Goal: Task Accomplishment & Management: Manage account settings

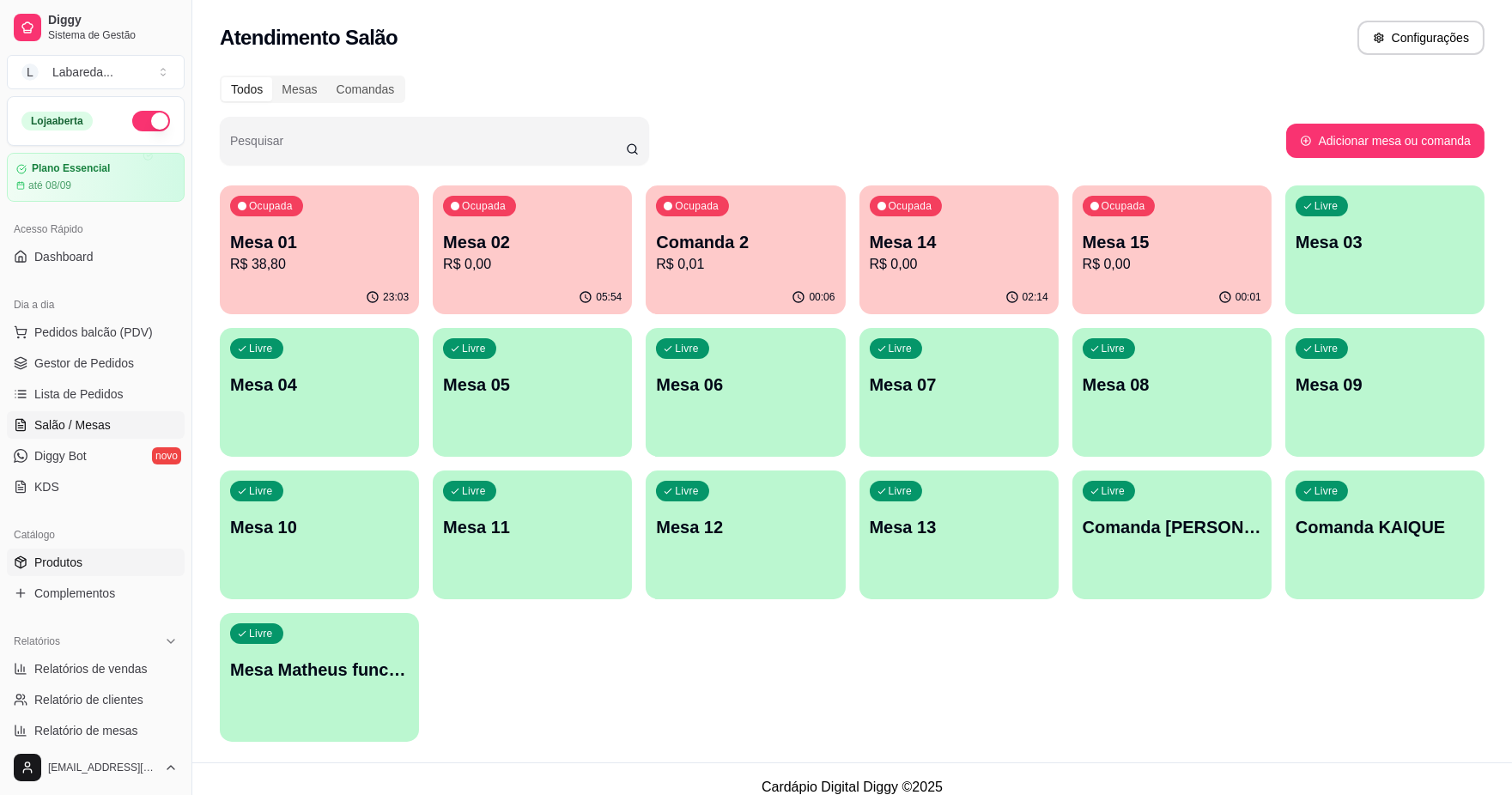
click at [37, 562] on span "Produtos" at bounding box center [58, 562] width 48 height 18
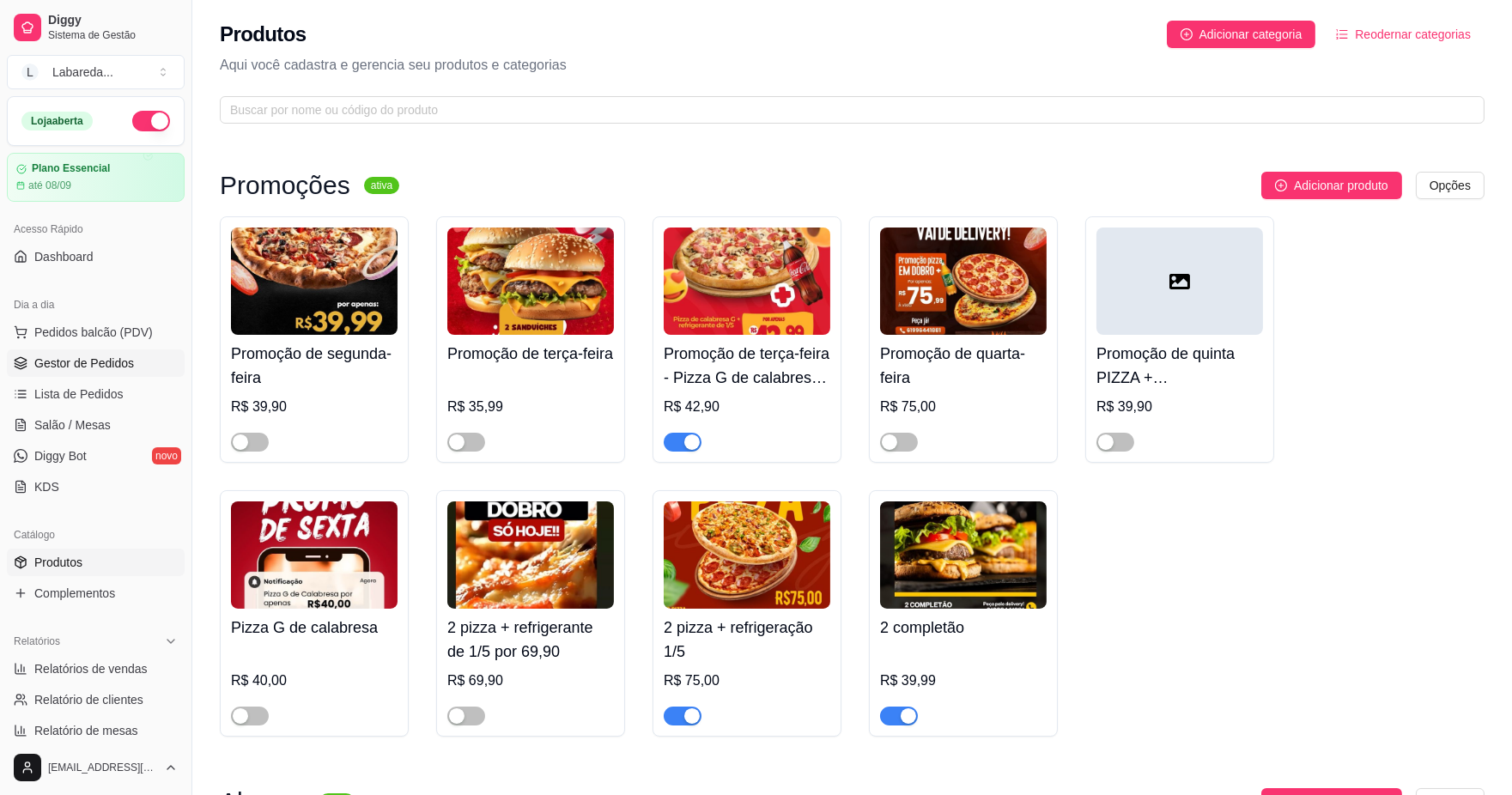
click at [94, 355] on span "Gestor de Pedidos" at bounding box center [84, 363] width 100 height 18
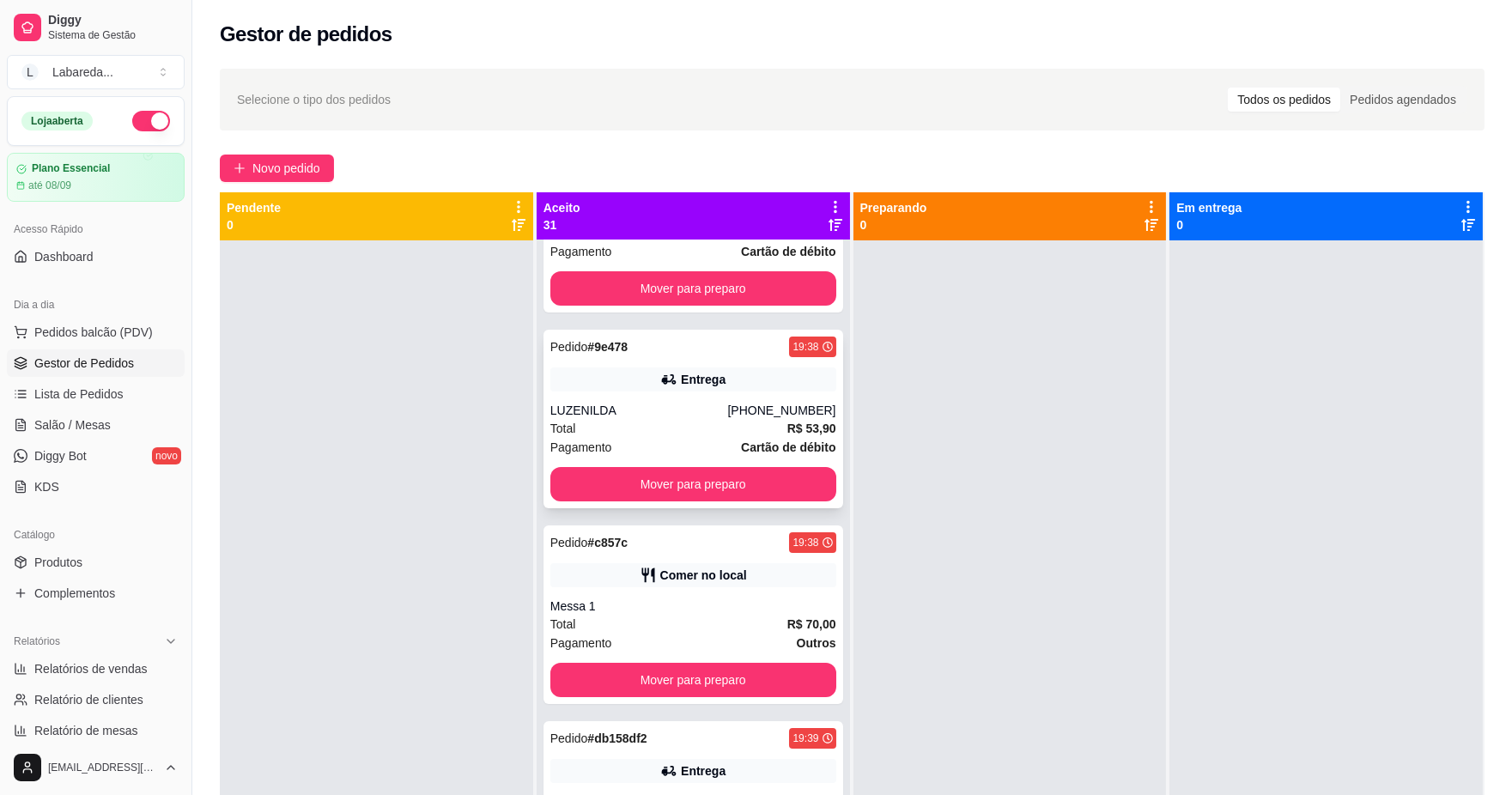
scroll to position [859, 0]
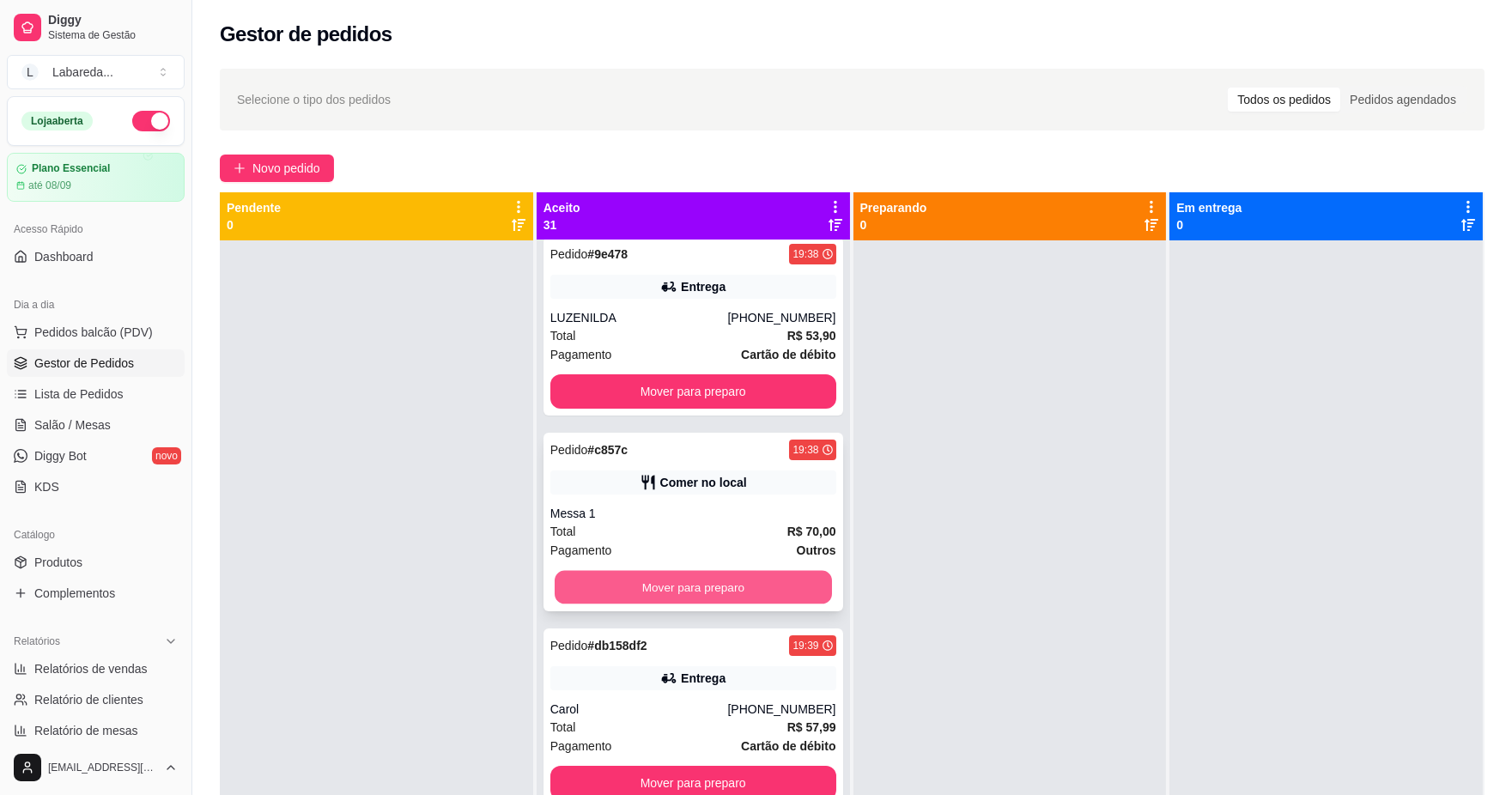
click at [722, 584] on button "Mover para preparo" at bounding box center [694, 587] width 277 height 33
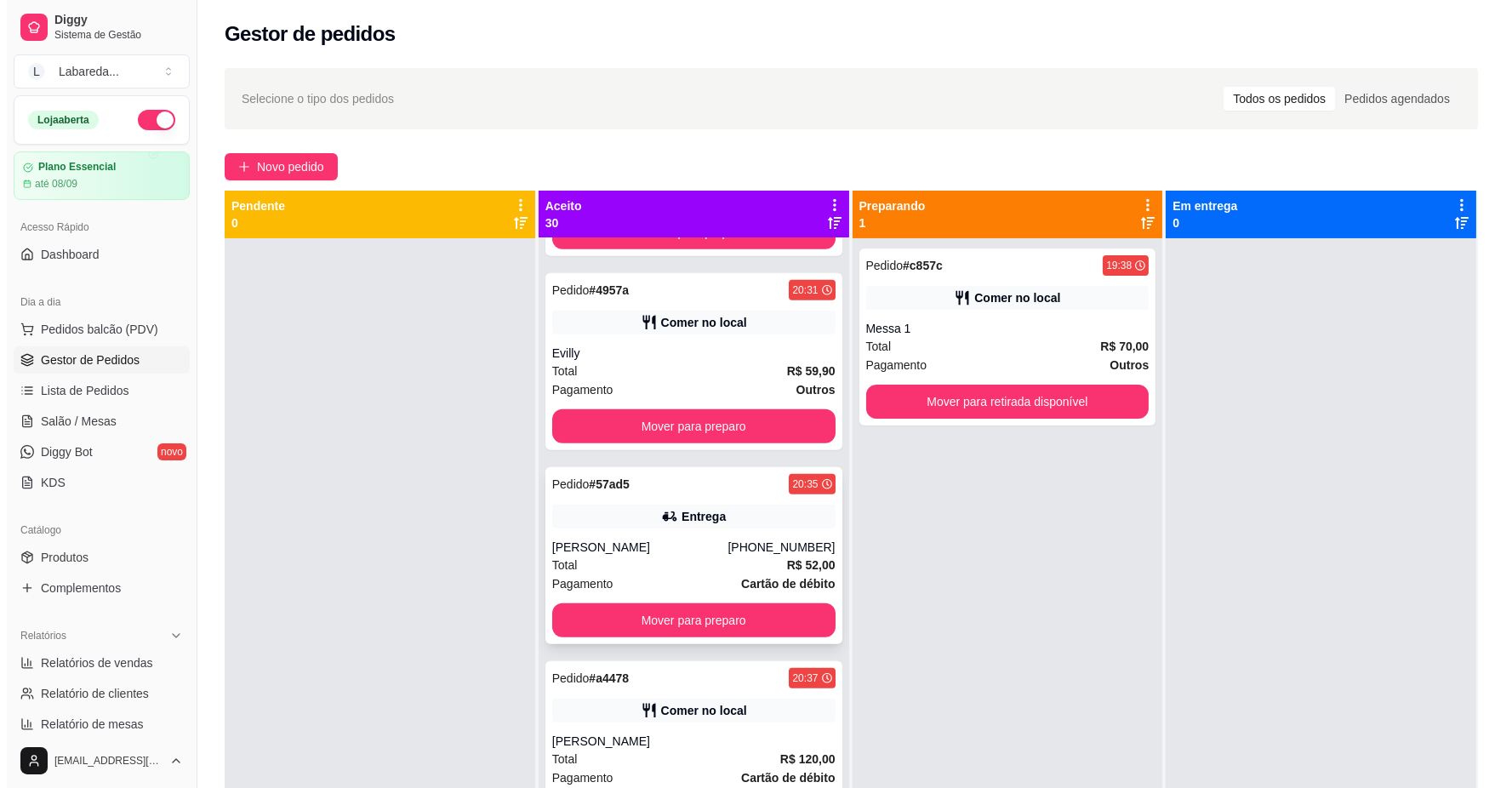
scroll to position [3404, 0]
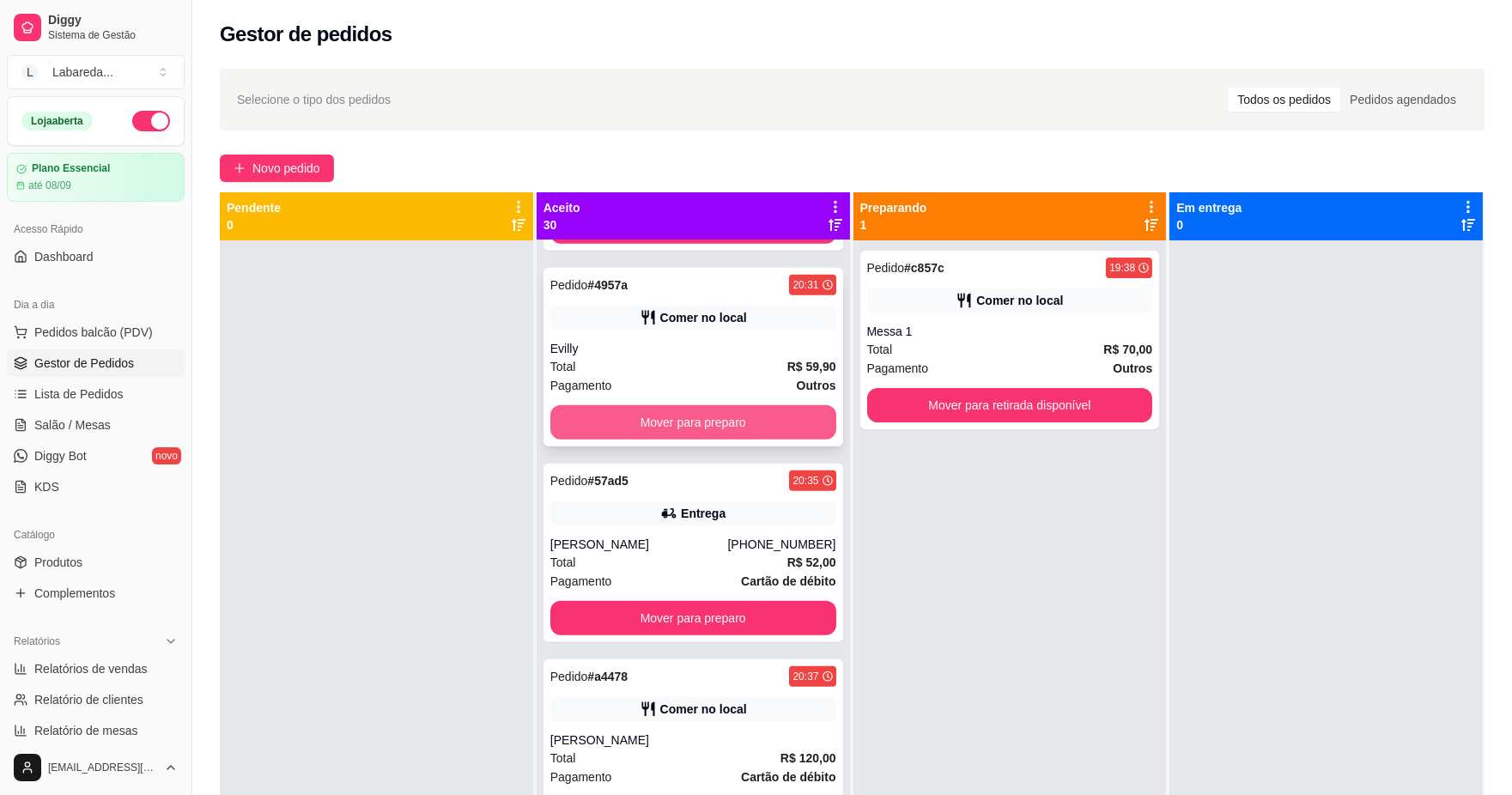
click at [668, 418] on button "Mover para preparo" at bounding box center [694, 422] width 286 height 34
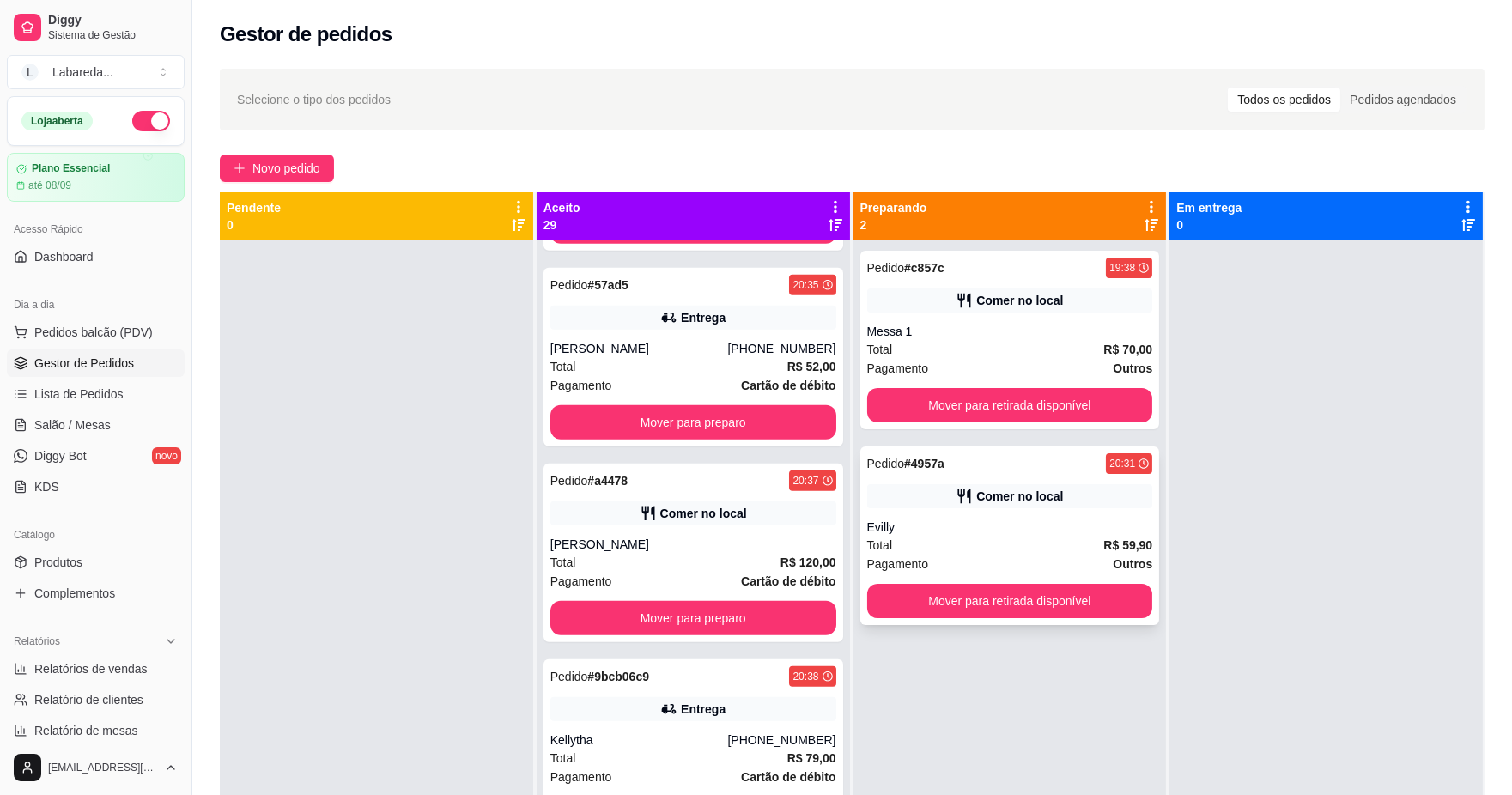
click at [1022, 519] on div "Evilly" at bounding box center [1010, 527] width 286 height 18
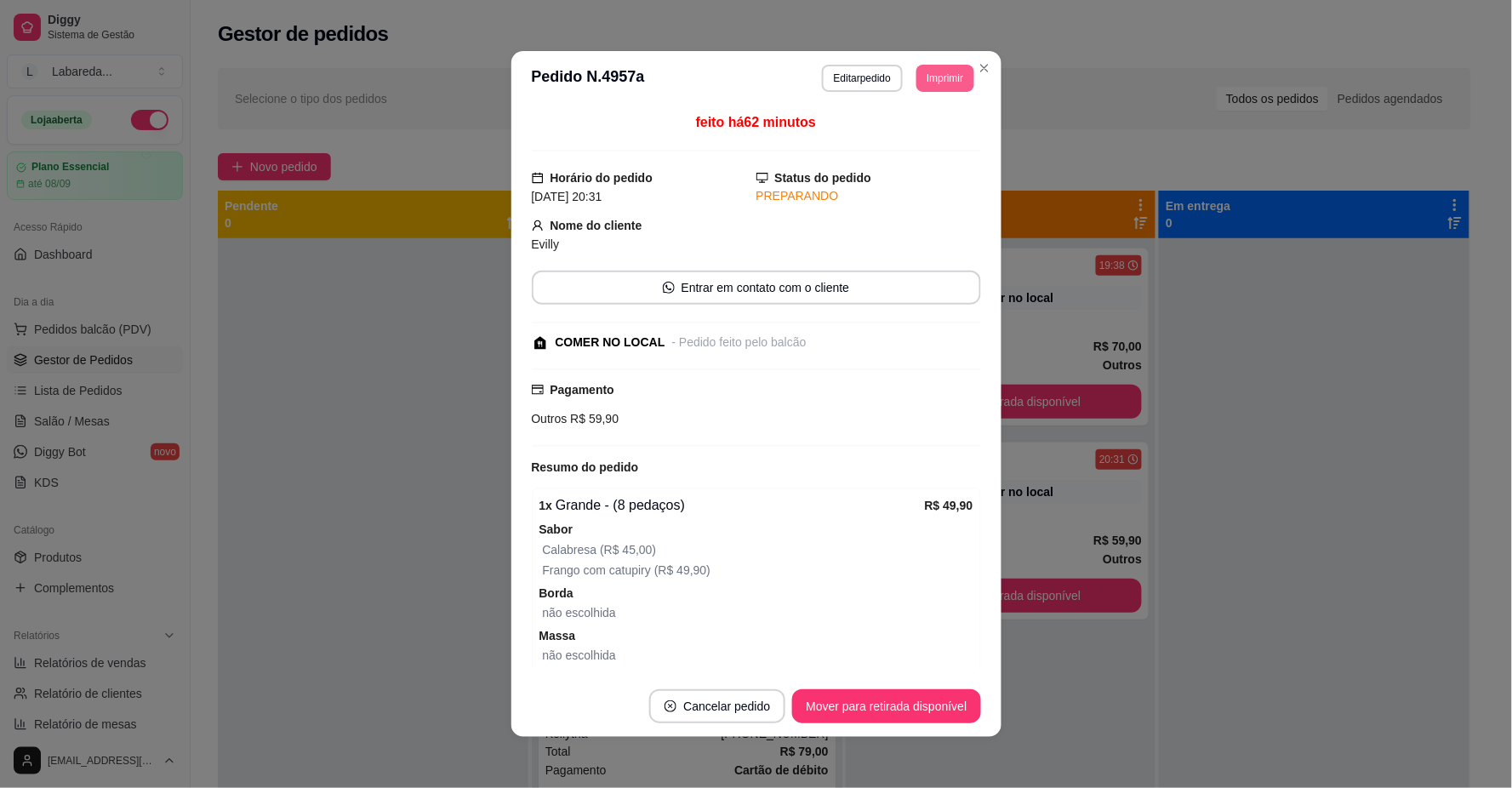
click at [945, 70] on button "Imprimir" at bounding box center [945, 79] width 57 height 27
click at [914, 140] on button "IMPRESSORA" at bounding box center [907, 138] width 119 height 27
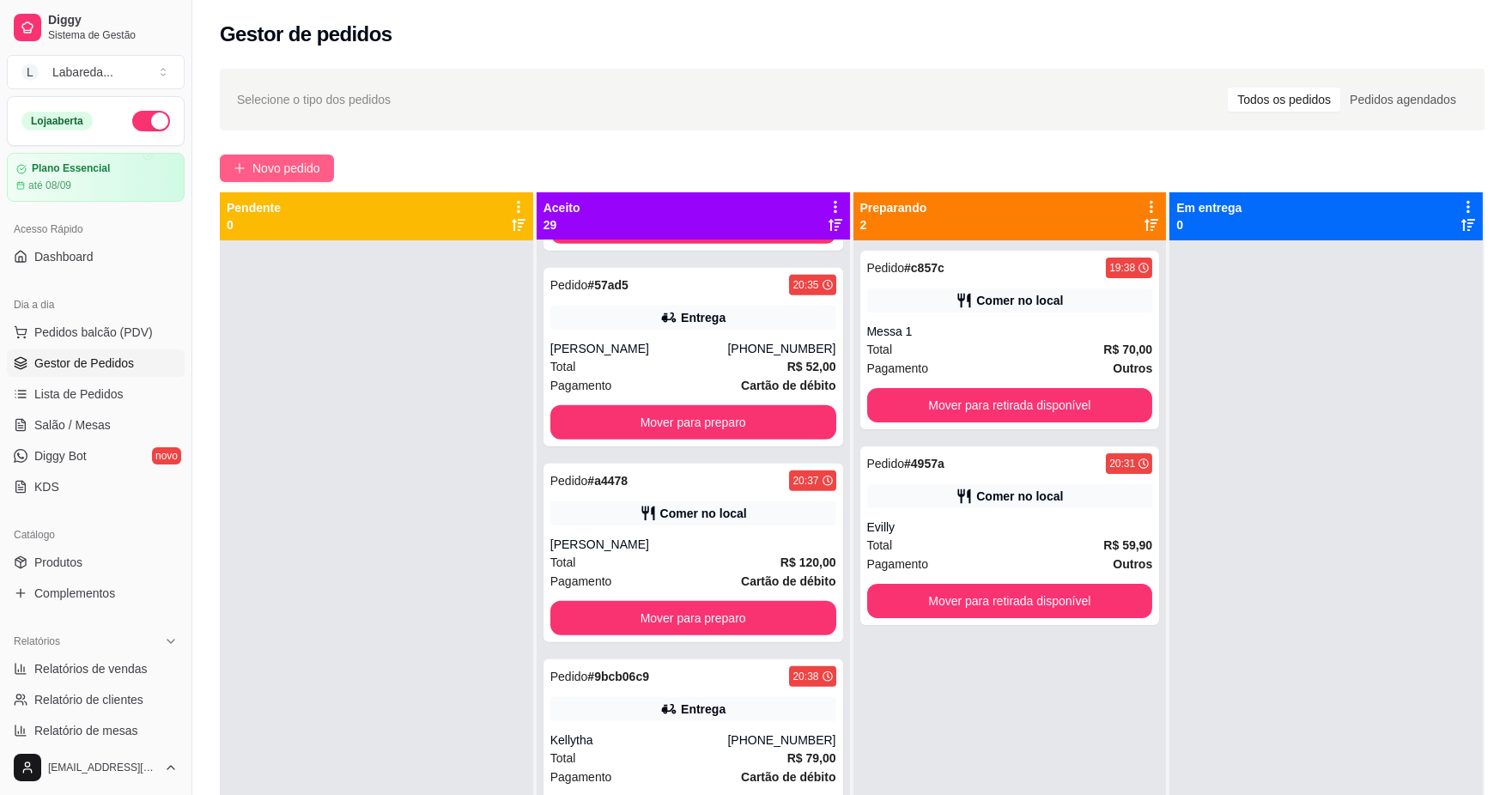
click at [290, 166] on span "Novo pedido" at bounding box center [285, 168] width 67 height 18
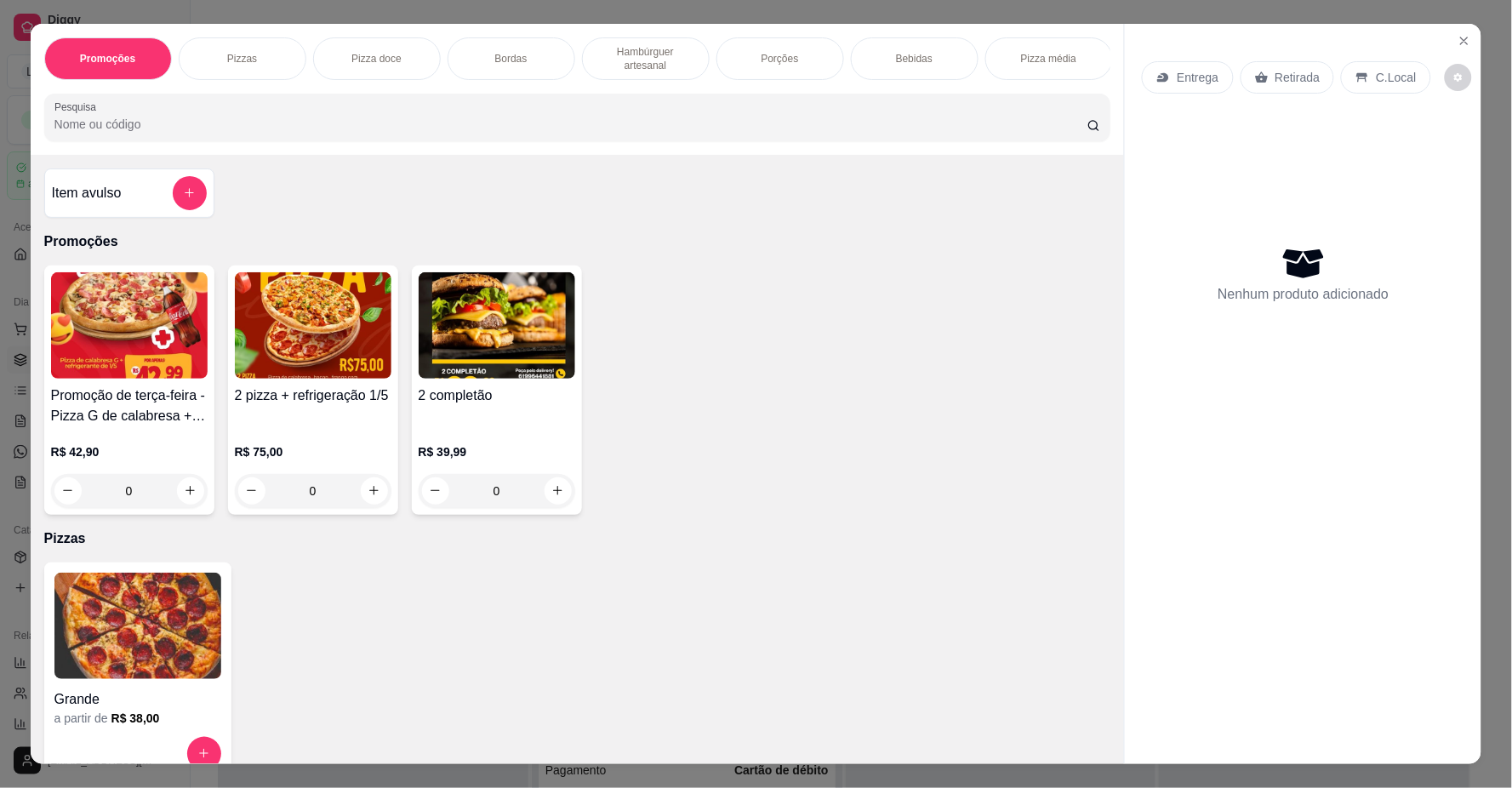
click at [271, 406] on h4 "2 pizza + refrigeração 1/5" at bounding box center [313, 395] width 157 height 20
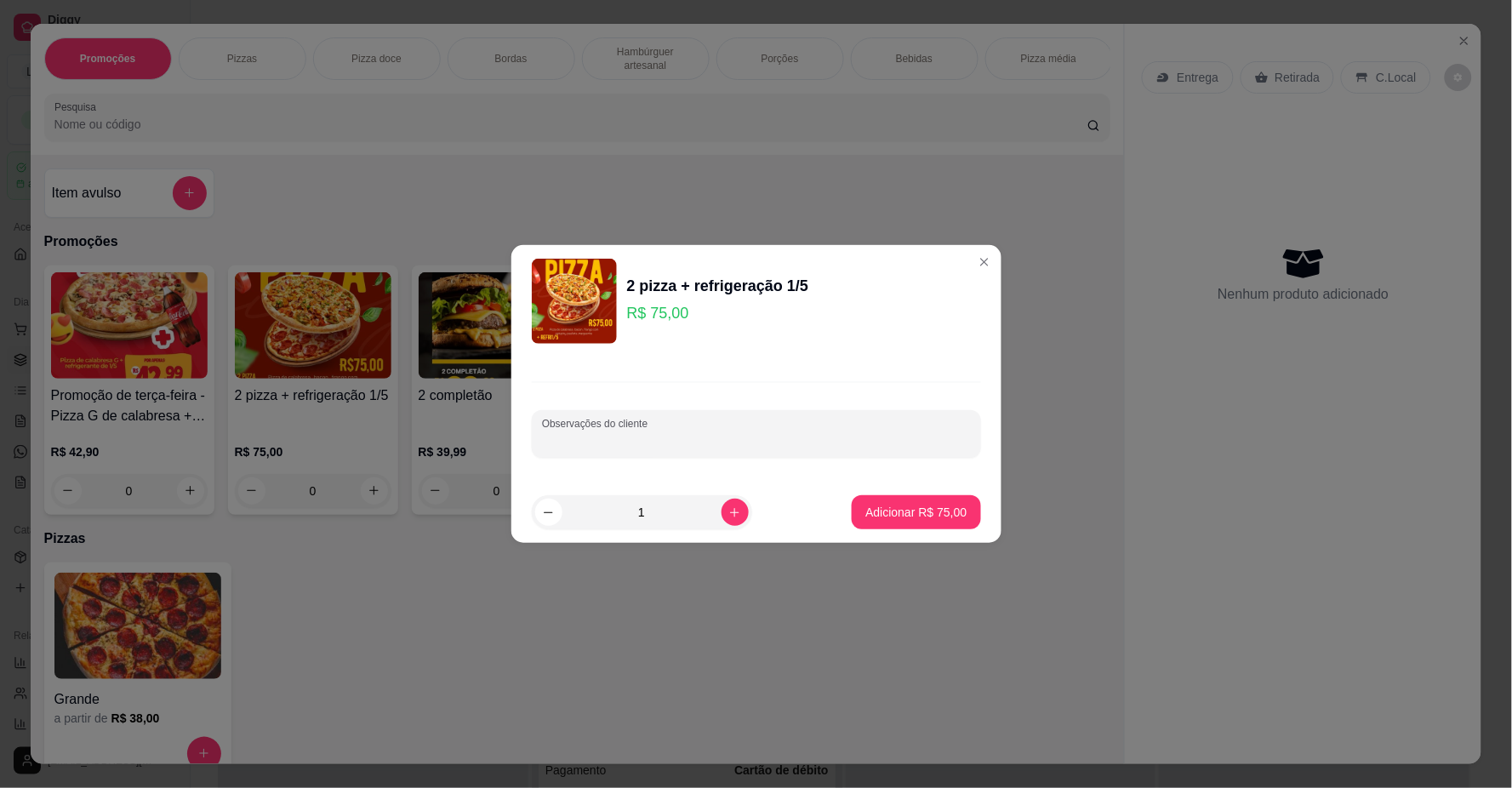
click at [621, 446] on input "Observações do cliente" at bounding box center [756, 440] width 429 height 17
type input "1 PAULISTA 1 METDADE CALABRESA /CHOCOLATE COM MORANGO"
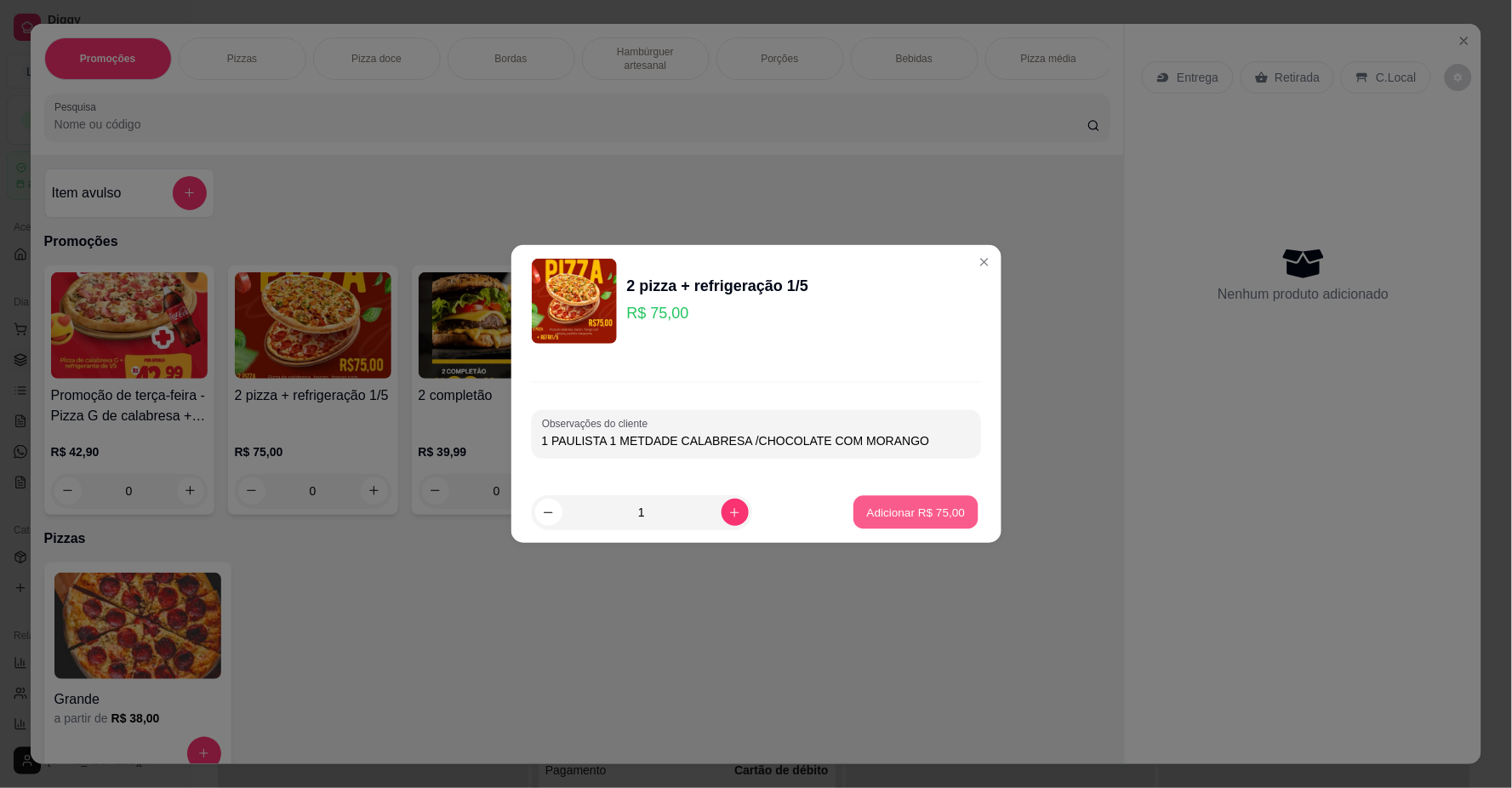
click at [903, 503] on button "Adicionar R$ 75,00" at bounding box center [917, 513] width 125 height 33
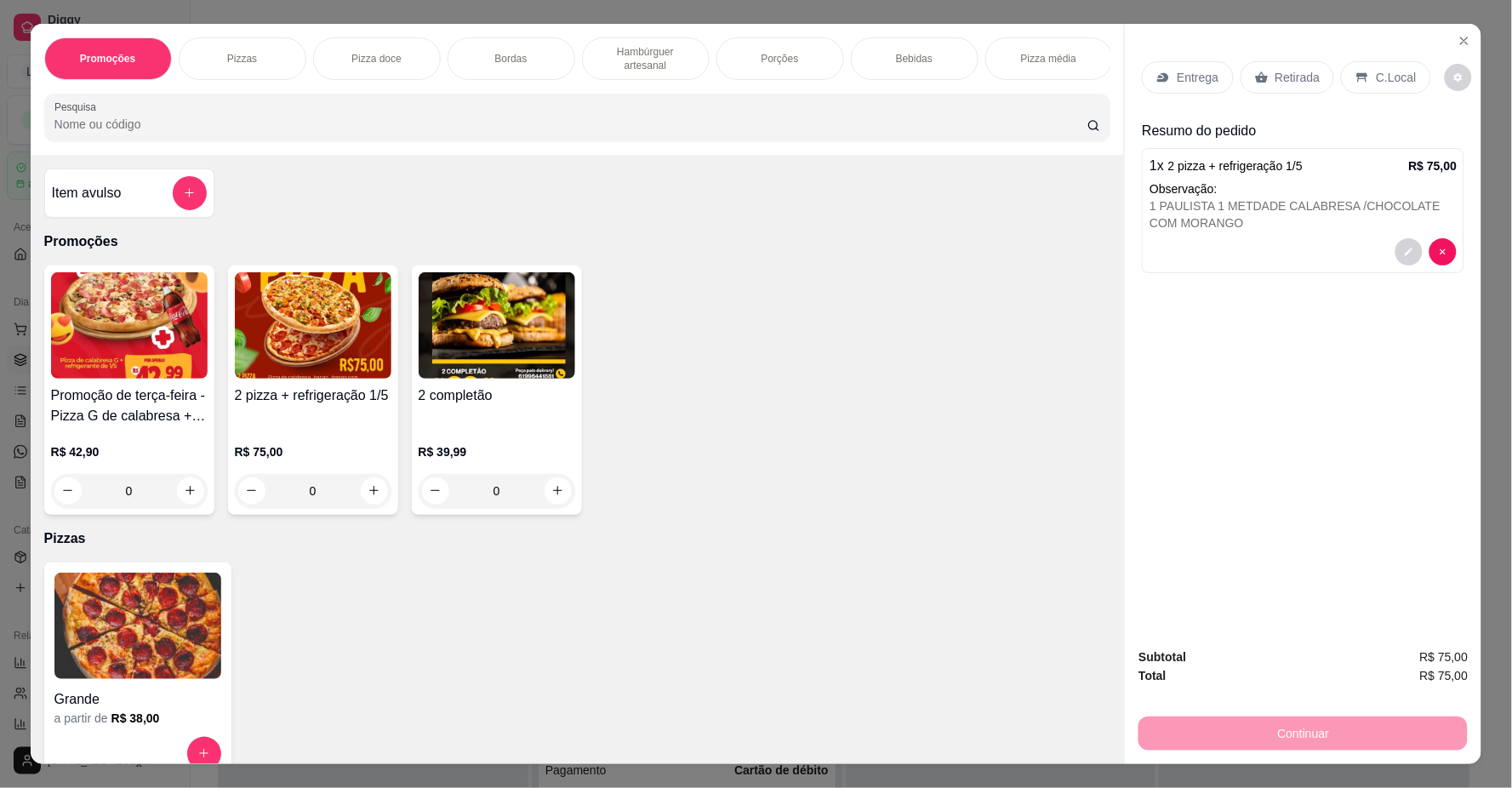
click at [1166, 70] on div "Entrega" at bounding box center [1187, 77] width 91 height 32
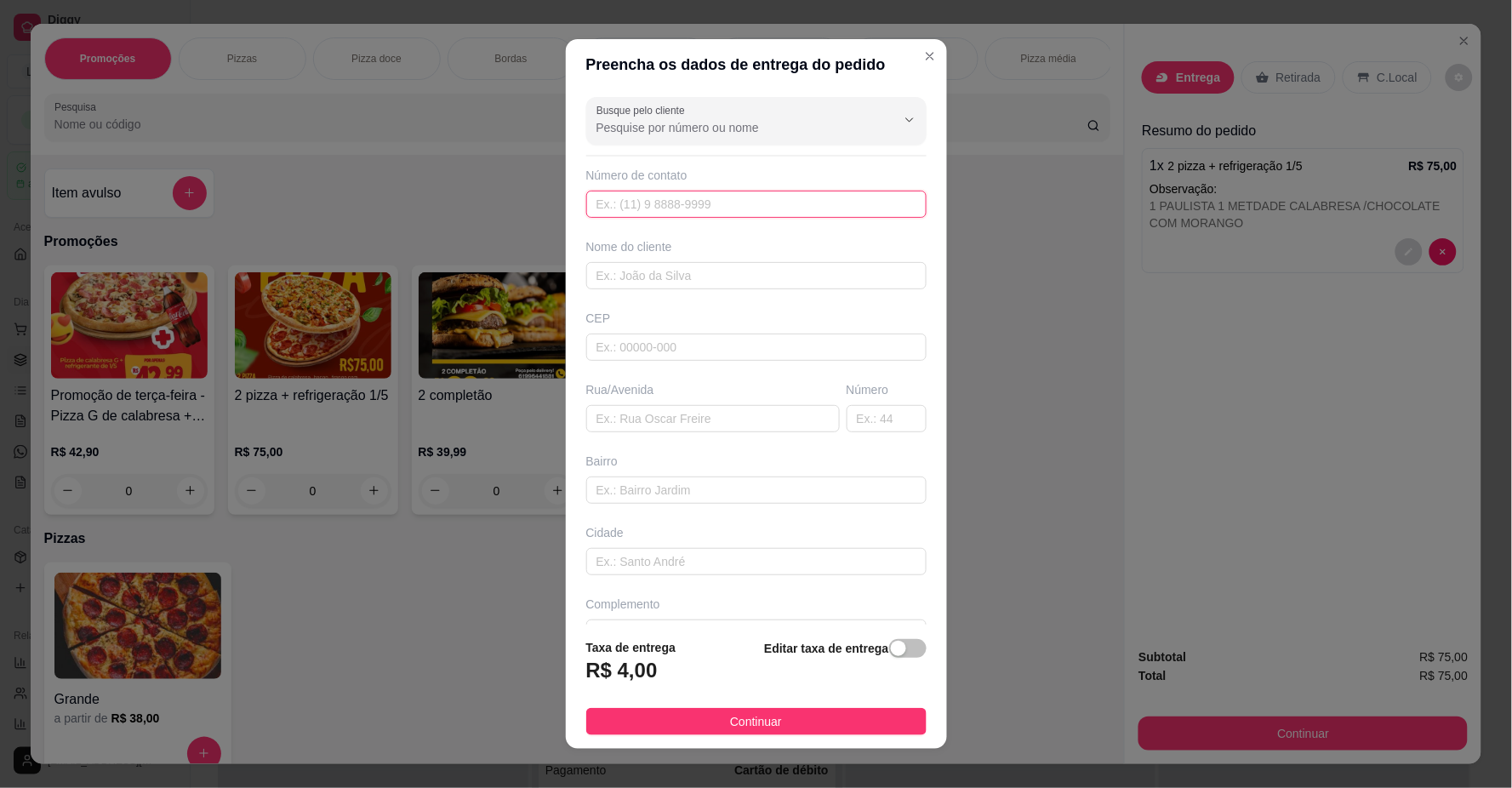
click at [792, 200] on input "text" at bounding box center [757, 204] width 340 height 27
click at [709, 138] on div at bounding box center [757, 120] width 320 height 34
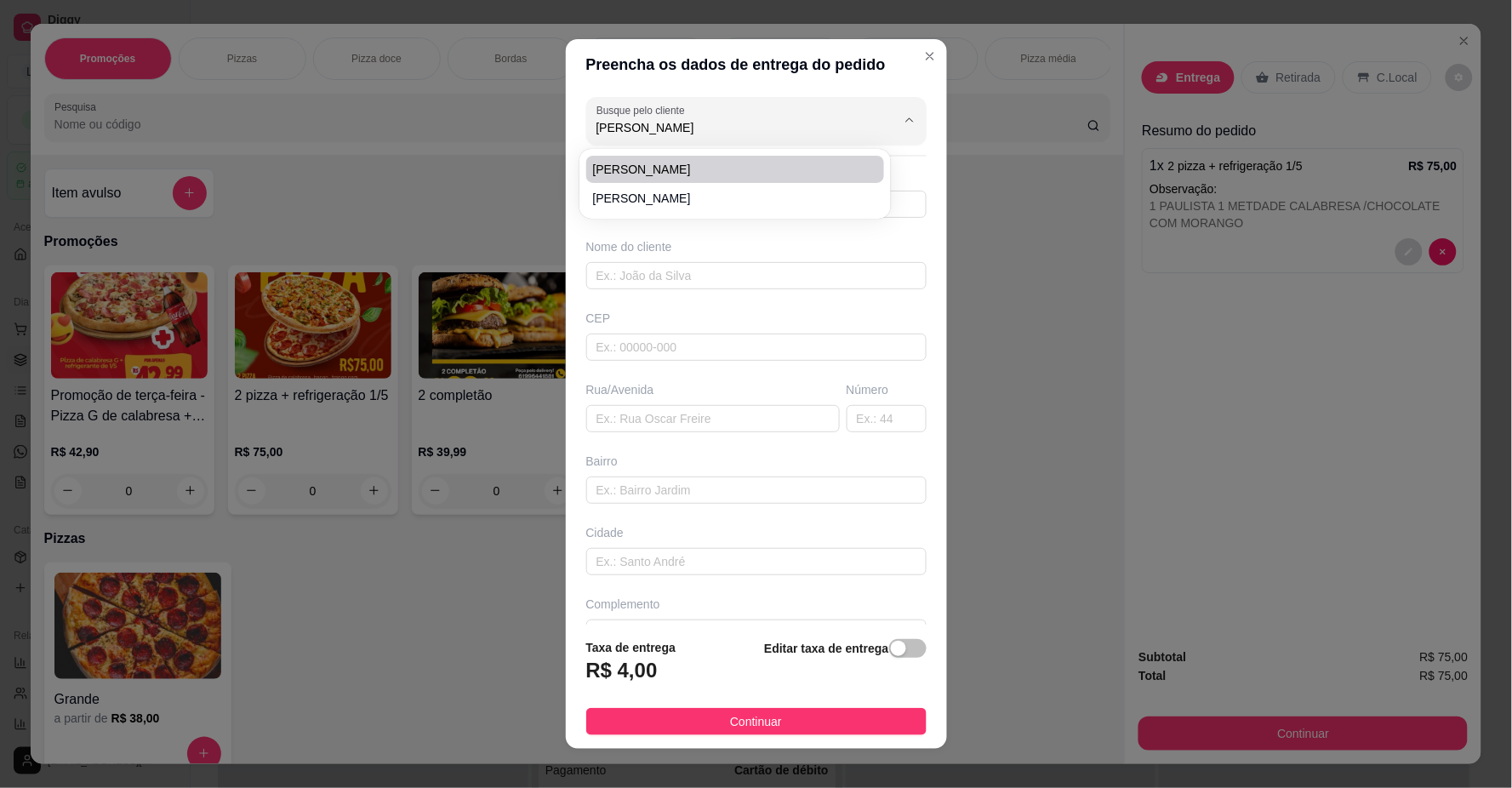
type input "[PERSON_NAME]"
click at [668, 154] on div "[PERSON_NAME]" at bounding box center [736, 183] width 306 height 63
click at [668, 158] on li "[PERSON_NAME]" at bounding box center [736, 169] width 298 height 27
type input "61999222160"
type input "[PERSON_NAME]"
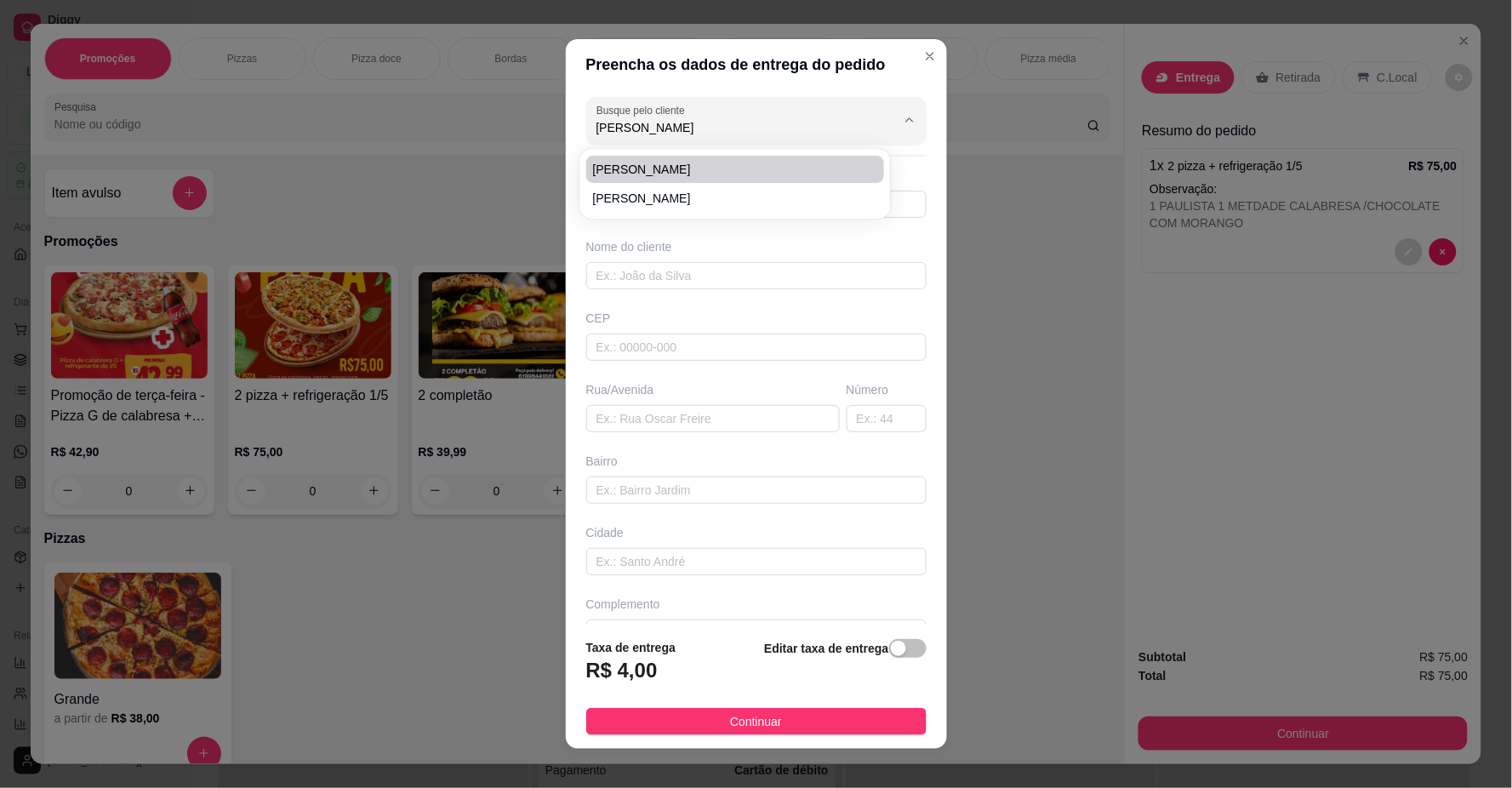
type input "[STREET_ADDRESS]"
type input "SETOR [GEOGRAPHIC_DATA]"
type input "UM SOBRADO EM CONSTRUÇÃO"
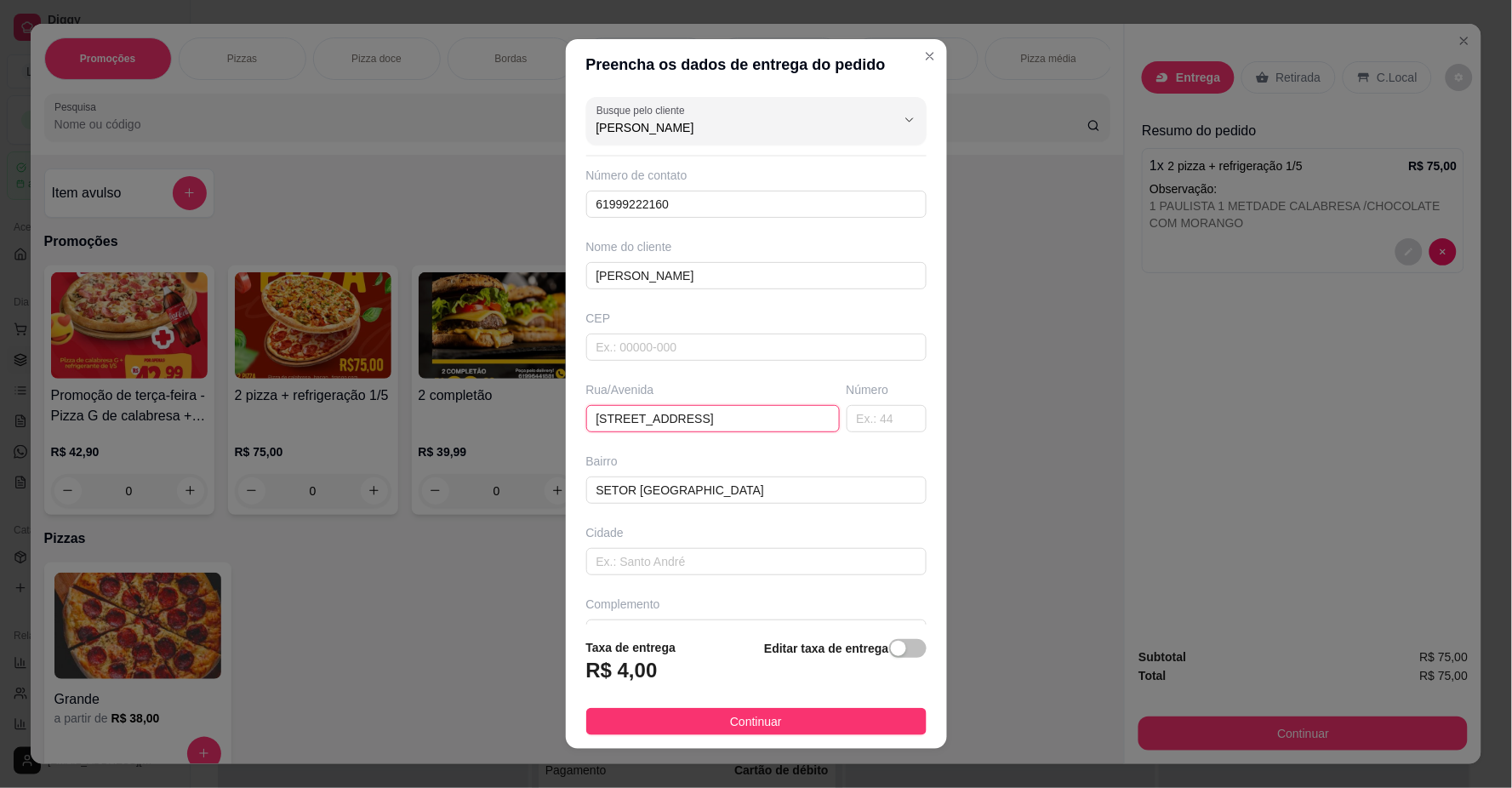
drag, startPoint x: 730, startPoint y: 409, endPoint x: 411, endPoint y: 350, distance: 324.4
click at [411, 360] on div "Preencha os dados de entrega do pedido Busque pelo cliente [PERSON_NAME] Número…" at bounding box center [756, 394] width 1512 height 788
drag, startPoint x: 630, startPoint y: 469, endPoint x: 293, endPoint y: 435, distance: 338.7
click at [293, 435] on div "Preencha os dados de entrega do pedido Busque pelo cliente [PERSON_NAME] Número…" at bounding box center [756, 394] width 1512 height 788
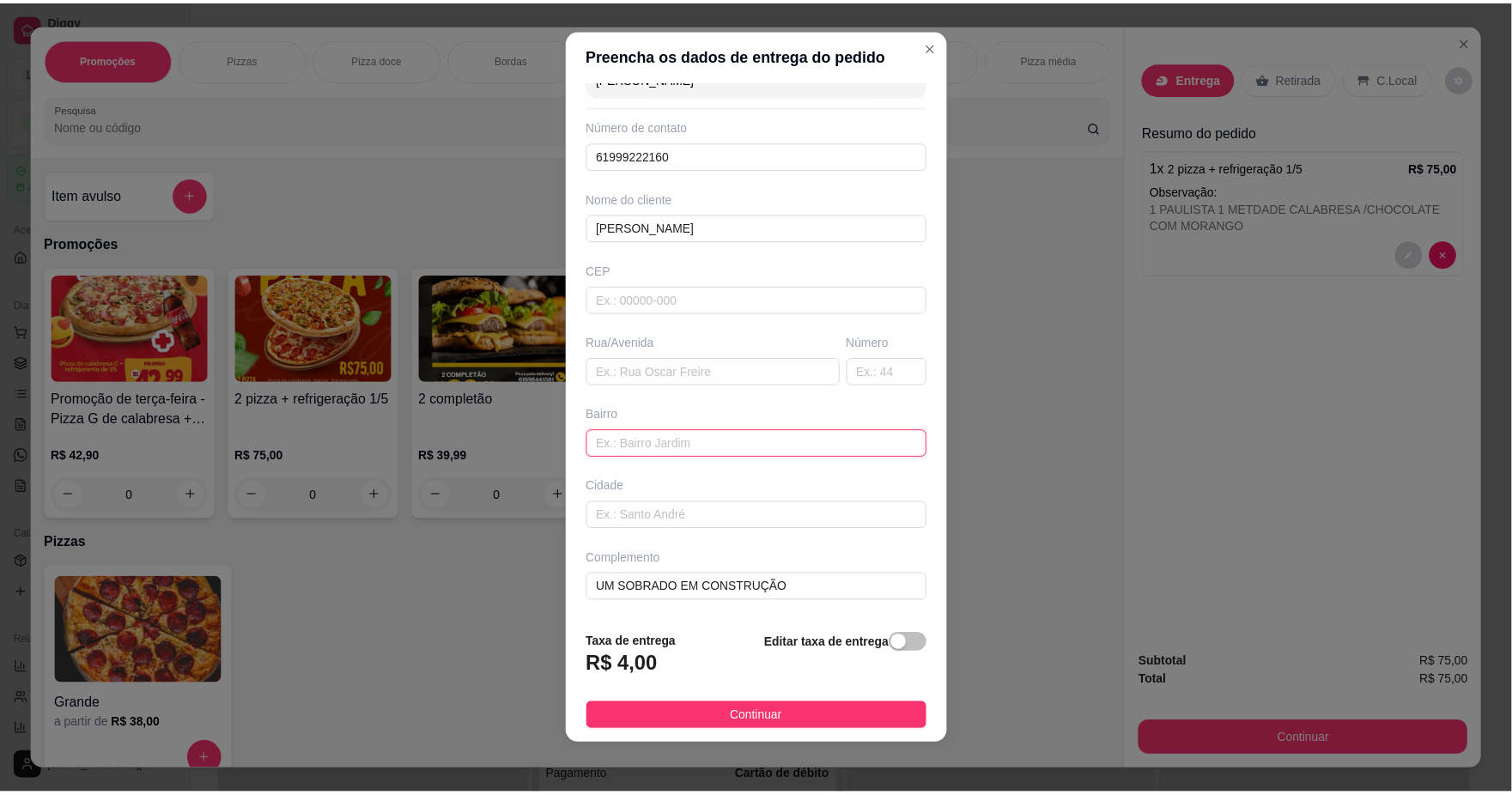
scroll to position [15, 0]
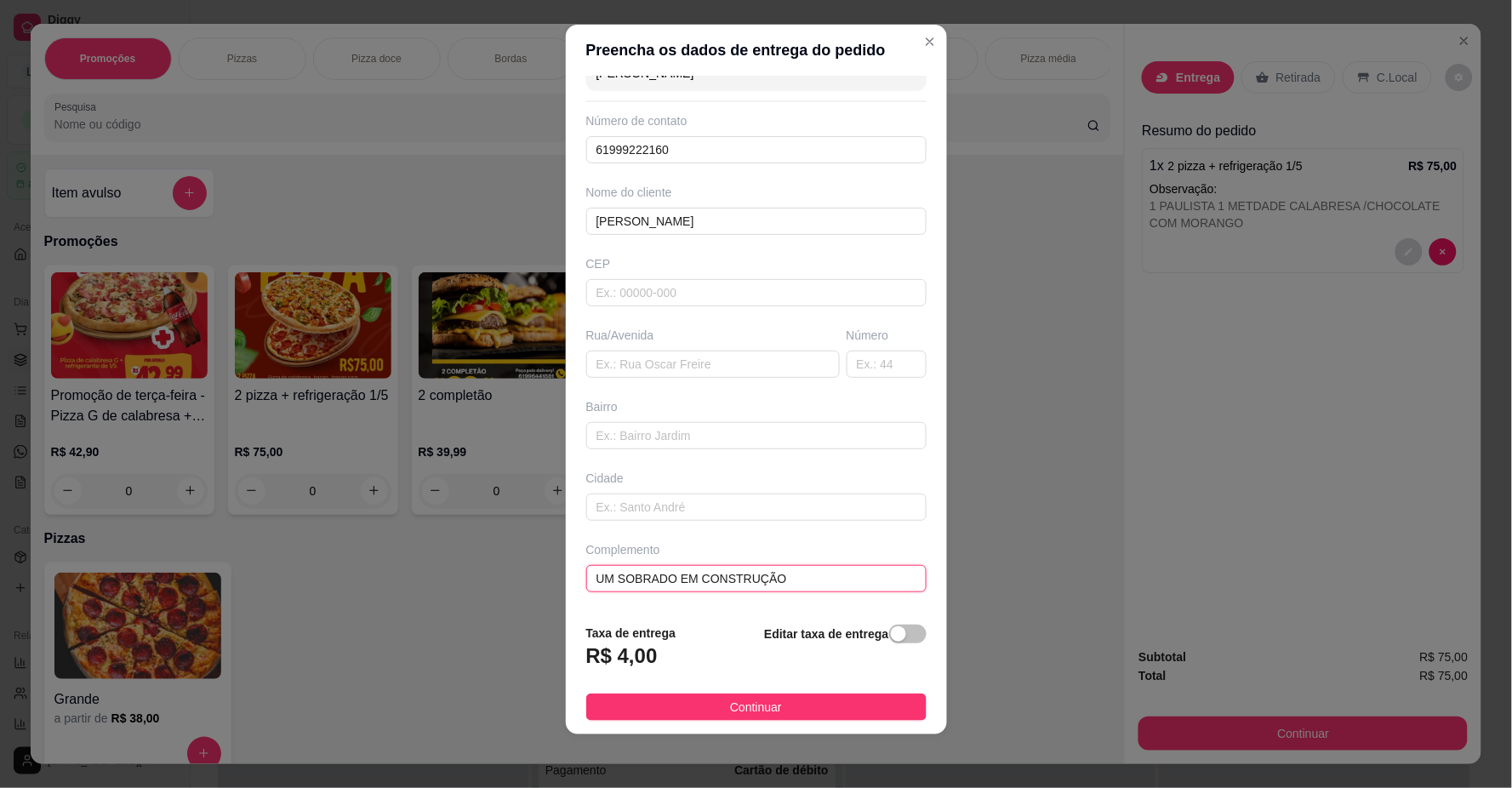
drag, startPoint x: 794, startPoint y: 585, endPoint x: 225, endPoint y: 557, distance: 569.7
click at [225, 558] on div "Preencha os dados de entrega do pedido Busque pelo cliente [PERSON_NAME] Número…" at bounding box center [756, 394] width 1512 height 788
click at [674, 591] on input "text" at bounding box center [757, 578] width 340 height 27
type input "LOCALIZAÇÃO"
drag, startPoint x: 759, startPoint y: 703, endPoint x: 772, endPoint y: 705, distance: 13.2
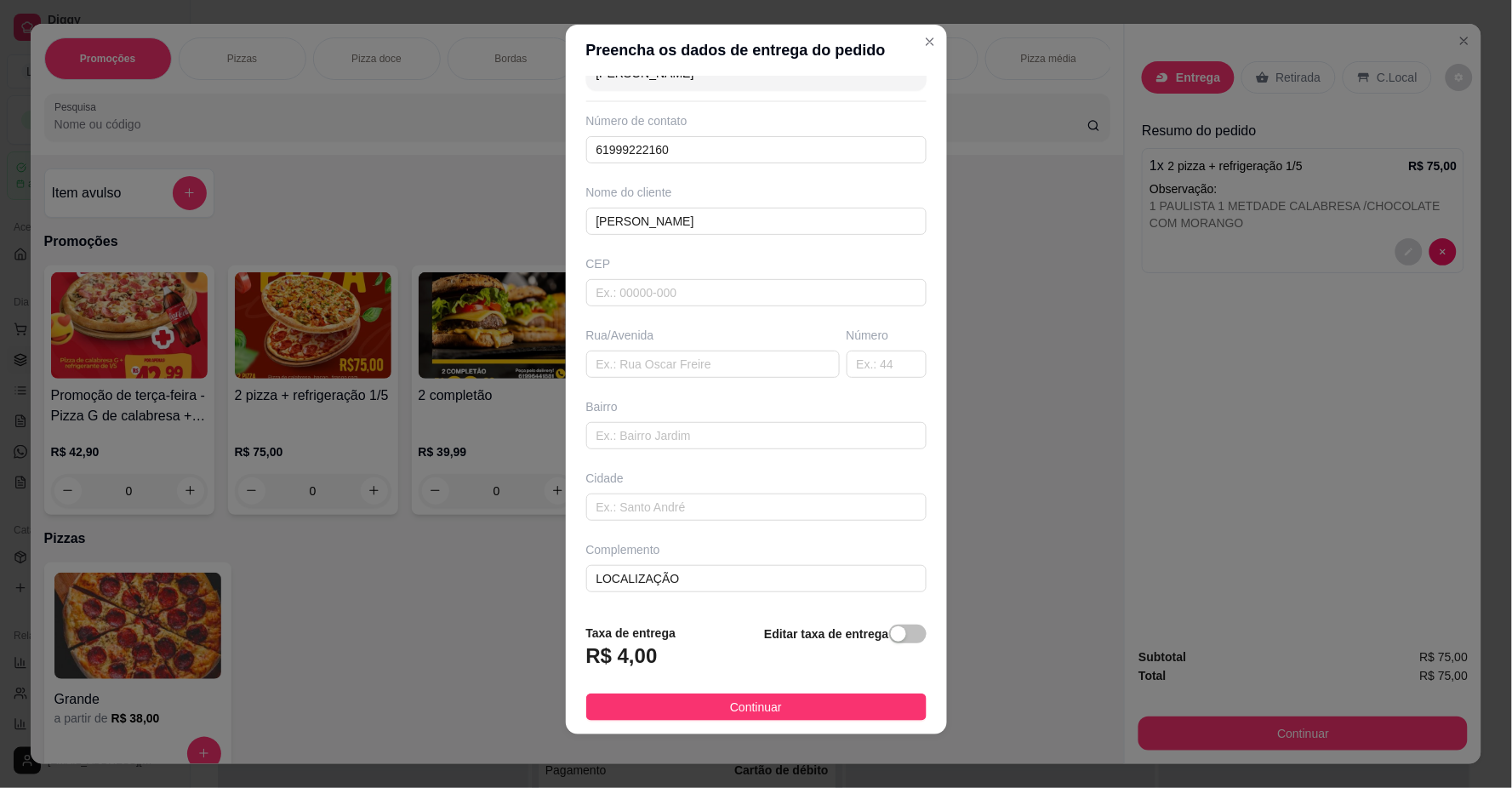
click at [761, 703] on span "Continuar" at bounding box center [756, 707] width 52 height 18
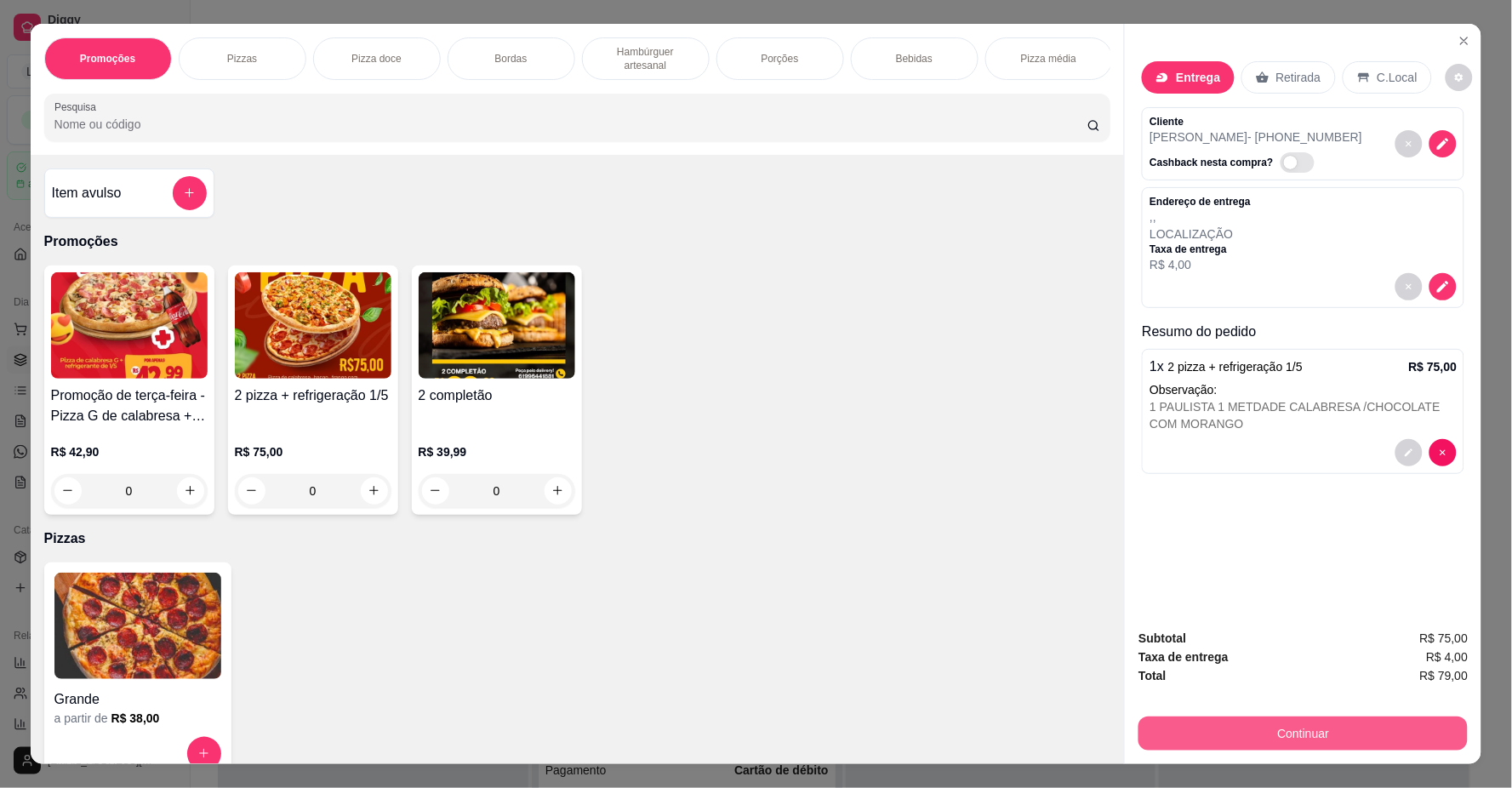
click at [1202, 744] on button "Continuar" at bounding box center [1303, 733] width 329 height 34
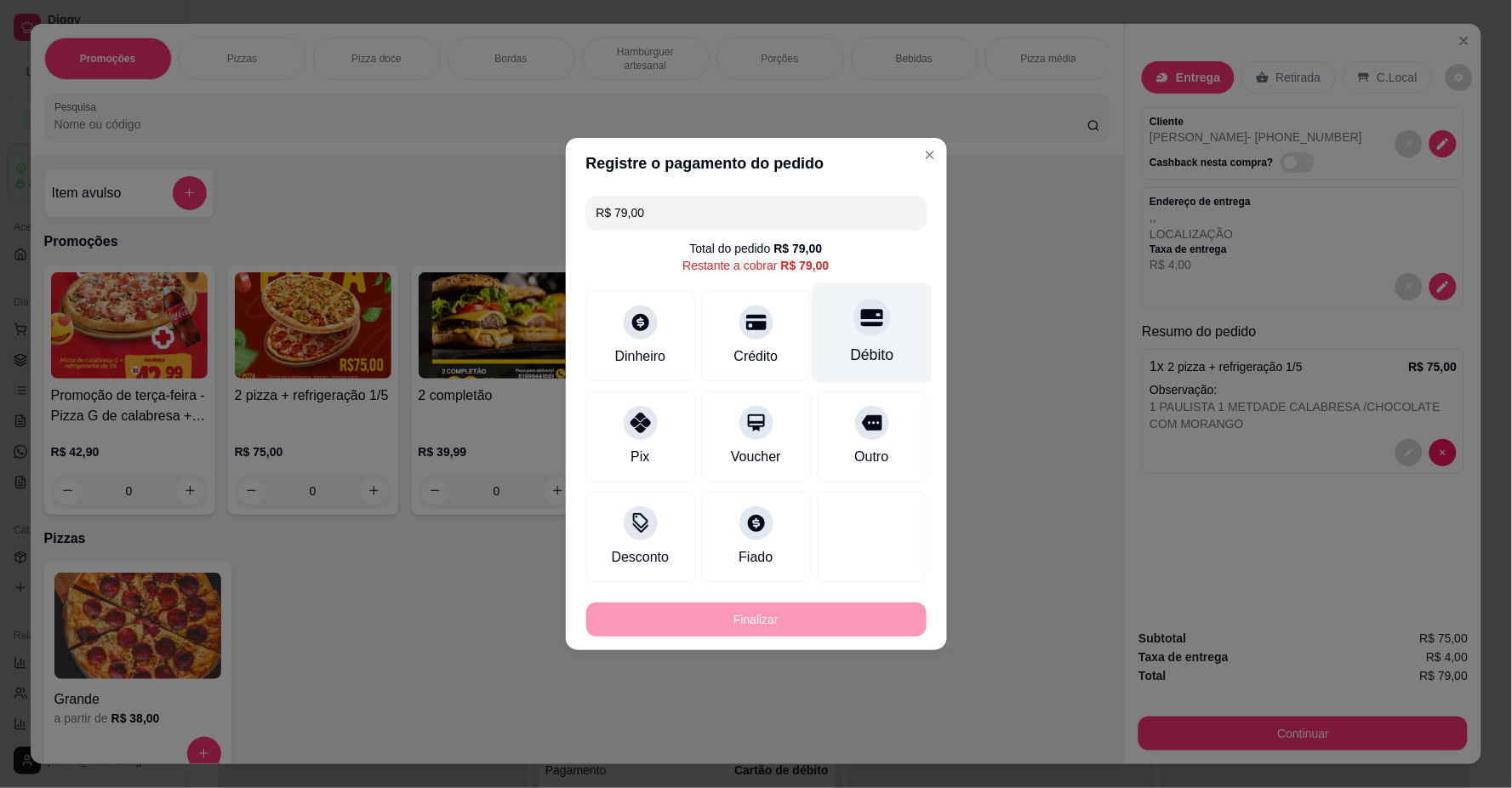
drag, startPoint x: 859, startPoint y: 319, endPoint x: 859, endPoint y: 398, distance: 79.0
click at [860, 320] on icon at bounding box center [871, 318] width 22 height 22
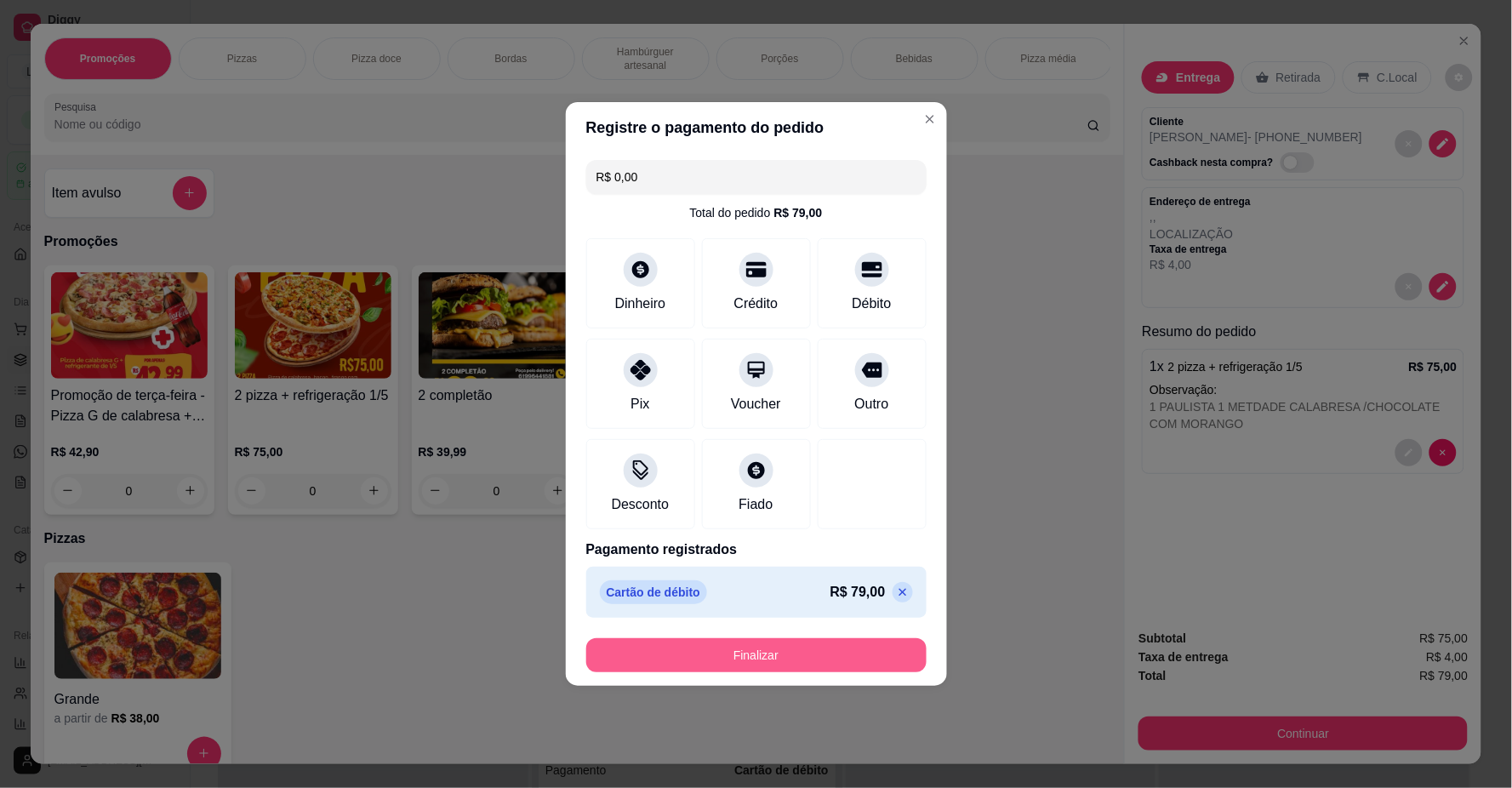
click at [804, 661] on button "Finalizar" at bounding box center [757, 654] width 340 height 34
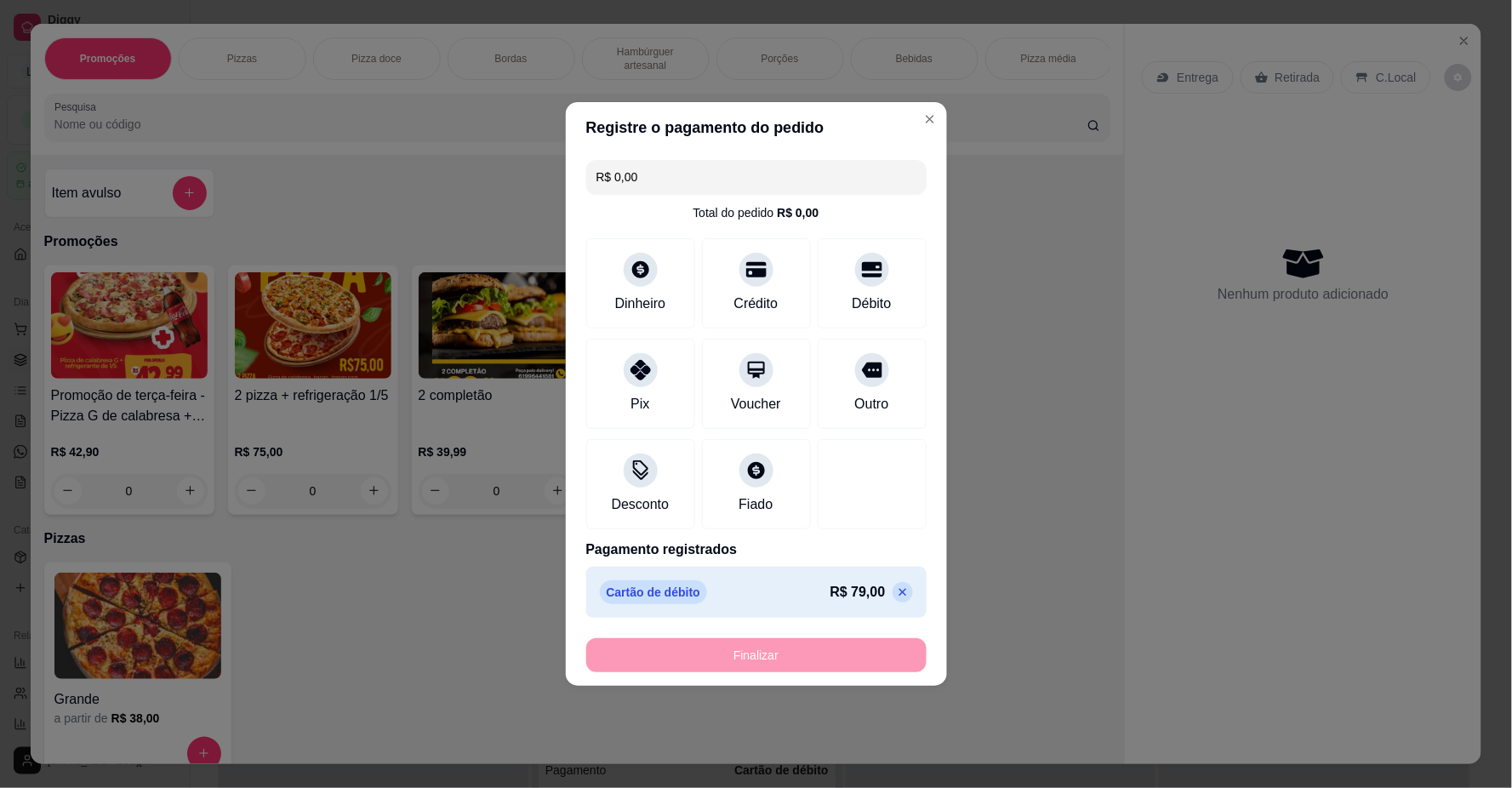
type input "-R$ 79,00"
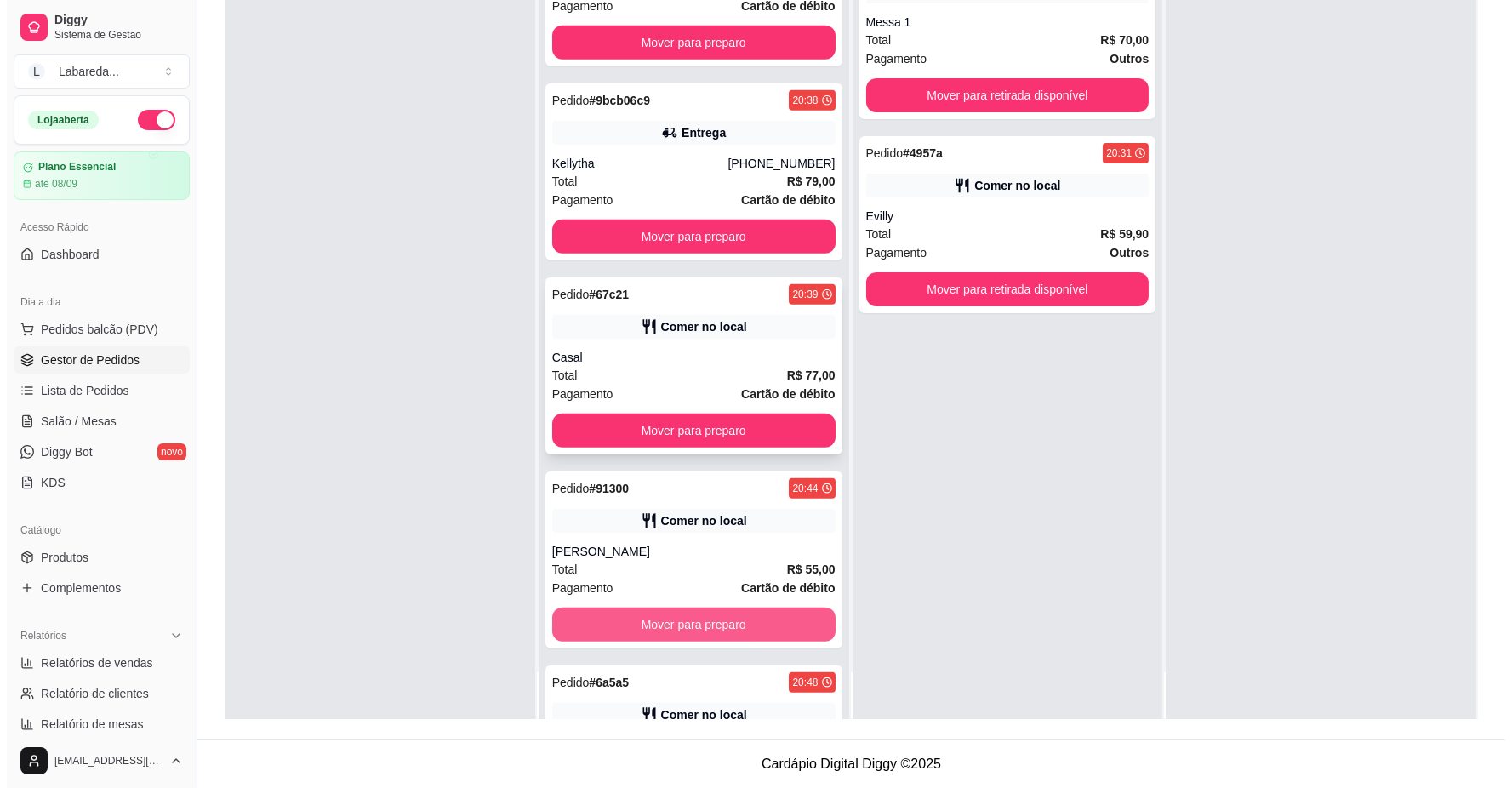
scroll to position [3661, 0]
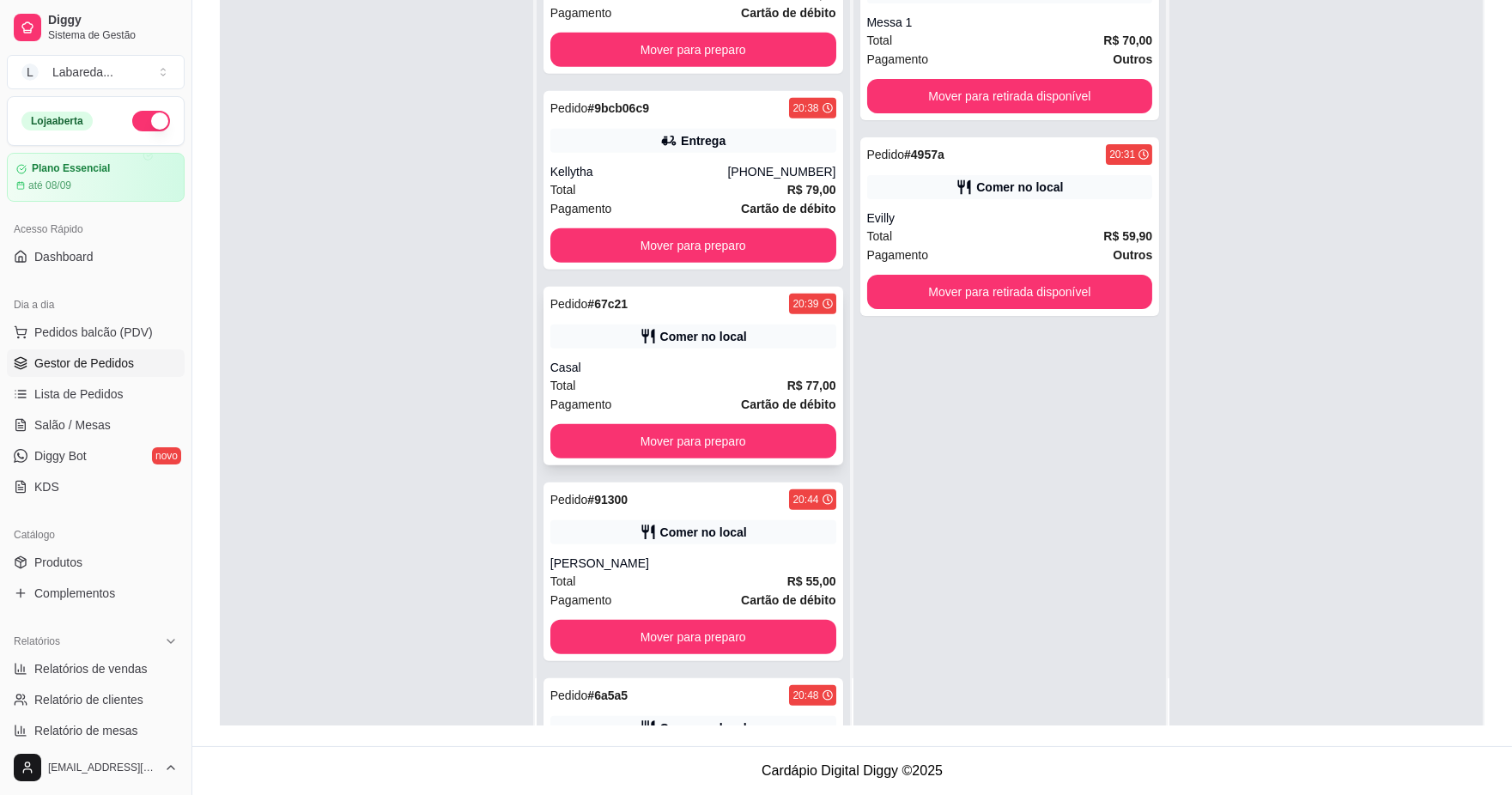
click at [638, 391] on div "Total R$ 77,00" at bounding box center [694, 385] width 286 height 18
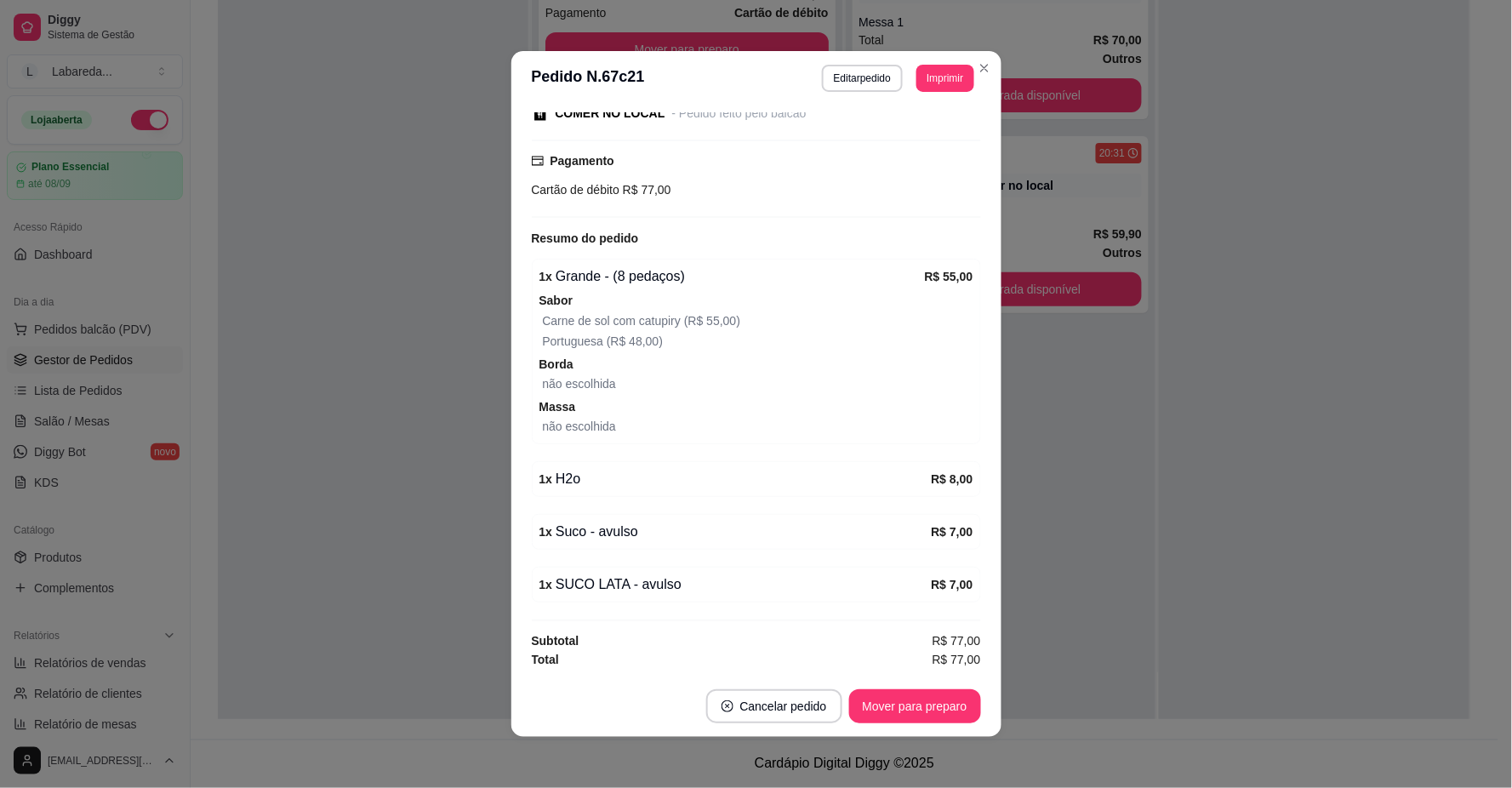
scroll to position [4, 0]
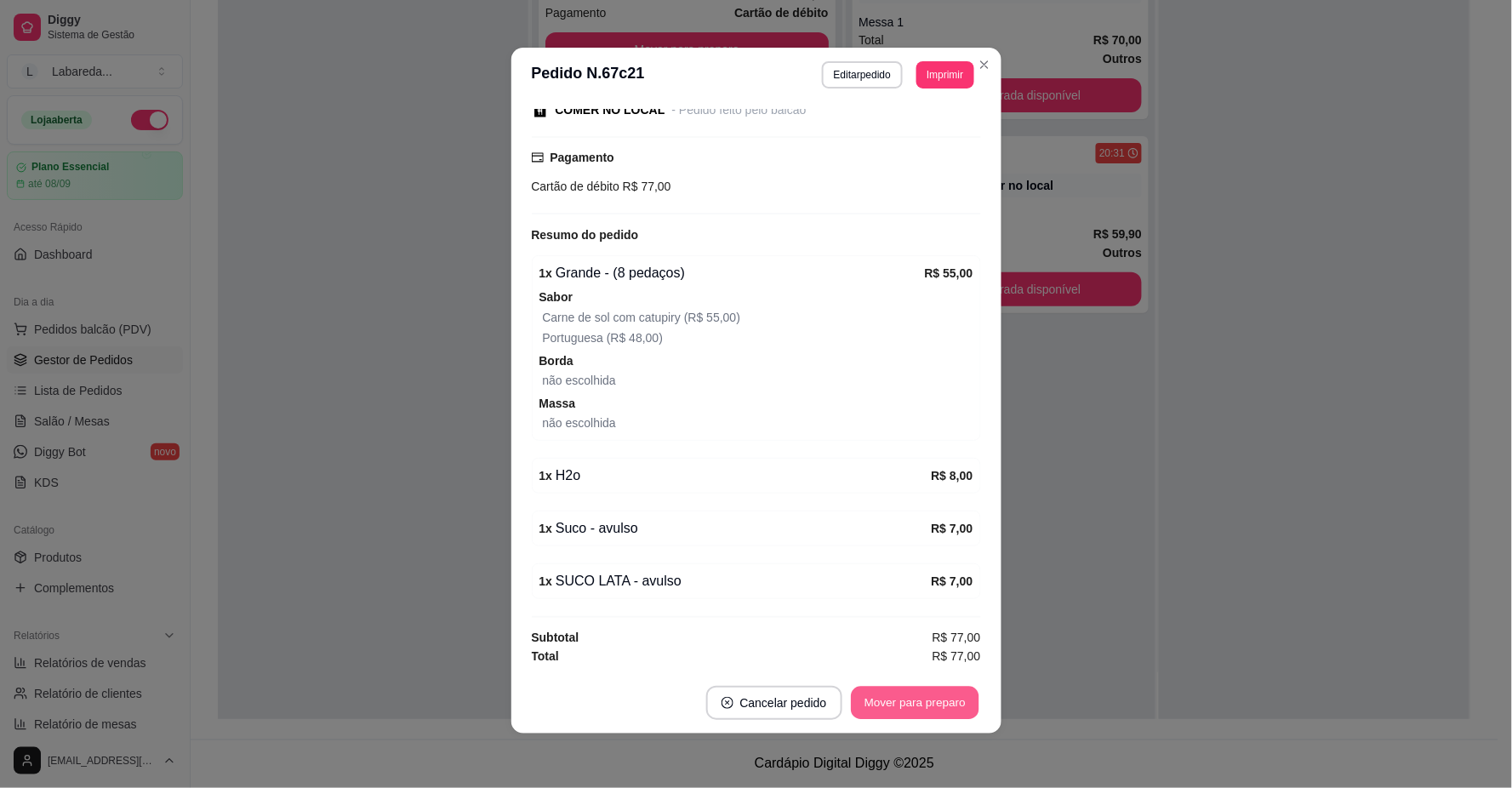
click at [925, 698] on button "Mover para preparo" at bounding box center [914, 703] width 127 height 33
click at [925, 700] on div "Mover para preparo" at bounding box center [903, 702] width 156 height 34
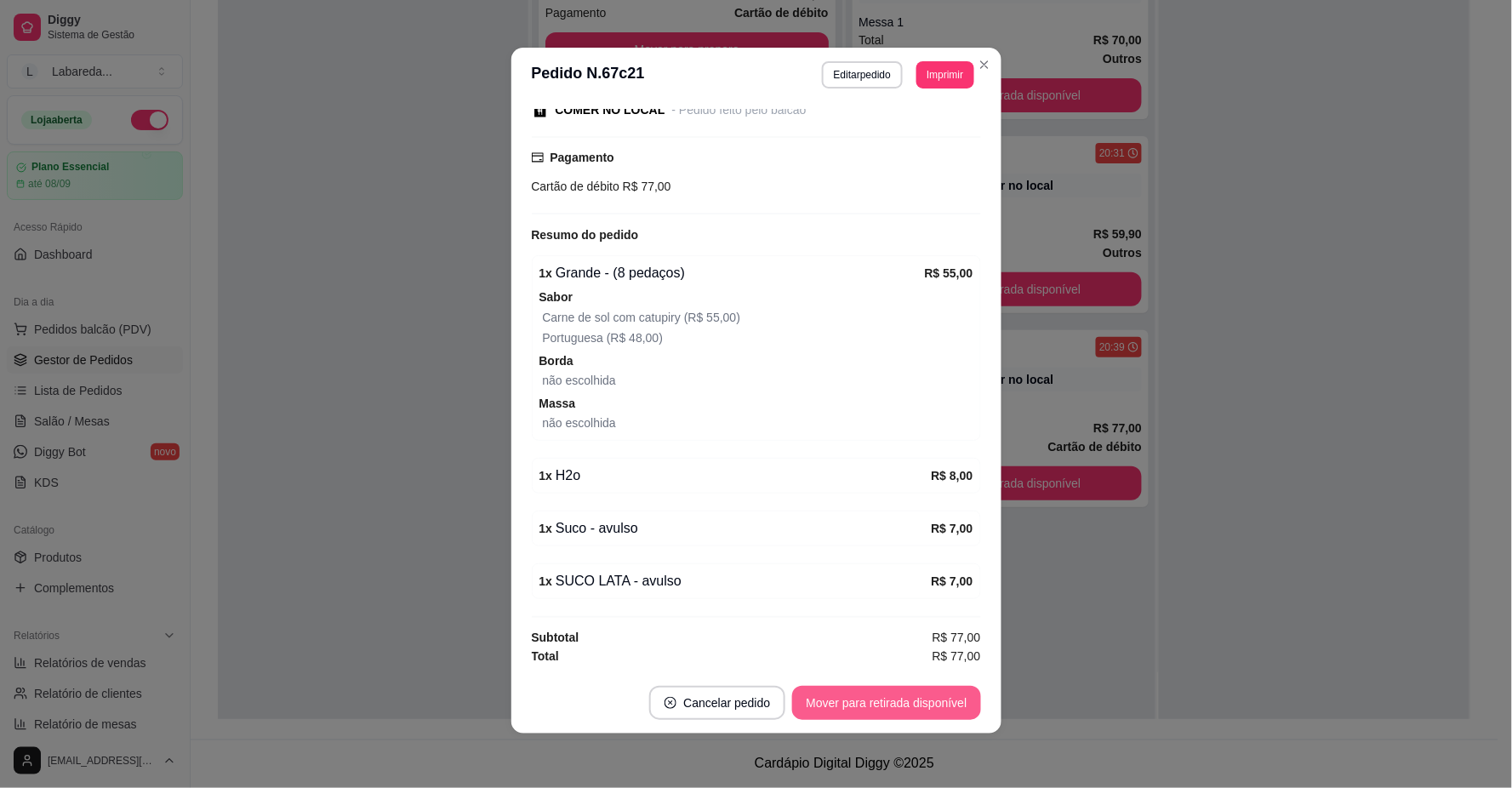
click at [939, 708] on button "Mover para retirada disponível" at bounding box center [887, 702] width 189 height 34
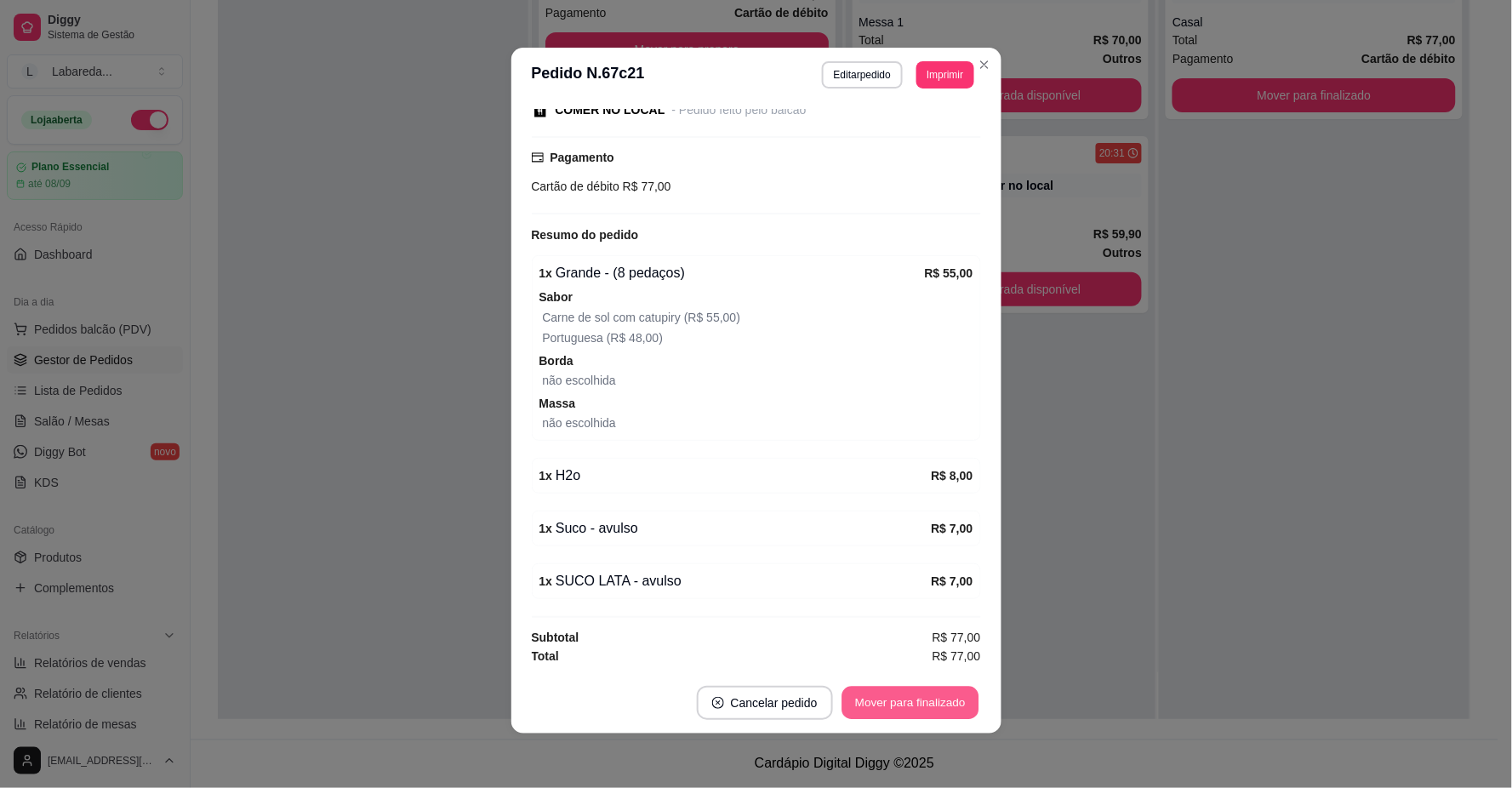
click at [917, 707] on button "Mover para finalizado" at bounding box center [911, 703] width 137 height 33
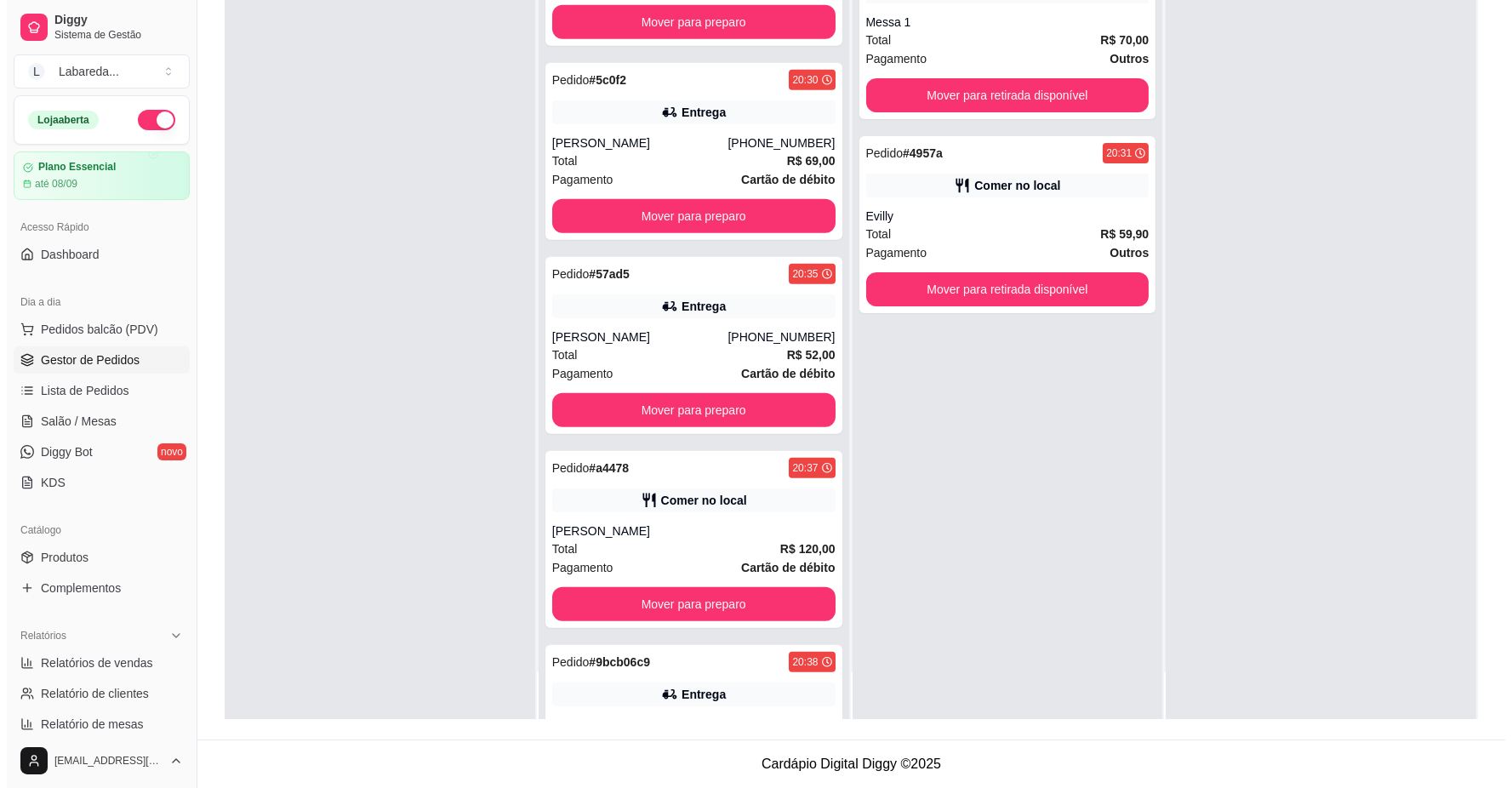
scroll to position [3093, 0]
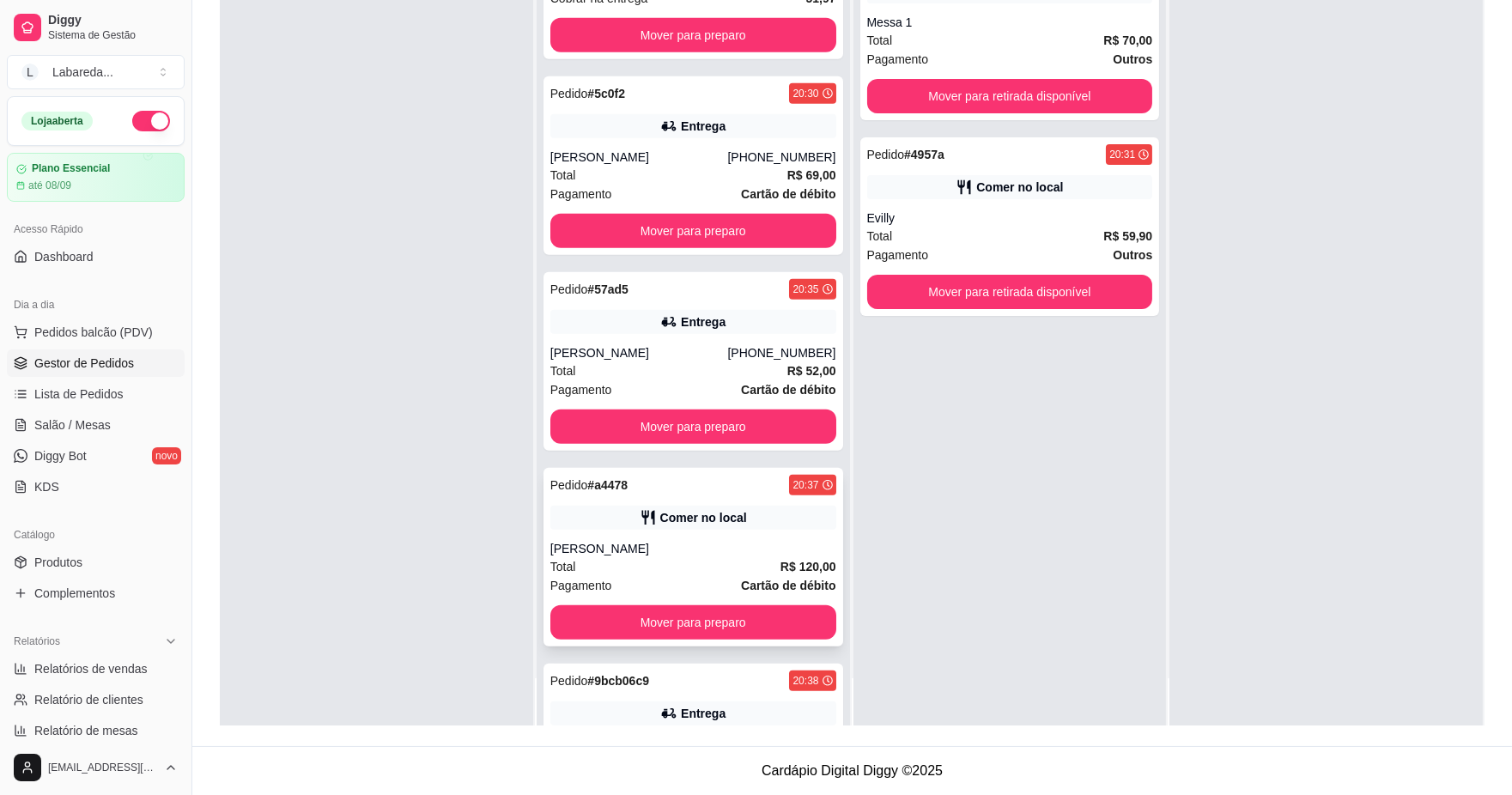
click at [670, 529] on div "Pedido # a4478 20:37 Comer no local Júlio Total R$ 120,00 Pagamento Cartão de d…" at bounding box center [694, 557] width 300 height 178
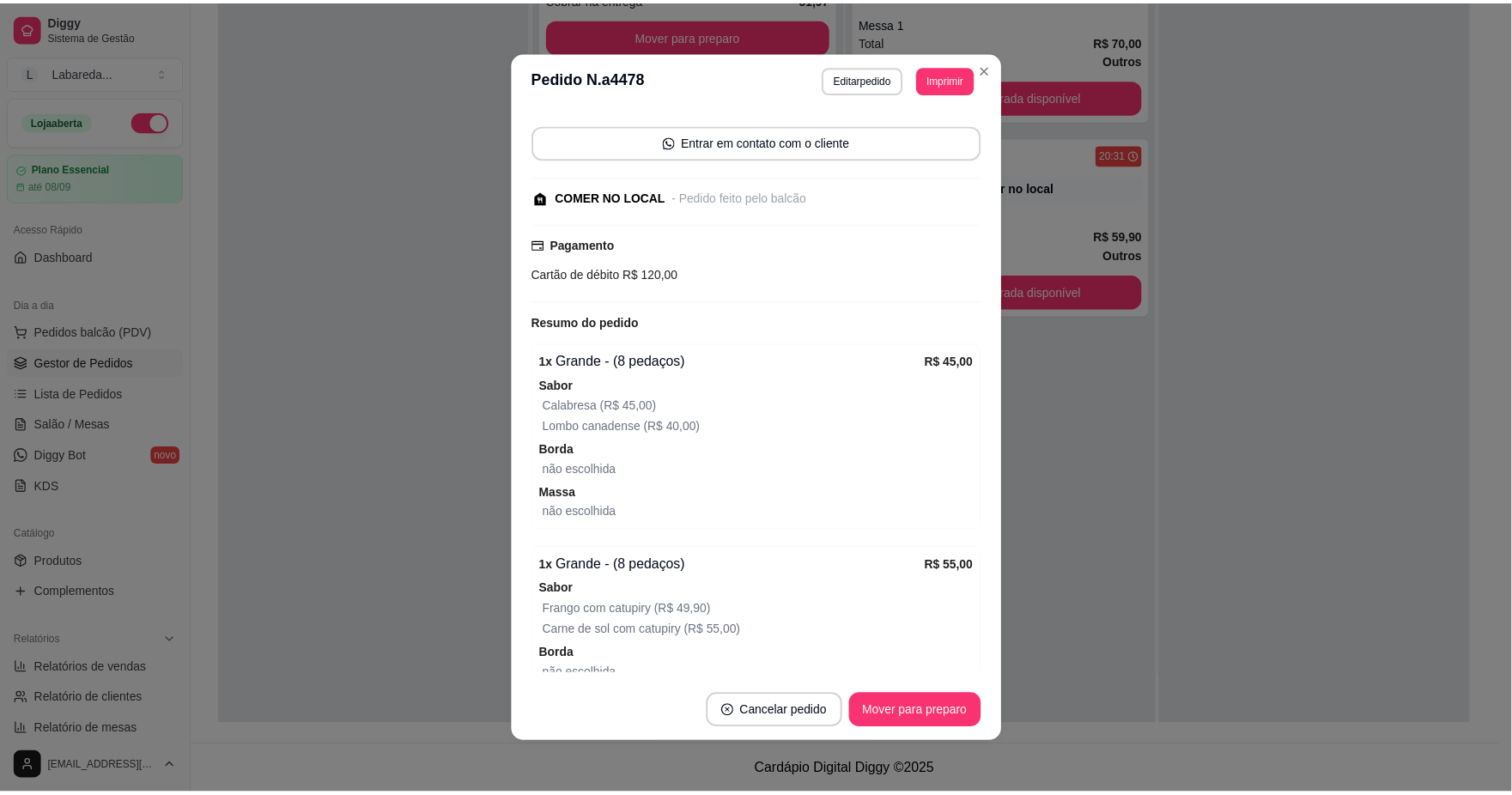
scroll to position [286, 0]
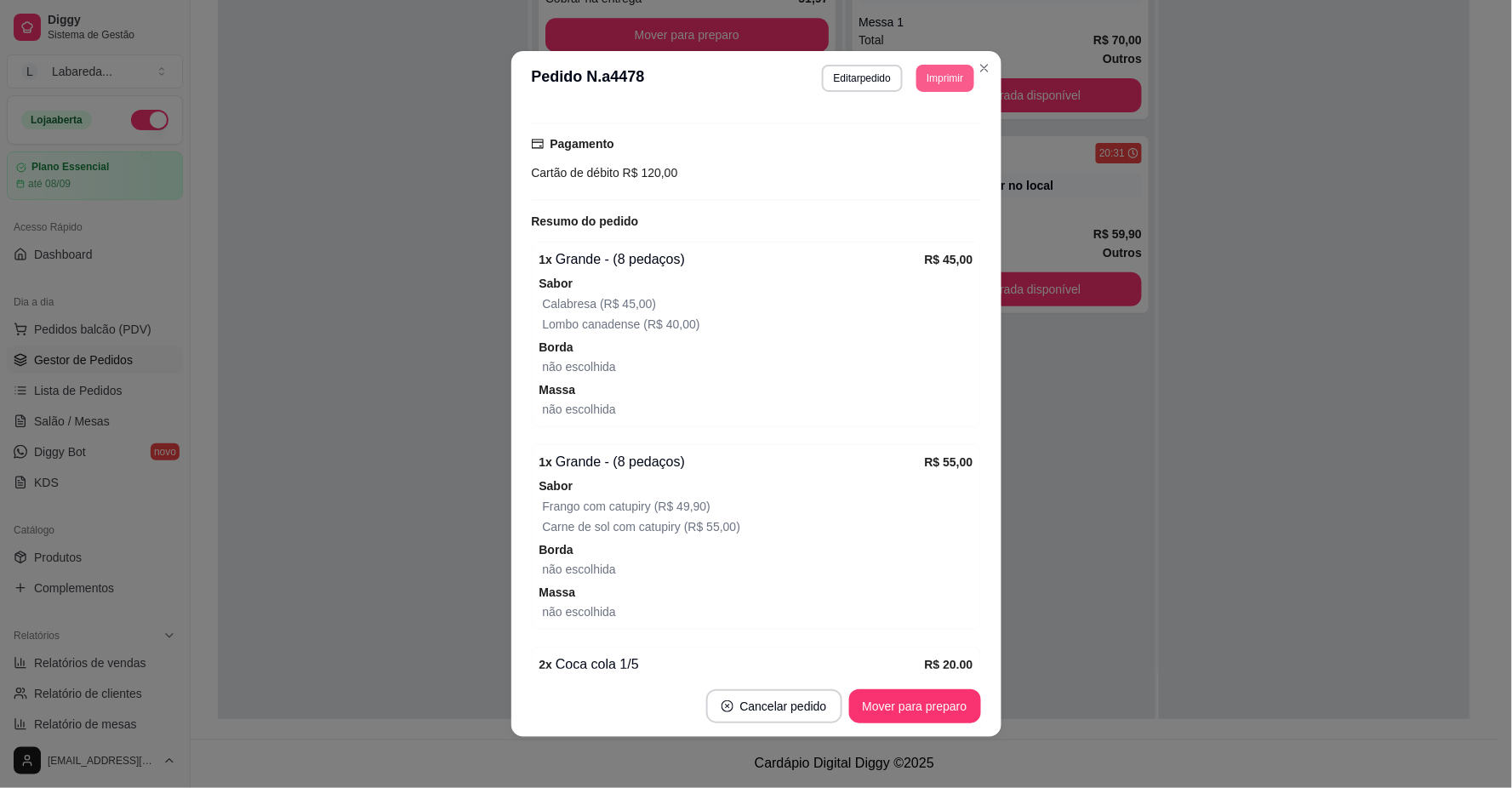
click at [923, 71] on button "Imprimir" at bounding box center [945, 79] width 57 height 27
click at [908, 142] on button "IMPRESSORA" at bounding box center [907, 140] width 124 height 27
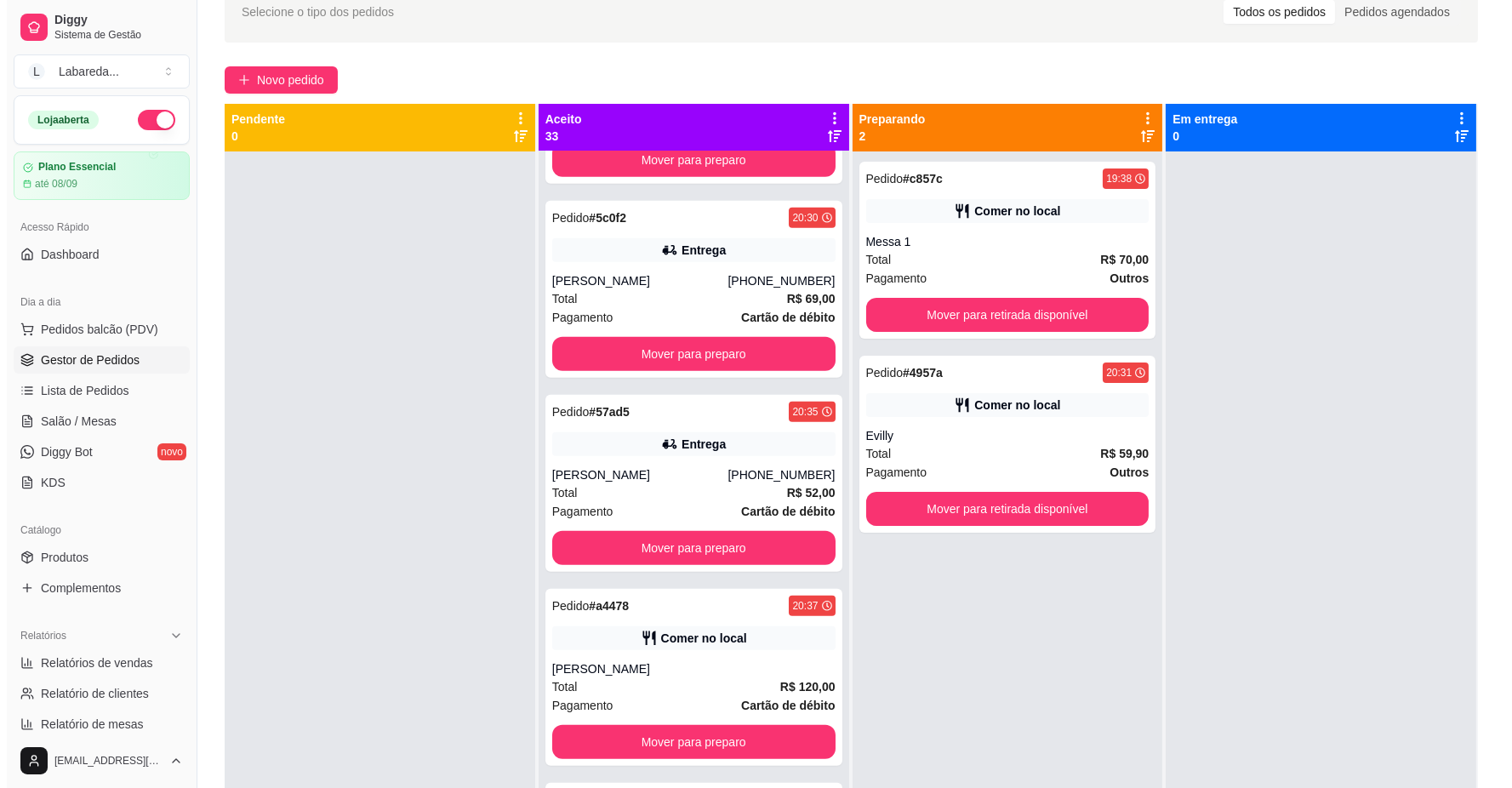
scroll to position [0, 0]
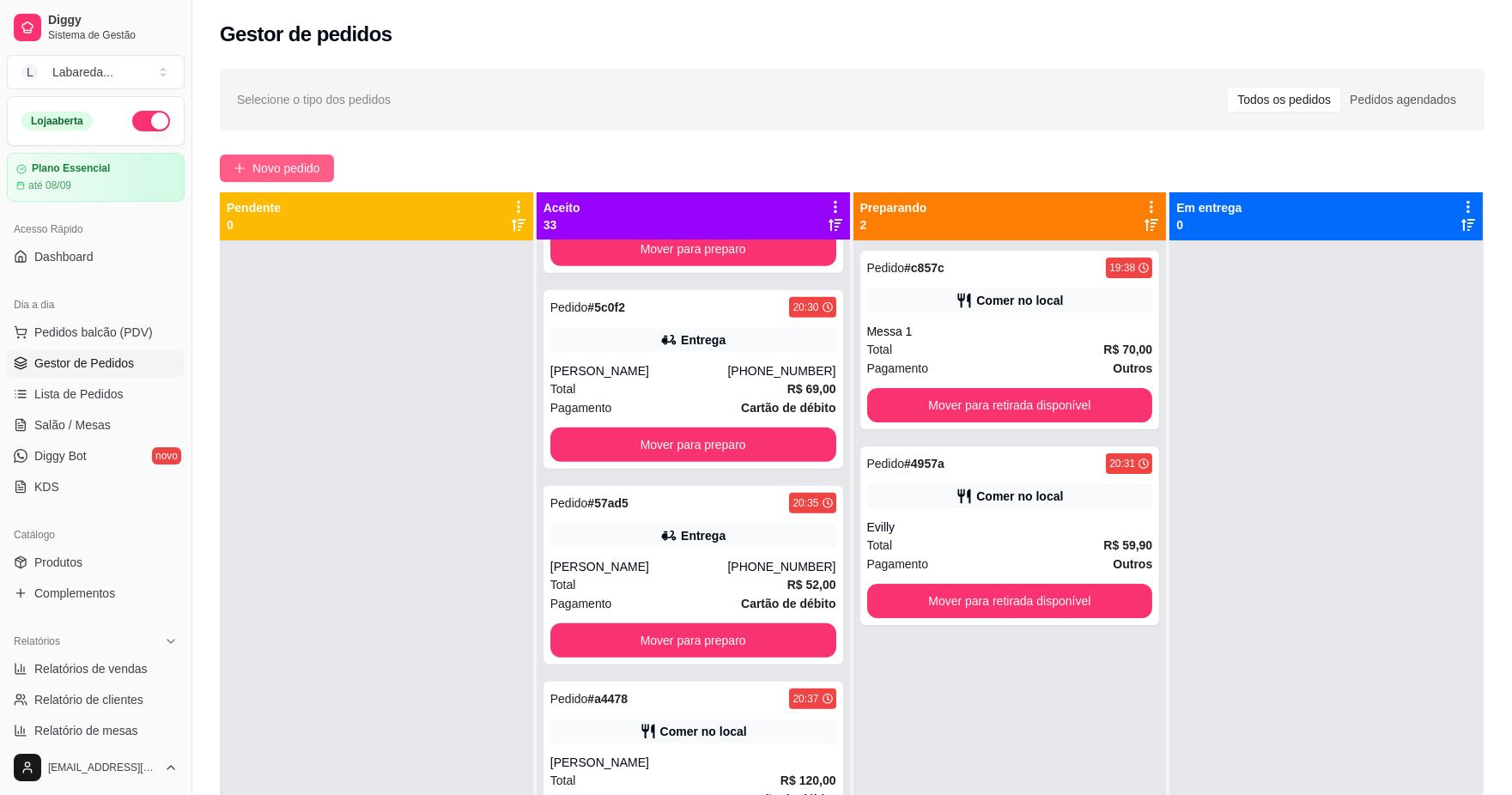
click at [286, 177] on button "Novo pedido" at bounding box center [277, 168] width 115 height 28
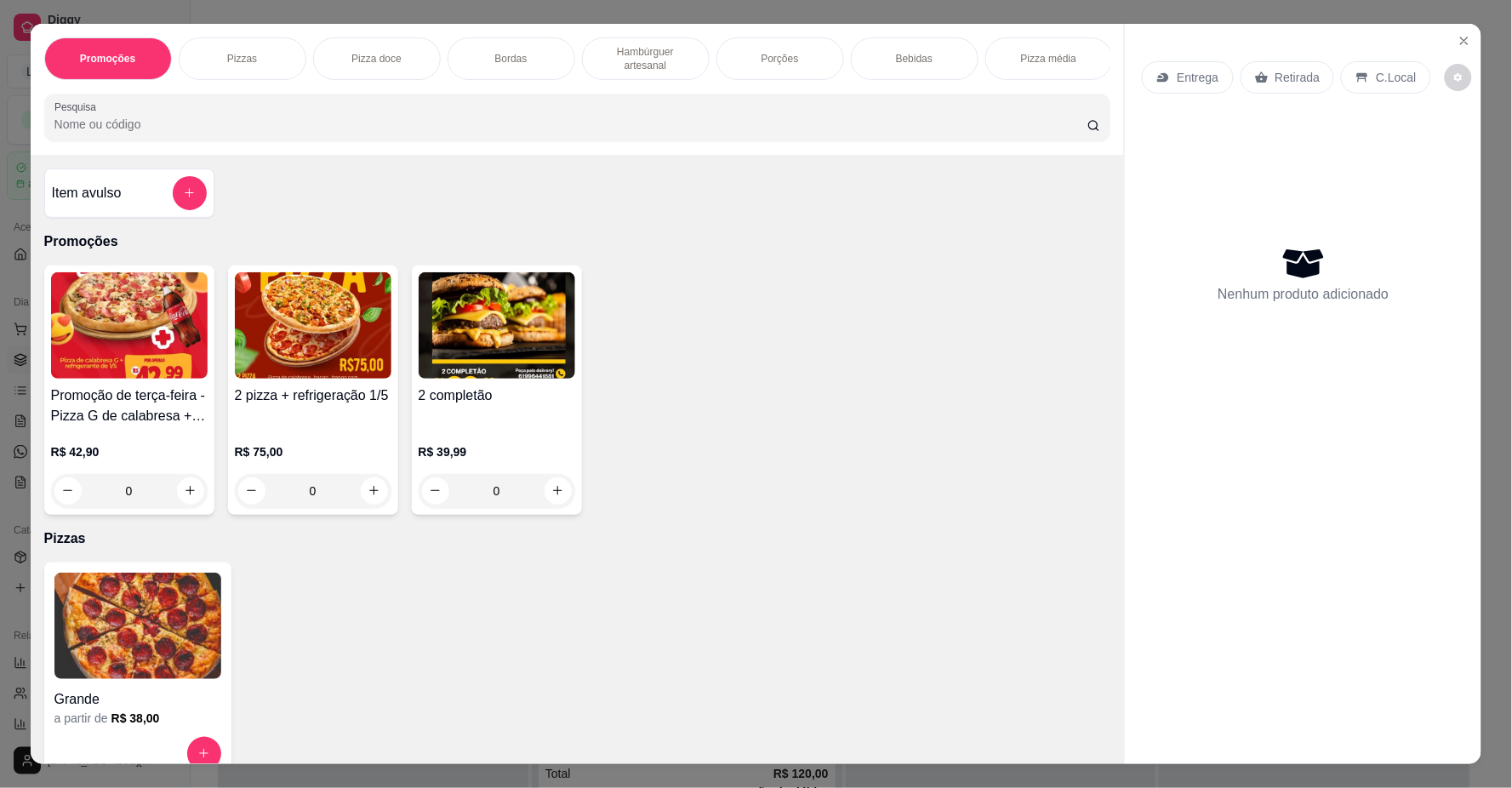
click at [268, 460] on p "R$ 75,00" at bounding box center [313, 451] width 157 height 17
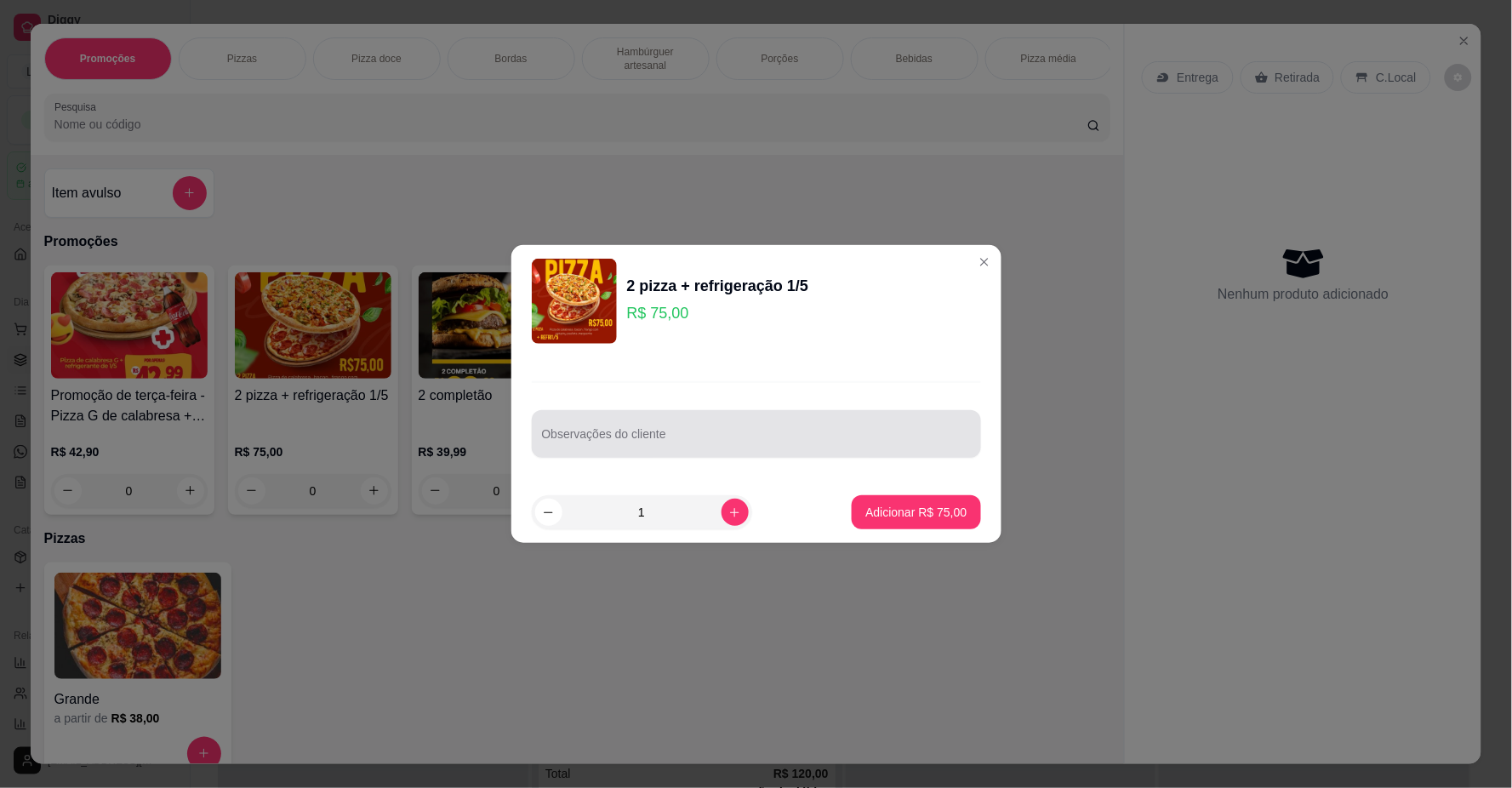
click at [574, 456] on div "Observações do cliente" at bounding box center [756, 434] width 449 height 48
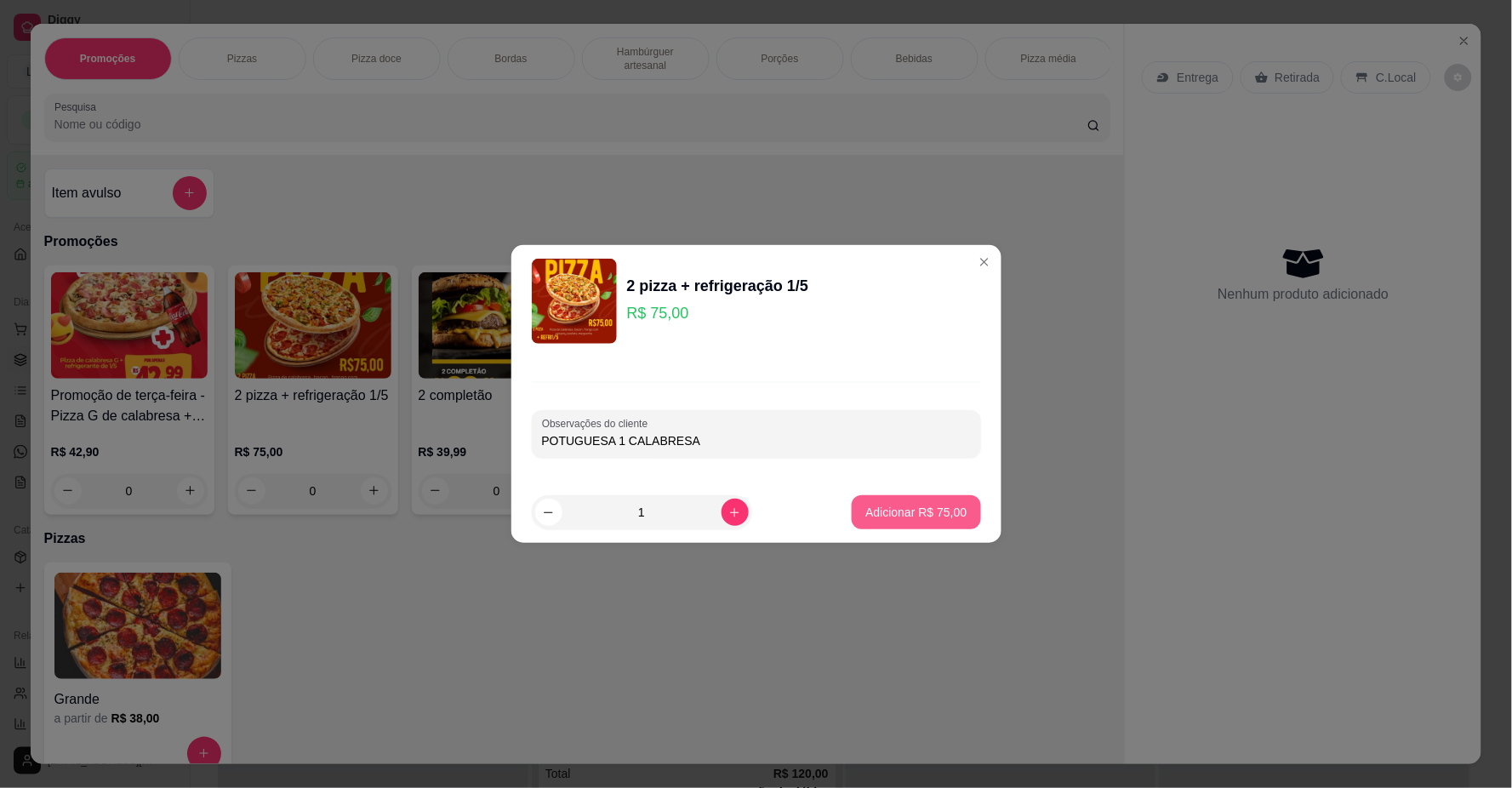
type input "POTUGUESA 1 CALABRESA"
click at [941, 520] on p "Adicionar R$ 75,00" at bounding box center [916, 512] width 102 height 17
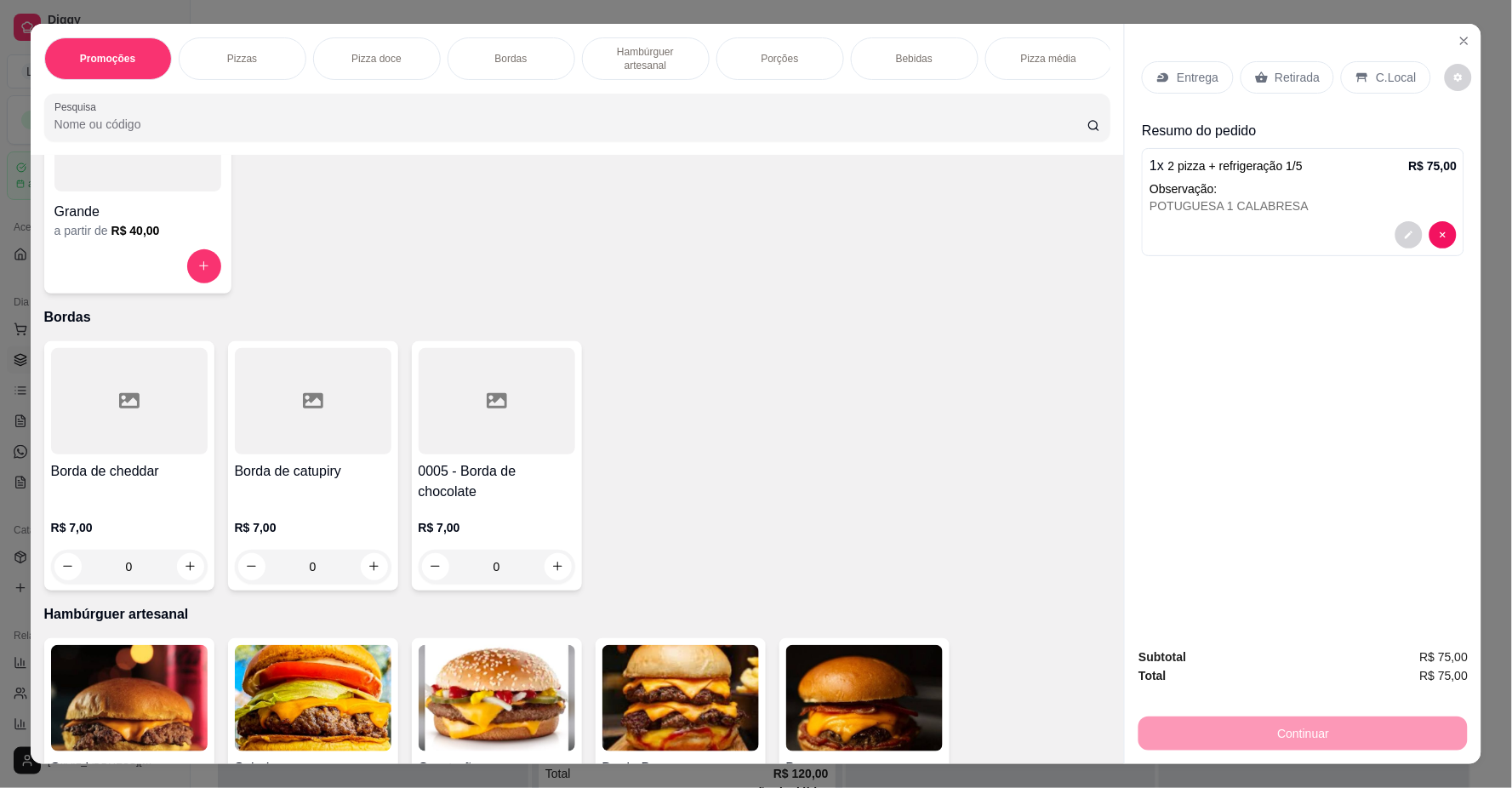
scroll to position [756, 0]
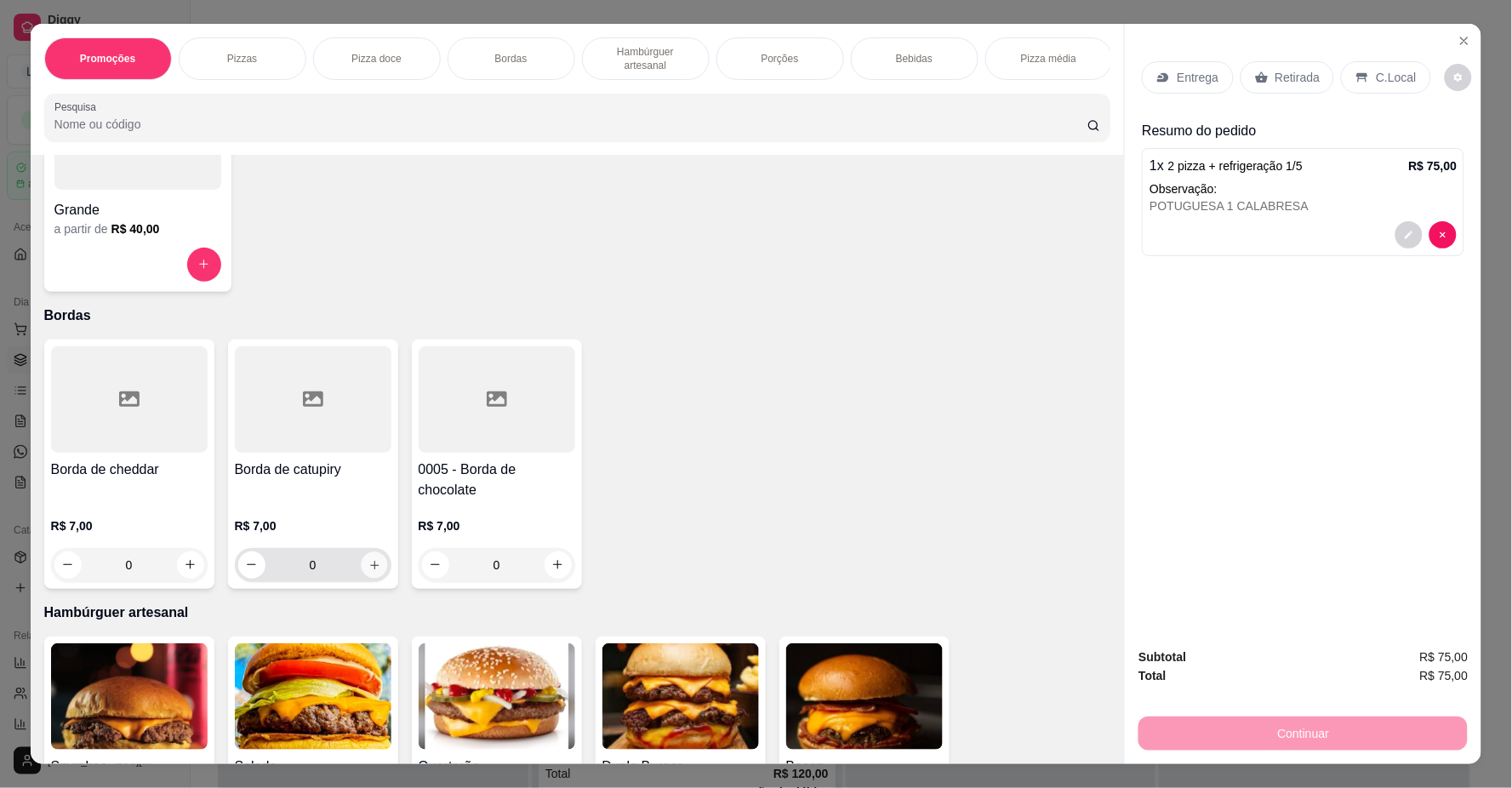
click at [367, 578] on button "increase-product-quantity" at bounding box center [373, 565] width 27 height 27
click at [367, 577] on button "increase-product-quantity" at bounding box center [373, 564] width 27 height 27
type input "2"
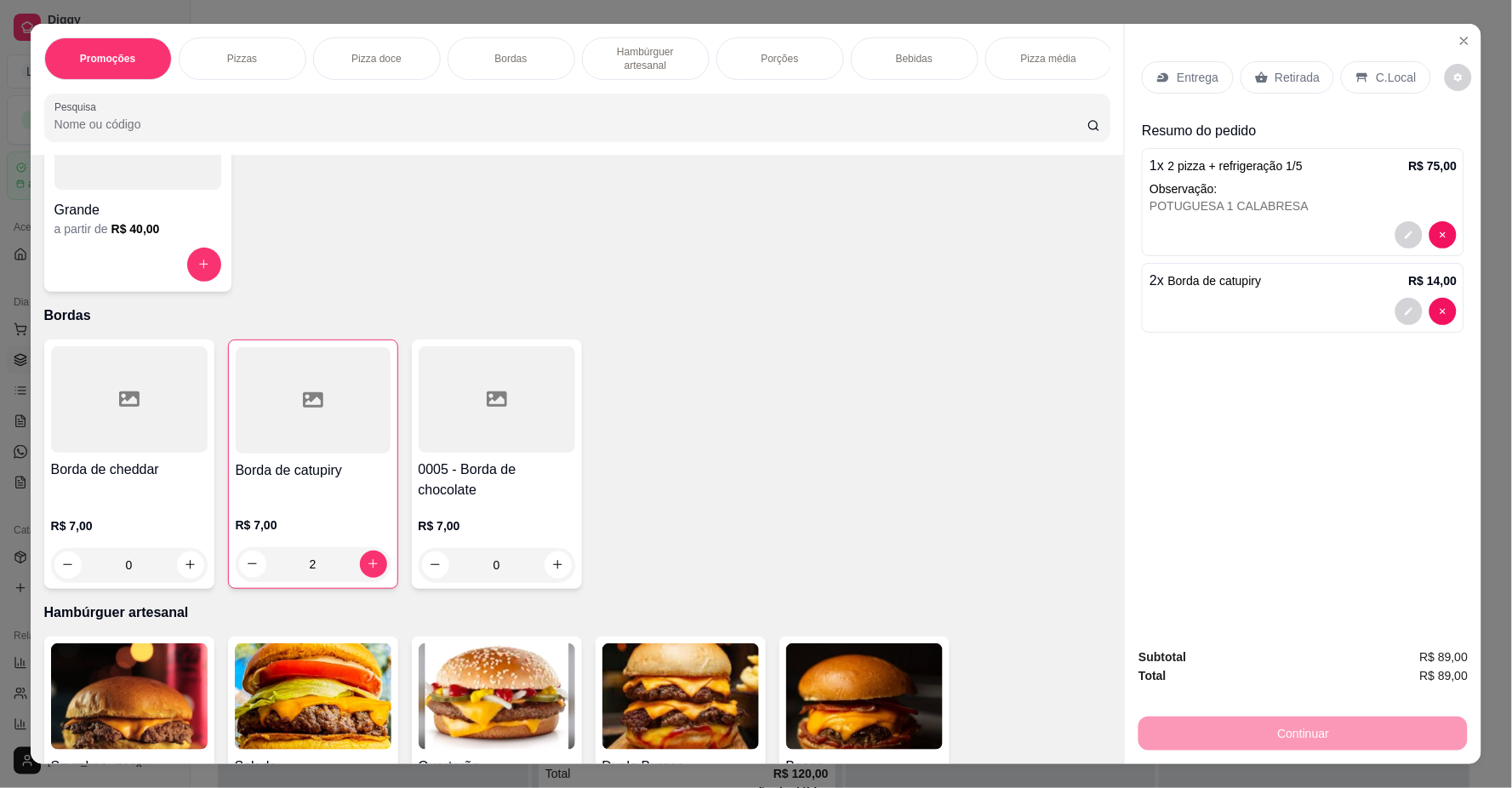
click at [1377, 82] on p "C.Local" at bounding box center [1397, 77] width 40 height 17
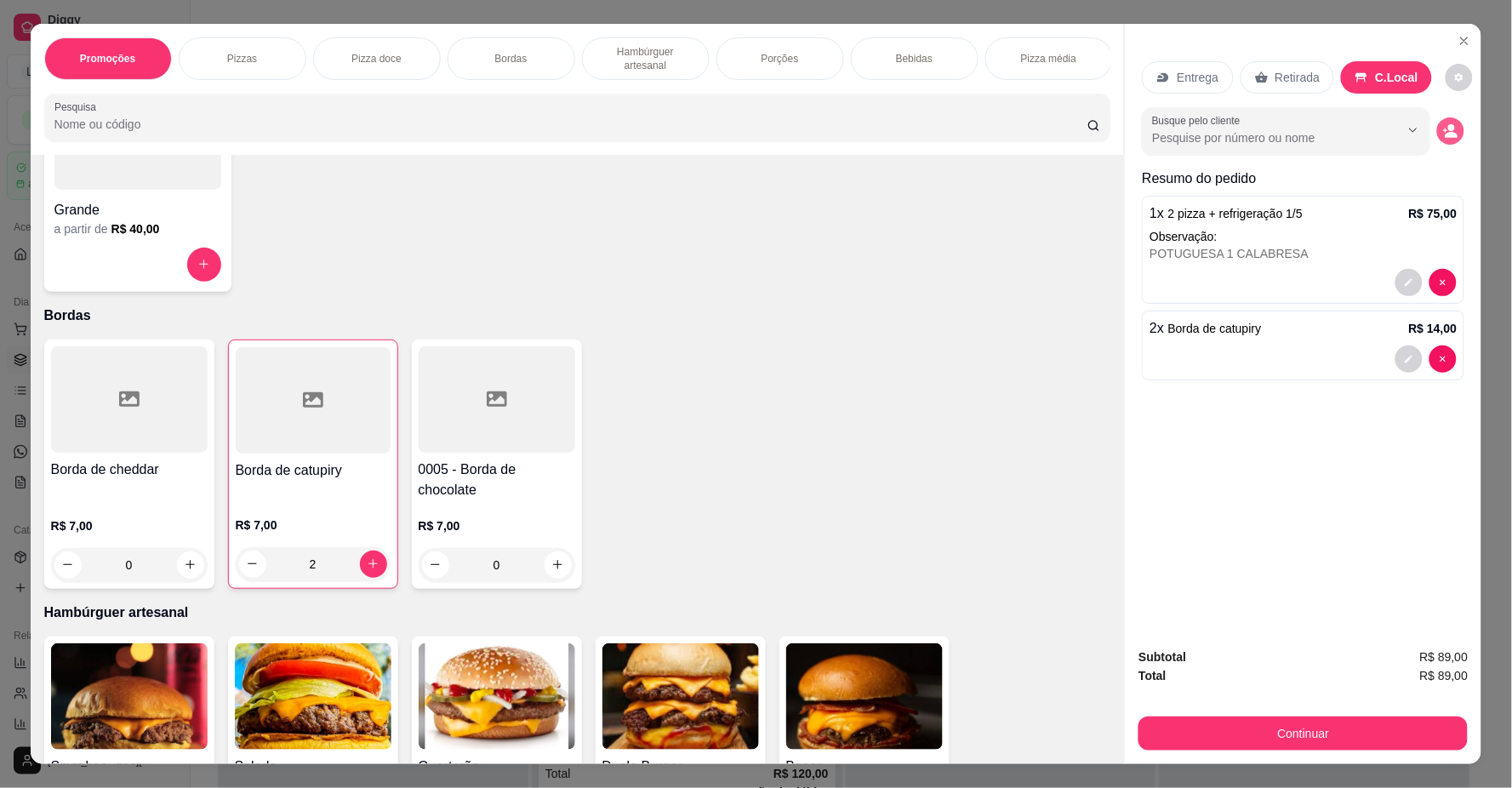
click at [1448, 139] on button "decrease-product-quantity" at bounding box center [1452, 131] width 27 height 27
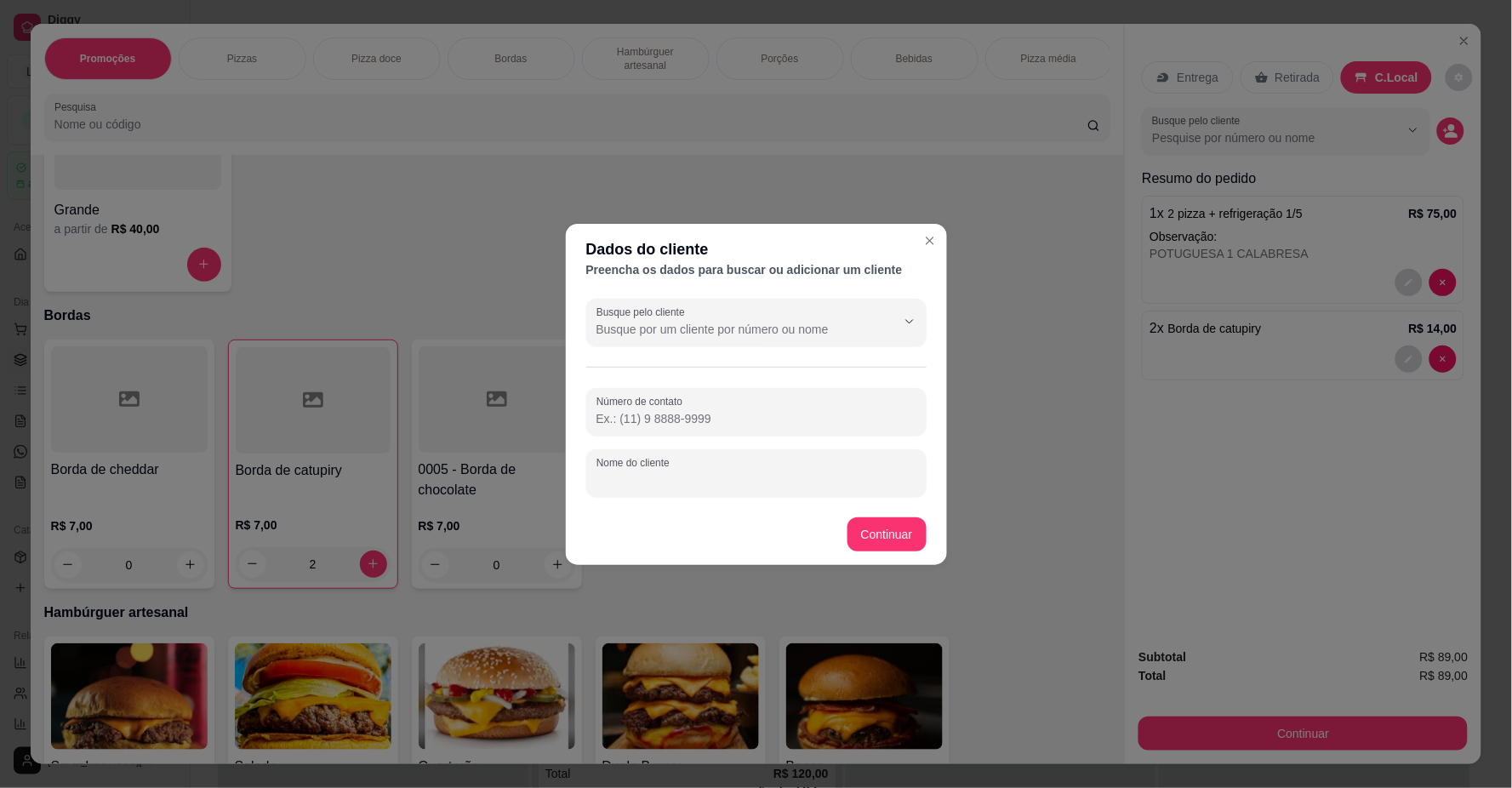
click at [665, 487] on input "Nome do cliente" at bounding box center [757, 480] width 320 height 17
type input "GLEYSE"
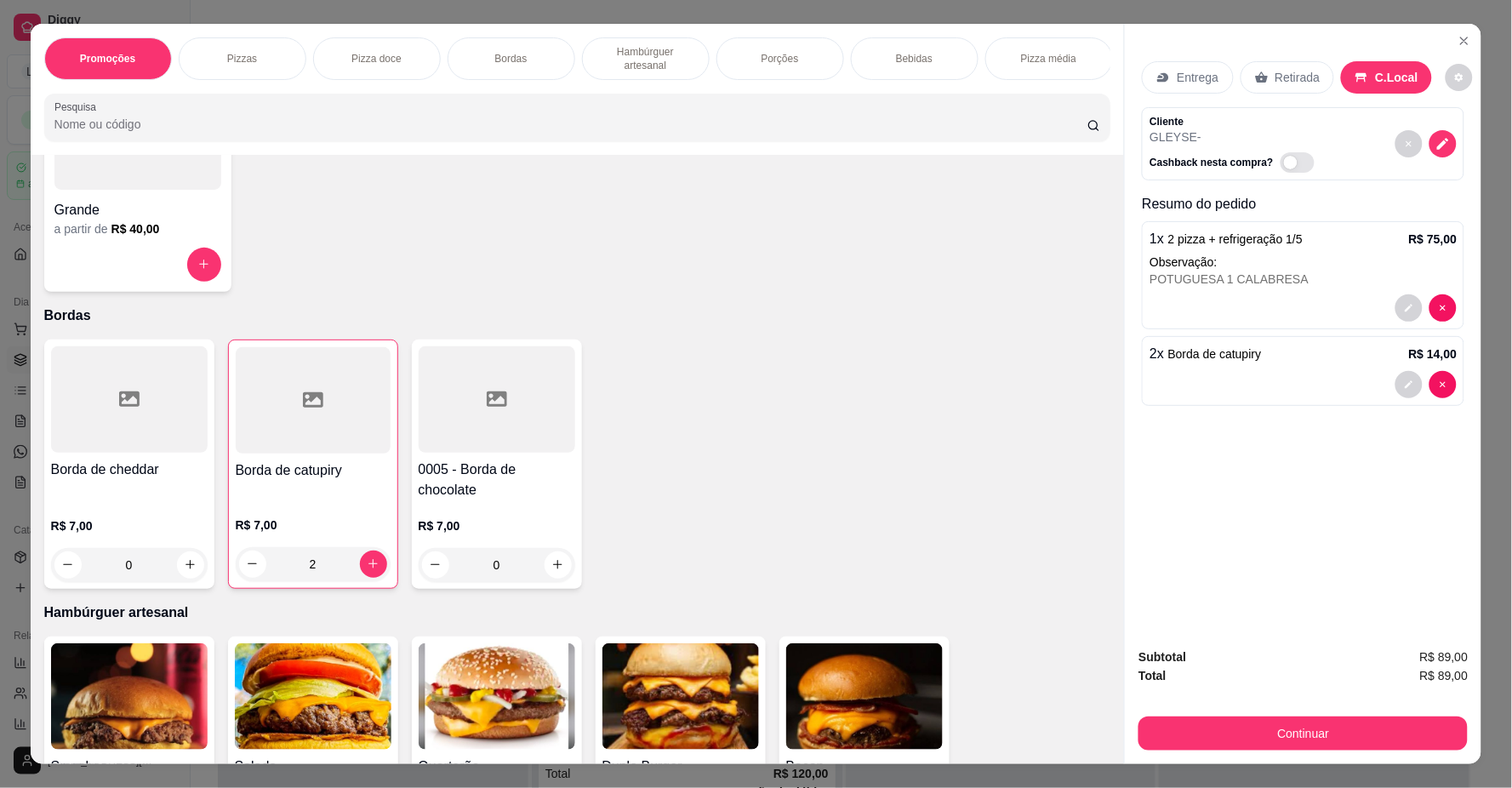
click at [619, 341] on div "Item avulso Promoções Promoção de terça-feira - Pizza G de calabresa + refriger…" at bounding box center [578, 459] width 1095 height 610
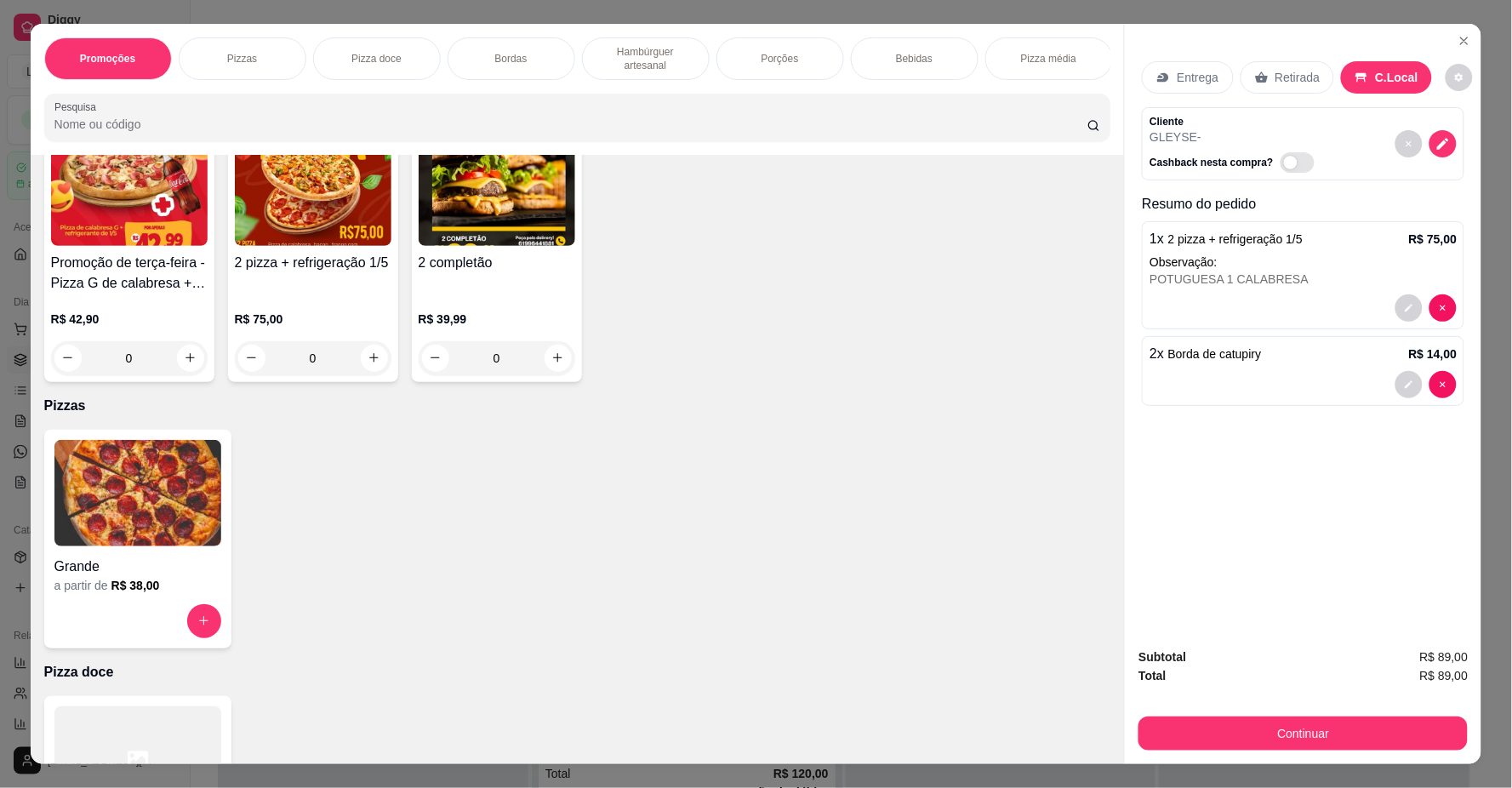
scroll to position [0, 0]
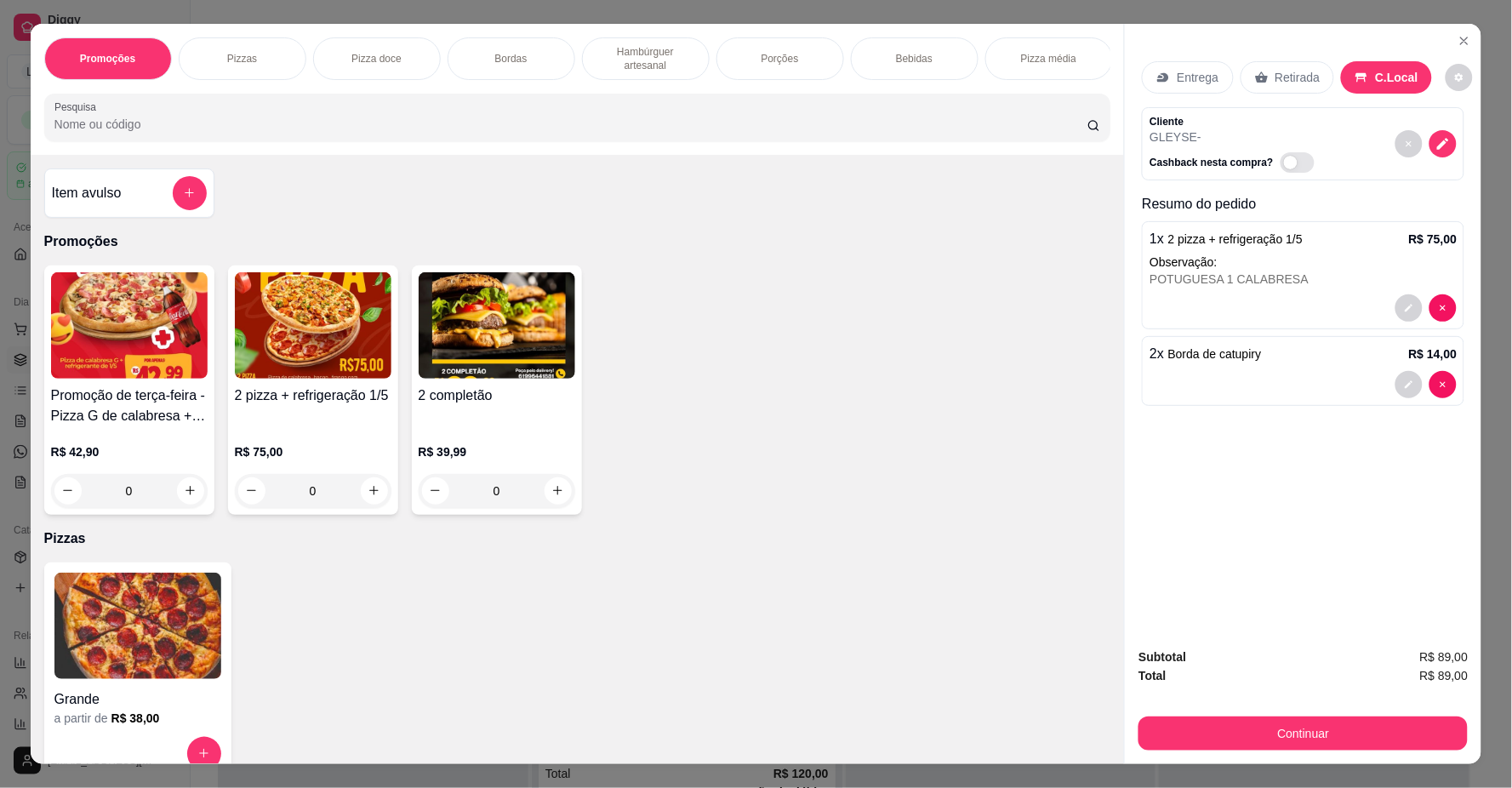
click at [339, 426] on div "2 pizza + refrigeração 1/5" at bounding box center [313, 405] width 157 height 41
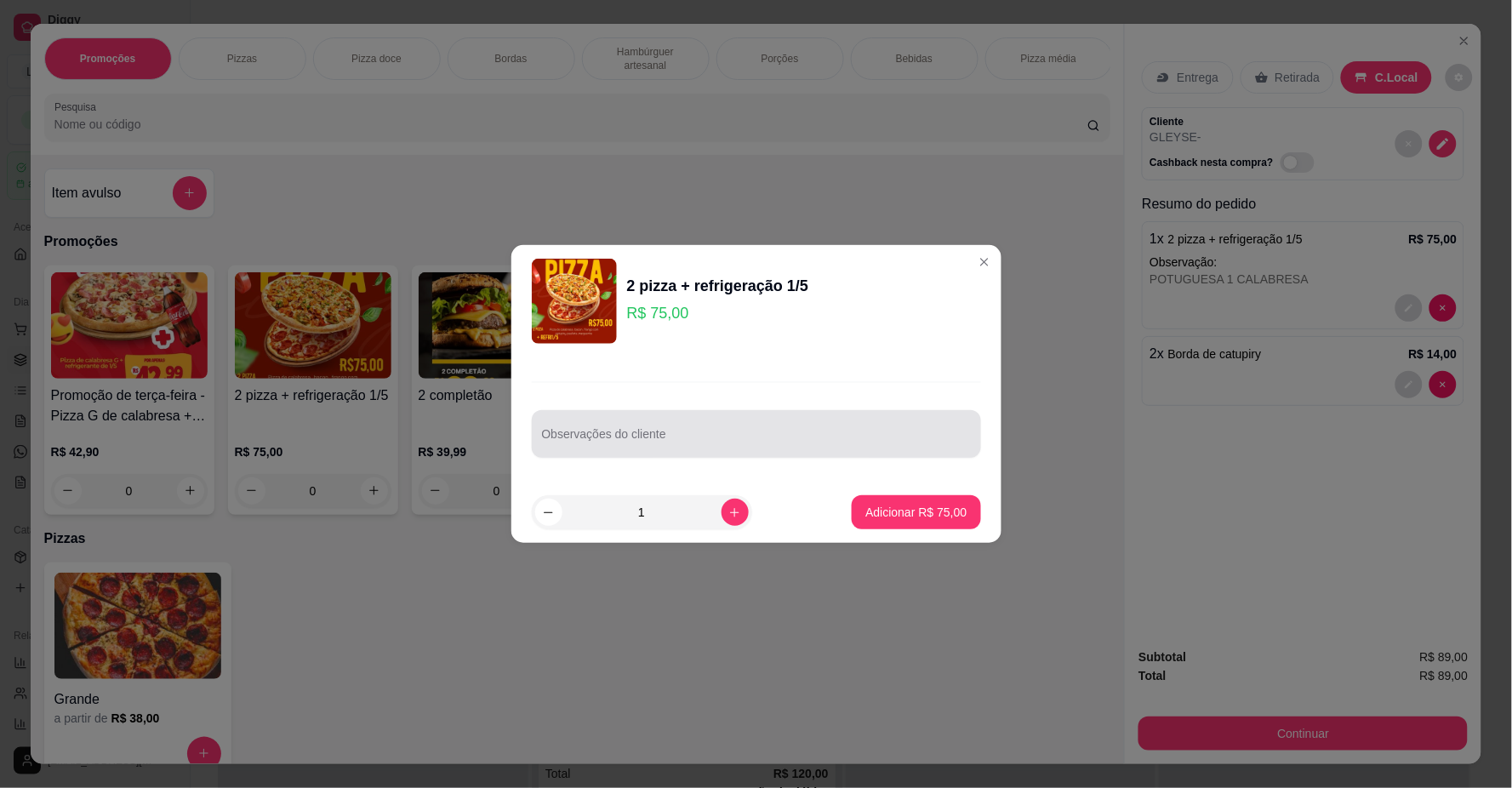
click at [614, 430] on div at bounding box center [756, 434] width 429 height 34
click at [710, 426] on section "2 pizza + refrigeração 1/5 R$ 75,00 Observações do cliente CARNE SECA 1 Adicion…" at bounding box center [757, 394] width 491 height 297
click at [708, 437] on div "CARNE SECA" at bounding box center [756, 434] width 429 height 34
click at [751, 439] on input "CARNE SECA 1 MORANGO COM CHOCVOLATE" at bounding box center [756, 440] width 429 height 17
click at [754, 437] on input "CARNE SECA 1 MORANGO COM CHOCVOLATE" at bounding box center [756, 440] width 429 height 17
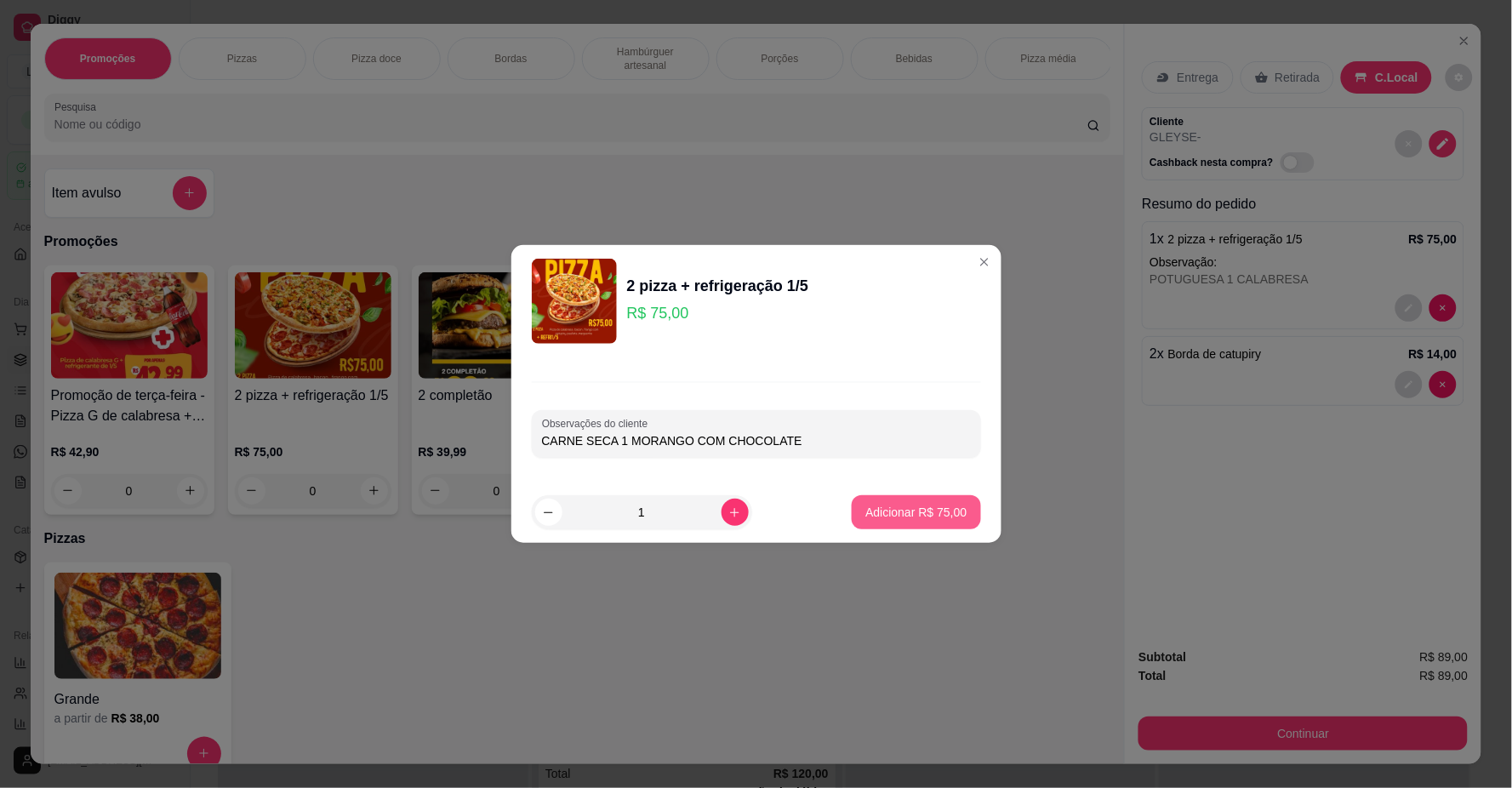
type input "CARNE SECA 1 MORANGO COM CHOCOLATE"
click at [869, 513] on p "Adicionar R$ 75,00" at bounding box center [916, 512] width 102 height 17
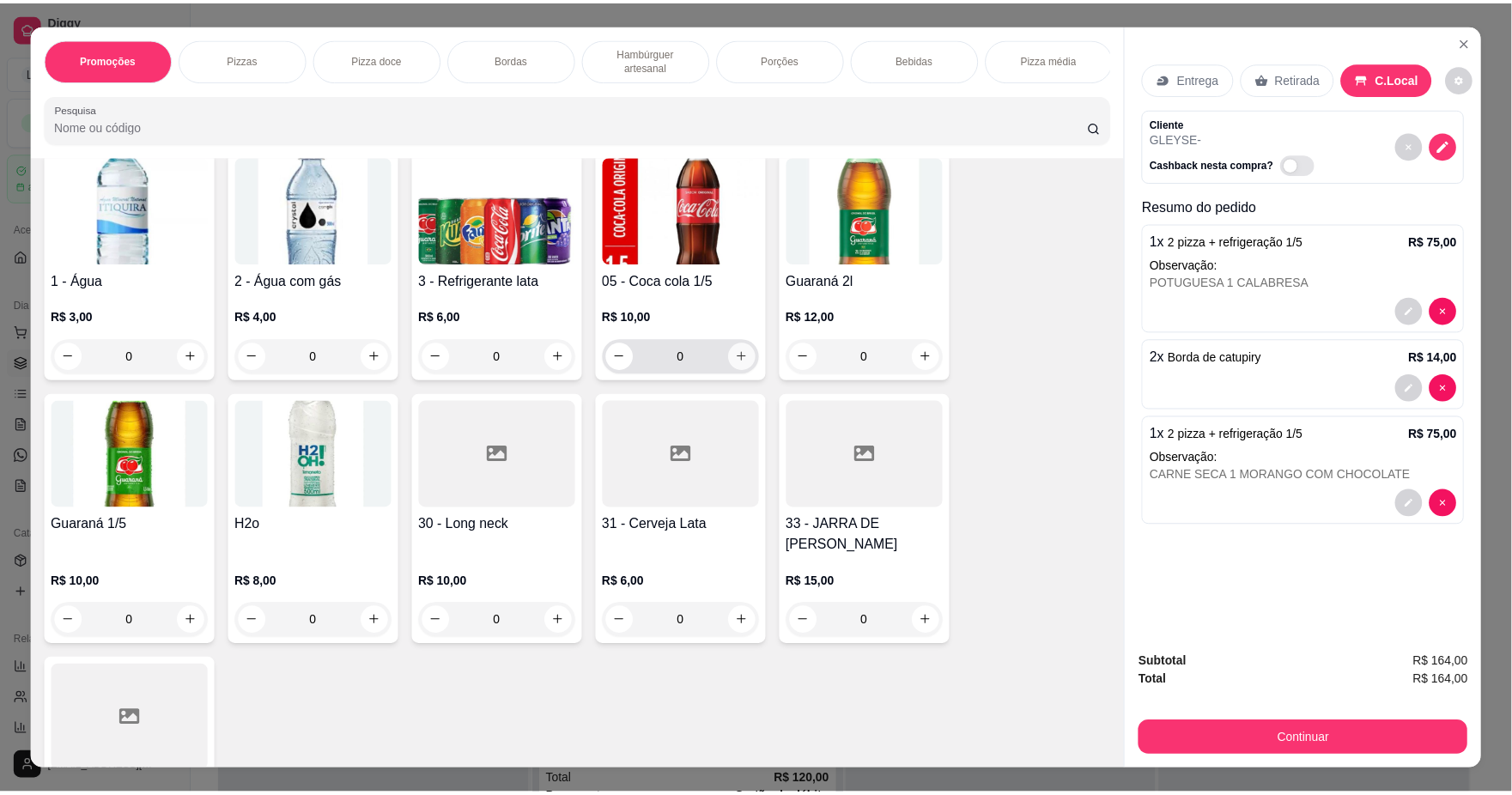
scroll to position [1813, 0]
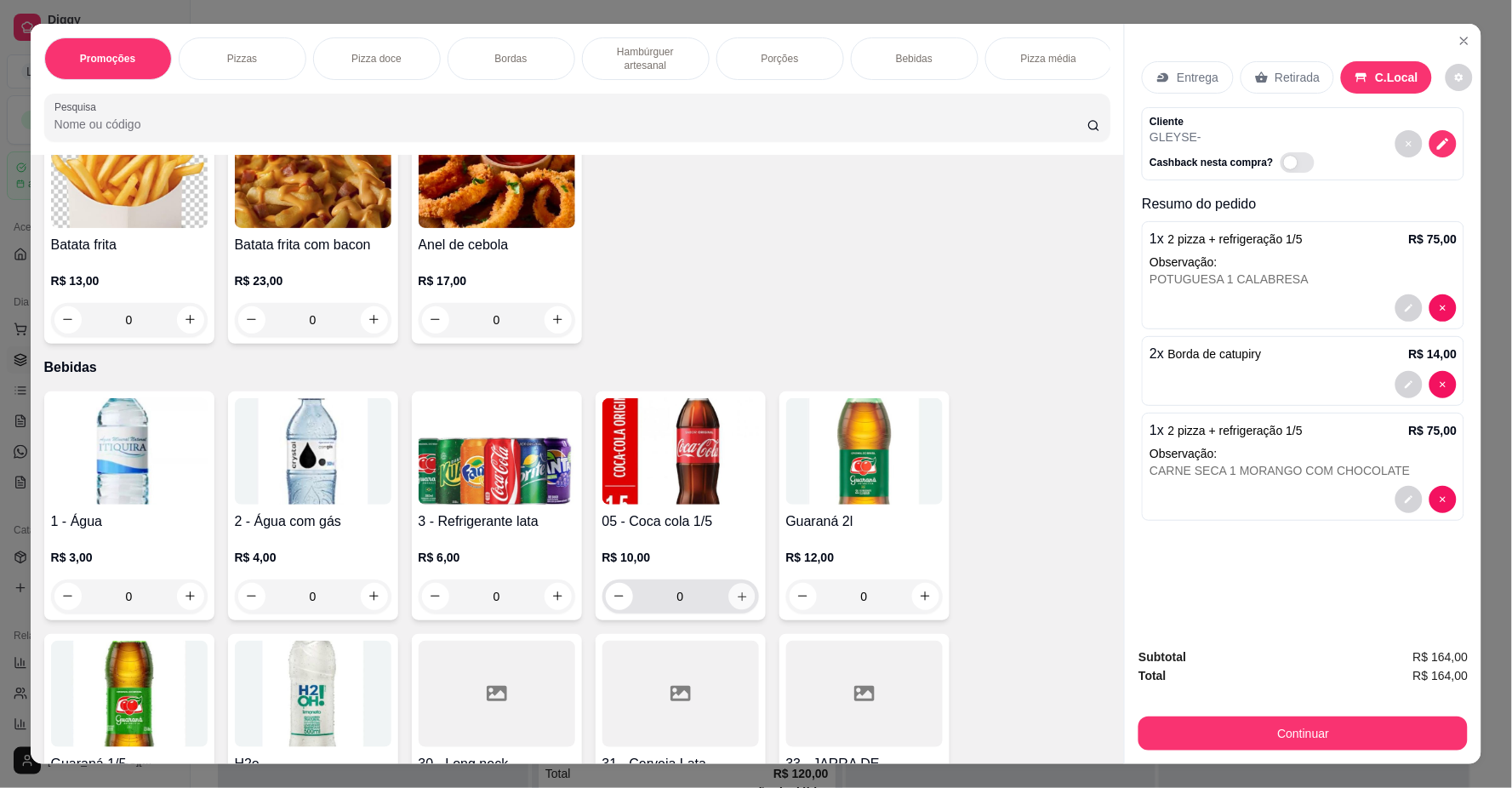
click at [743, 610] on button "increase-product-quantity" at bounding box center [741, 596] width 27 height 27
type input "1"
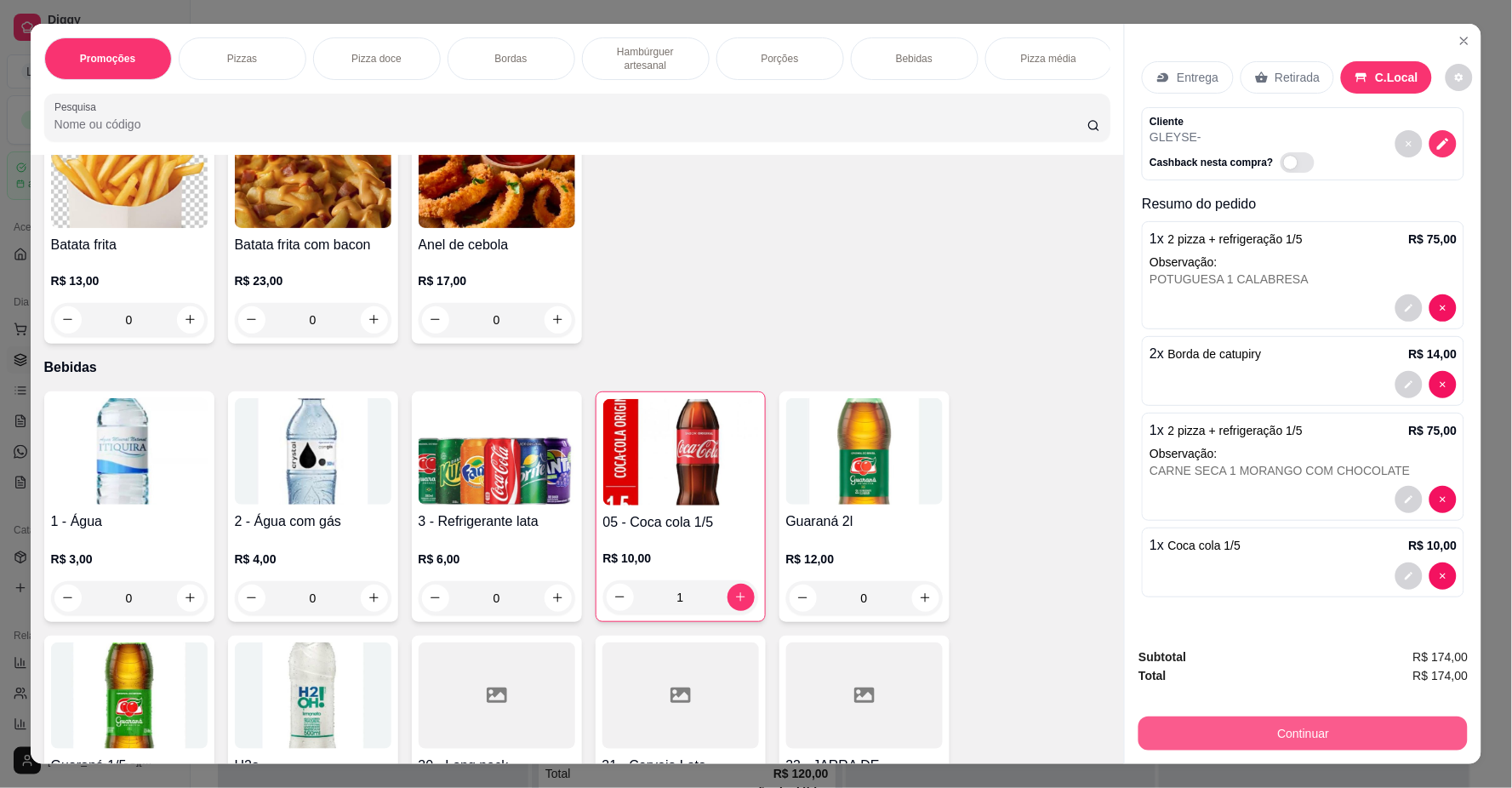
click at [1298, 732] on button "Continuar" at bounding box center [1303, 733] width 329 height 34
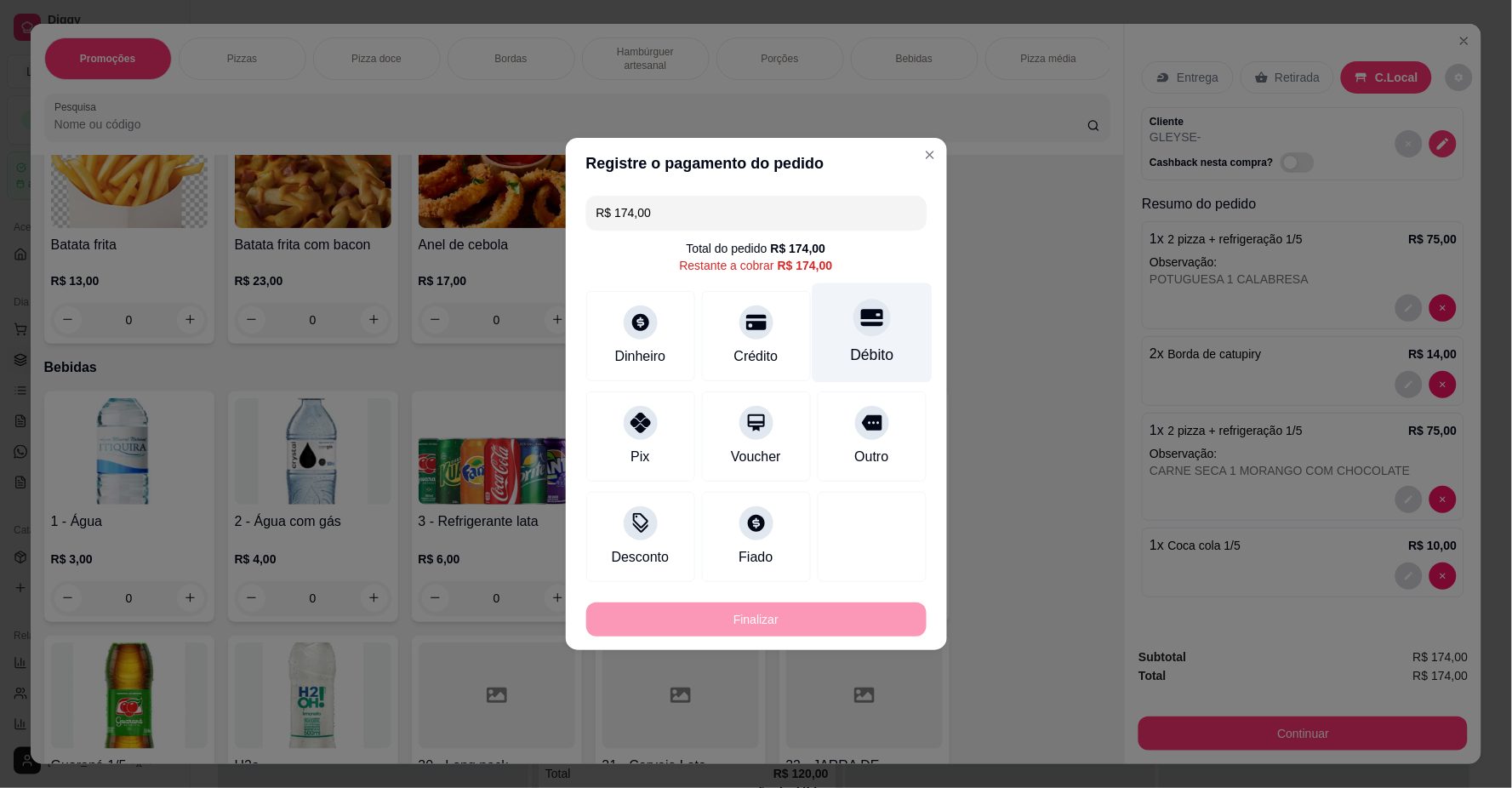
click at [866, 342] on div "Débito" at bounding box center [871, 333] width 120 height 100
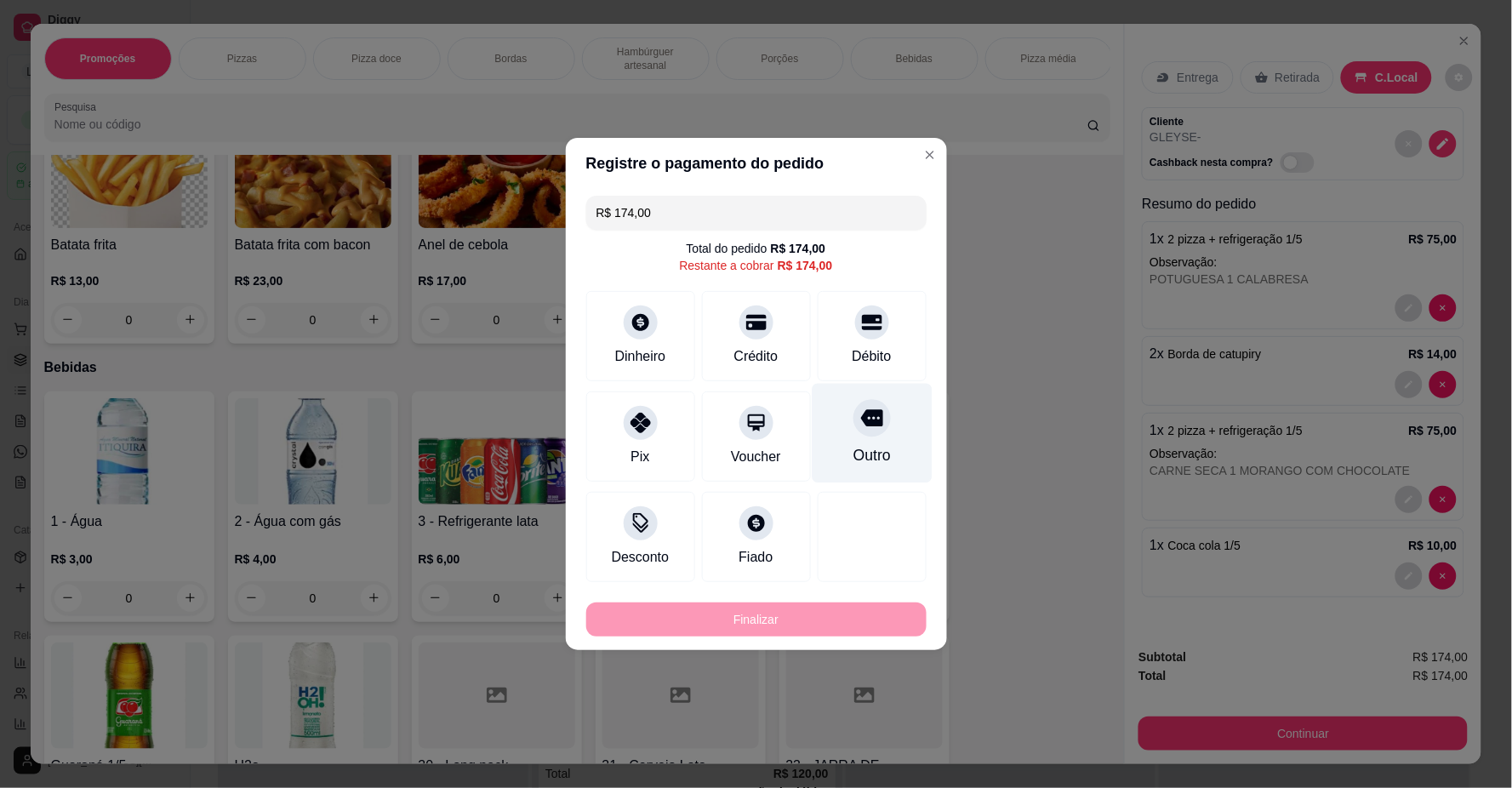
type input "R$ 0,00"
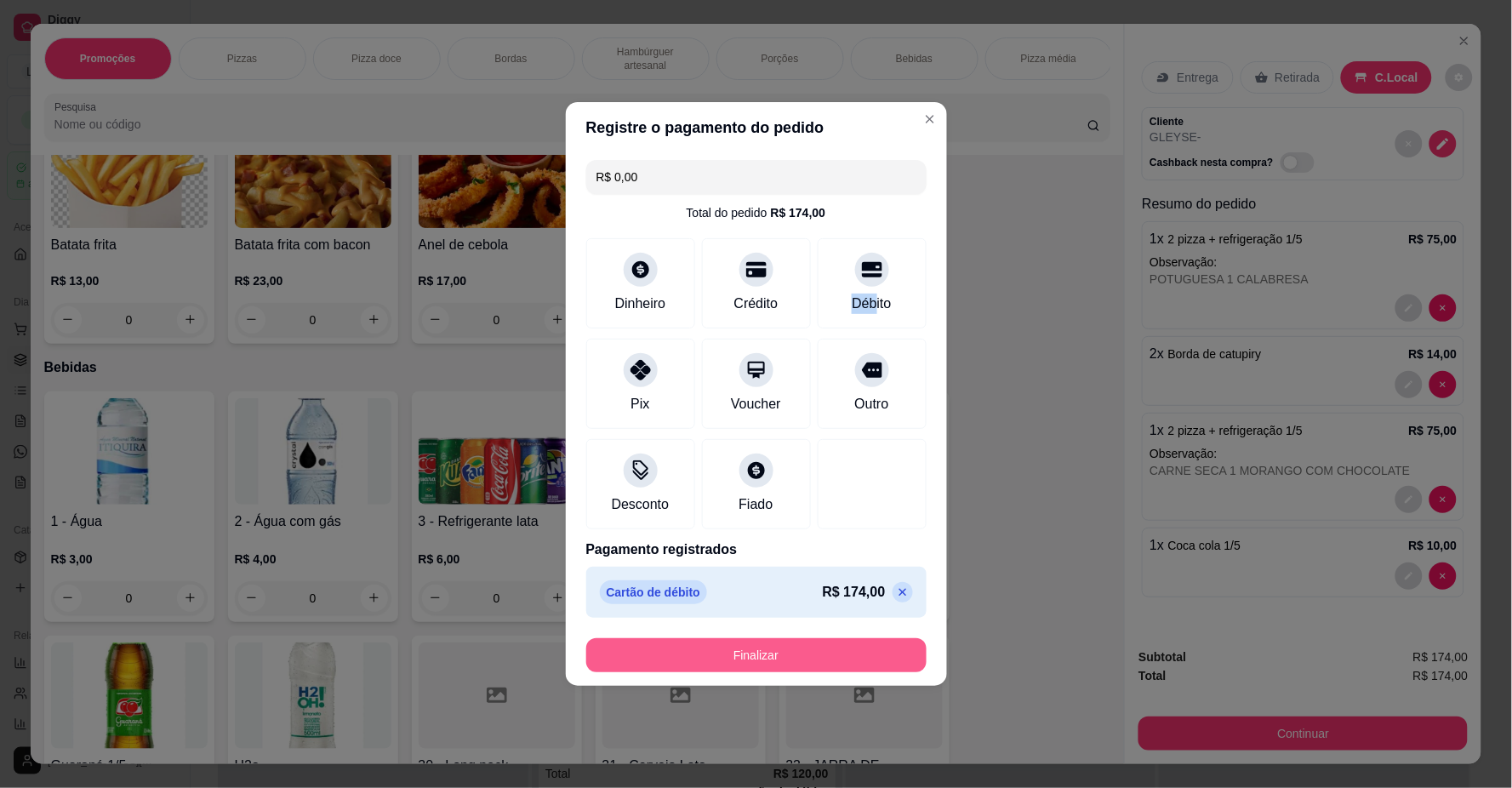
click at [857, 649] on button "Finalizar" at bounding box center [757, 654] width 340 height 34
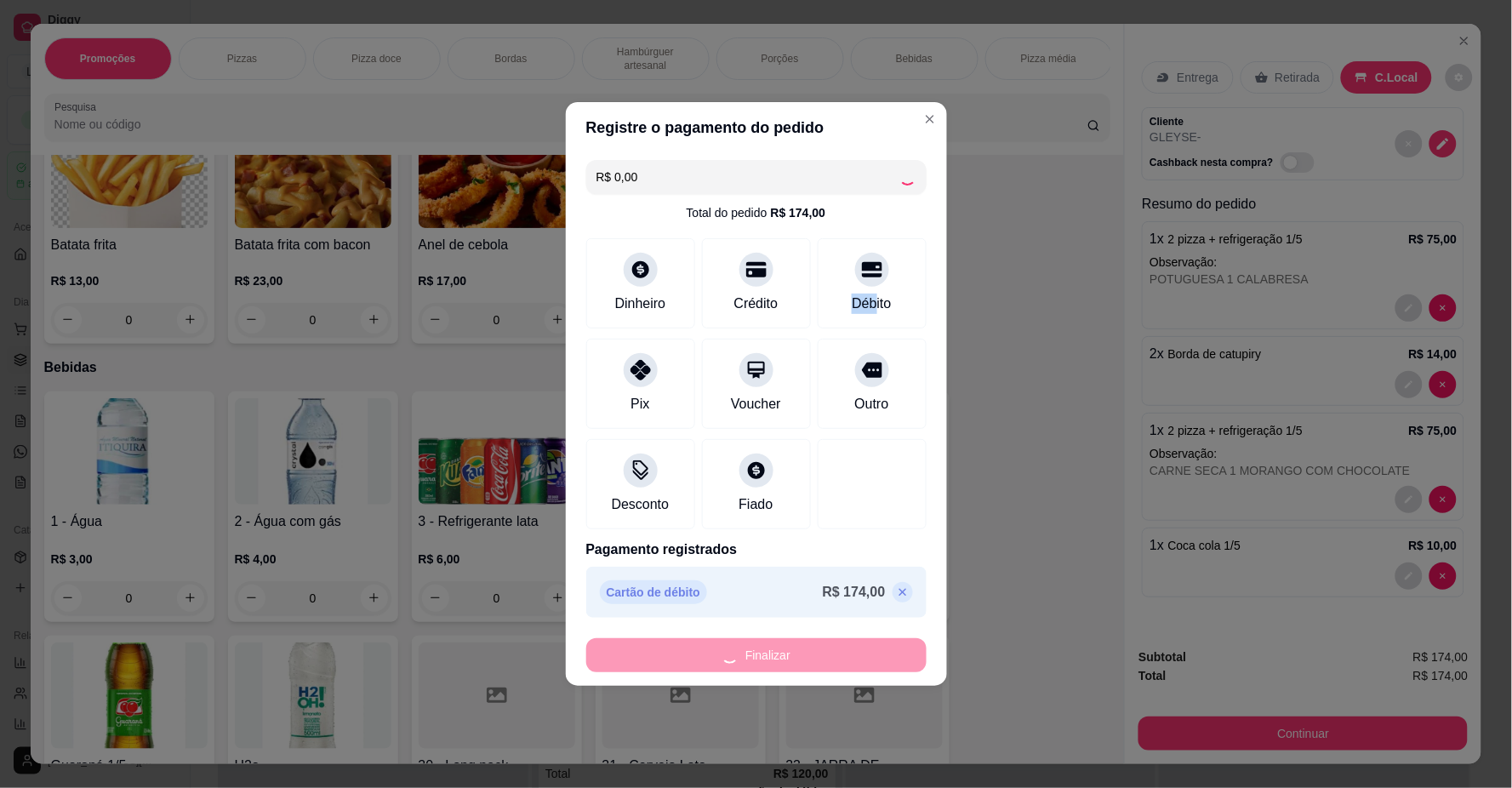
type input "0"
type input "-R$ 174,00"
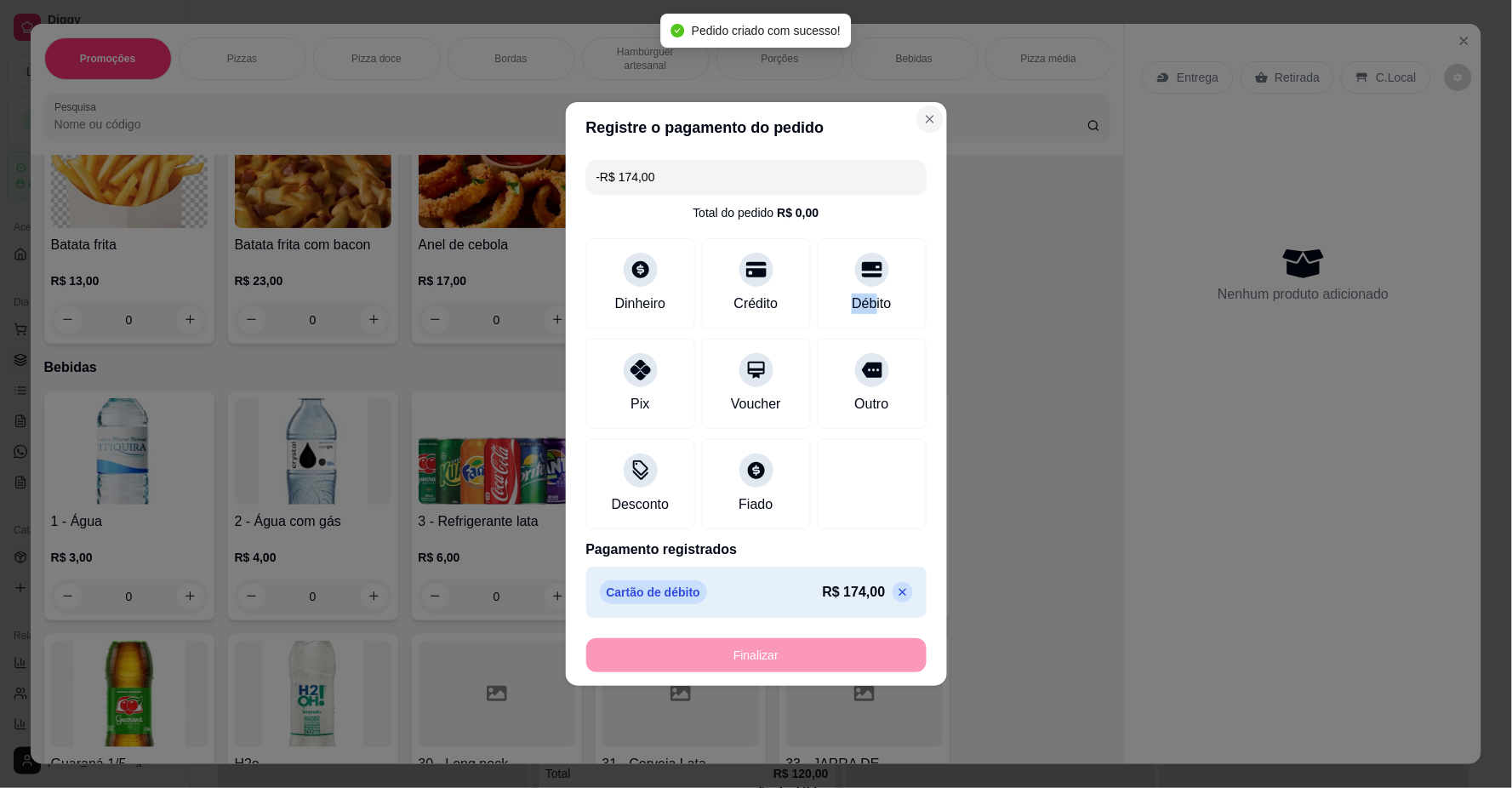
click at [914, 135] on section "Registre o pagamento do pedido -R$ 174,00 Total do pedido R$ 0,00 Dinheiro Créd…" at bounding box center [756, 394] width 382 height 584
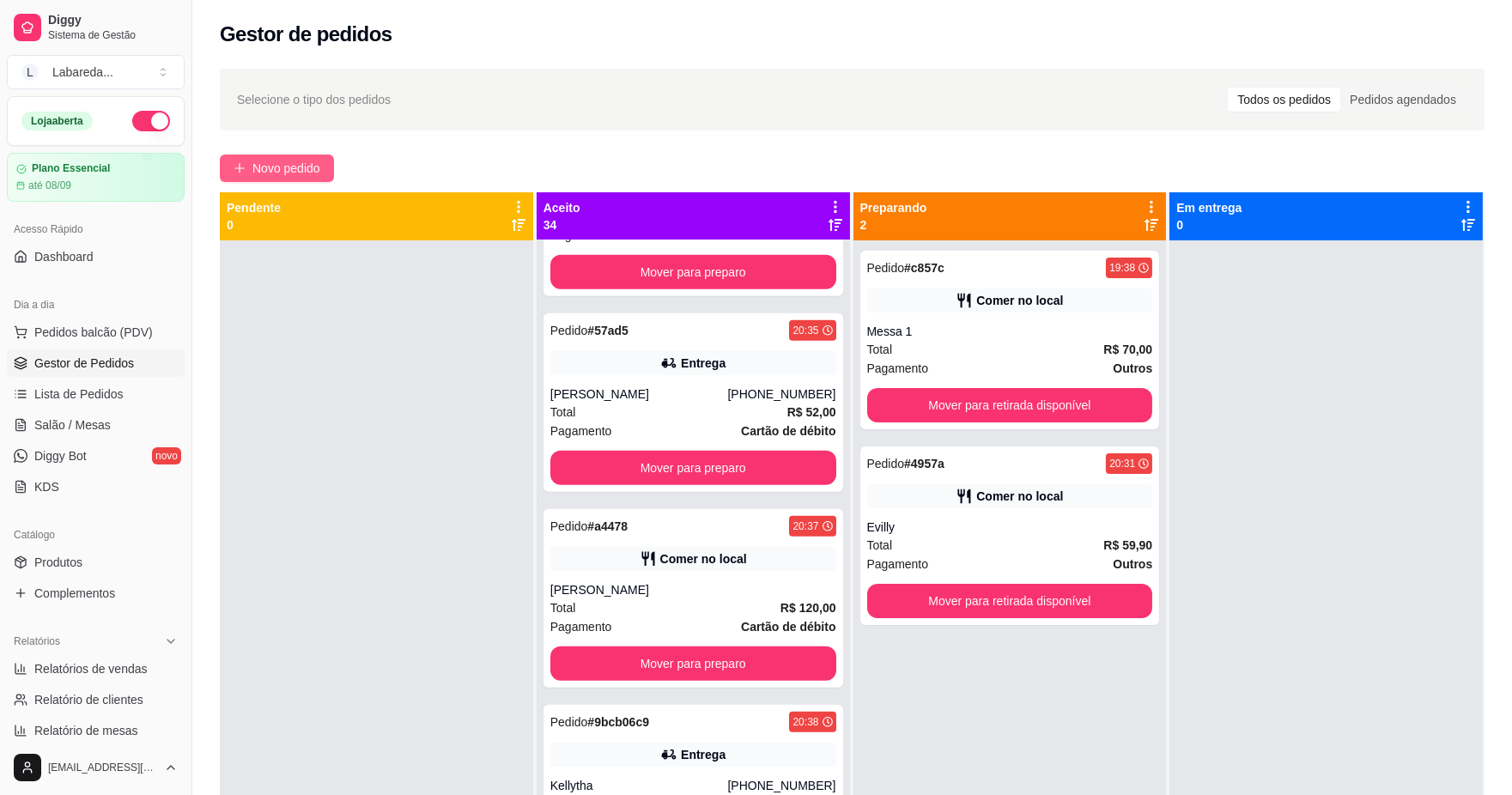
click at [272, 159] on span "Novo pedido" at bounding box center [285, 168] width 67 height 18
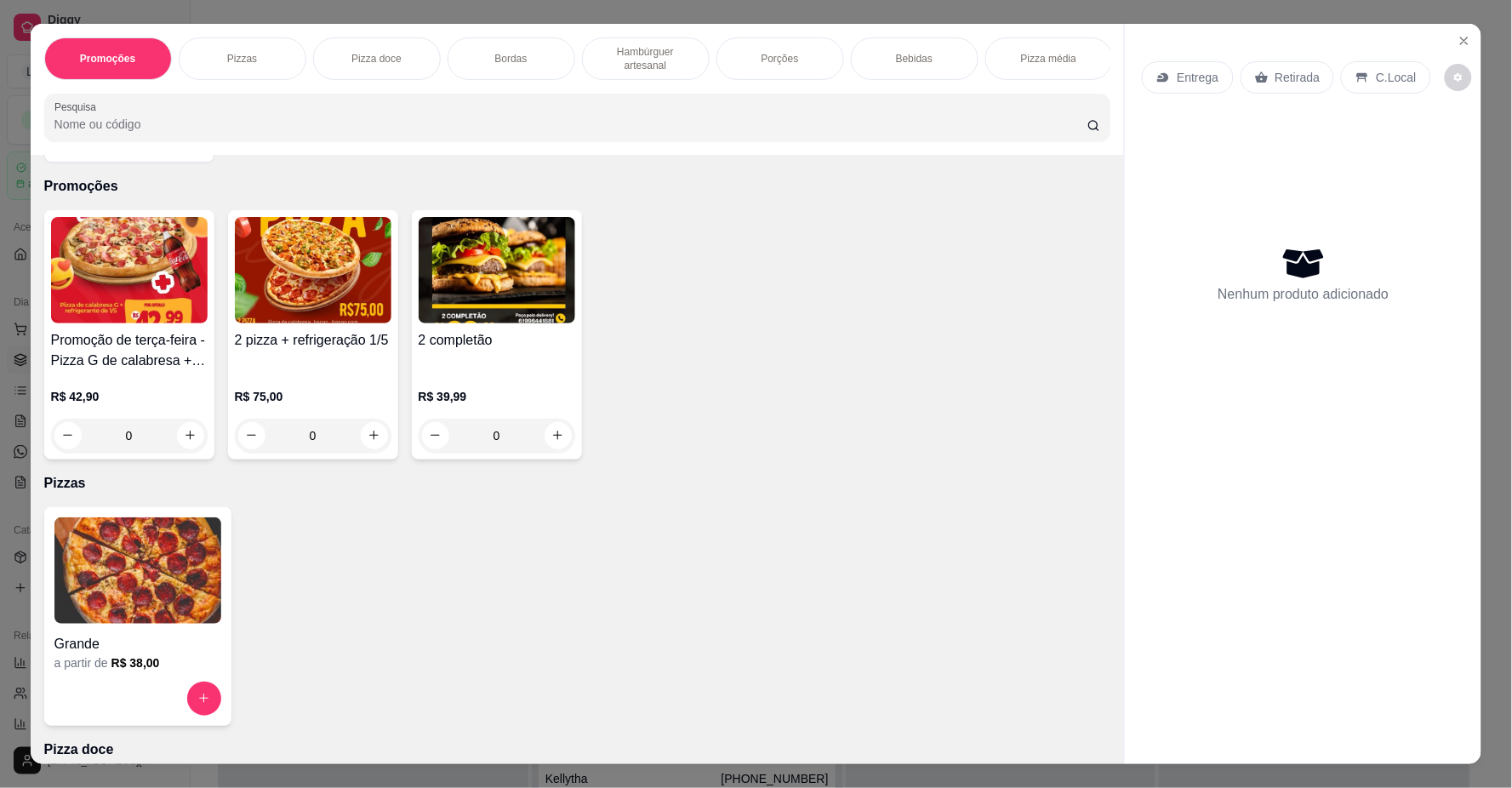
scroll to position [189, 0]
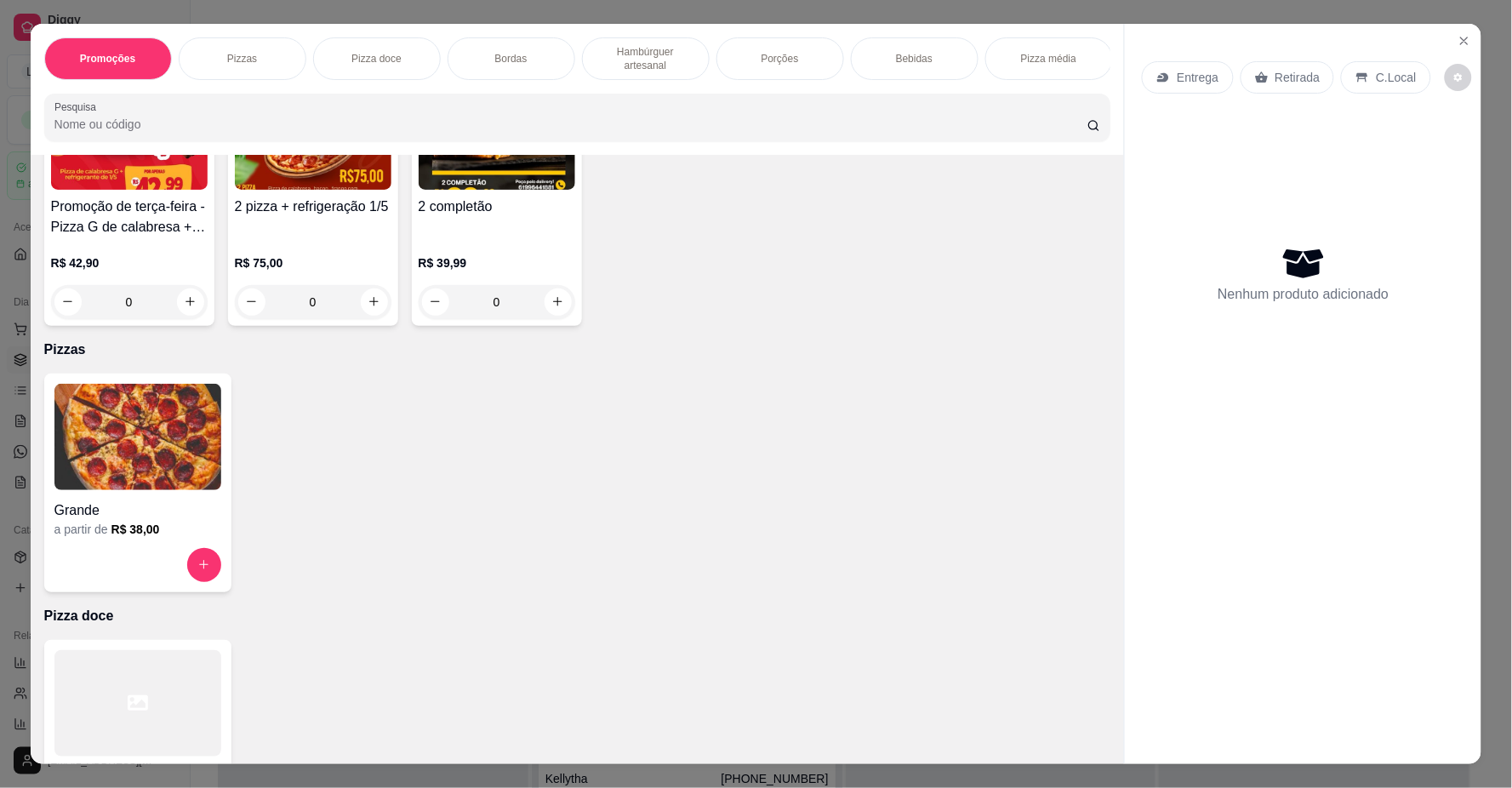
click at [134, 485] on img at bounding box center [138, 437] width 167 height 106
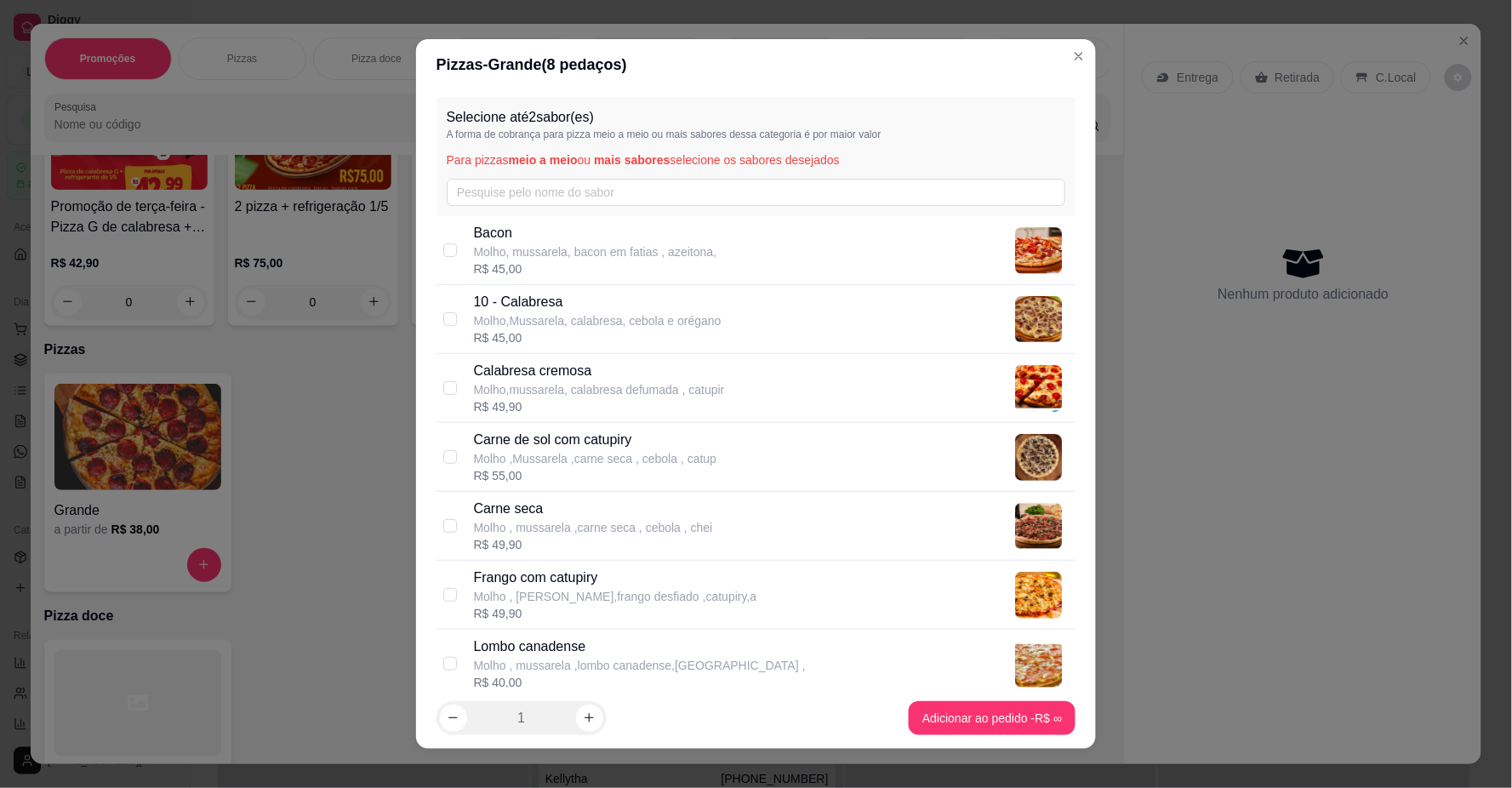
click at [491, 318] on p "Molho,Mussarela, calabresa, cebola e orégano" at bounding box center [598, 320] width 248 height 17
checkbox input "true"
click at [511, 384] on p "Molho,mussarela, calabresa defumada , catupir" at bounding box center [599, 390] width 251 height 17
checkbox input "true"
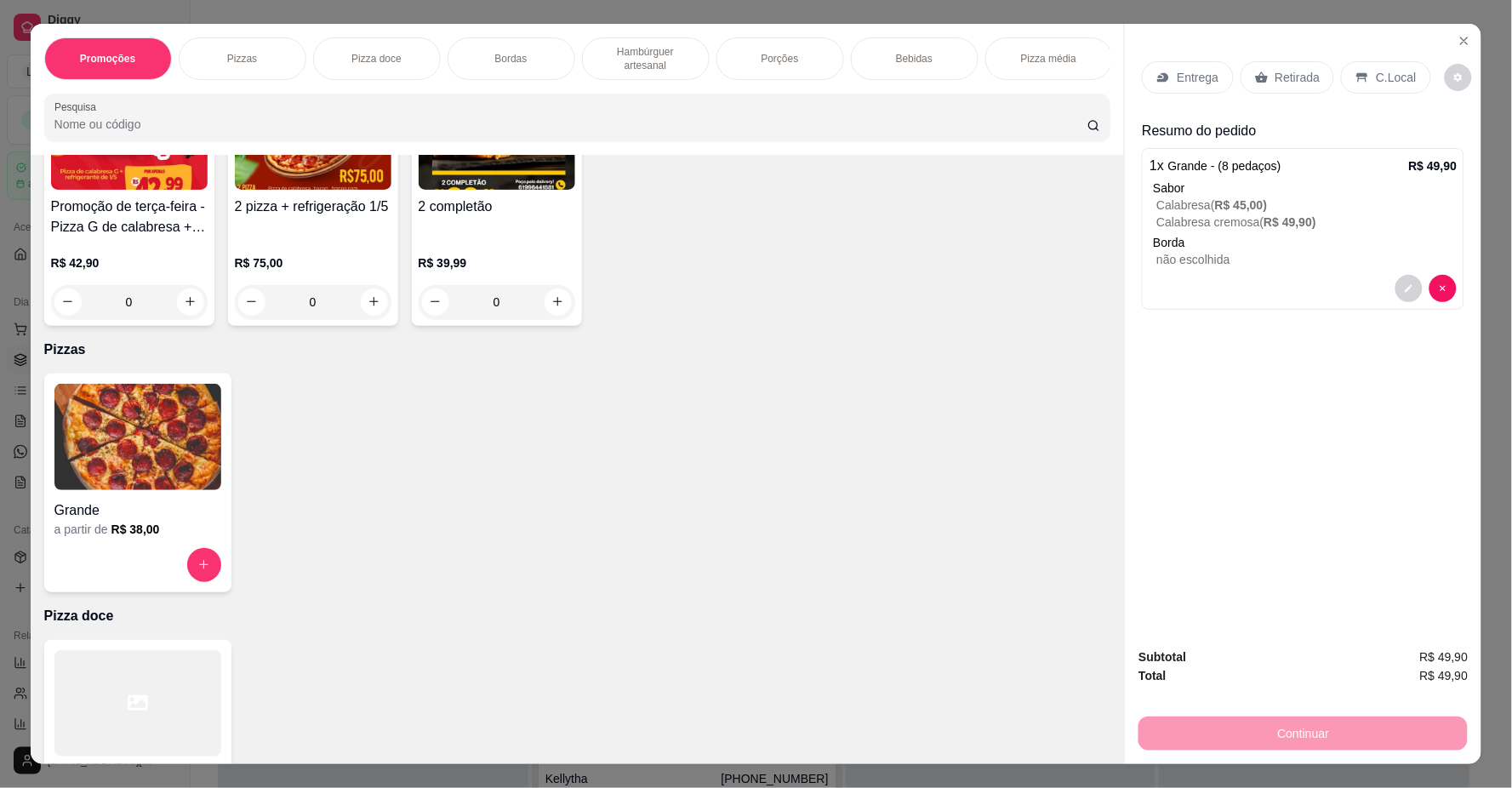
click at [191, 441] on img at bounding box center [138, 437] width 167 height 106
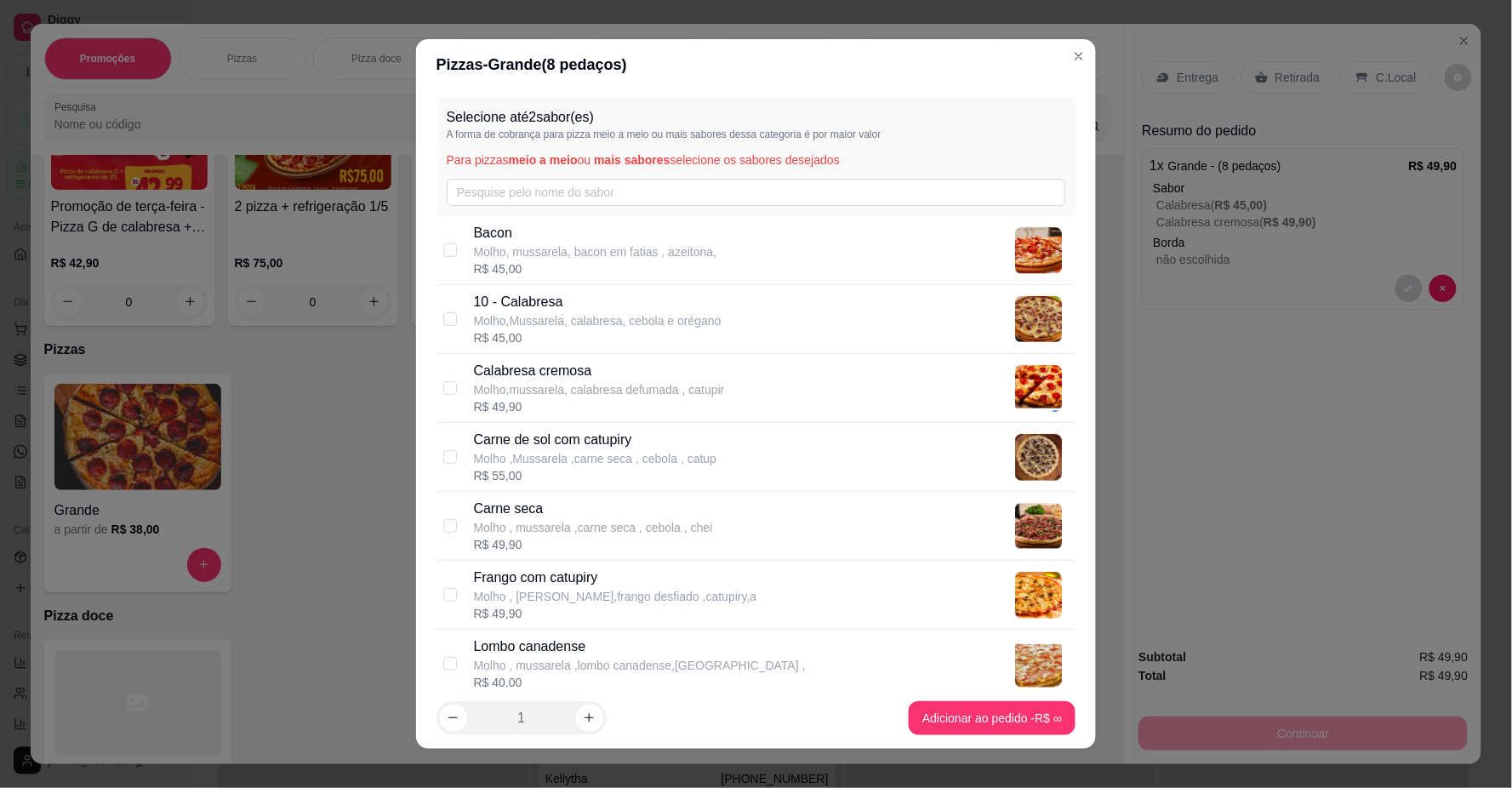
click at [625, 516] on p "Carne seca" at bounding box center [593, 509] width 239 height 20
checkbox input "true"
click at [599, 467] on p "Molho ,Mussarela ,carne seca , cebola , catup" at bounding box center [596, 459] width 243 height 17
checkbox input "true"
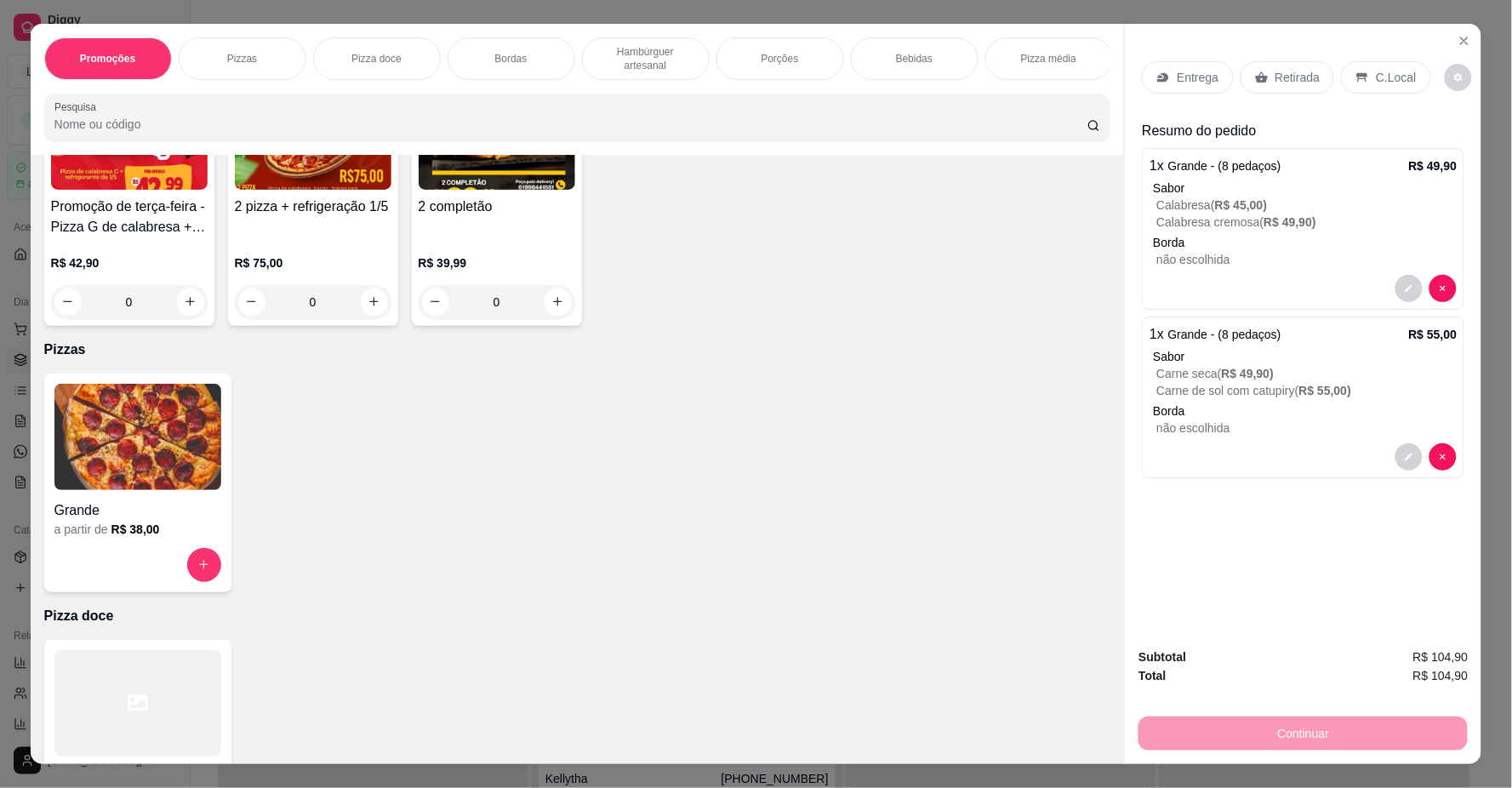
click at [1381, 85] on div "C.Local" at bounding box center [1386, 77] width 90 height 32
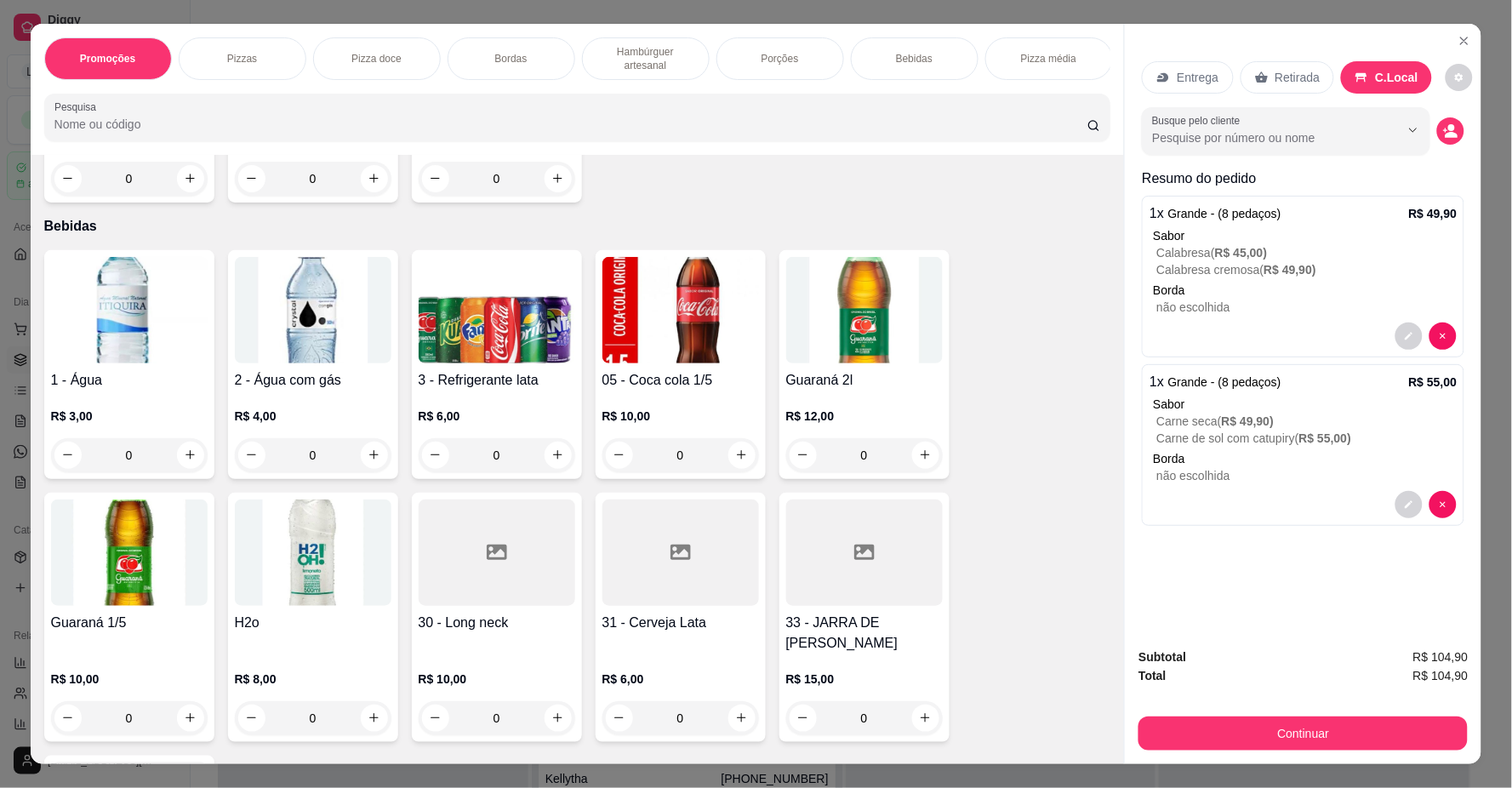
scroll to position [1985, 0]
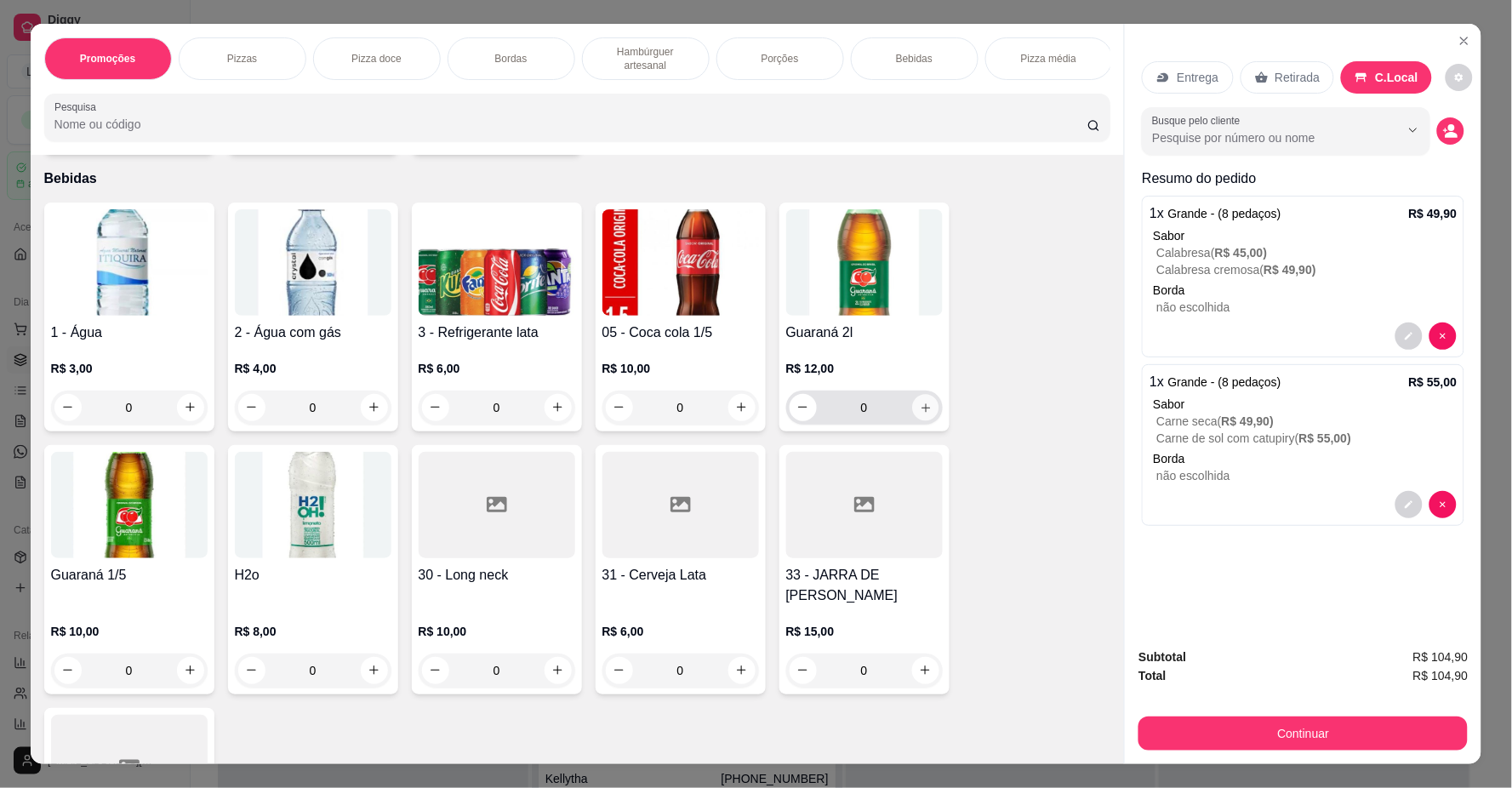
click at [919, 415] on icon "increase-product-quantity" at bounding box center [925, 408] width 13 height 13
type input "1"
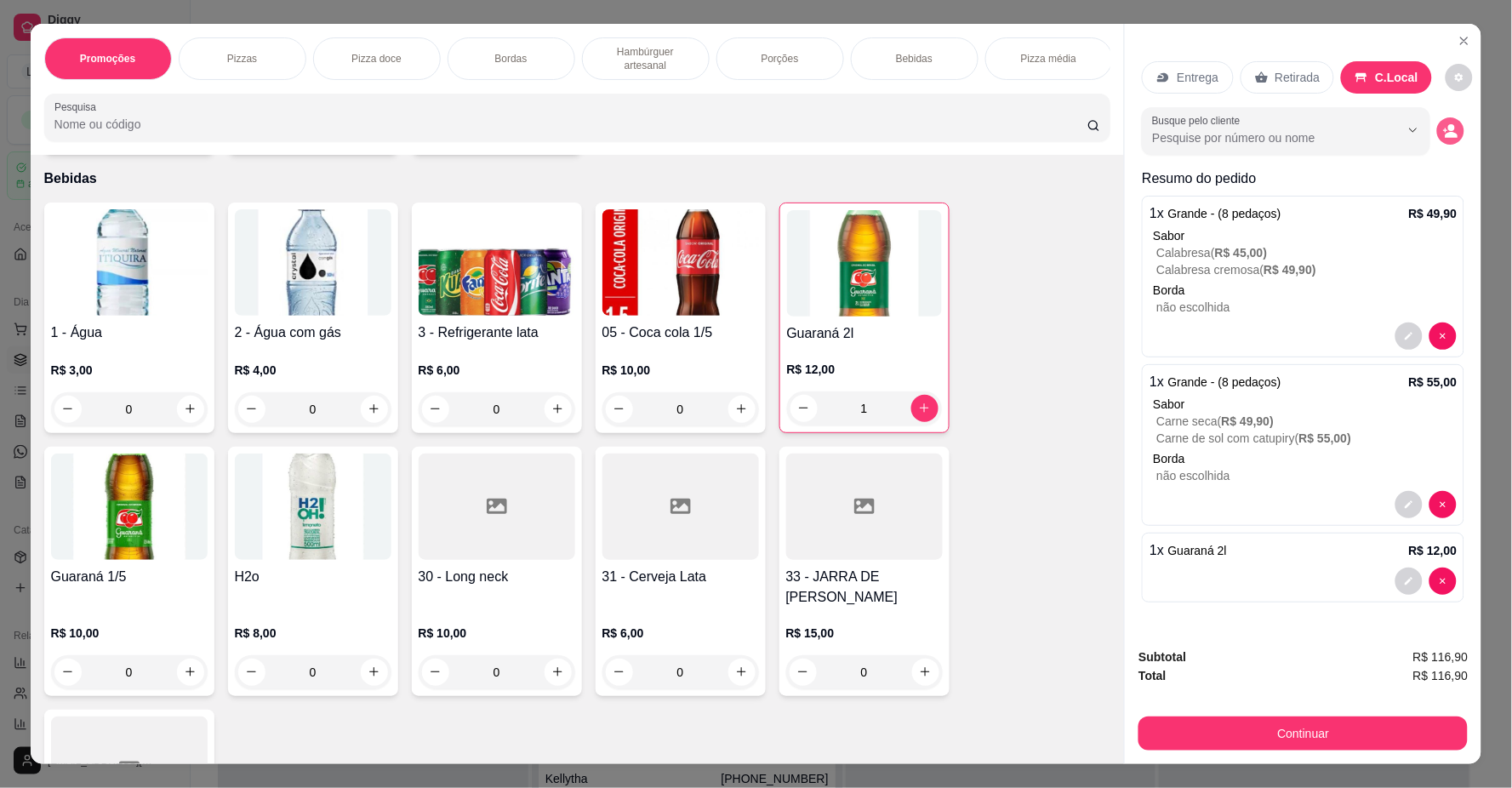
click at [1444, 130] on icon "decrease-product-quantity" at bounding box center [1446, 129] width 5 height 5
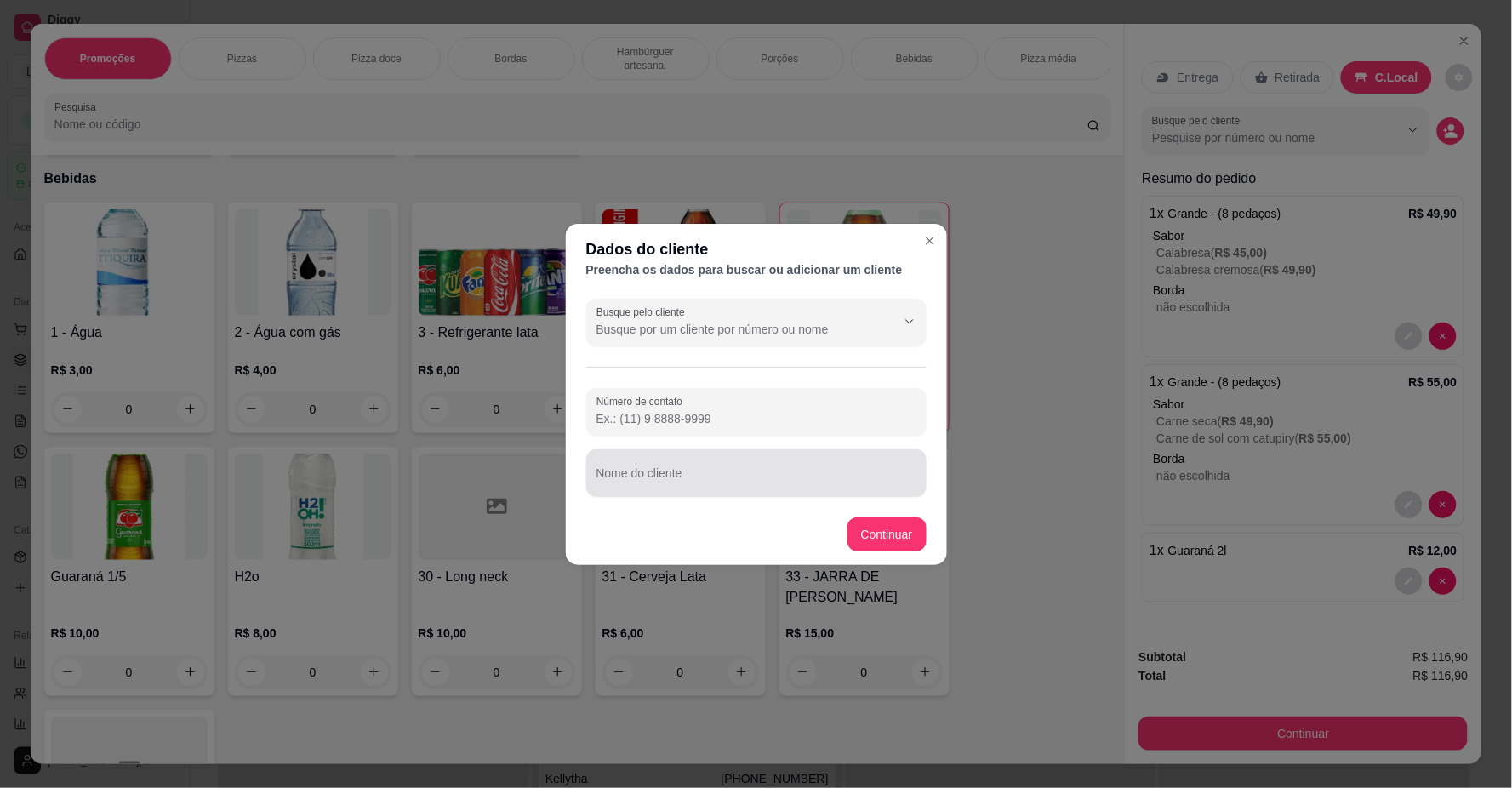
click at [739, 495] on div "Nome do cliente" at bounding box center [757, 473] width 340 height 48
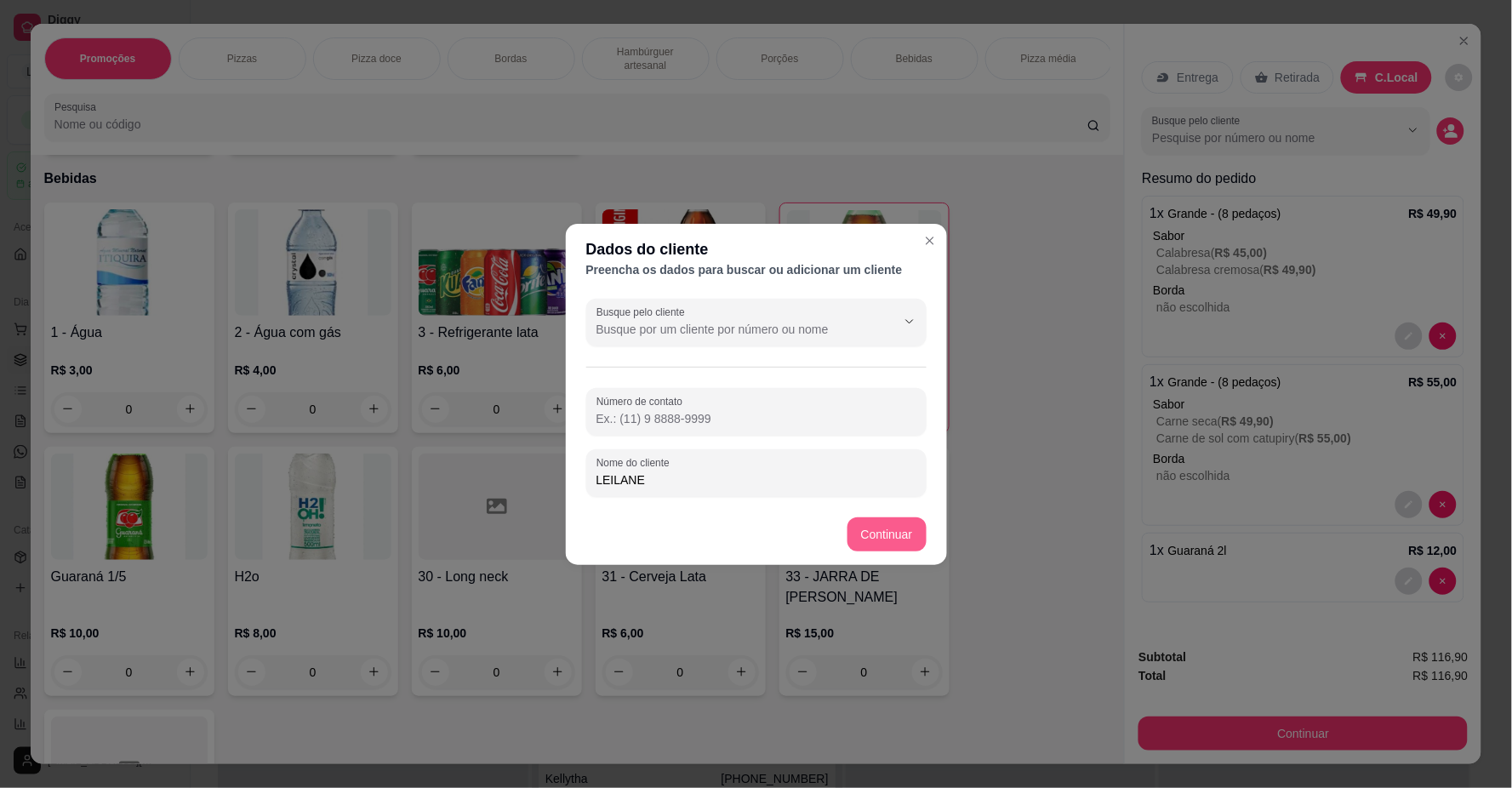
type input "LEILANE"
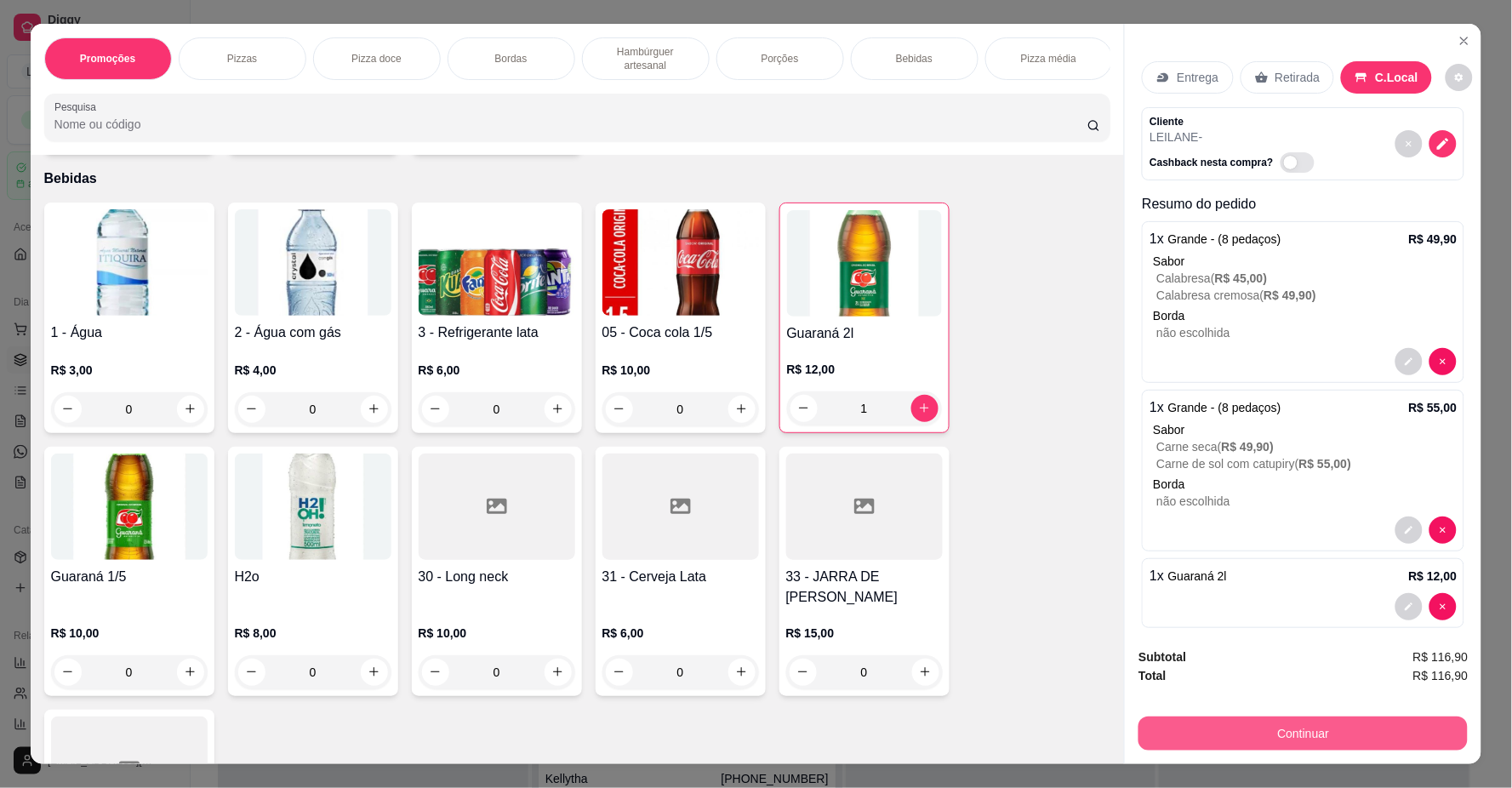
click at [1197, 744] on button "Continuar" at bounding box center [1303, 733] width 329 height 34
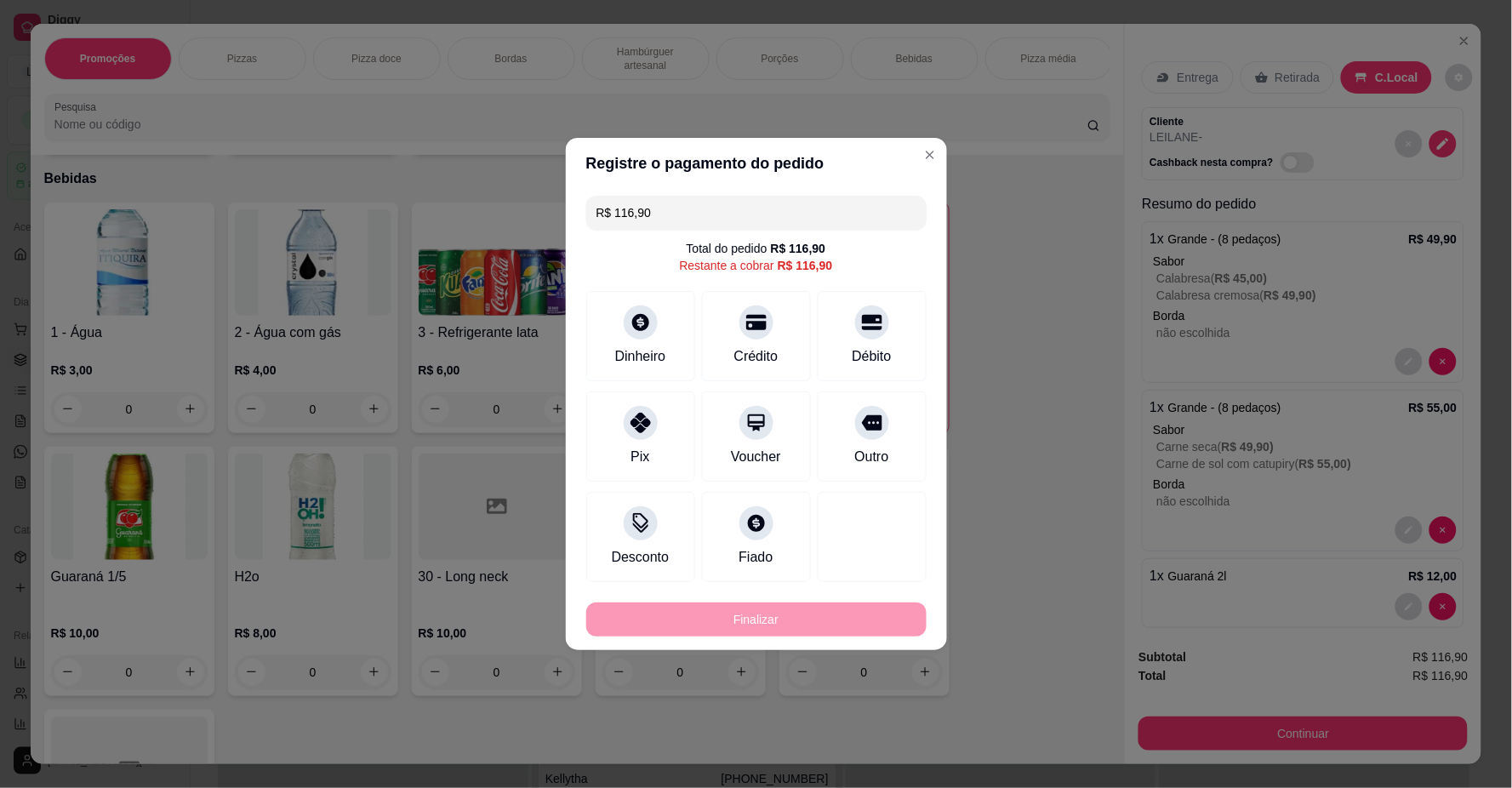
drag, startPoint x: 870, startPoint y: 346, endPoint x: 851, endPoint y: 435, distance: 91.0
click at [869, 346] on div "Débito" at bounding box center [871, 356] width 39 height 20
type input "R$ 0,00"
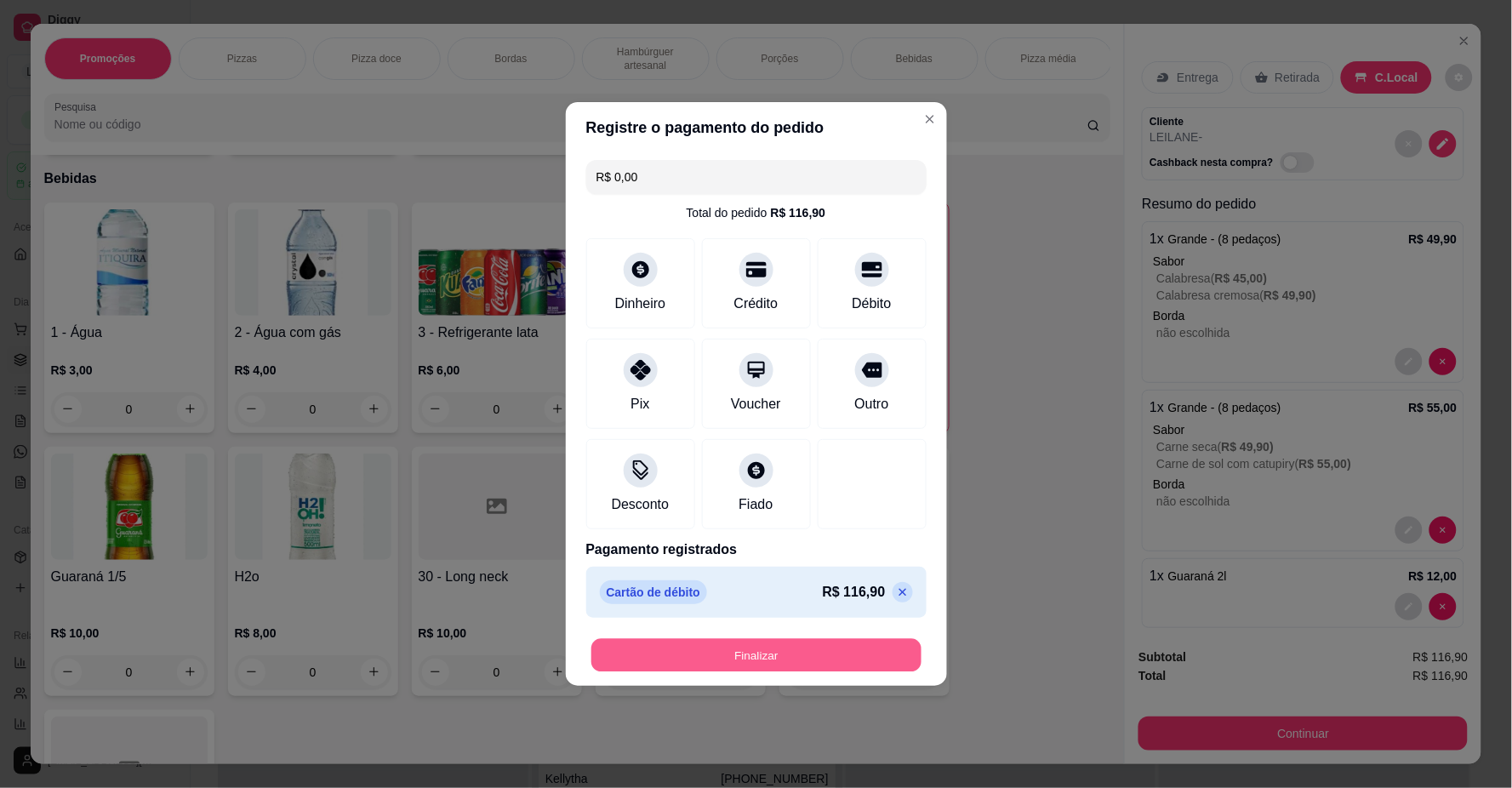
click at [837, 642] on button "Finalizar" at bounding box center [756, 655] width 330 height 33
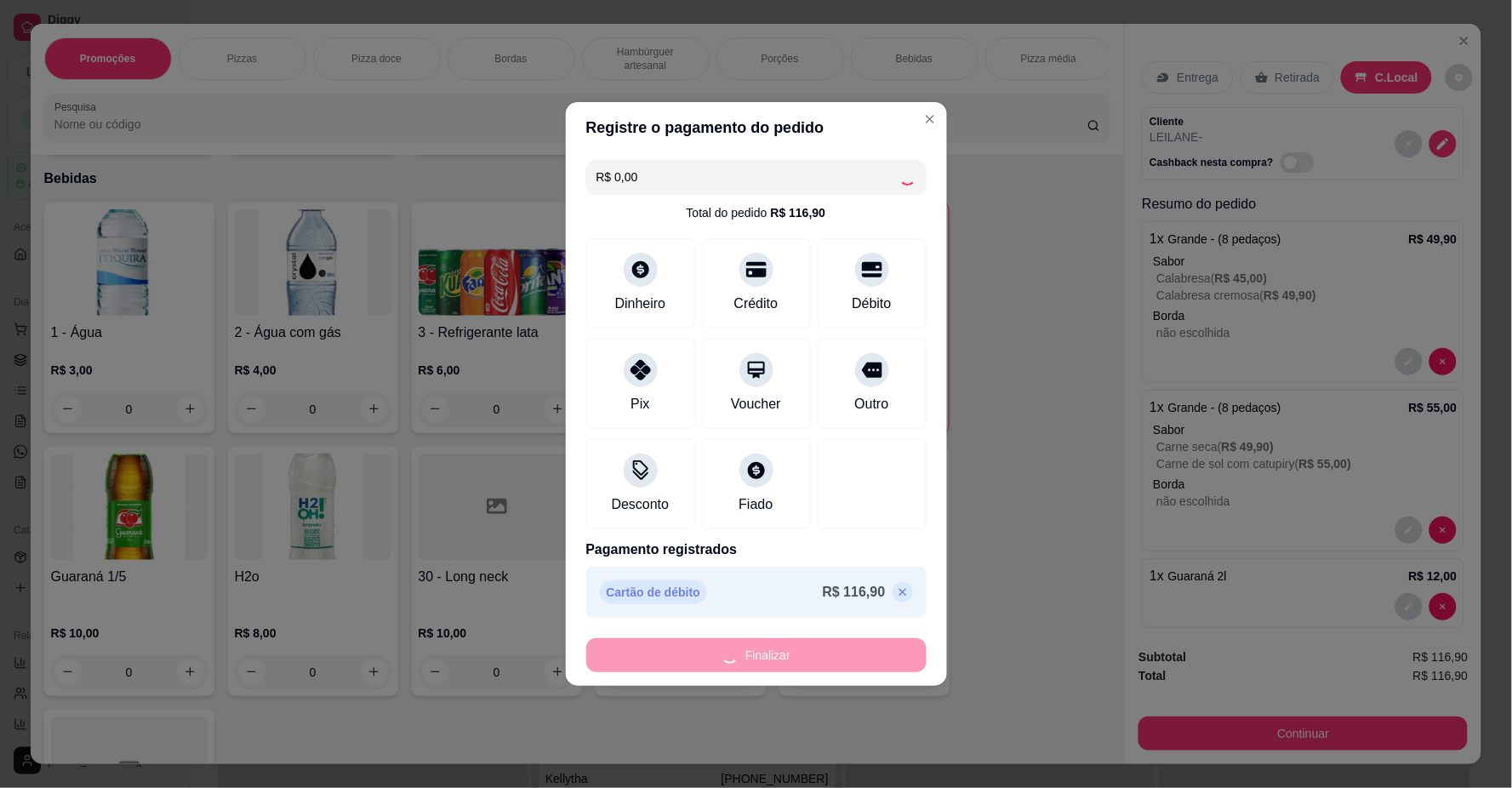
type input "0"
type input "-R$ 116,90"
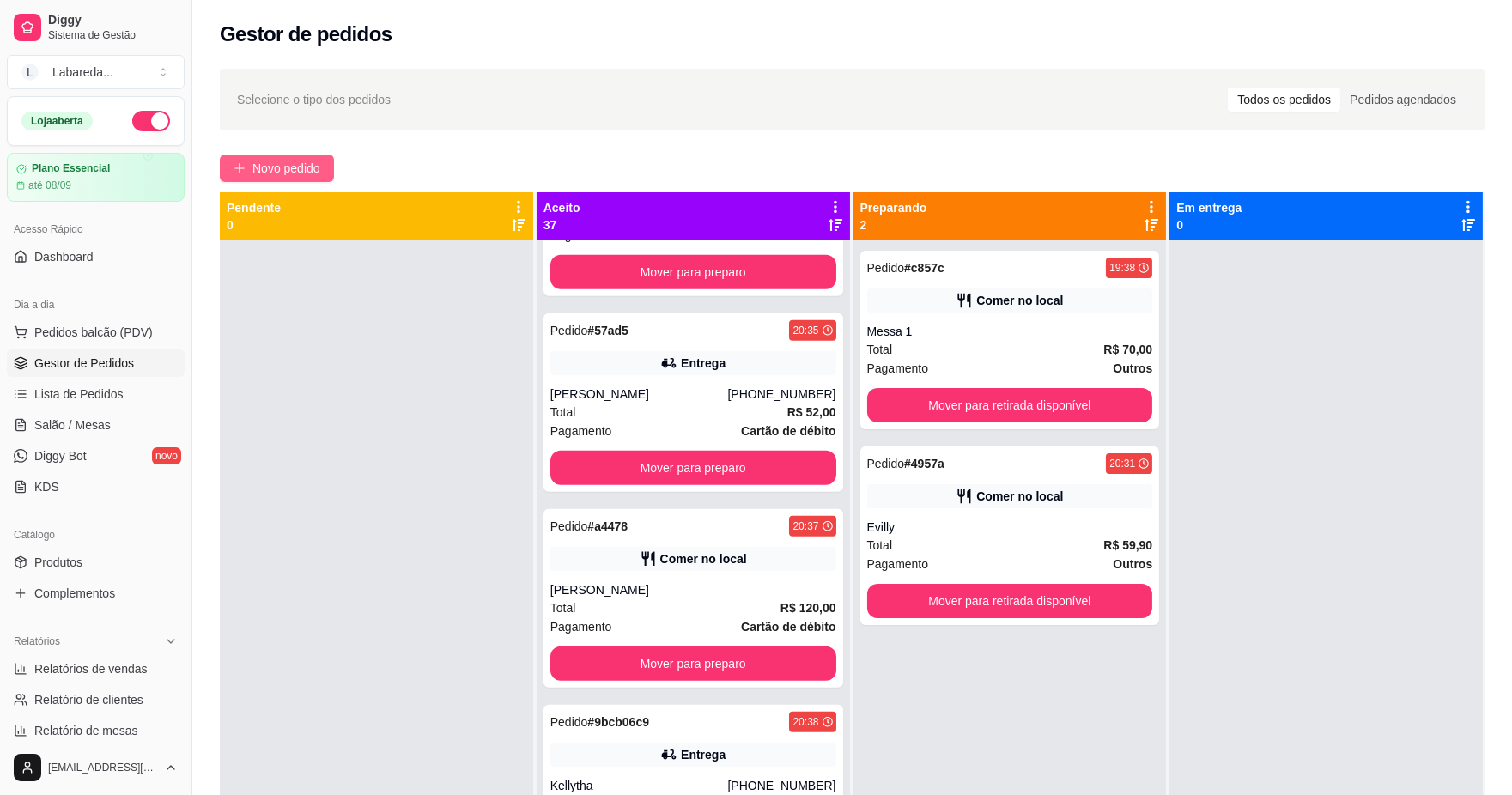
click at [313, 160] on span "Novo pedido" at bounding box center [285, 168] width 67 height 18
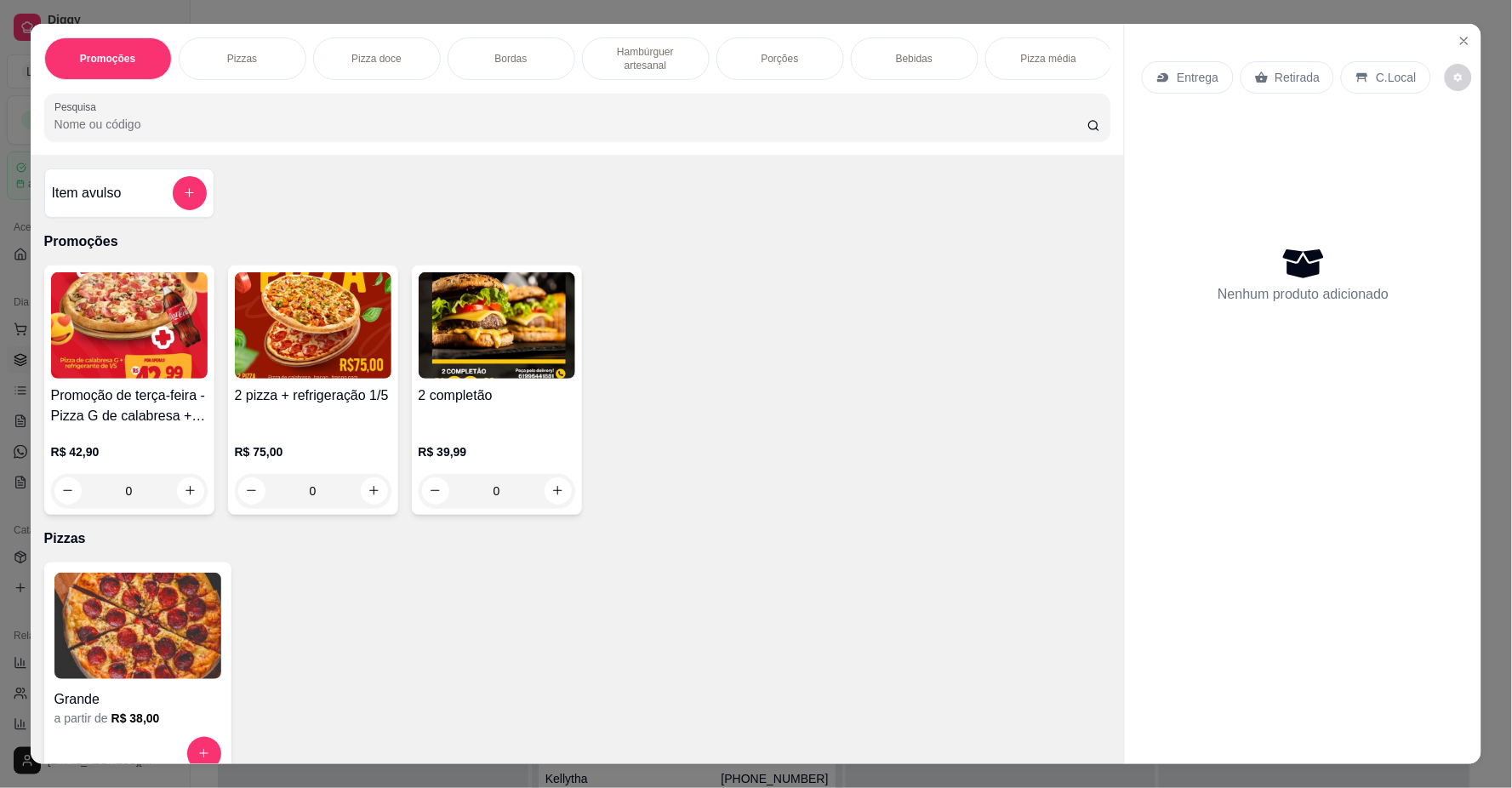
click at [353, 452] on div "R$ 75,00 0" at bounding box center [313, 467] width 157 height 81
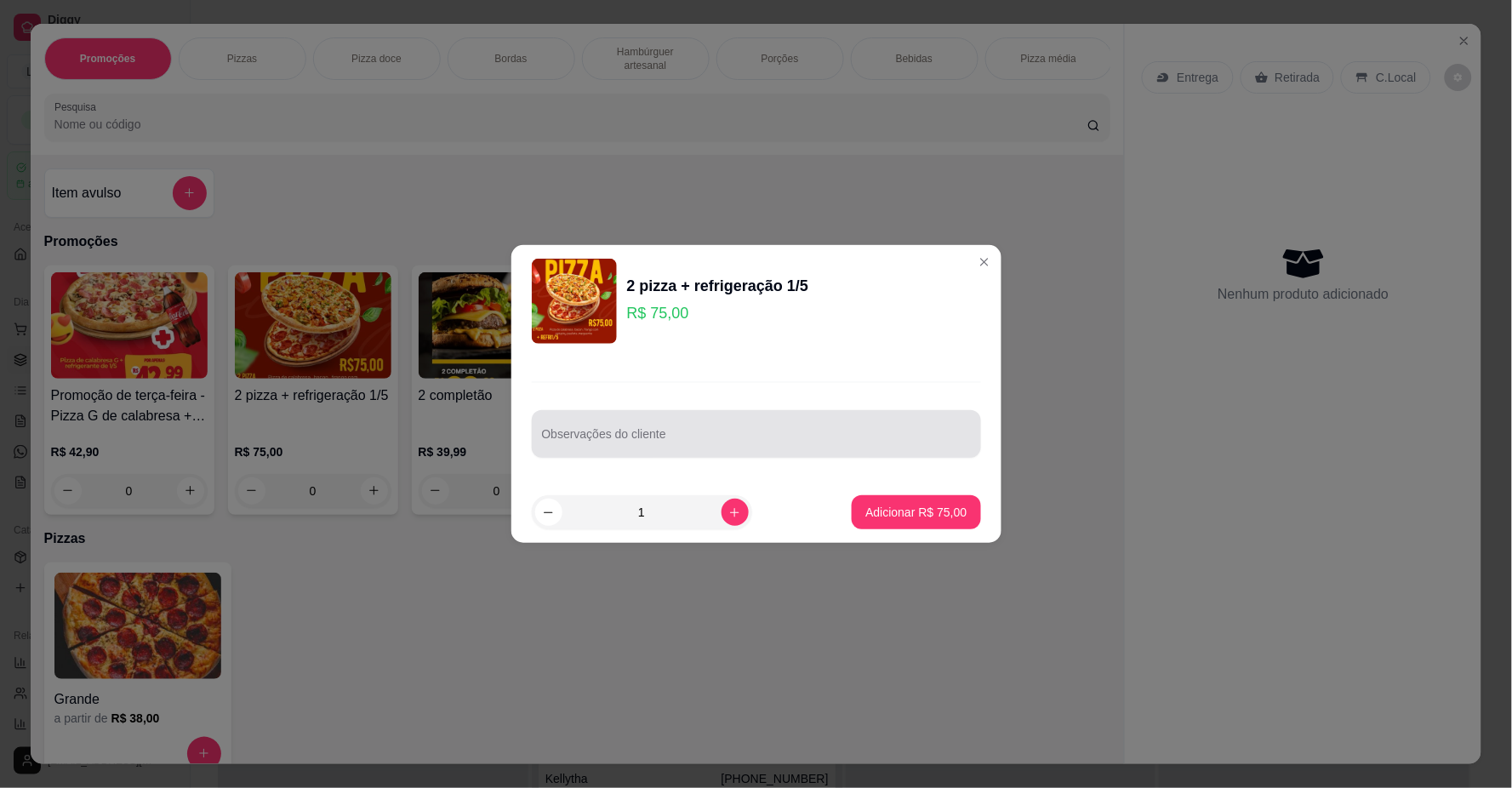
click at [710, 430] on div at bounding box center [756, 434] width 429 height 34
type input "1 CALABRESA 1 CARNE DE SOL COM CATUPIRY"
click at [878, 507] on p "Adicionar R$ 75,00" at bounding box center [916, 512] width 102 height 17
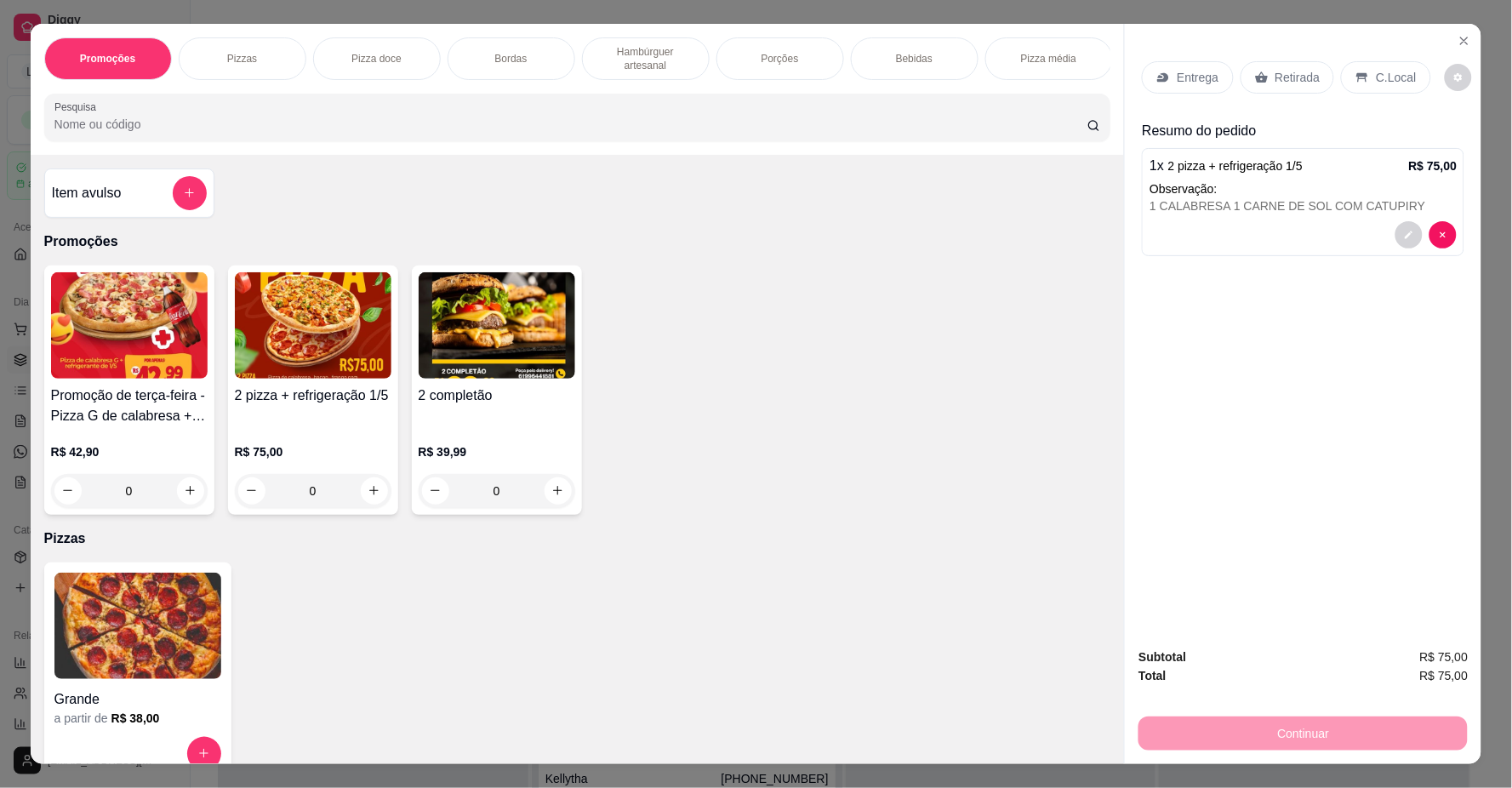
click at [1195, 86] on div "Entrega" at bounding box center [1187, 77] width 91 height 32
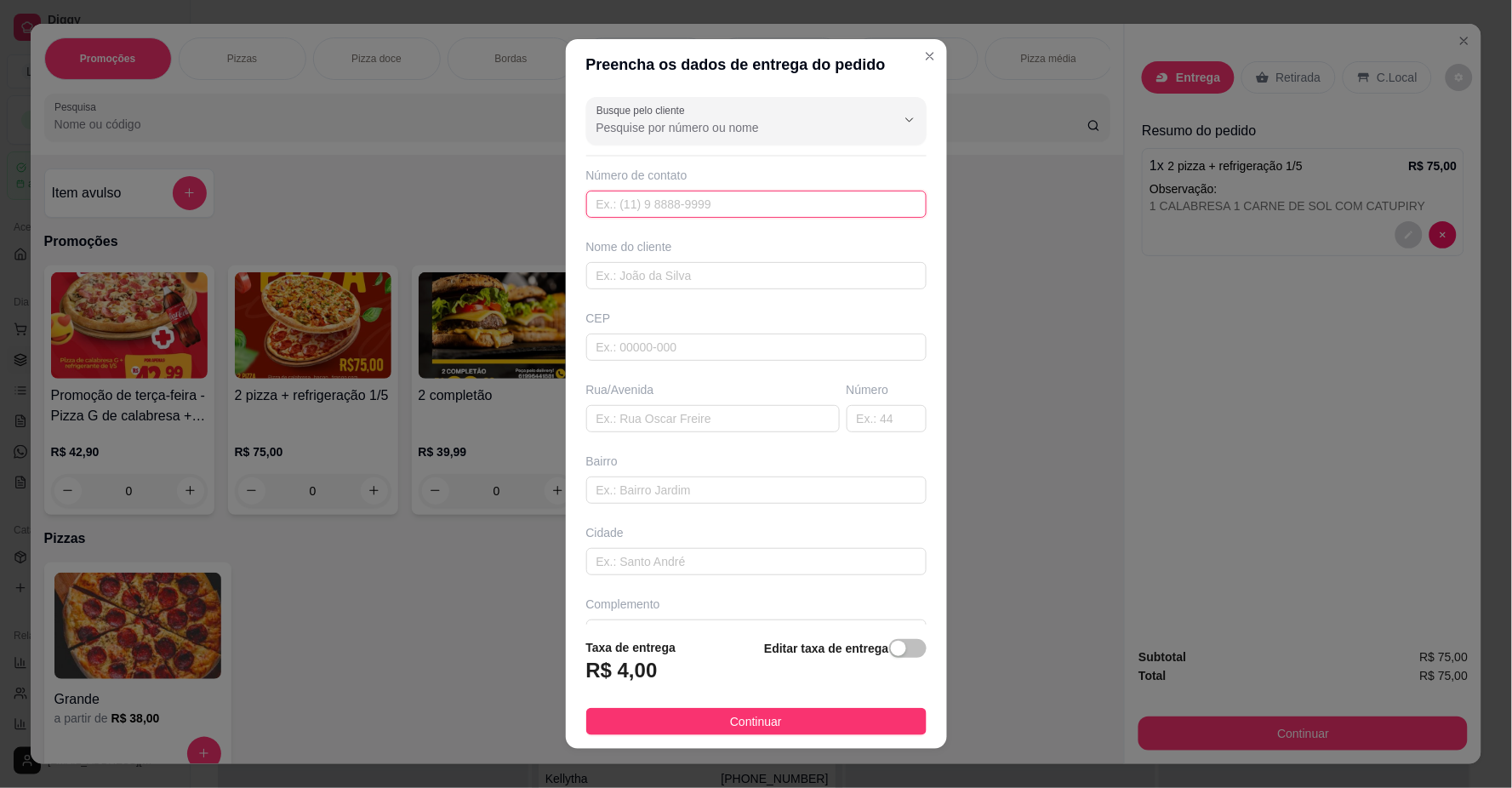
click at [788, 210] on input "text" at bounding box center [757, 204] width 340 height 27
type input "[PHONE_NUMBER]"
click at [780, 286] on input "text" at bounding box center [757, 275] width 340 height 27
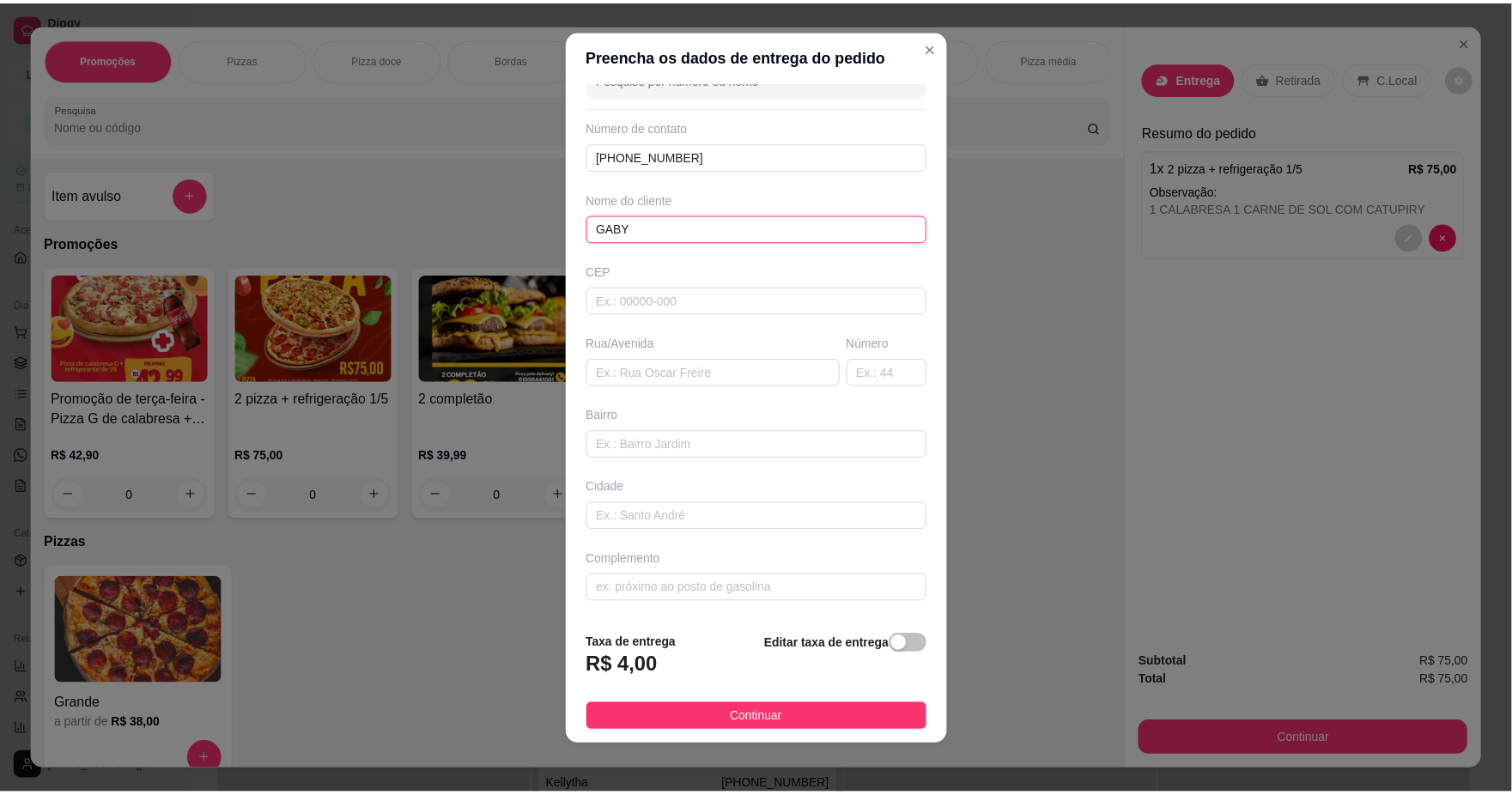
scroll to position [15, 0]
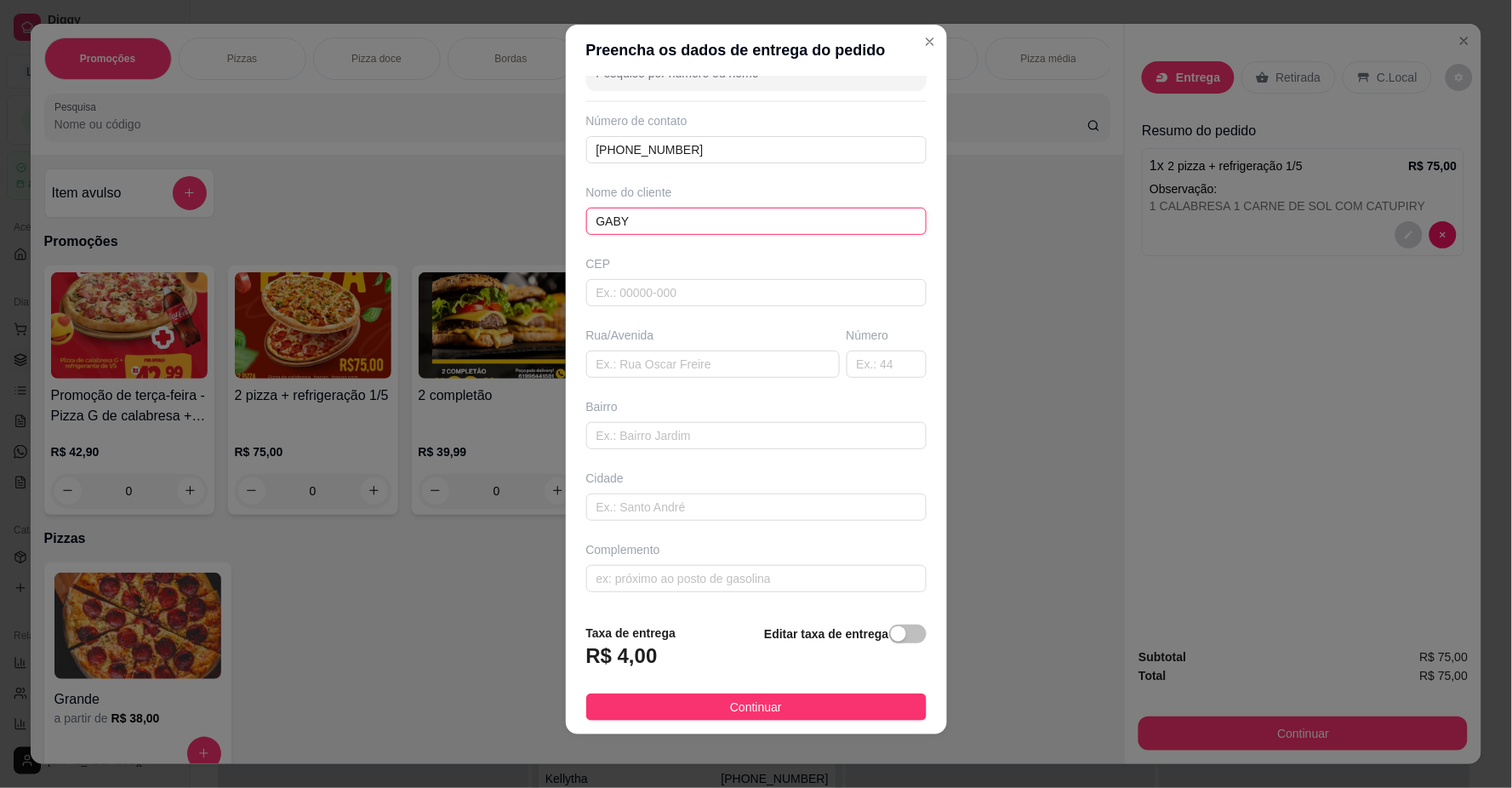
click at [642, 227] on input "GABY" at bounding box center [757, 221] width 340 height 27
type input "[PERSON_NAME]"
click at [695, 556] on div "Complemento" at bounding box center [757, 549] width 340 height 17
click at [690, 583] on input "text" at bounding box center [757, 578] width 340 height 27
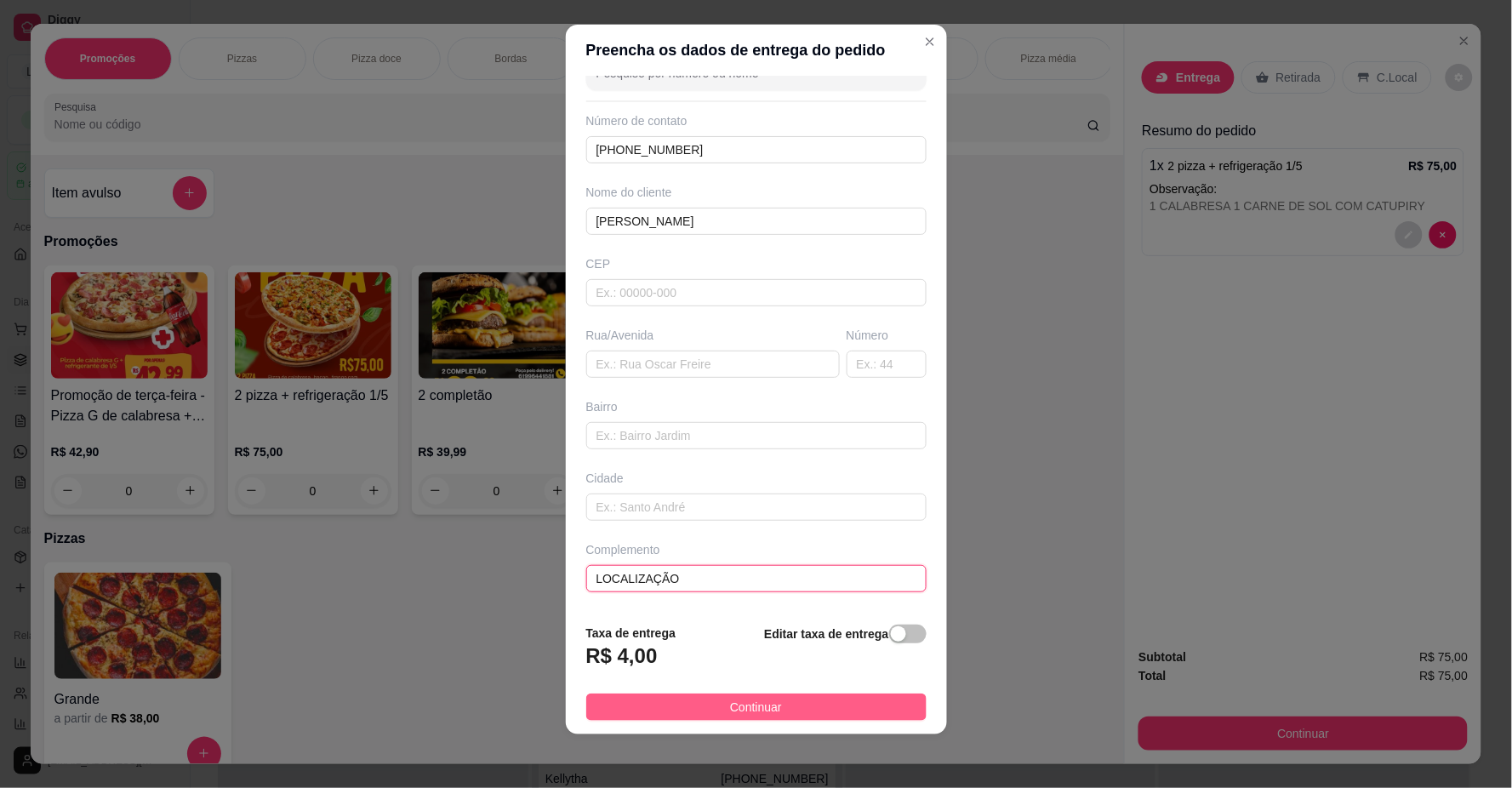
type input "LOCALIZAÇÃO"
click at [767, 717] on button "Continuar" at bounding box center [757, 707] width 340 height 27
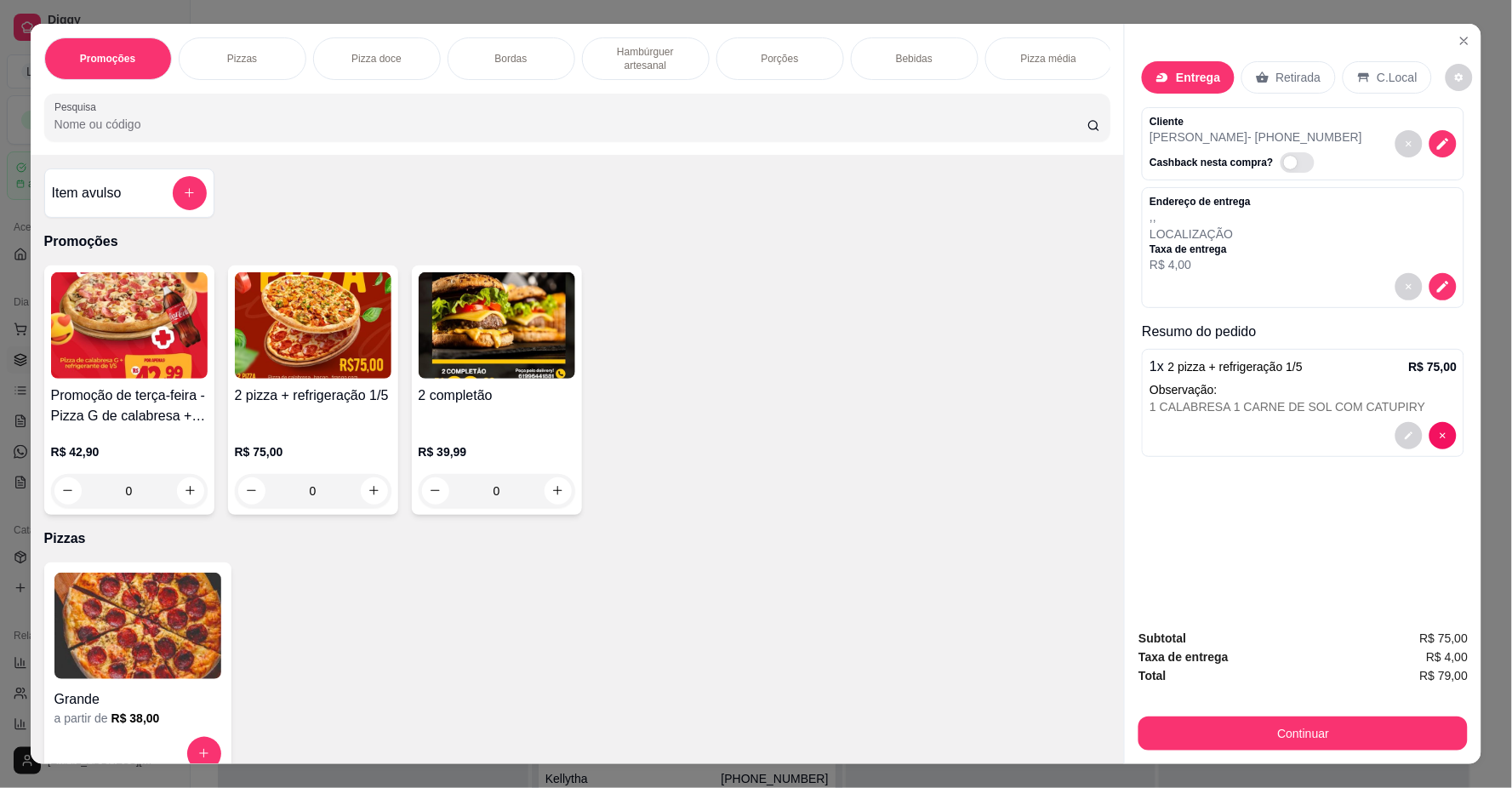
drag, startPoint x: 1174, startPoint y: 705, endPoint x: 1174, endPoint y: 717, distance: 12.0
click at [1176, 707] on div "Subtotal R$ 75,00 Taxa de entrega R$ 4,00 Total R$ 79,00 Continuar" at bounding box center [1303, 689] width 329 height 122
click at [1175, 727] on button "Continuar" at bounding box center [1303, 734] width 319 height 33
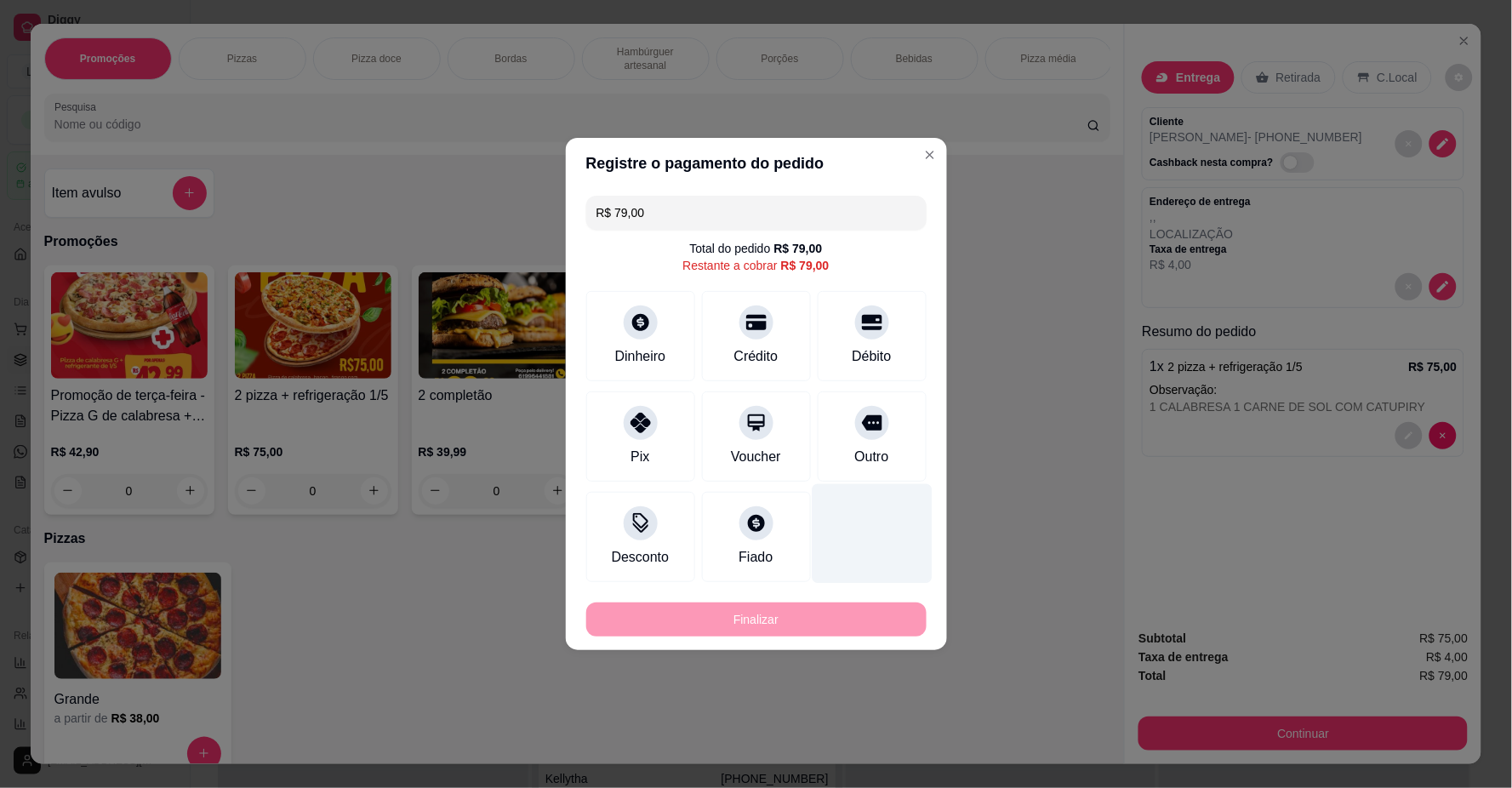
drag, startPoint x: 851, startPoint y: 320, endPoint x: 826, endPoint y: 441, distance: 123.6
click at [862, 321] on icon at bounding box center [872, 322] width 20 height 20
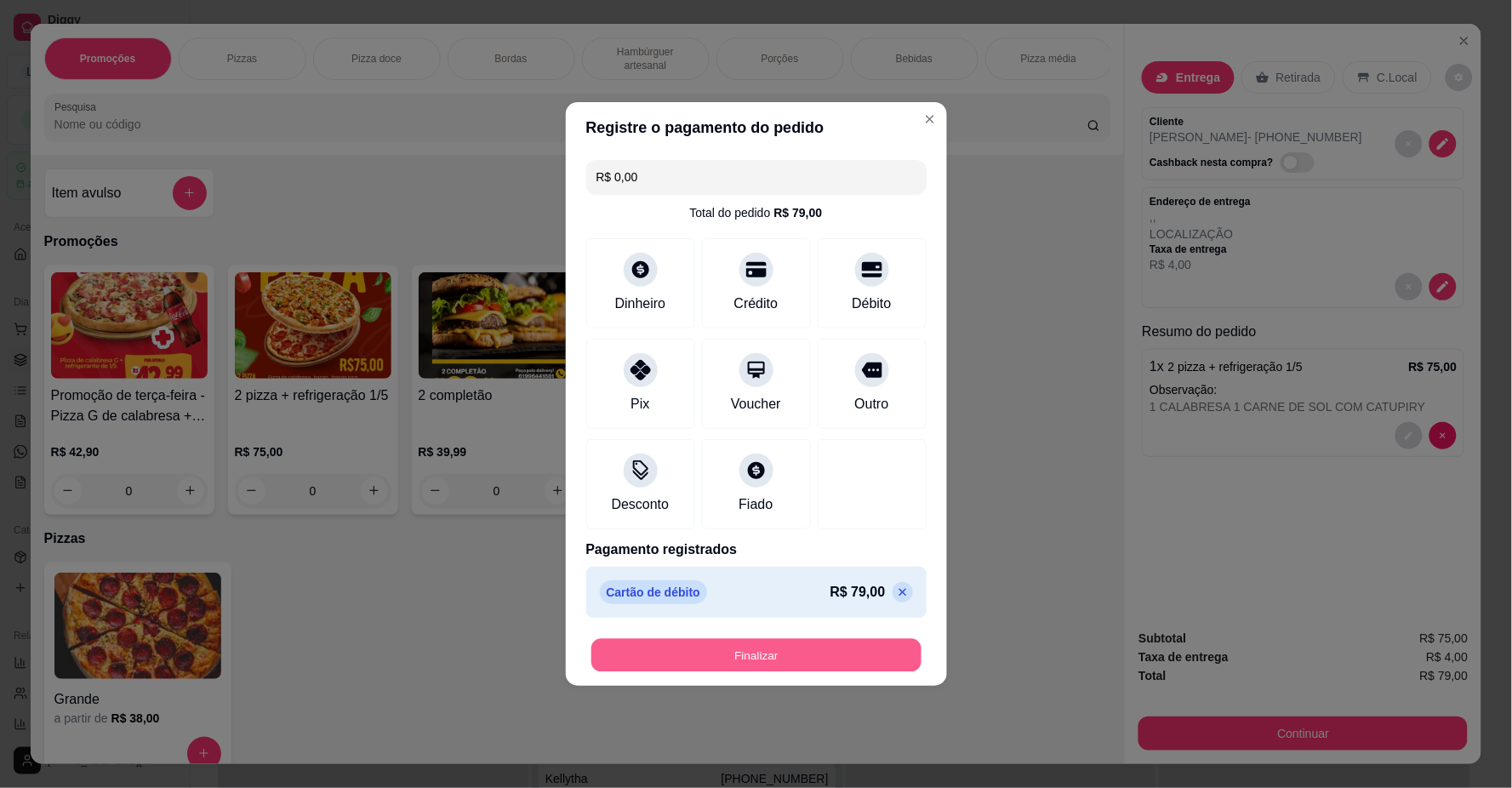
click at [828, 652] on button "Finalizar" at bounding box center [756, 655] width 330 height 33
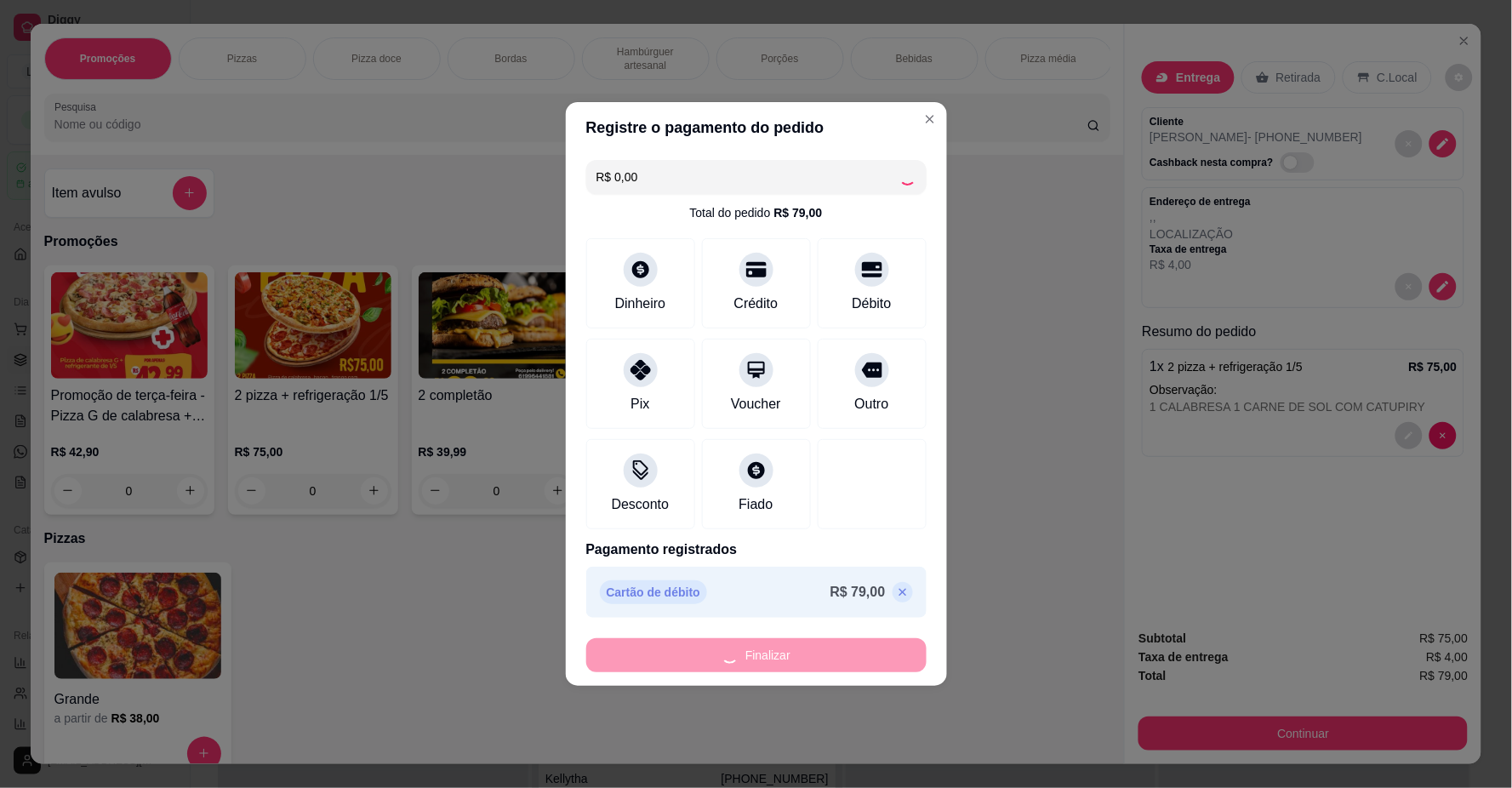
type input "-R$ 79,00"
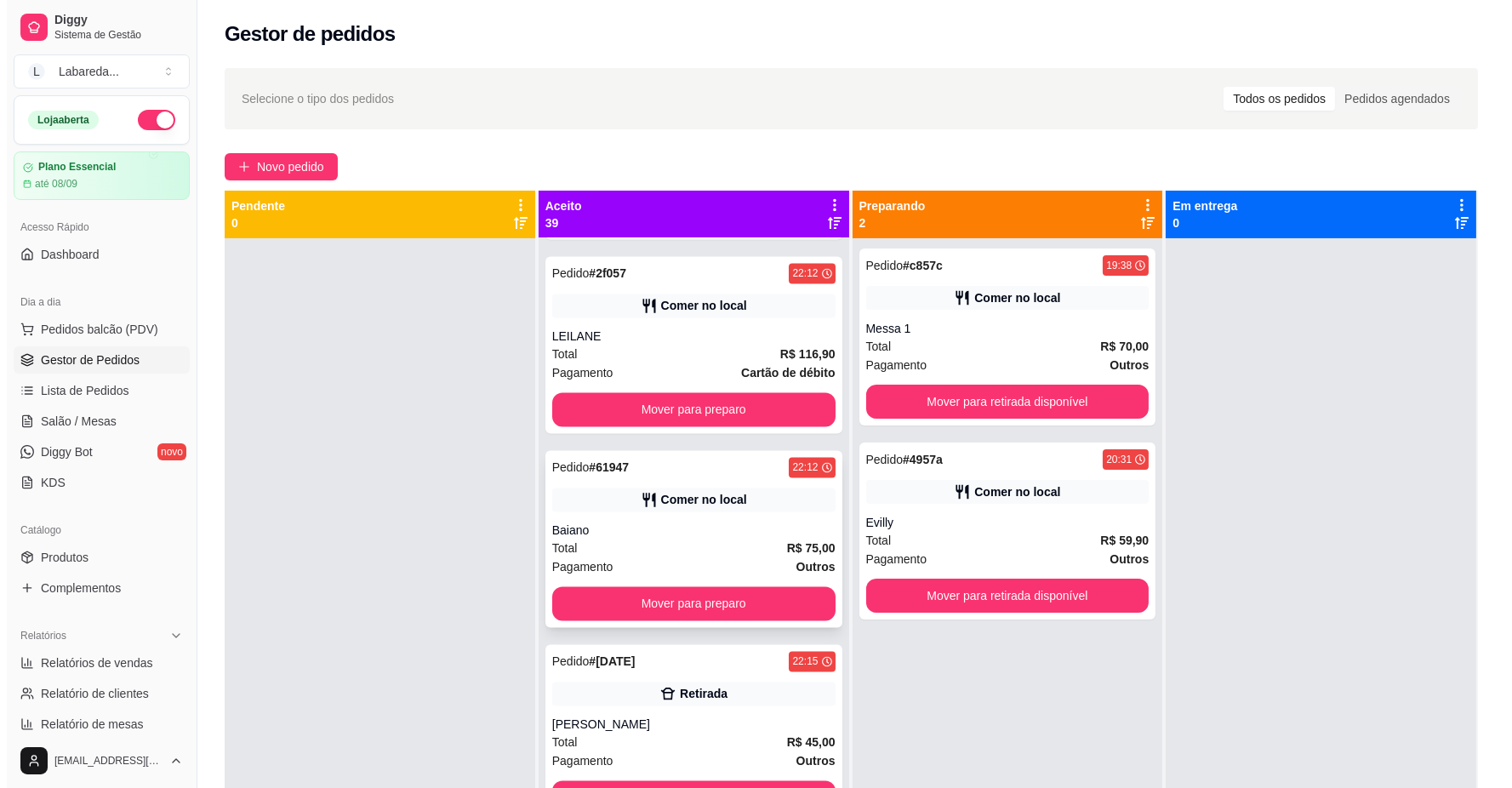
scroll to position [6976, 0]
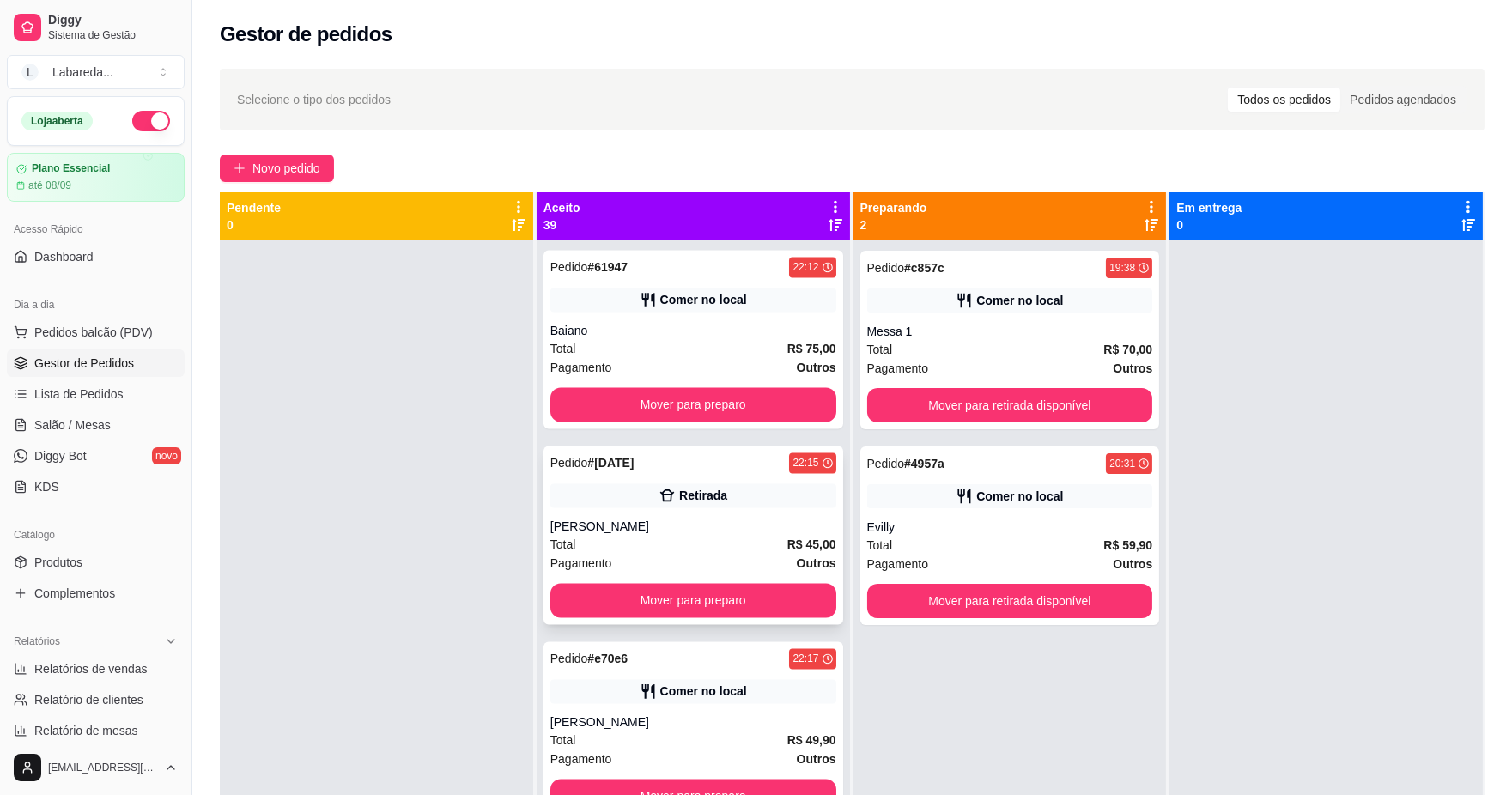
click at [718, 500] on div "Retirada" at bounding box center [694, 496] width 286 height 24
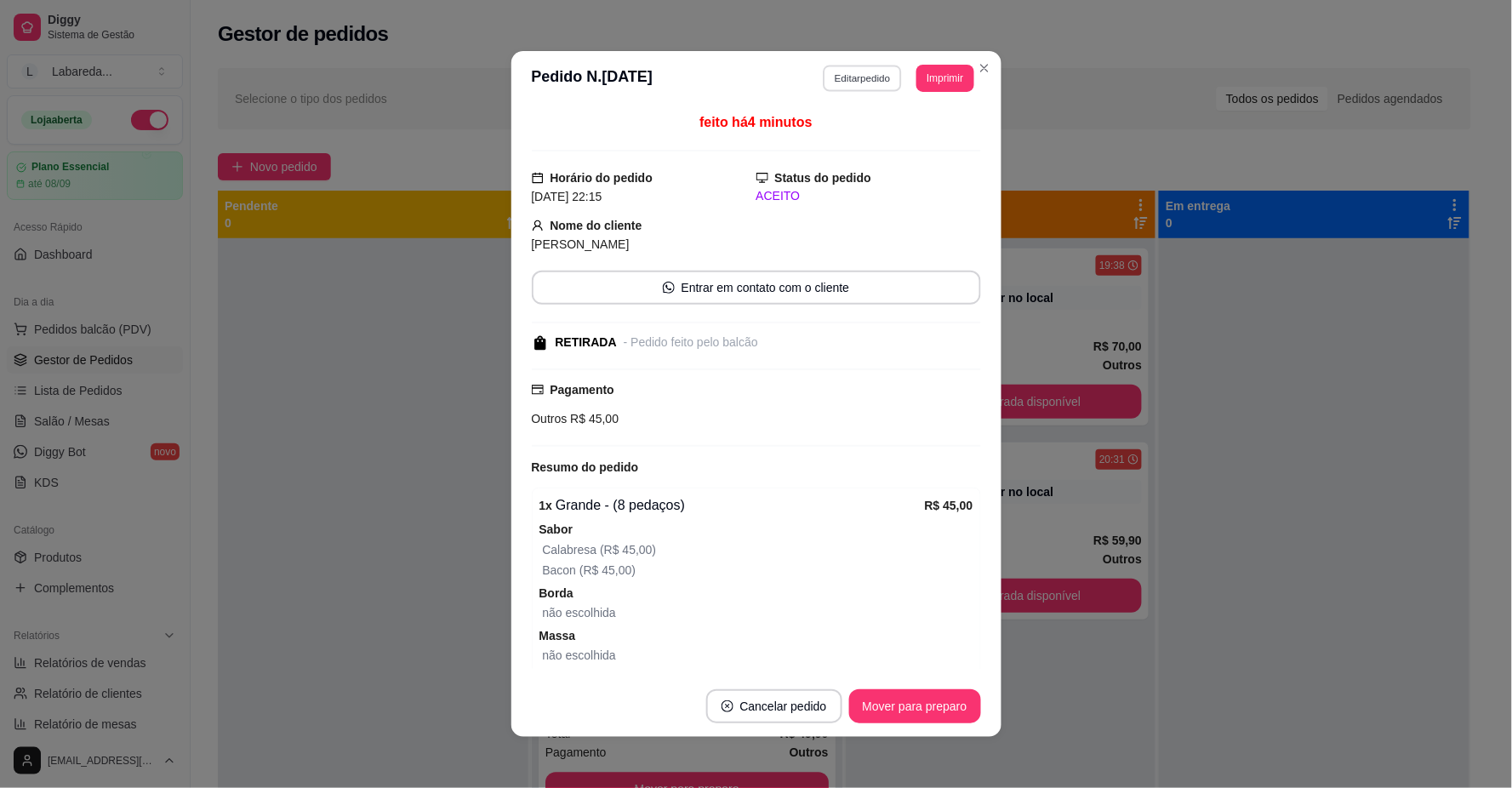
click at [865, 85] on button "Editar pedido" at bounding box center [862, 78] width 79 height 27
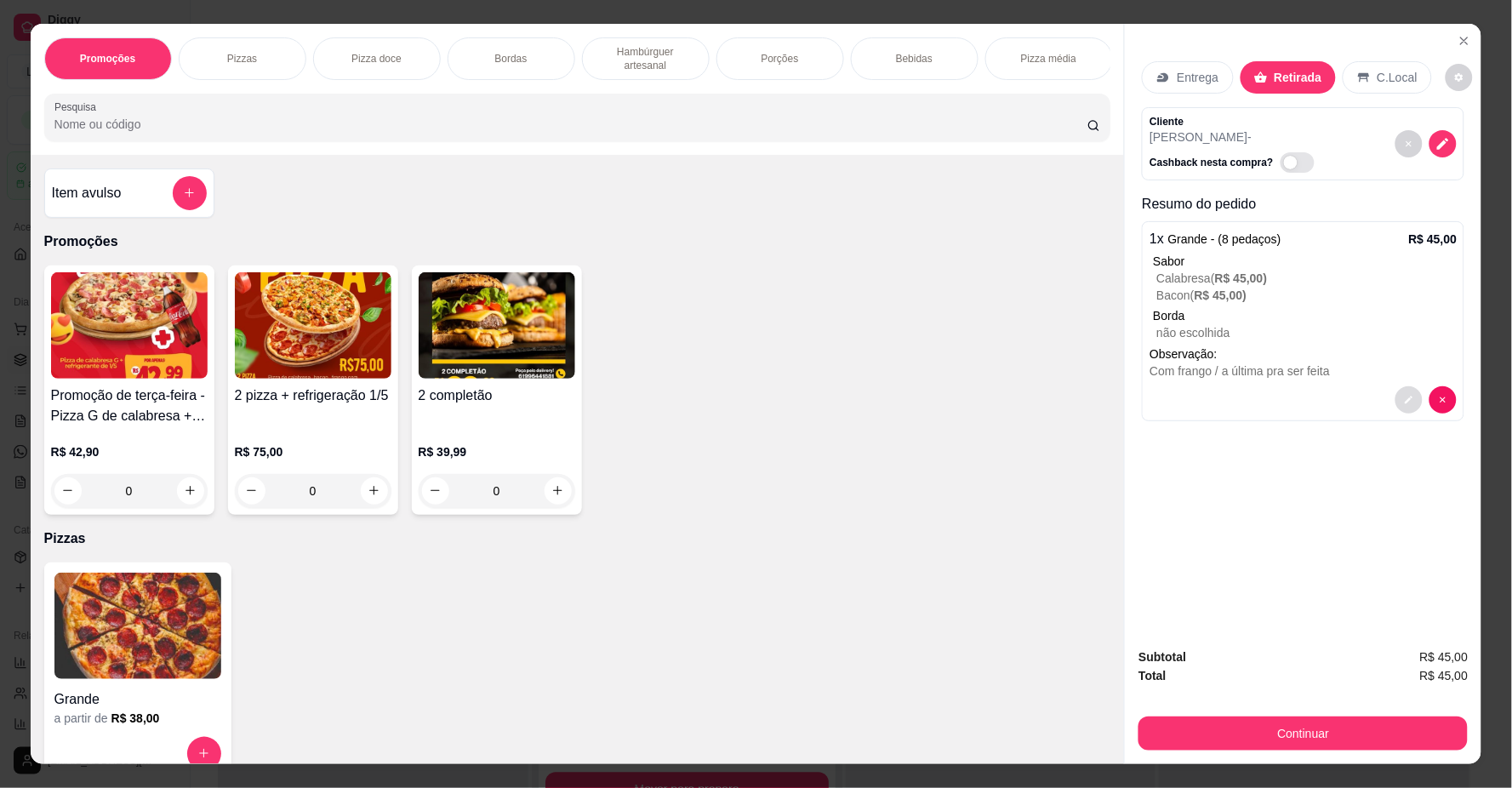
click at [1396, 396] on button "decrease-product-quantity" at bounding box center [1409, 400] width 27 height 27
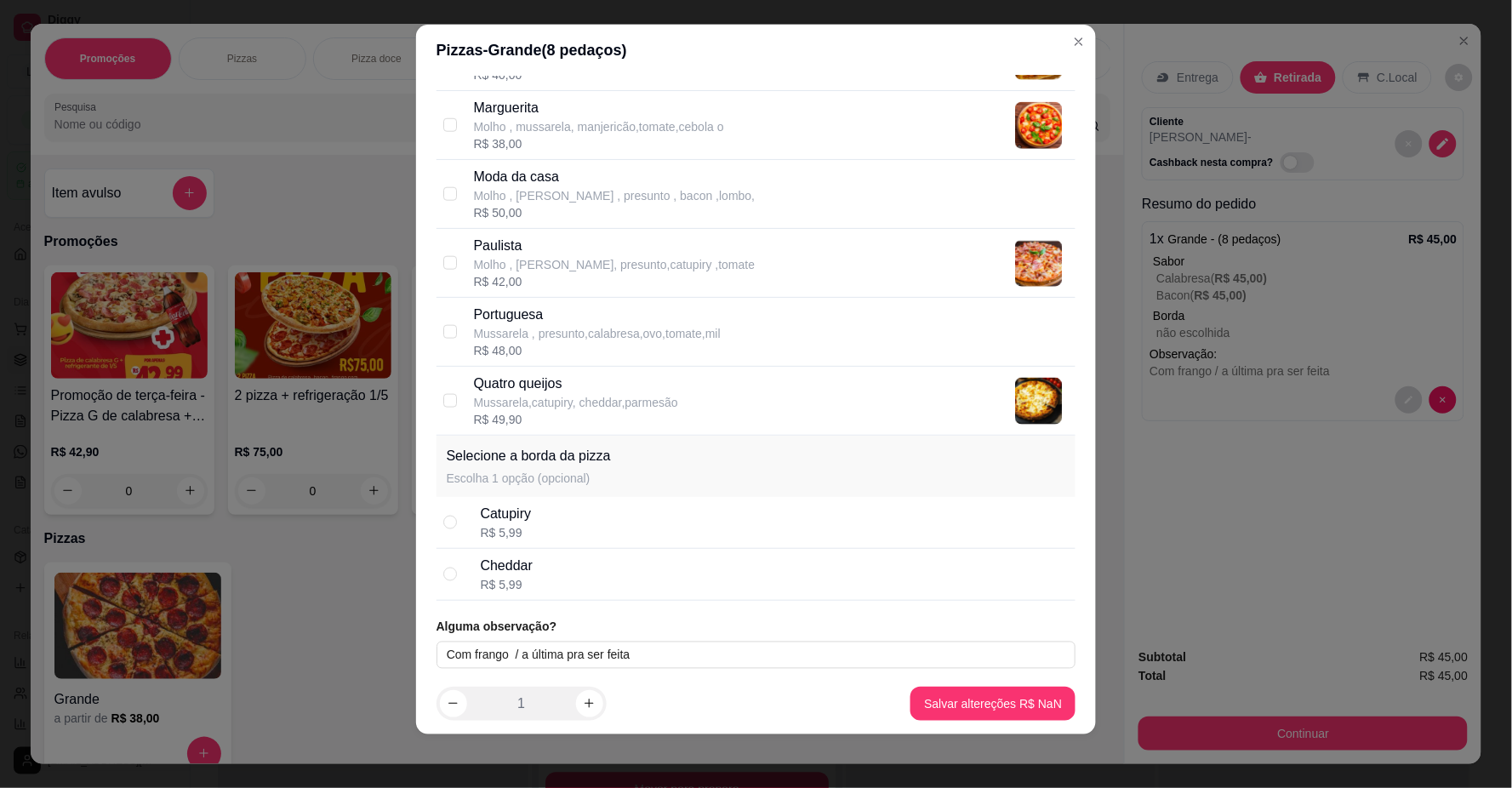
scroll to position [597, 0]
drag, startPoint x: 718, startPoint y: 669, endPoint x: 719, endPoint y: 657, distance: 12.0
click at [718, 667] on div "Selecione até 2 sabor(es) A forma de cobrança para pizza meio a meio ou mais sa…" at bounding box center [757, 374] width 681 height 597
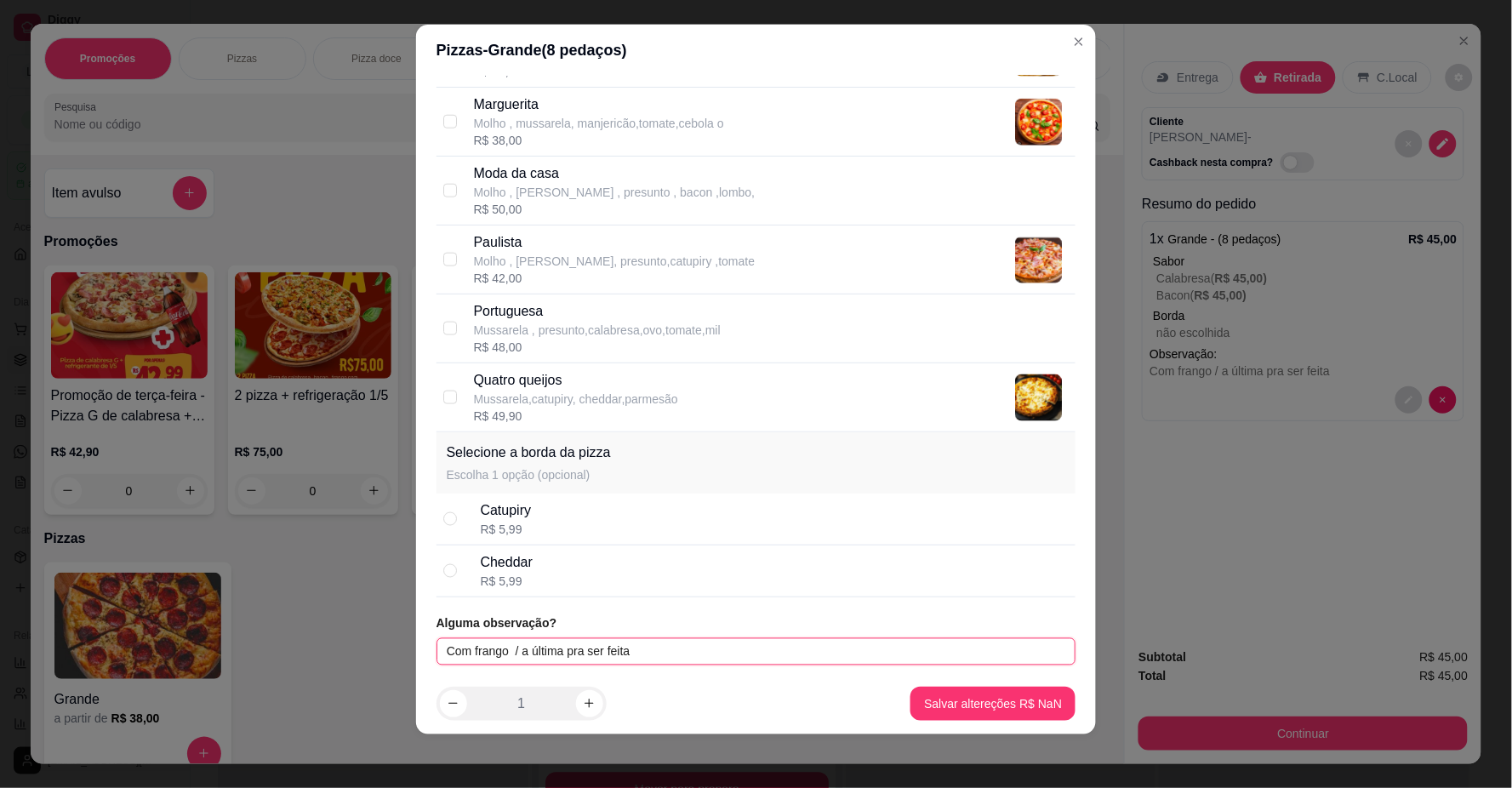
click at [719, 649] on input "Com frango / a última pra ser feita" at bounding box center [756, 652] width 640 height 27
click at [502, 645] on input "Com frango / a última pra ser feita" at bounding box center [756, 652] width 640 height 27
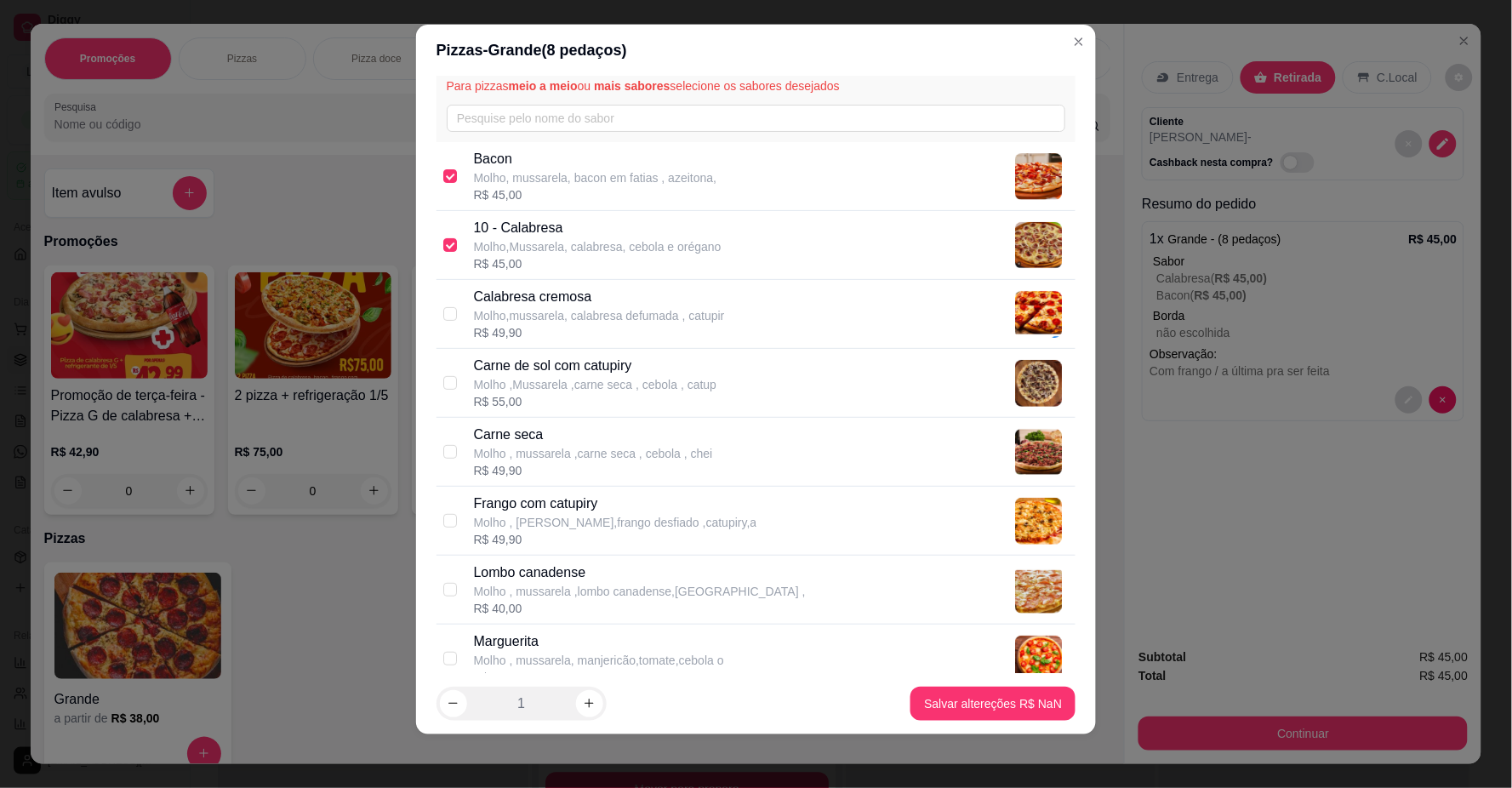
scroll to position [0, 0]
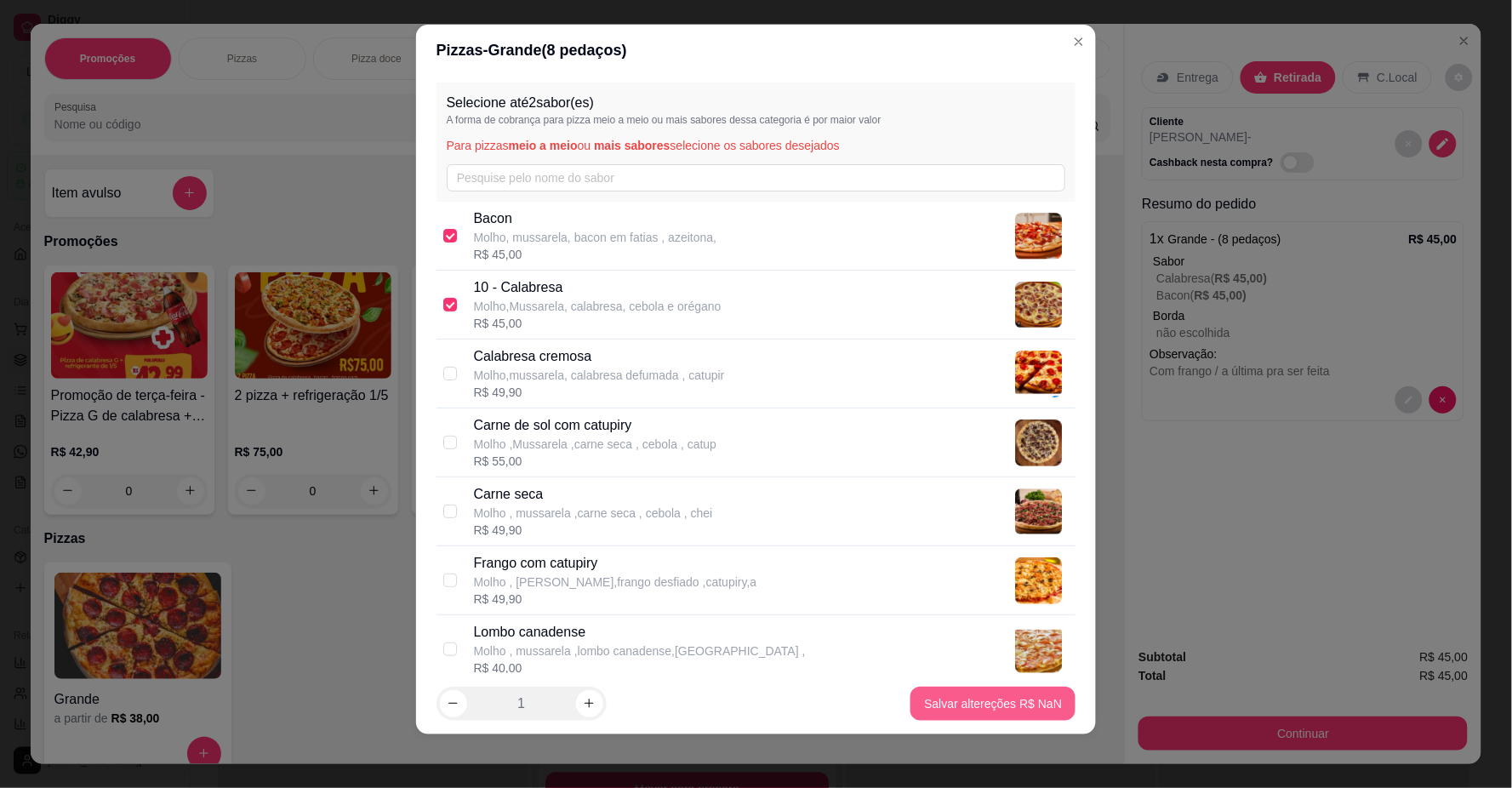
type input "CARNE DE SOL / a última pra ser feita"
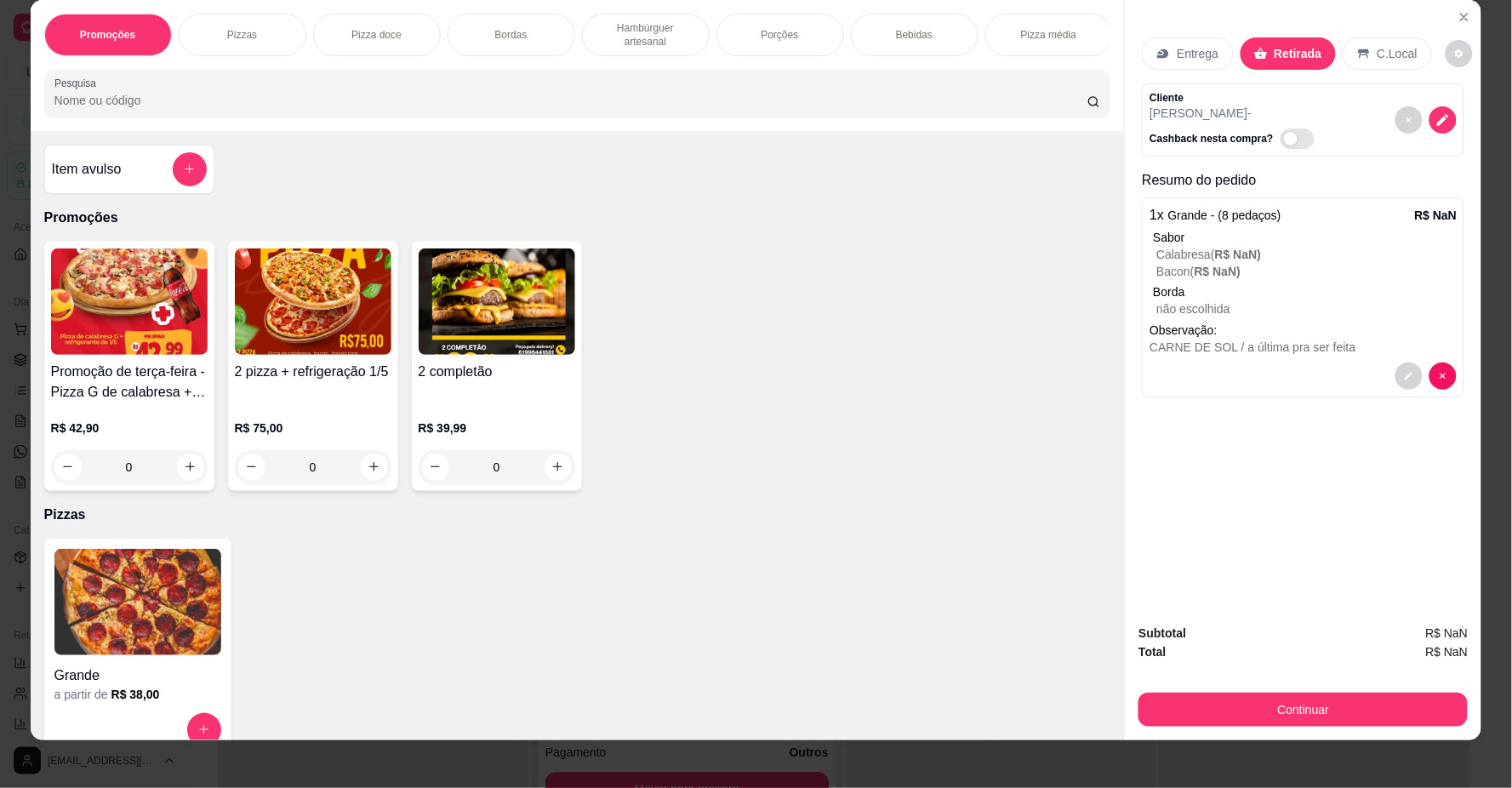
scroll to position [30, 0]
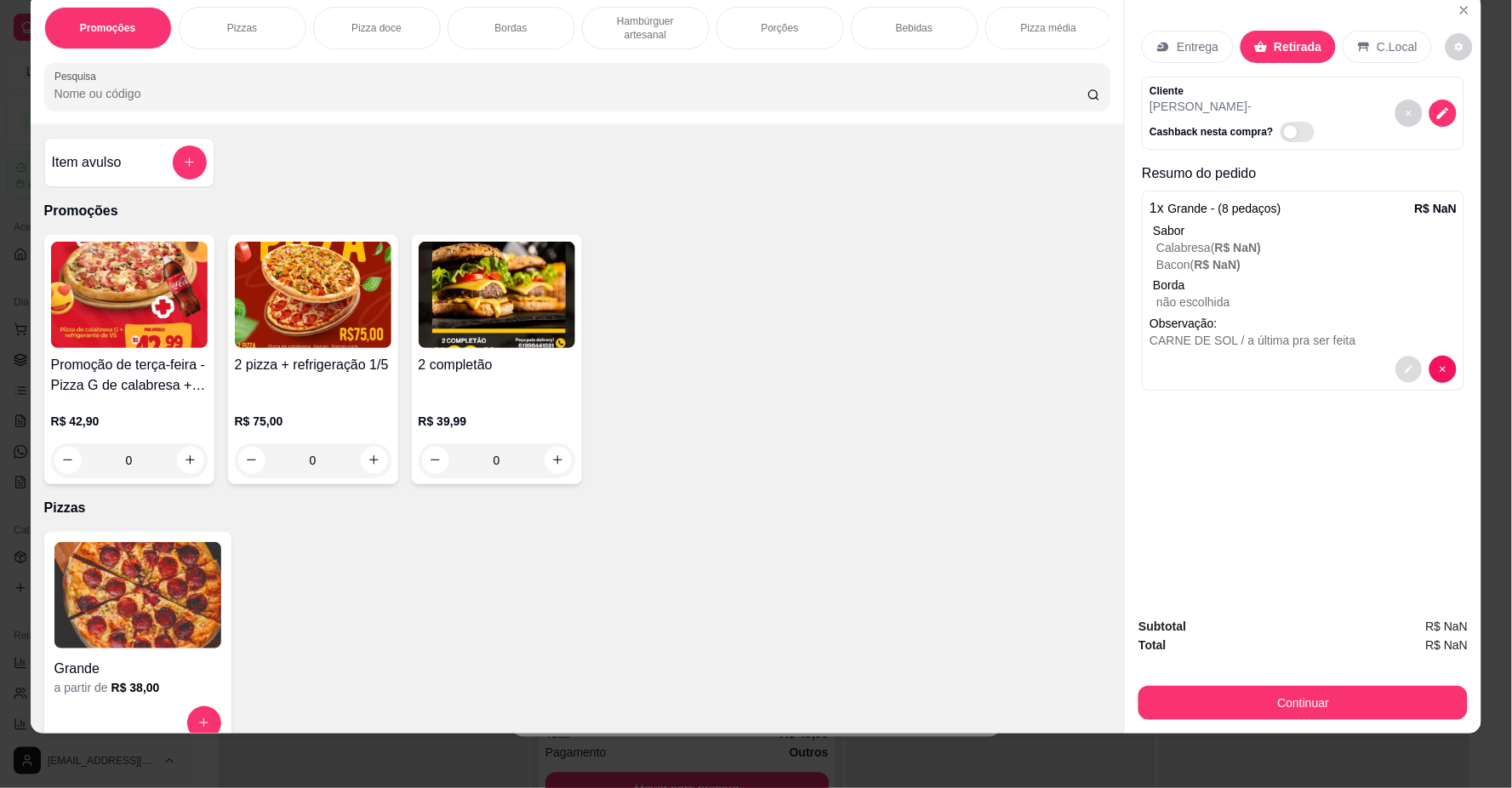
click at [1397, 368] on button "decrease-product-quantity" at bounding box center [1409, 369] width 27 height 27
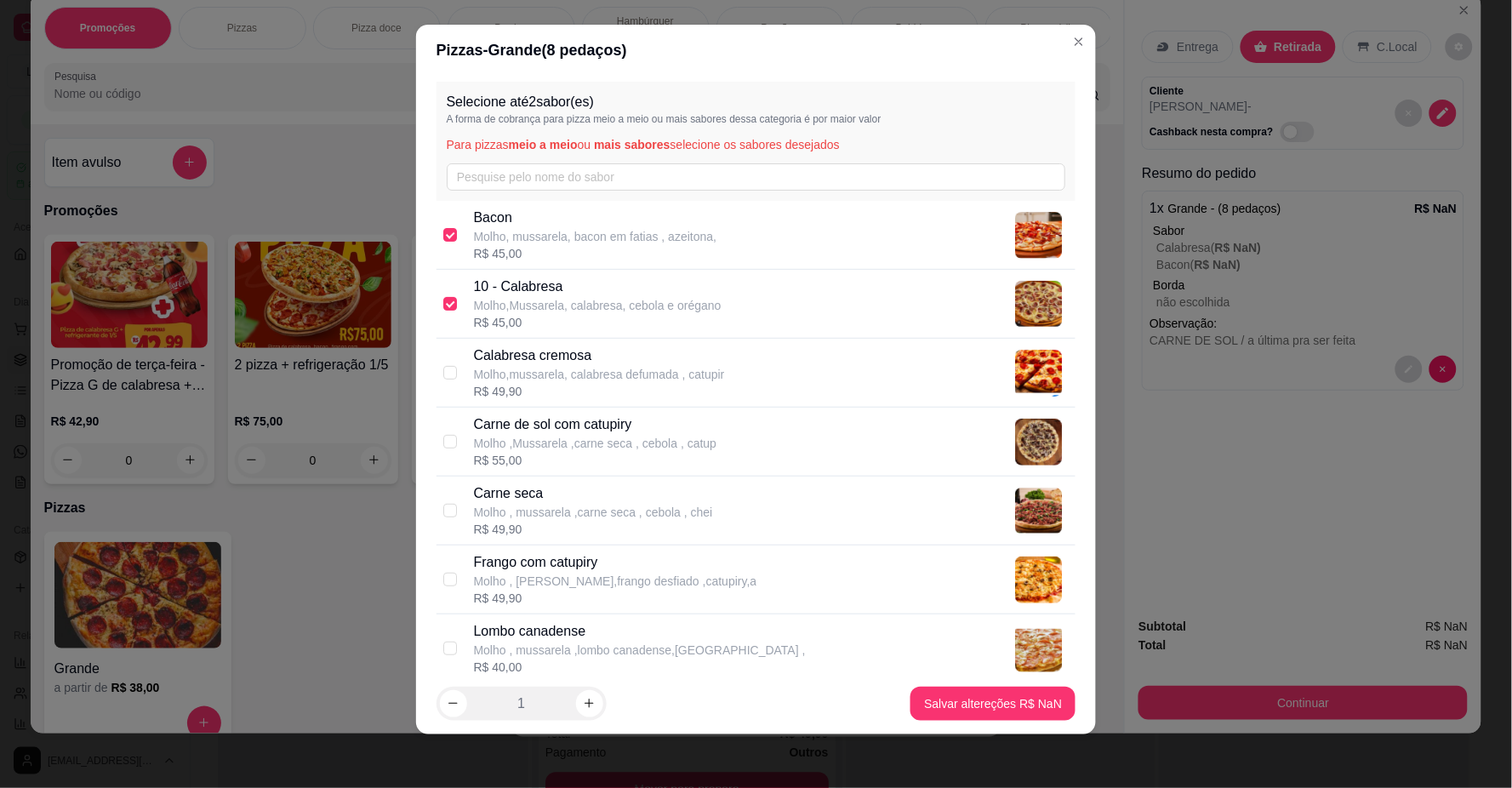
scroll to position [0, 0]
click at [499, 235] on p "Molho, mussarela, bacon em fatias , azeitona," at bounding box center [596, 237] width 243 height 17
checkbox input "false"
click at [477, 282] on p "10 - Calabresa" at bounding box center [598, 287] width 248 height 20
checkbox input "false"
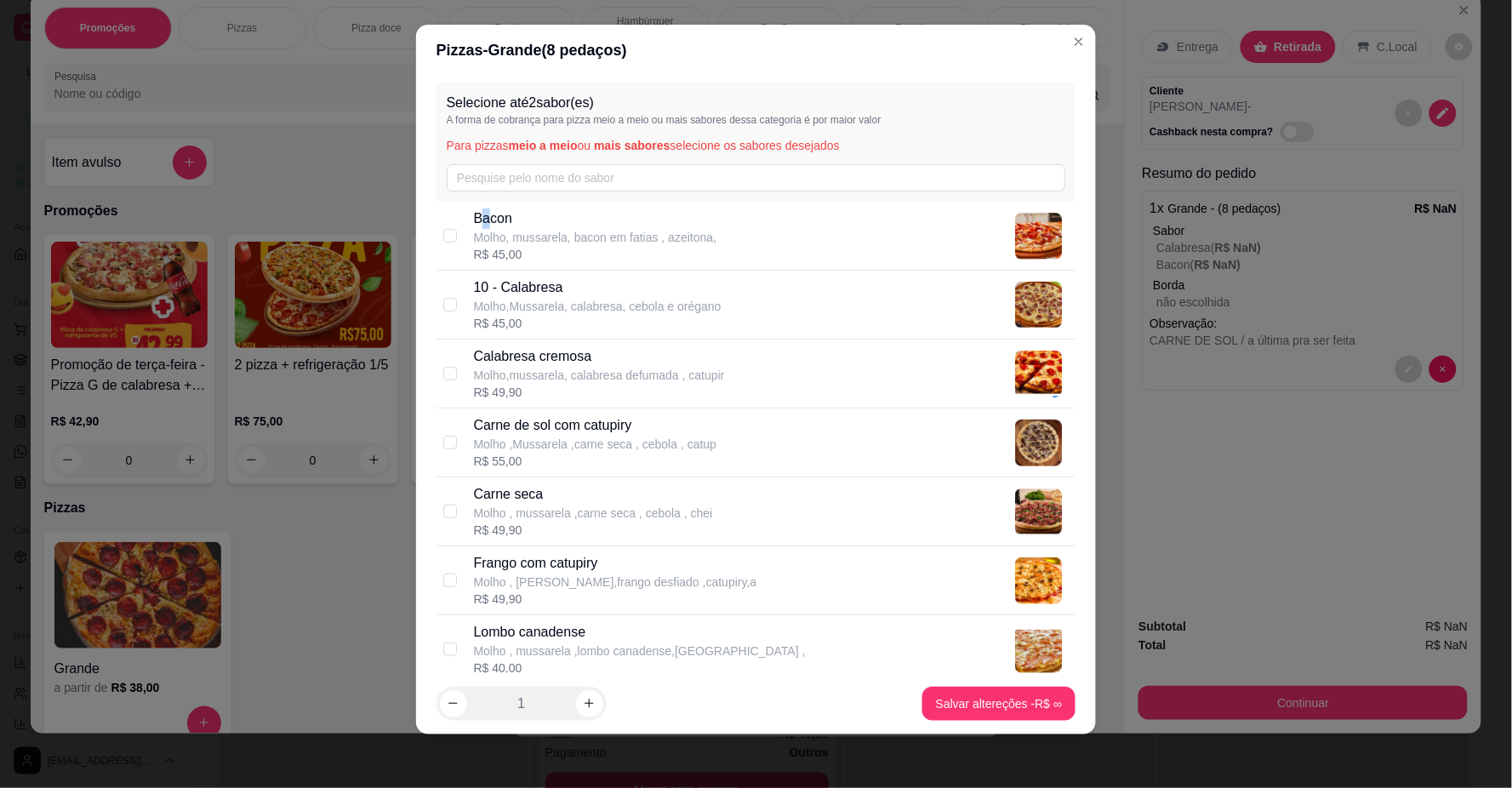
click at [481, 214] on p "Bacon" at bounding box center [596, 219] width 243 height 20
drag, startPoint x: 434, startPoint y: 231, endPoint x: 453, endPoint y: 230, distance: 19.0
click at [439, 230] on div "Bacon Molho, [PERSON_NAME], bacon em fatias , azeitona, R$ 45,00" at bounding box center [756, 235] width 640 height 69
checkbox input "false"
click at [455, 432] on div "Carne de sol com catupiry Molho ,Mussarela ,carne seca , cebola , catup R$ 55,00" at bounding box center [756, 442] width 640 height 69
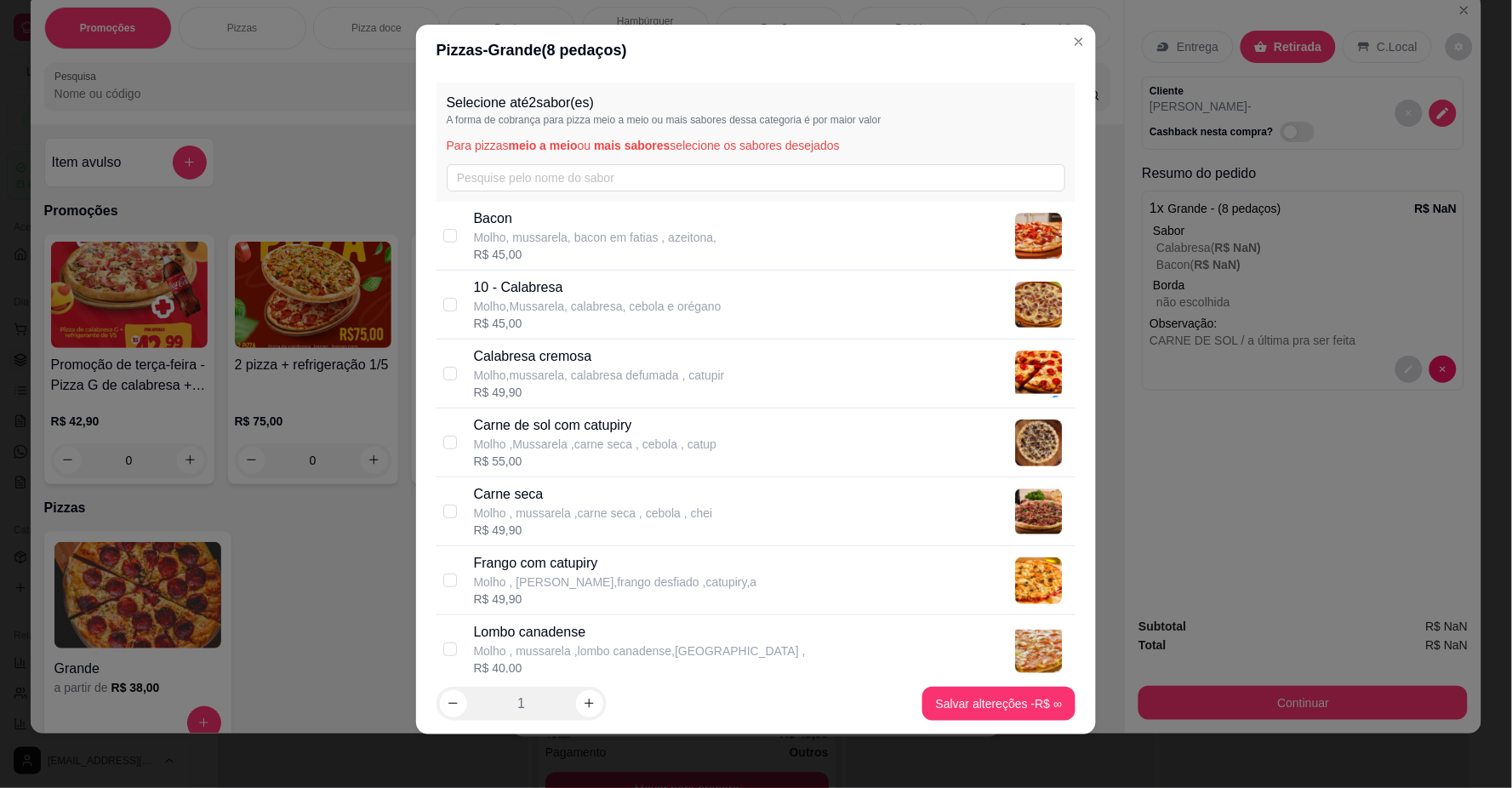
checkbox input "true"
click at [454, 286] on div "10 - Calabresa Molho,Mussarela, calabresa, cebola e orégano R$ 45,00" at bounding box center [756, 305] width 640 height 69
checkbox input "true"
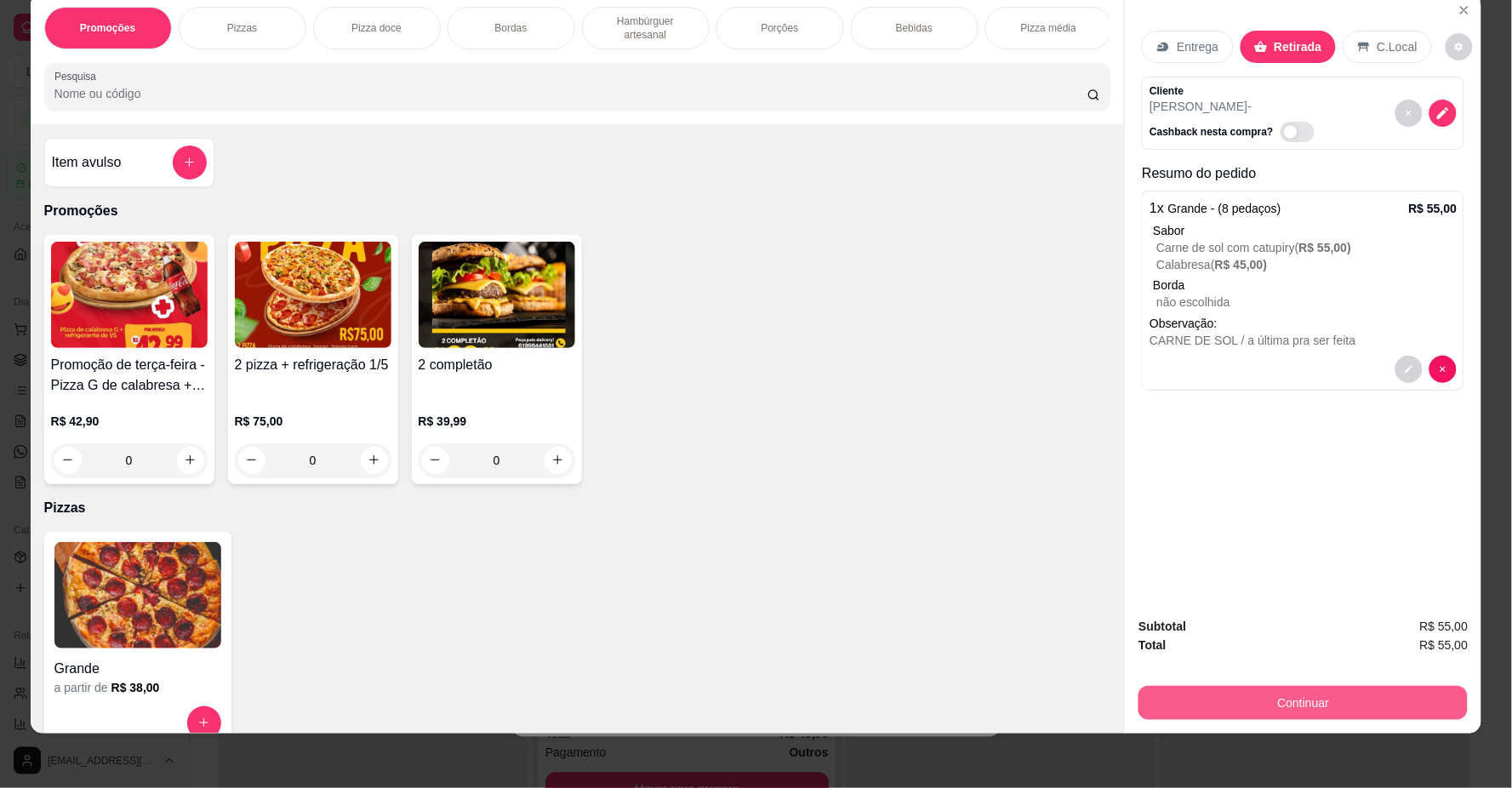
click at [1245, 694] on button "Continuar" at bounding box center [1303, 702] width 329 height 34
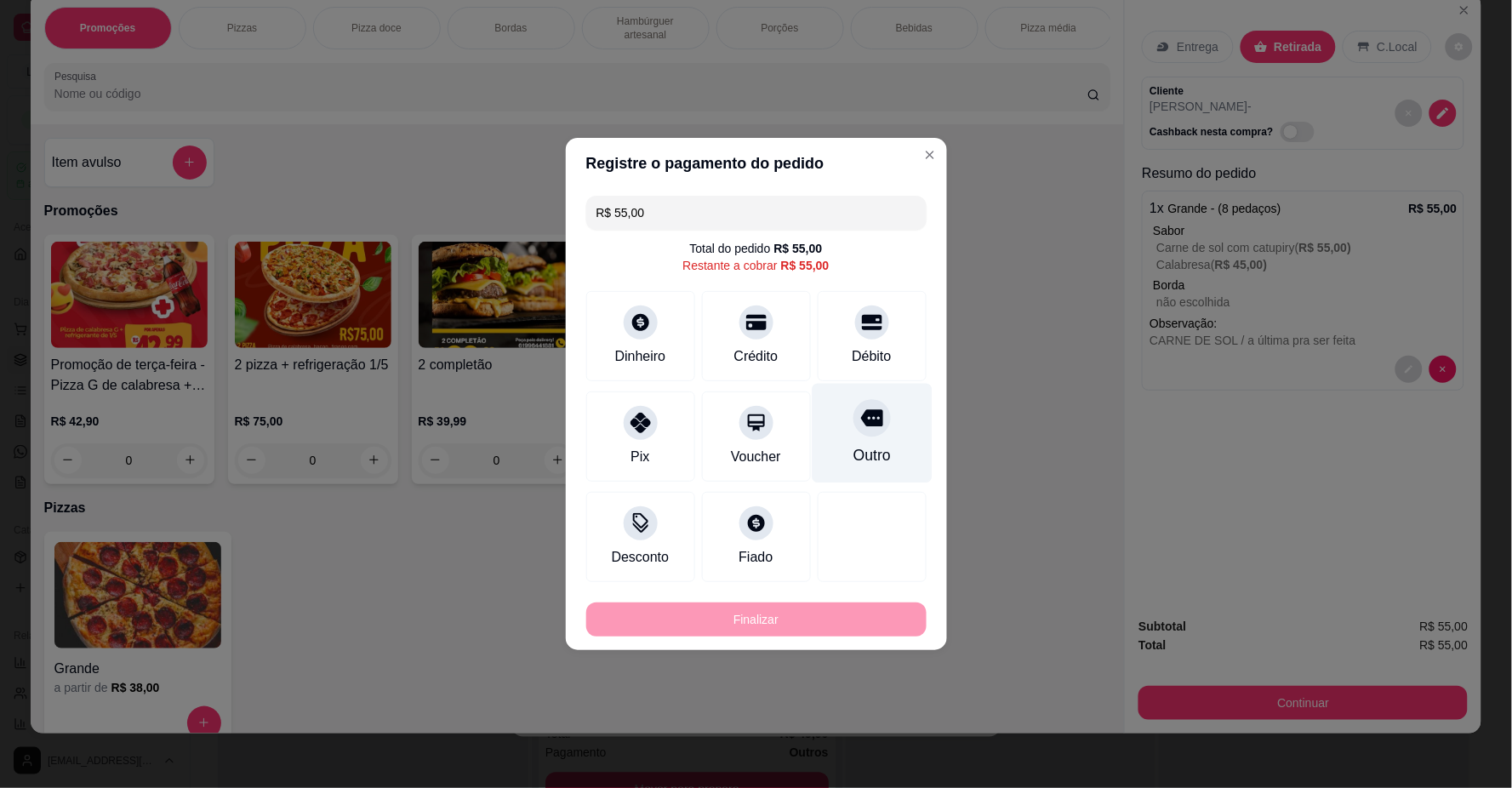
click at [846, 432] on div "Outro" at bounding box center [871, 433] width 120 height 100
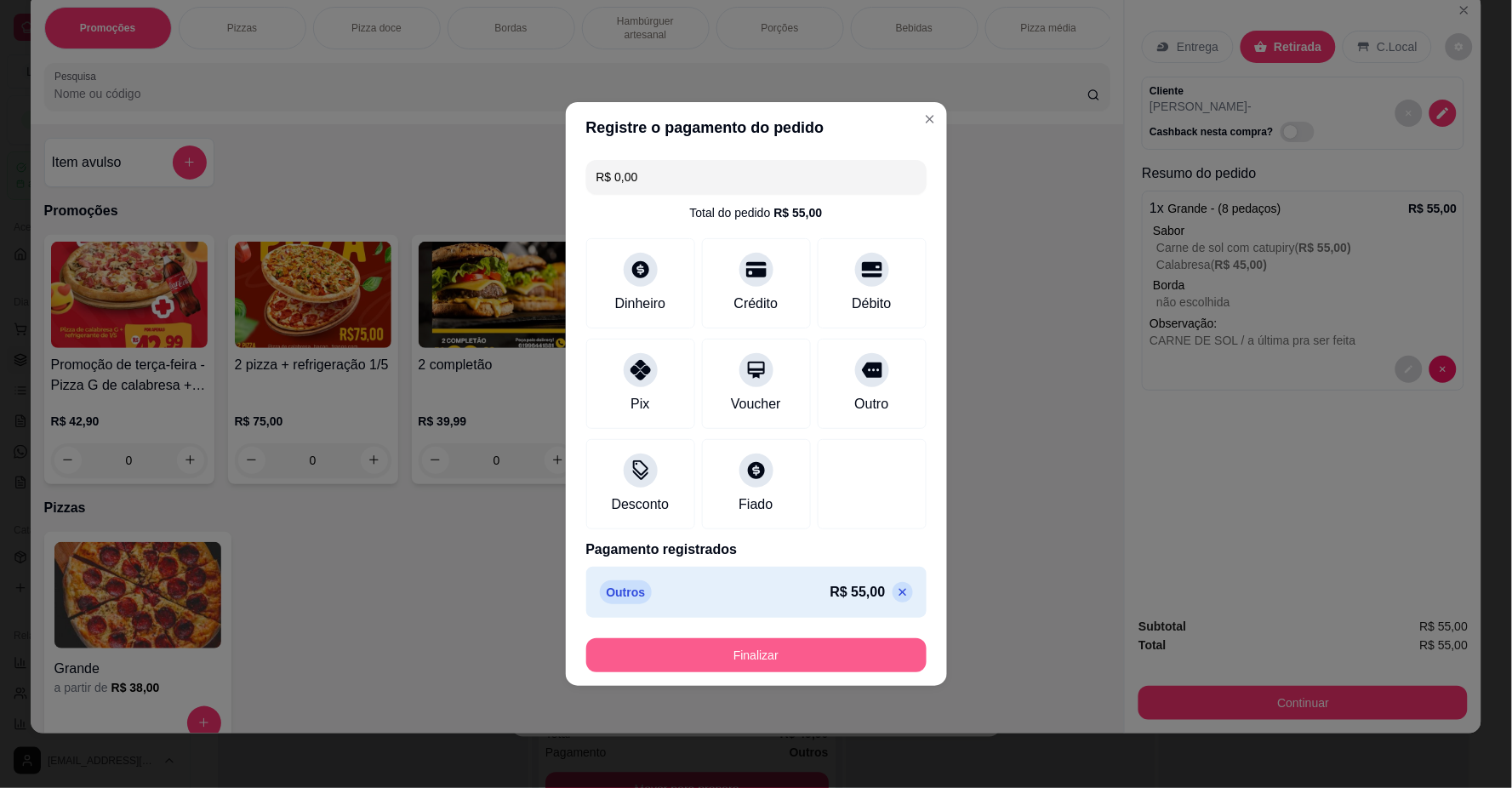
click at [775, 647] on button "Finalizar" at bounding box center [757, 654] width 340 height 34
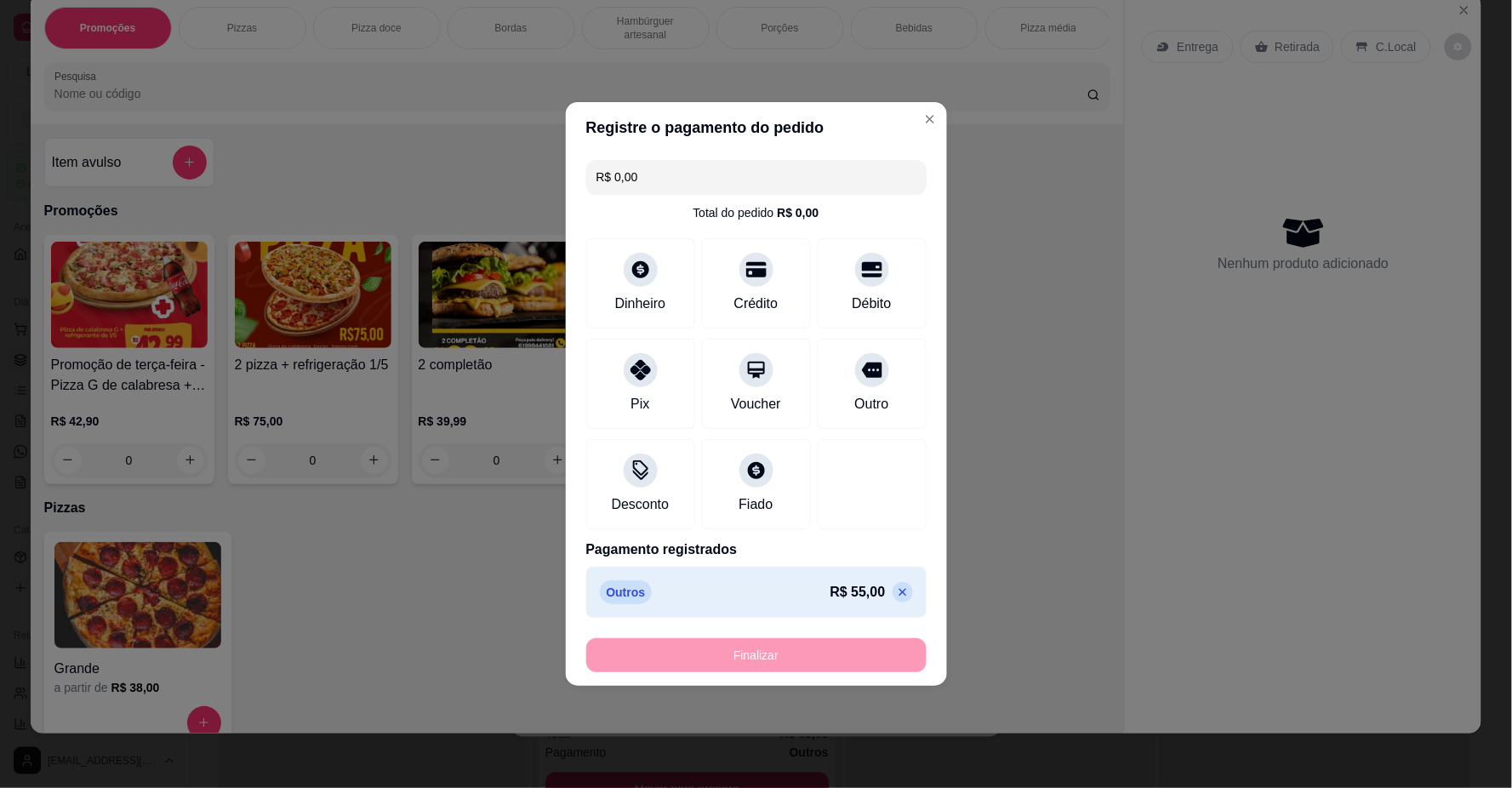
type input "-R$ 55,00"
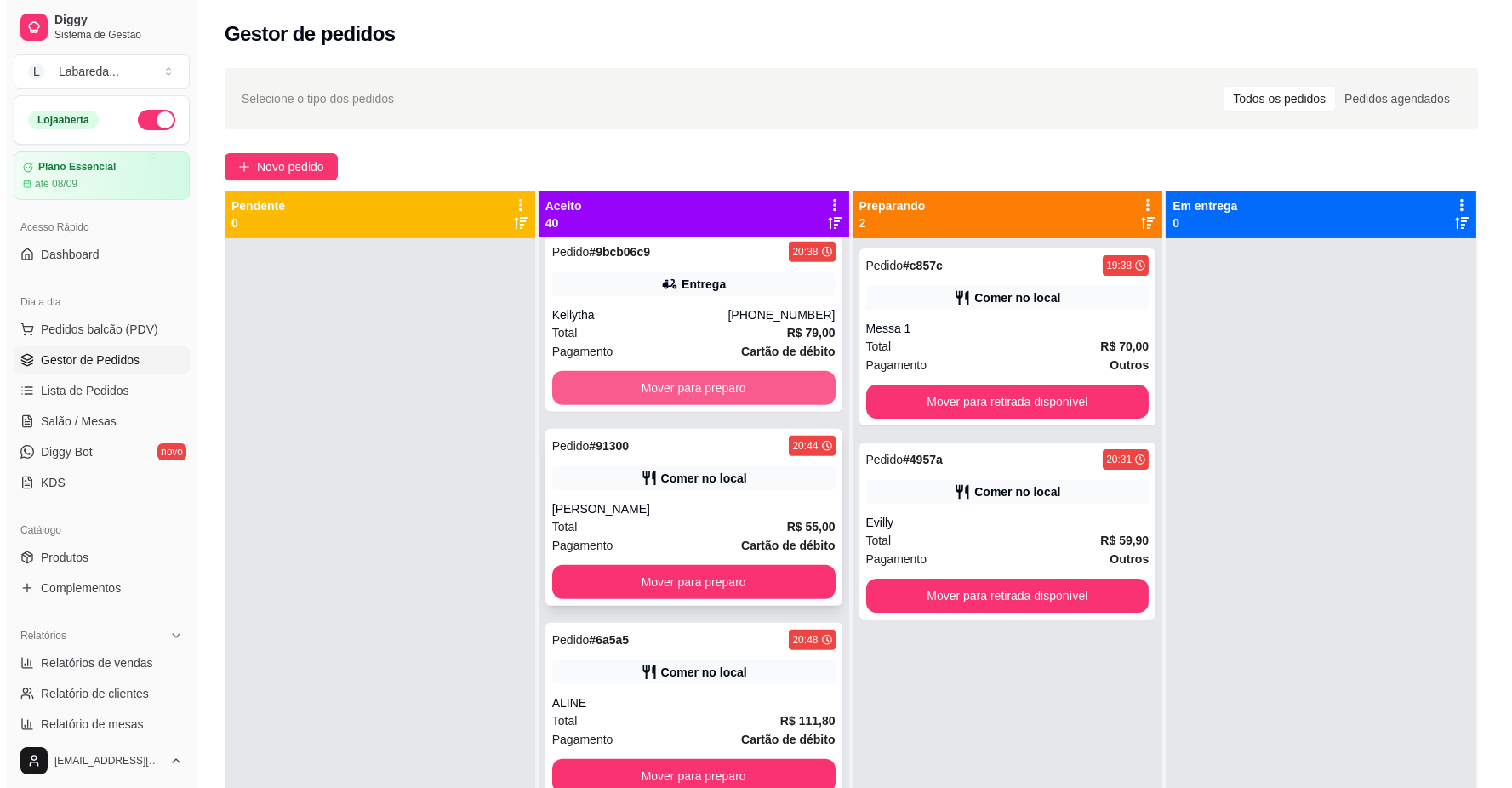
scroll to position [3856, 0]
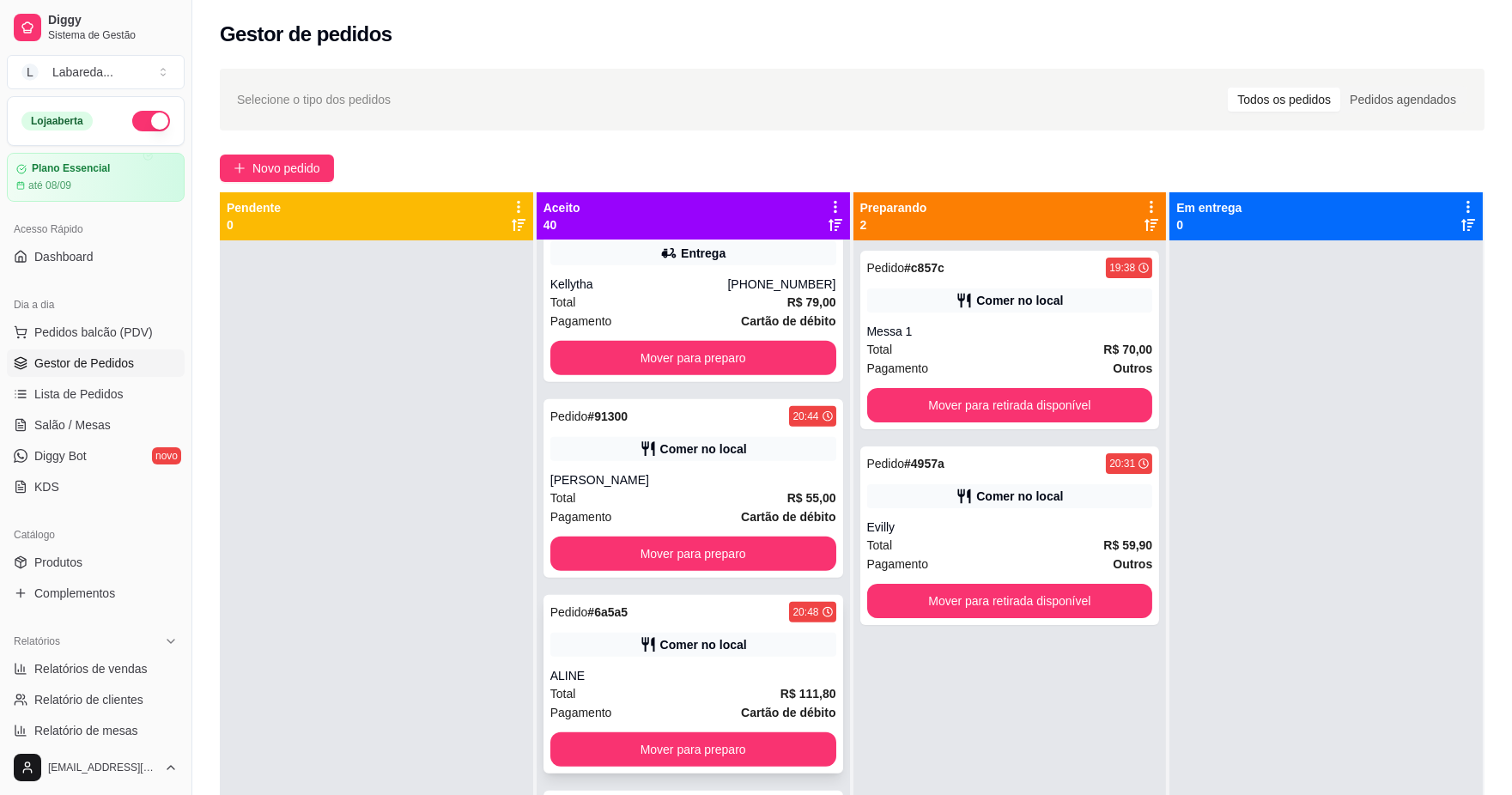
click at [690, 668] on div "ALINE" at bounding box center [694, 676] width 286 height 18
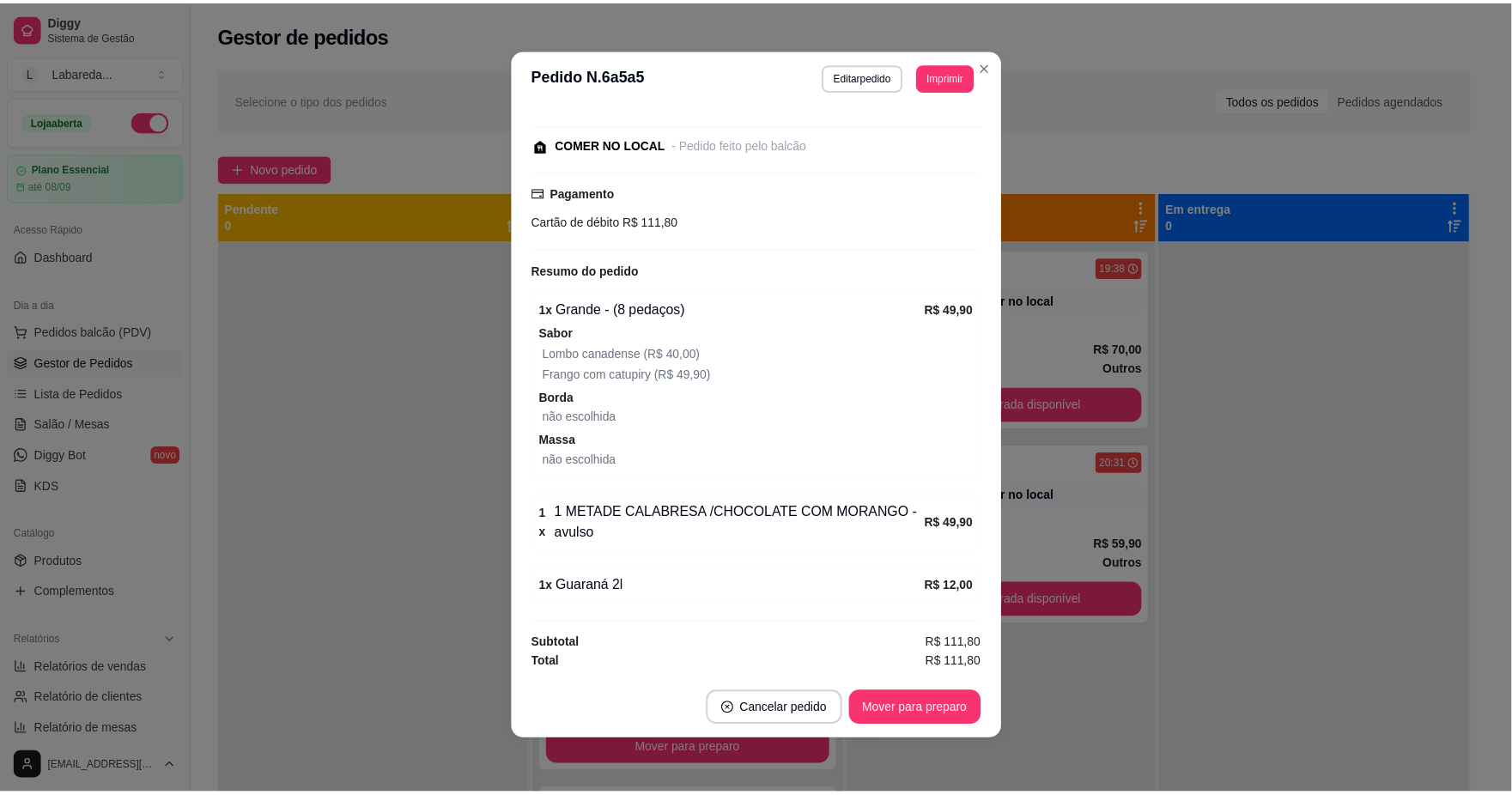
scroll to position [4, 0]
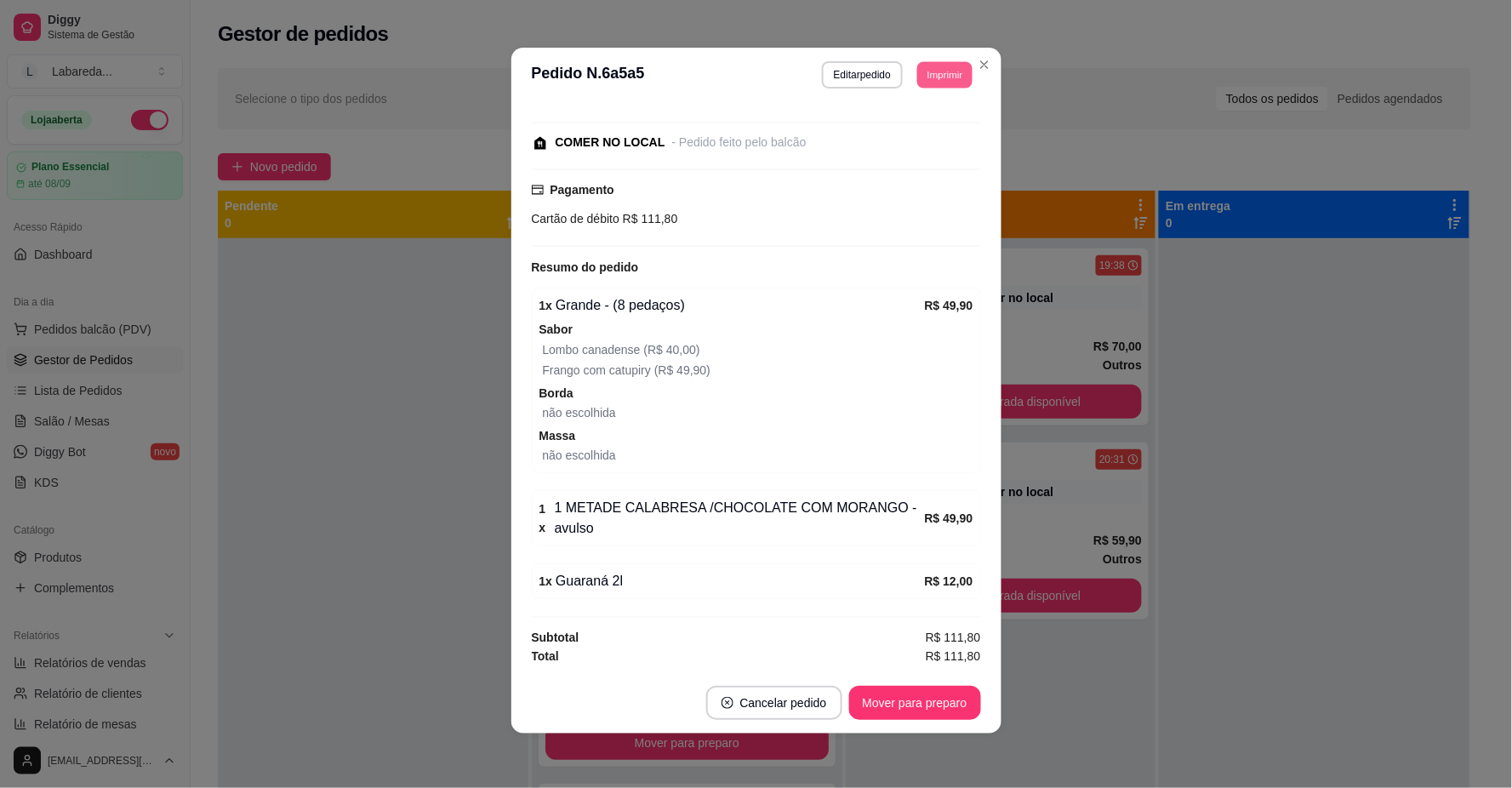
click at [939, 78] on button "Imprimir" at bounding box center [945, 74] width 55 height 27
click at [936, 130] on button "IMPRESSORA" at bounding box center [907, 135] width 119 height 27
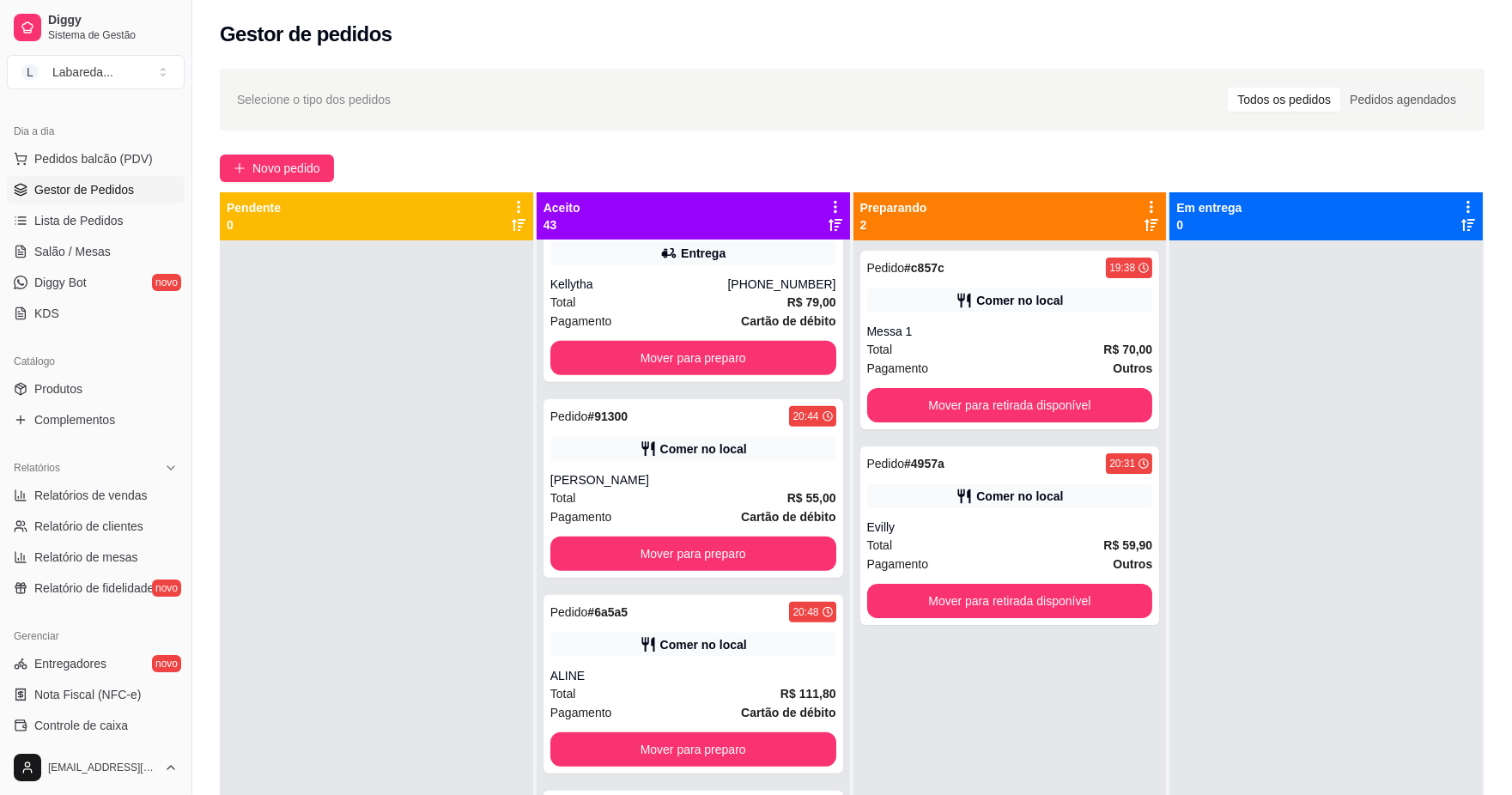
scroll to position [190, 0]
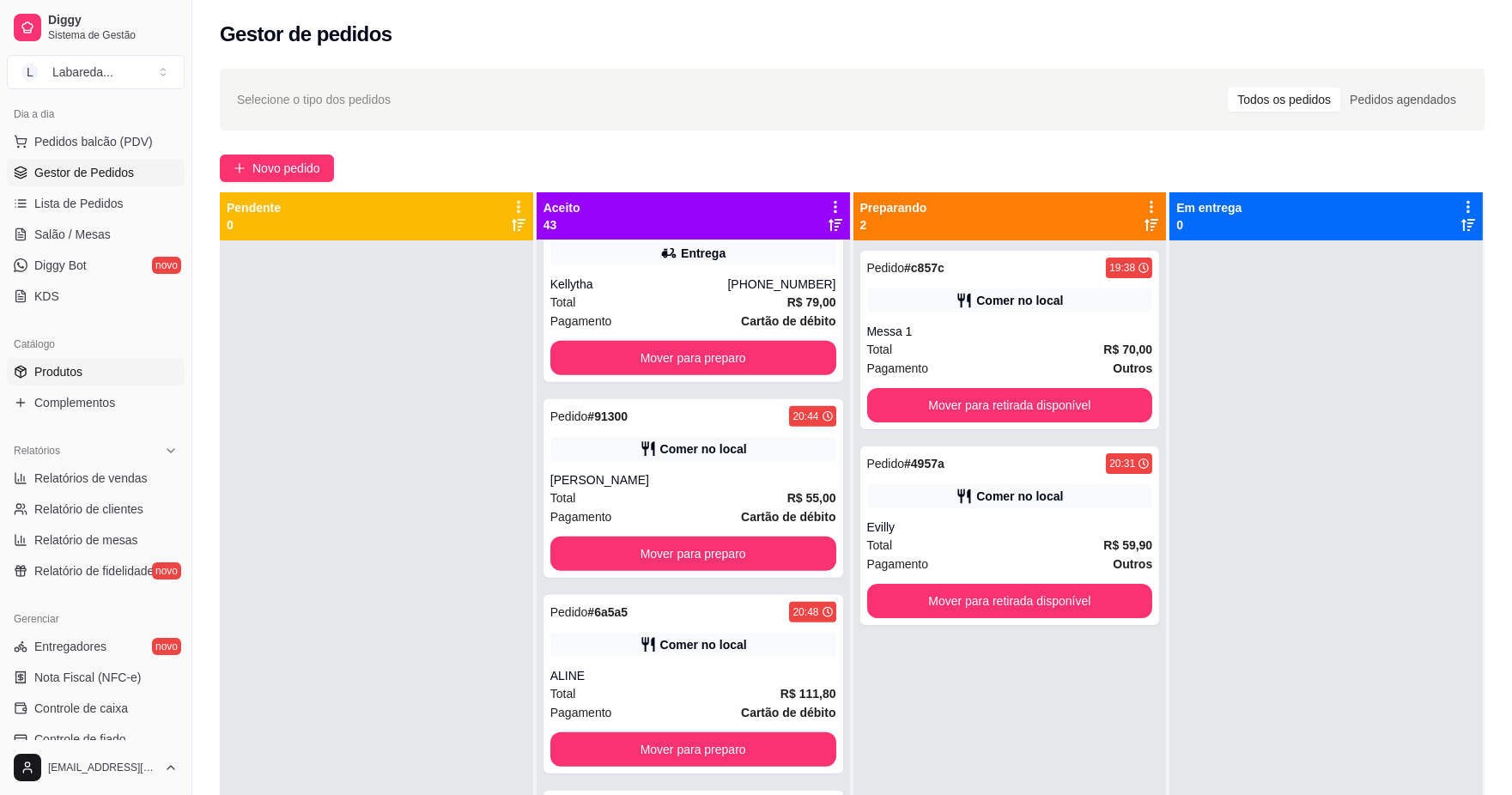
click at [67, 375] on span "Produtos" at bounding box center [58, 371] width 48 height 18
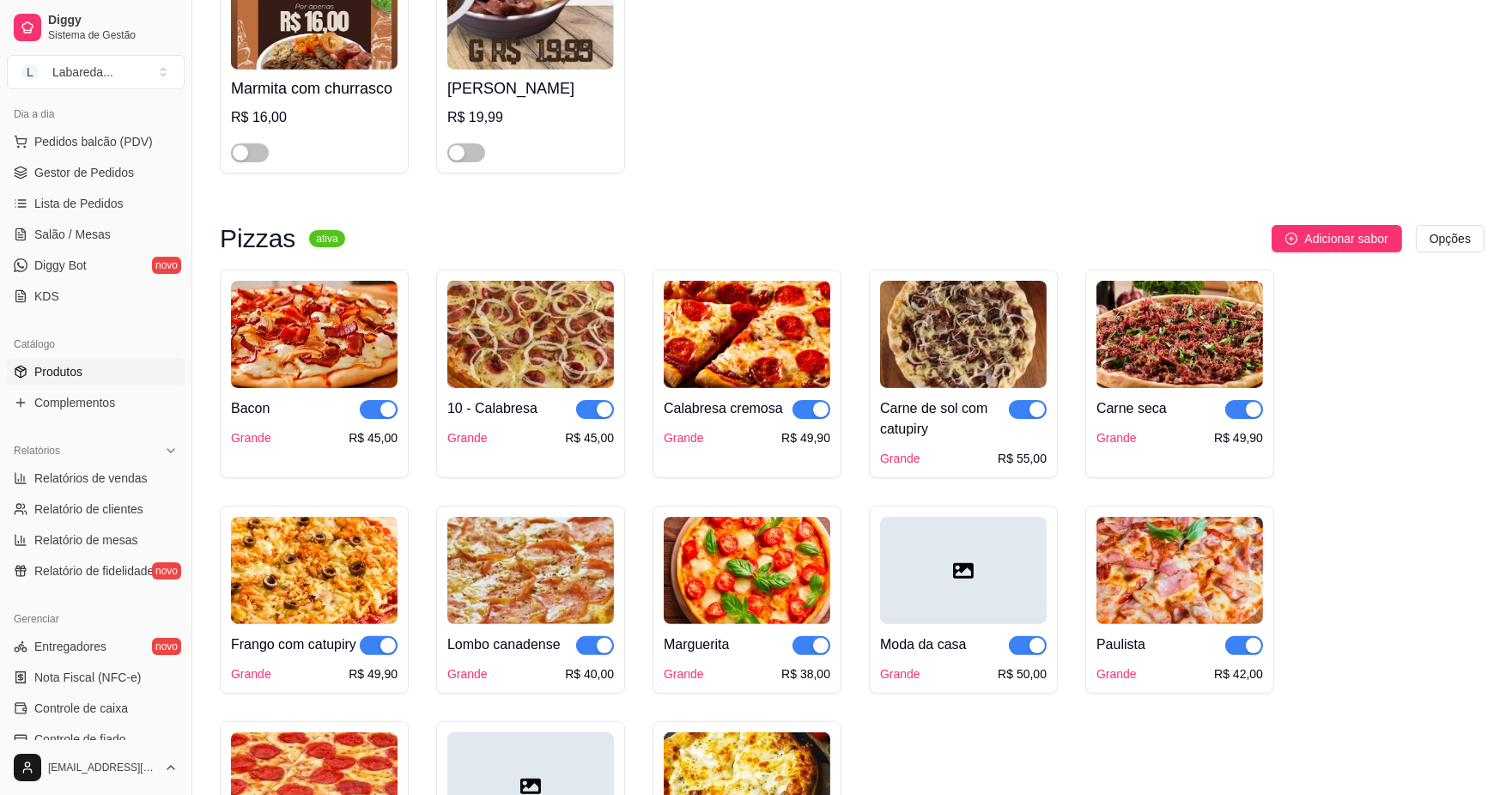
scroll to position [1430, 0]
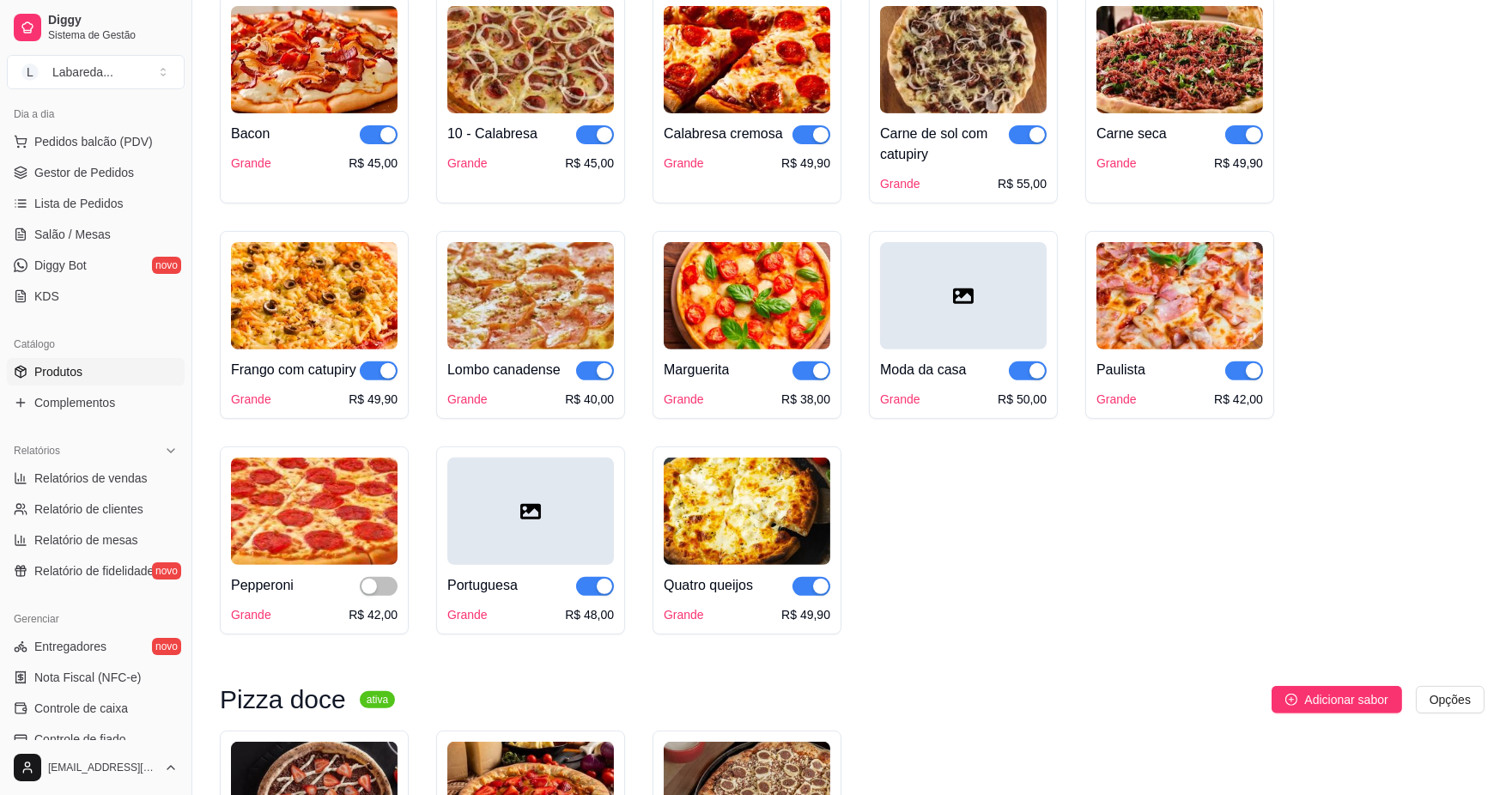
click at [393, 374] on div "button" at bounding box center [388, 370] width 16 height 16
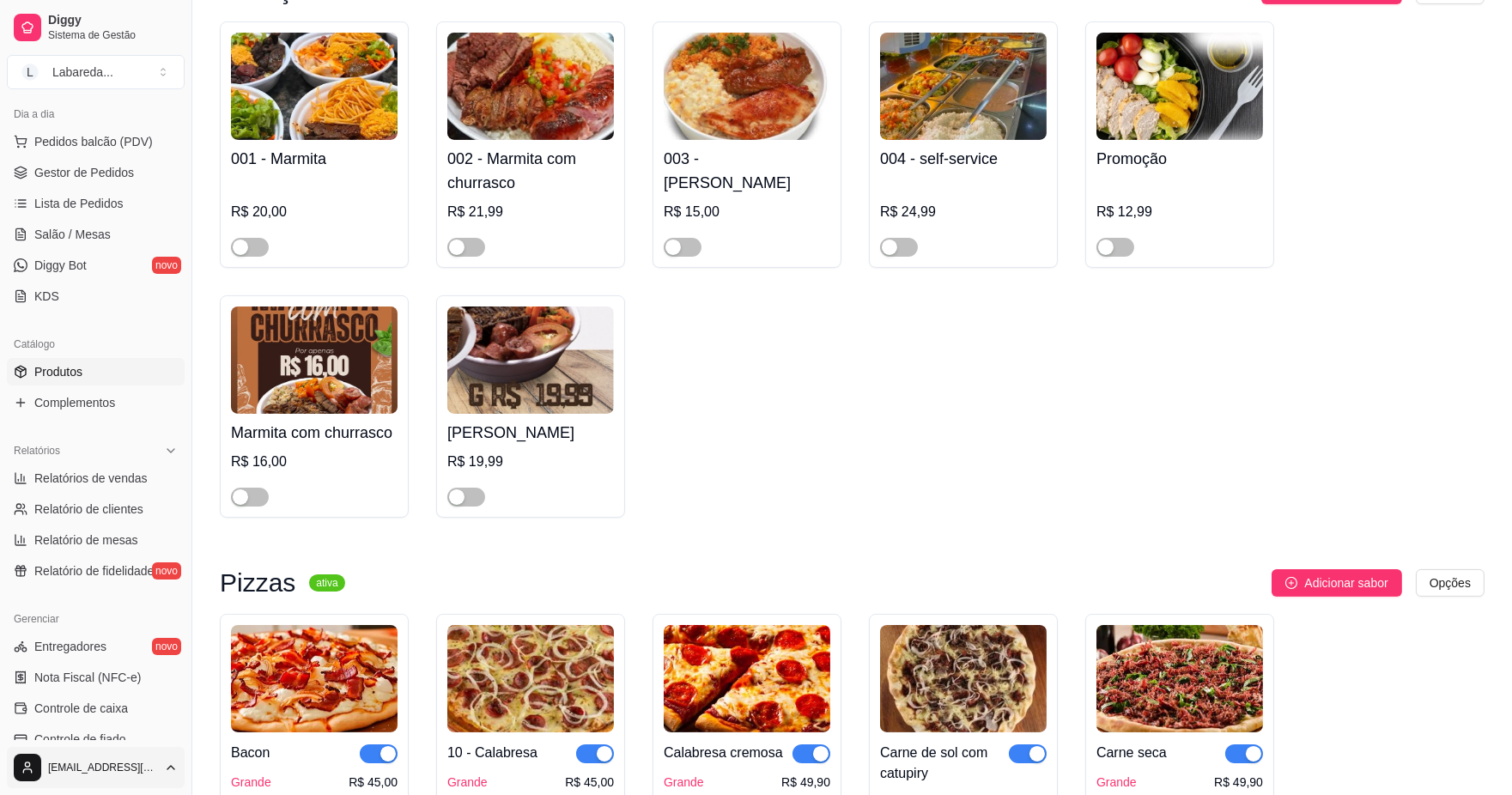
scroll to position [572, 0]
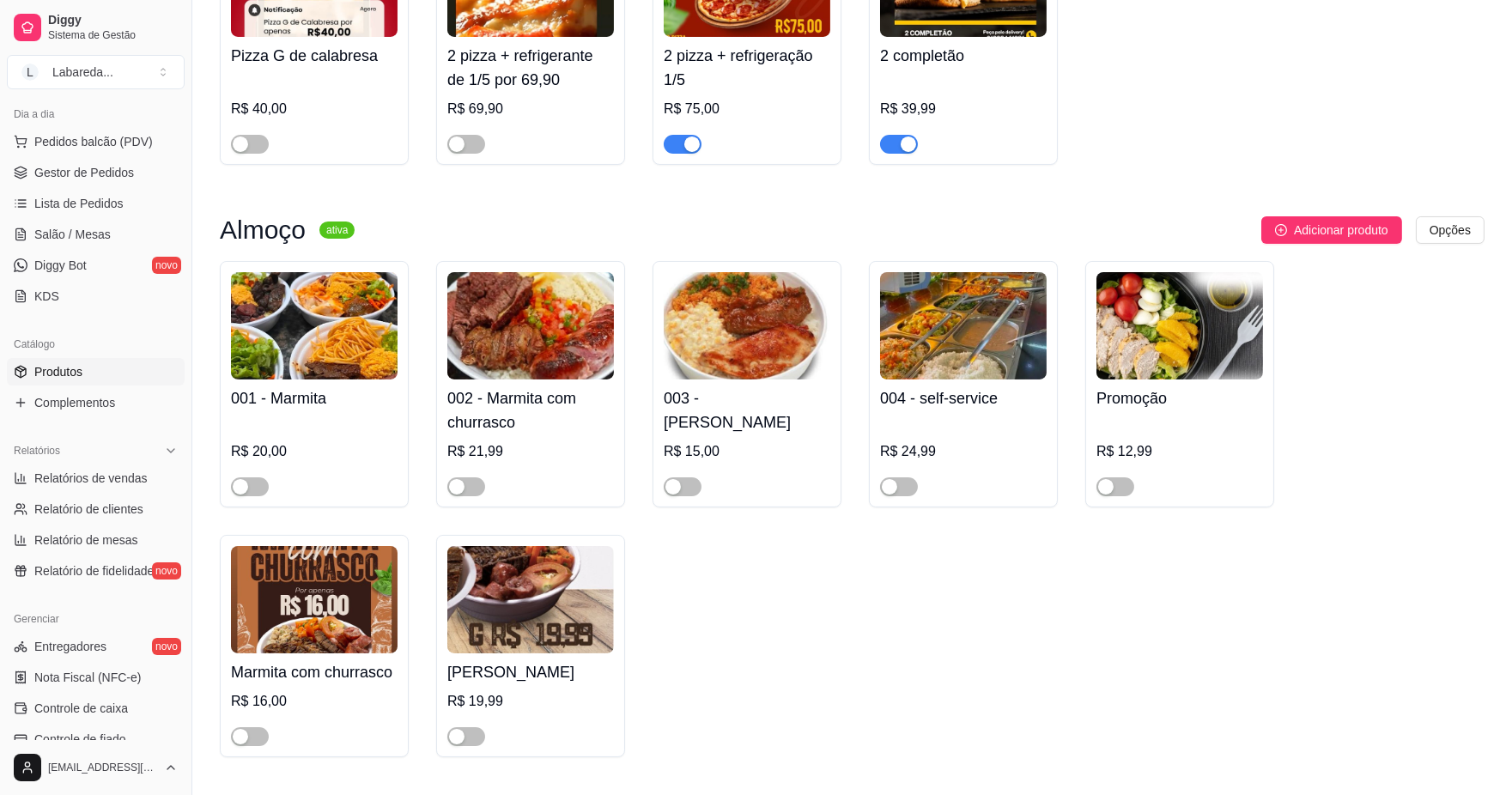
click at [81, 372] on span "Produtos" at bounding box center [58, 371] width 48 height 18
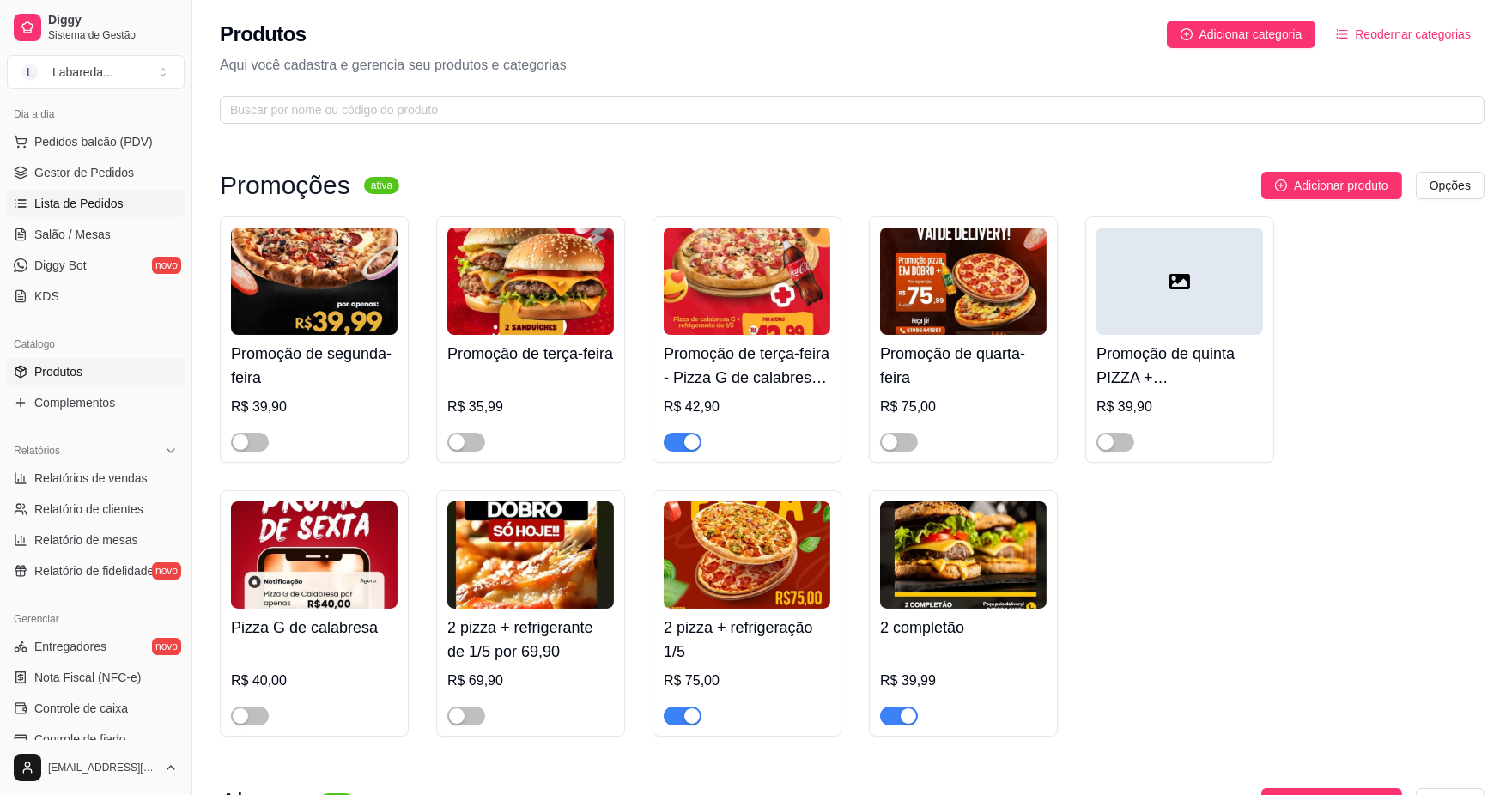
click at [76, 199] on span "Lista de Pedidos" at bounding box center [79, 203] width 90 height 18
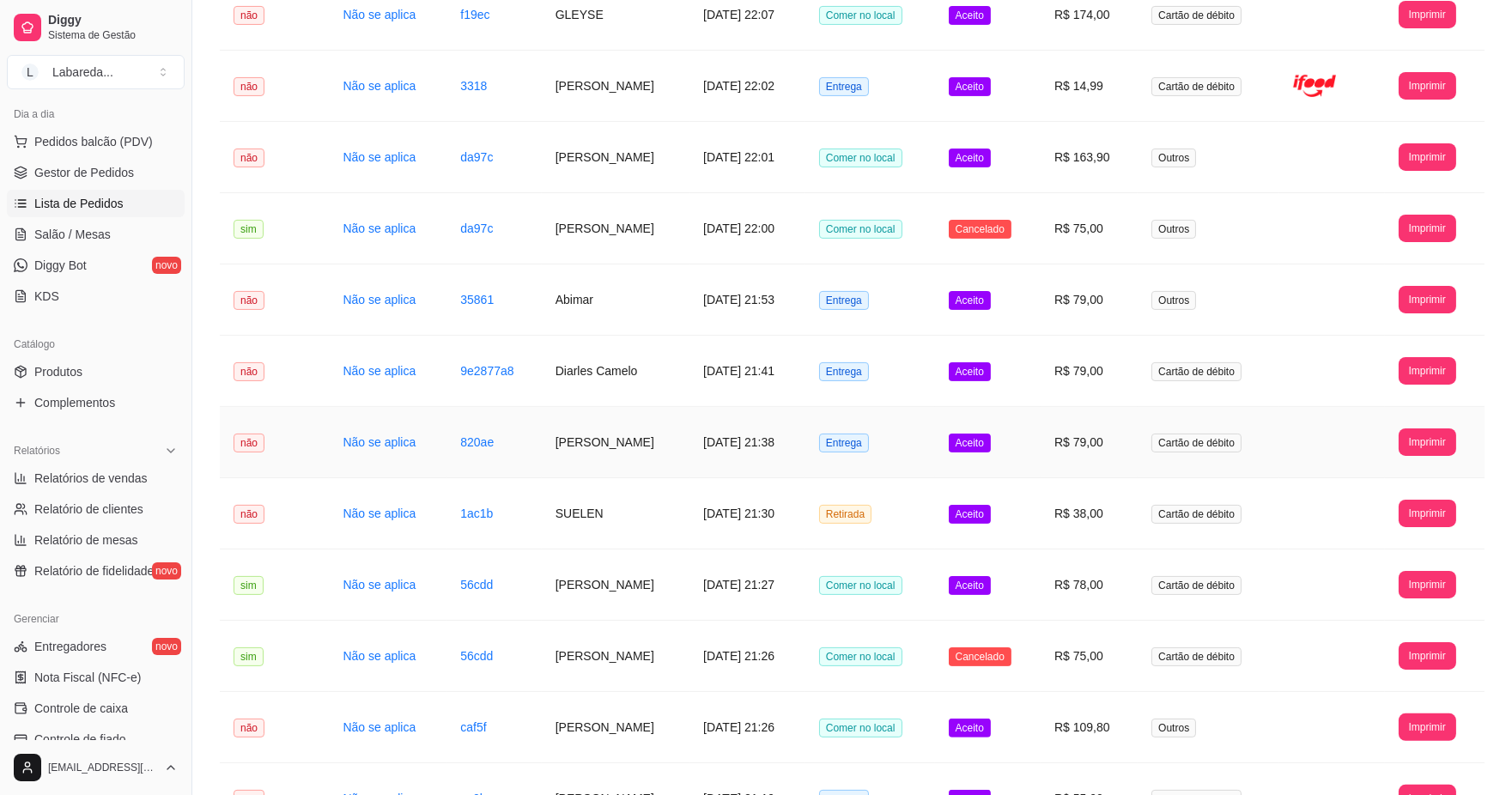
scroll to position [1049, 0]
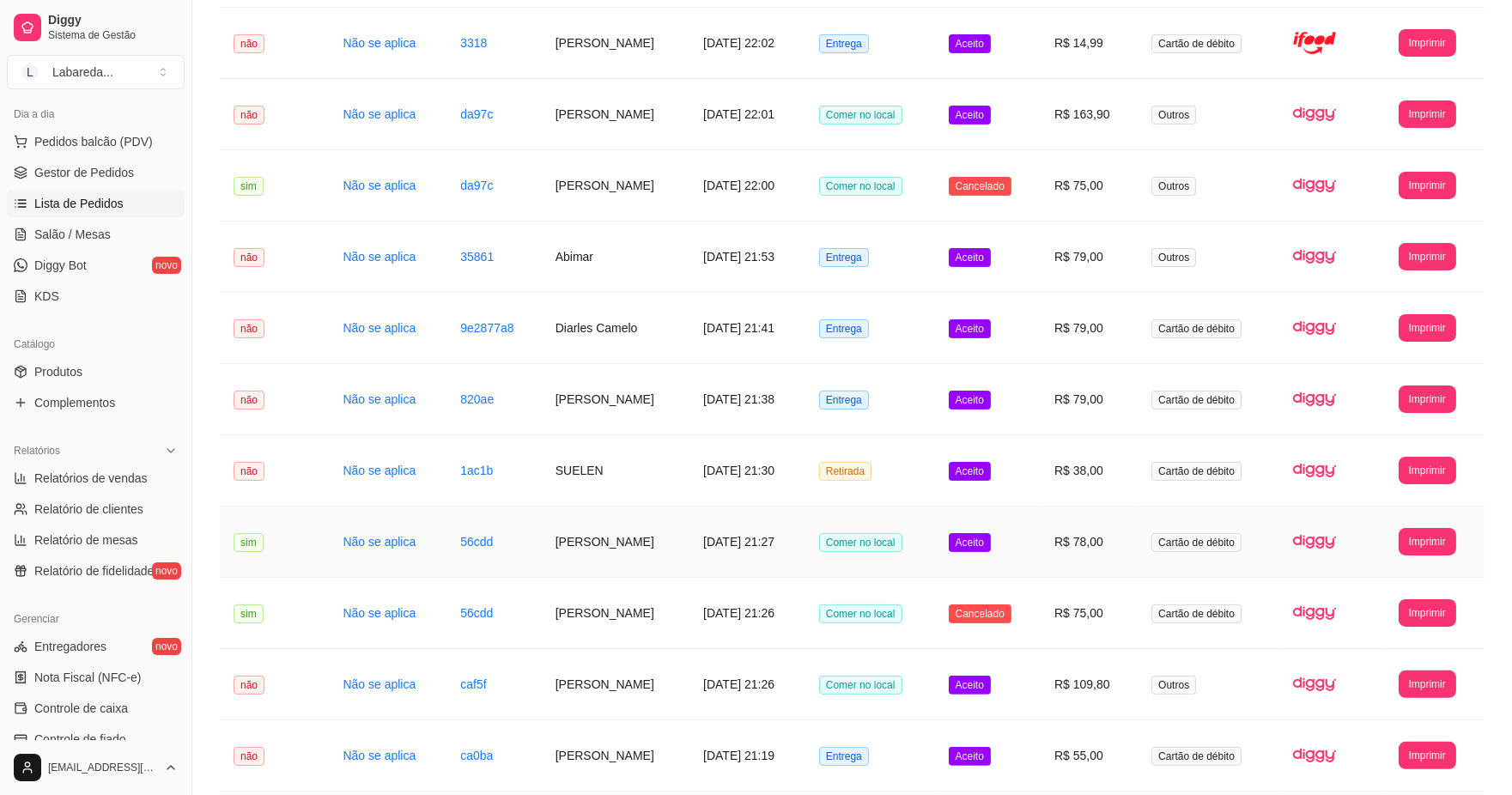
click at [705, 542] on td "[DATE] 21:27" at bounding box center [748, 542] width 116 height 71
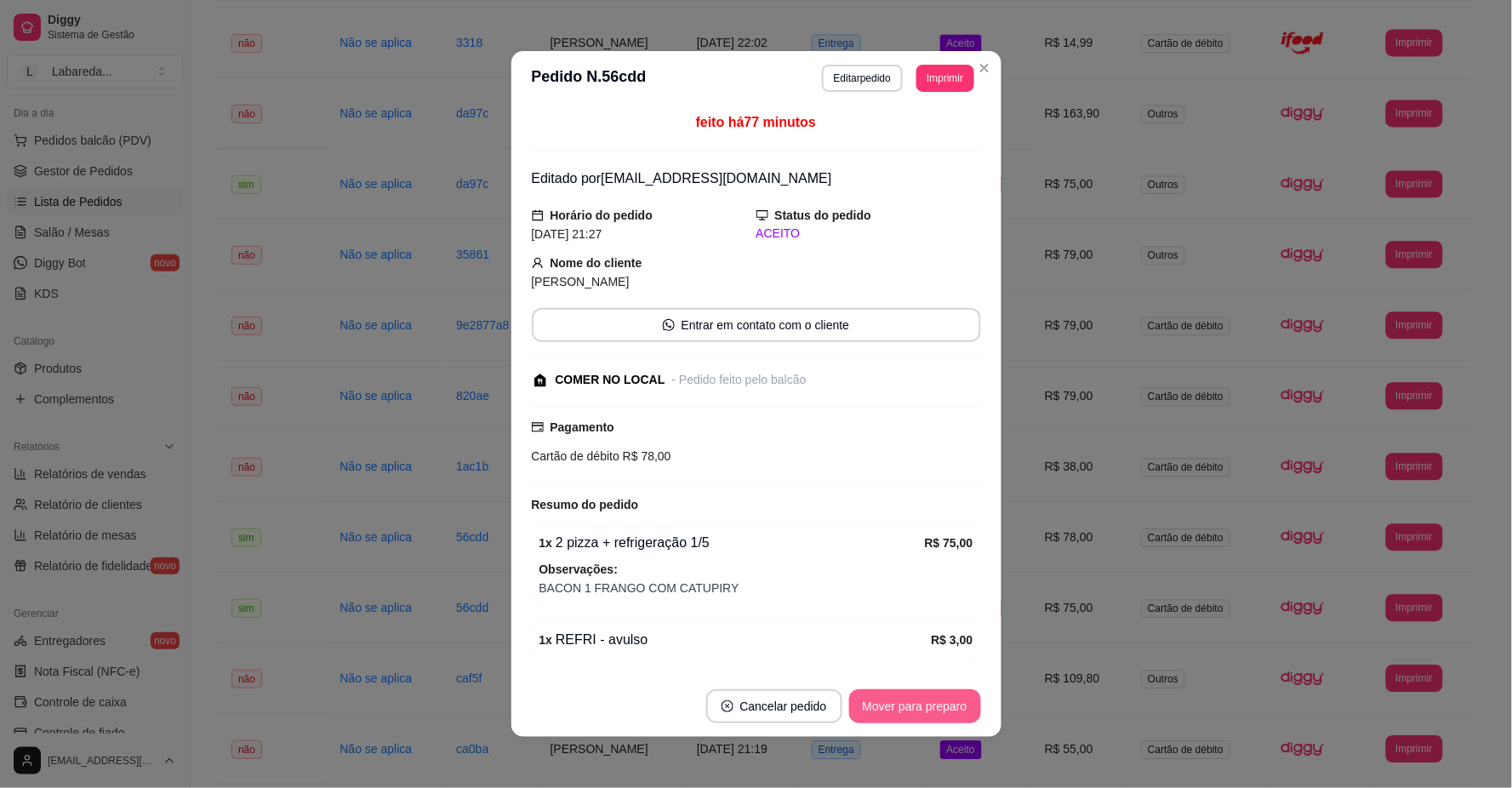
click at [894, 699] on button "Mover para preparo" at bounding box center [915, 706] width 132 height 34
click at [899, 701] on div "Mover para preparo" at bounding box center [903, 706] width 156 height 34
click at [901, 704] on button "Mover para retirada disponível" at bounding box center [887, 706] width 189 height 34
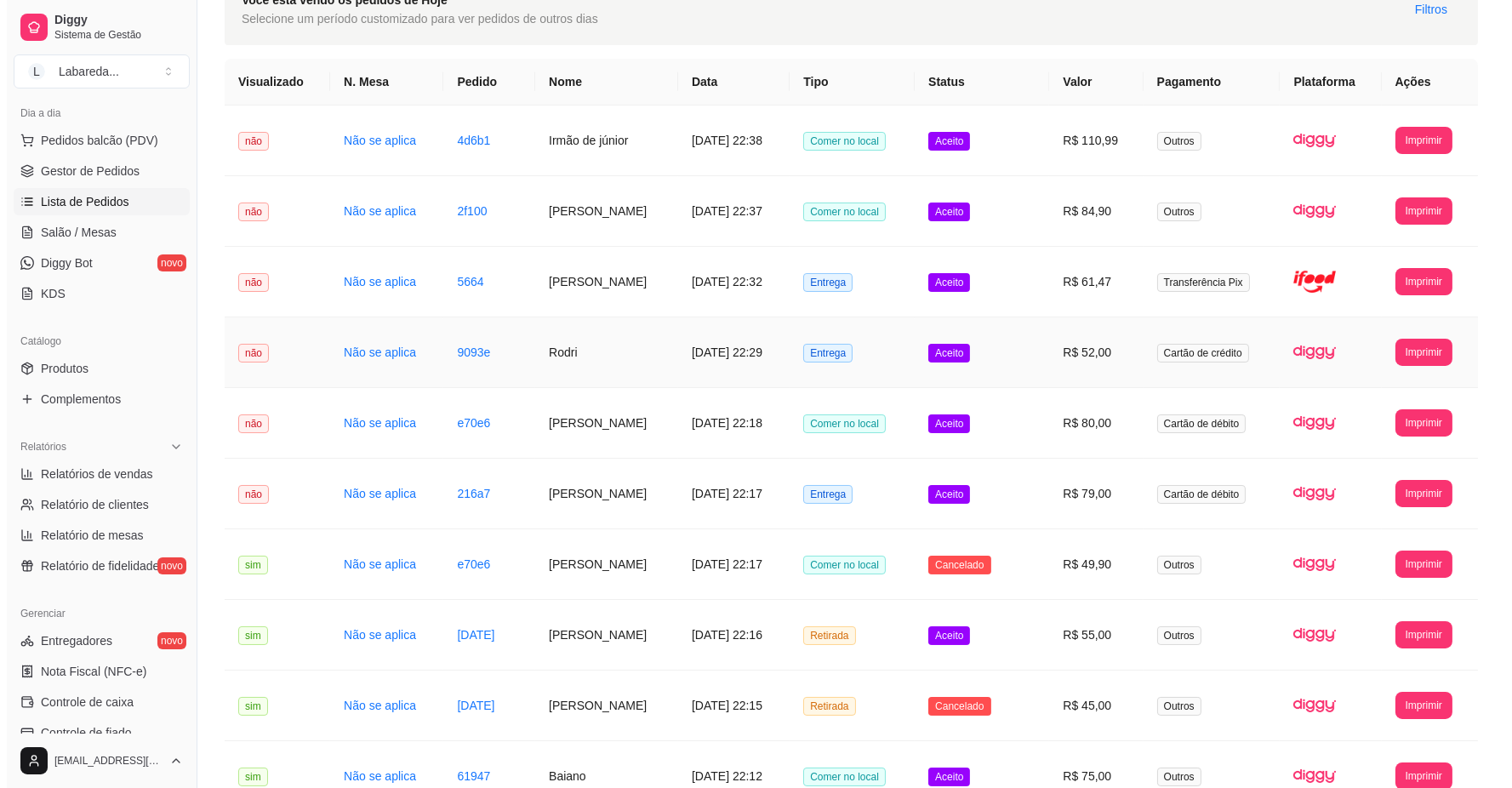
scroll to position [0, 0]
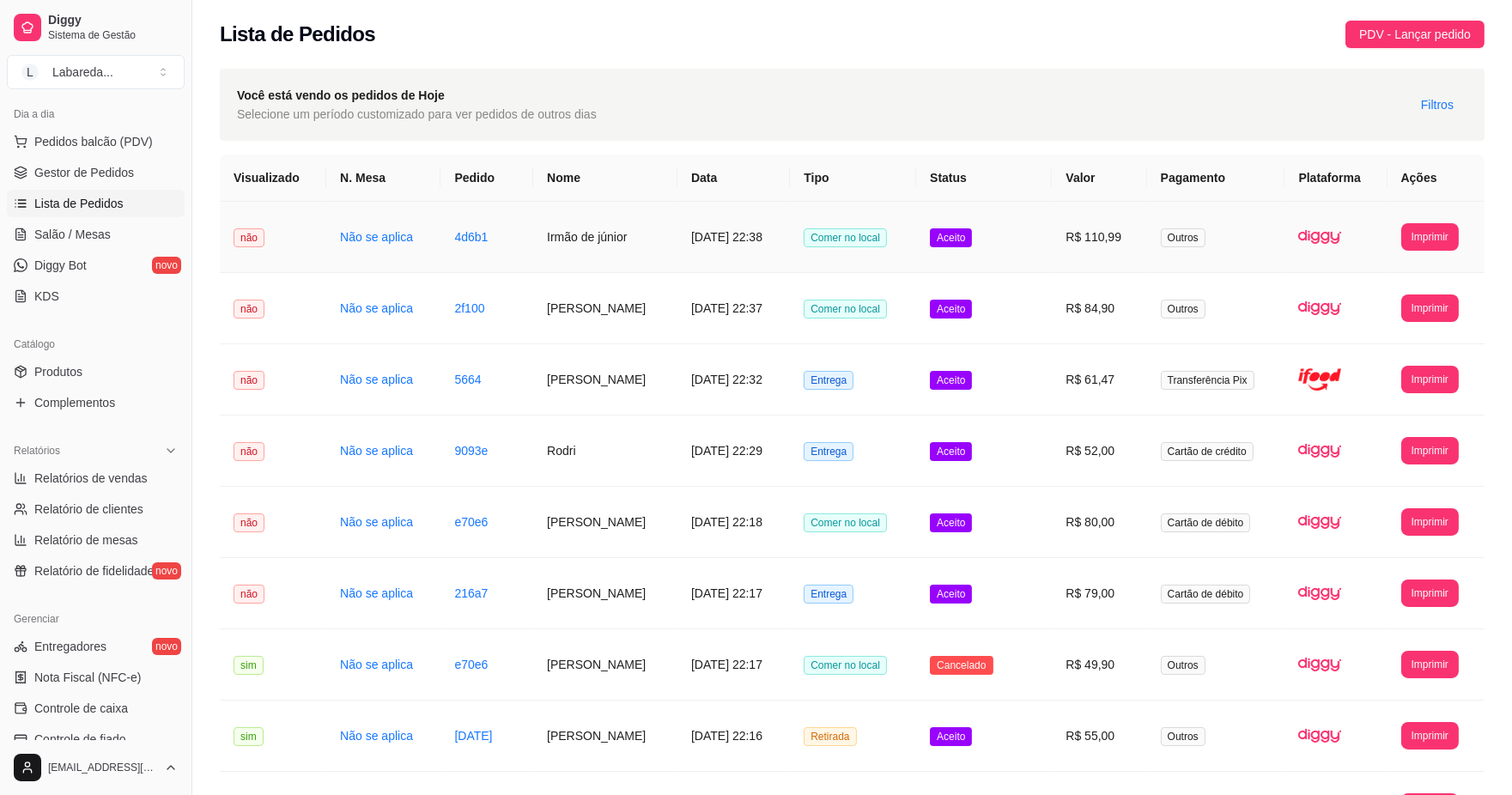
click at [551, 219] on td "Irmão de júnior" at bounding box center [605, 237] width 144 height 71
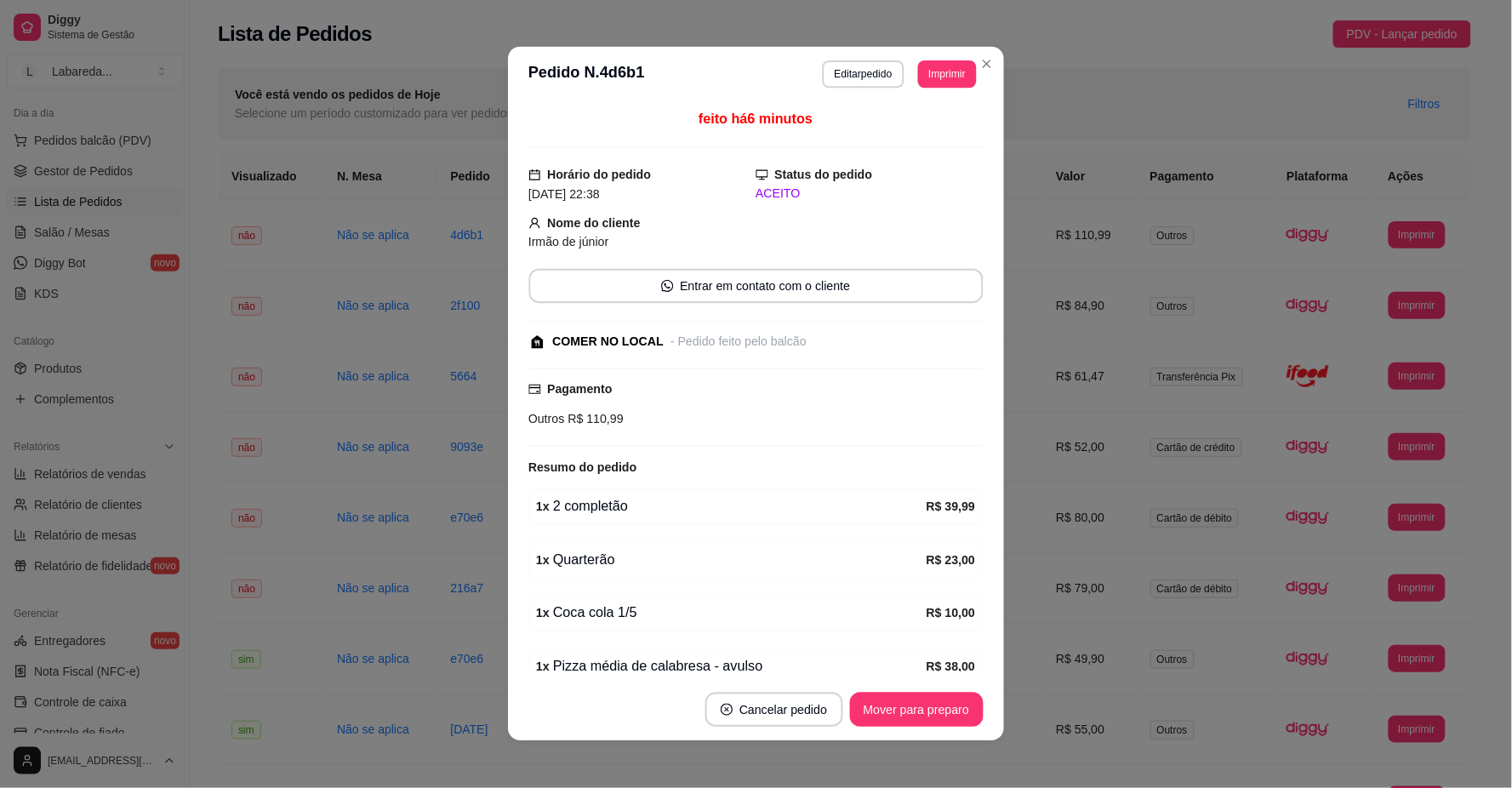
click at [548, 231] on strong "Nome do cliente" at bounding box center [594, 223] width 92 height 14
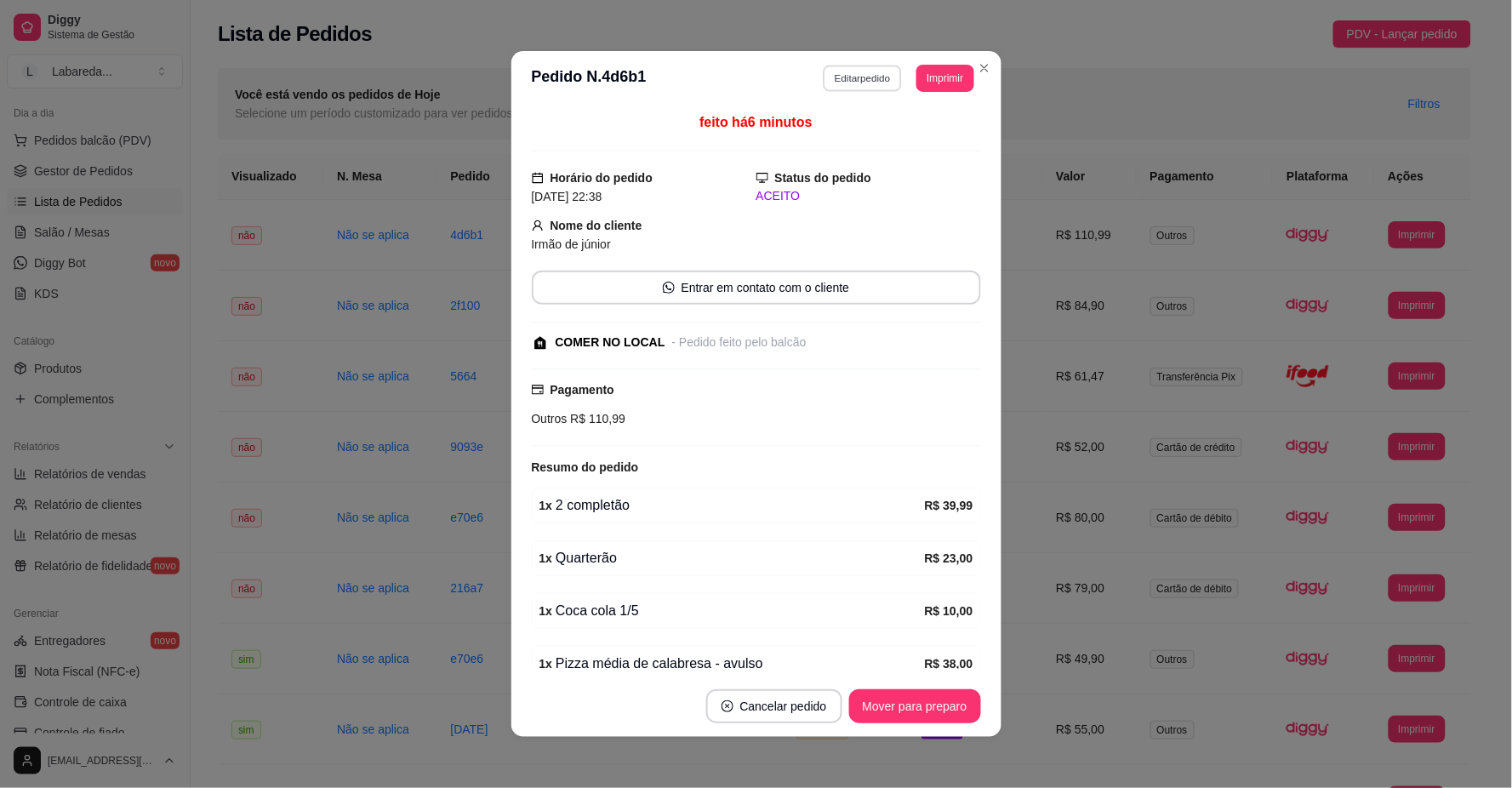
click at [831, 71] on button "Editar pedido" at bounding box center [862, 78] width 79 height 27
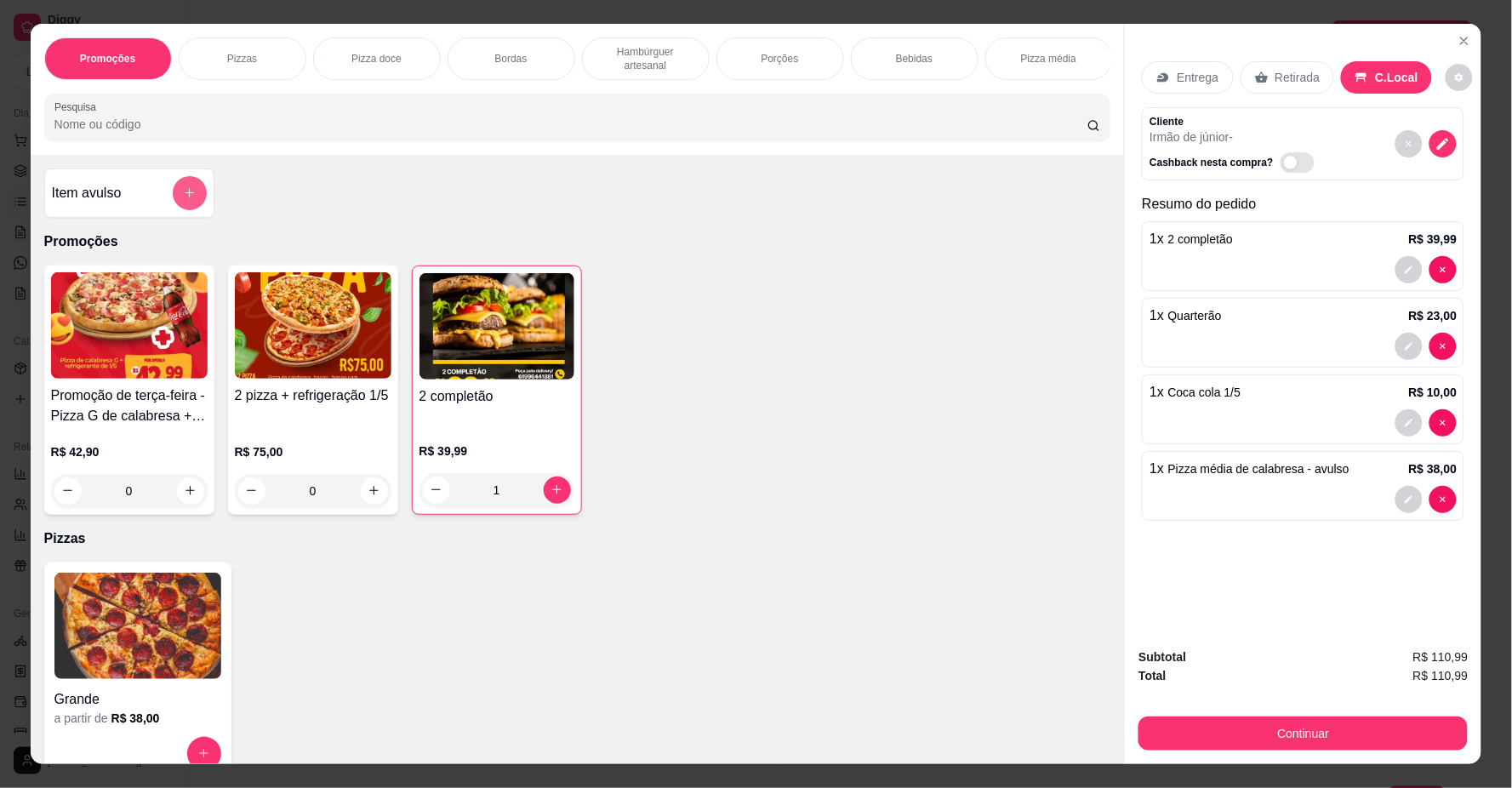
click at [189, 200] on icon "add-separate-item" at bounding box center [189, 193] width 13 height 13
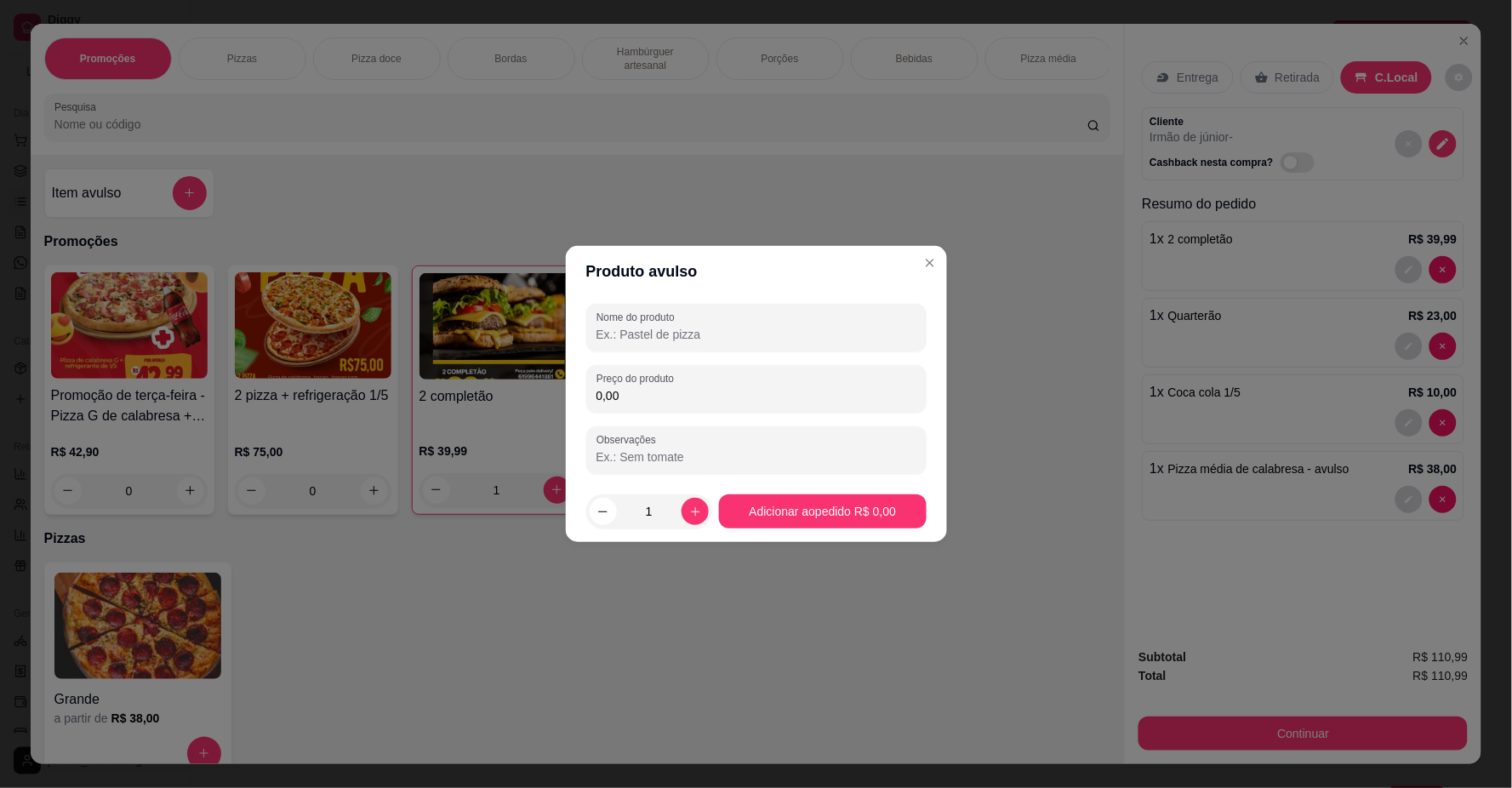
click at [678, 340] on input "Nome do produto" at bounding box center [757, 334] width 320 height 17
type input "SUCO CAJU"
click at [665, 389] on input "0,00" at bounding box center [757, 395] width 320 height 17
type input "15,00"
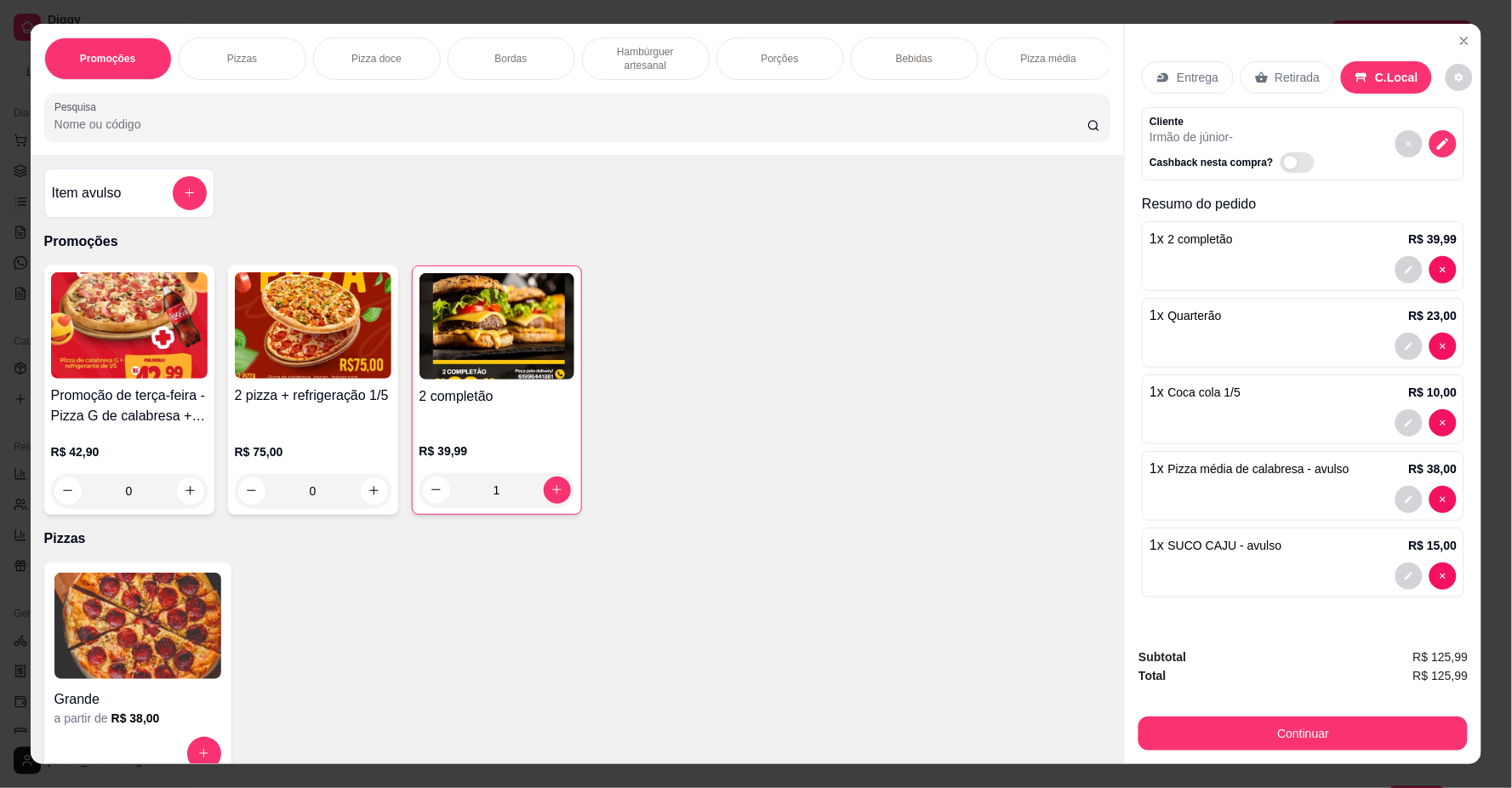
click at [1214, 712] on div "Continuar" at bounding box center [1303, 731] width 329 height 38
click at [1218, 742] on button "Continuar" at bounding box center [1303, 733] width 329 height 34
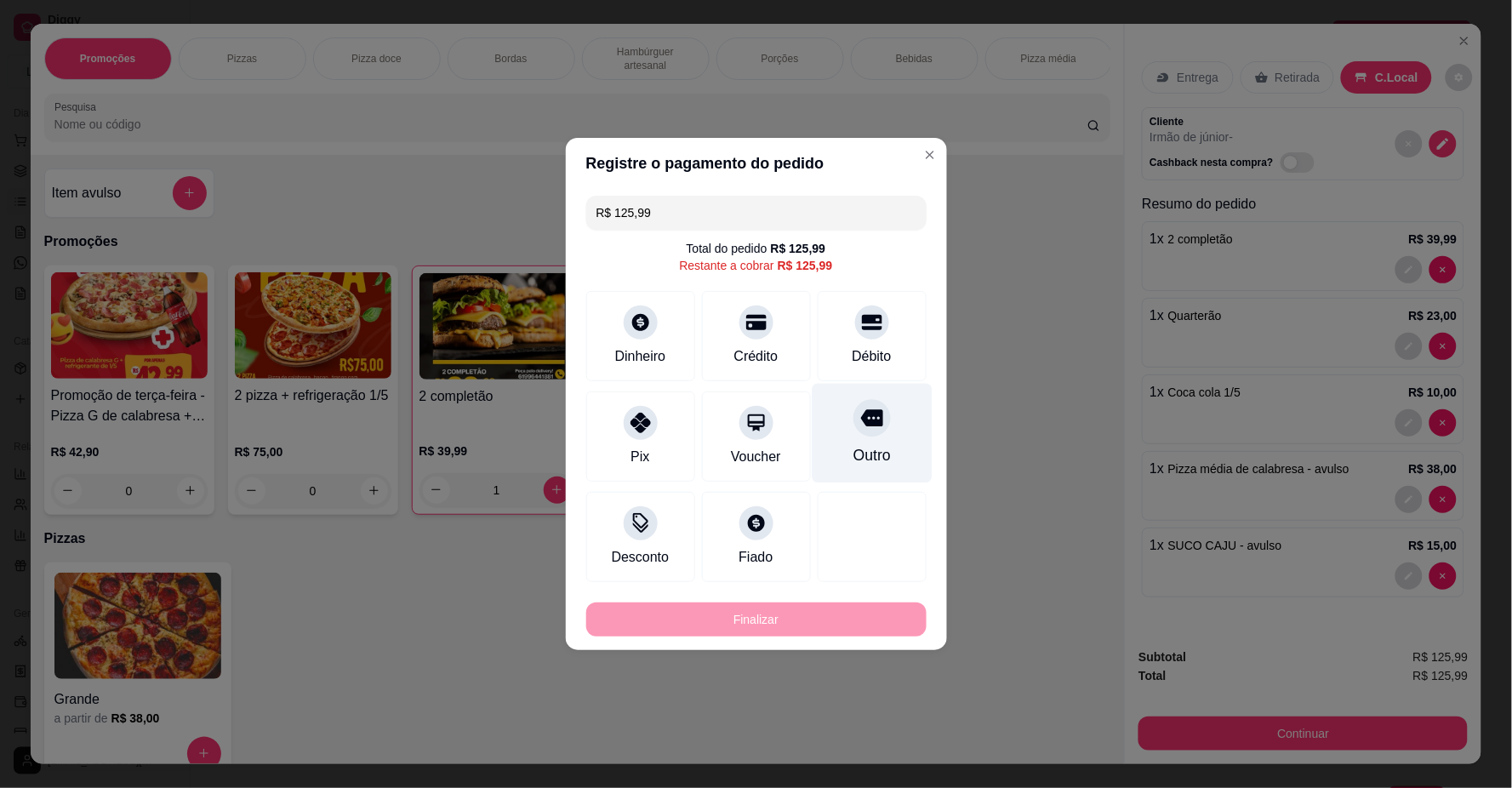
drag, startPoint x: 880, startPoint y: 333, endPoint x: 857, endPoint y: 344, distance: 25.5
click at [873, 338] on div "Débito" at bounding box center [872, 336] width 109 height 91
type input "R$ 0,00"
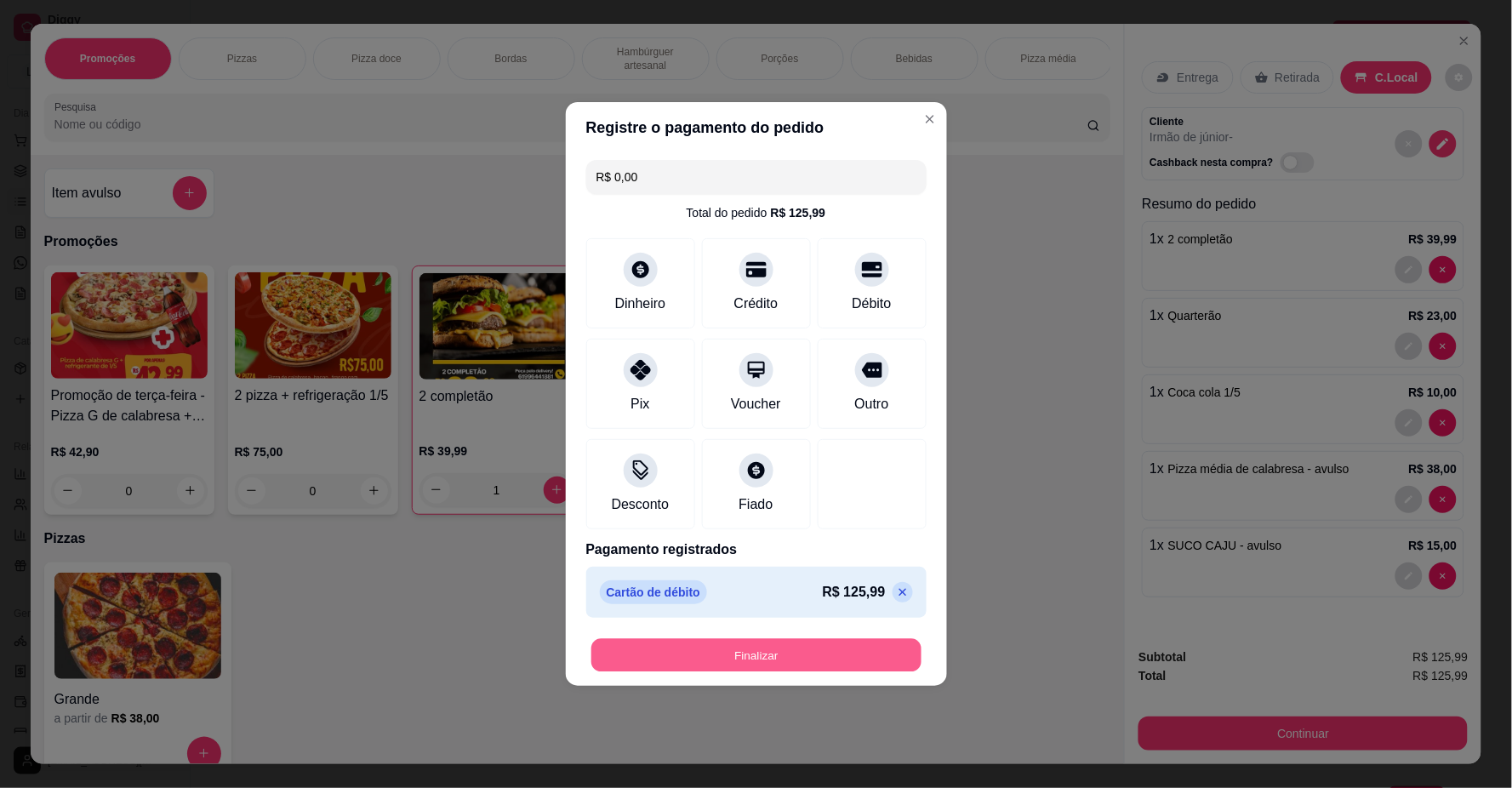
click at [713, 662] on button "Finalizar" at bounding box center [756, 655] width 330 height 33
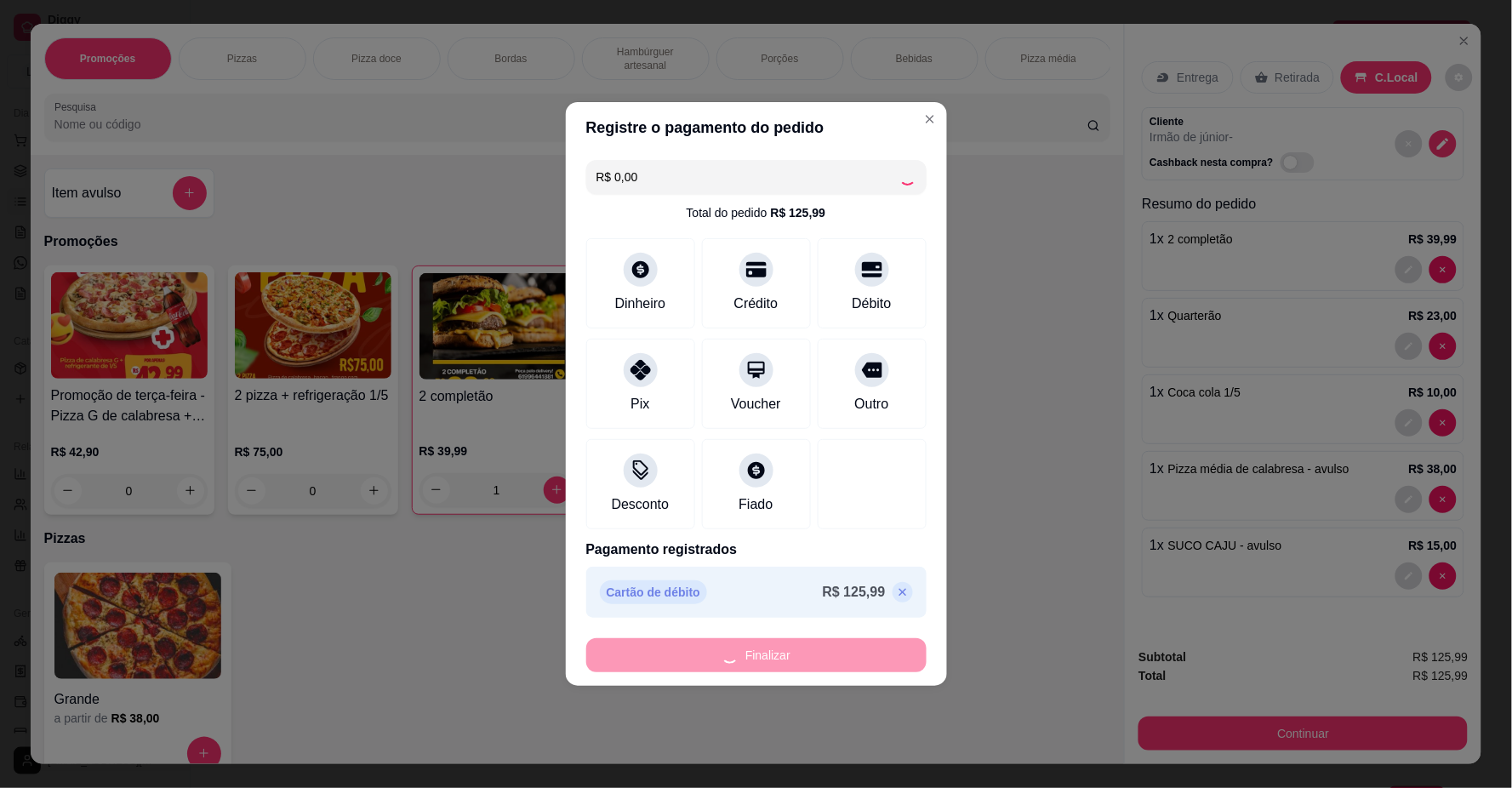
type input "0"
type input "-R$ 125,99"
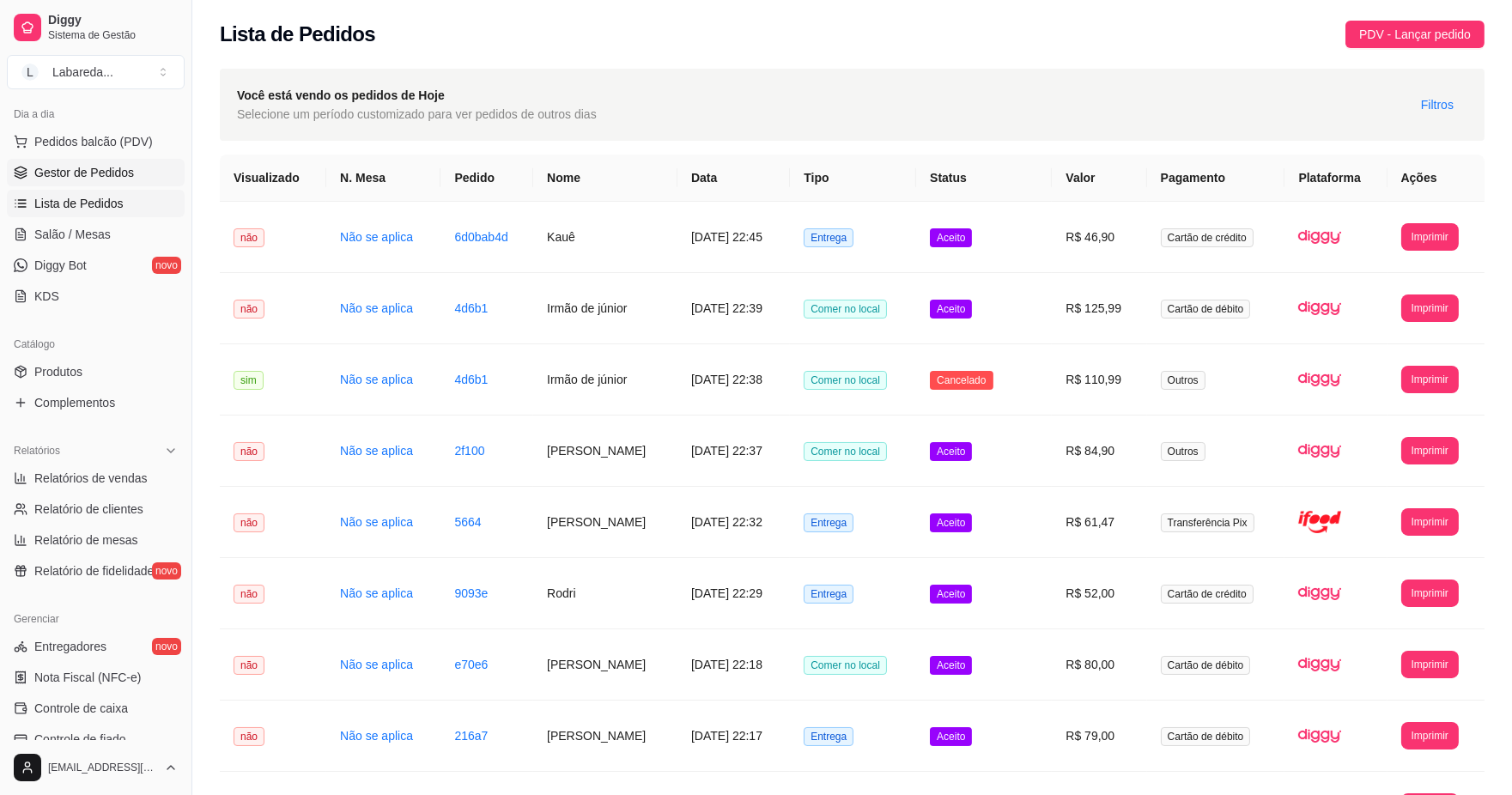
click at [71, 165] on span "Gestor de Pedidos" at bounding box center [84, 173] width 100 height 18
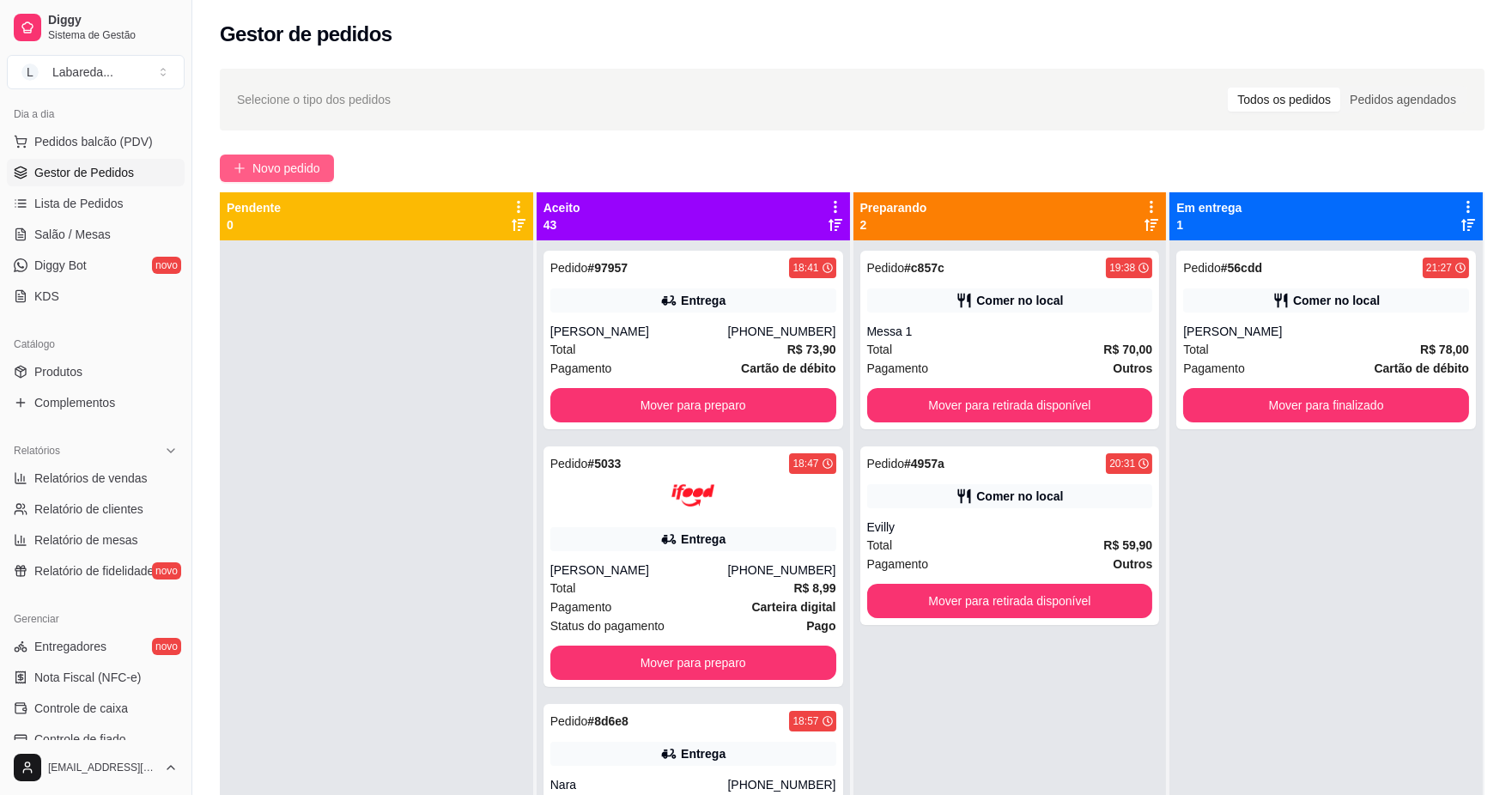
click at [276, 173] on span "Novo pedido" at bounding box center [285, 168] width 67 height 18
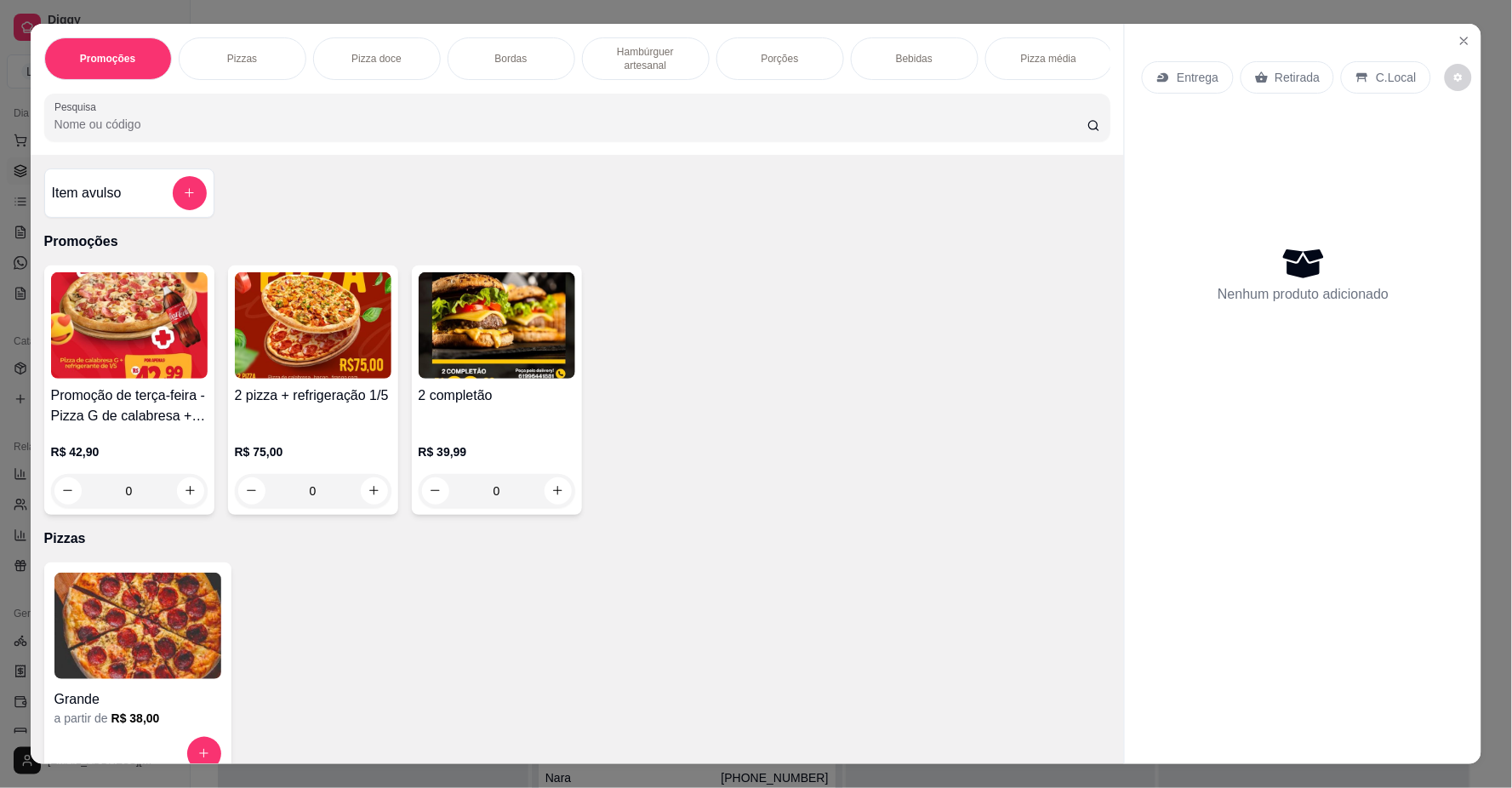
click at [194, 696] on div "Grande" at bounding box center [138, 694] width 167 height 30
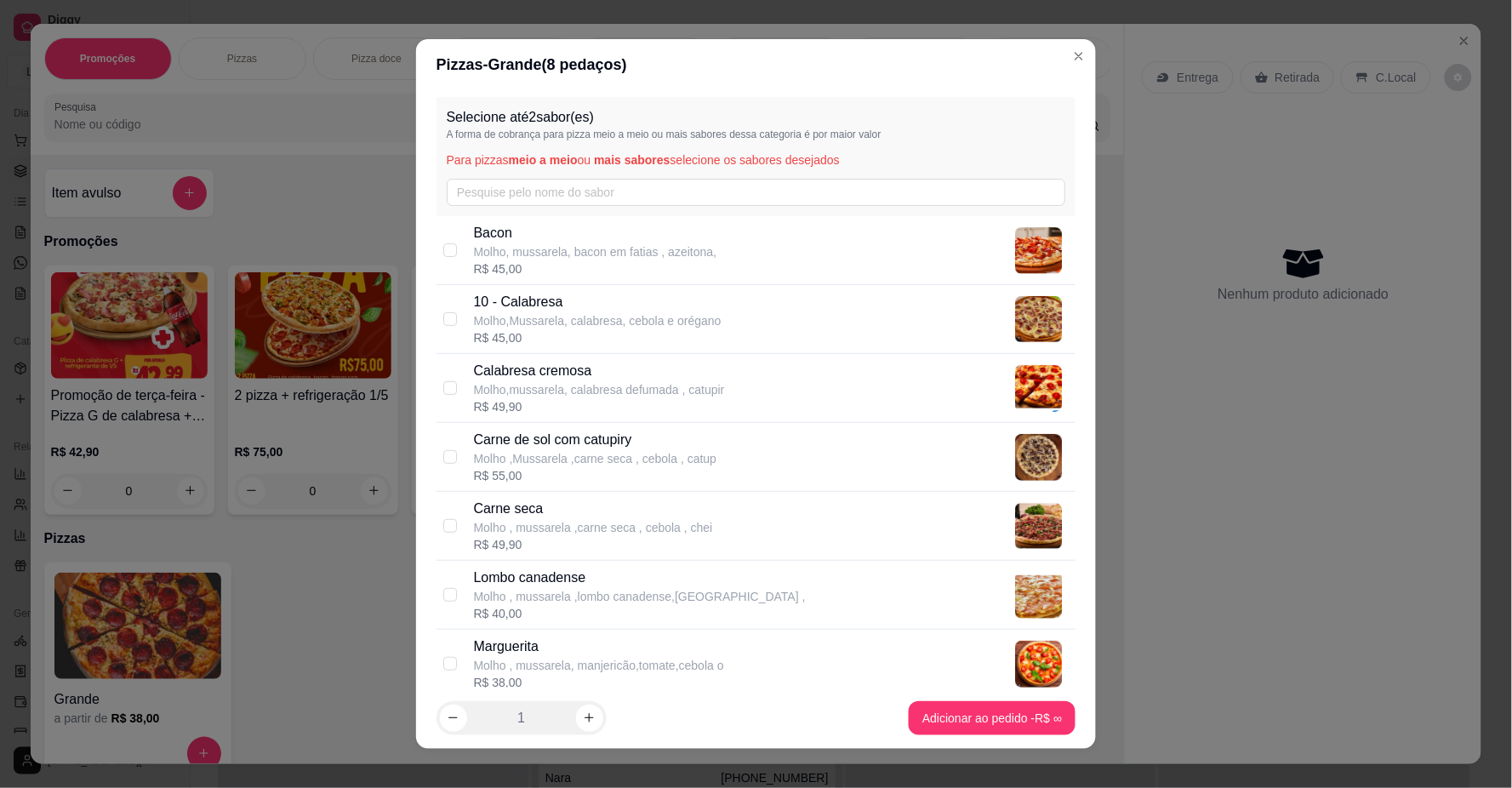
click at [526, 390] on p "Molho,mussarela, calabresa defumada , catupir" at bounding box center [599, 390] width 251 height 17
drag, startPoint x: 526, startPoint y: 388, endPoint x: 522, endPoint y: 310, distance: 78.1
click at [526, 385] on p "Molho,mussarela, calabresa defumada , catupir" at bounding box center [599, 390] width 251 height 17
checkbox input "false"
click at [517, 302] on p "10 - Calabresa" at bounding box center [598, 302] width 248 height 20
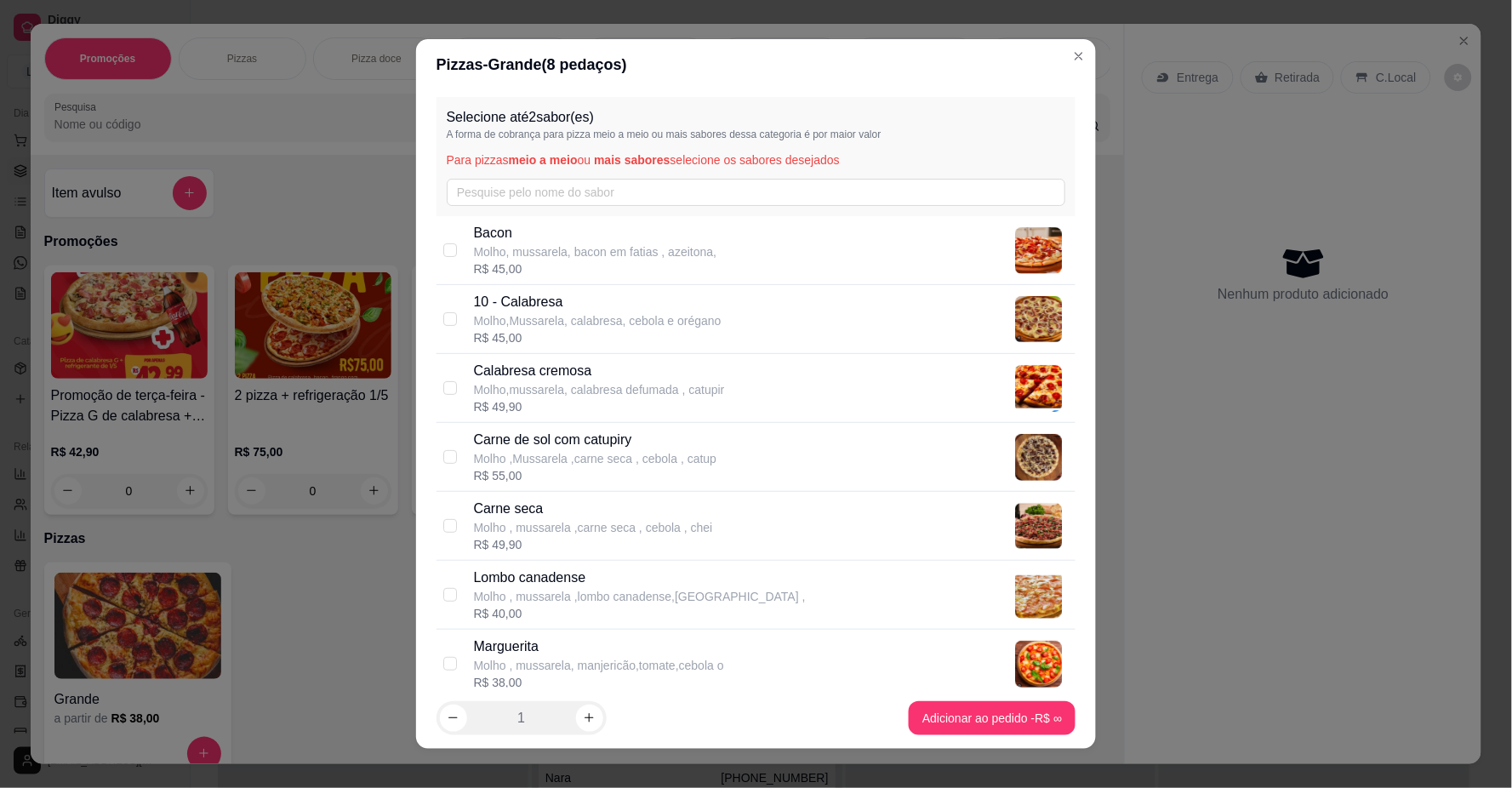
checkbox input "true"
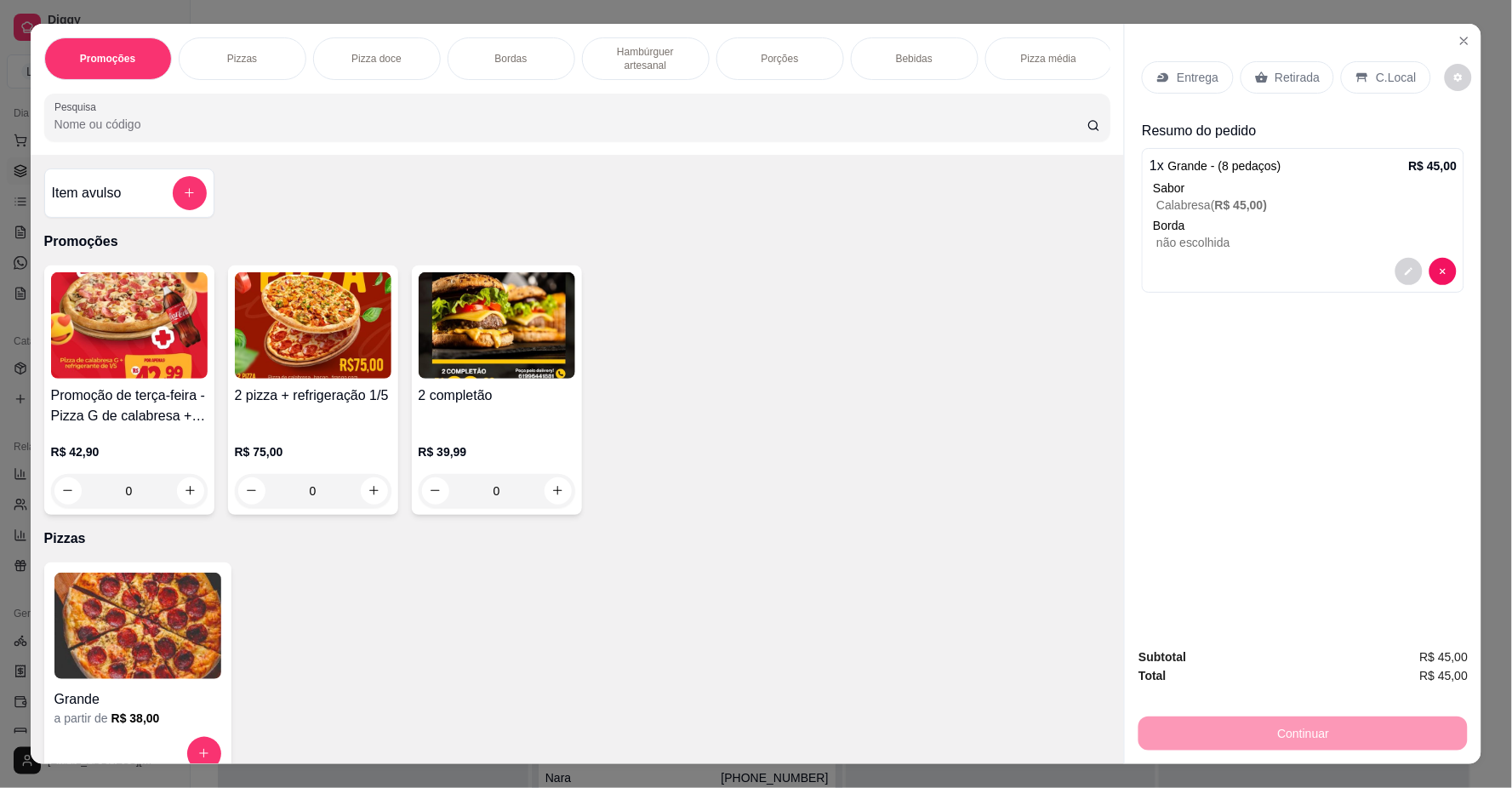
click at [163, 666] on img at bounding box center [138, 626] width 167 height 106
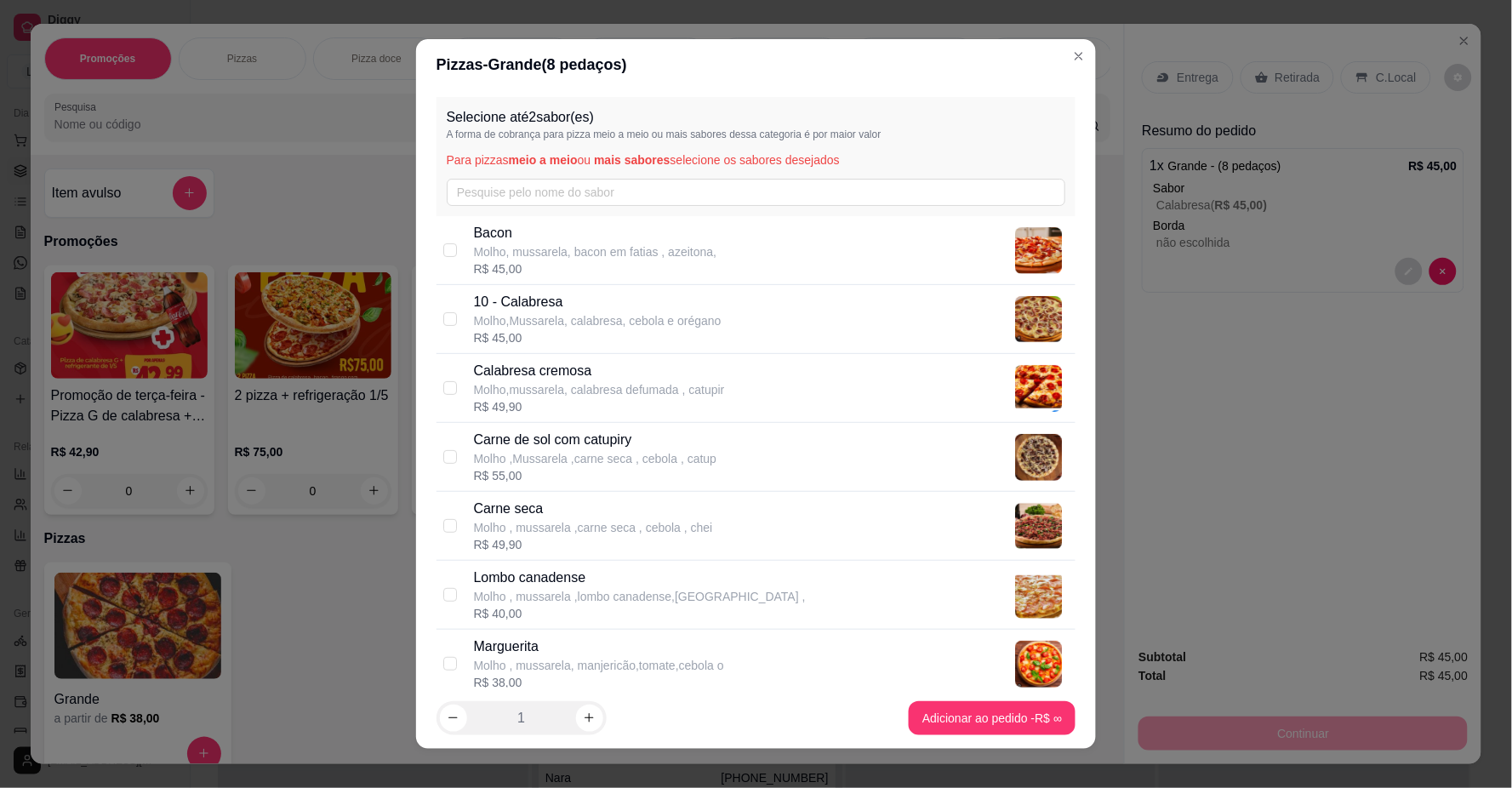
click at [543, 520] on p "Molho , mussarela ,carne seca , cebola , chei" at bounding box center [593, 527] width 239 height 17
checkbox input "true"
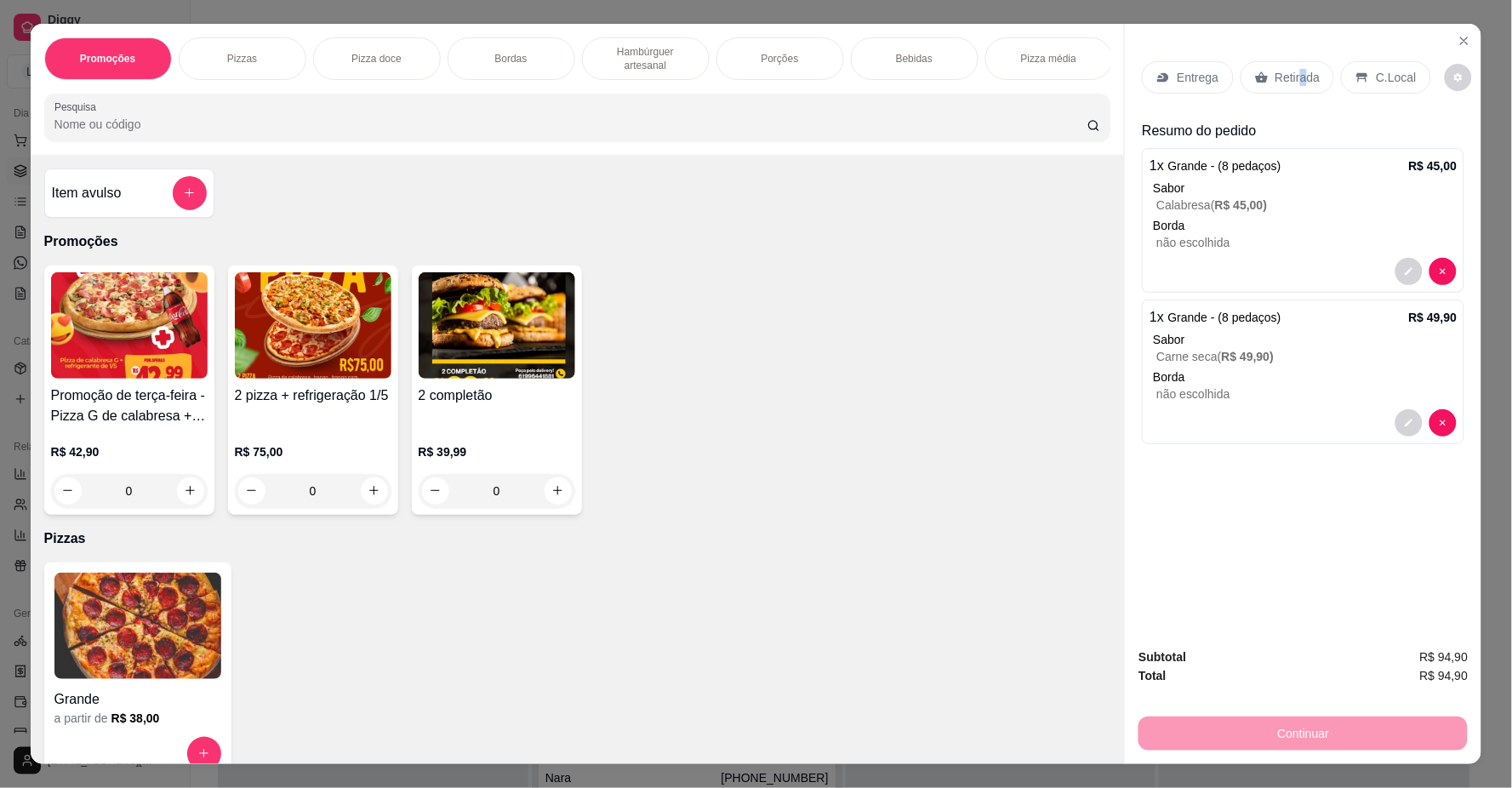
click at [1294, 80] on p "Retirada" at bounding box center [1298, 77] width 45 height 17
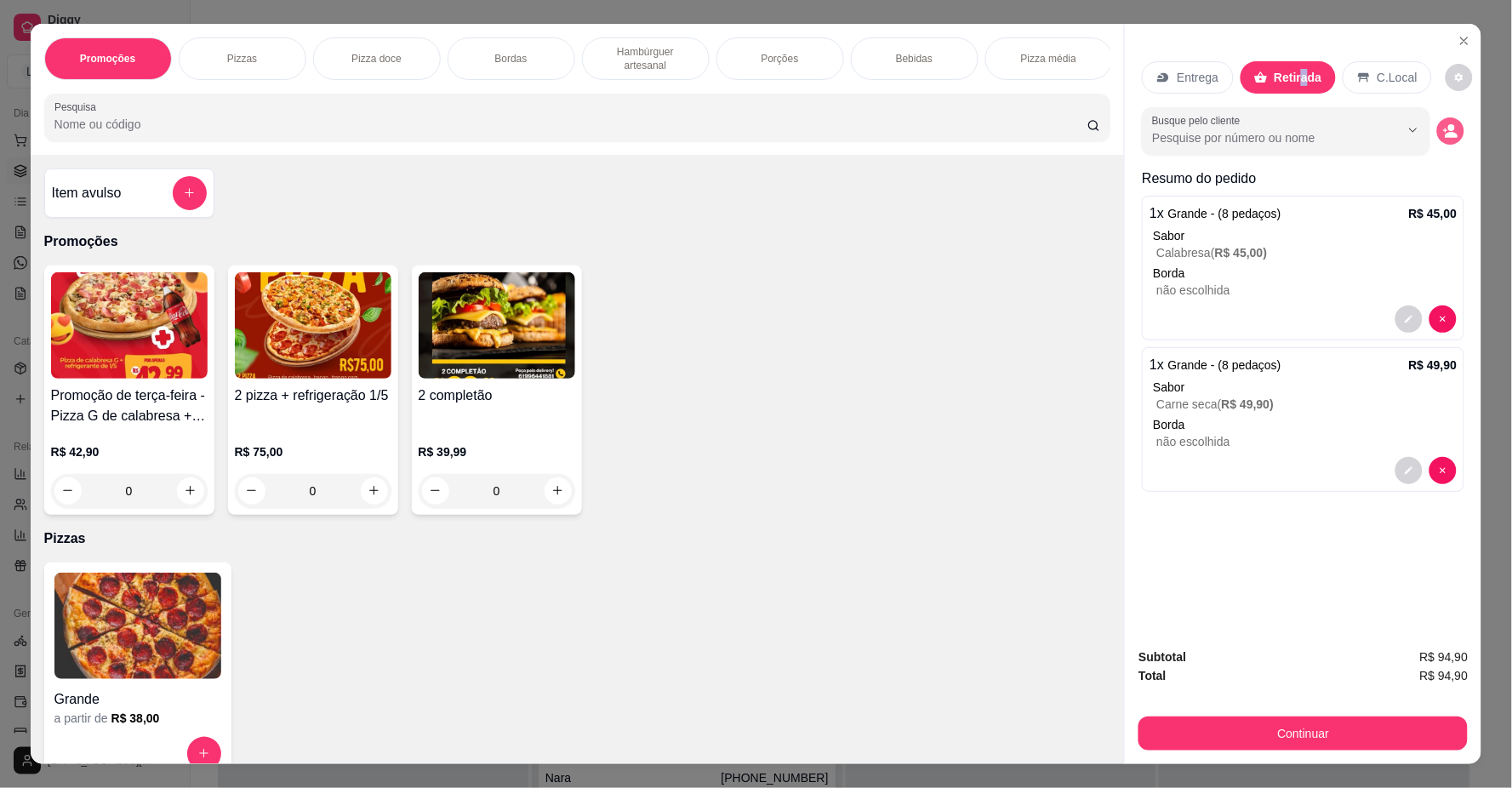
click at [1451, 127] on icon "decrease-product-quantity" at bounding box center [1451, 131] width 16 height 16
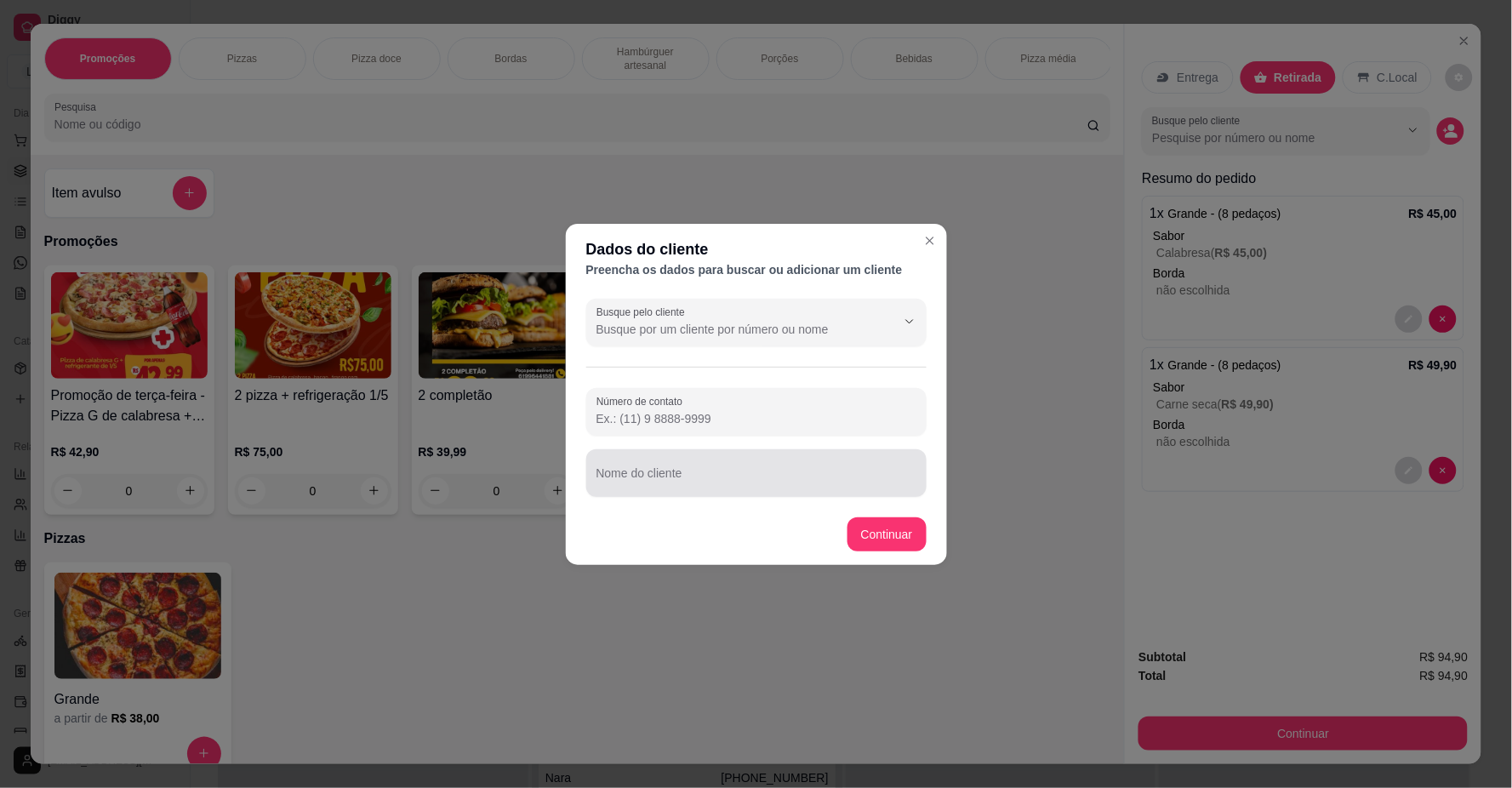
click at [777, 471] on input "Nome do cliente" at bounding box center [757, 480] width 320 height 17
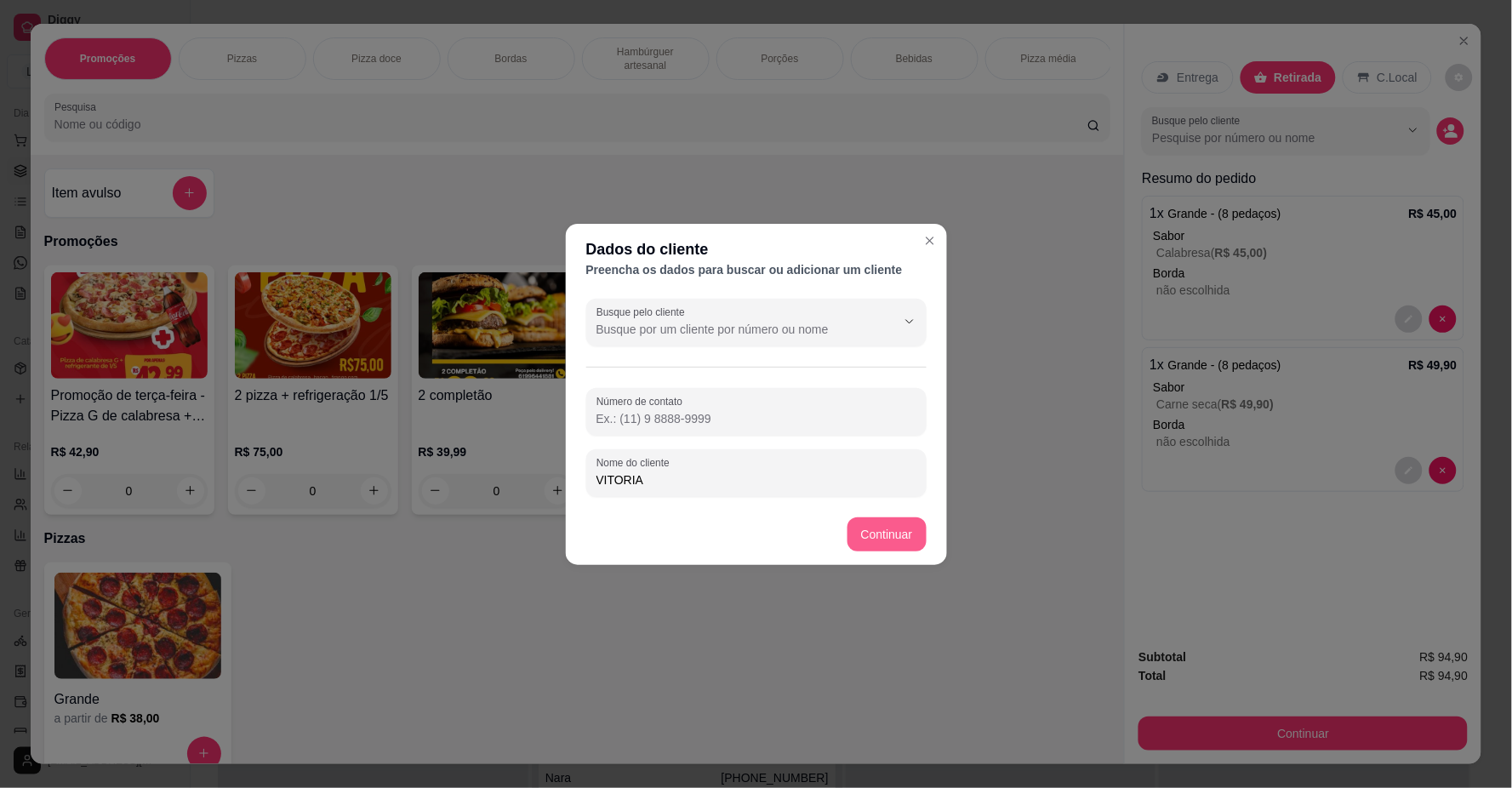
type input "VITORIA"
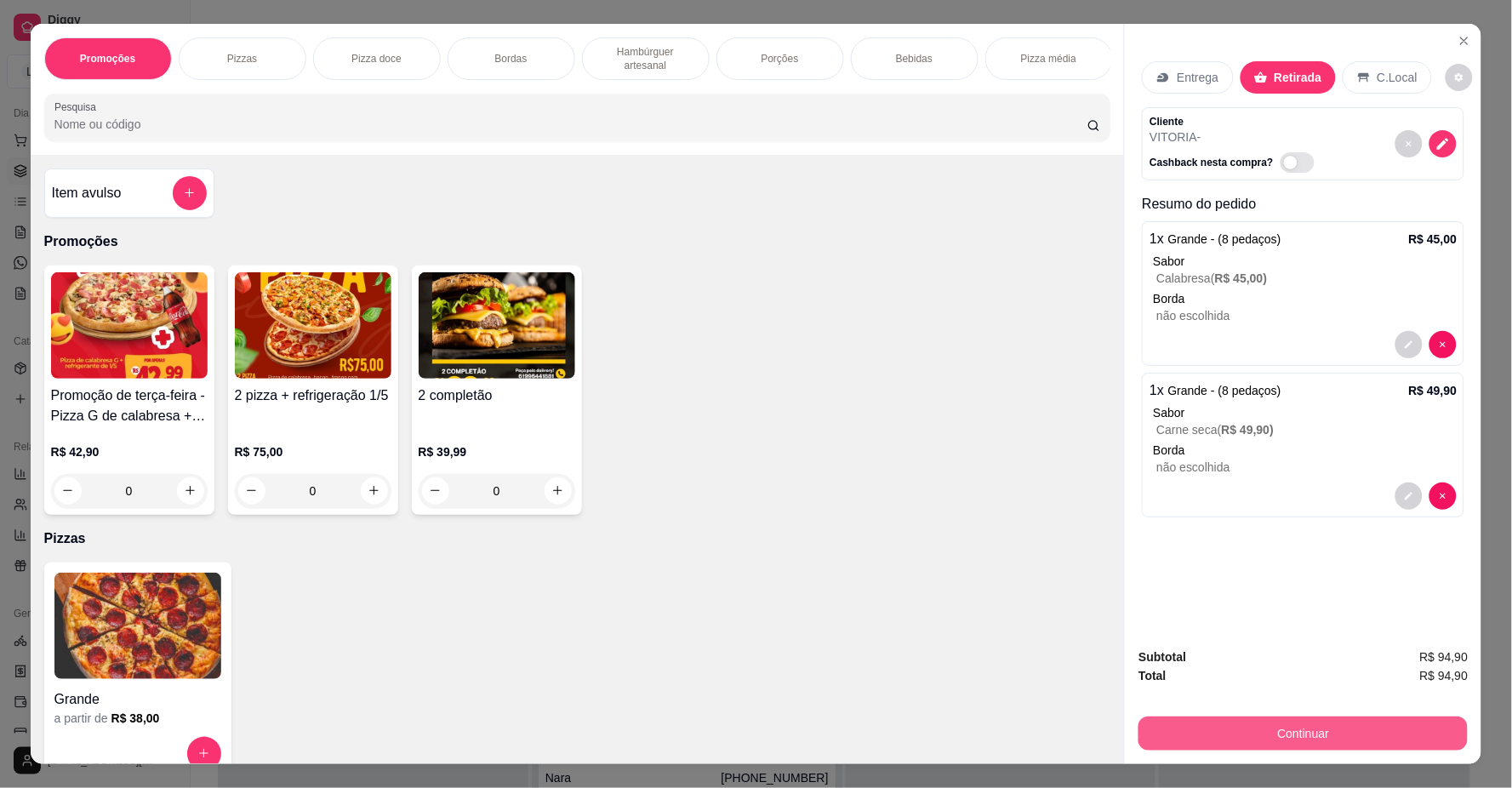
click at [1174, 746] on button "Continuar" at bounding box center [1303, 733] width 329 height 34
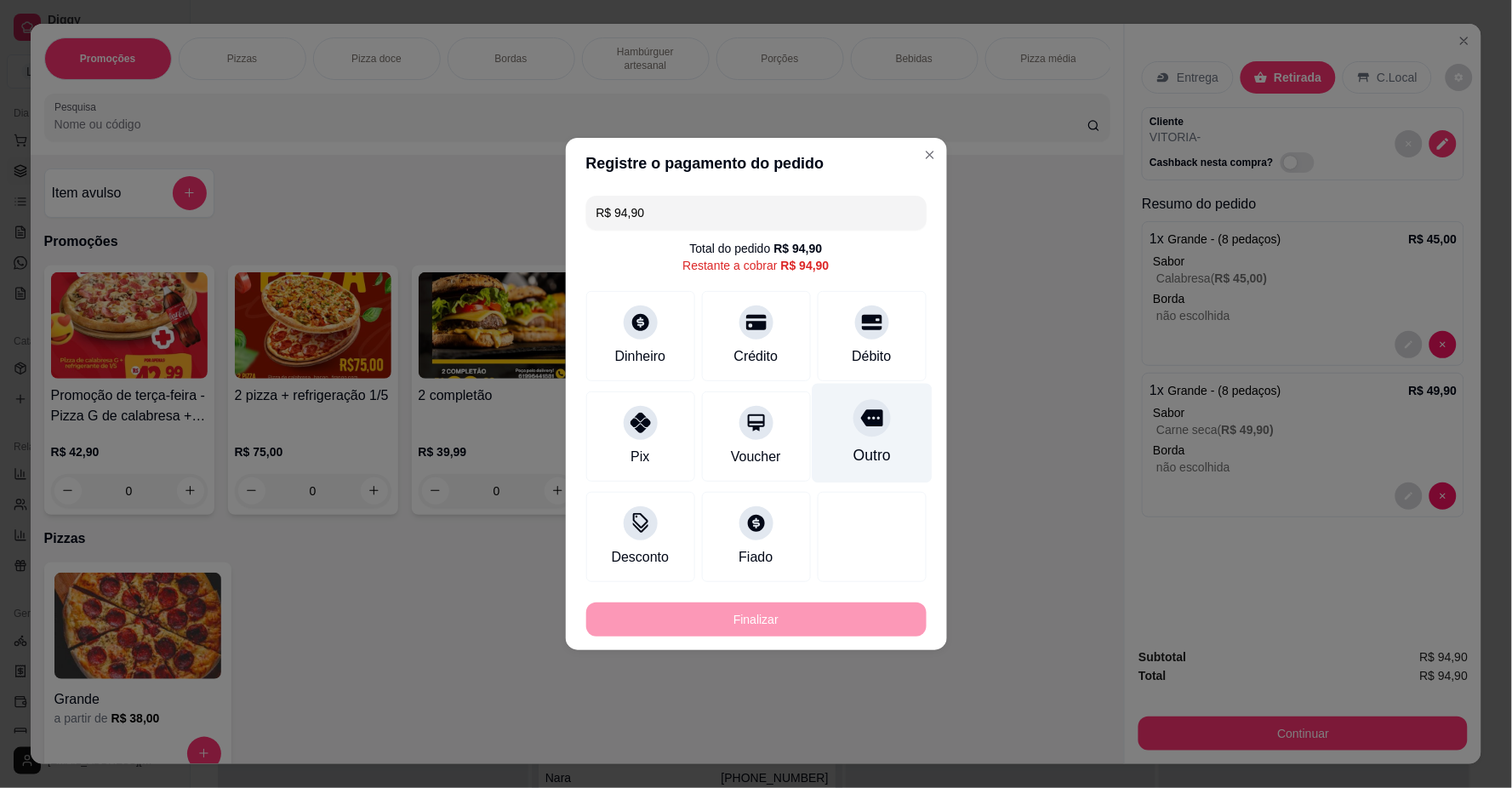
click at [852, 346] on div "Débito" at bounding box center [871, 356] width 39 height 20
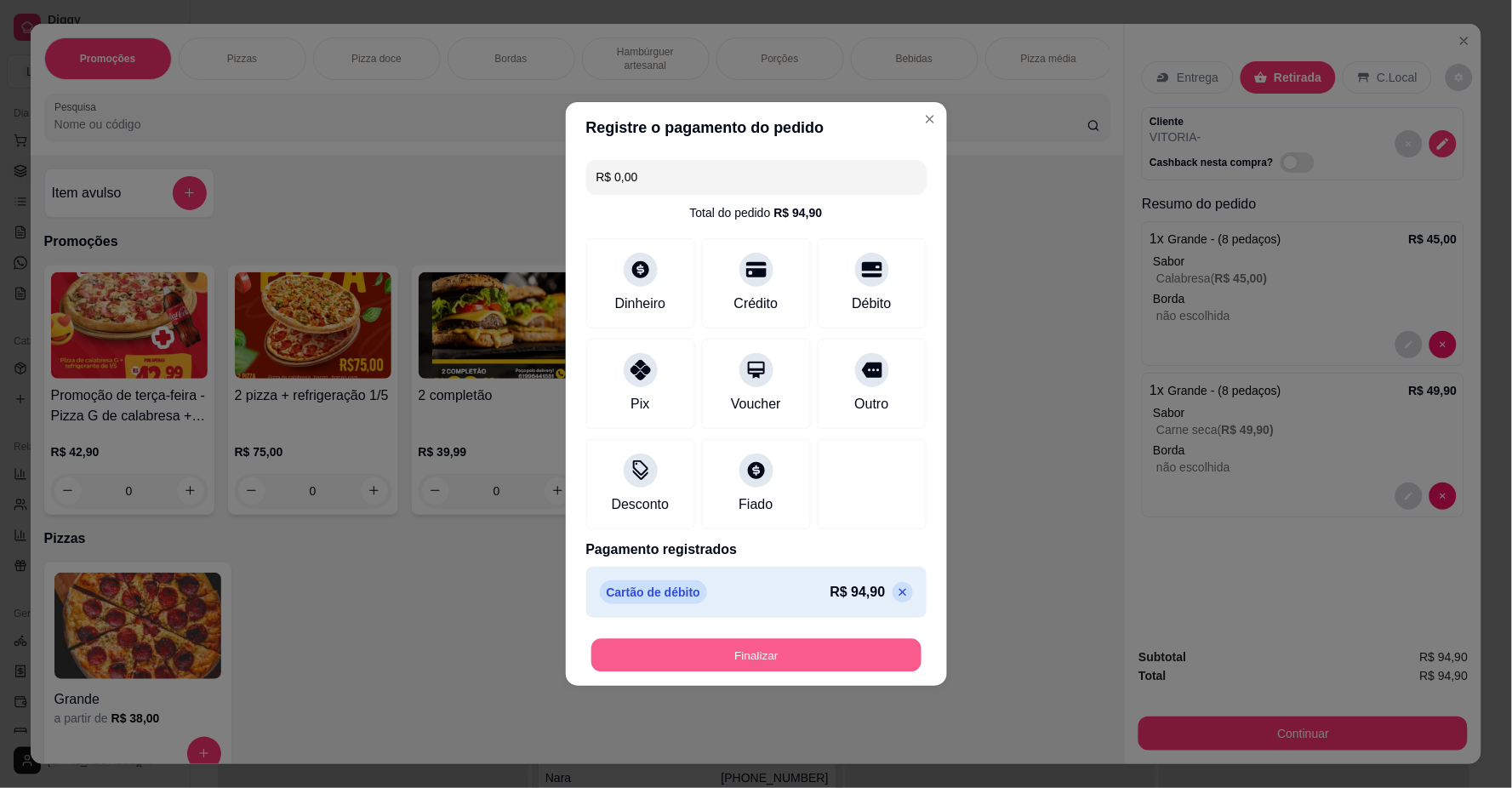
click at [769, 656] on button "Finalizar" at bounding box center [756, 655] width 330 height 33
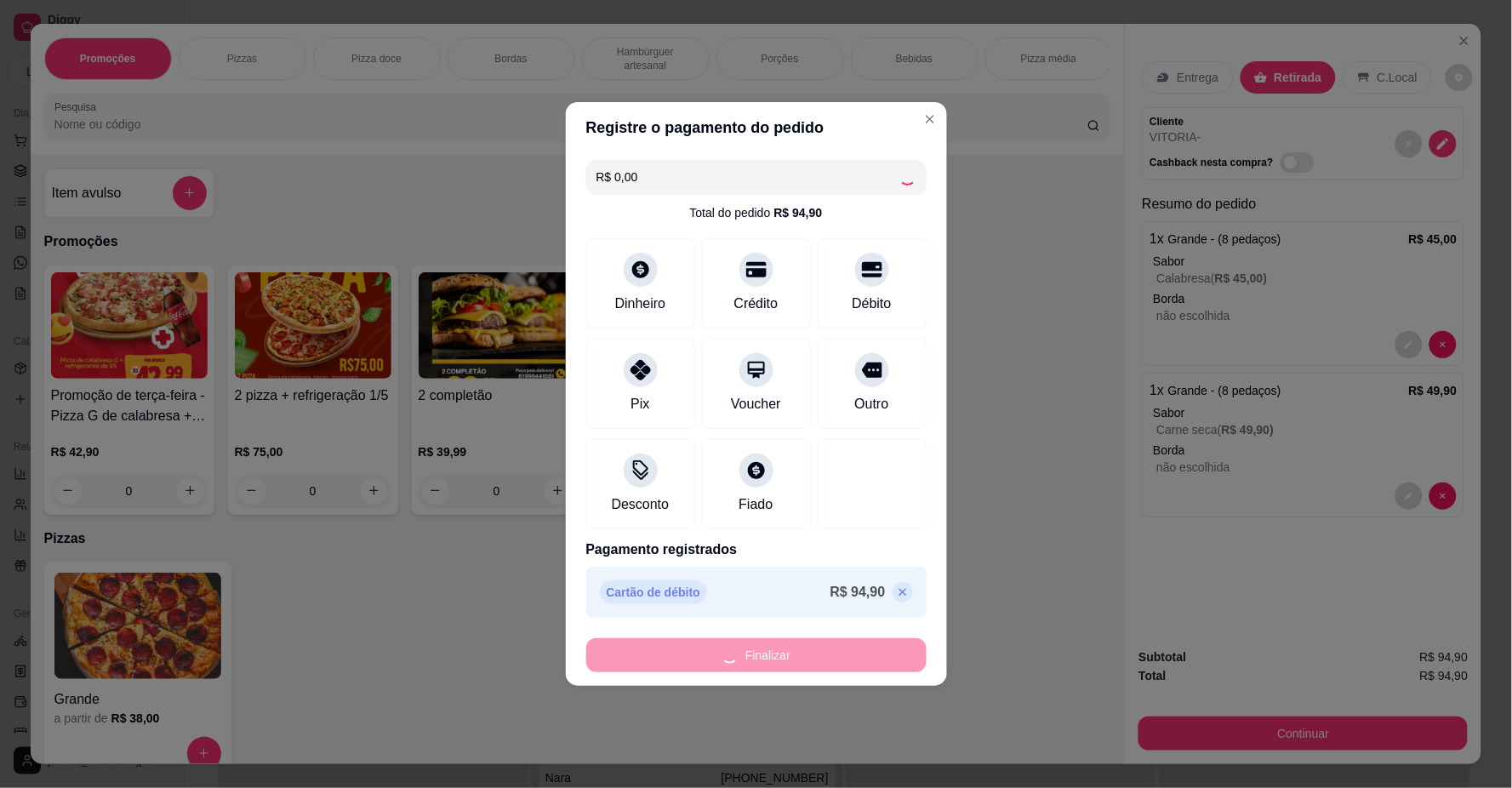
type input "-R$ 94,90"
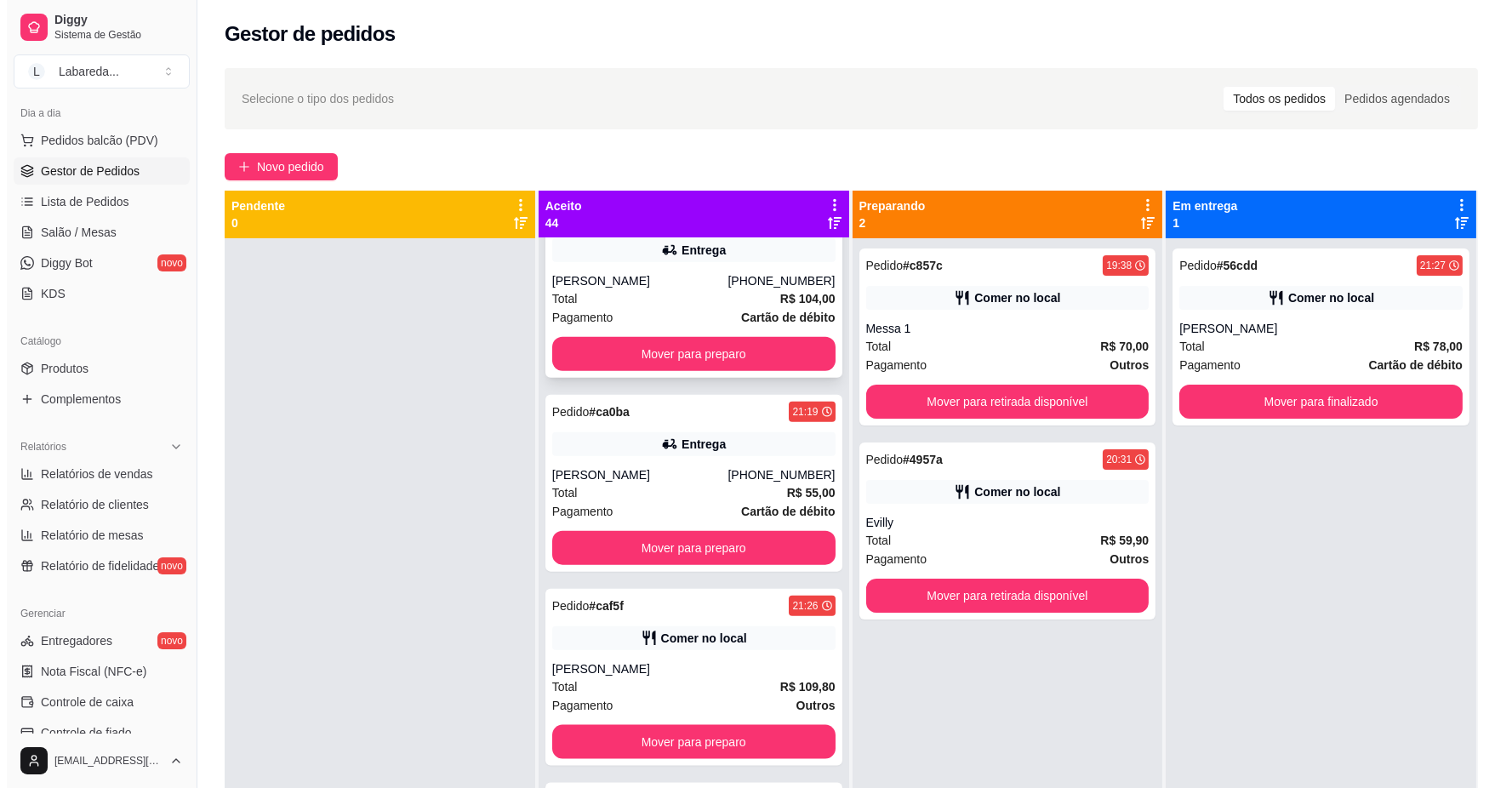
scroll to position [4822, 0]
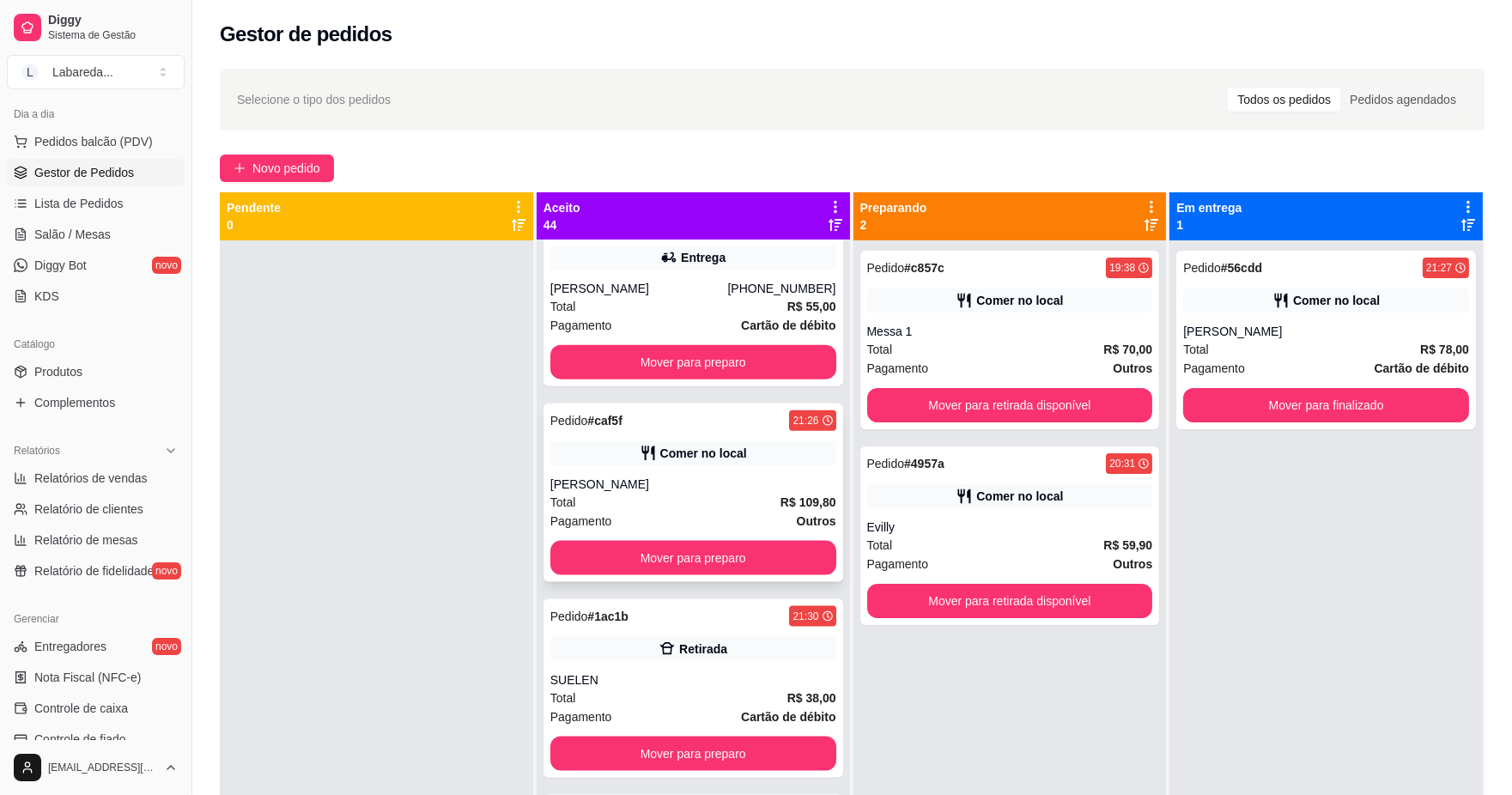
click at [674, 488] on div "[PERSON_NAME]" at bounding box center [694, 484] width 286 height 18
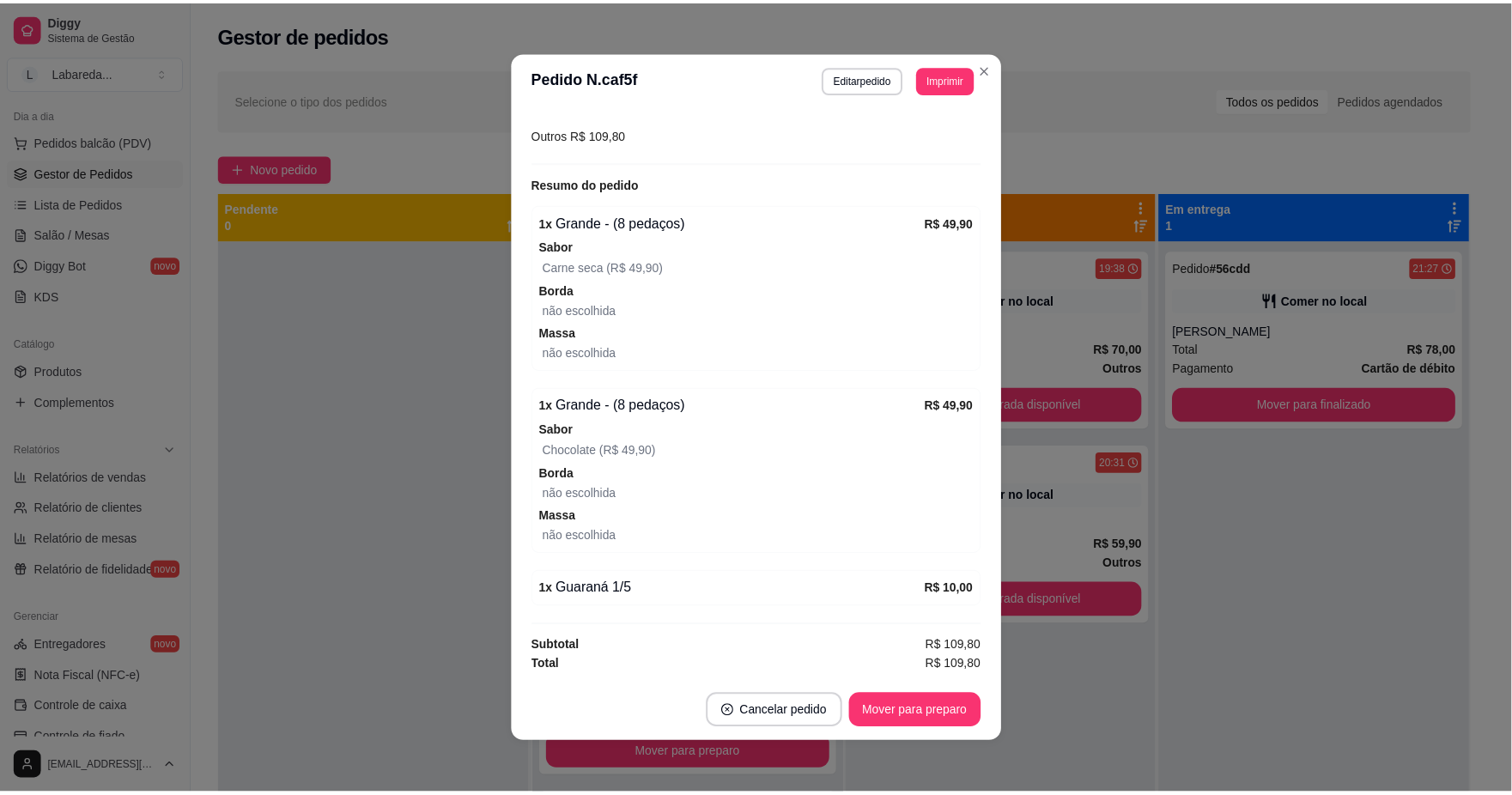
scroll to position [4, 0]
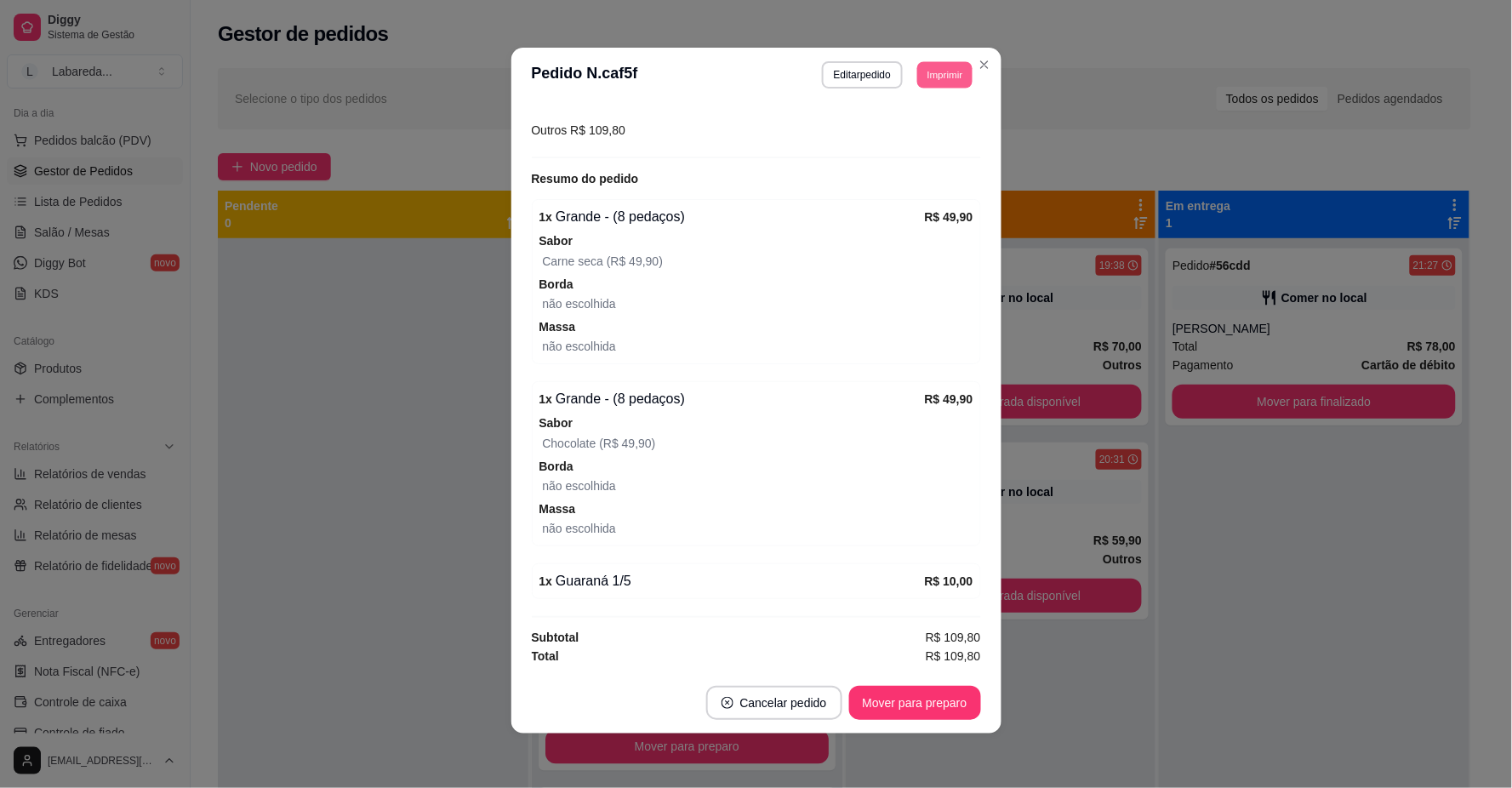
click at [941, 81] on button "Imprimir" at bounding box center [945, 74] width 55 height 27
click at [928, 135] on button "IMPRESSORA" at bounding box center [907, 135] width 119 height 27
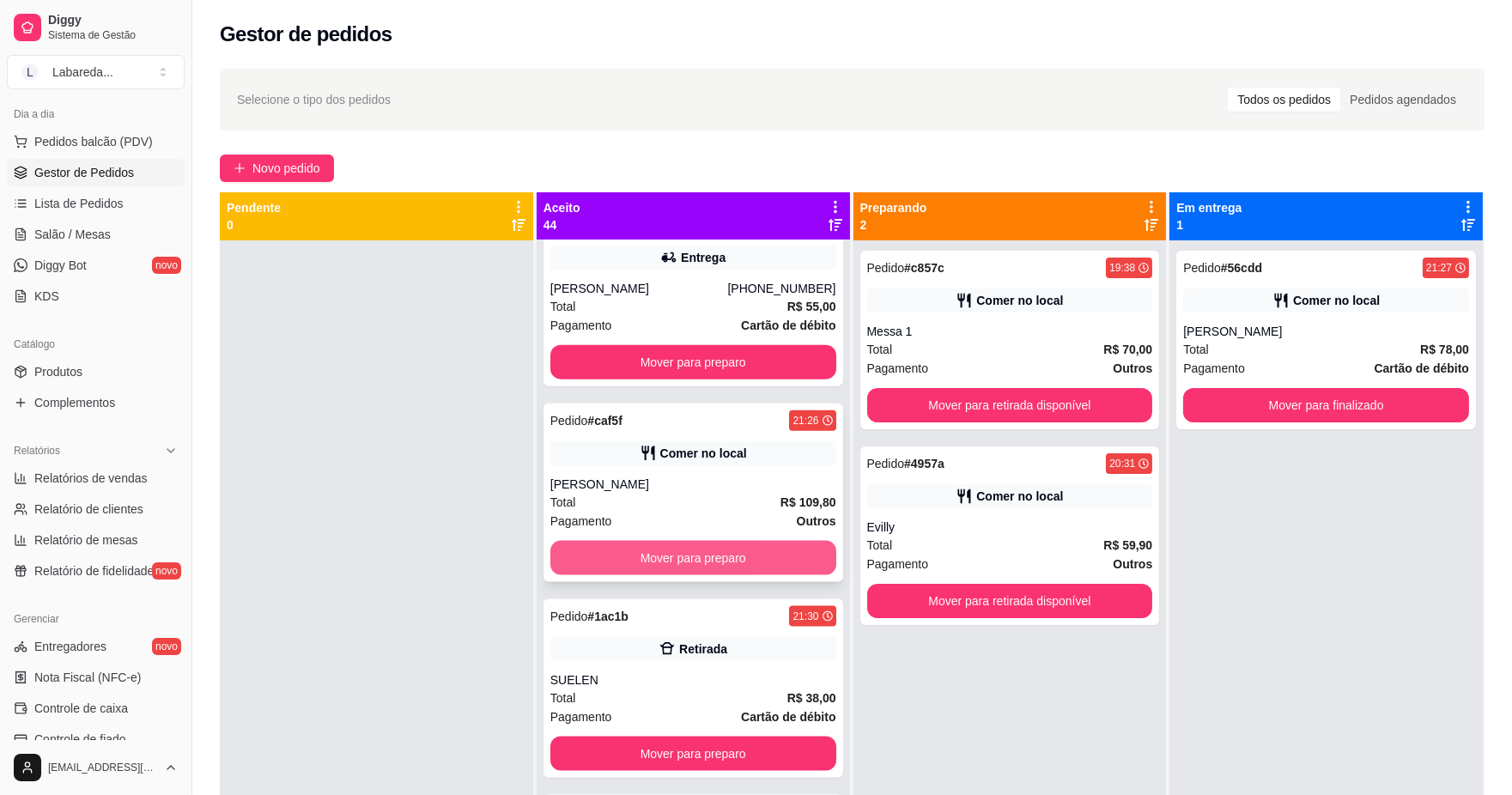
click at [705, 544] on button "Mover para preparo" at bounding box center [694, 558] width 286 height 34
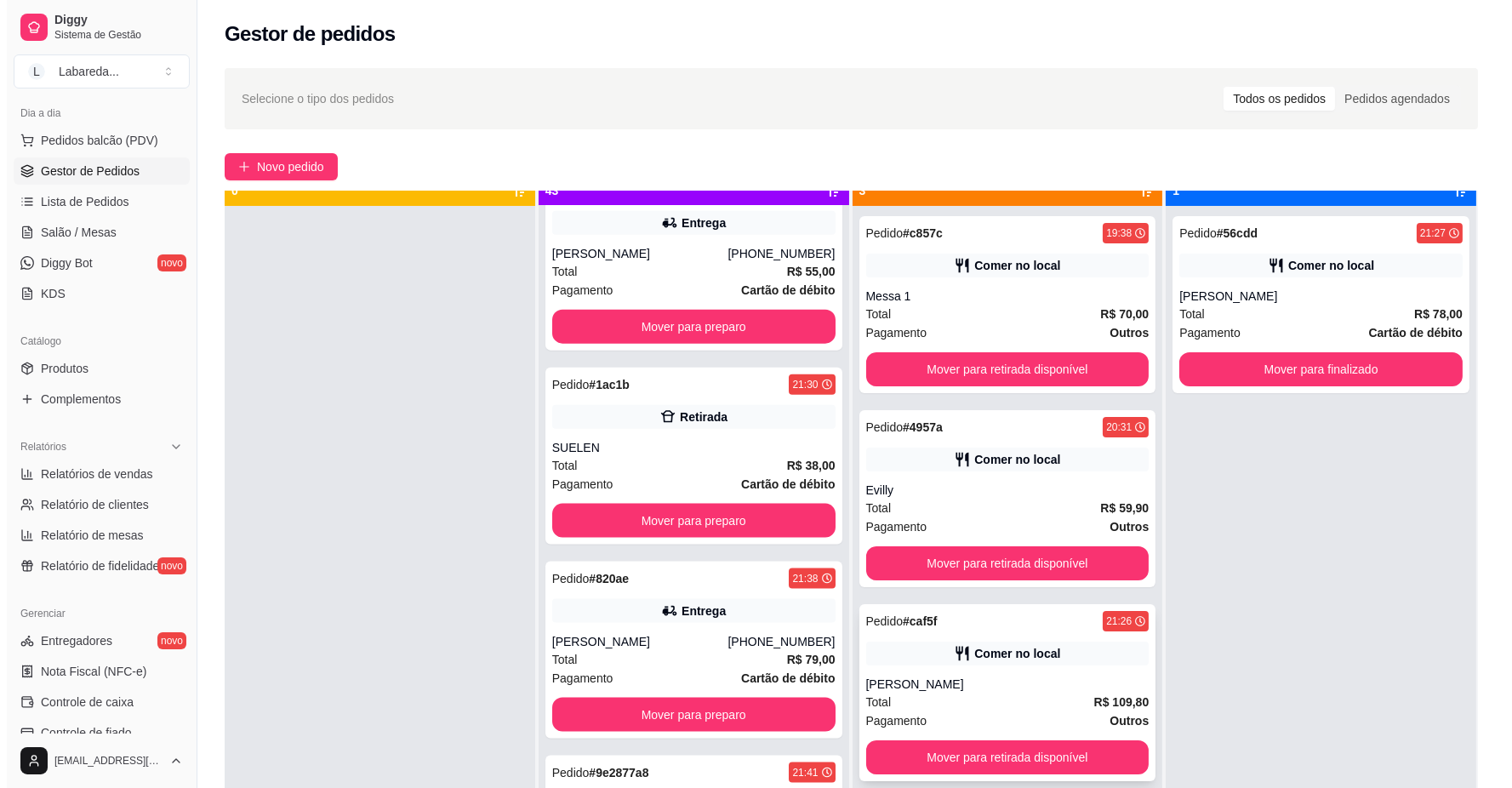
scroll to position [47, 0]
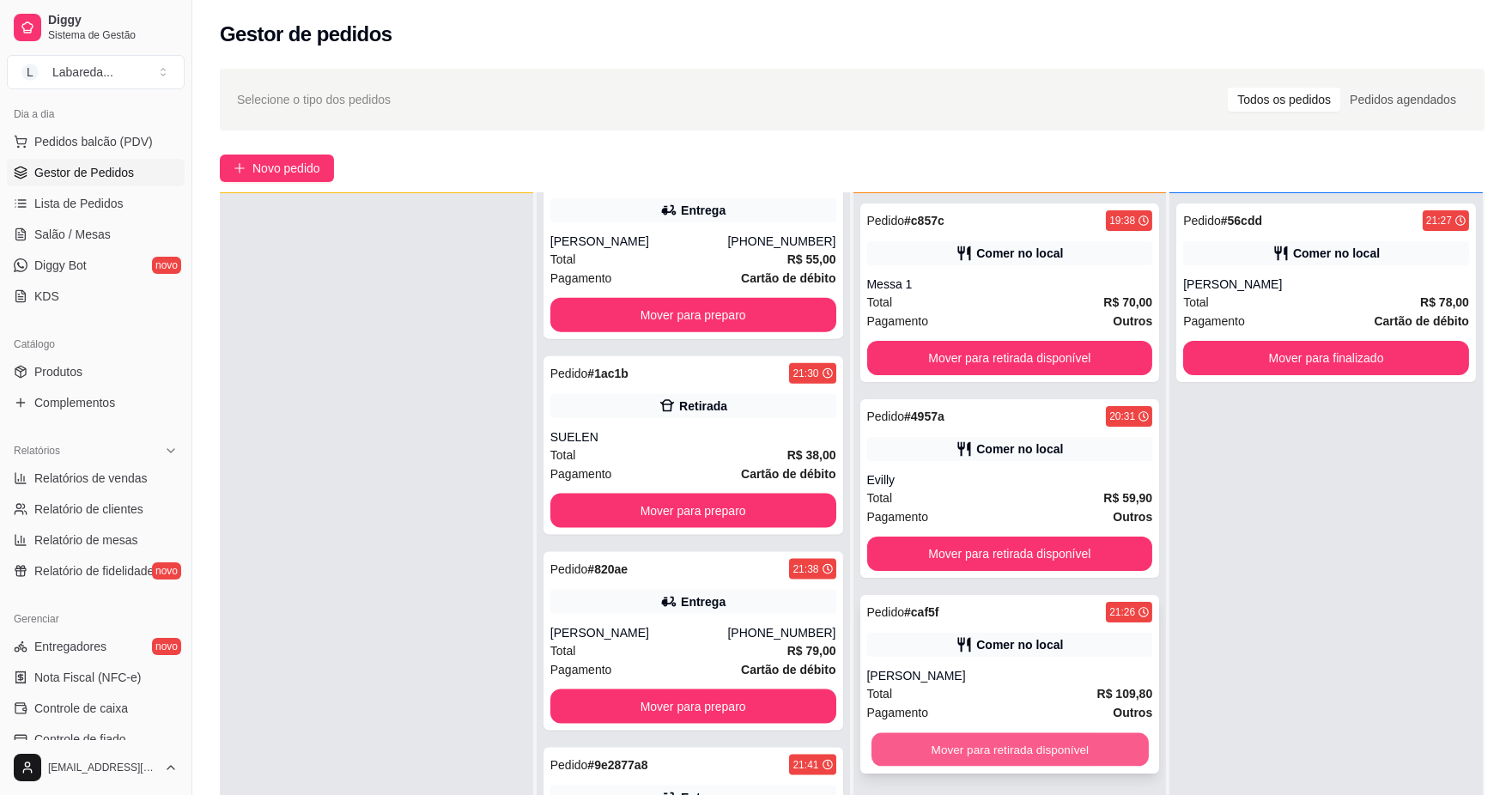
click at [1083, 739] on button "Mover para retirada disponível" at bounding box center [1010, 750] width 277 height 33
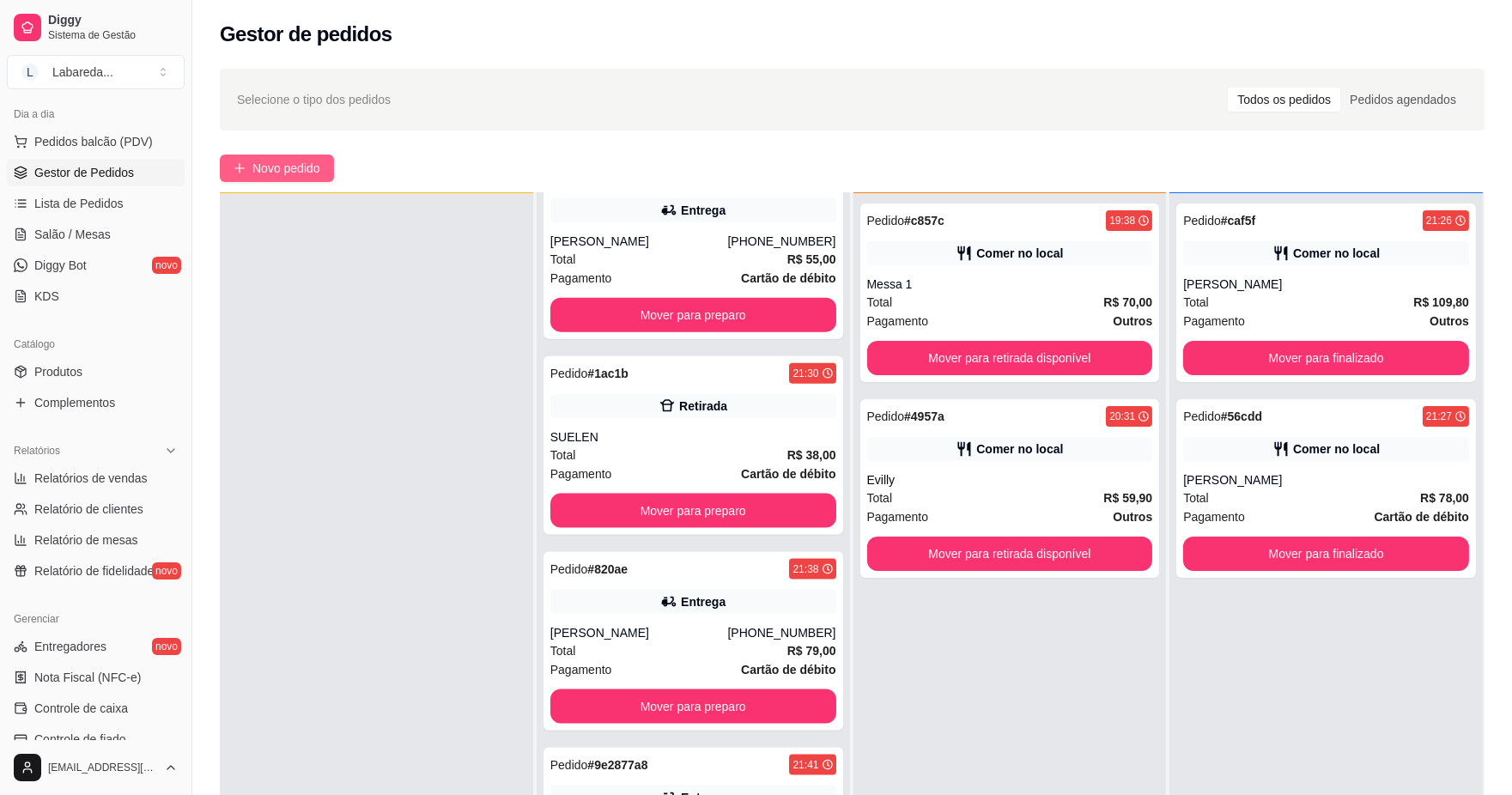
click at [273, 175] on span "Novo pedido" at bounding box center [285, 168] width 67 height 18
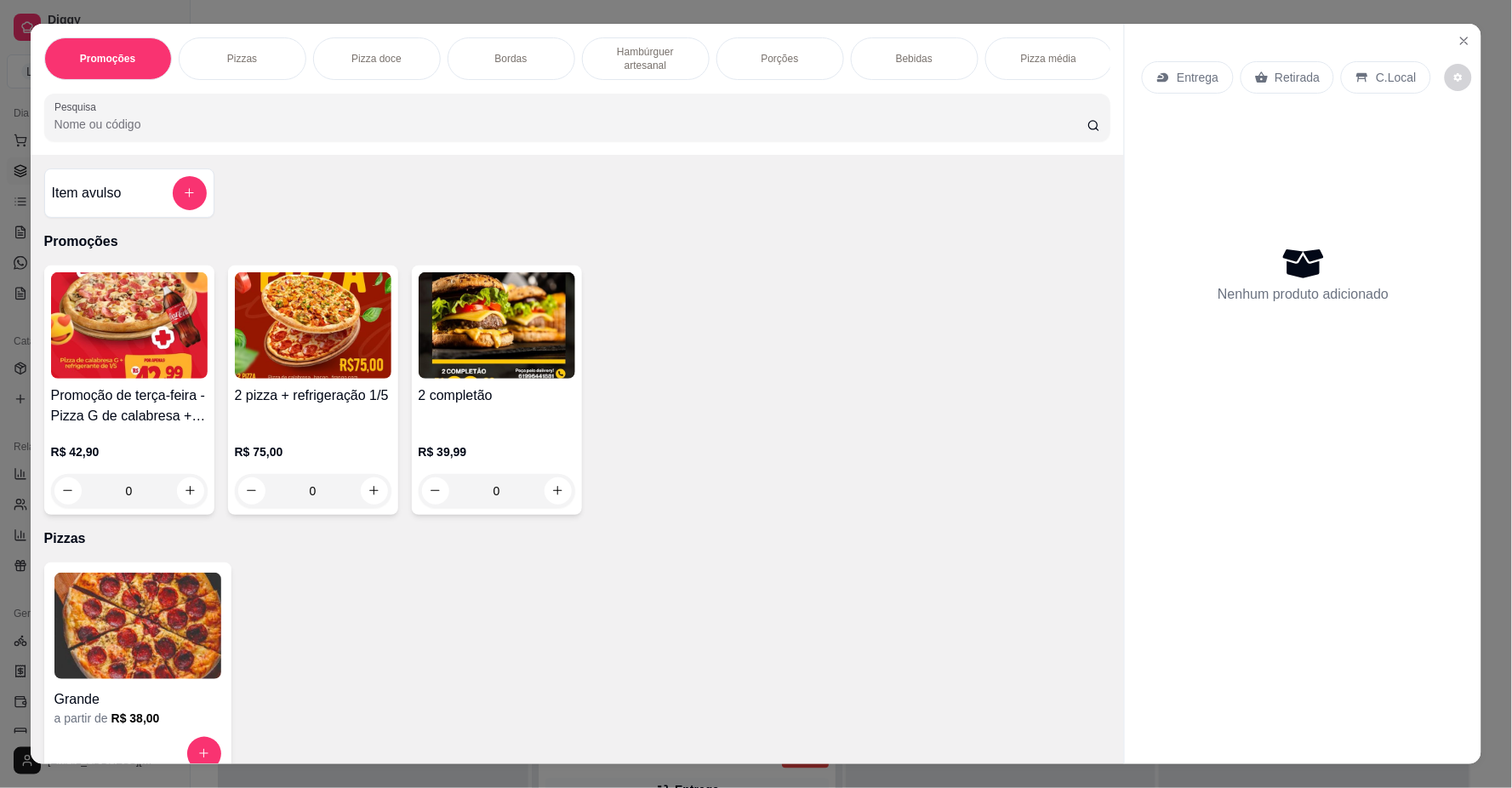
click at [189, 664] on img at bounding box center [138, 626] width 167 height 106
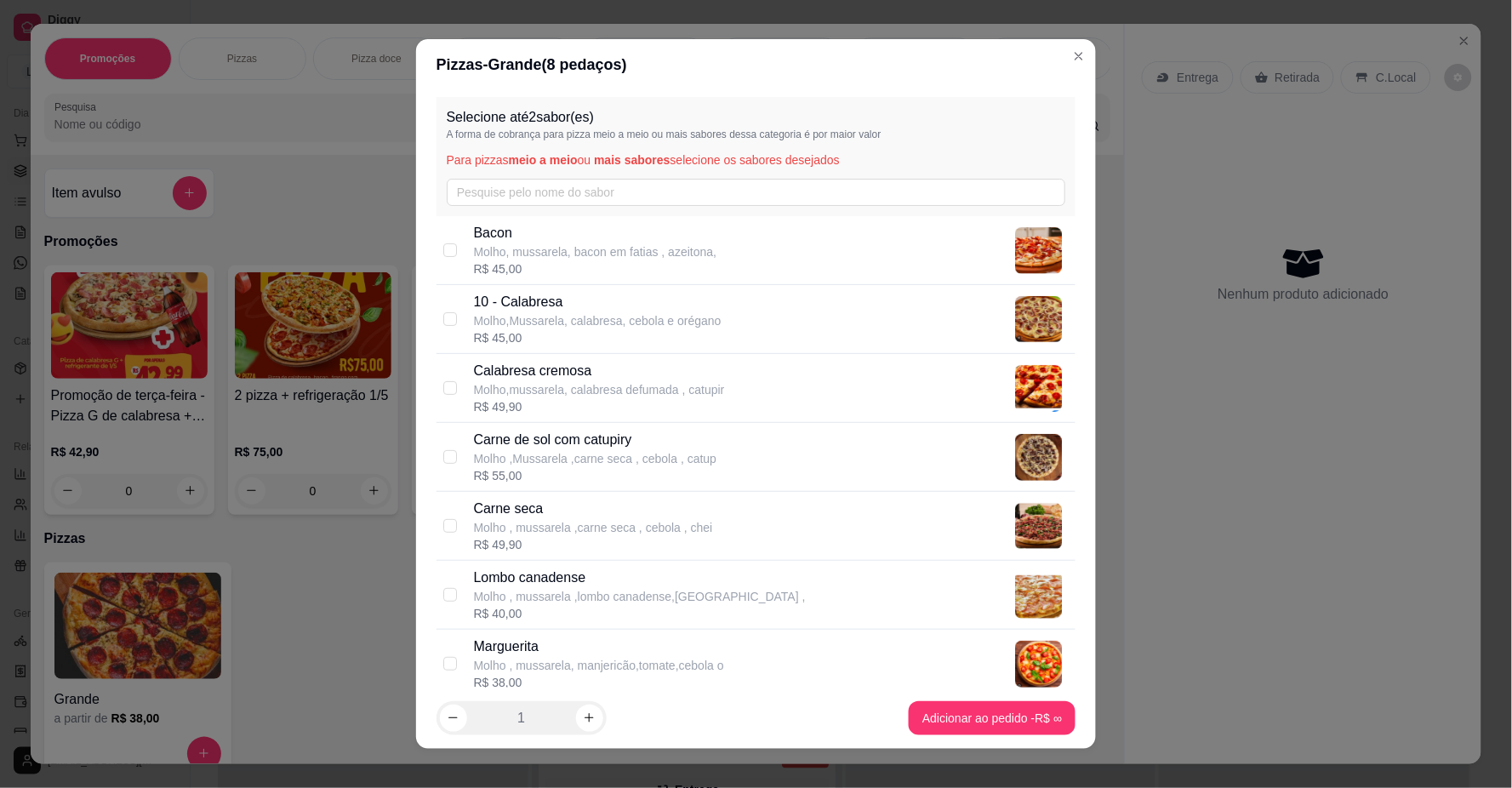
click at [512, 330] on div "R$ 45,00" at bounding box center [598, 338] width 248 height 17
checkbox input "true"
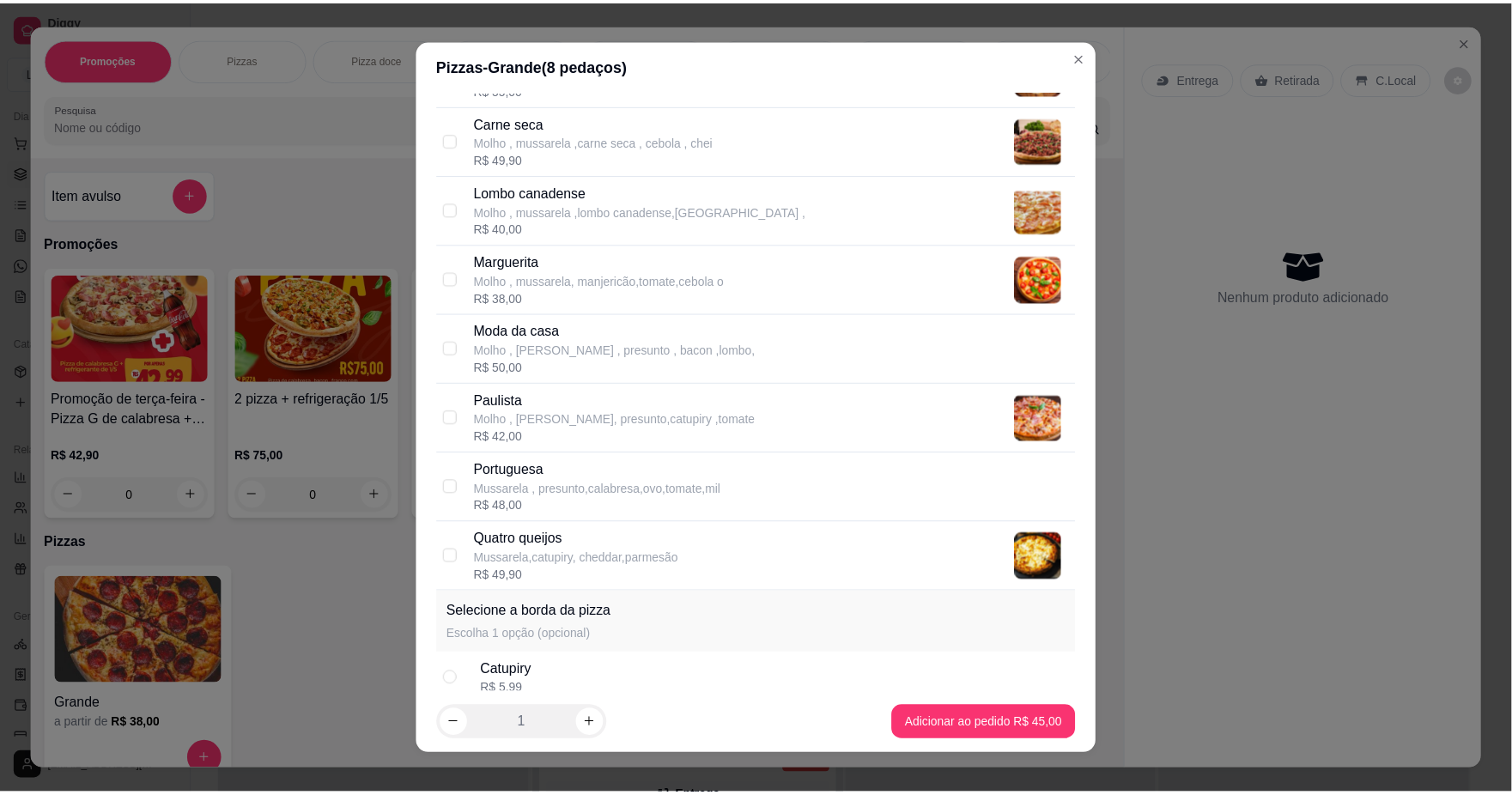
scroll to position [341, 0]
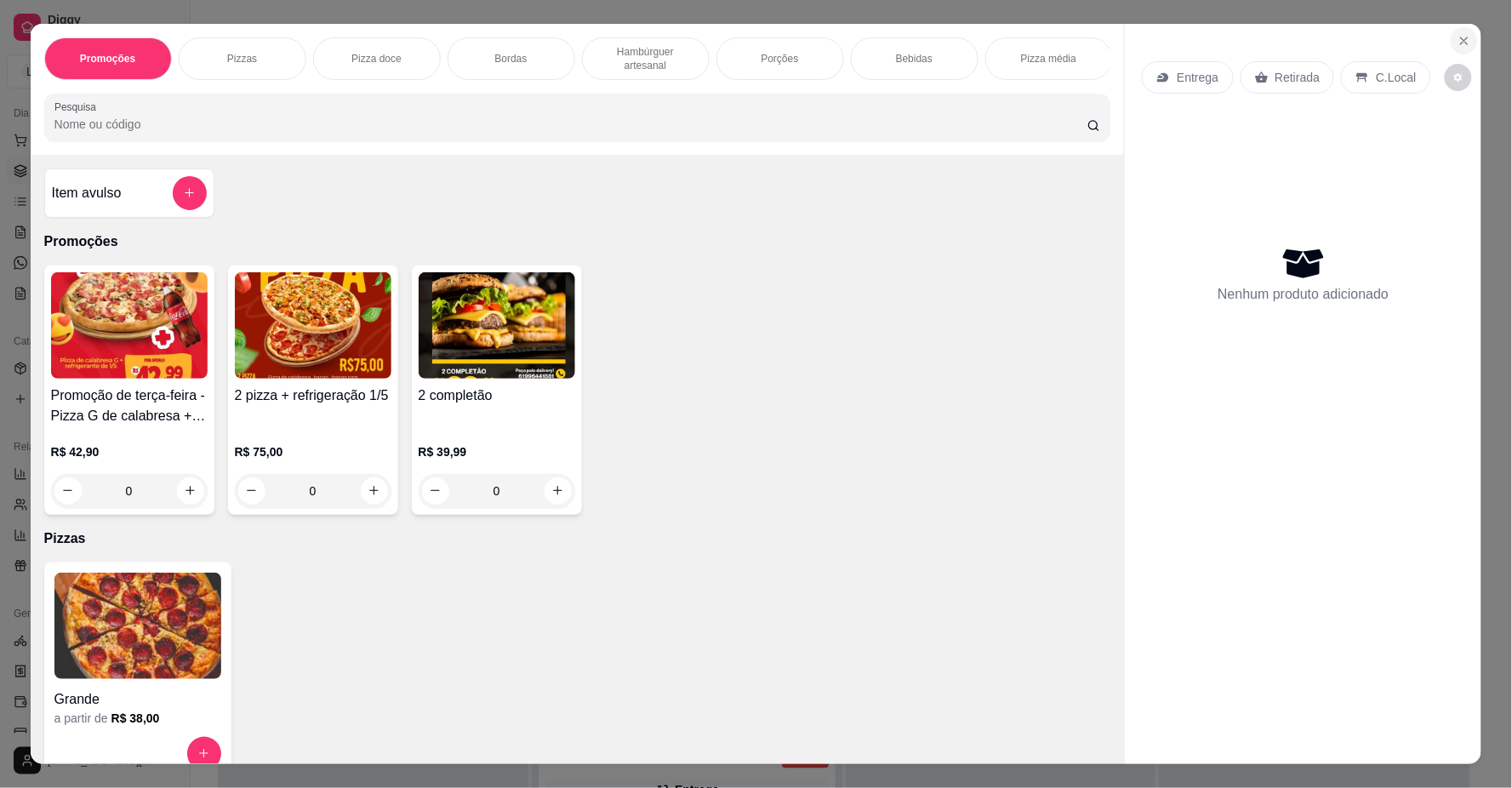
click at [1465, 39] on button "Close" at bounding box center [1464, 41] width 27 height 27
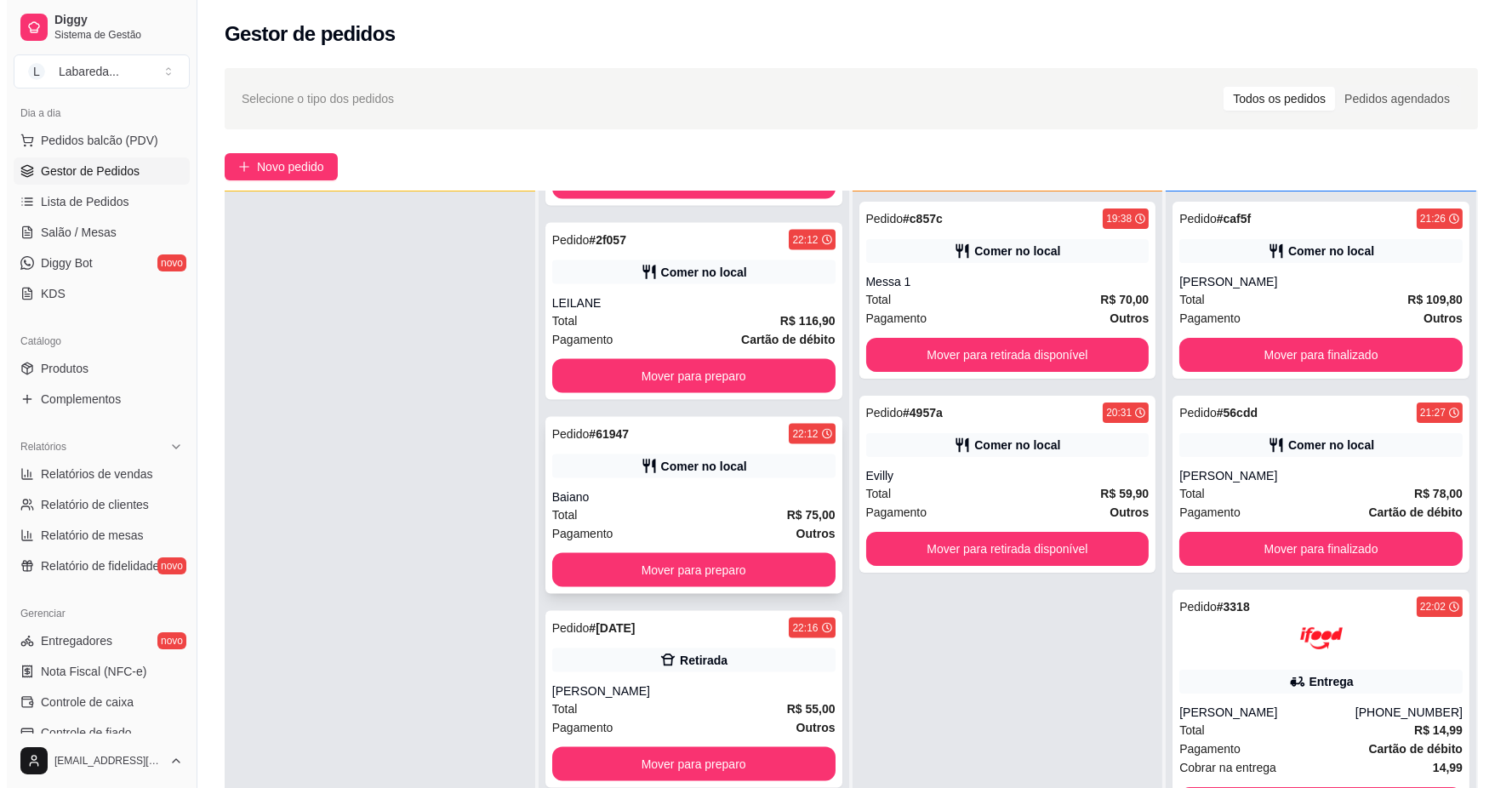
scroll to position [6147, 0]
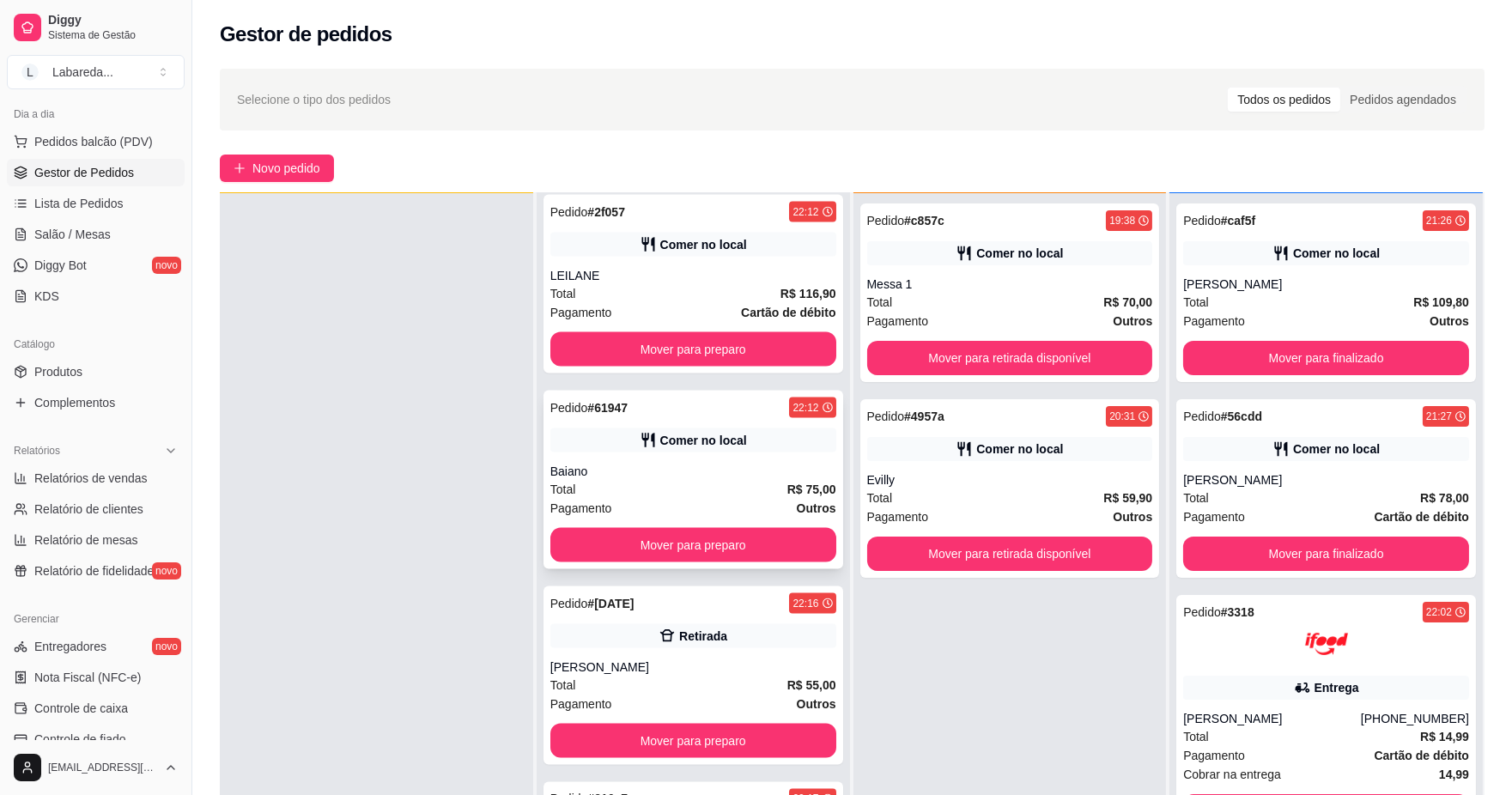
click at [655, 480] on div "Total R$ 75,00" at bounding box center [694, 489] width 286 height 18
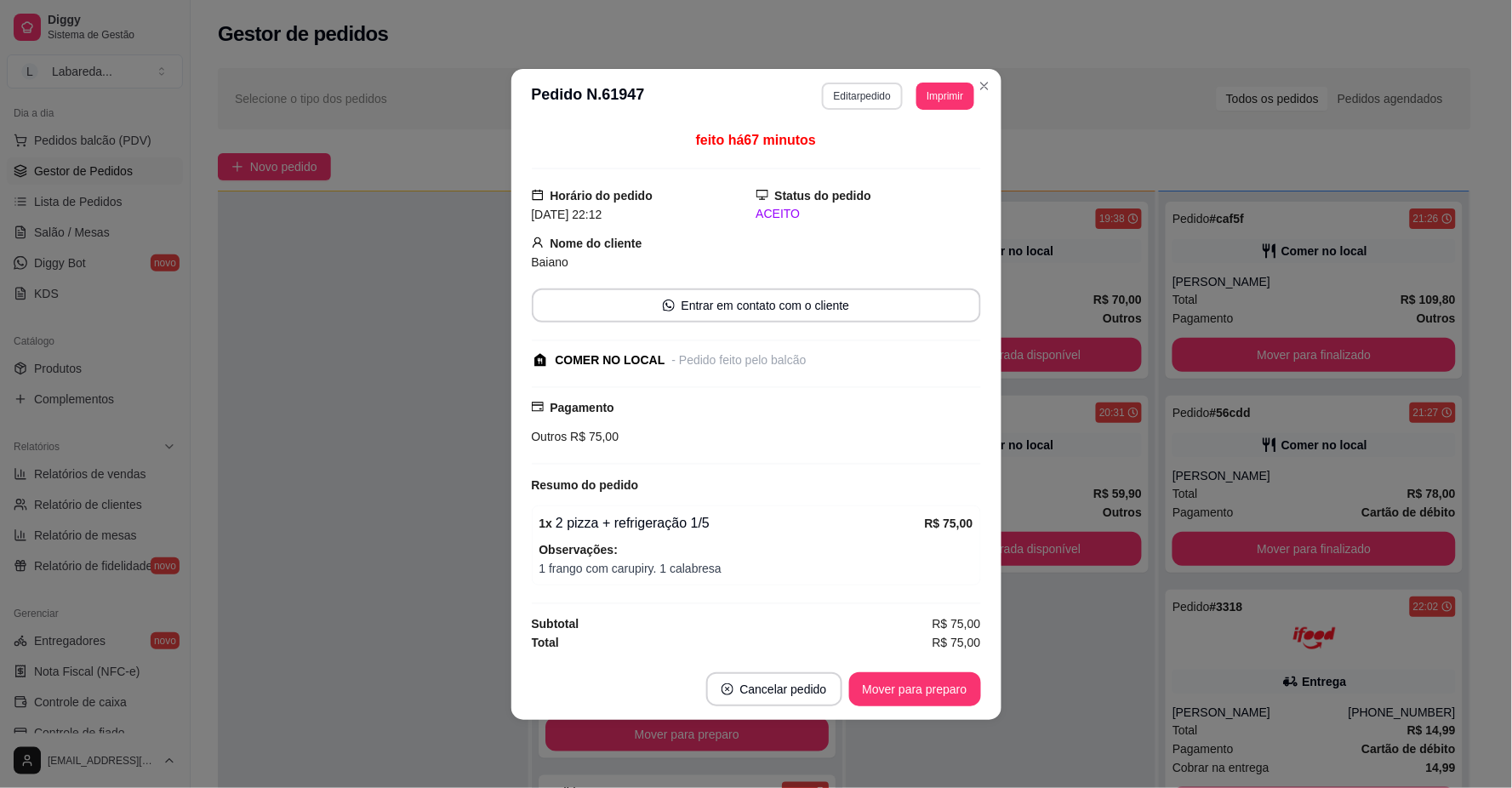
click at [870, 98] on button "Editar pedido" at bounding box center [862, 96] width 81 height 27
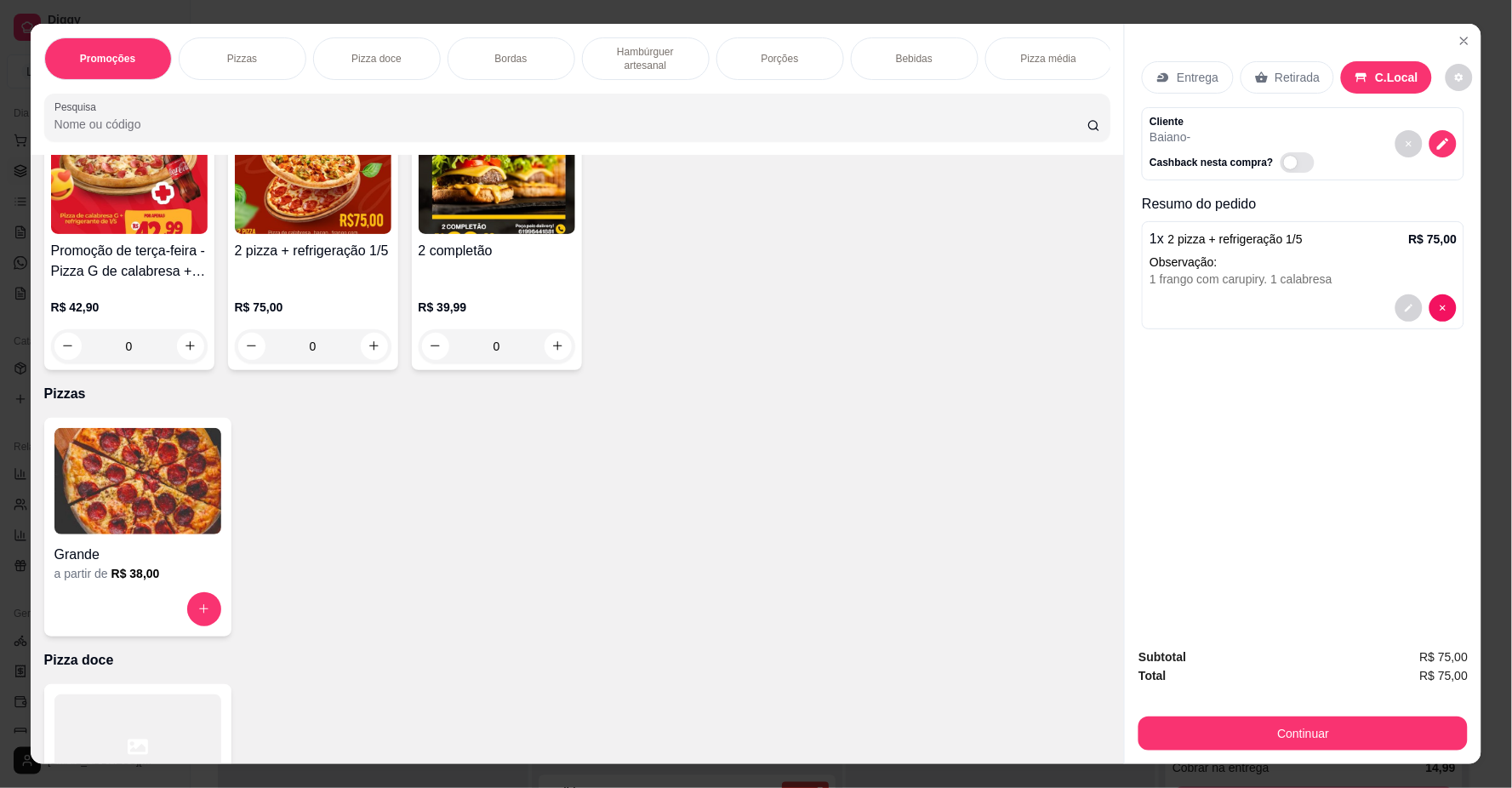
scroll to position [0, 0]
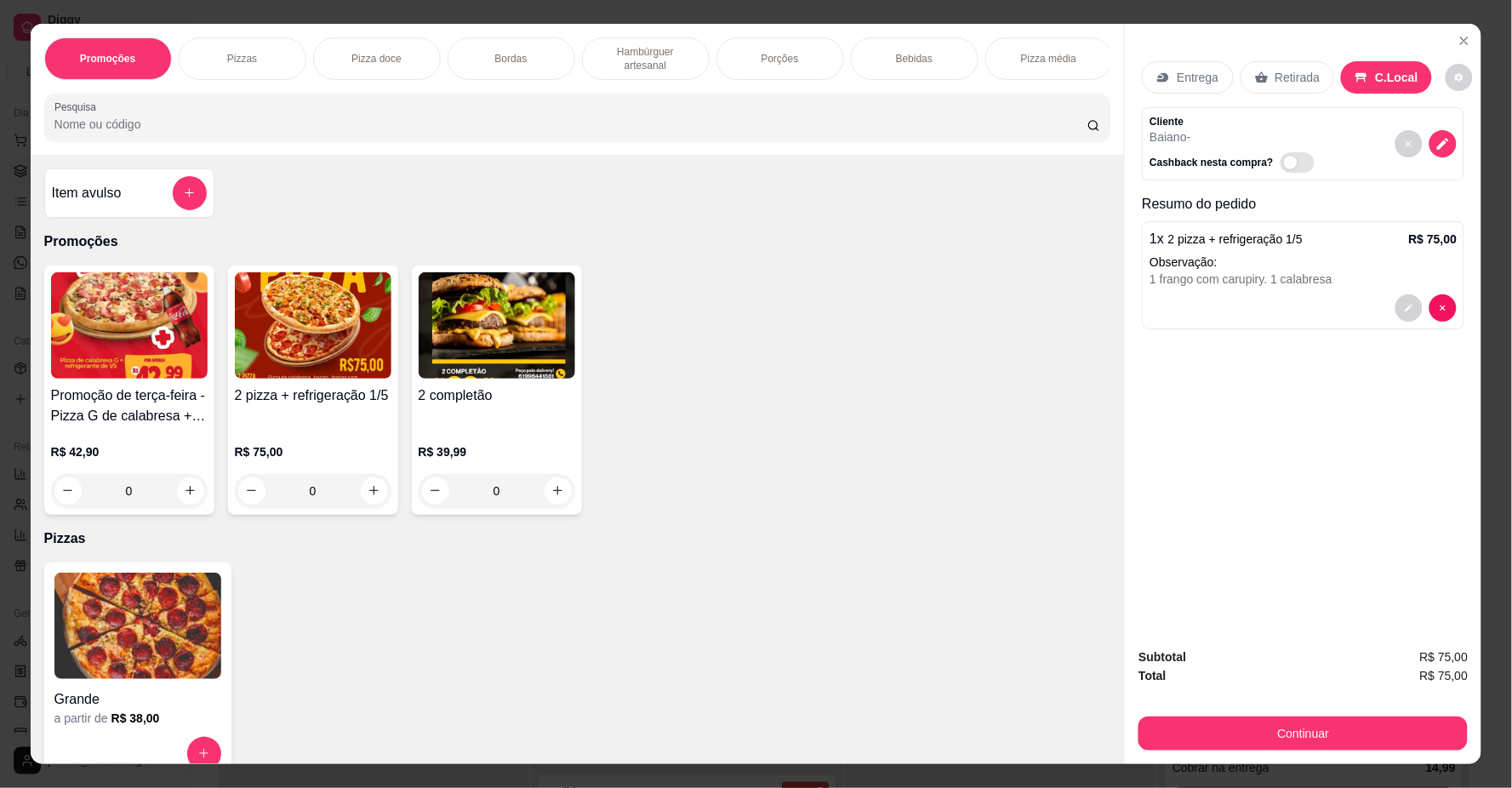
click at [175, 210] on button "add-separate-item" at bounding box center [189, 192] width 34 height 34
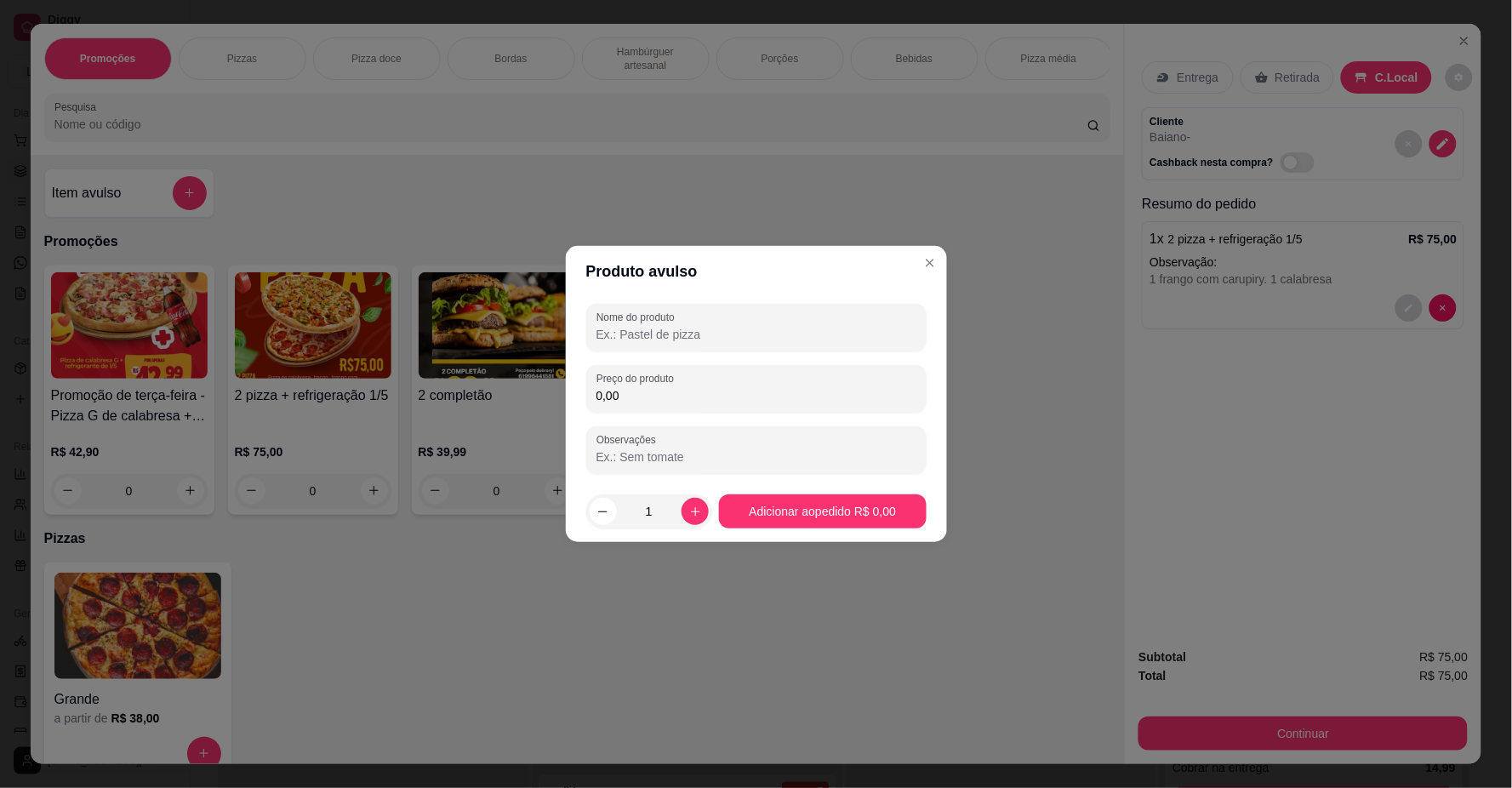
click at [857, 385] on div "0,00" at bounding box center [757, 388] width 320 height 34
type input "5,00"
click at [694, 329] on input "Nome do produto" at bounding box center [757, 334] width 320 height 17
type input "RESANTE DA COCA"
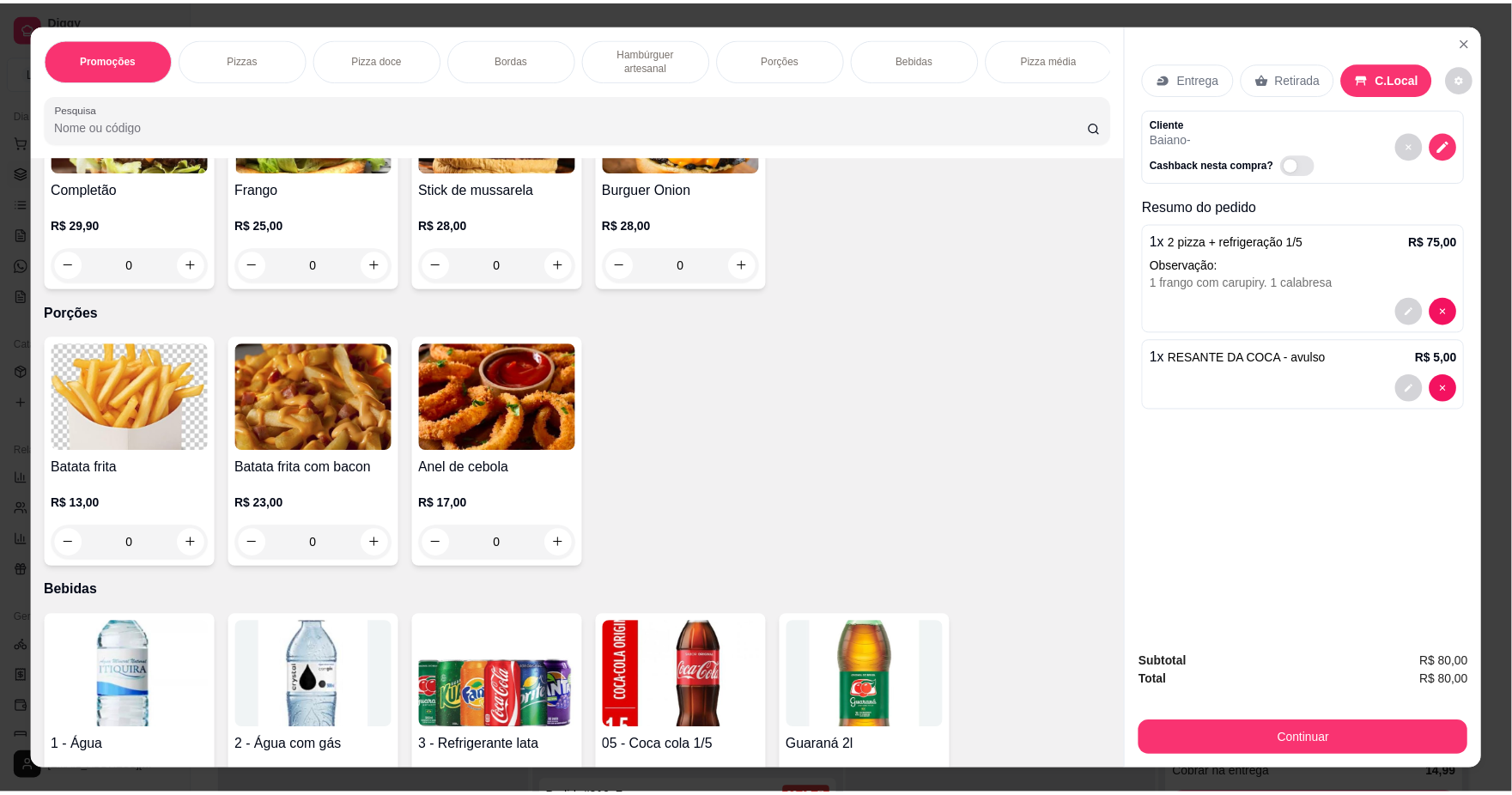
scroll to position [1908, 0]
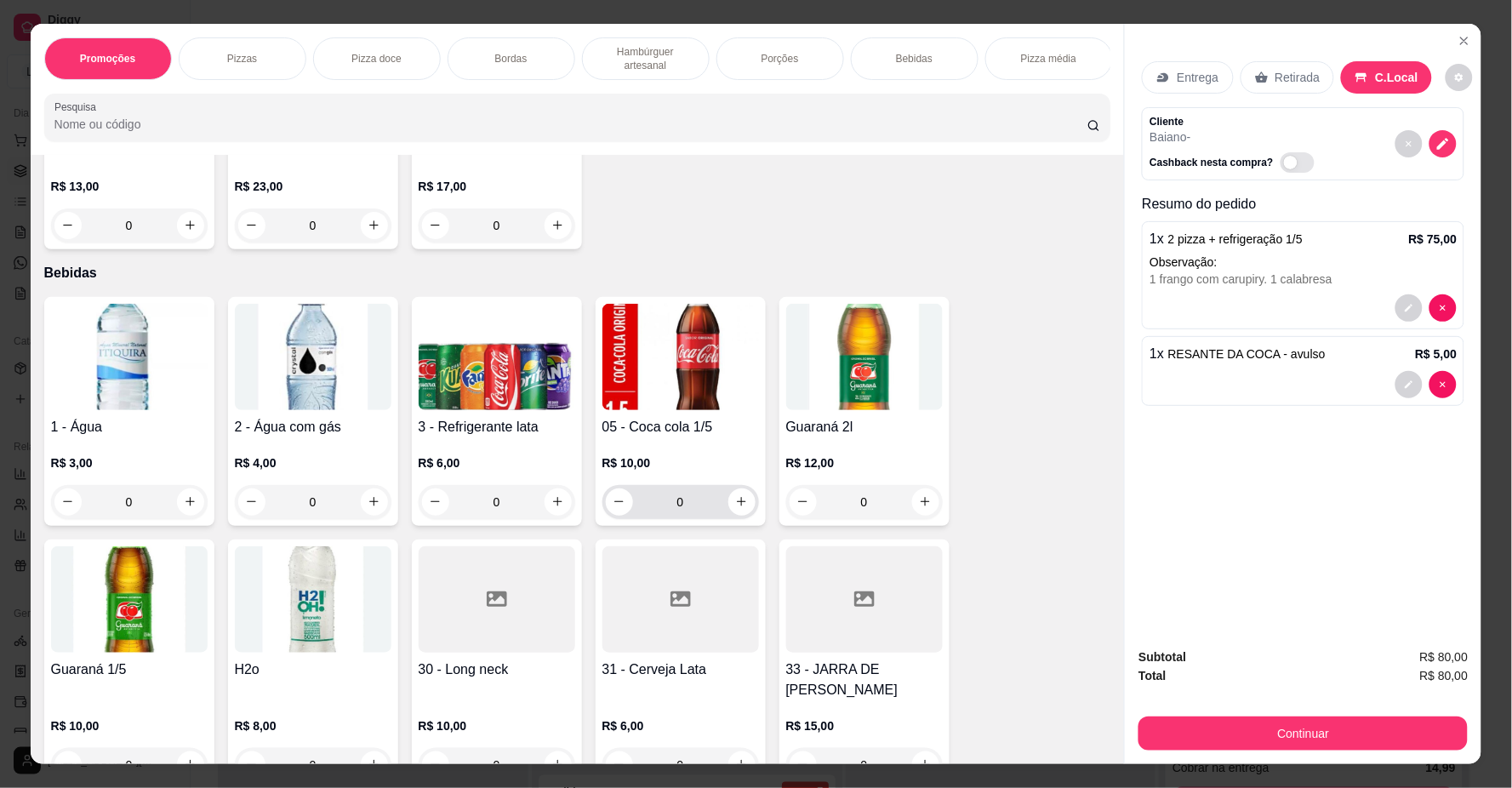
click at [740, 508] on icon "increase-product-quantity" at bounding box center [741, 502] width 13 height 13
type input "1"
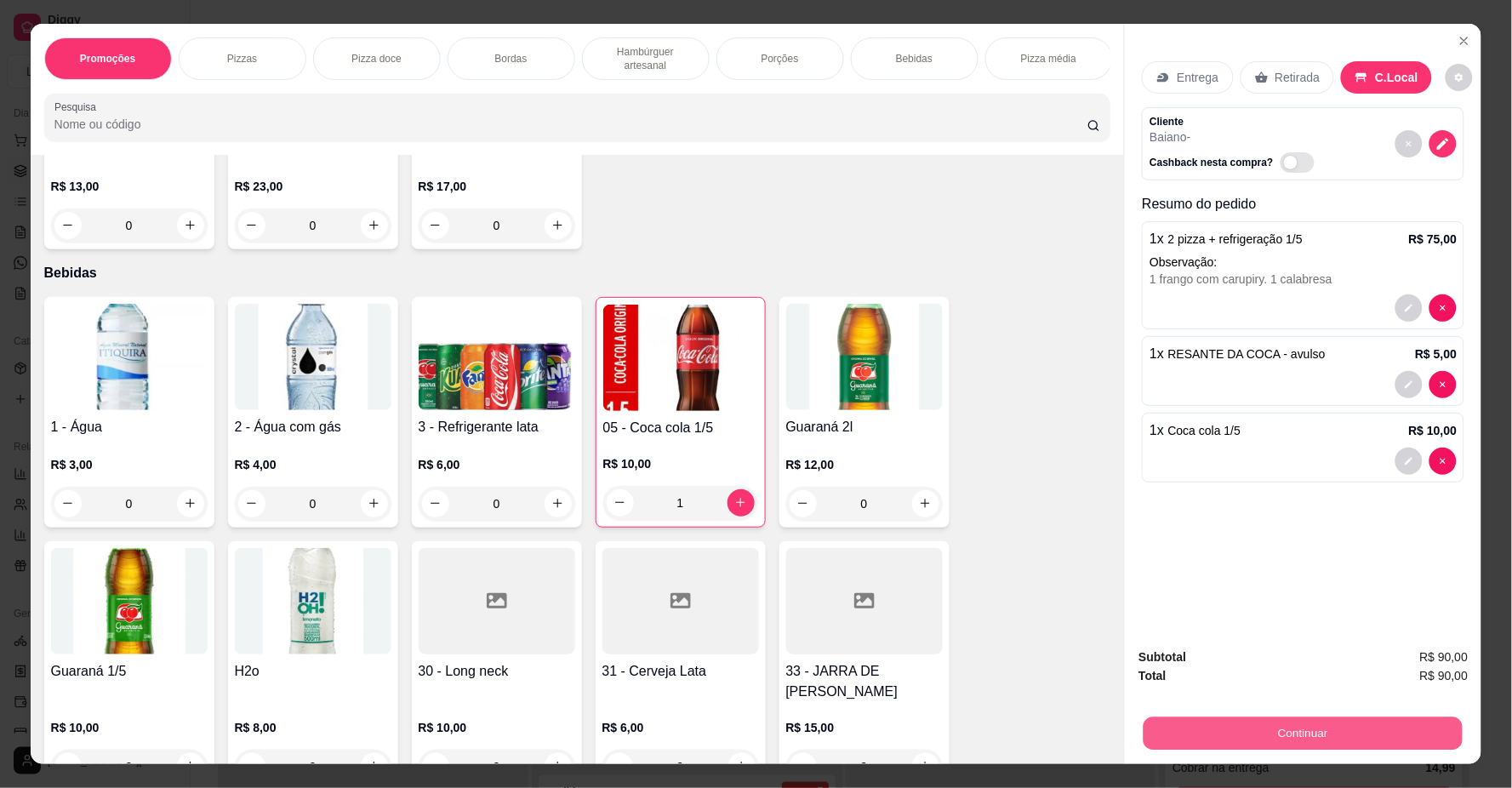
click at [1317, 730] on button "Continuar" at bounding box center [1303, 734] width 319 height 33
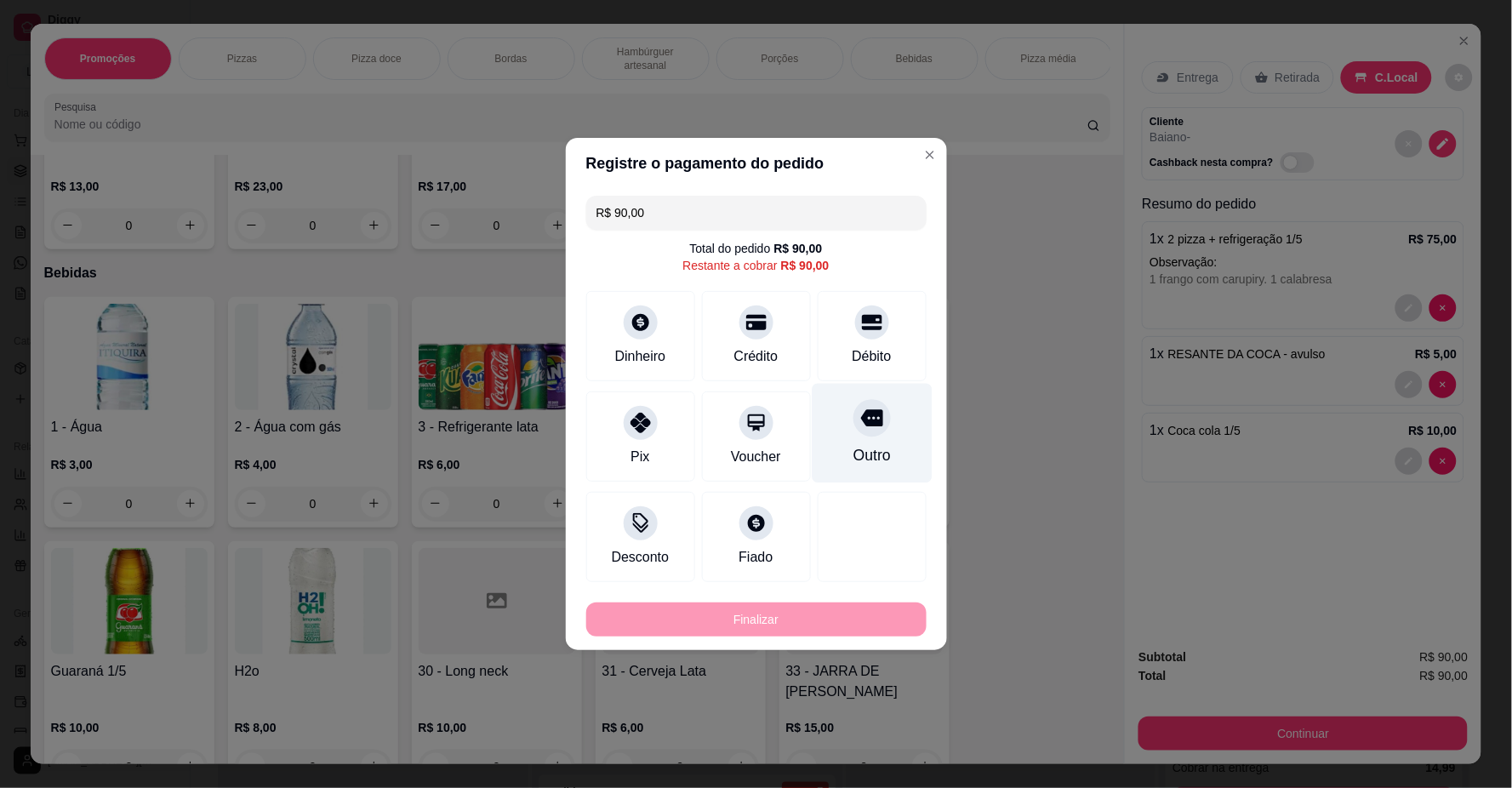
click at [865, 346] on div "Débito" at bounding box center [871, 356] width 39 height 20
type input "R$ 0,00"
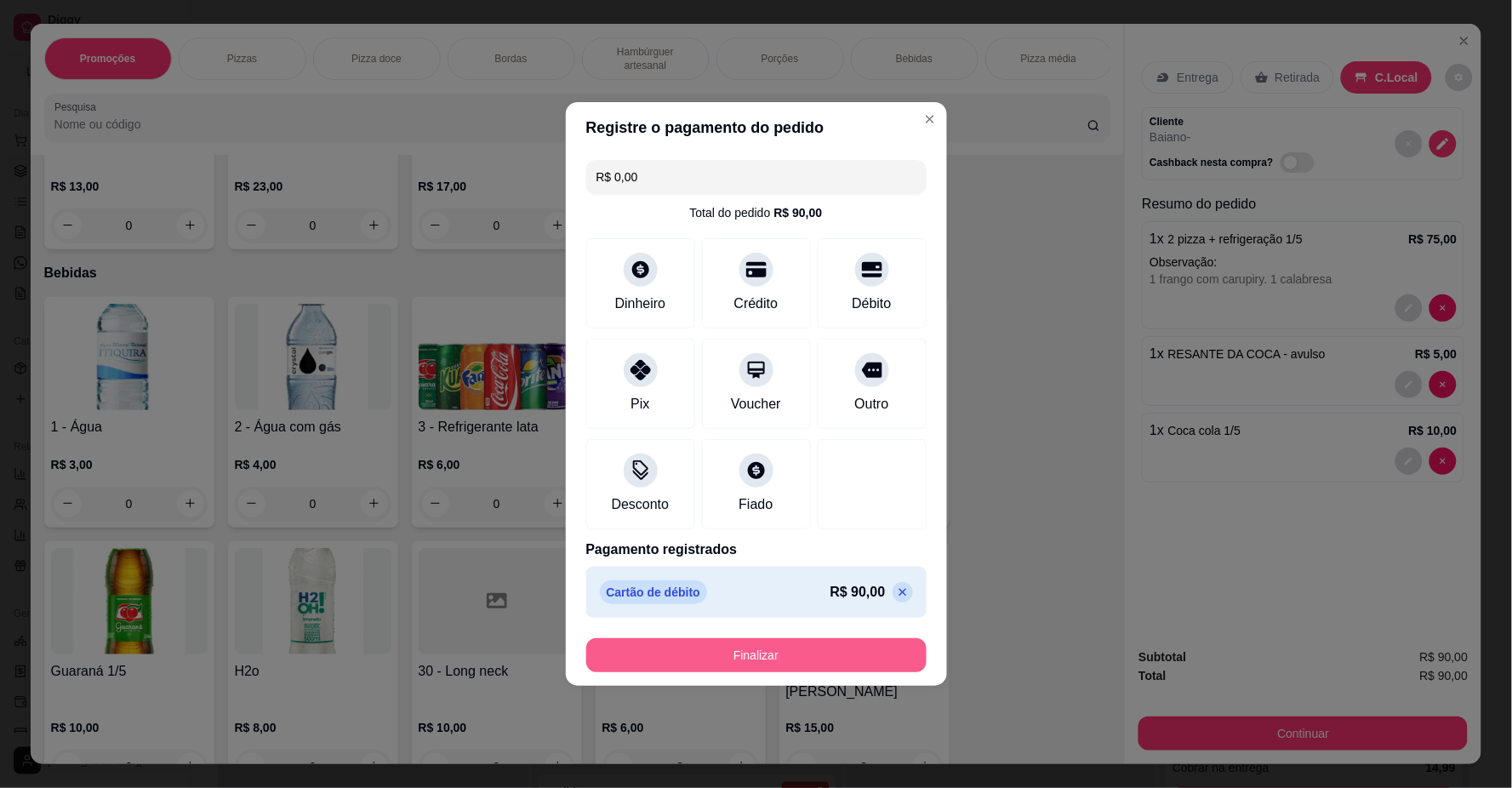
click at [841, 661] on button "Finalizar" at bounding box center [757, 654] width 340 height 34
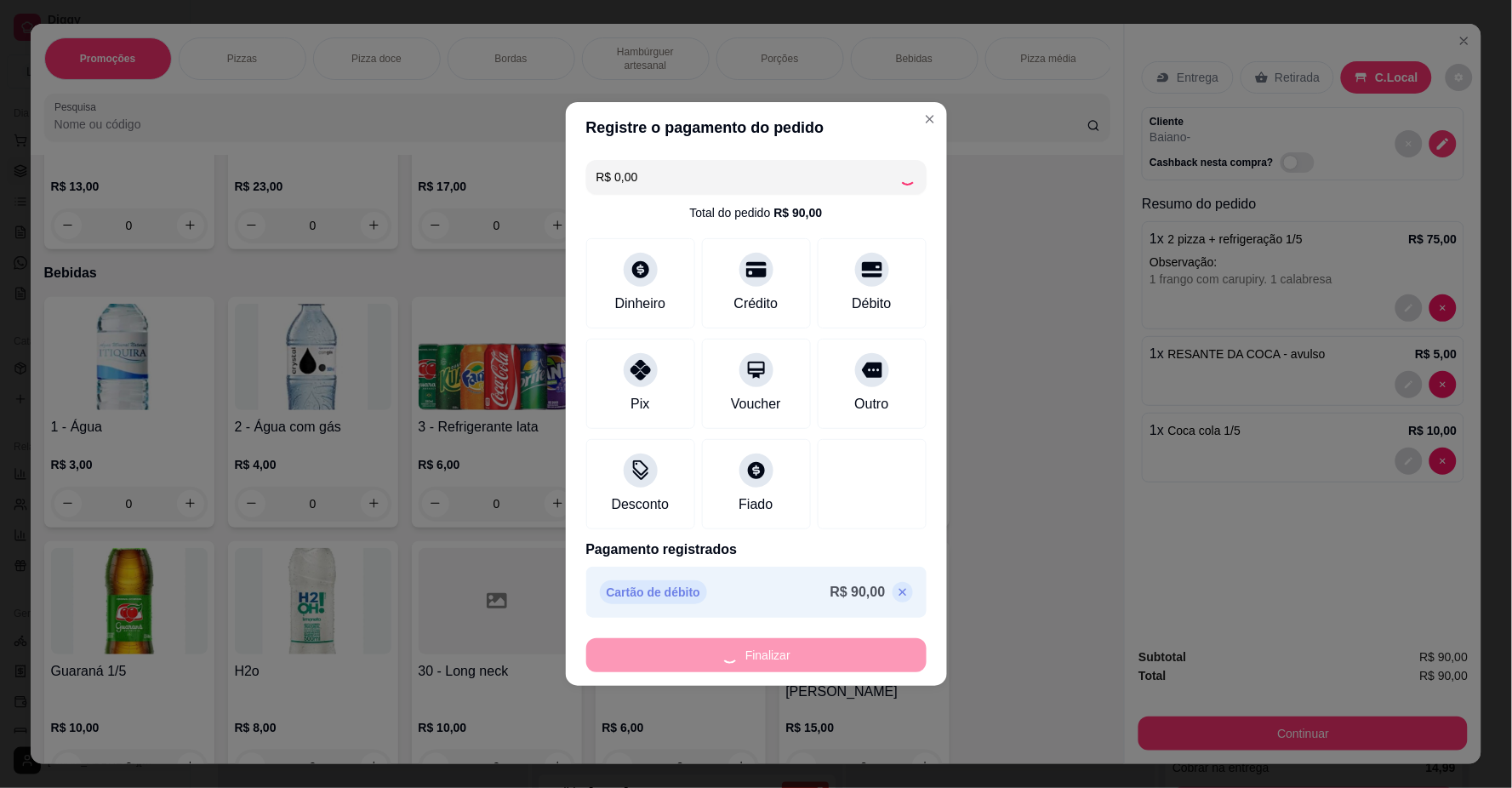
type input "0"
type input "-R$ 90,00"
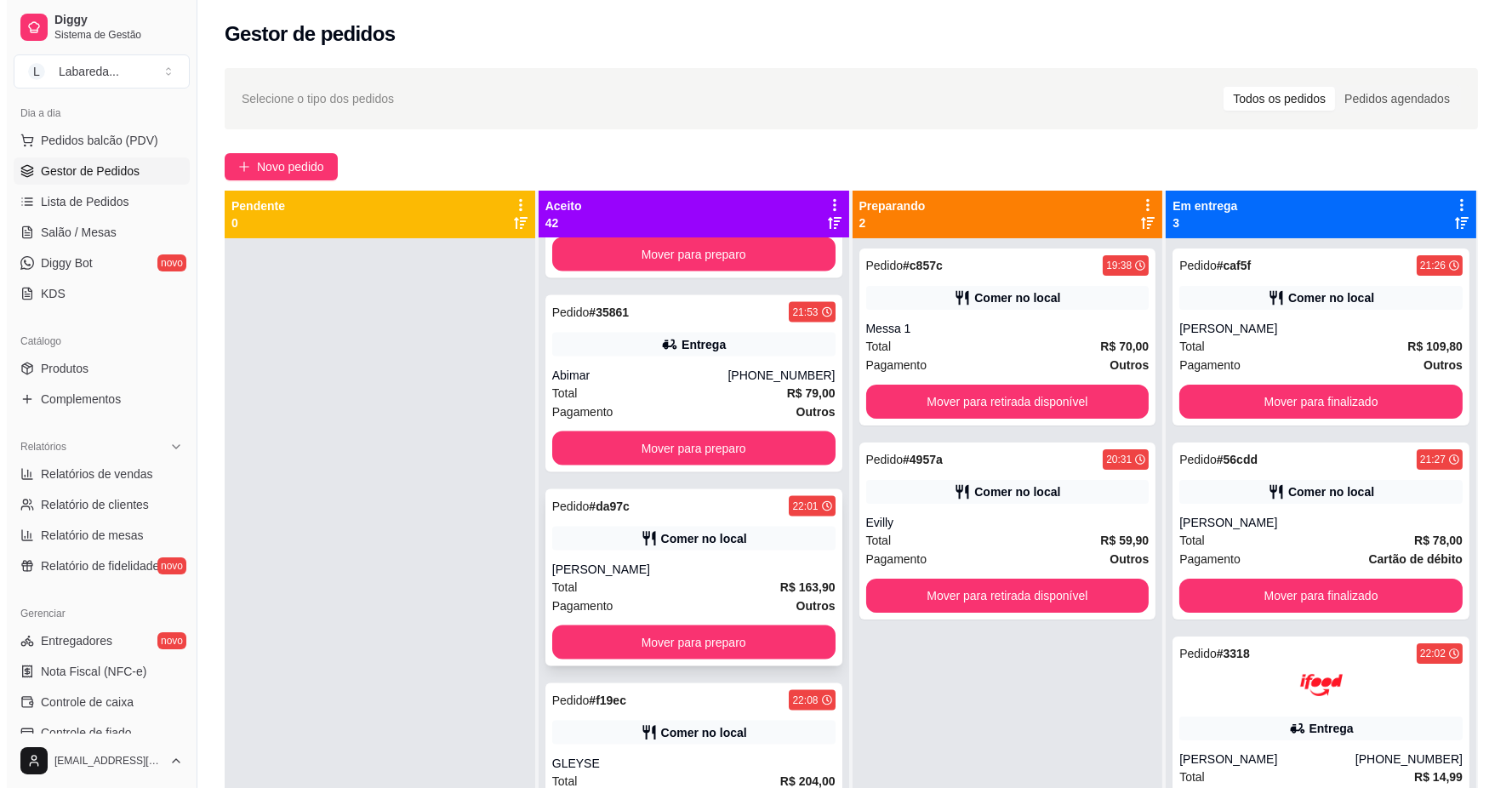
scroll to position [5478, 0]
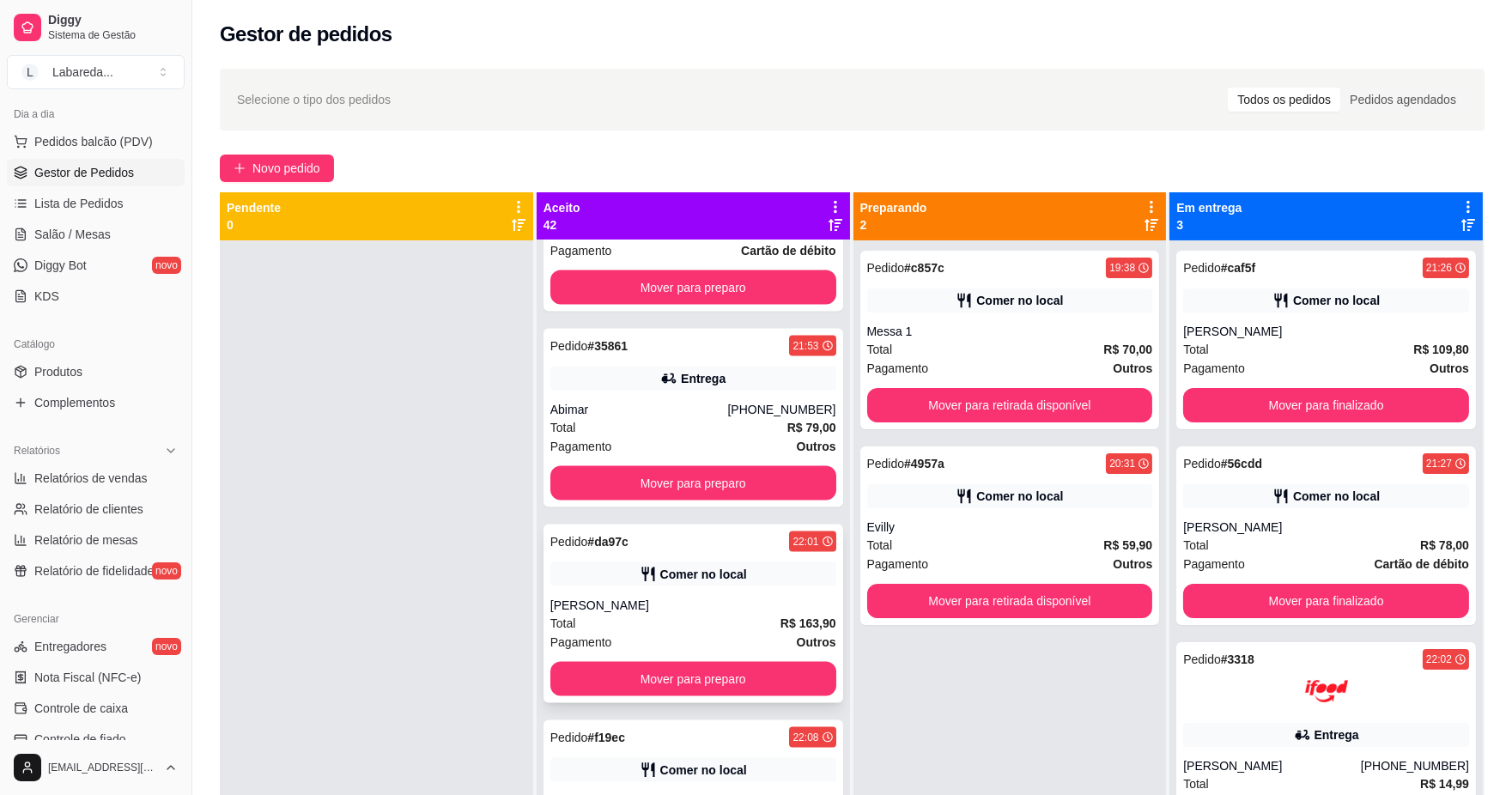
click at [690, 599] on div "[PERSON_NAME]" at bounding box center [694, 605] width 286 height 18
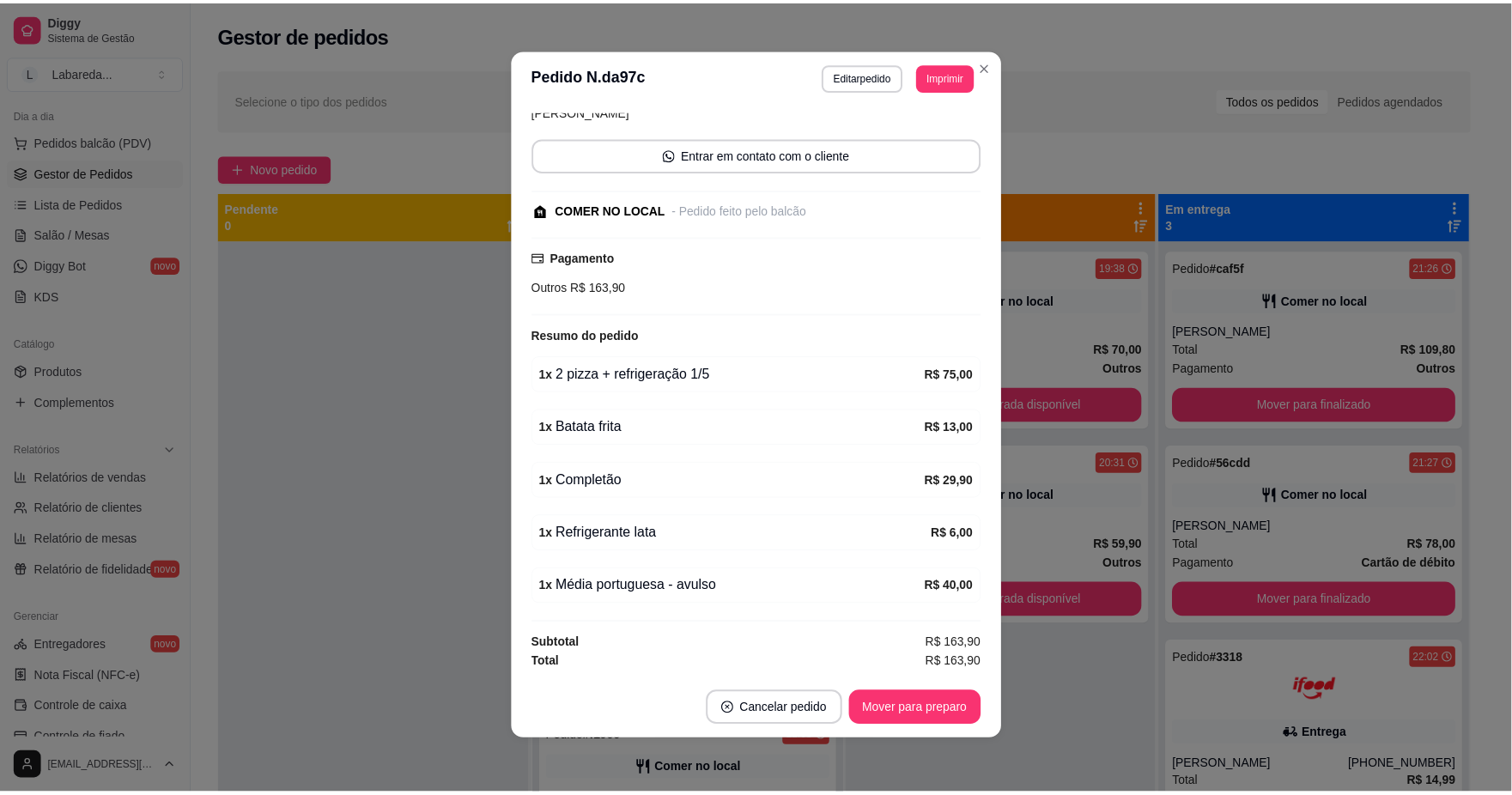
scroll to position [4, 0]
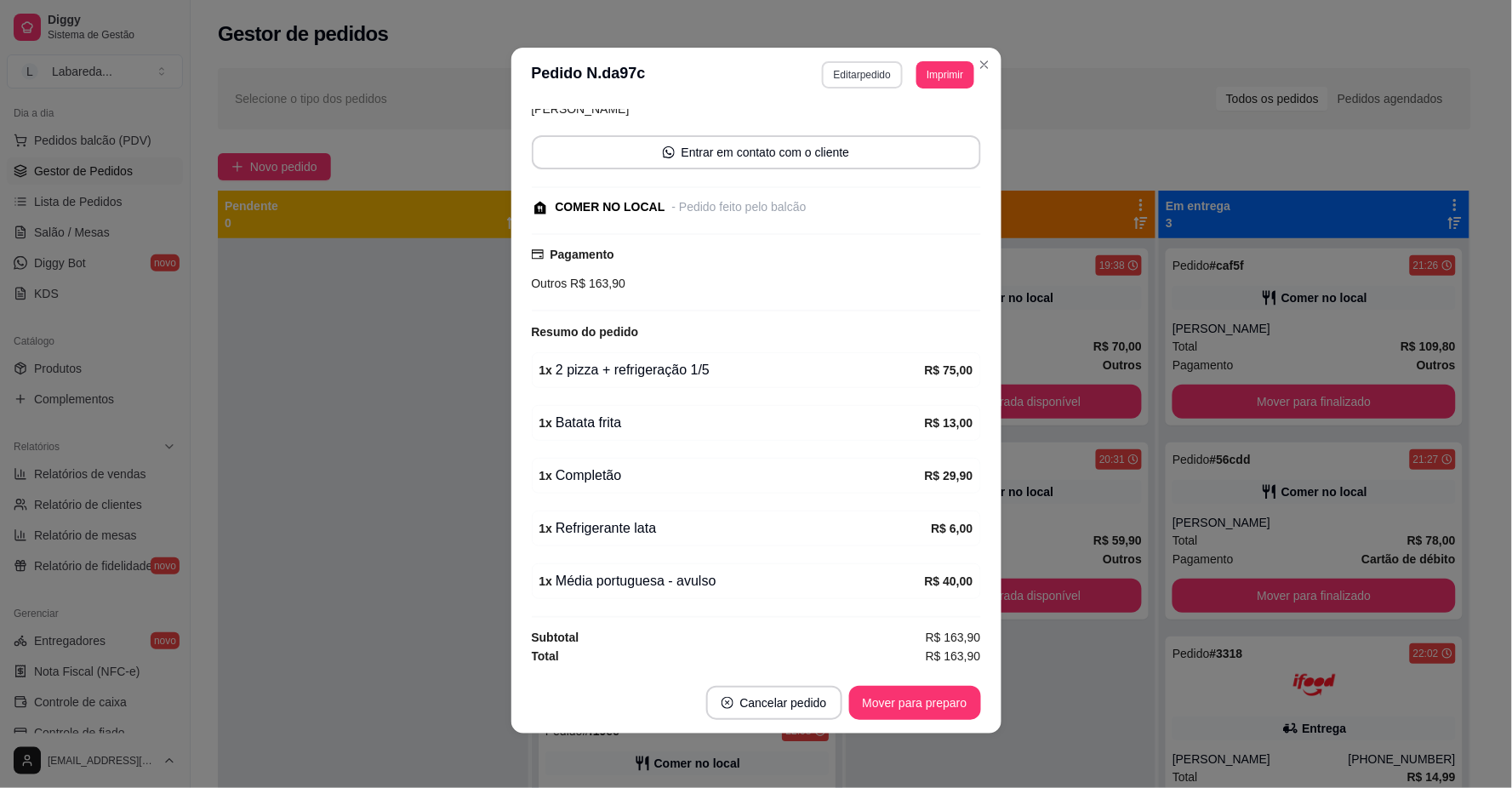
click at [849, 70] on button "Editar pedido" at bounding box center [862, 75] width 81 height 27
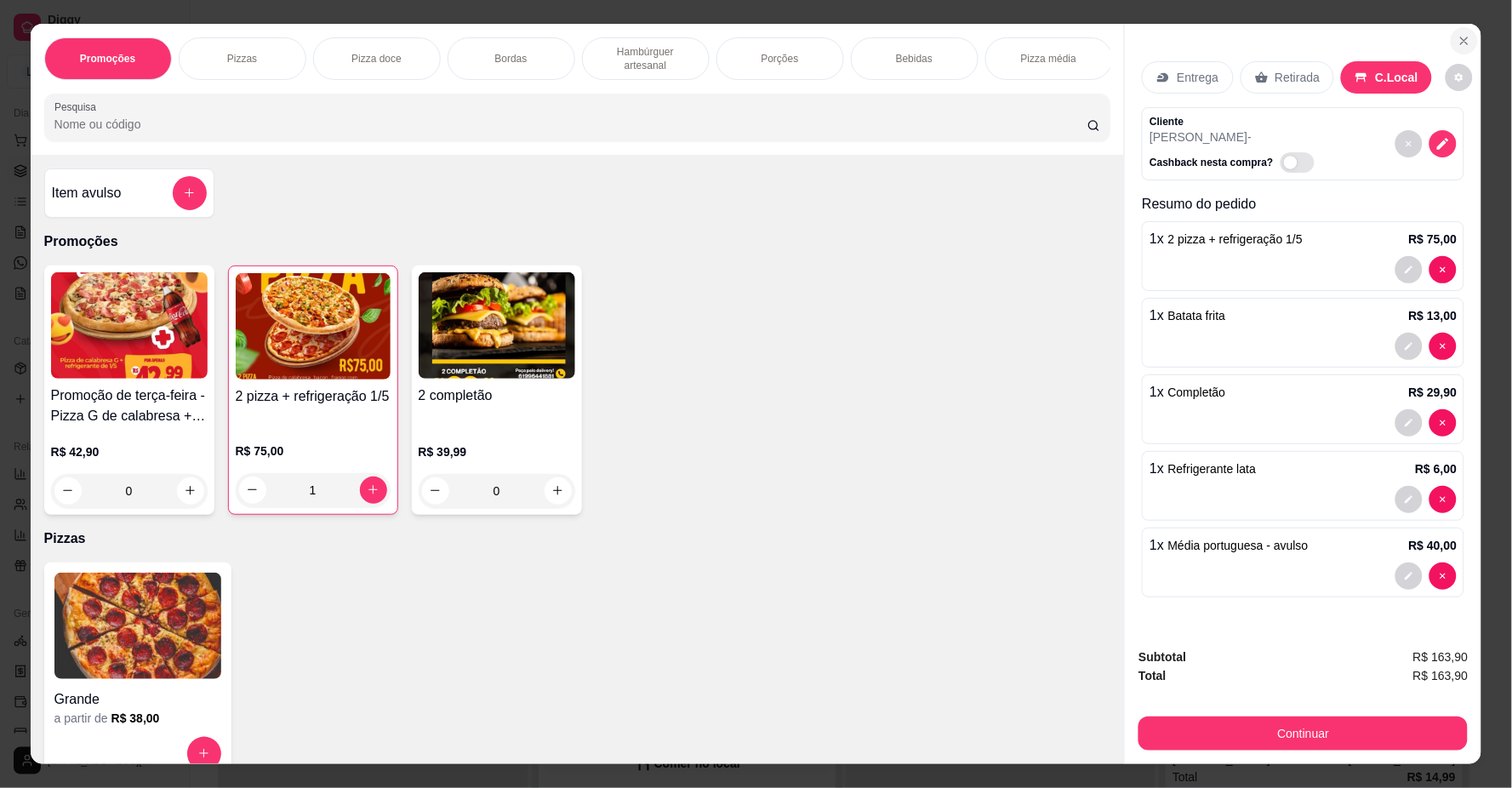
click at [1463, 37] on icon "Close" at bounding box center [1464, 40] width 14 height 14
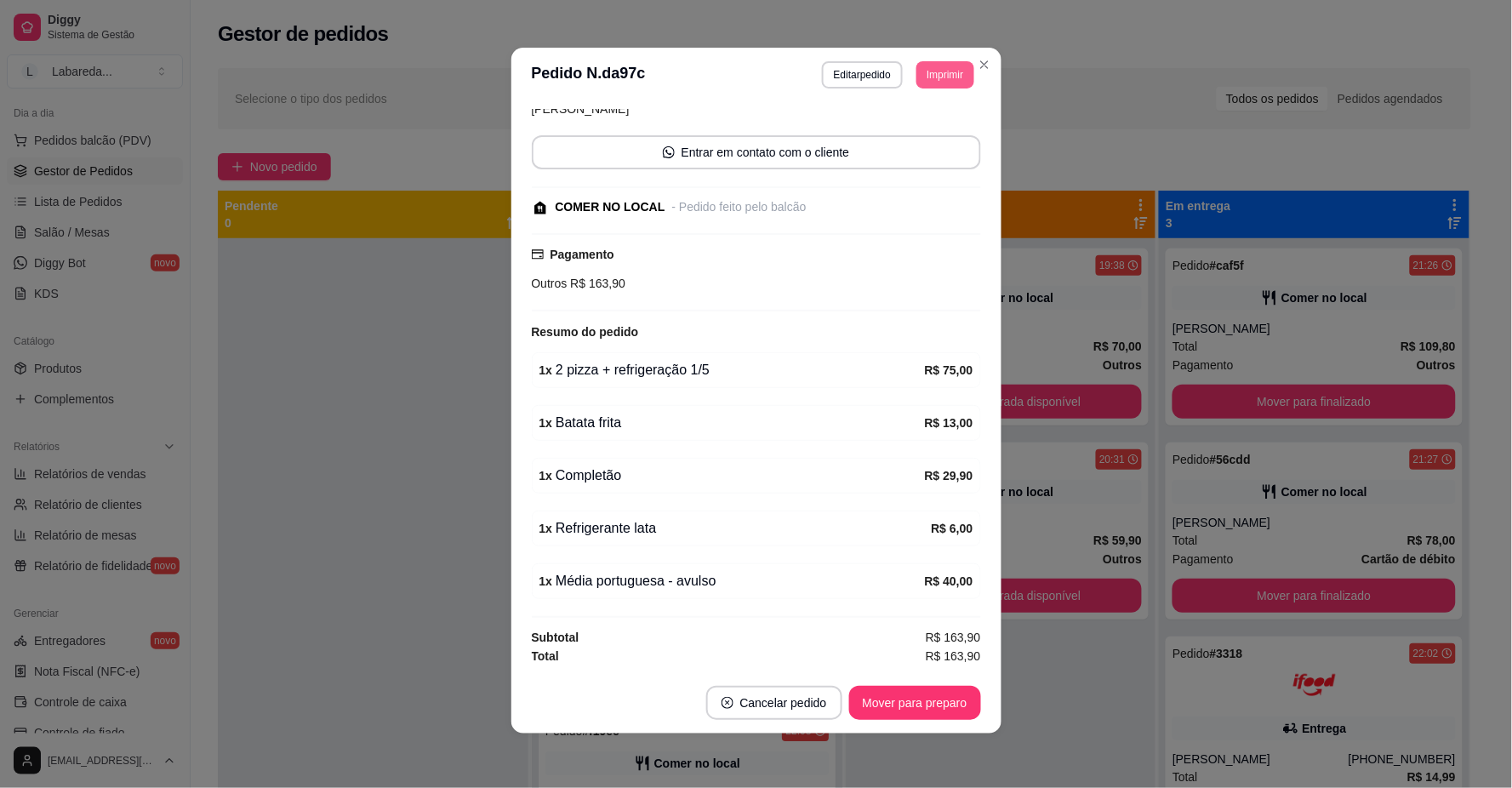
click at [923, 66] on button "Imprimir" at bounding box center [945, 75] width 57 height 27
click at [901, 140] on button "IMPRESSORA" at bounding box center [907, 135] width 124 height 27
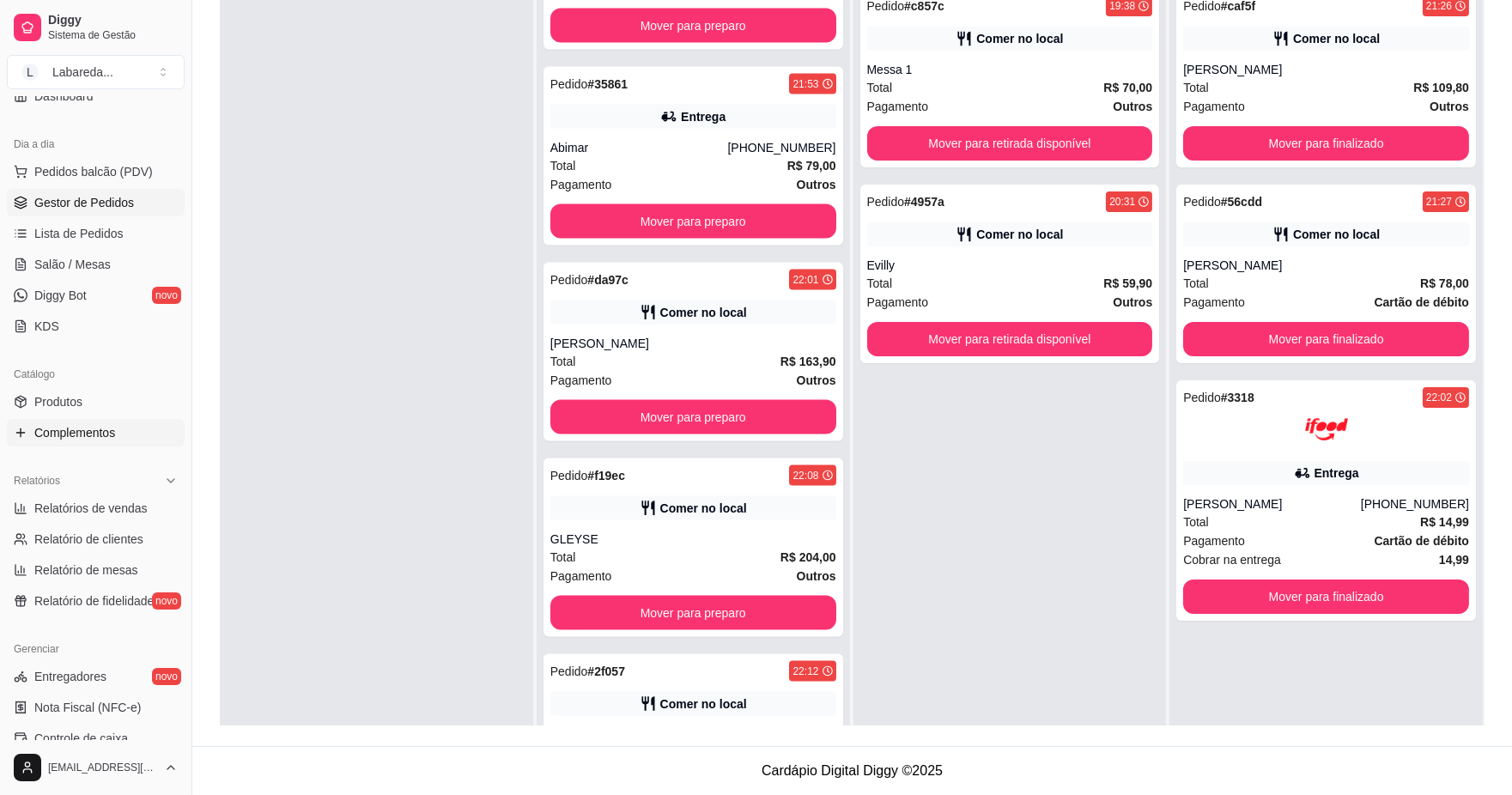
scroll to position [153, 0]
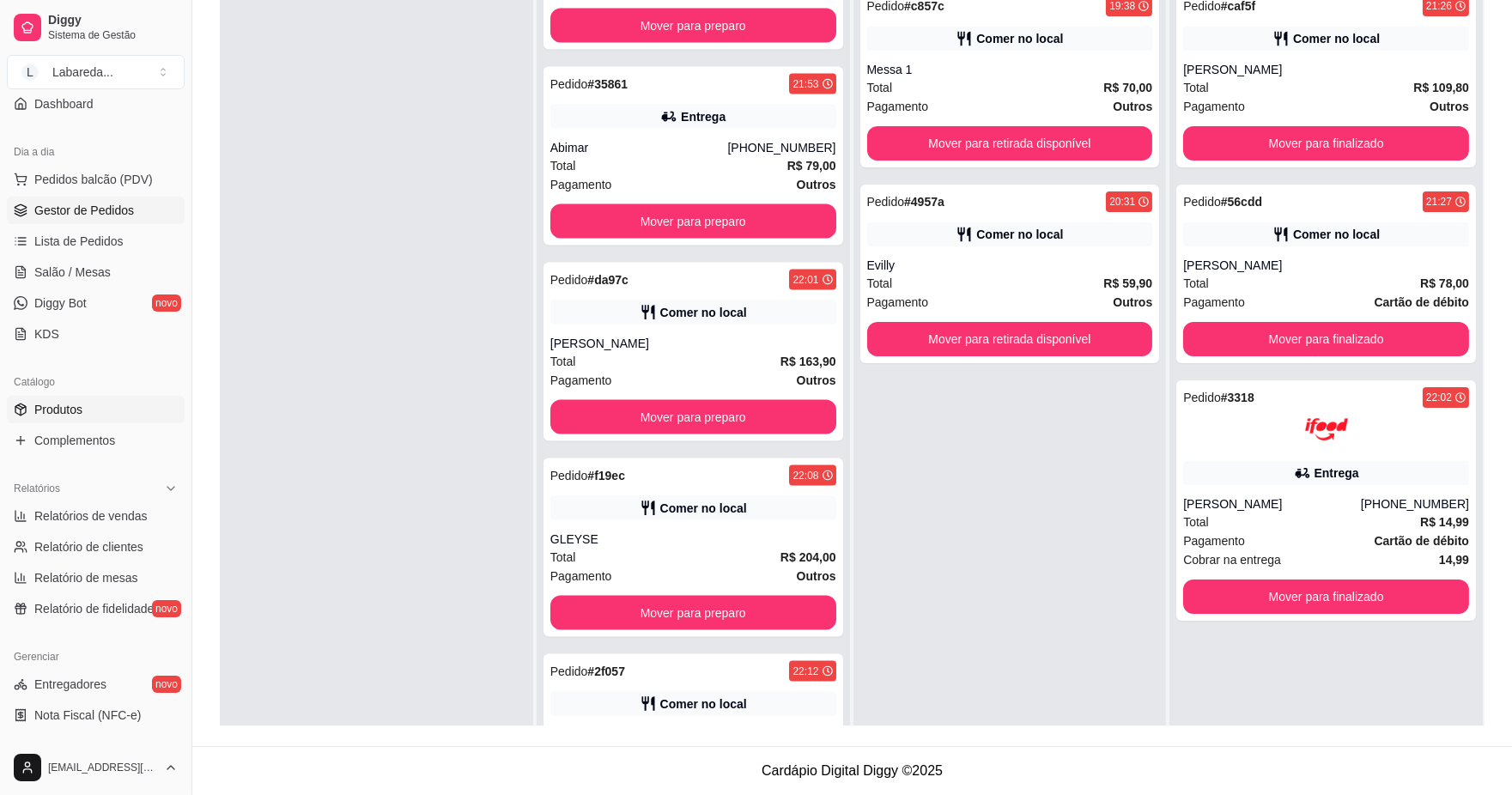
click at [36, 408] on span "Produtos" at bounding box center [58, 409] width 48 height 18
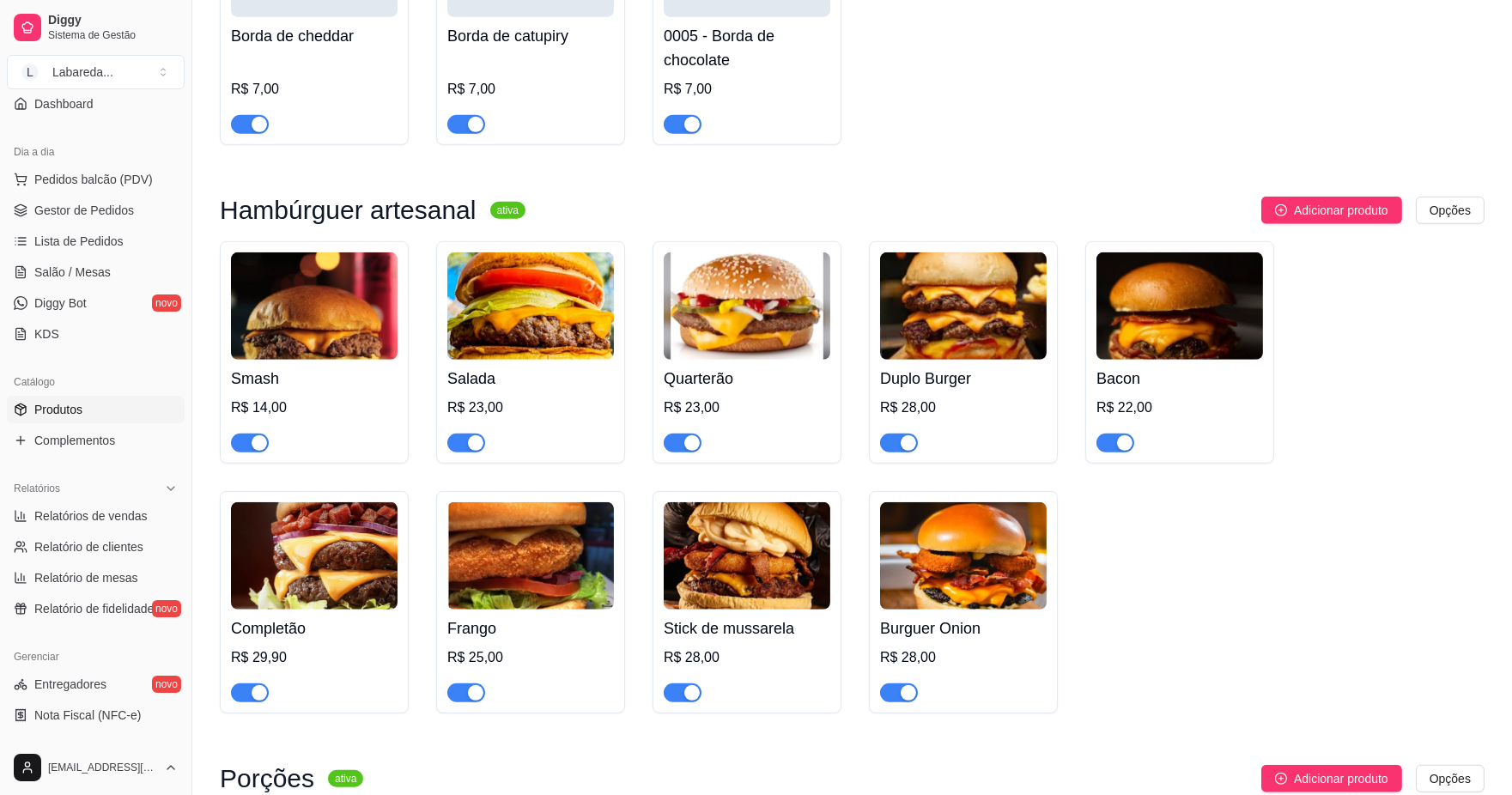
scroll to position [2576, 0]
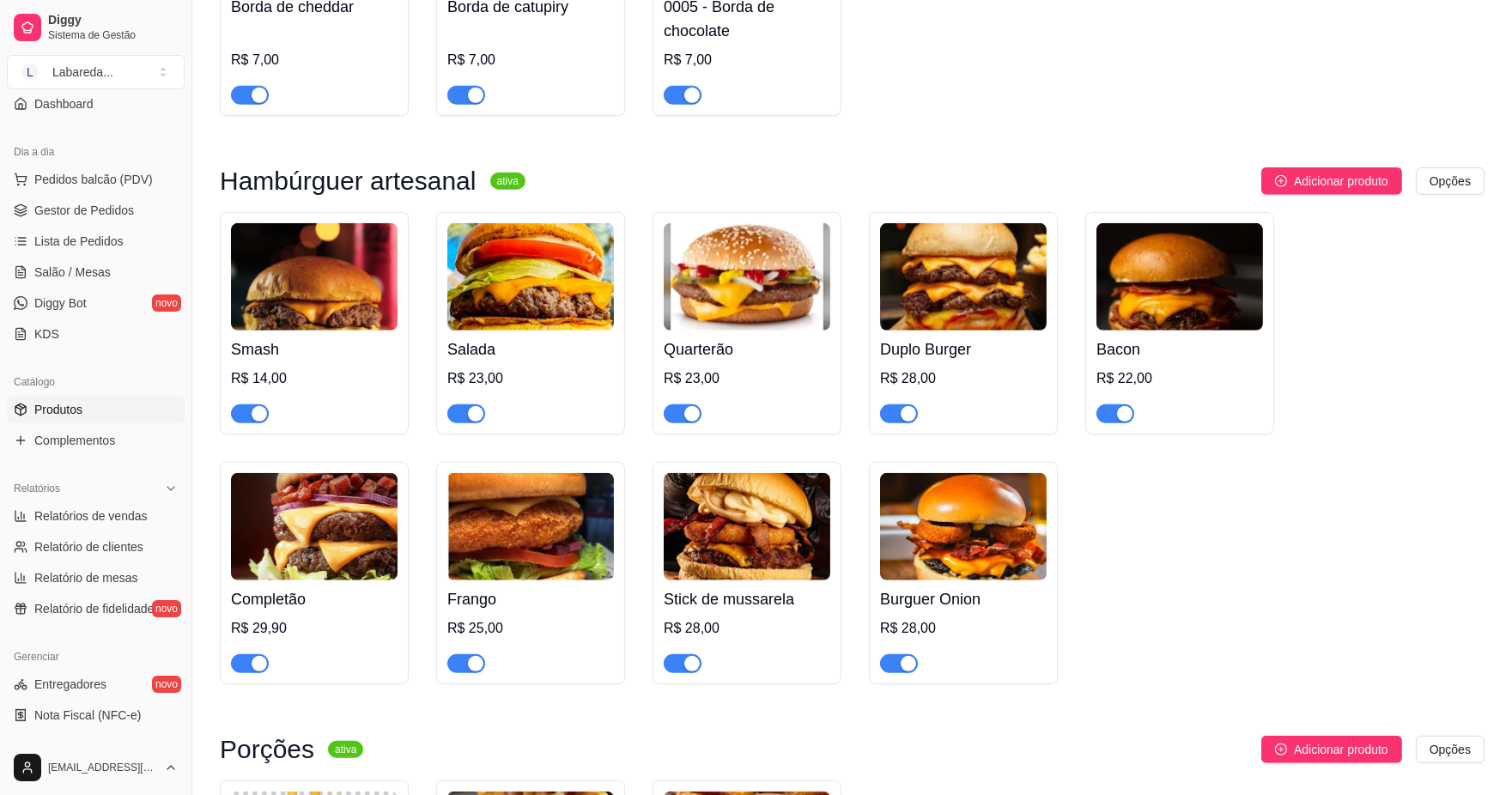
click at [260, 422] on div "button" at bounding box center [259, 414] width 16 height 16
click at [454, 423] on span "button" at bounding box center [466, 414] width 38 height 18
drag, startPoint x: 675, startPoint y: 448, endPoint x: 683, endPoint y: 447, distance: 8.1
click at [680, 423] on span "button" at bounding box center [683, 414] width 38 height 18
click at [899, 423] on button "button" at bounding box center [899, 414] width 38 height 18
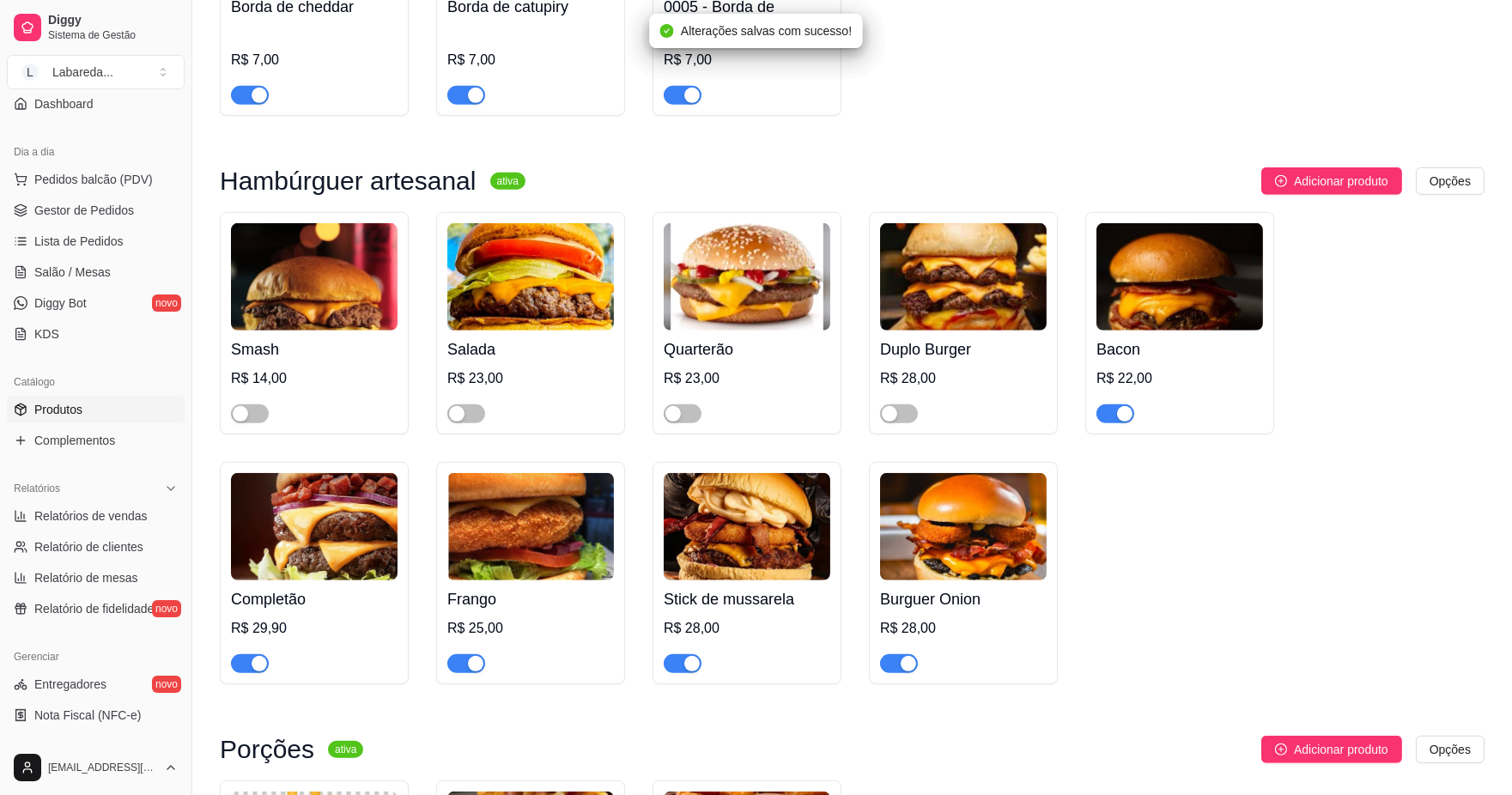
click at [1120, 422] on div "button" at bounding box center [1125, 414] width 16 height 16
click at [896, 673] on span "button" at bounding box center [899, 664] width 38 height 18
click at [690, 671] on div "button" at bounding box center [692, 663] width 16 height 16
click at [468, 671] on div "button" at bounding box center [476, 663] width 16 height 16
click at [250, 673] on span "button" at bounding box center [249, 664] width 38 height 18
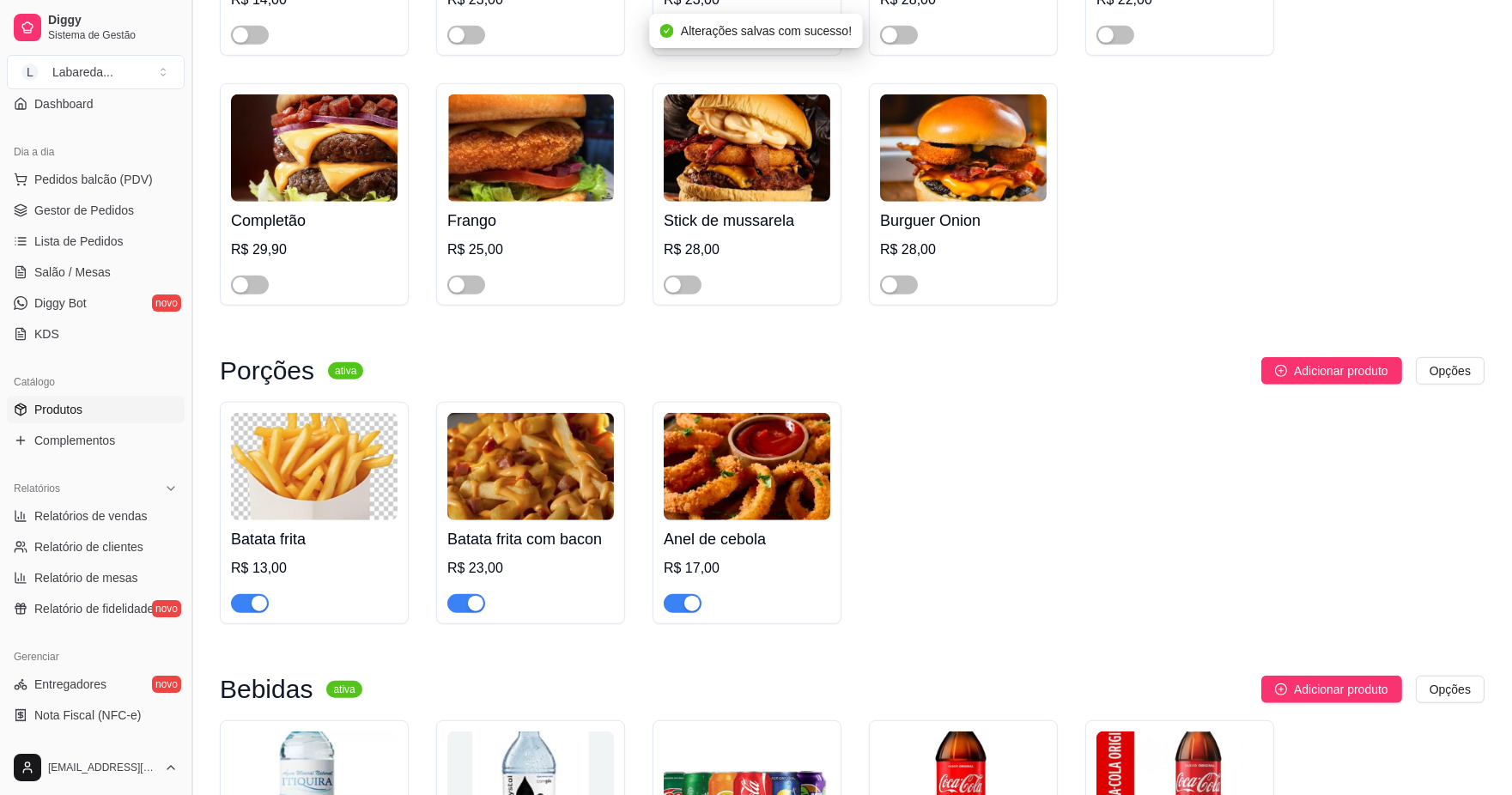
scroll to position [2861, 0]
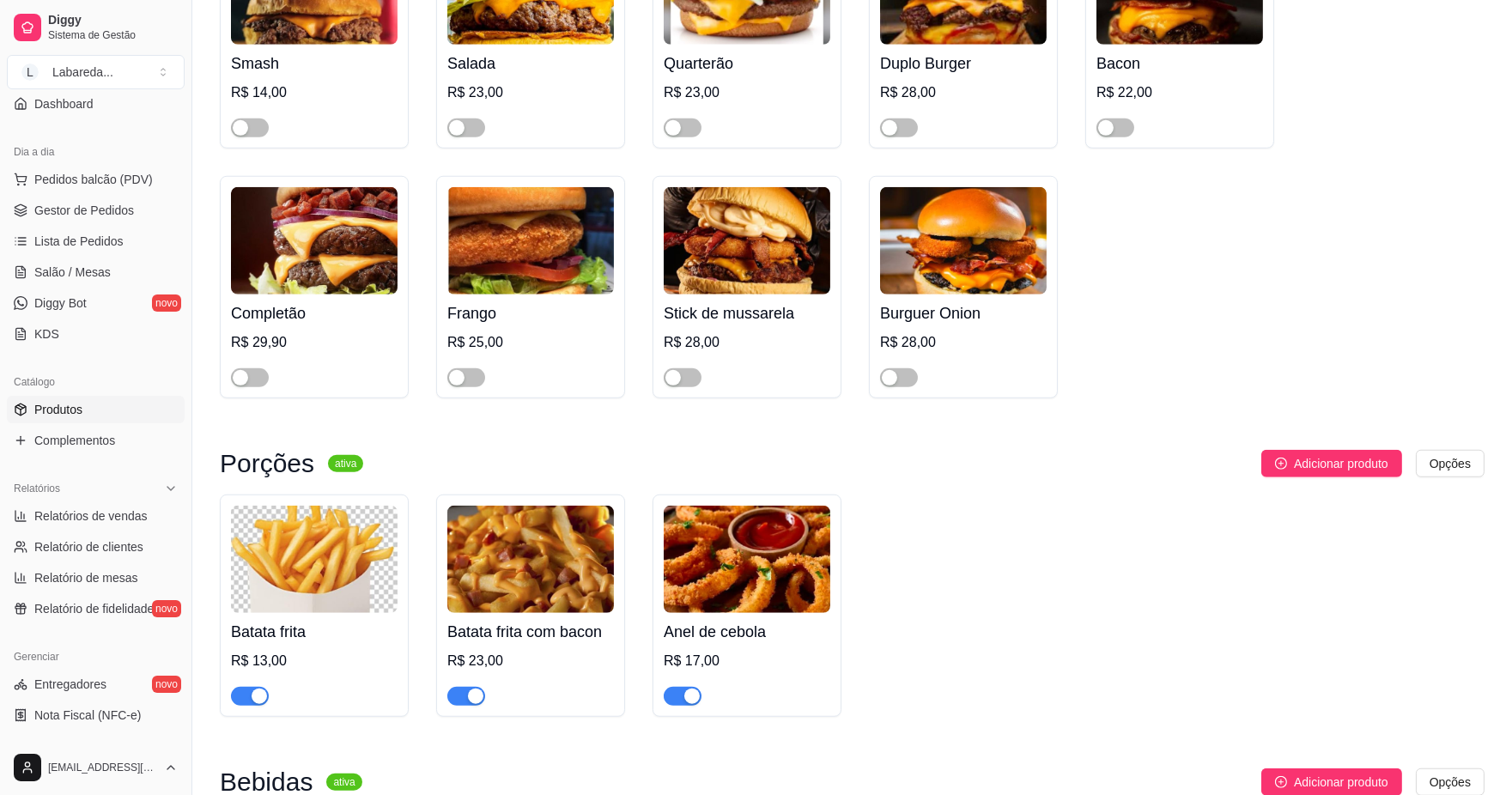
click at [867, 717] on div "Batata frita R$ 13,00 Batata frita com bacon R$ 23,00 Anel de cebola R$ 17,00" at bounding box center [853, 606] width 1265 height 223
click at [79, 414] on span "Produtos" at bounding box center [58, 409] width 48 height 18
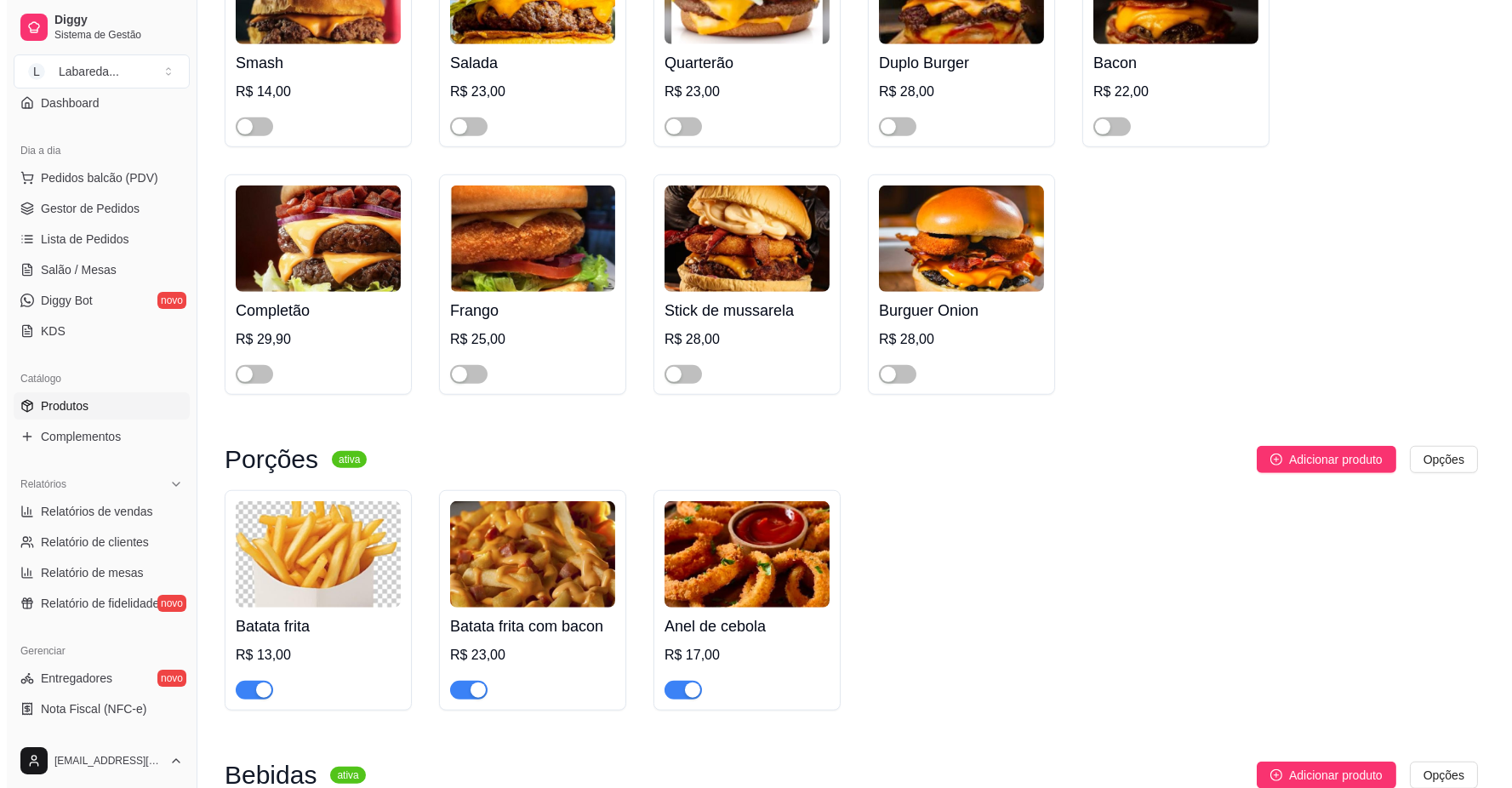
scroll to position [0, 0]
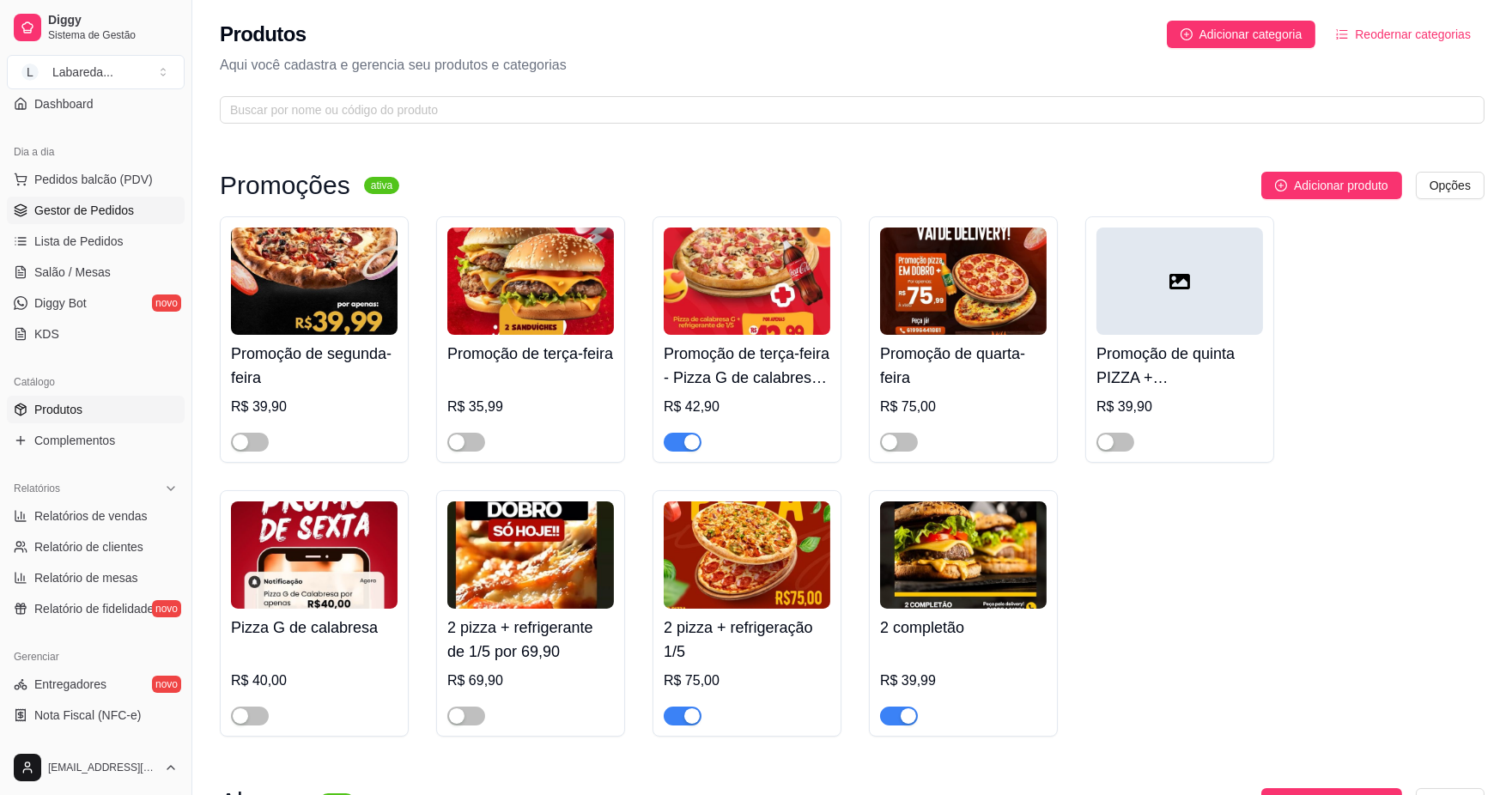
click at [78, 202] on span "Gestor de Pedidos" at bounding box center [84, 211] width 100 height 18
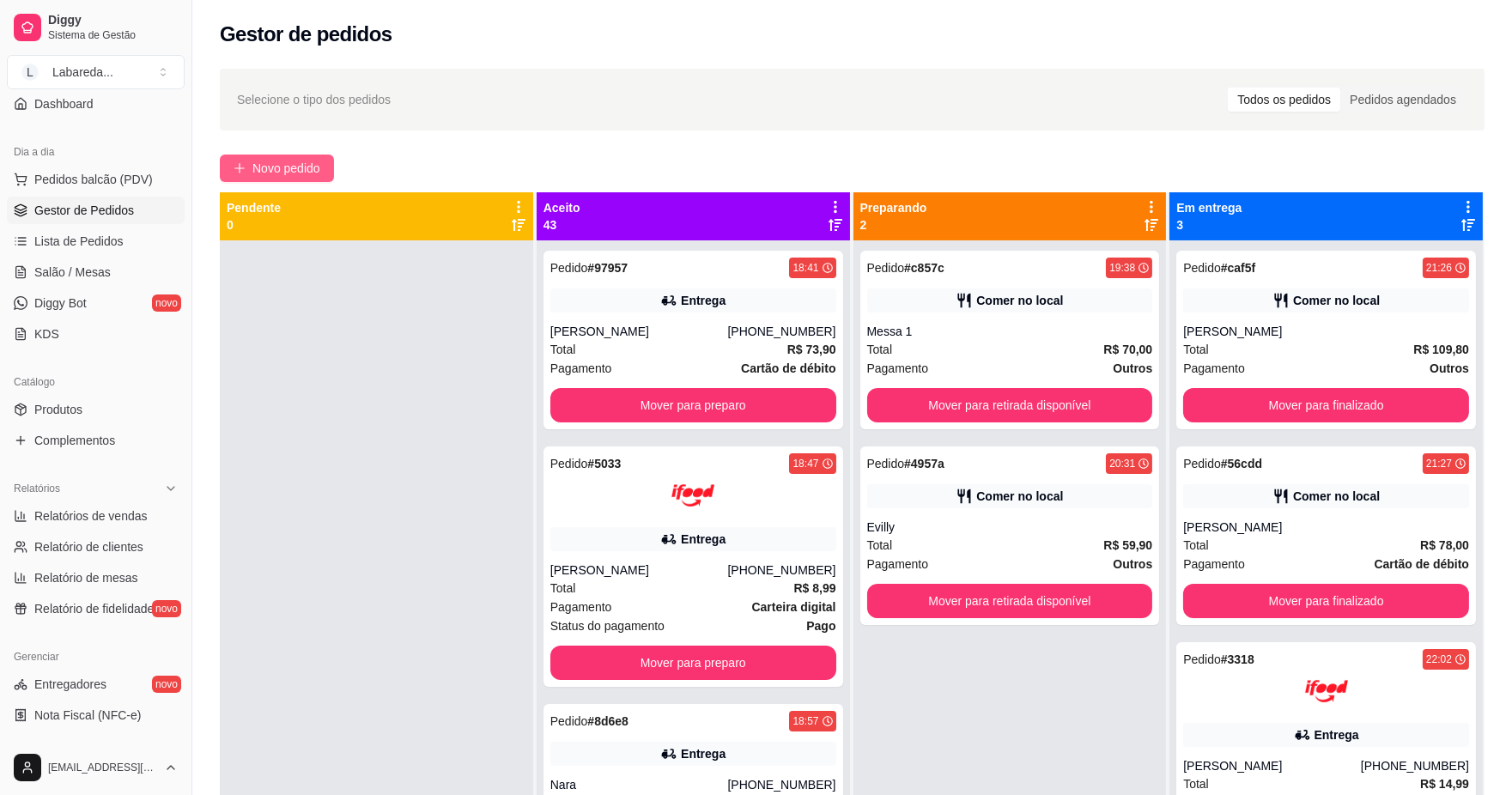
click at [285, 175] on span "Novo pedido" at bounding box center [285, 168] width 67 height 18
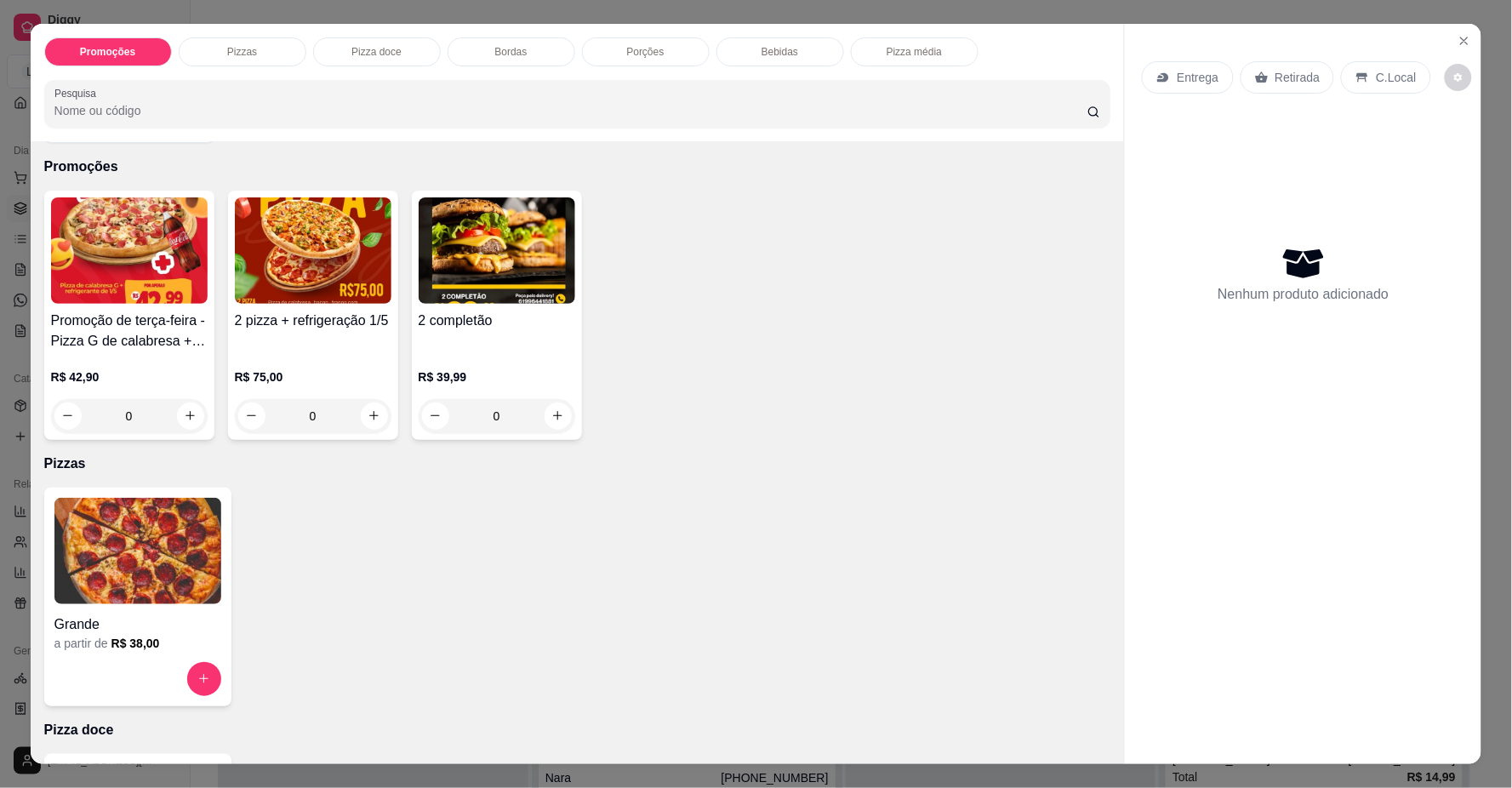
scroll to position [94, 0]
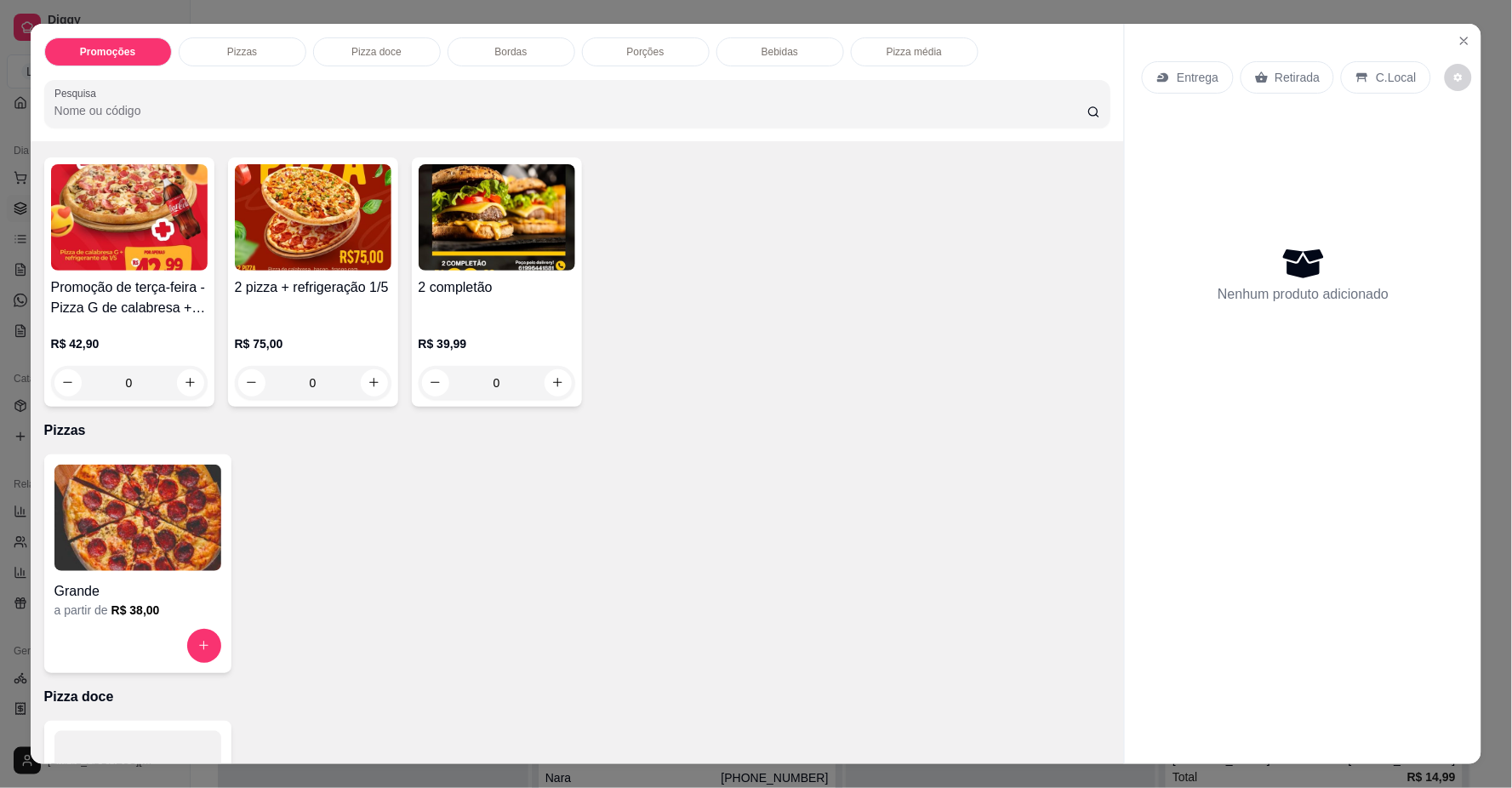
click at [153, 548] on img at bounding box center [138, 518] width 167 height 106
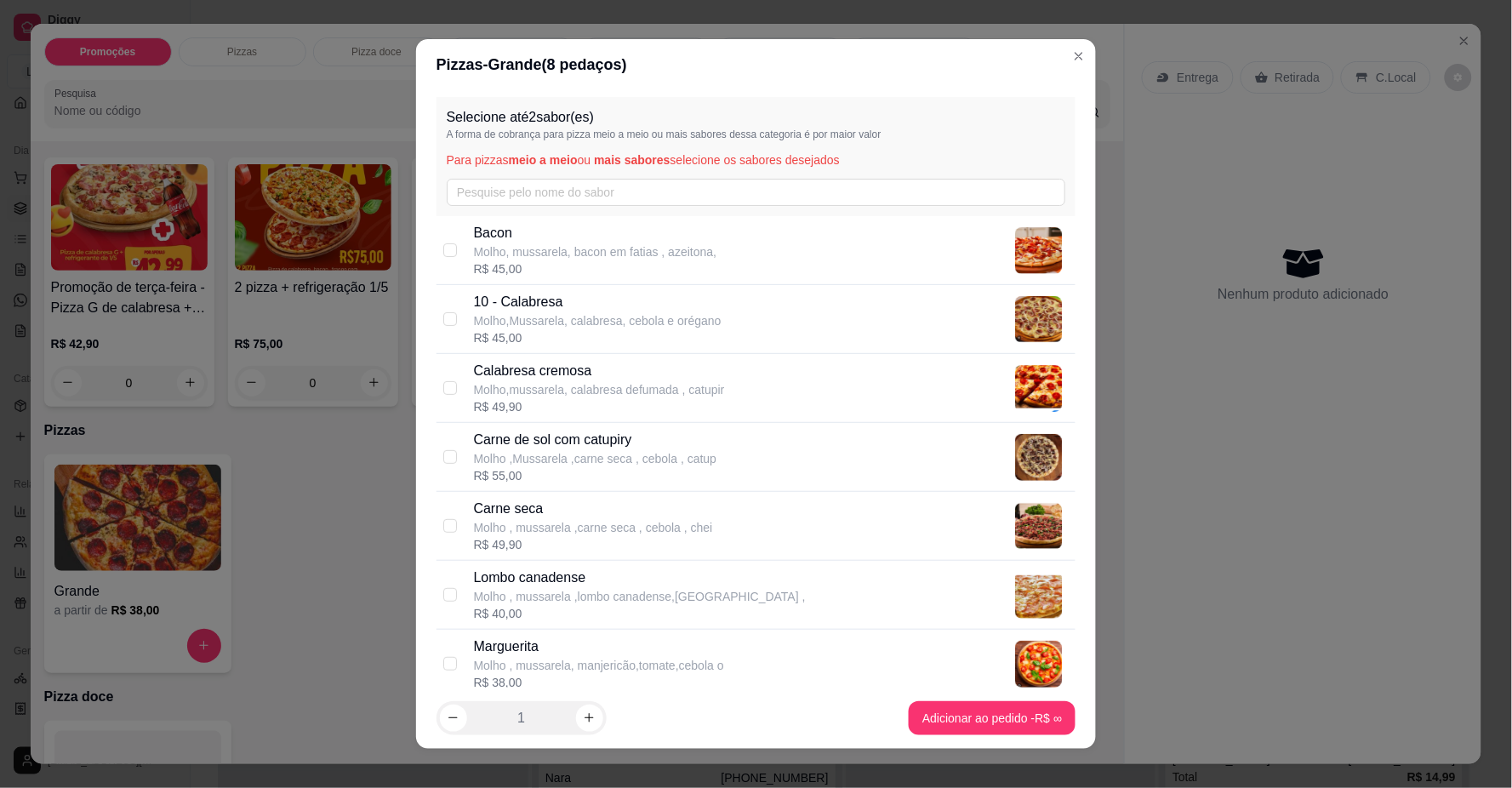
click at [481, 292] on p "10 - Calabresa" at bounding box center [598, 302] width 248 height 20
checkbox input "true"
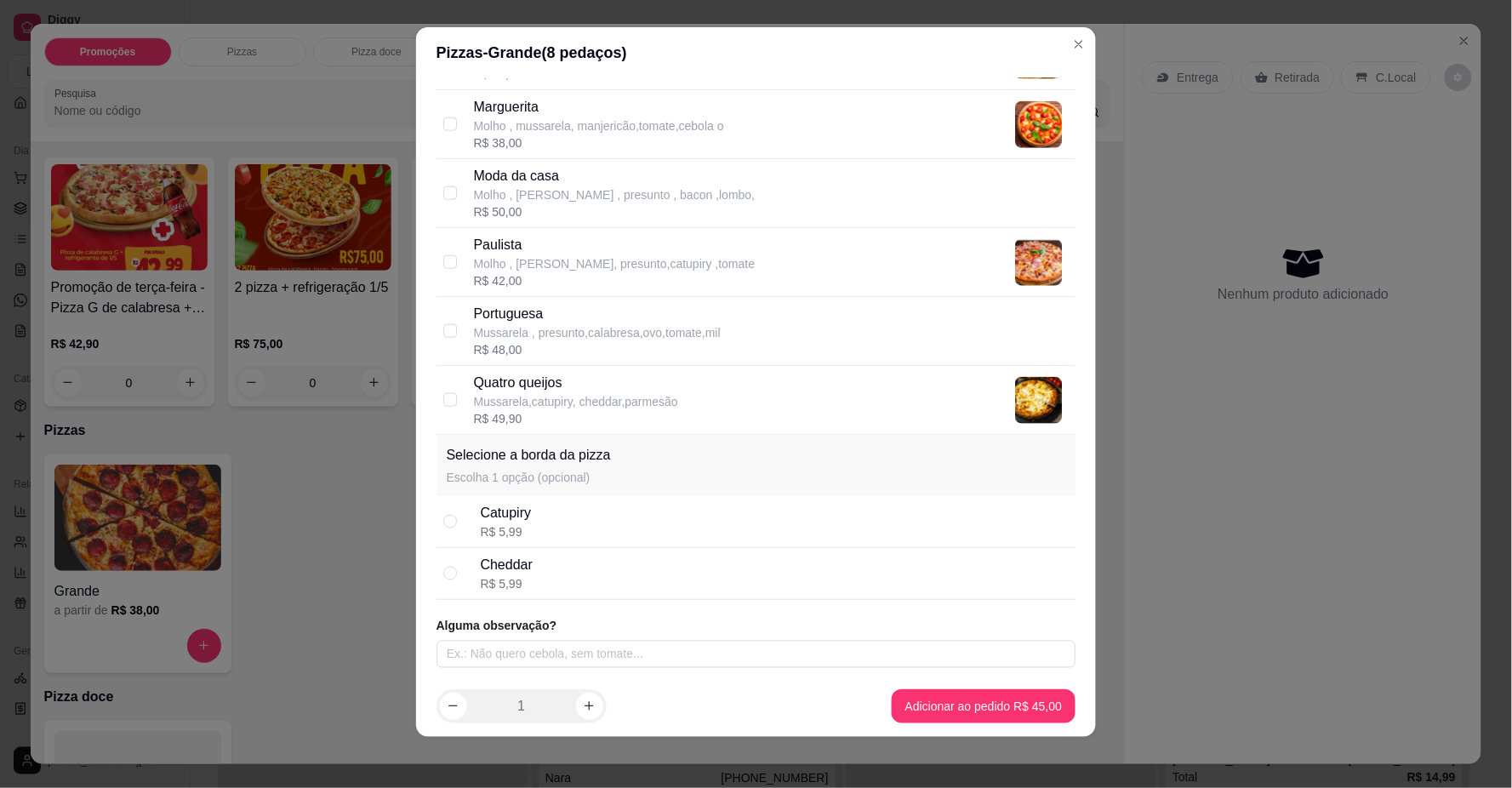
scroll to position [15, 0]
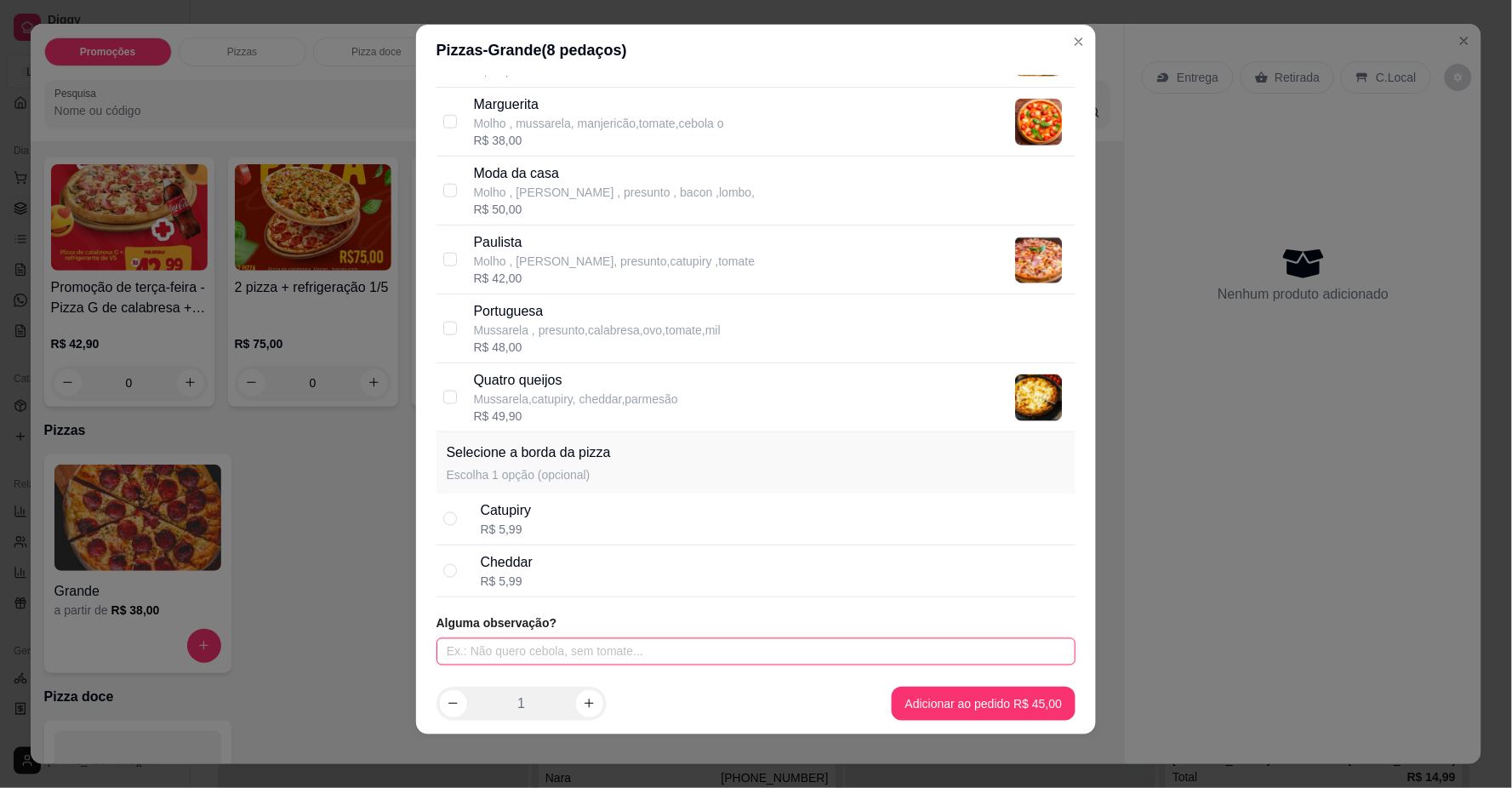
click at [557, 651] on input "text" at bounding box center [756, 652] width 640 height 27
click at [451, 648] on input "1 METADE MUSSARELA" at bounding box center [756, 652] width 640 height 27
click at [759, 658] on input "METADE MUSSARELA" at bounding box center [756, 652] width 640 height 27
type input "METADE MUSSARELA"
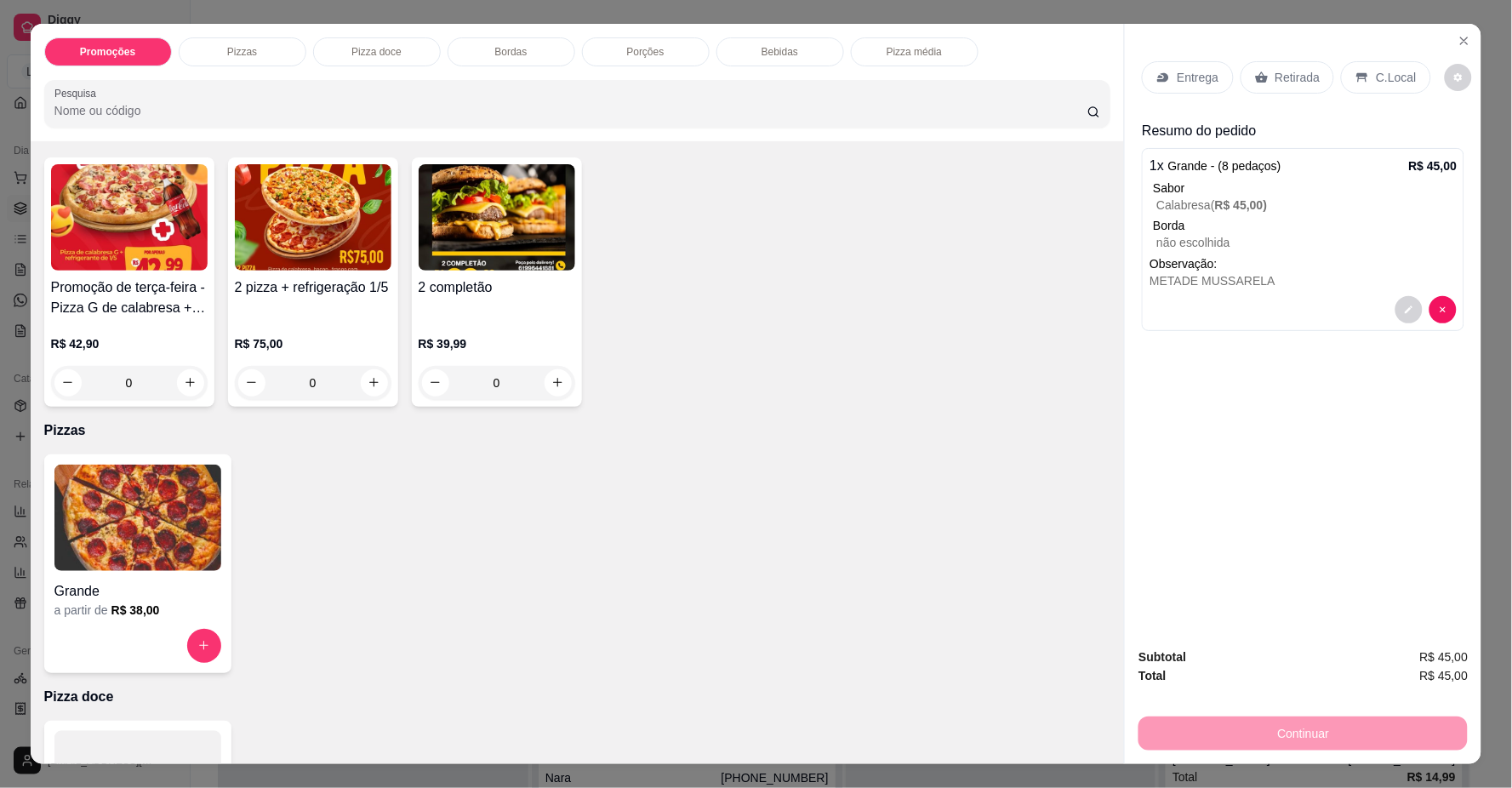
click at [1183, 88] on div "Entrega" at bounding box center [1187, 77] width 91 height 32
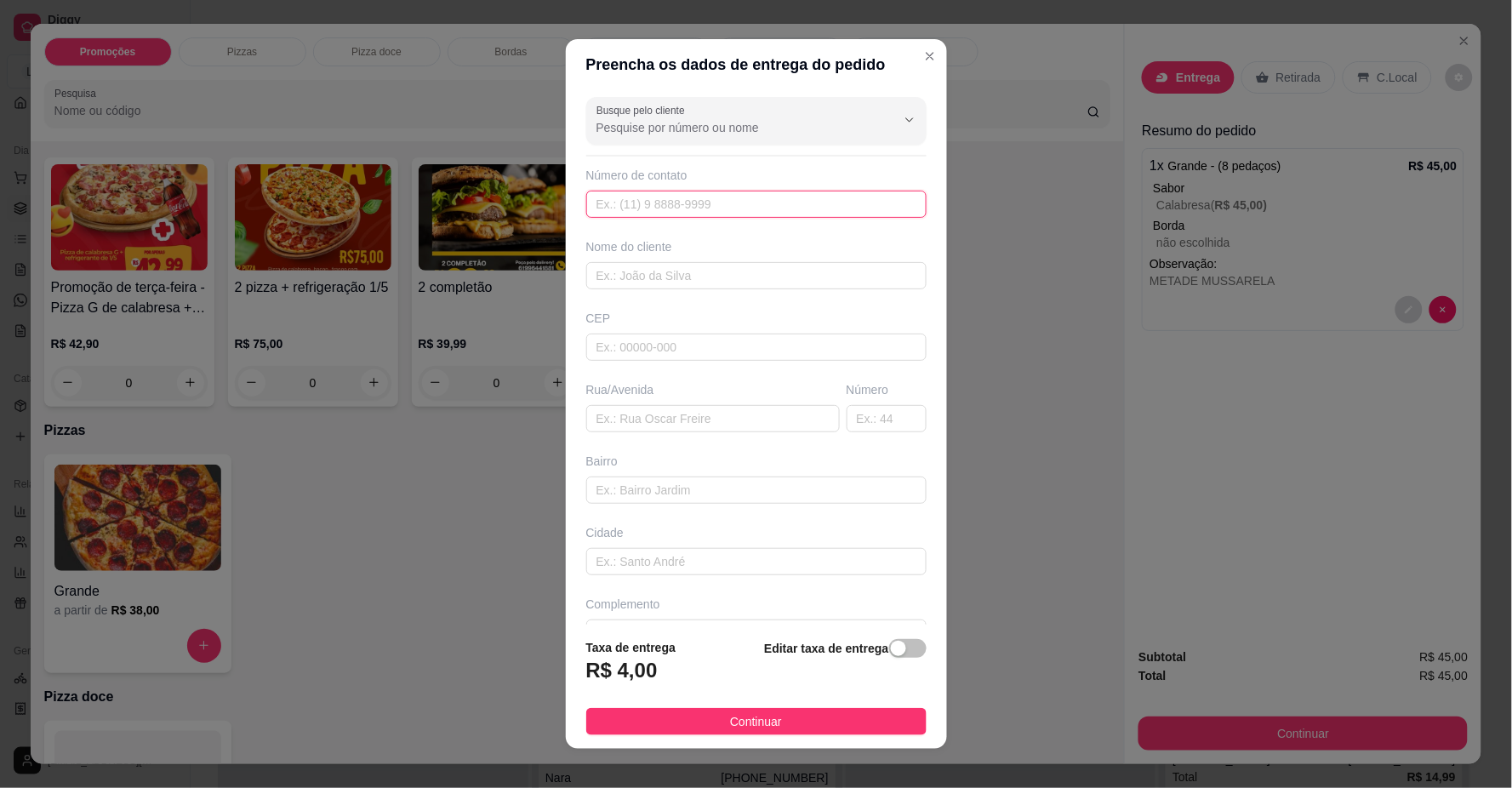
drag, startPoint x: 675, startPoint y: 200, endPoint x: 713, endPoint y: 252, distance: 64.4
click at [682, 212] on input "text" at bounding box center [757, 204] width 340 height 27
type input "619 99203-0026"
drag, startPoint x: 686, startPoint y: 275, endPoint x: 686, endPoint y: 257, distance: 18.0
click at [687, 275] on input "text" at bounding box center [757, 275] width 340 height 27
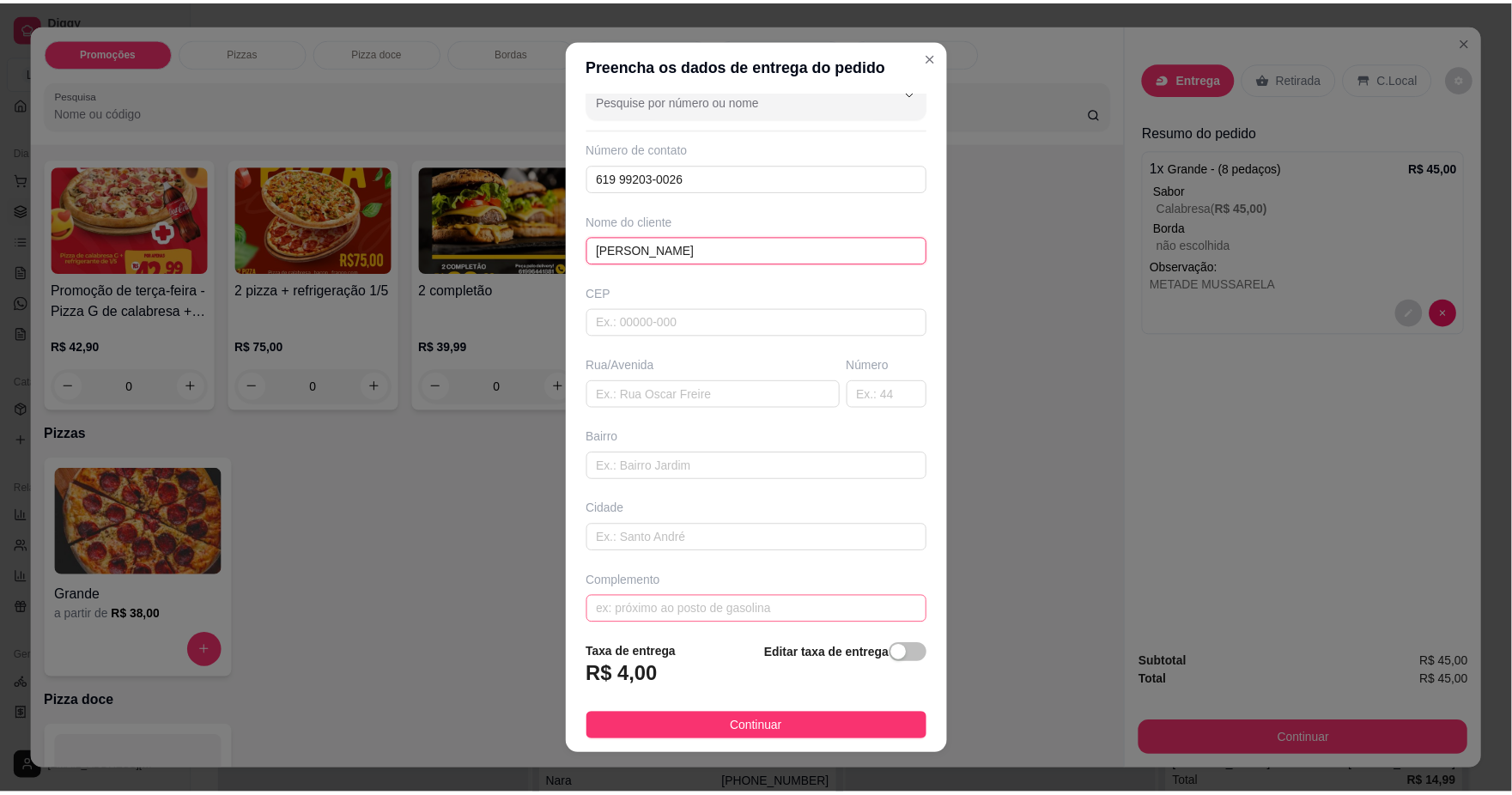
scroll to position [41, 0]
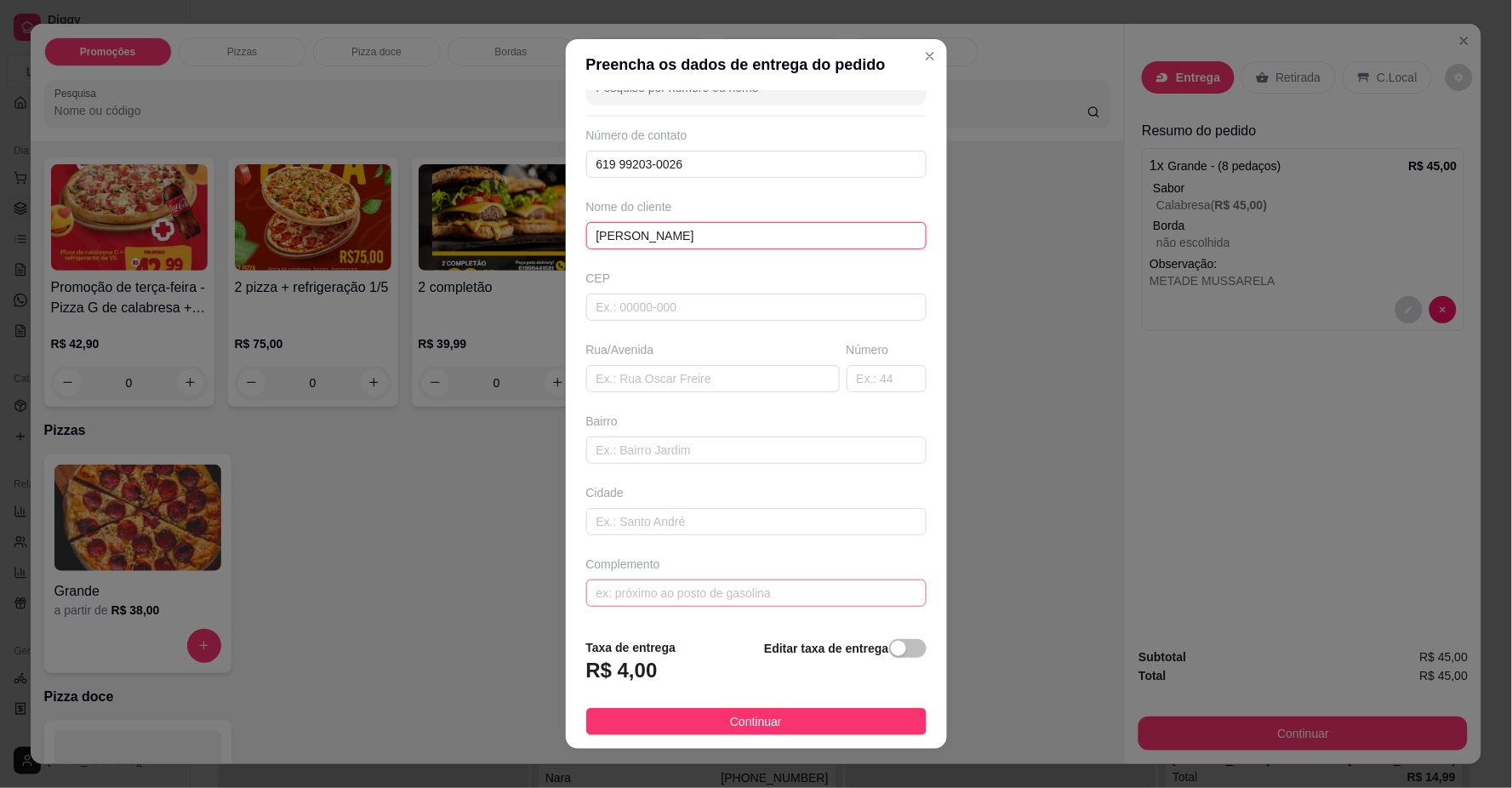
type input "[PERSON_NAME]"
click at [729, 590] on input "text" at bounding box center [757, 593] width 340 height 27
type input "SUPERMERCADO RESENDE"
click at [794, 724] on button "Continuar" at bounding box center [757, 722] width 340 height 27
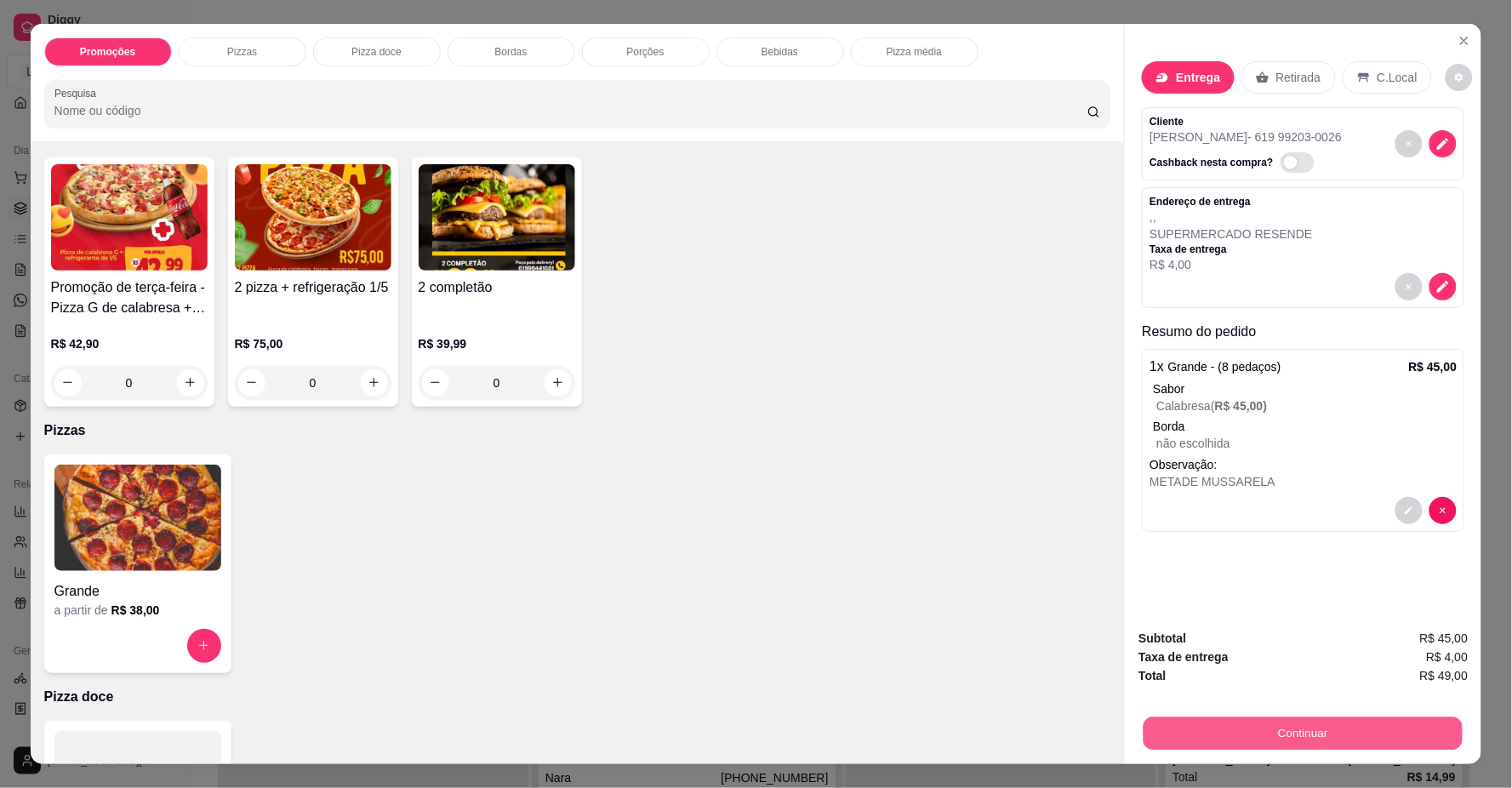
click at [1172, 722] on button "Continuar" at bounding box center [1303, 734] width 319 height 33
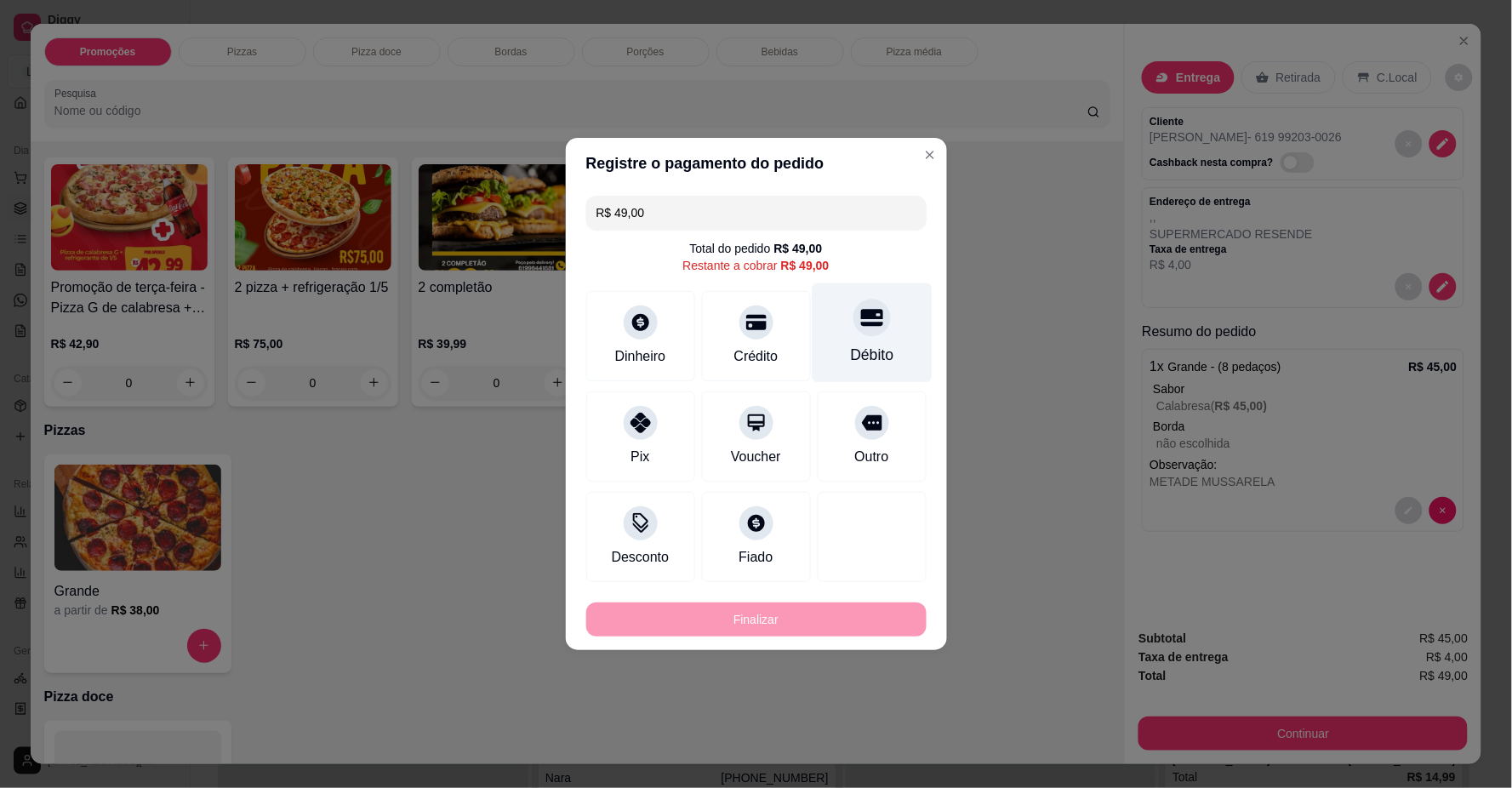
drag, startPoint x: 841, startPoint y: 321, endPoint x: 853, endPoint y: 328, distance: 13.9
click at [844, 321] on div "Débito" at bounding box center [871, 333] width 120 height 100
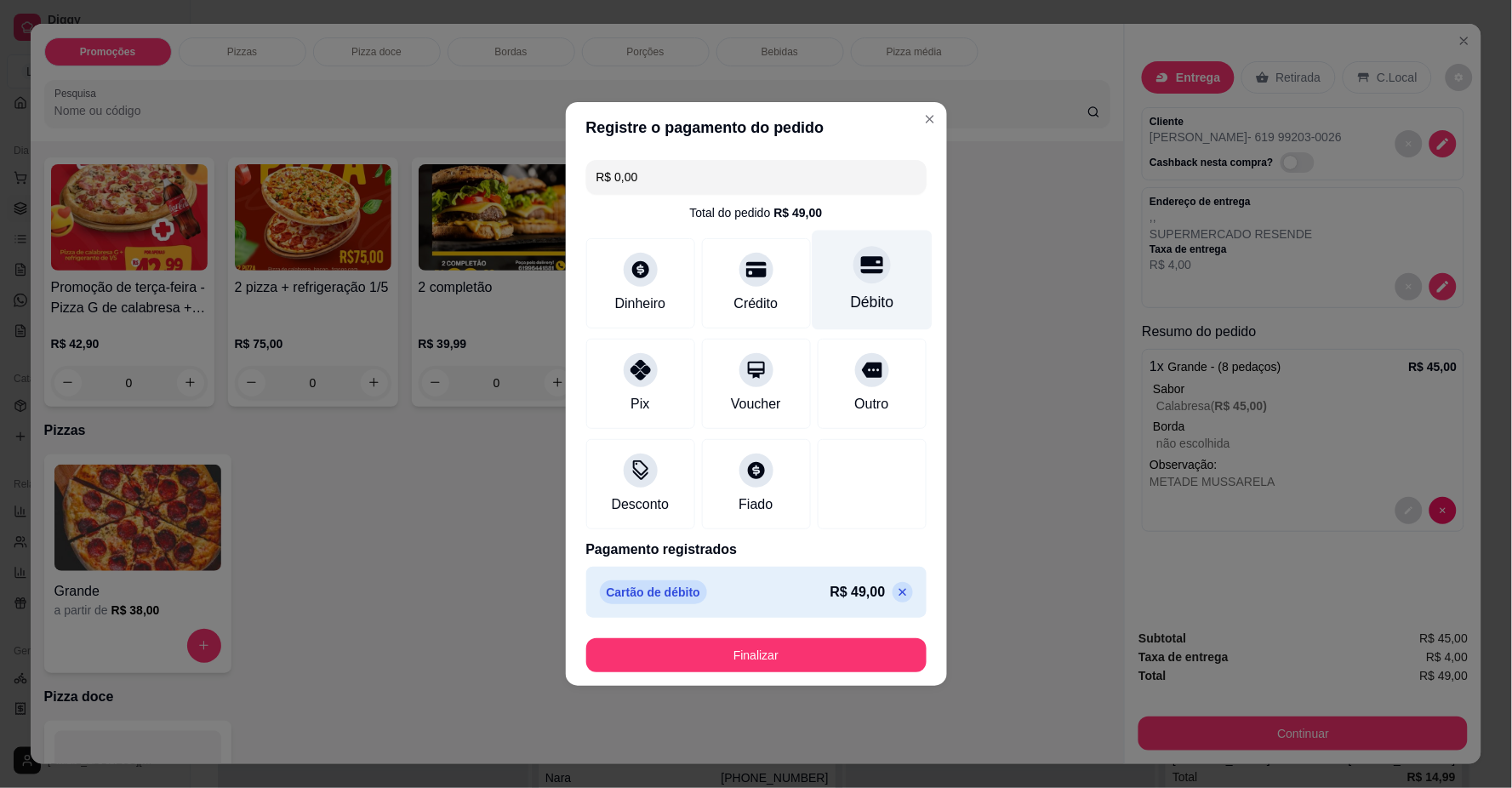
click at [858, 308] on div "Débito" at bounding box center [871, 302] width 43 height 22
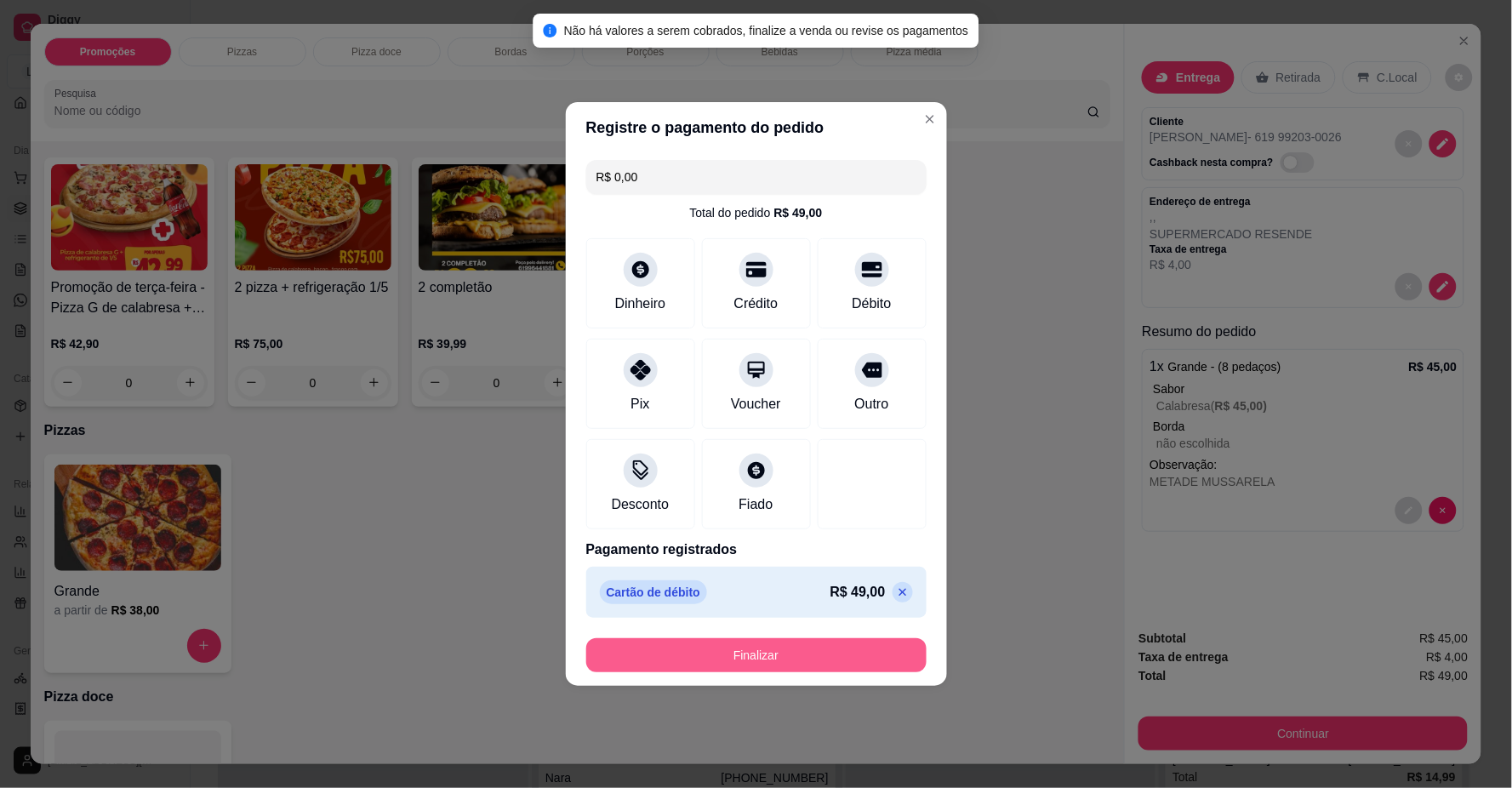
click at [849, 640] on button "Finalizar" at bounding box center [757, 654] width 340 height 34
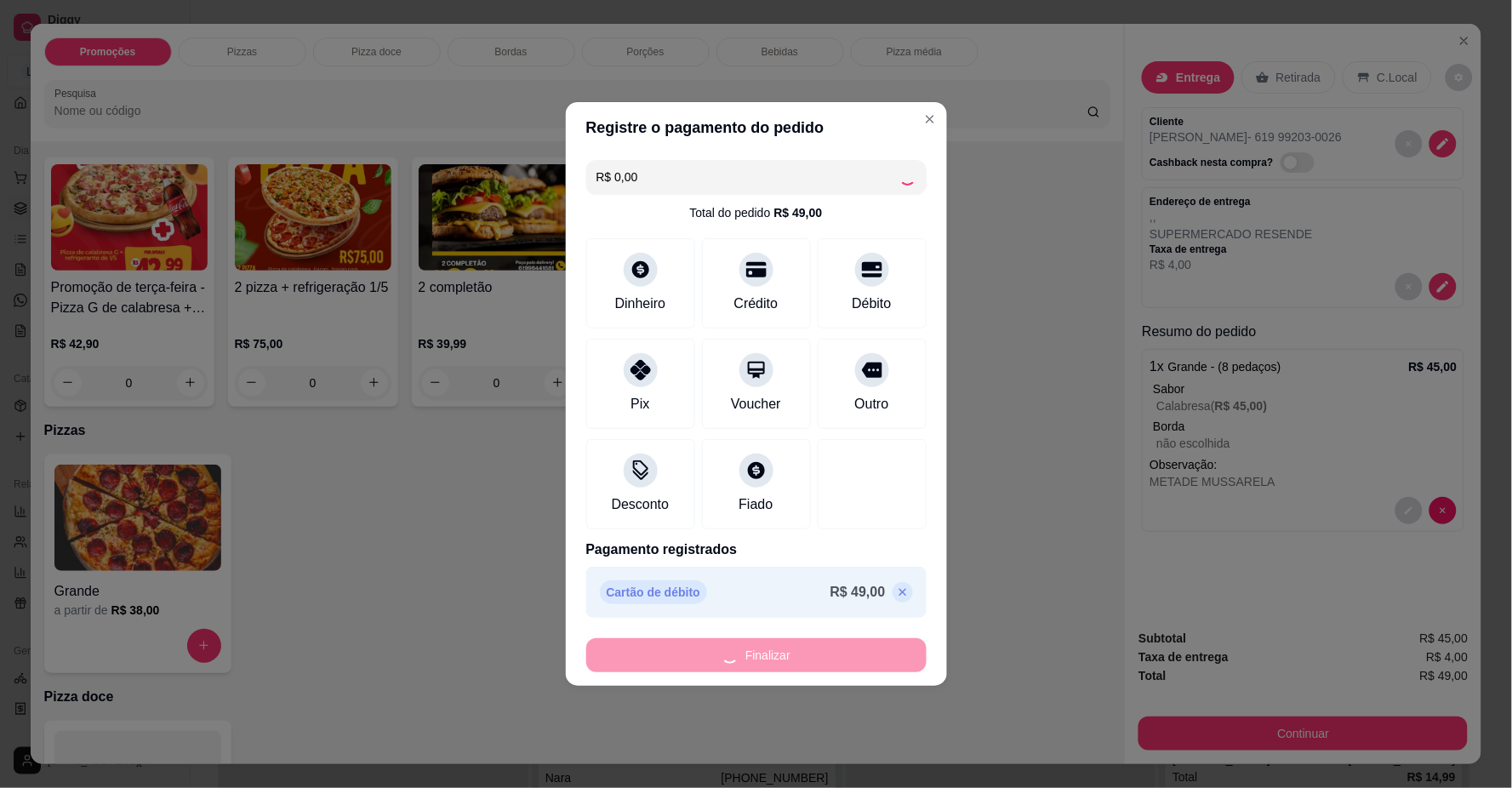
type input "-R$ 49,00"
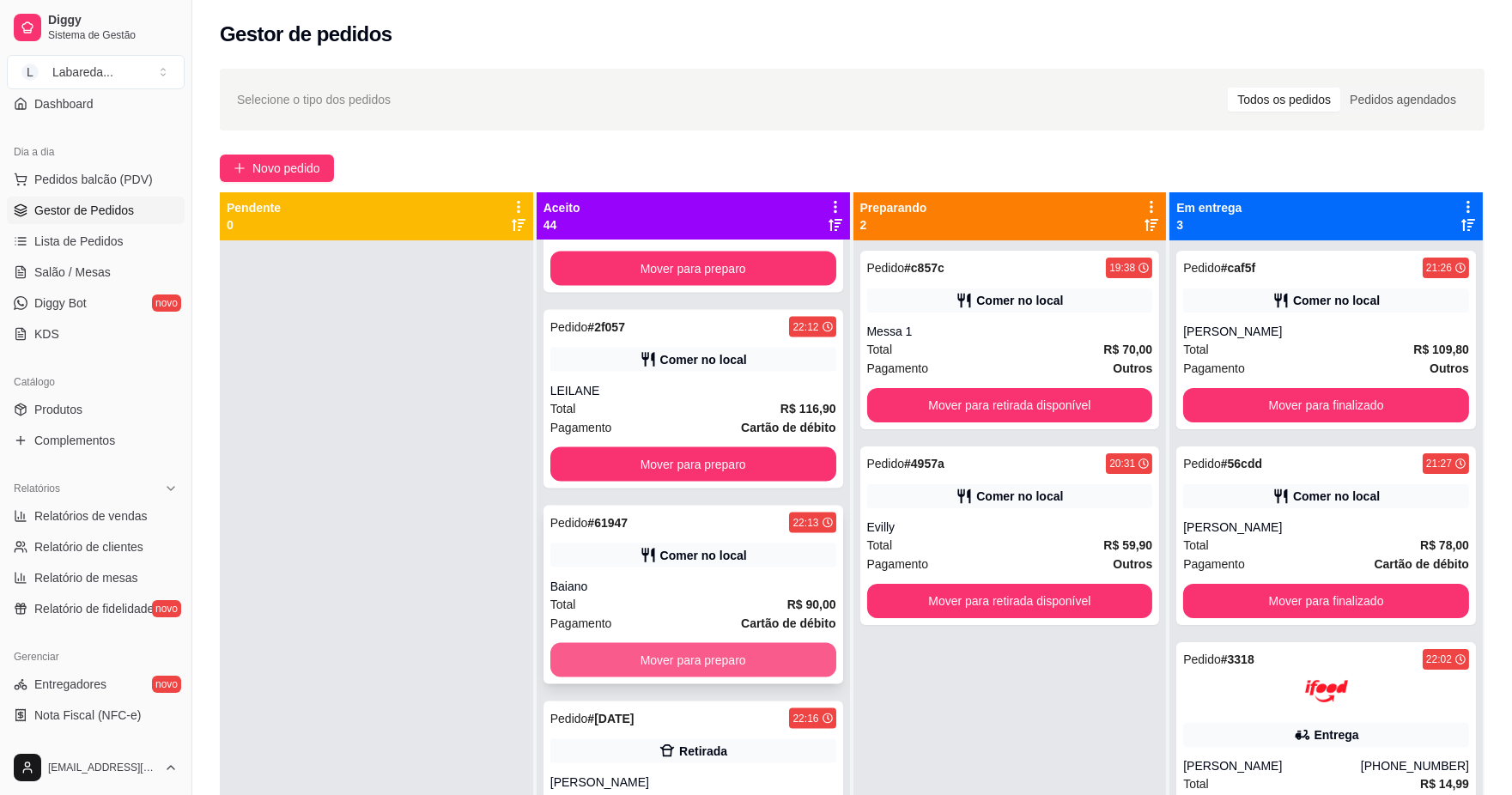
scroll to position [6105, 0]
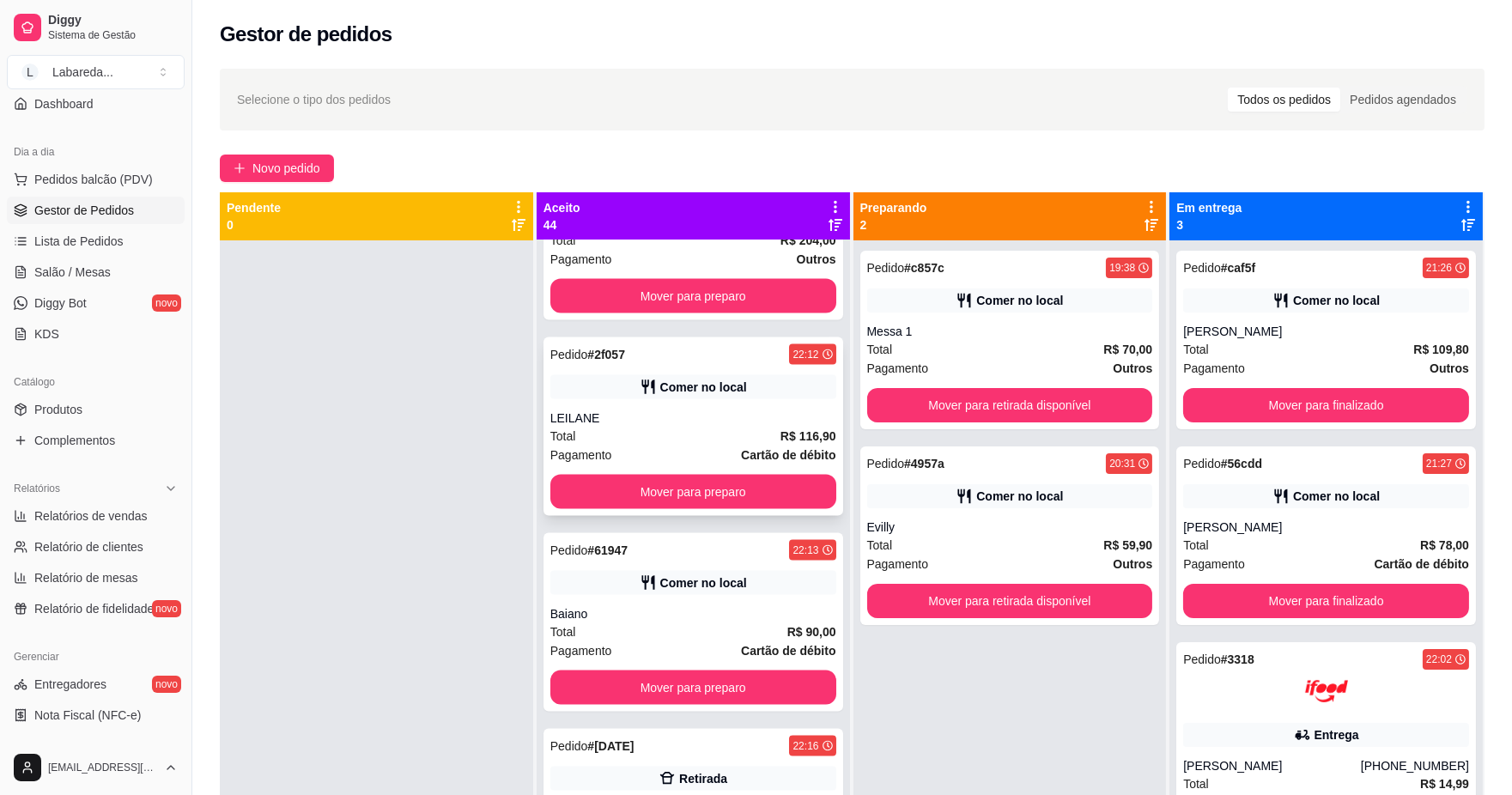
click at [696, 416] on div "LEILANE" at bounding box center [694, 418] width 286 height 18
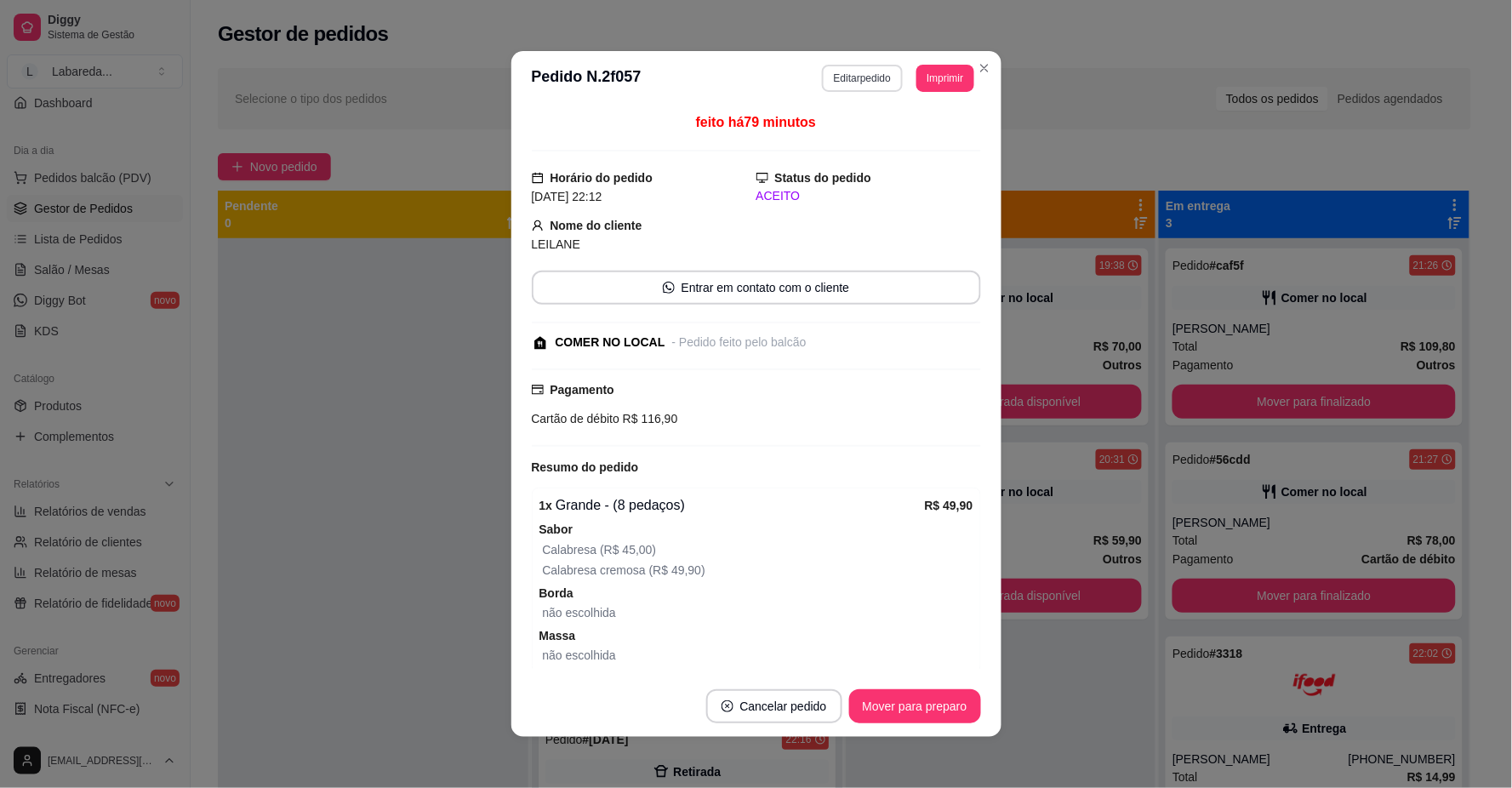
click at [849, 78] on button "Editar pedido" at bounding box center [862, 79] width 81 height 27
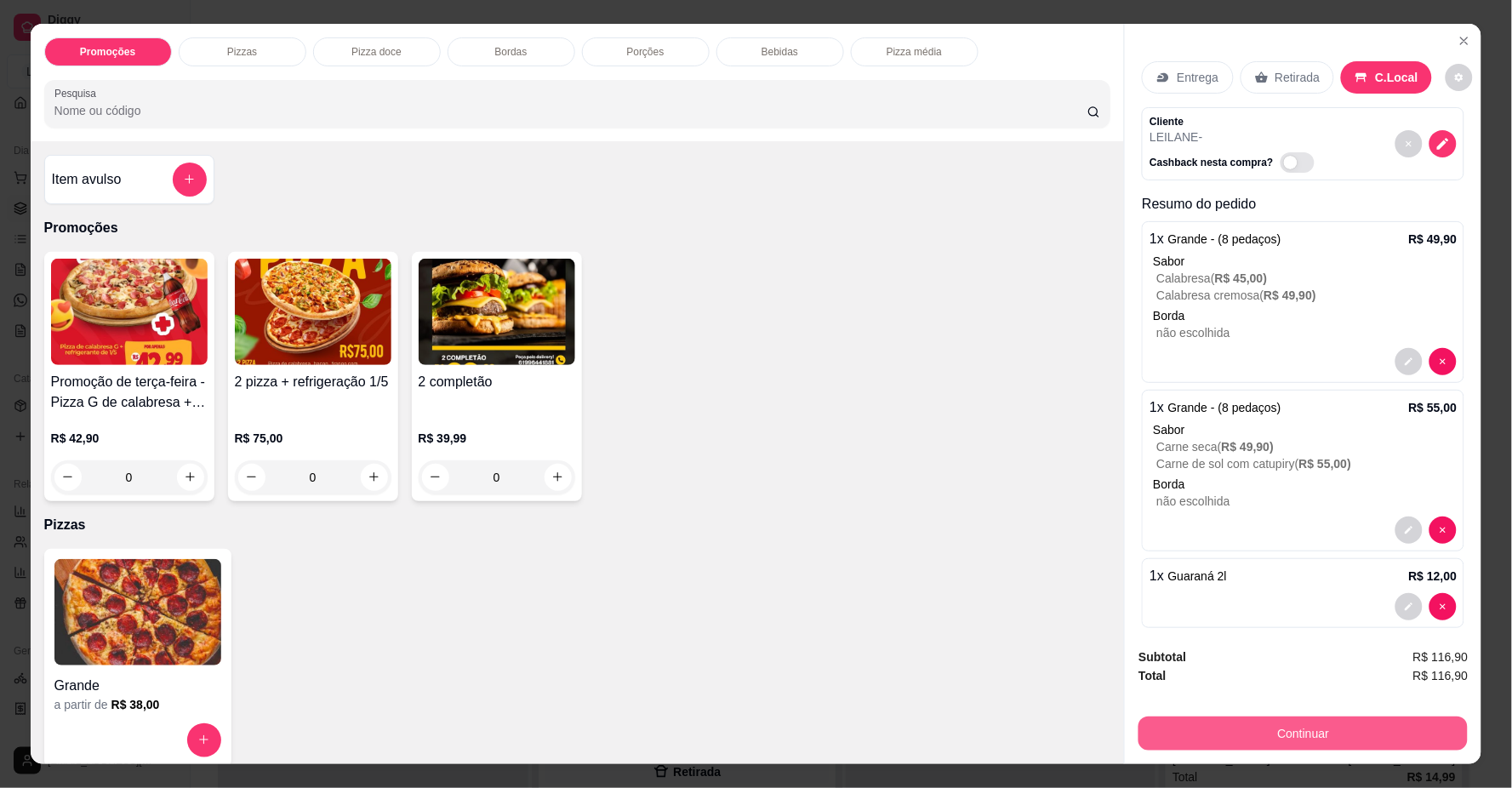
click at [1204, 732] on button "Continuar" at bounding box center [1303, 733] width 329 height 34
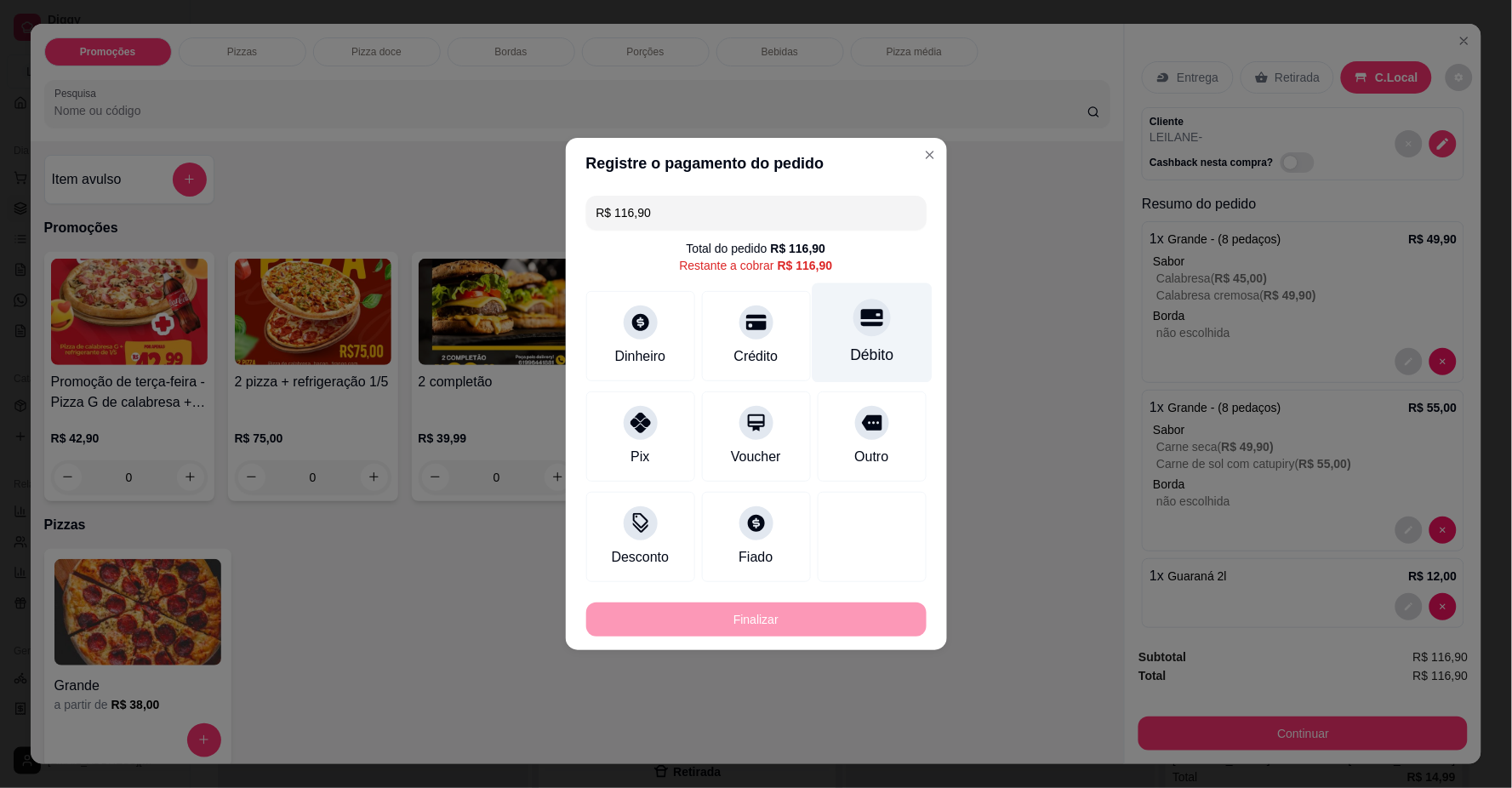
click at [869, 343] on div "Débito" at bounding box center [871, 333] width 120 height 100
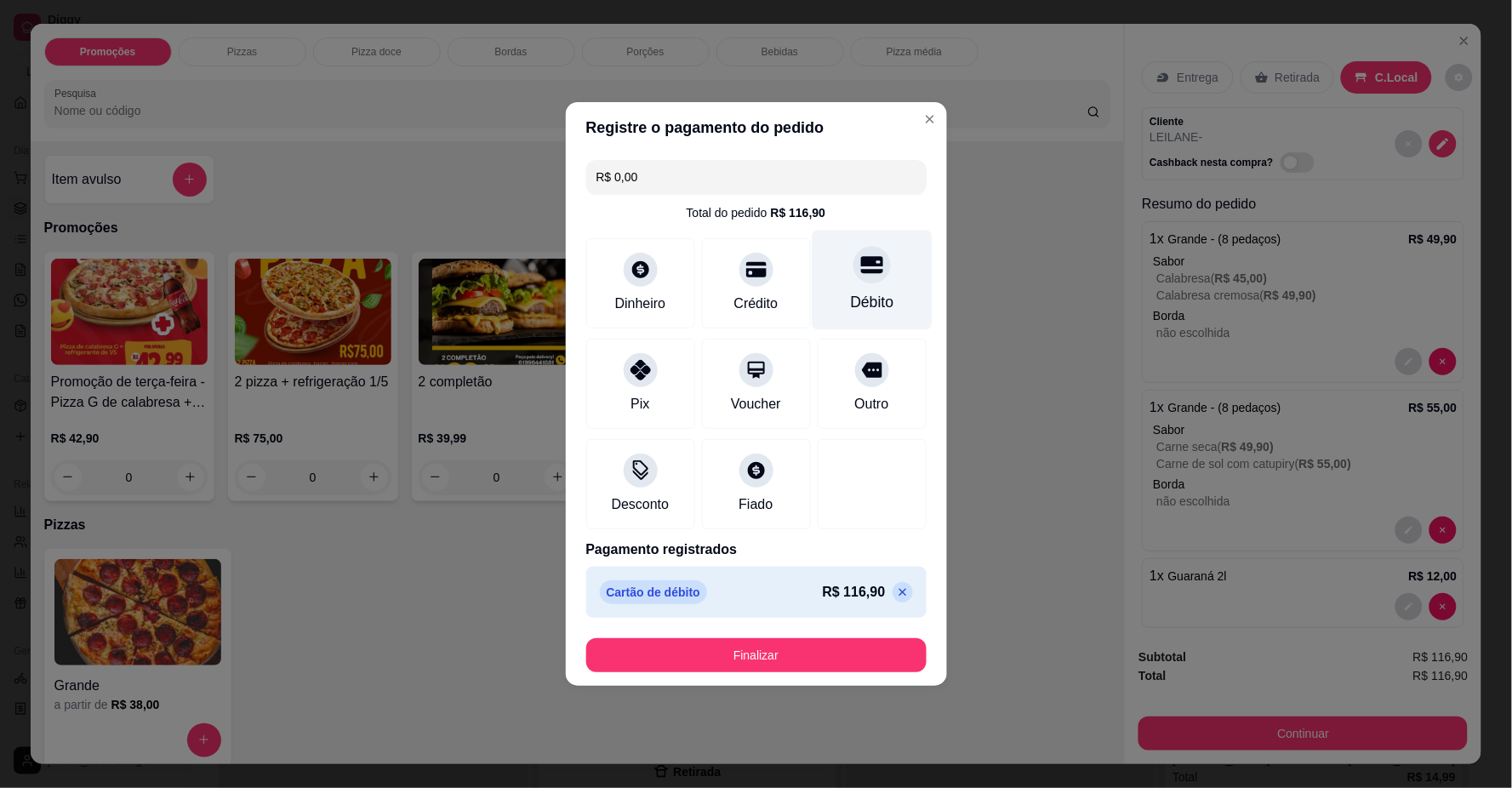
type input "R$ 0,00"
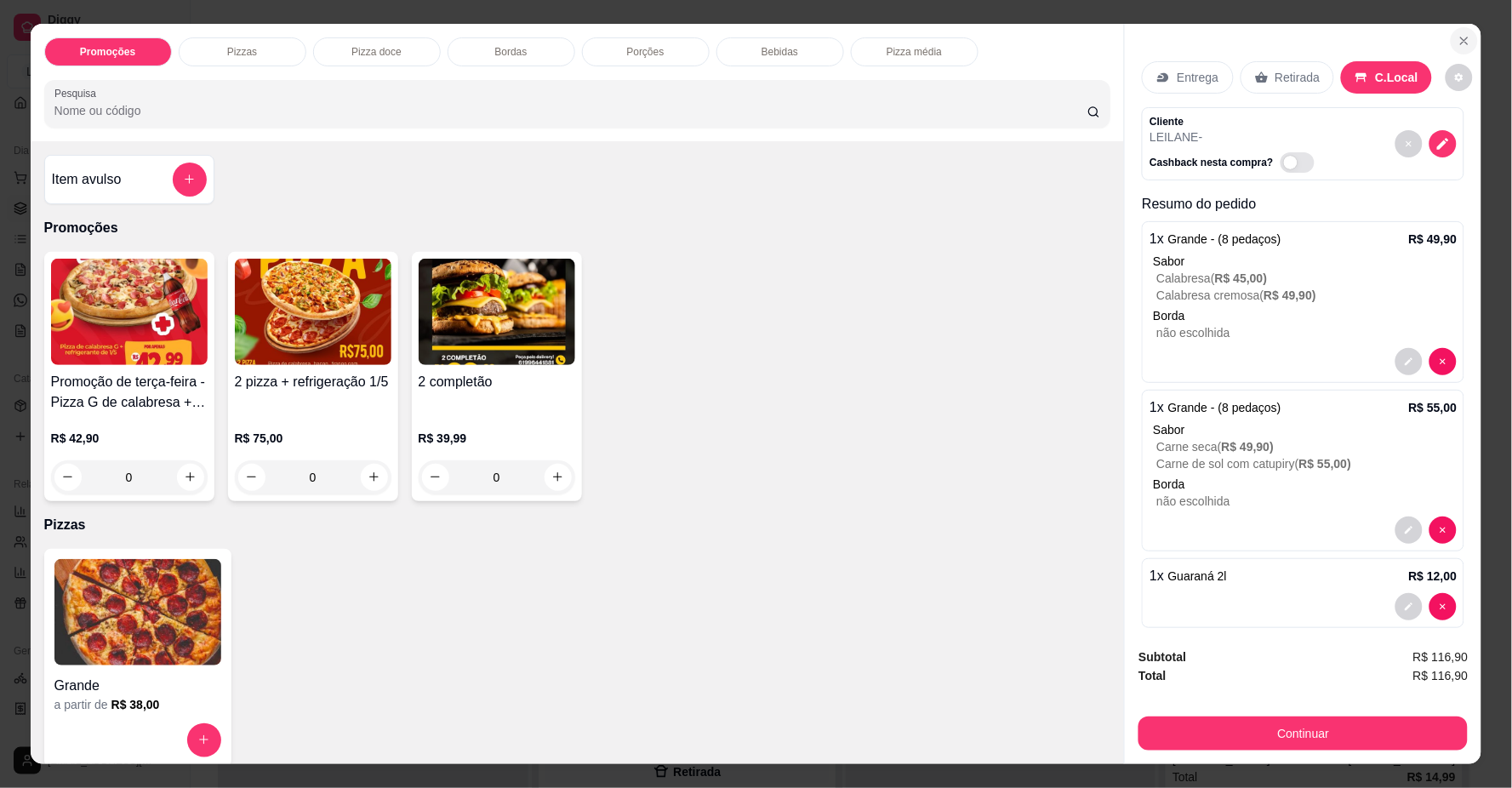
click at [1464, 46] on icon "Close" at bounding box center [1464, 40] width 14 height 14
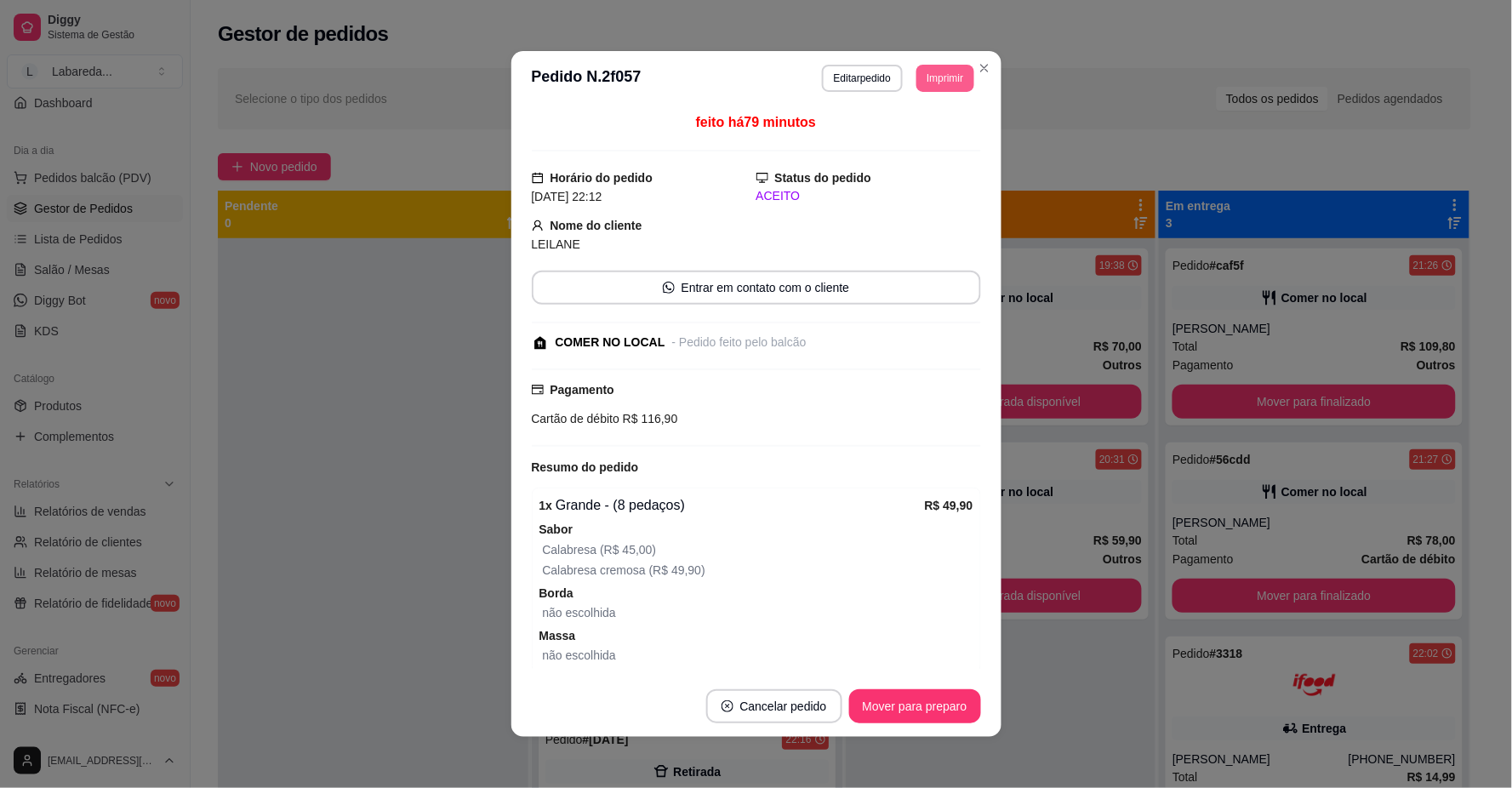
click at [940, 87] on button "Imprimir" at bounding box center [945, 79] width 57 height 27
click at [895, 137] on button "IMPRESSORA" at bounding box center [907, 139] width 124 height 27
click at [904, 702] on button "Mover para preparo" at bounding box center [914, 707] width 127 height 33
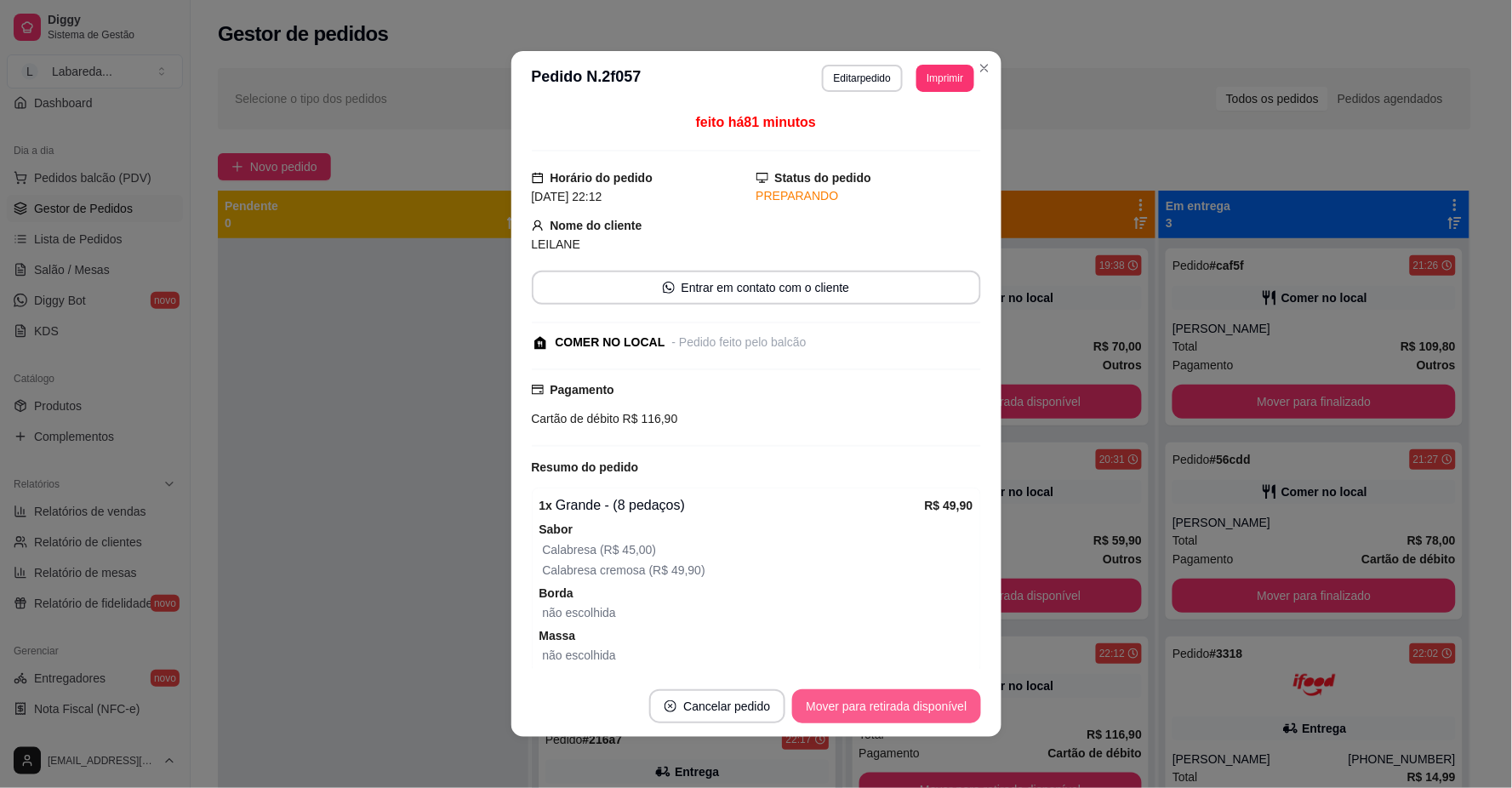
click at [881, 713] on button "Mover para retirada disponível" at bounding box center [887, 706] width 189 height 34
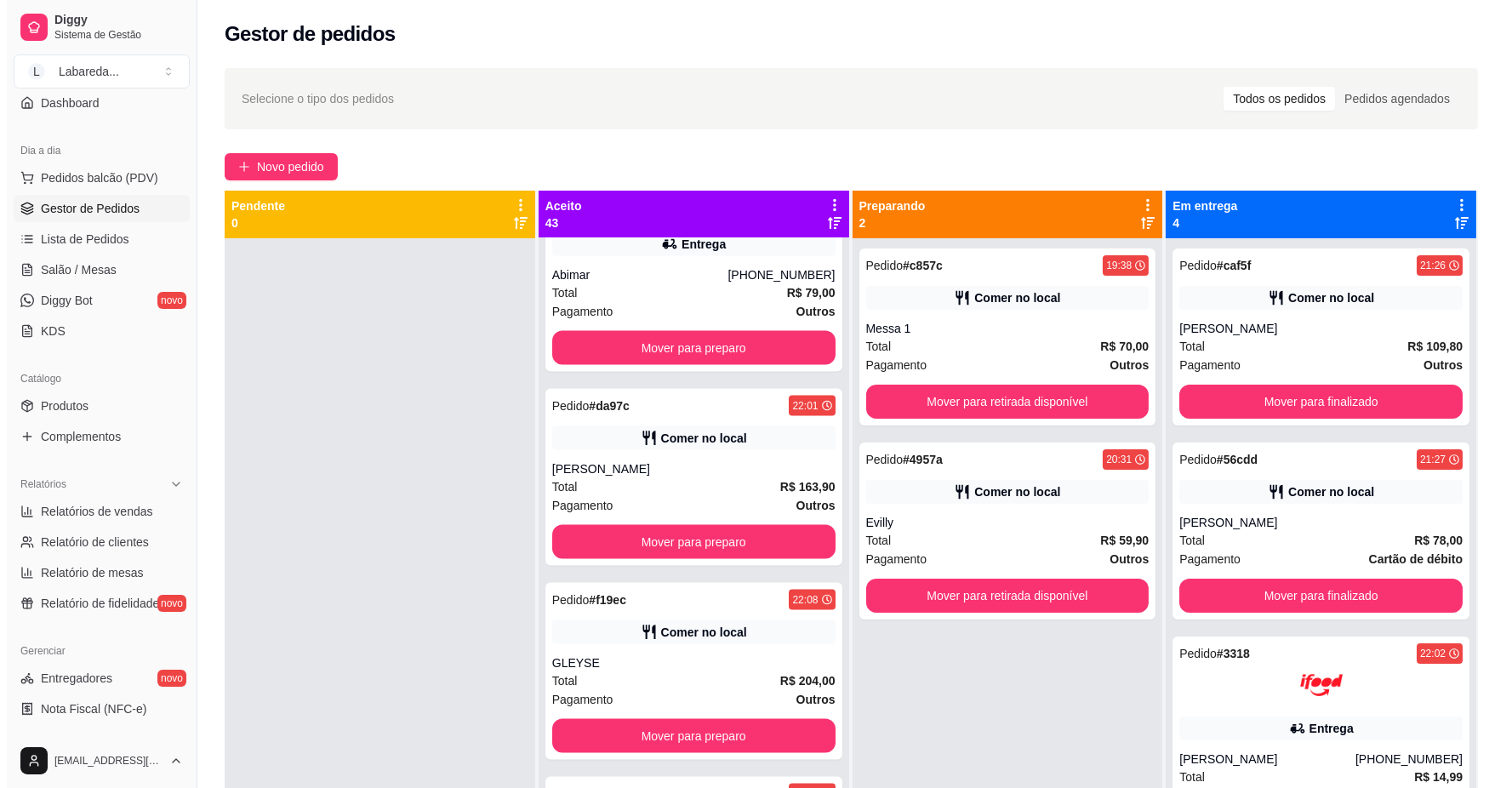
scroll to position [5577, 0]
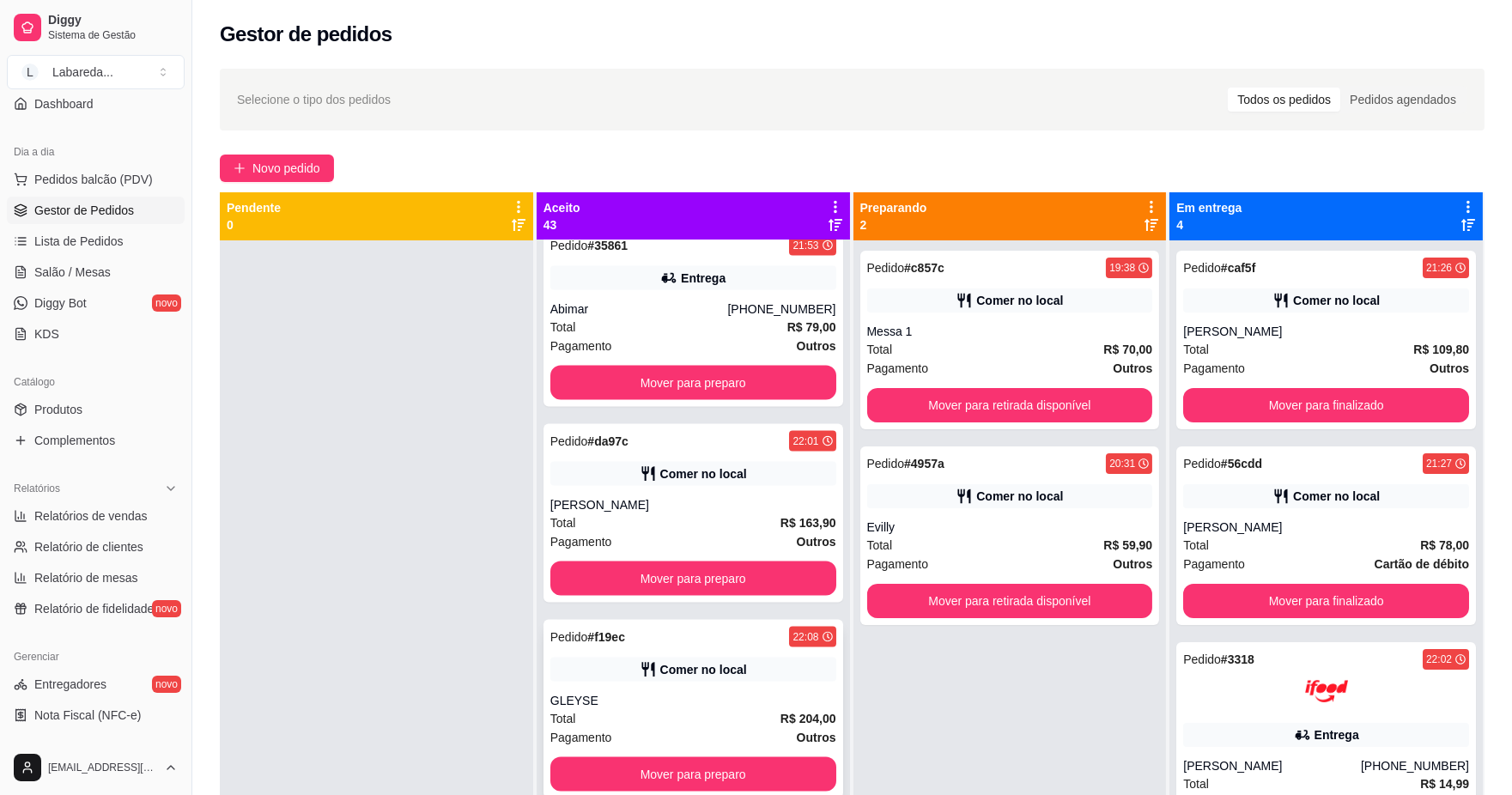
click at [734, 682] on div "Pedido # f19ec 22:08 Comer no local GLEYSE Total R$ 204,00 Pagamento Outros Mov…" at bounding box center [694, 708] width 300 height 178
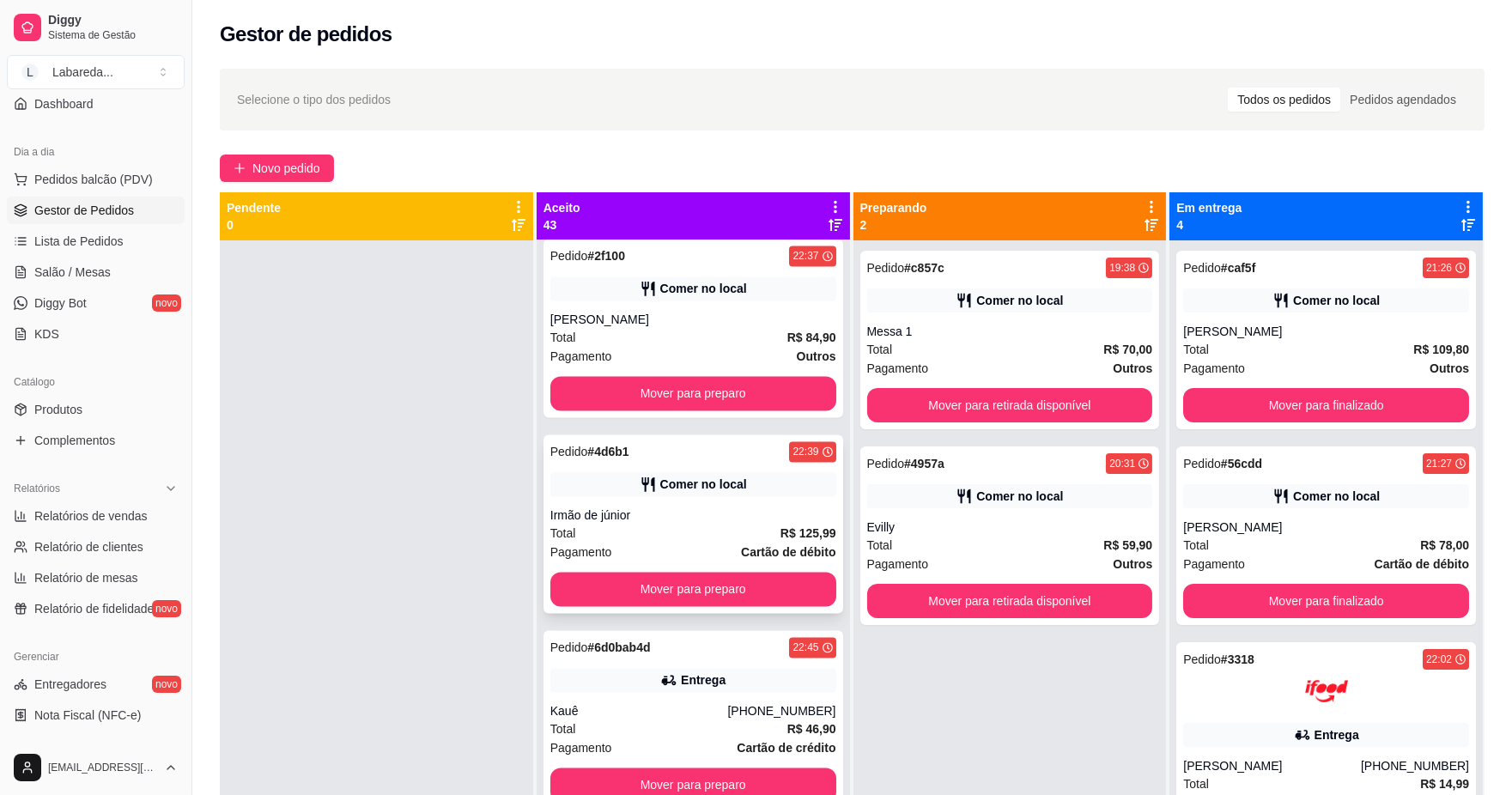
scroll to position [7822, 0]
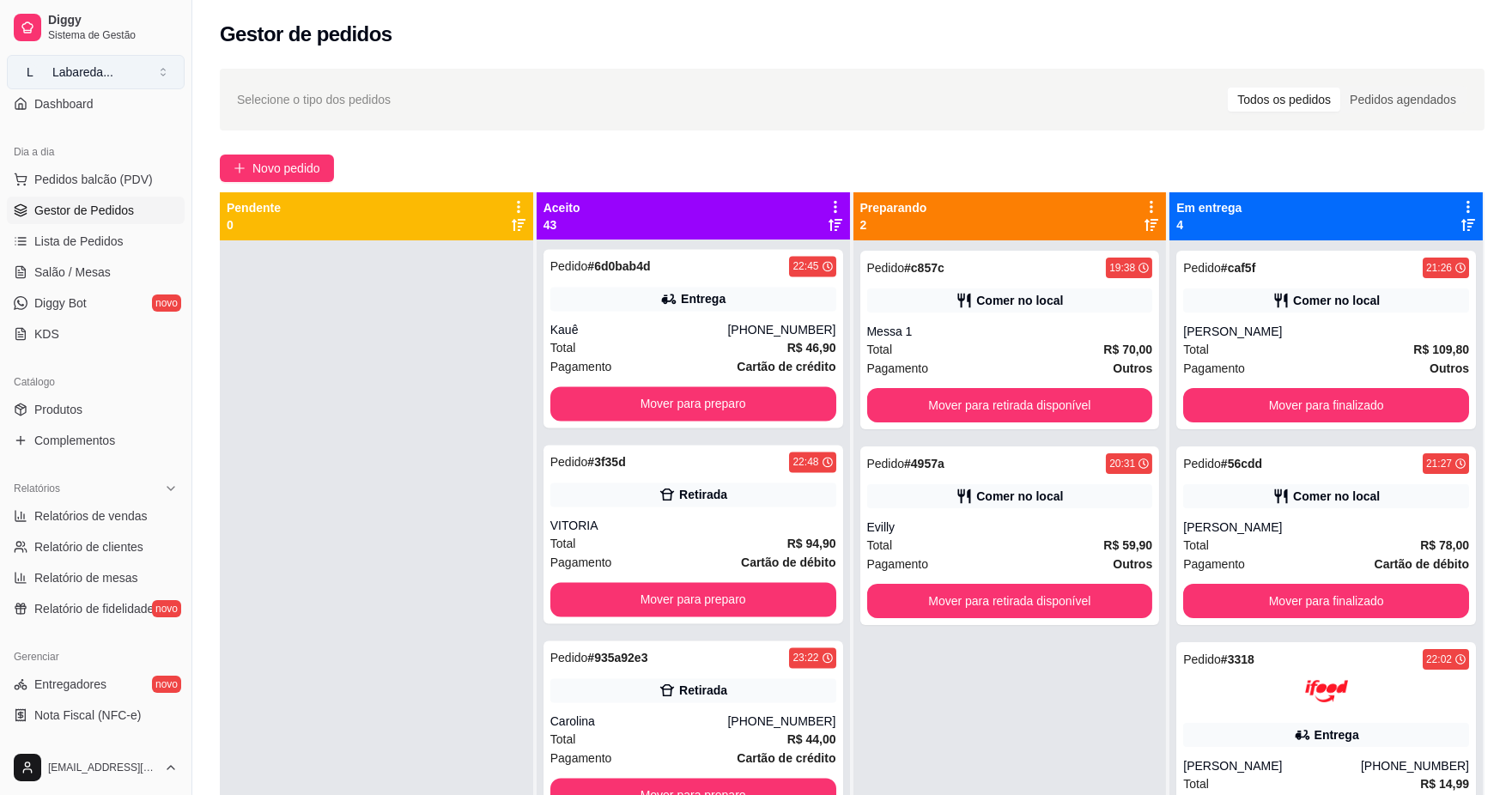
click at [150, 72] on button "L Labareda ..." at bounding box center [95, 72] width 177 height 34
drag, startPoint x: 275, startPoint y: 297, endPoint x: 251, endPoint y: 282, distance: 28.3
click at [275, 297] on div at bounding box center [376, 637] width 313 height 795
click at [124, 66] on button "L Labareda ..." at bounding box center [95, 72] width 177 height 34
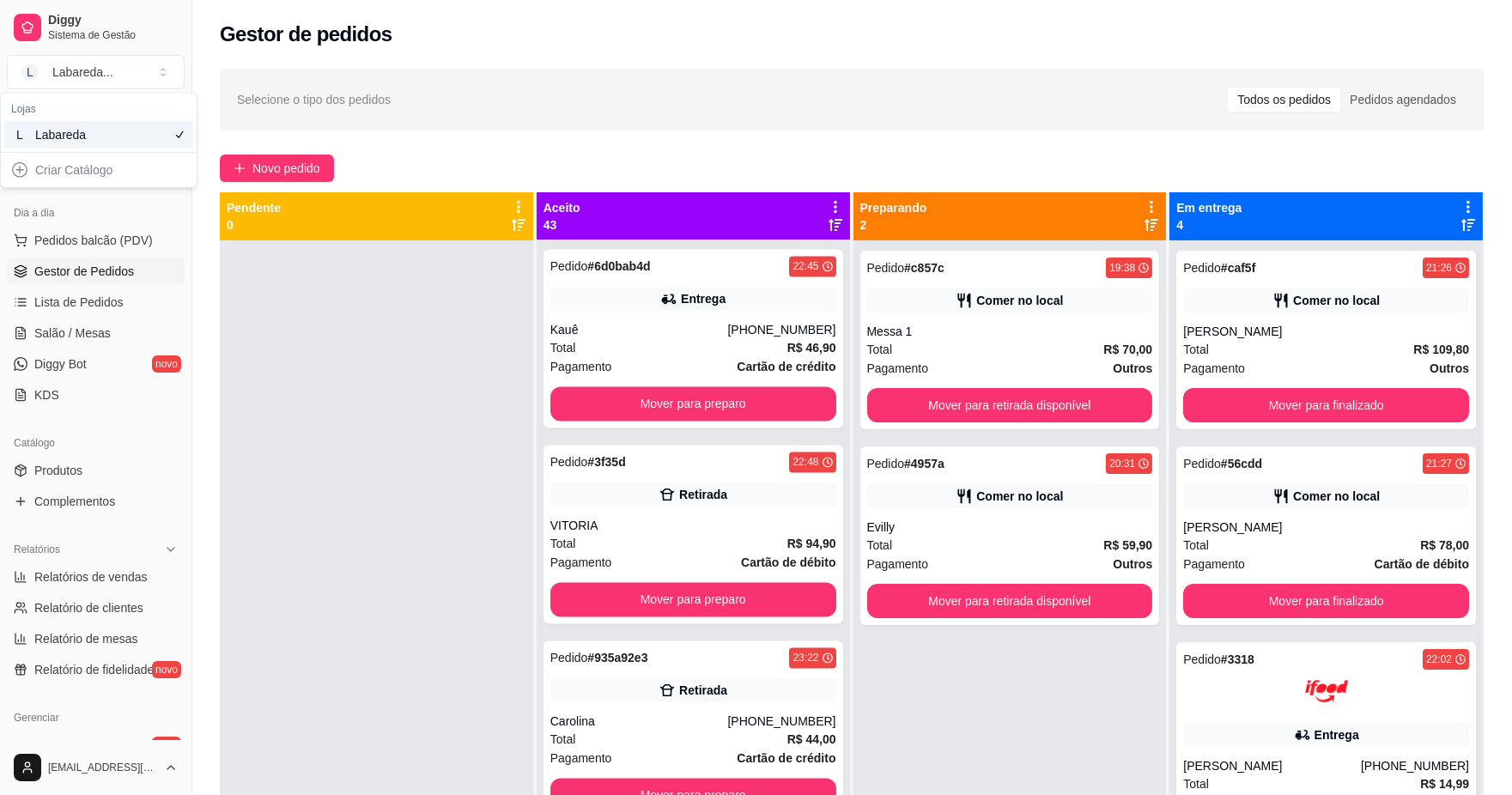
scroll to position [0, 0]
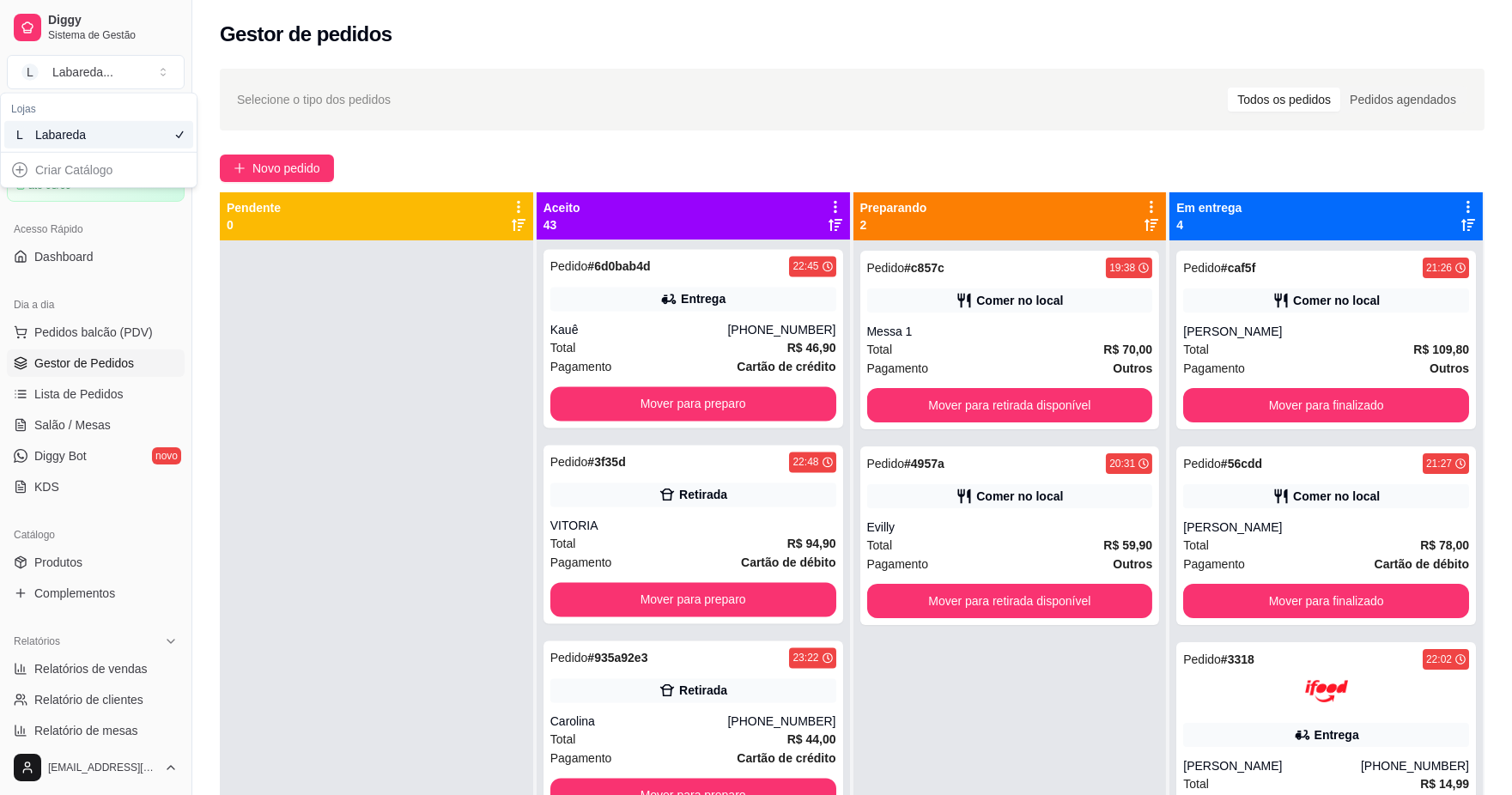
click at [217, 310] on div "Selecione o tipo dos pedidos Todos os pedidos Pedidos agendados Novo pedido Pen…" at bounding box center [852, 533] width 1320 height 949
click at [144, 114] on button "button" at bounding box center [151, 121] width 38 height 20
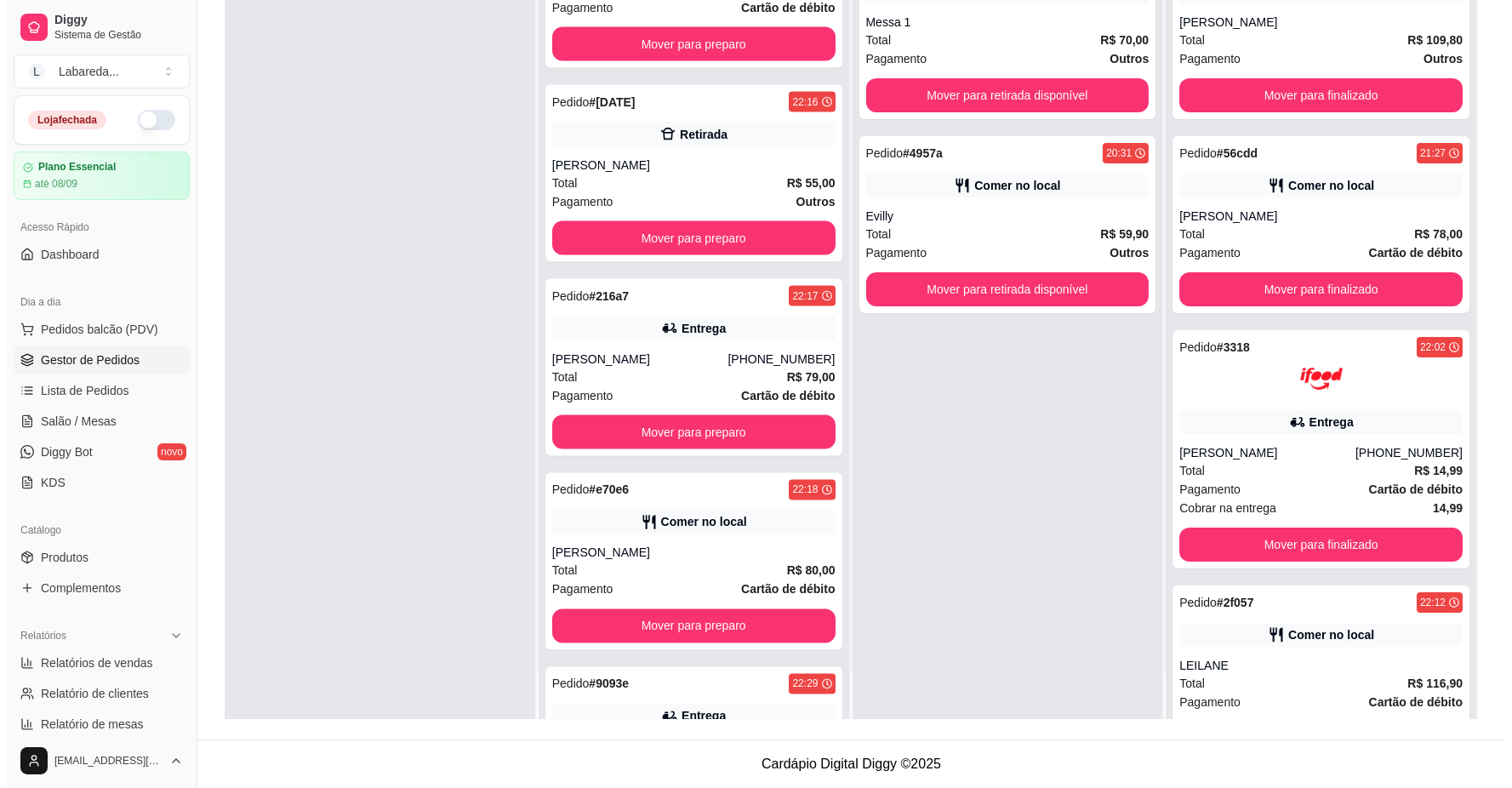
scroll to position [6050, 0]
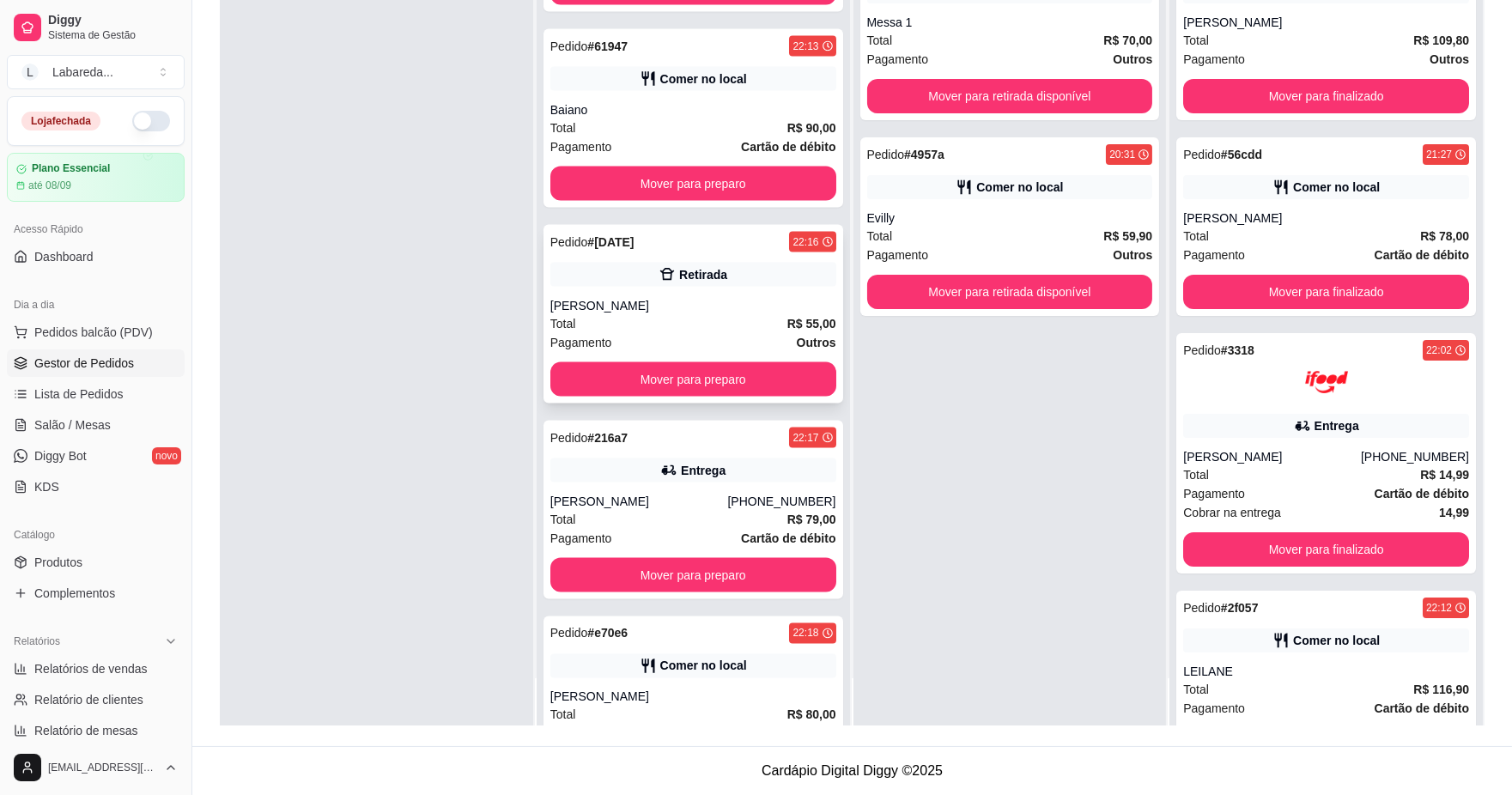
click at [632, 271] on div "Retirada" at bounding box center [694, 275] width 286 height 24
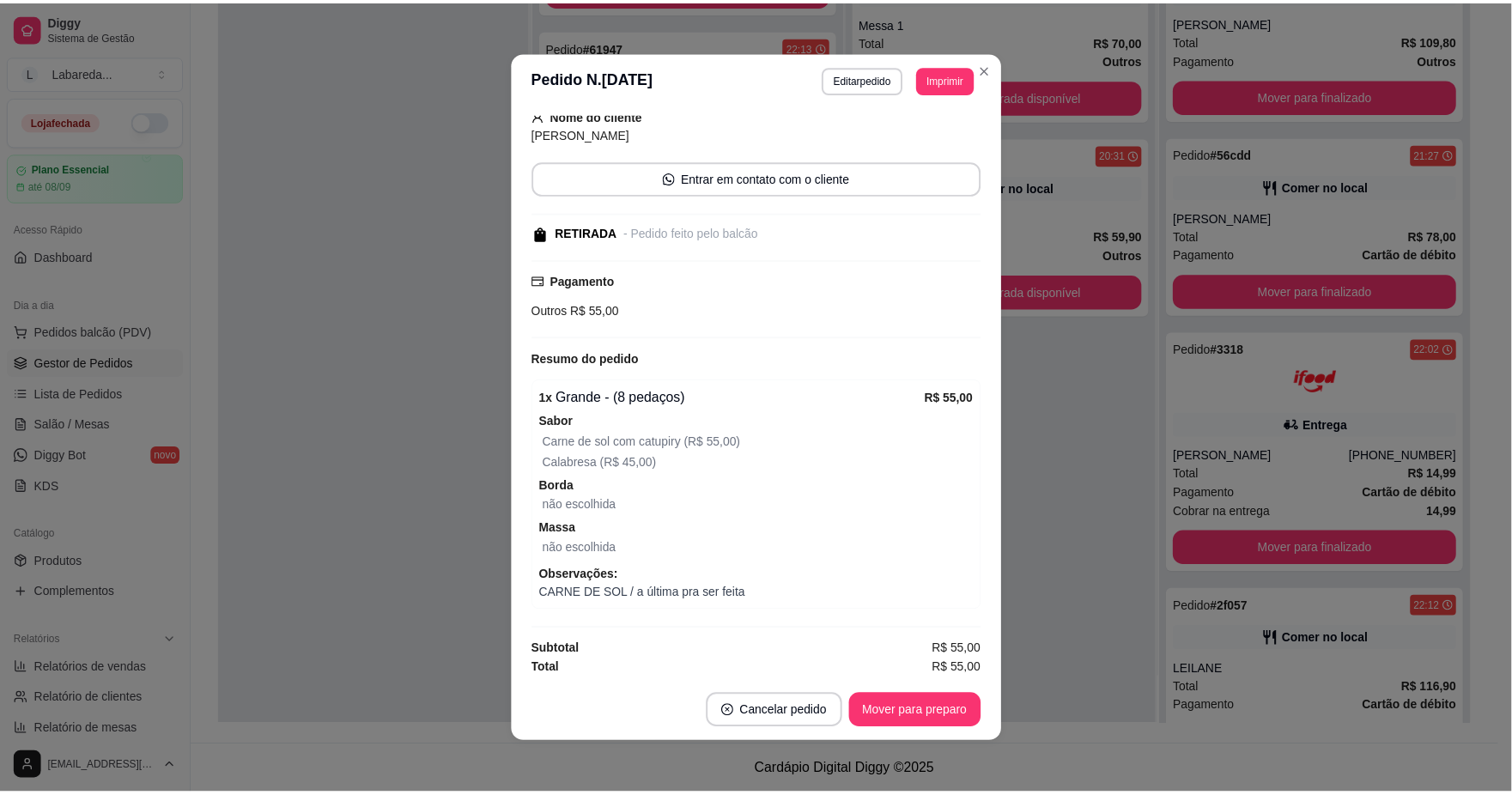
scroll to position [155, 0]
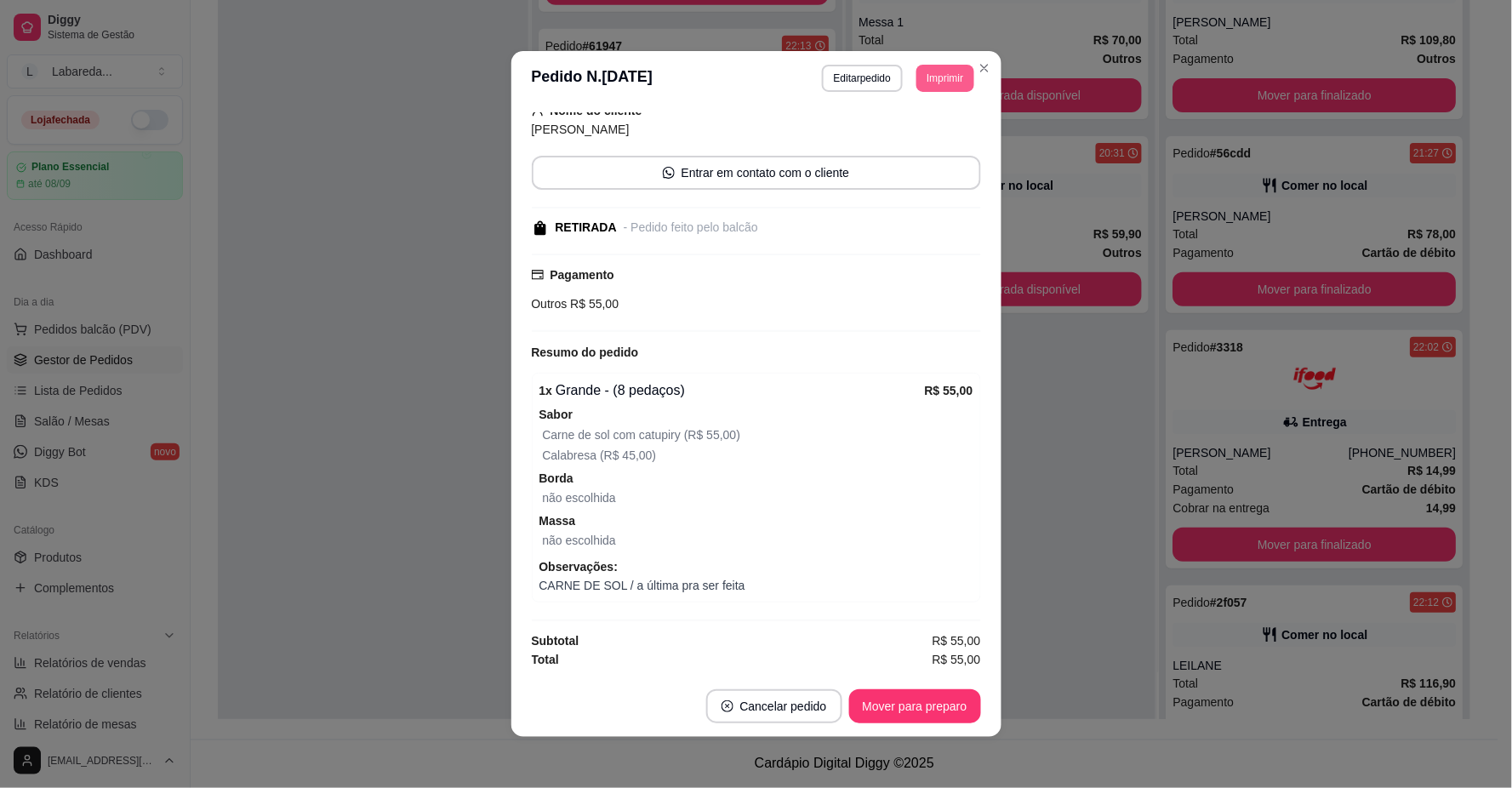
click at [928, 77] on button "Imprimir" at bounding box center [945, 79] width 57 height 27
click at [913, 137] on button "IMPRESSORA" at bounding box center [907, 139] width 119 height 27
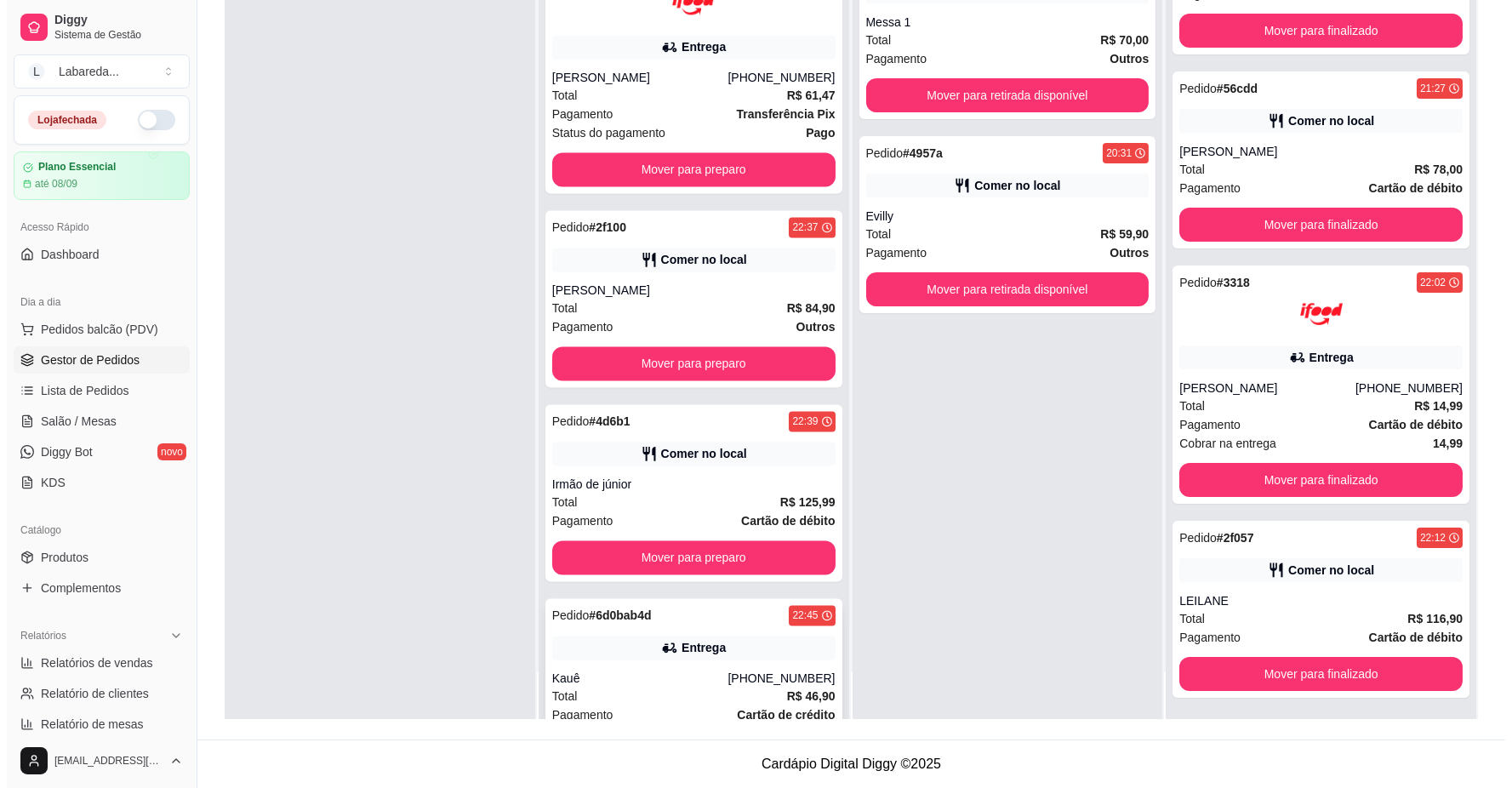
scroll to position [7091, 0]
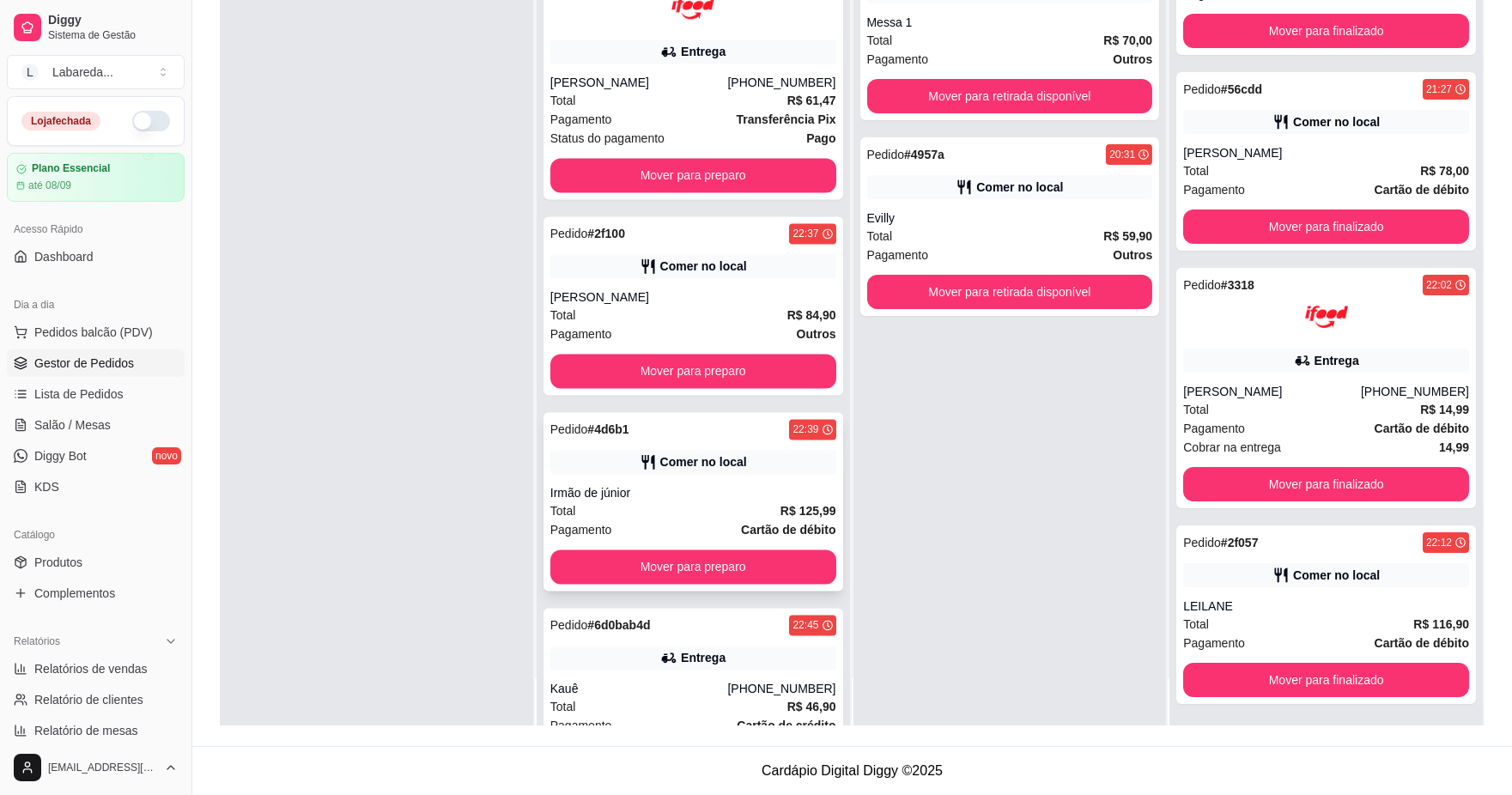
click at [647, 485] on div "Irmão de júnior" at bounding box center [694, 492] width 286 height 18
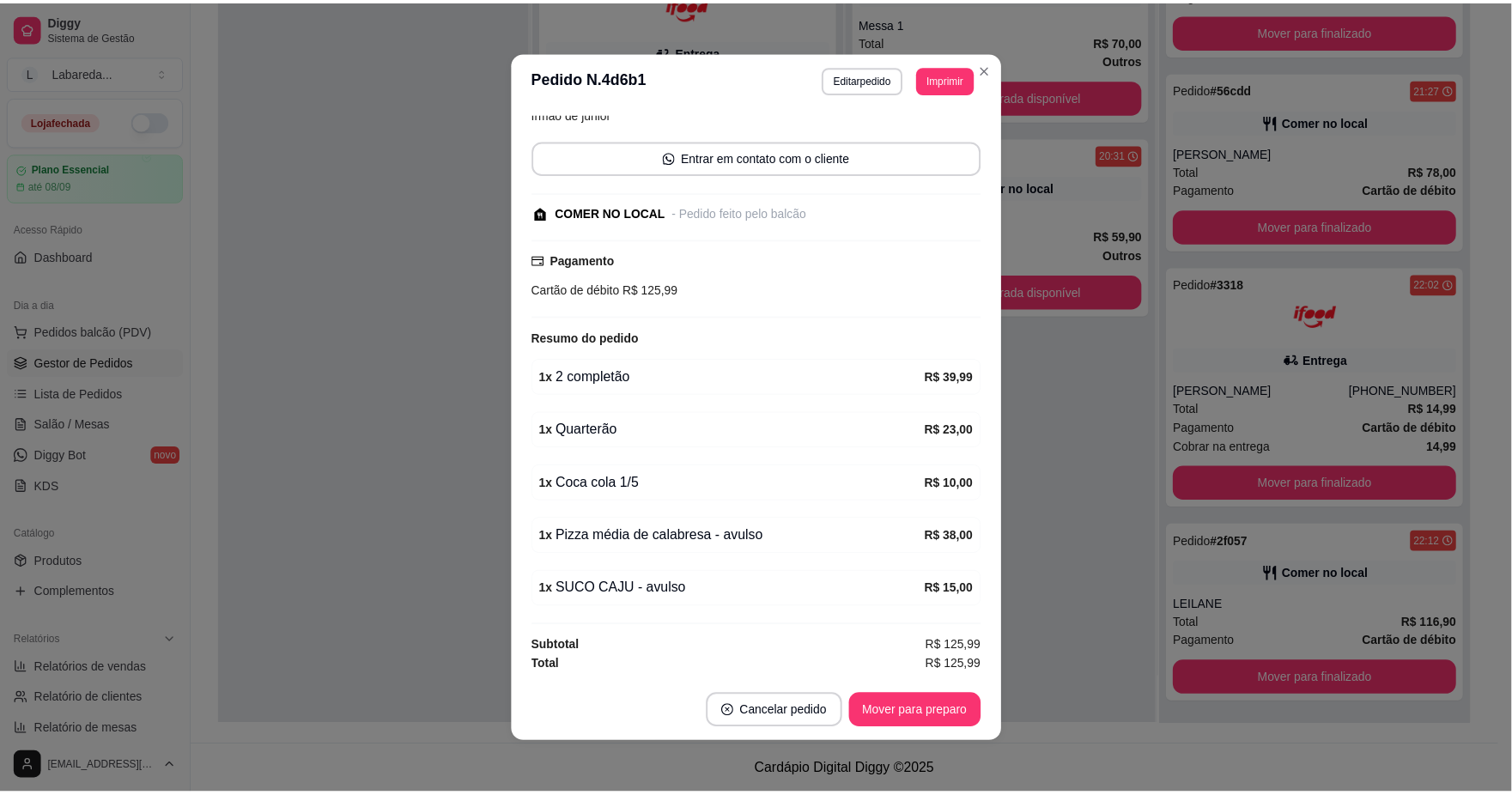
scroll to position [4, 0]
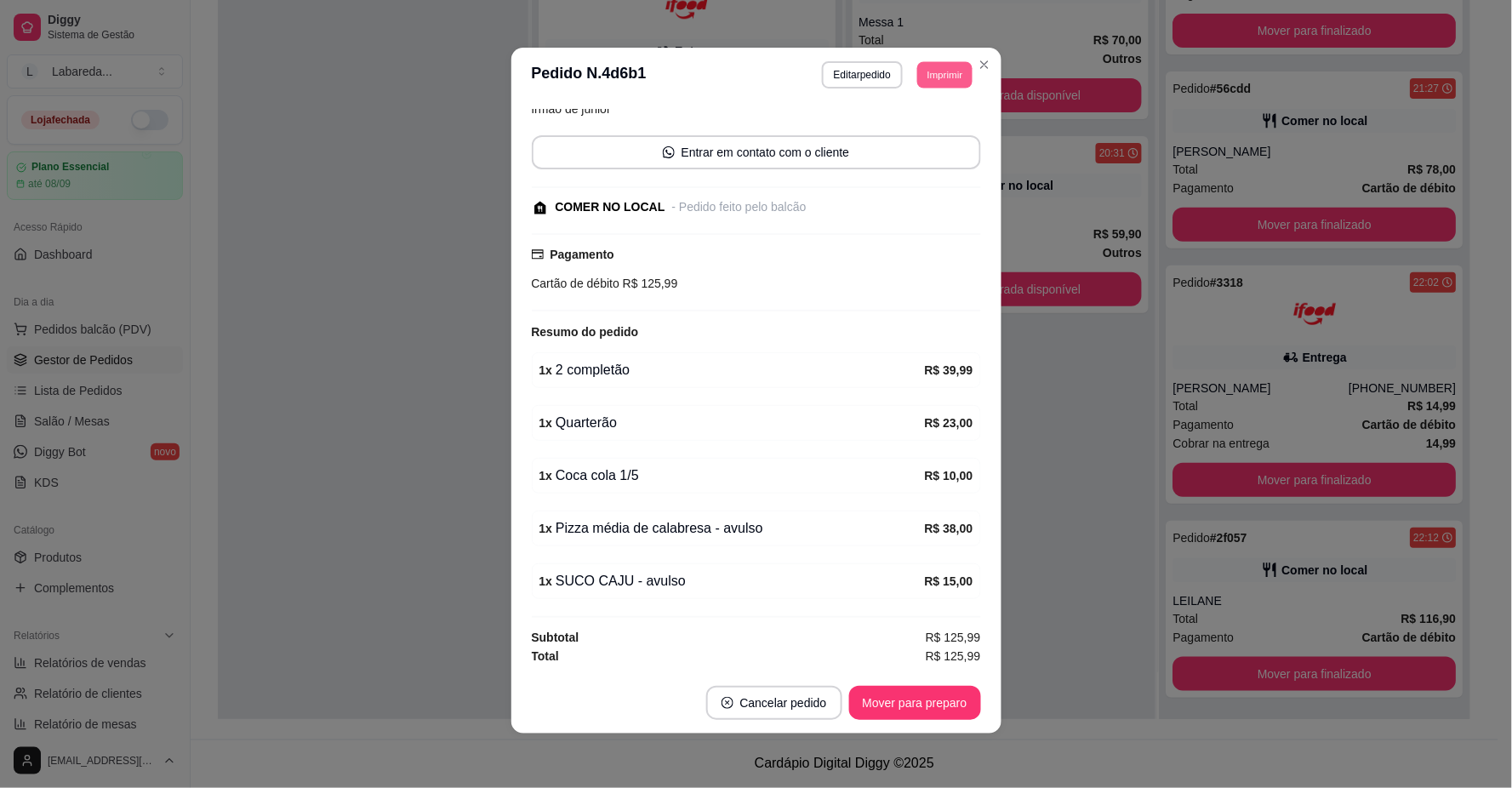
click at [940, 70] on button "Imprimir" at bounding box center [945, 74] width 55 height 27
click at [914, 135] on button "IMPRESSORA" at bounding box center [907, 135] width 119 height 27
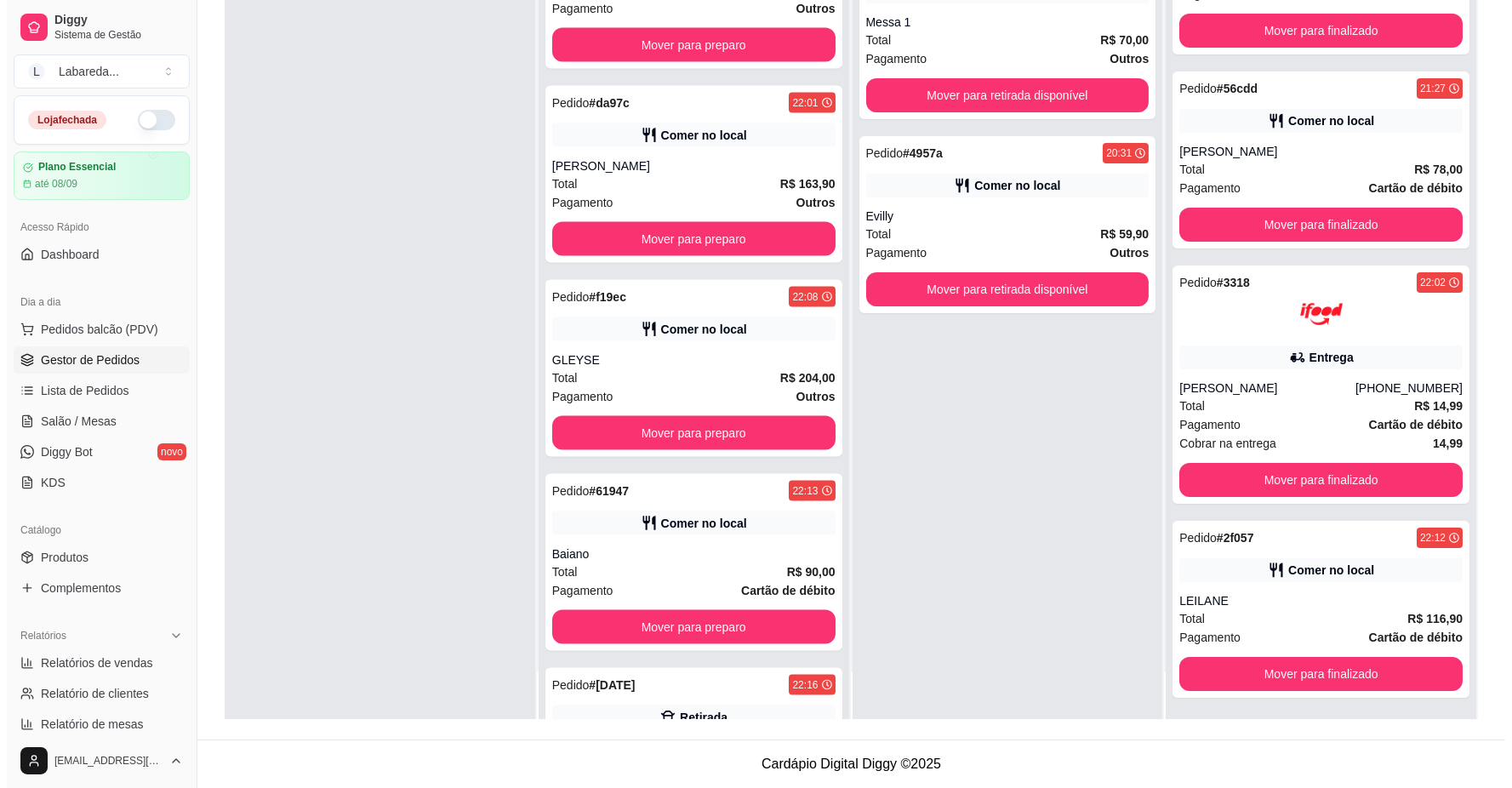
scroll to position [5577, 0]
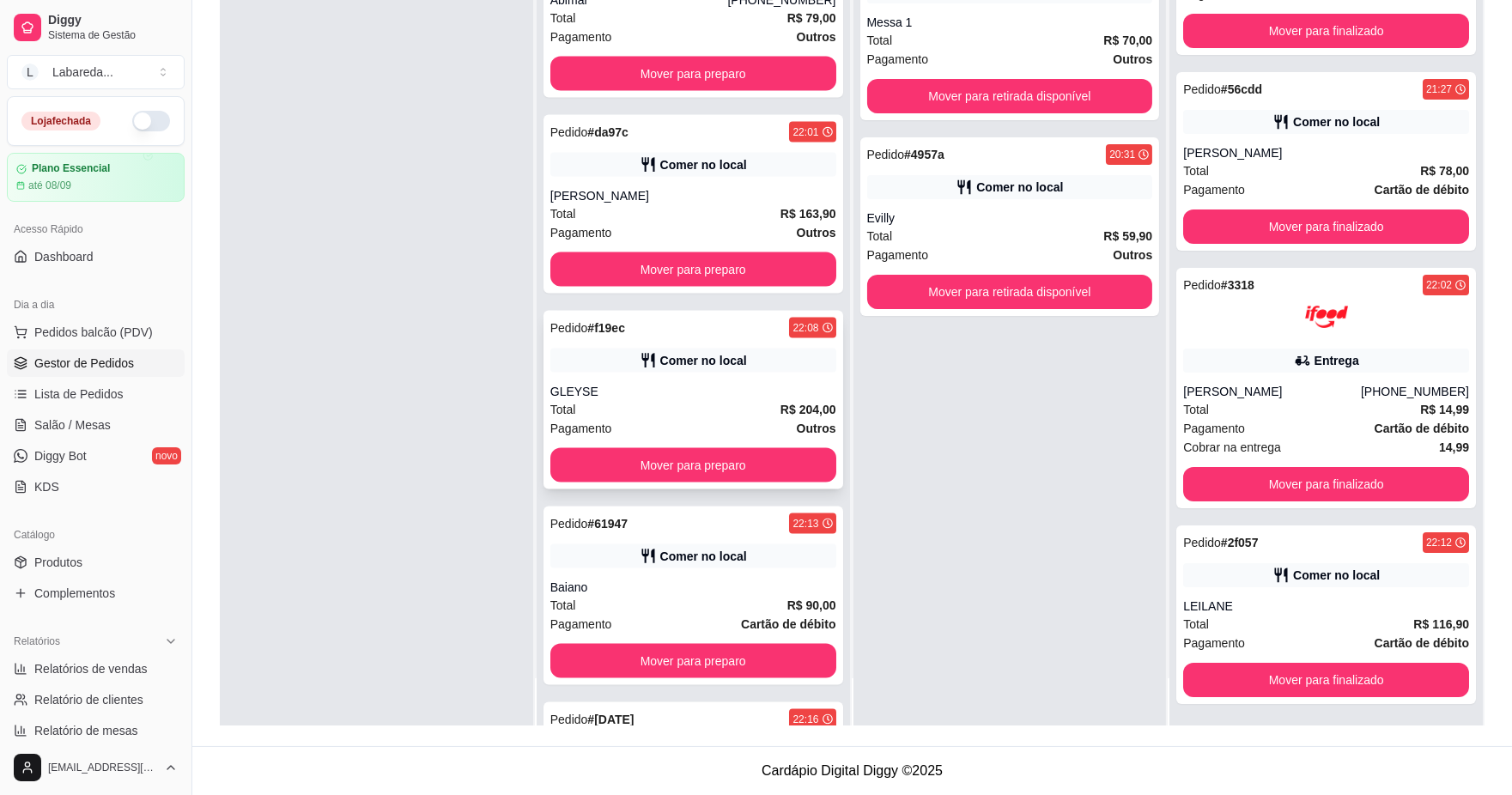
click at [709, 384] on div "GLEYSE" at bounding box center [694, 391] width 286 height 18
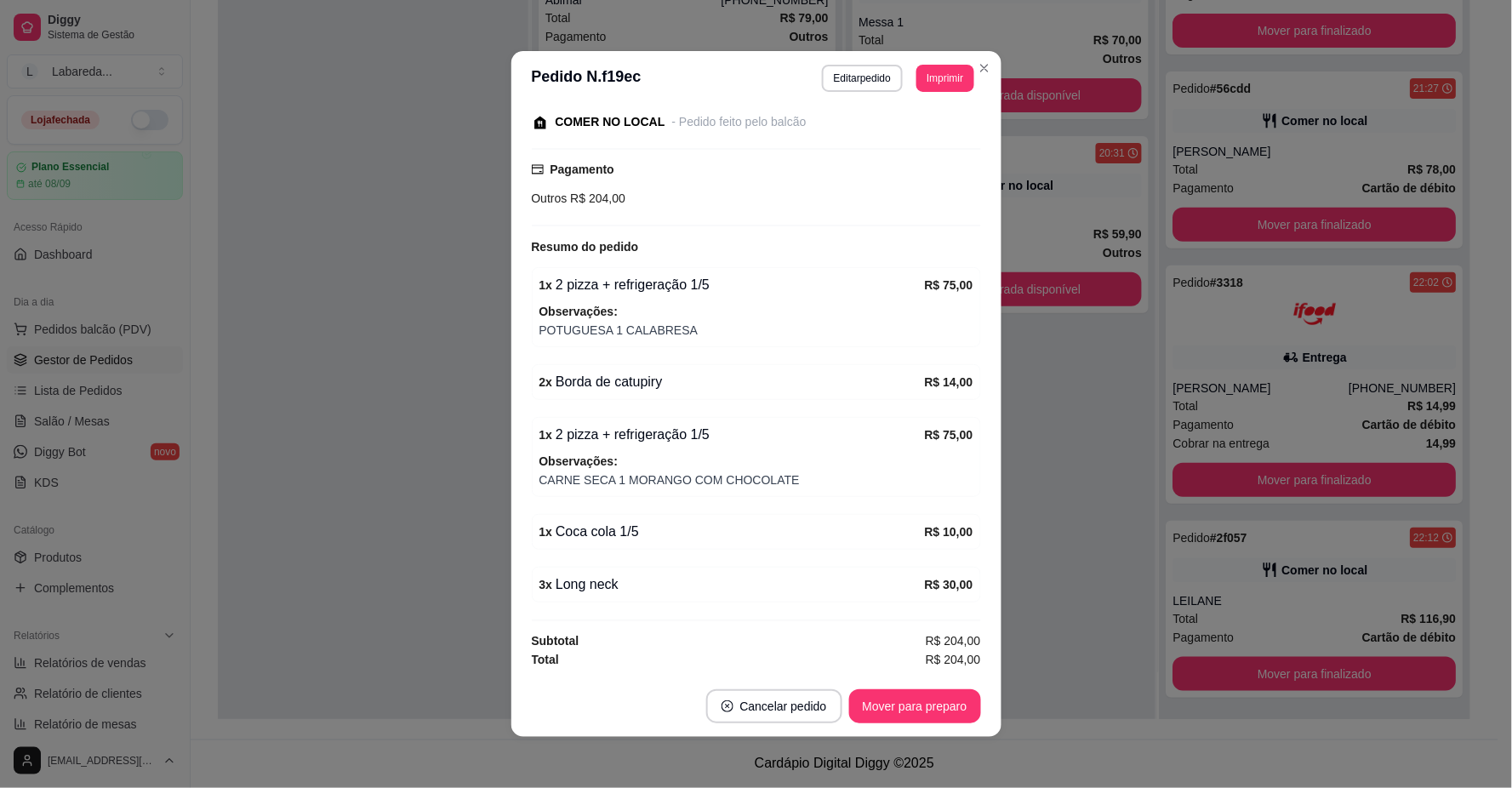
scroll to position [4, 0]
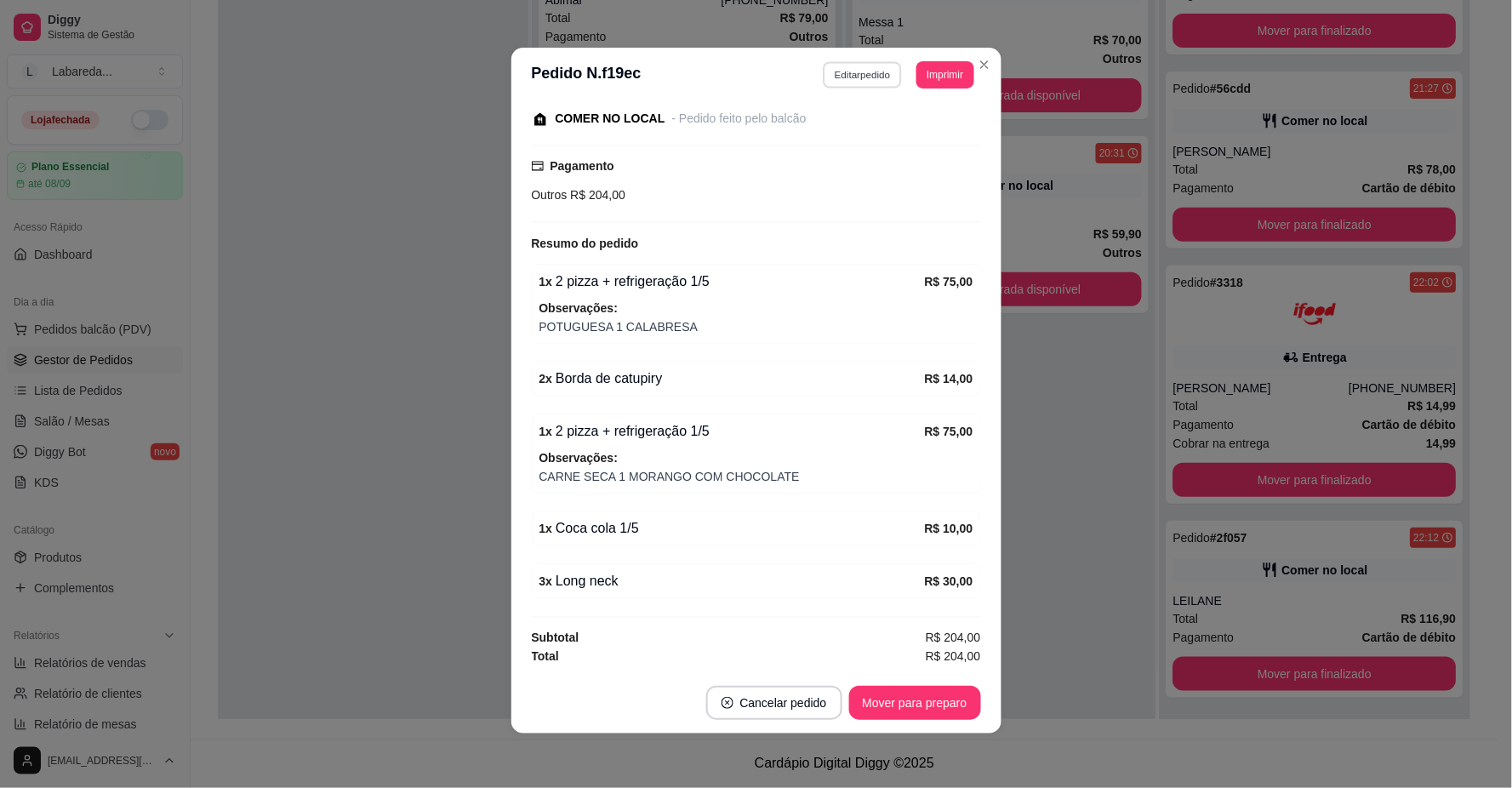
click at [847, 71] on button "Editar pedido" at bounding box center [862, 74] width 79 height 27
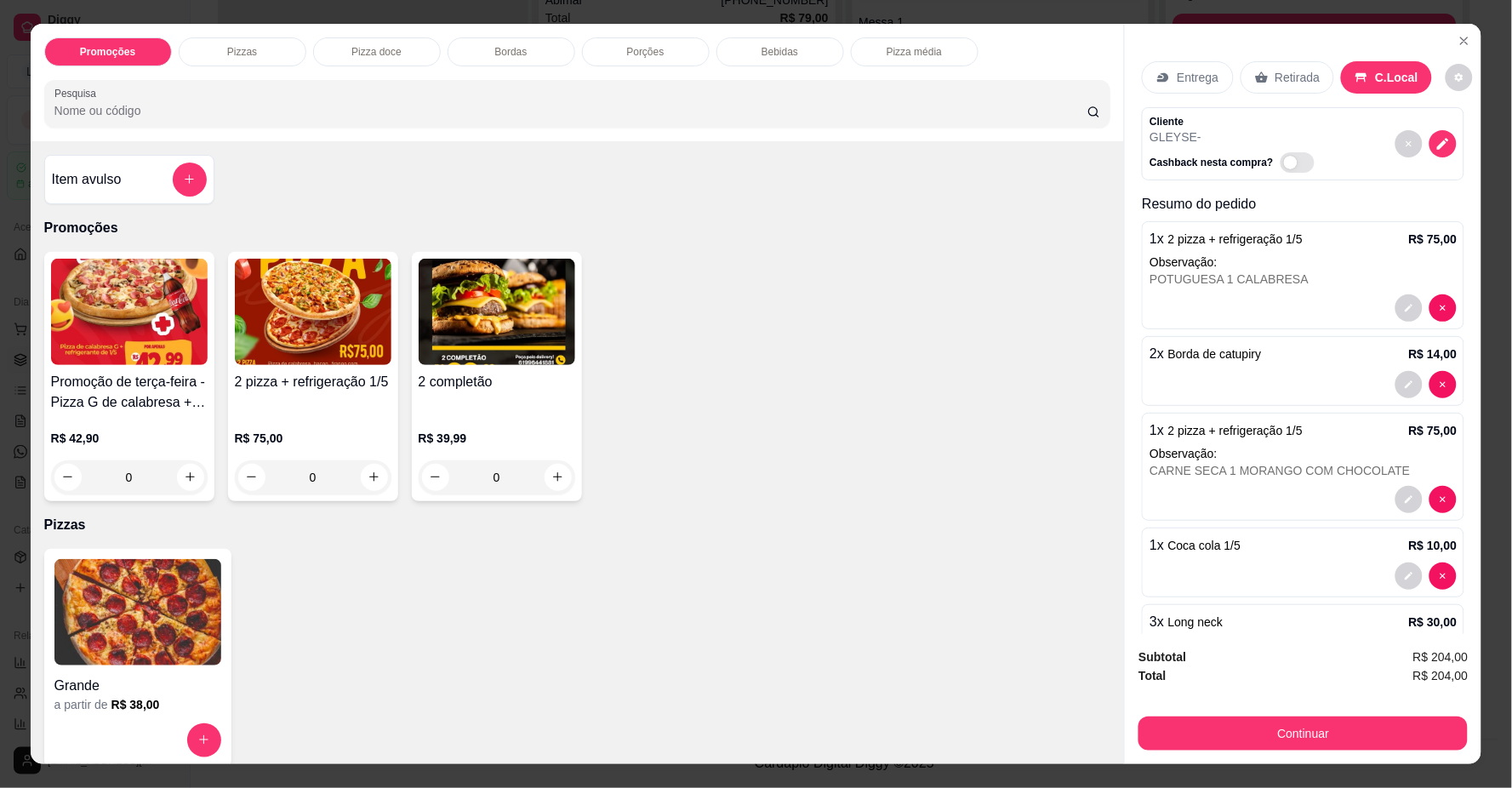
scroll to position [64, 0]
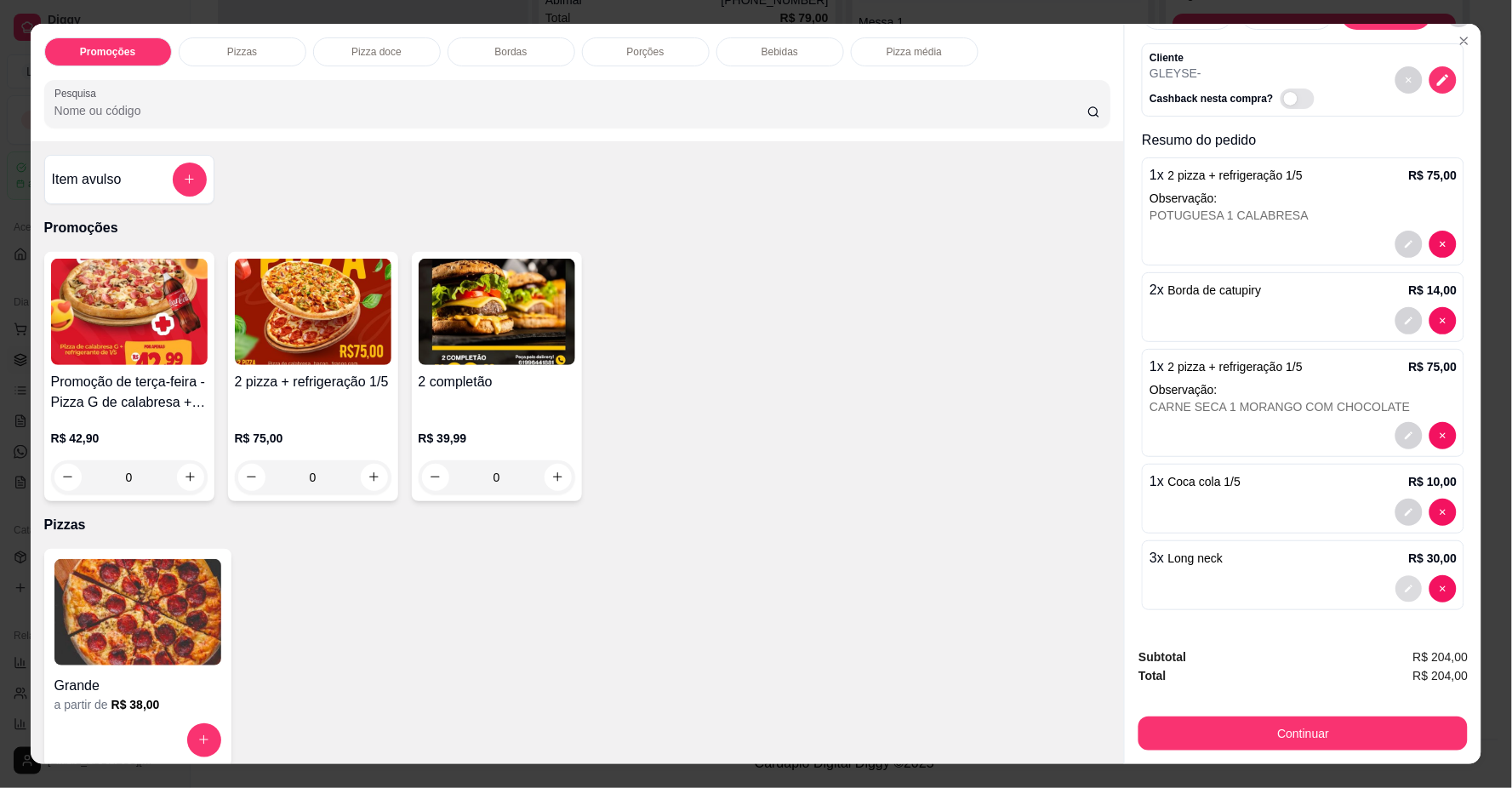
click at [1397, 581] on button "decrease-product-quantity" at bounding box center [1409, 588] width 27 height 27
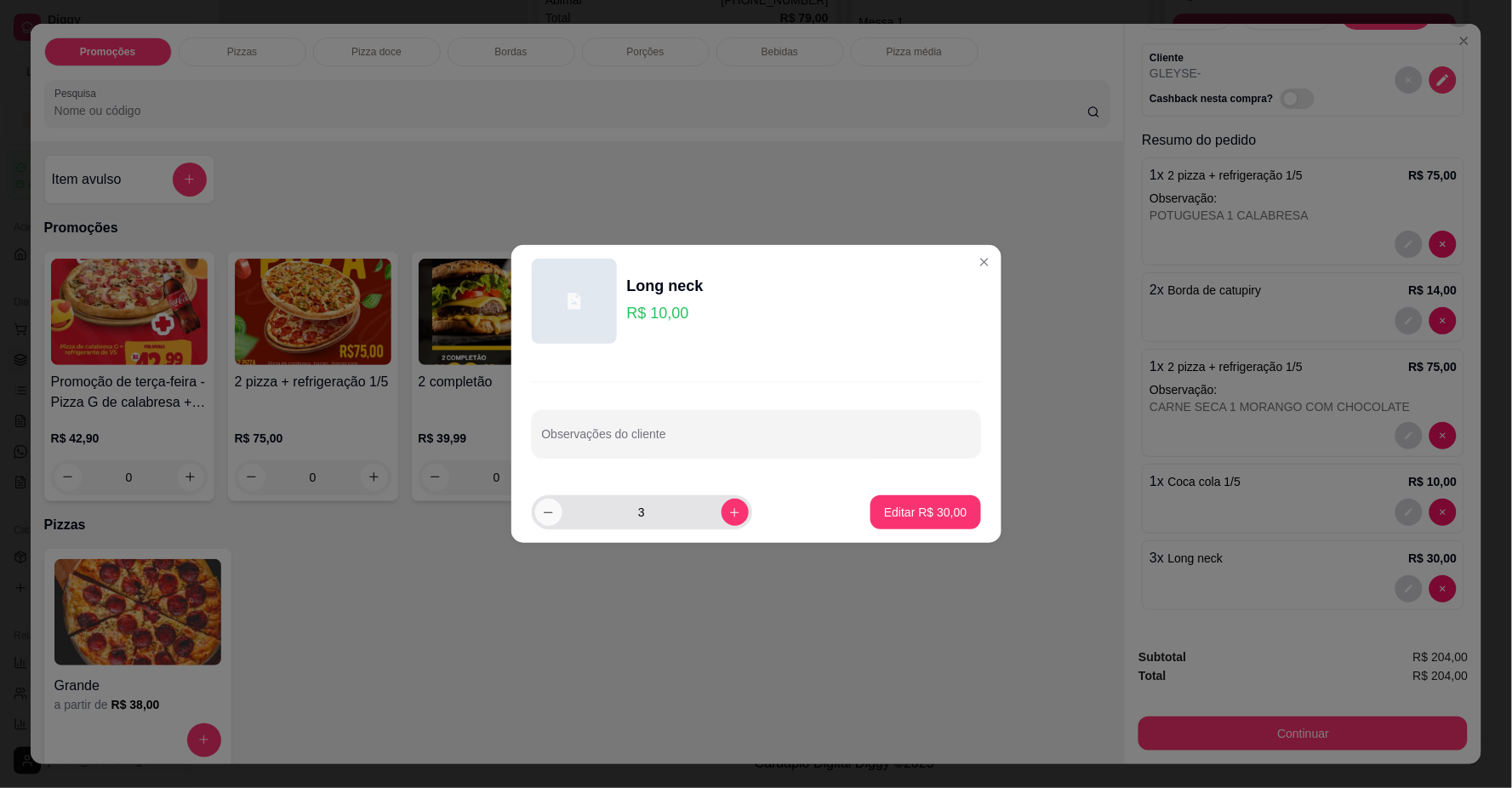
click at [554, 519] on button "decrease-product-quantity" at bounding box center [549, 513] width 27 height 27
click at [553, 516] on icon "decrease-product-quantity" at bounding box center [548, 513] width 13 height 13
click at [552, 516] on icon "decrease-product-quantity" at bounding box center [548, 513] width 13 height 13
type input "0"
click at [913, 533] on footer "0 Editar R$ 0,00" at bounding box center [757, 512] width 491 height 61
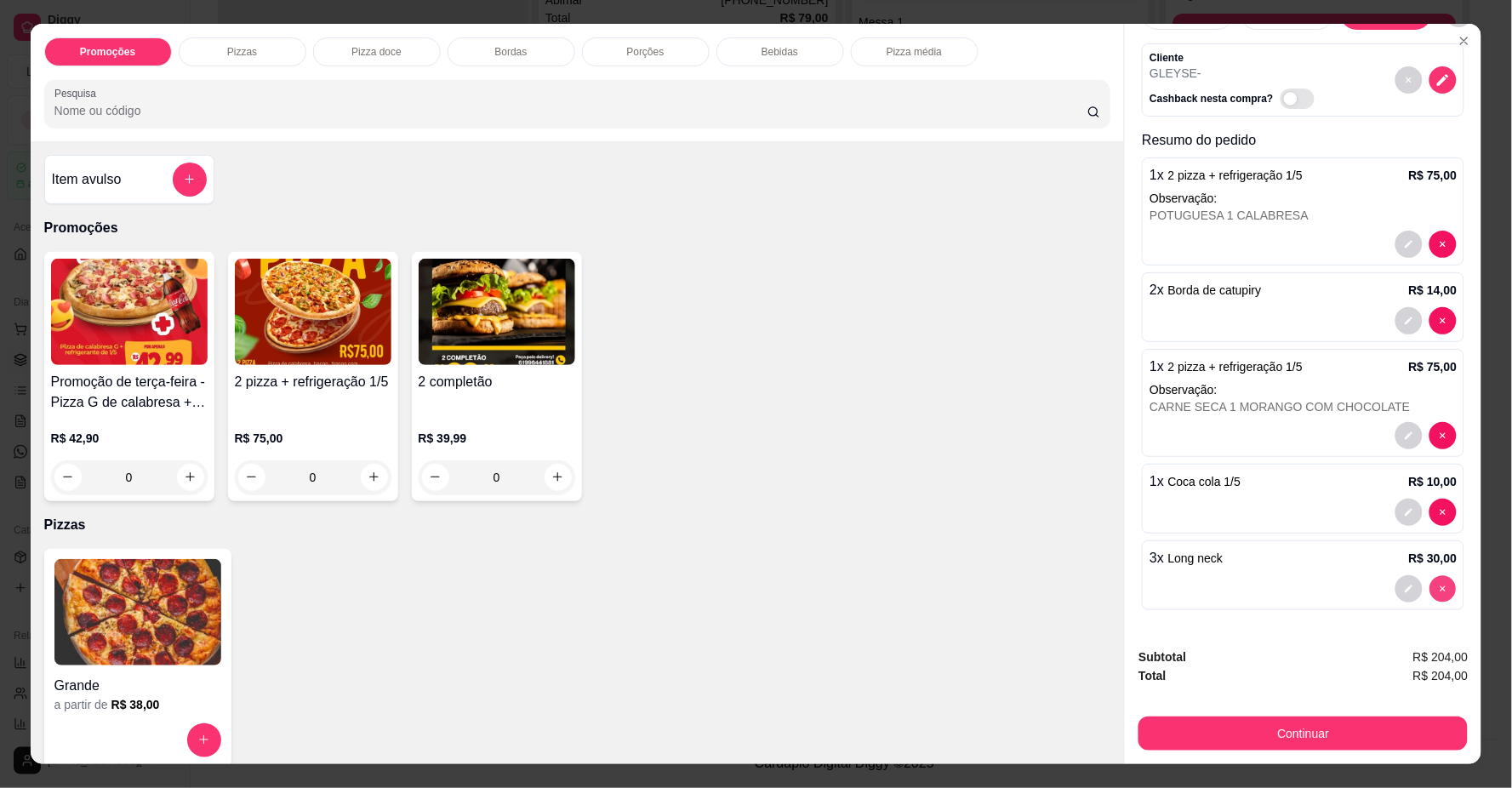
type input "0"
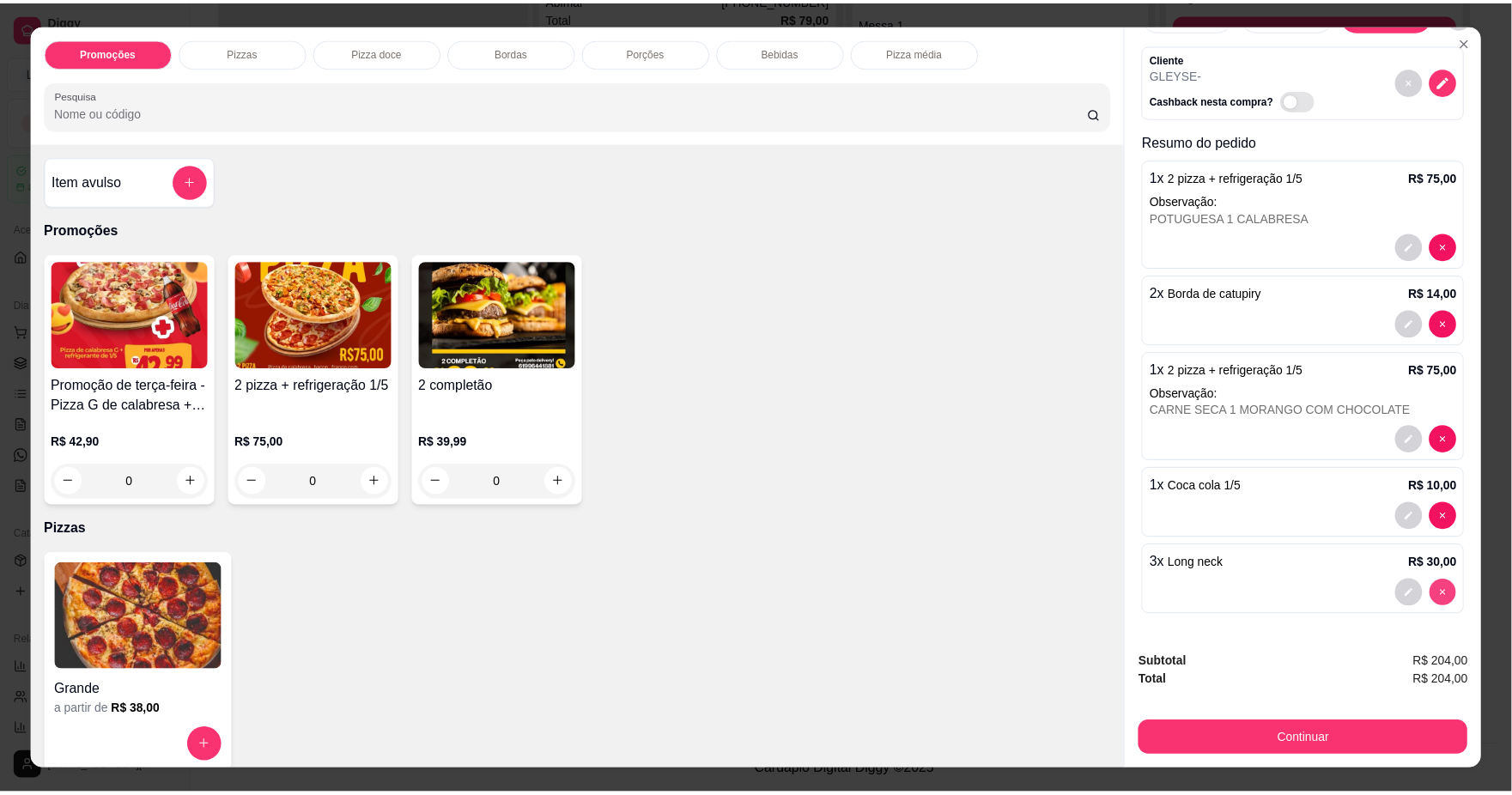
scroll to position [0, 0]
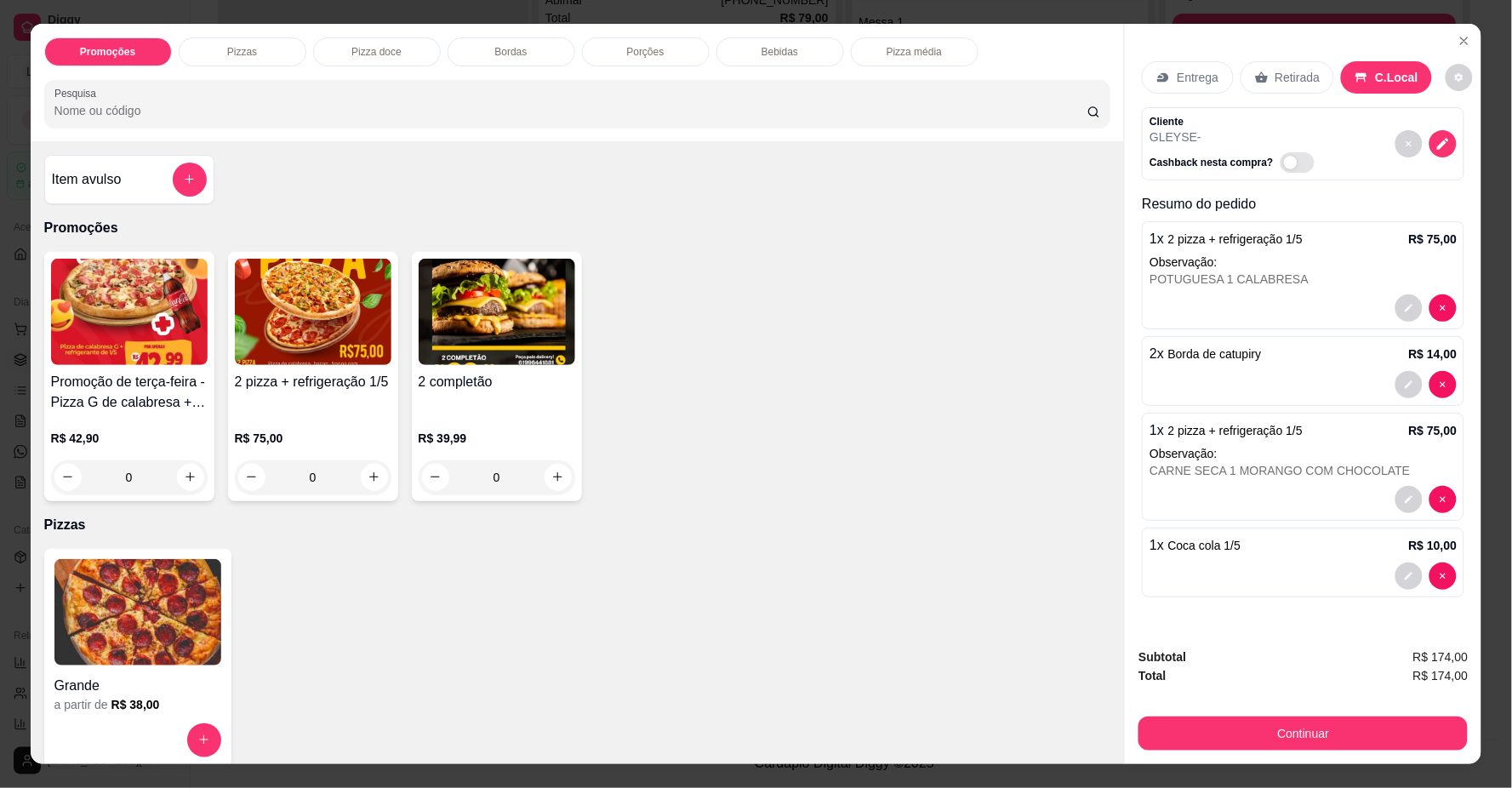
click at [165, 188] on div "Item avulso" at bounding box center [129, 179] width 155 height 34
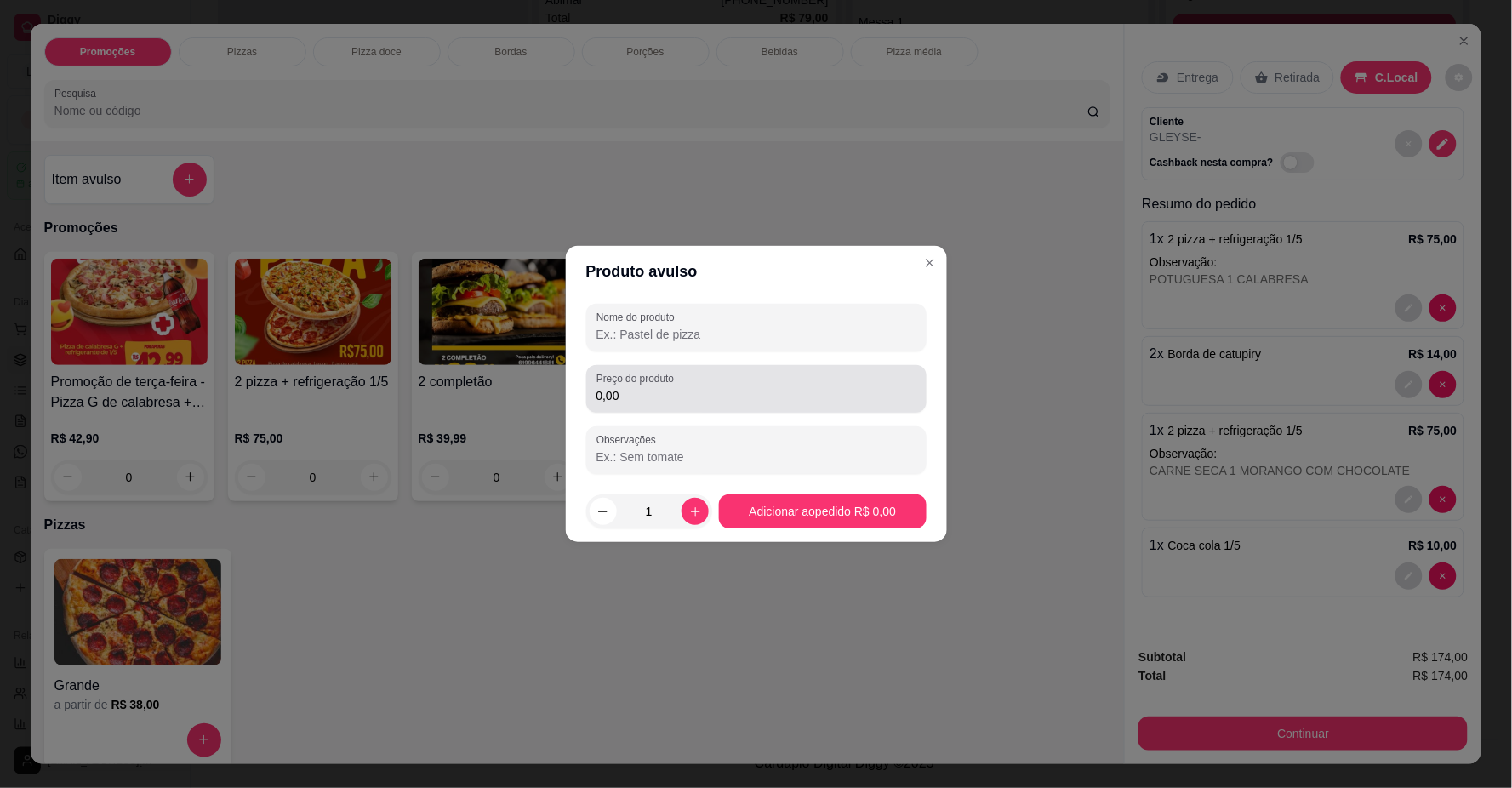
click at [692, 394] on input "0,00" at bounding box center [757, 395] width 320 height 17
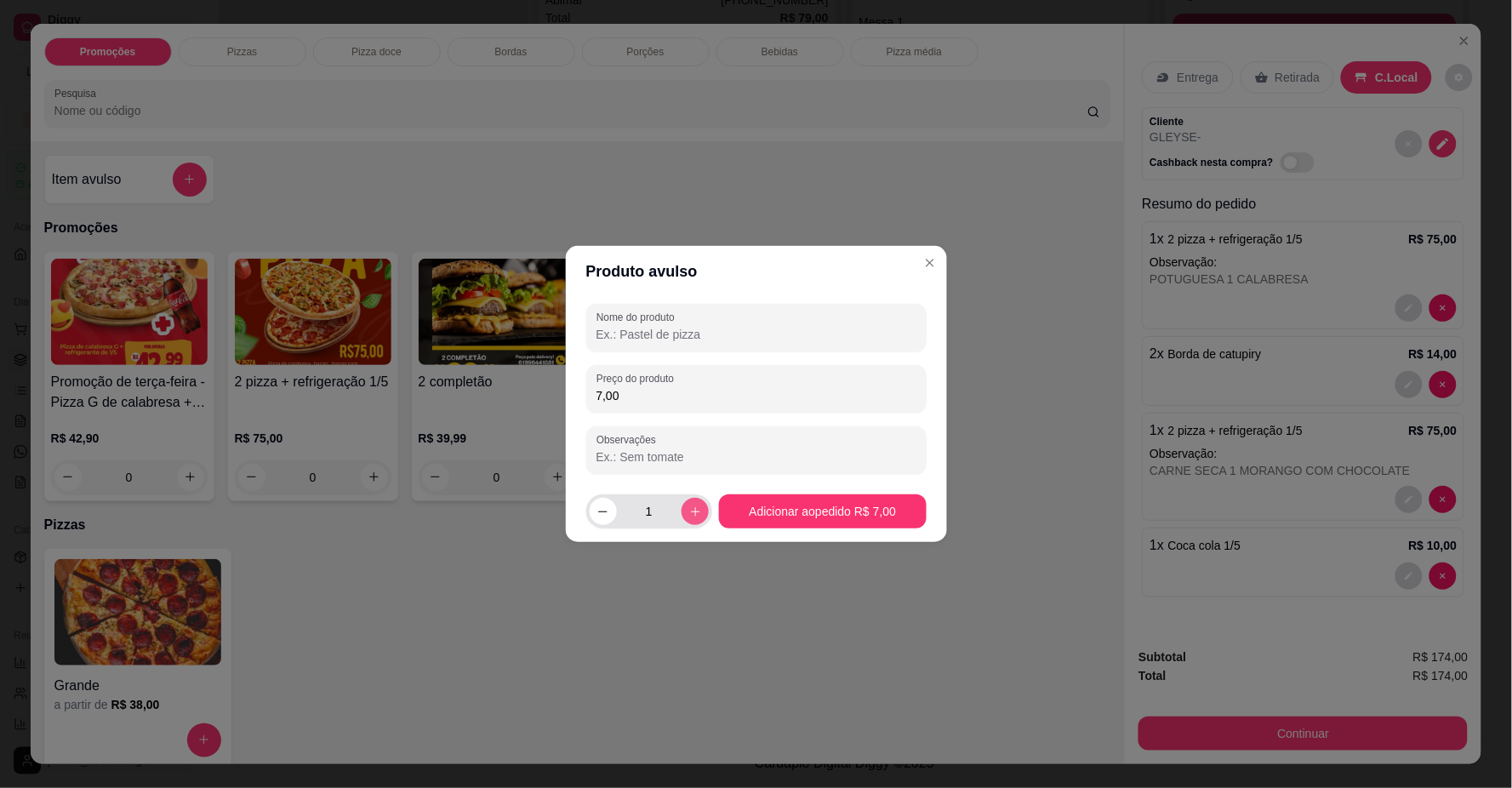
type input "7,00"
click at [689, 509] on icon "increase-product-quantity" at bounding box center [696, 512] width 13 height 13
click at [689, 508] on icon "increase-product-quantity" at bounding box center [696, 512] width 13 height 13
click at [613, 515] on button "decrease-product-quantity" at bounding box center [603, 512] width 27 height 27
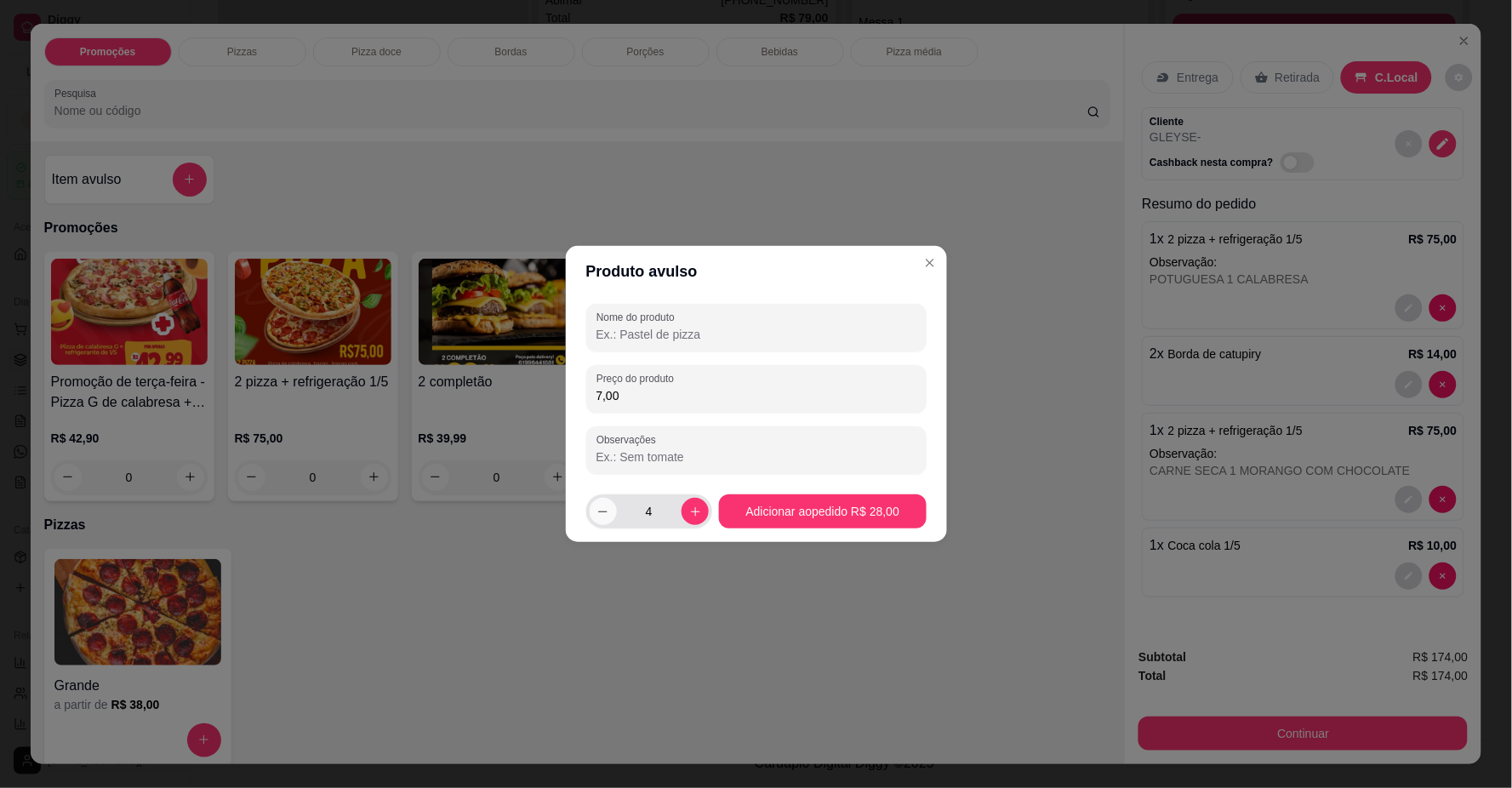
type input "3"
click at [860, 513] on button "Adicionar ao pedido R$ 21,00" at bounding box center [823, 511] width 207 height 34
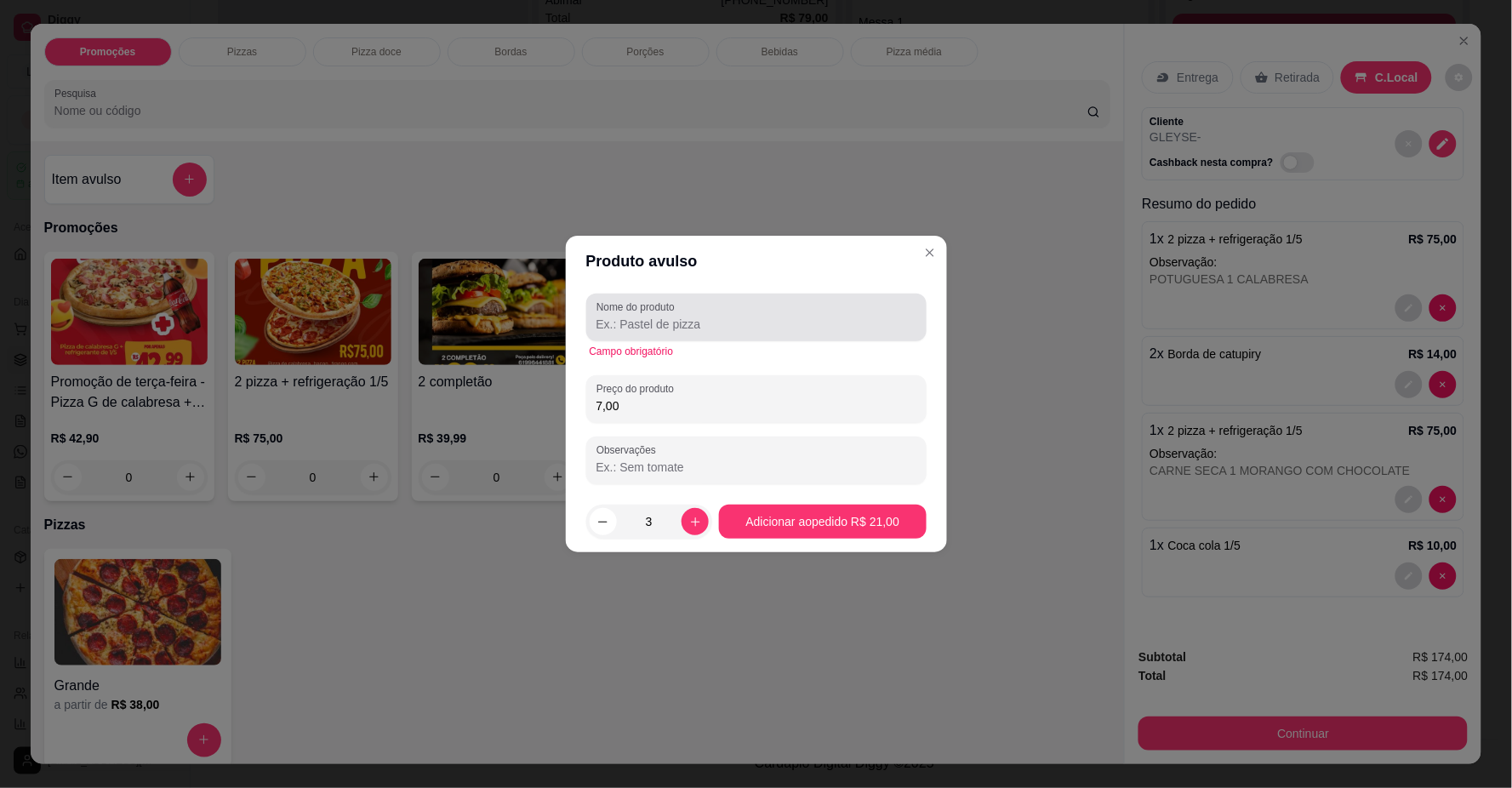
click at [741, 332] on input "Nome do produto" at bounding box center [757, 324] width 320 height 17
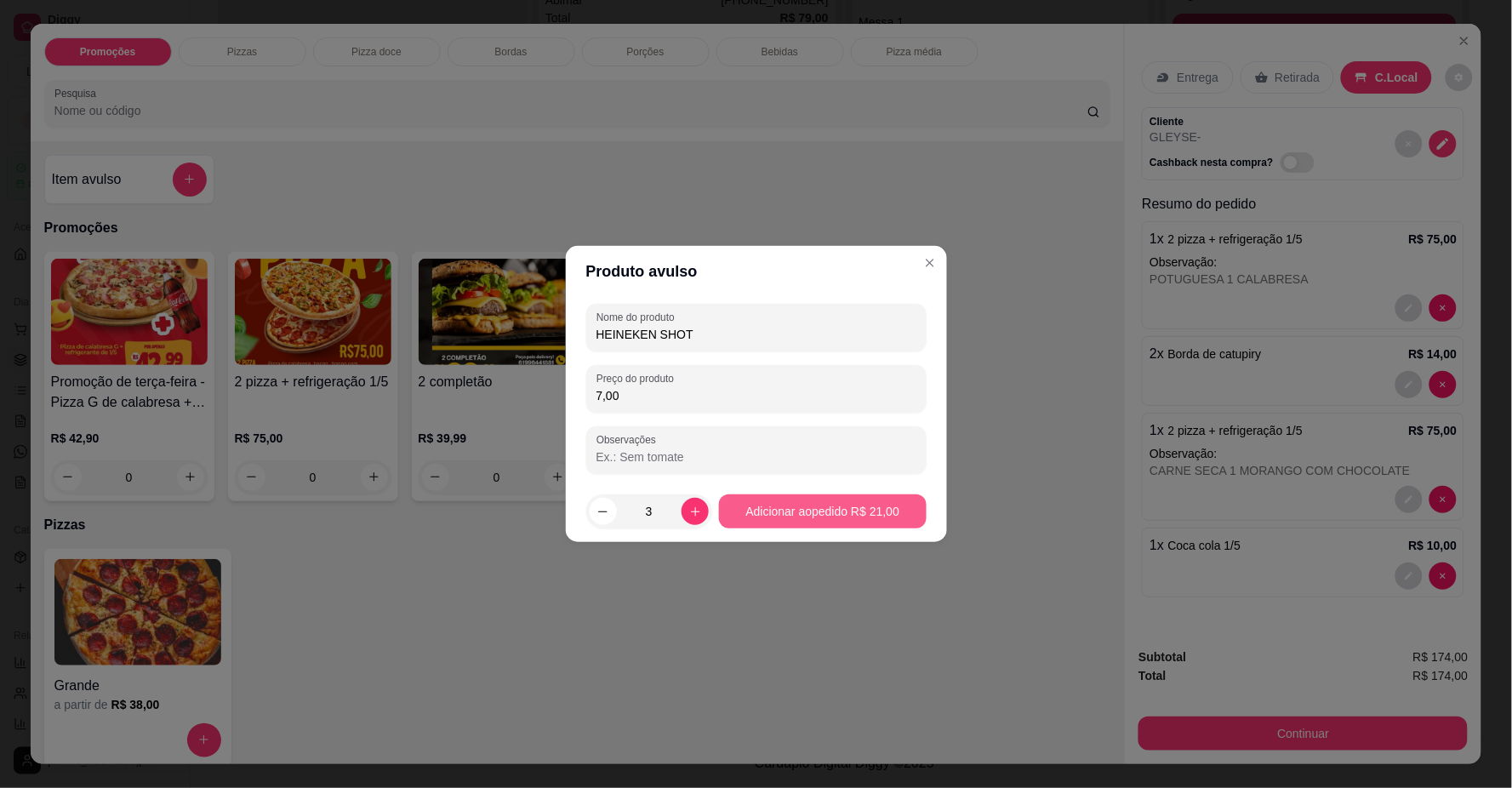
type input "HEINEKEN SHOT"
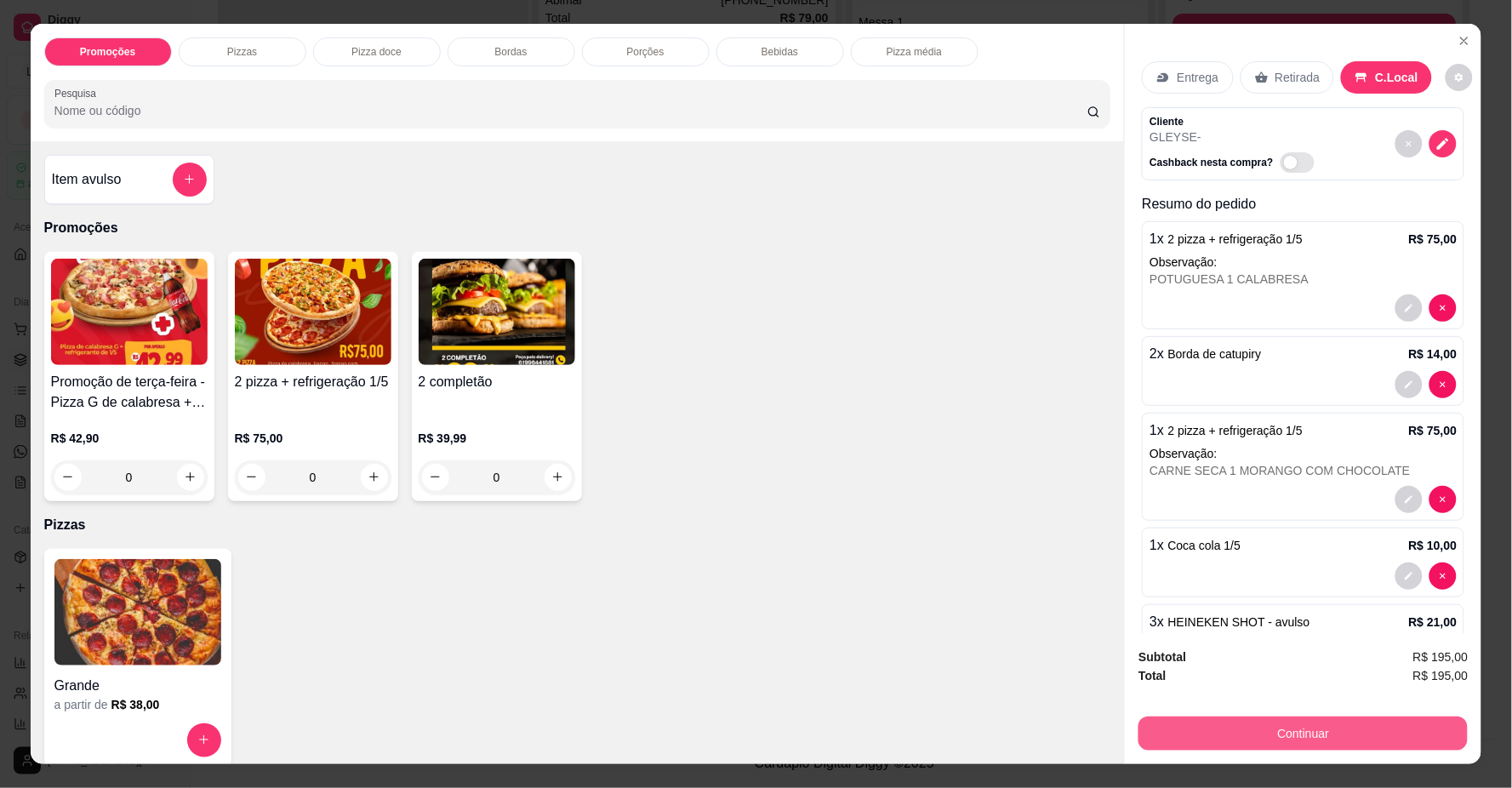
click at [1232, 729] on button "Continuar" at bounding box center [1303, 733] width 329 height 34
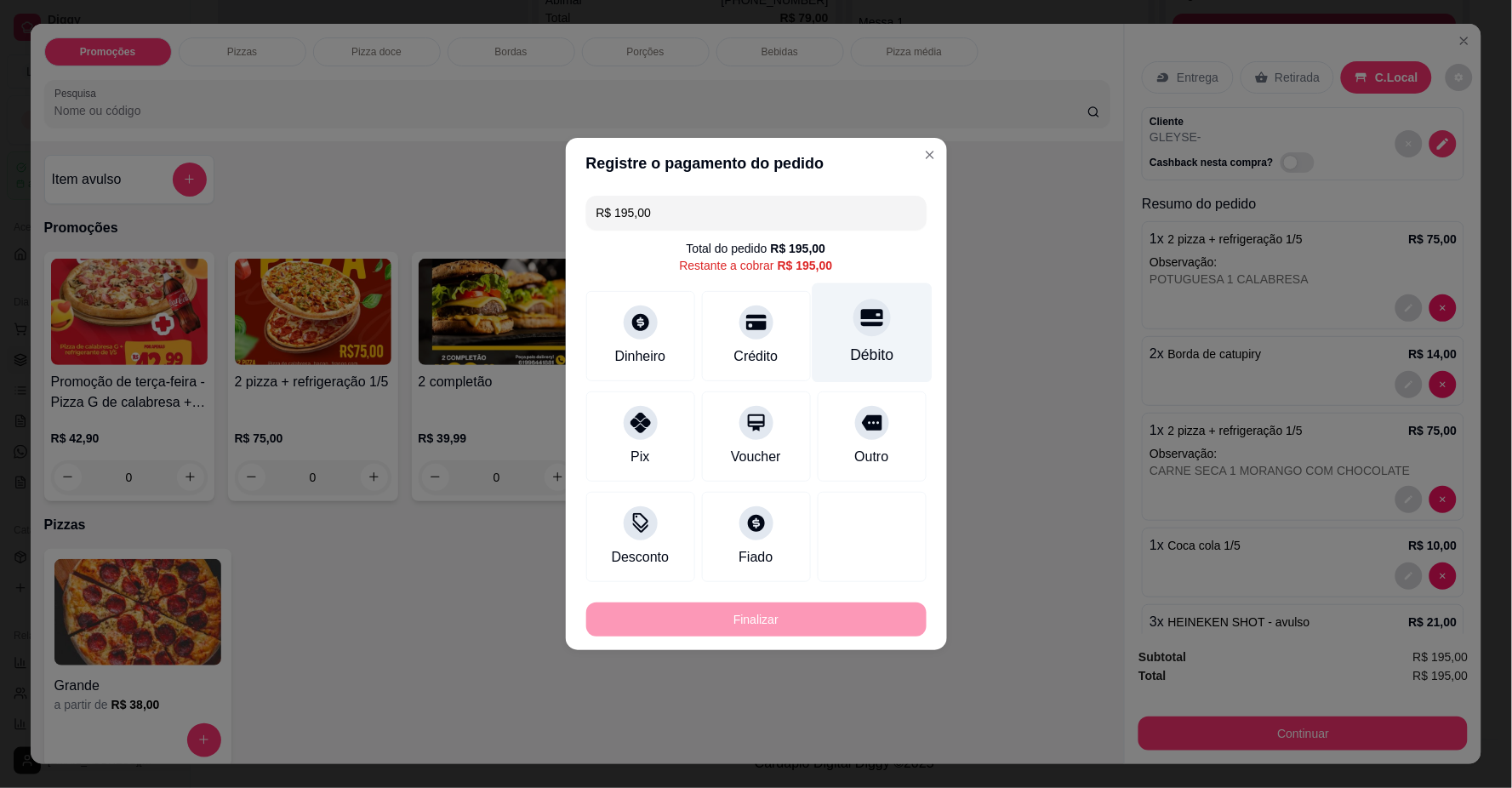
click at [877, 367] on div "Débito" at bounding box center [871, 333] width 120 height 100
type input "R$ 0,00"
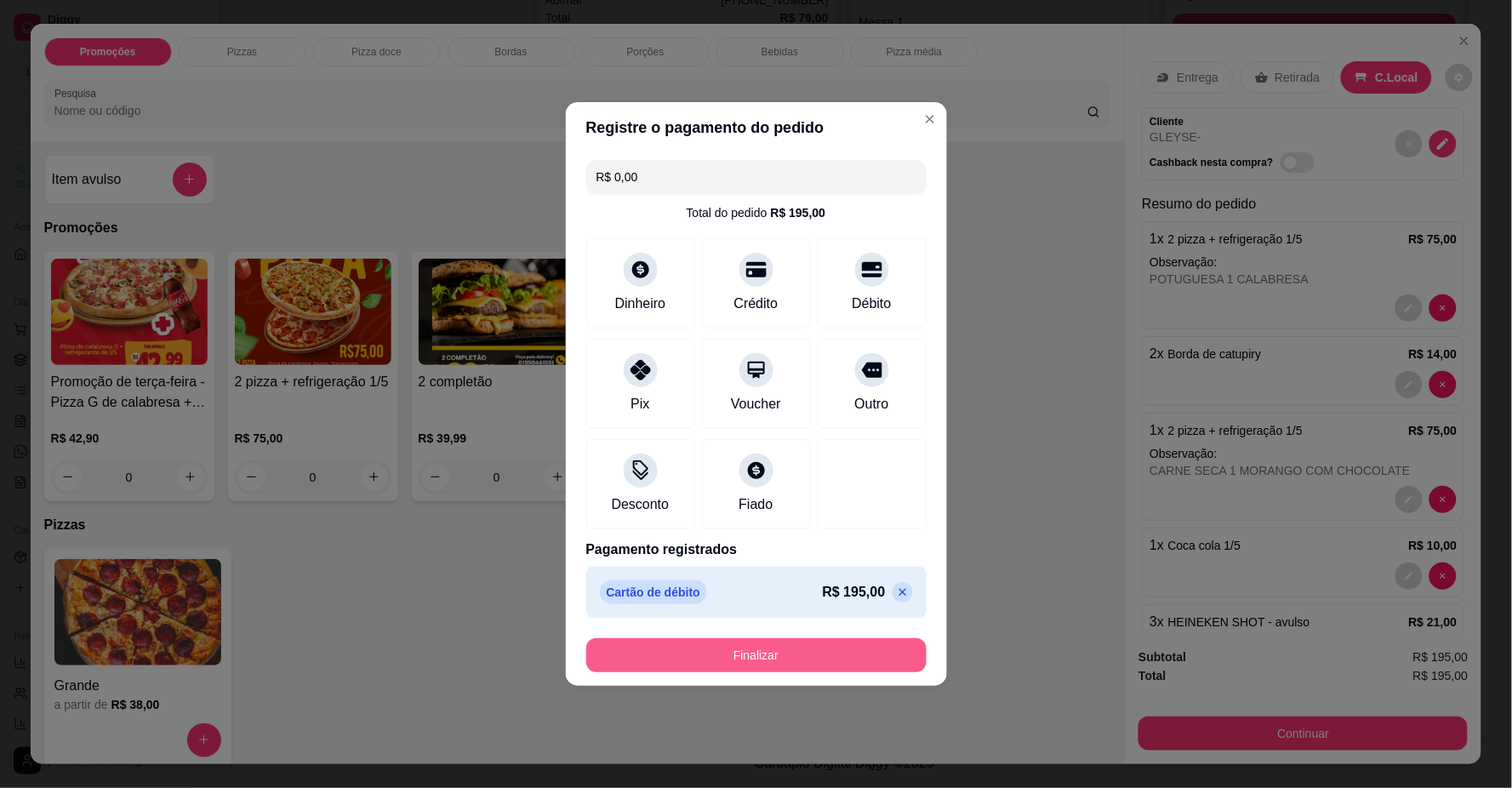
click at [873, 651] on button "Finalizar" at bounding box center [757, 654] width 340 height 34
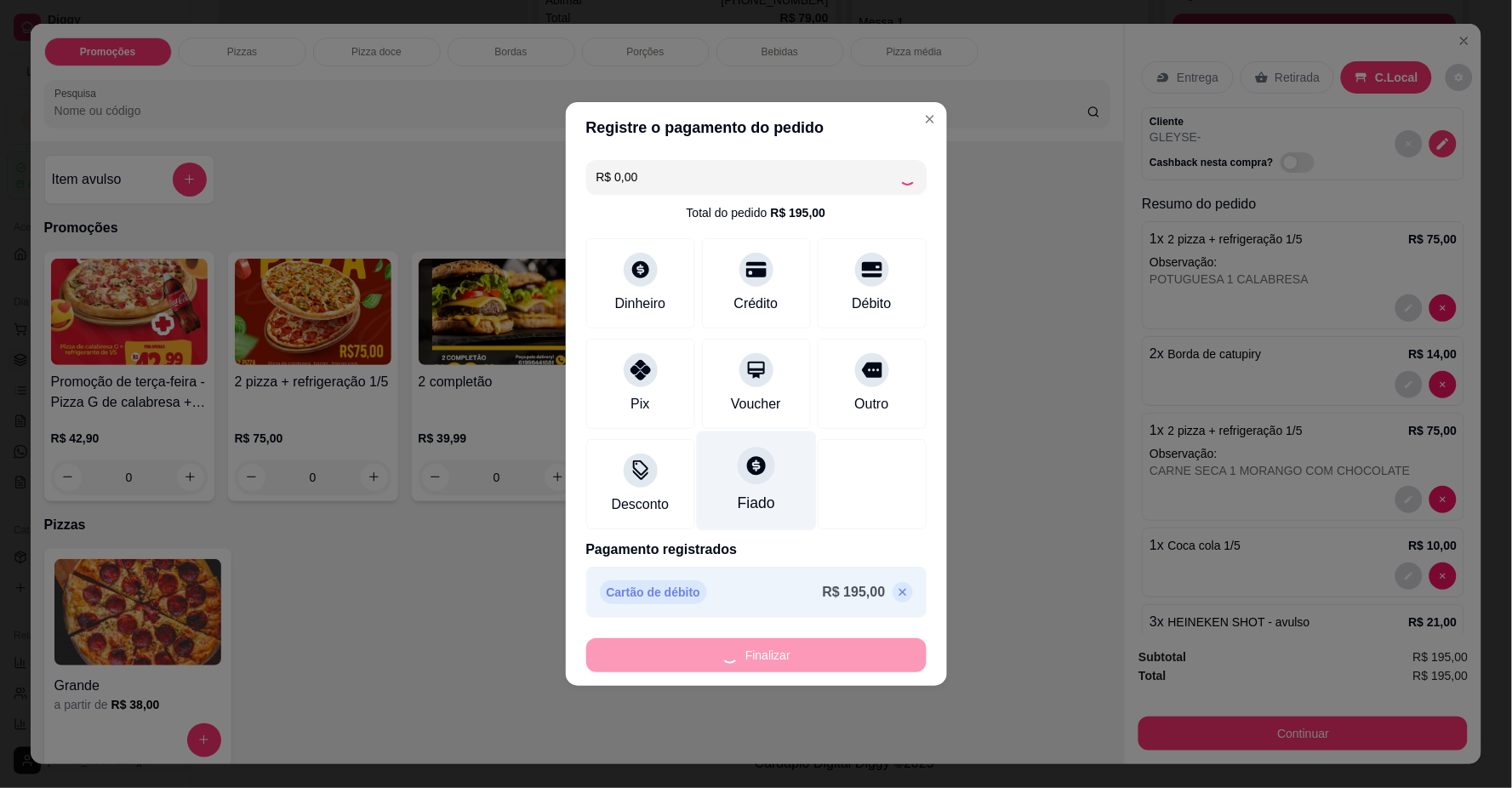
type input "0"
type input "-R$ 195,00"
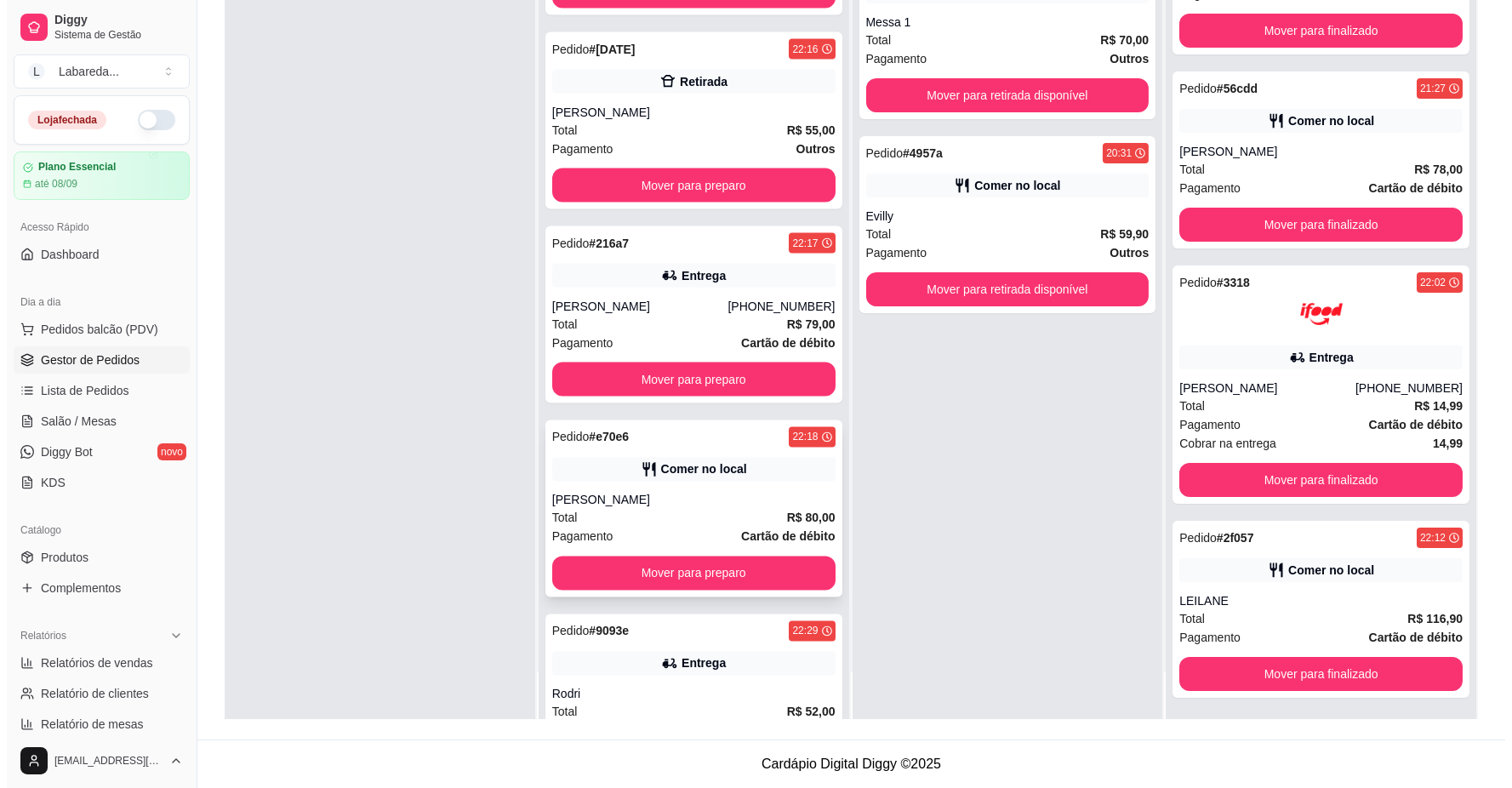
scroll to position [6240, 0]
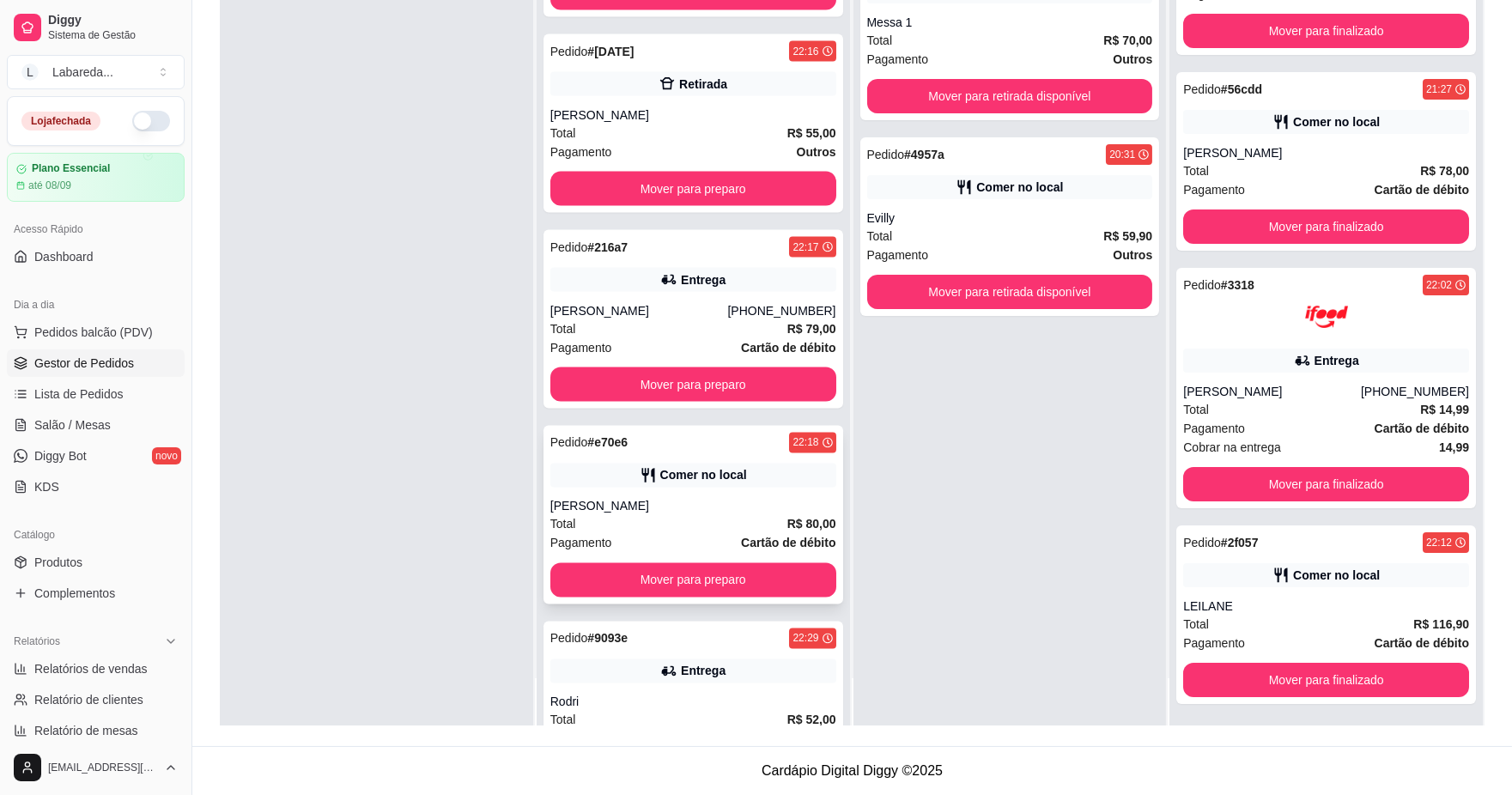
click at [715, 496] on div "Pedido # e70e6 22:18 Comer no local Carlos Total R$ 80,00 Pagamento Cartão de d…" at bounding box center [694, 514] width 300 height 178
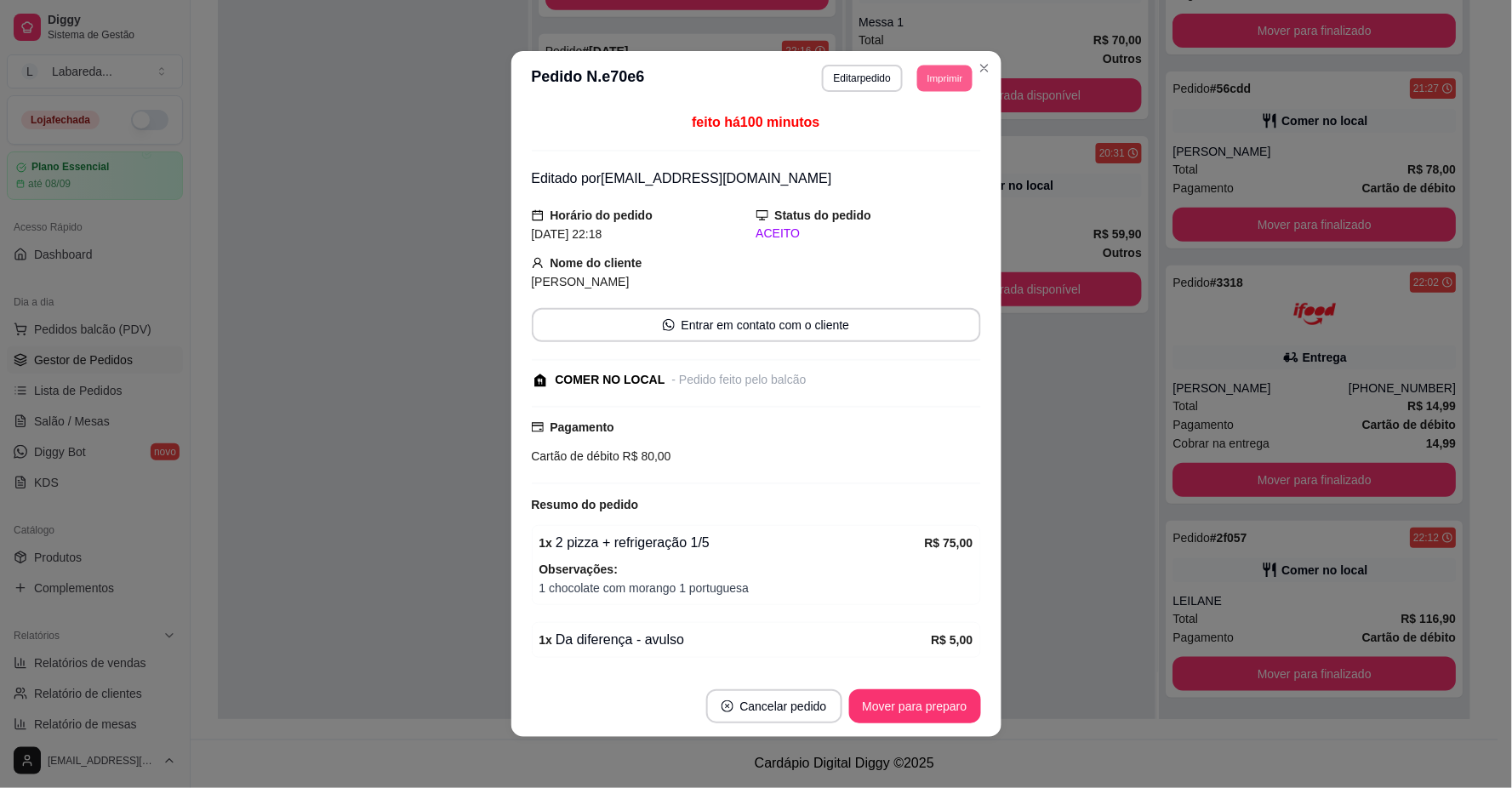
click at [933, 79] on button "Imprimir" at bounding box center [945, 78] width 55 height 27
click at [917, 131] on button "IMPRESSORA" at bounding box center [907, 139] width 119 height 27
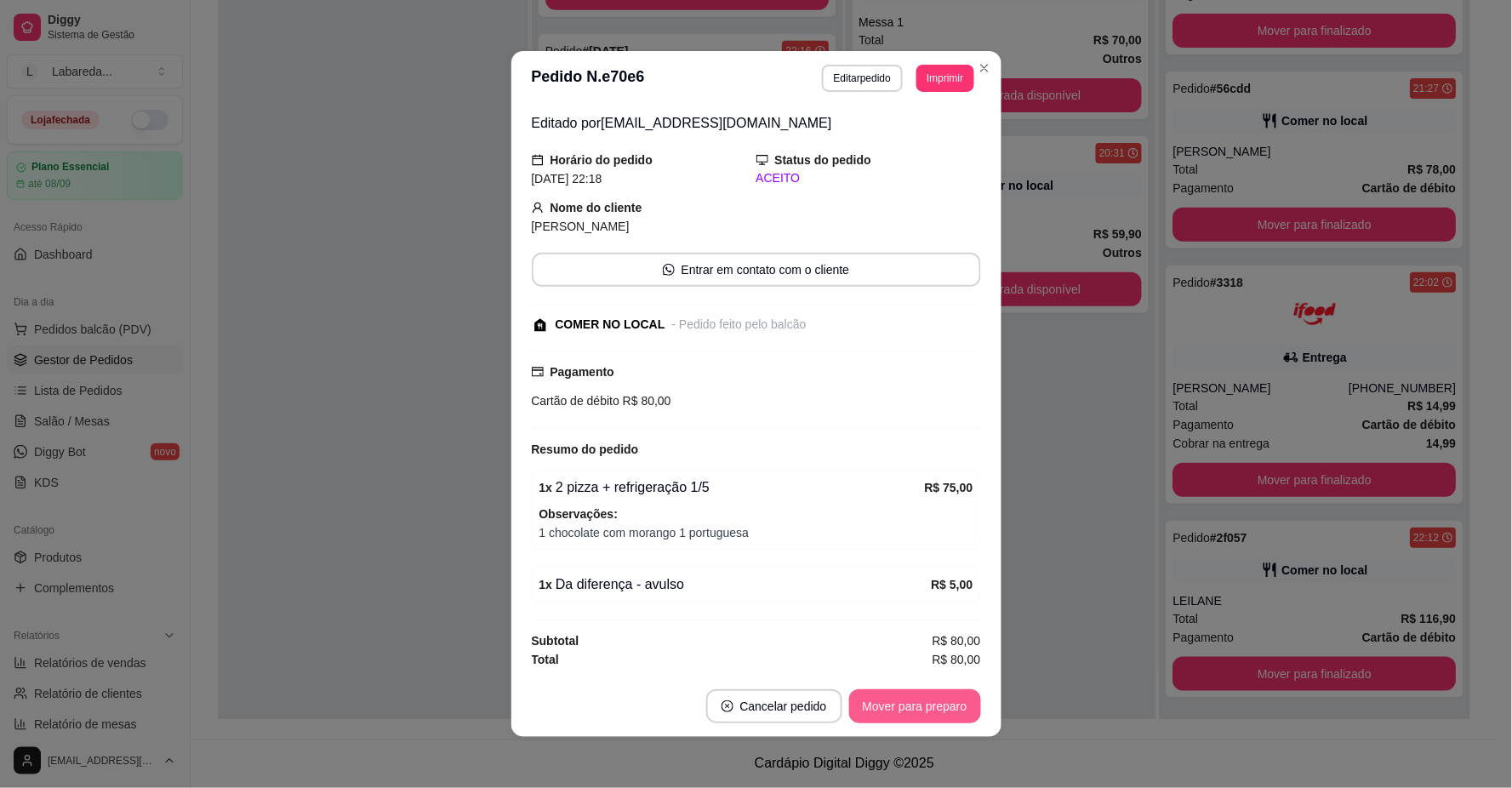
click at [947, 705] on button "Mover para preparo" at bounding box center [915, 706] width 132 height 34
click at [949, 707] on div "Mover para preparo" at bounding box center [903, 706] width 156 height 34
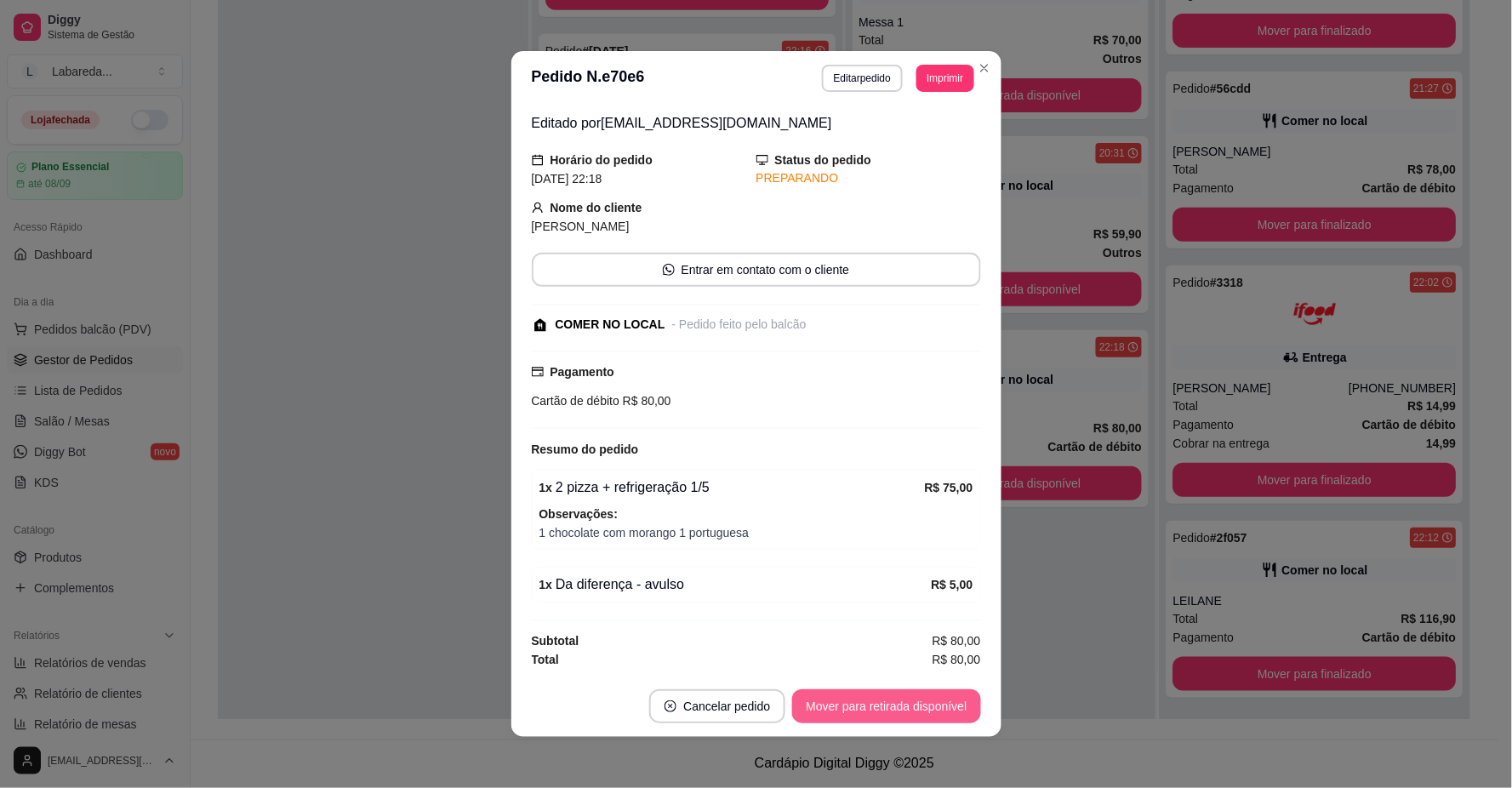
click at [949, 707] on button "Mover para retirada disponível" at bounding box center [887, 706] width 189 height 34
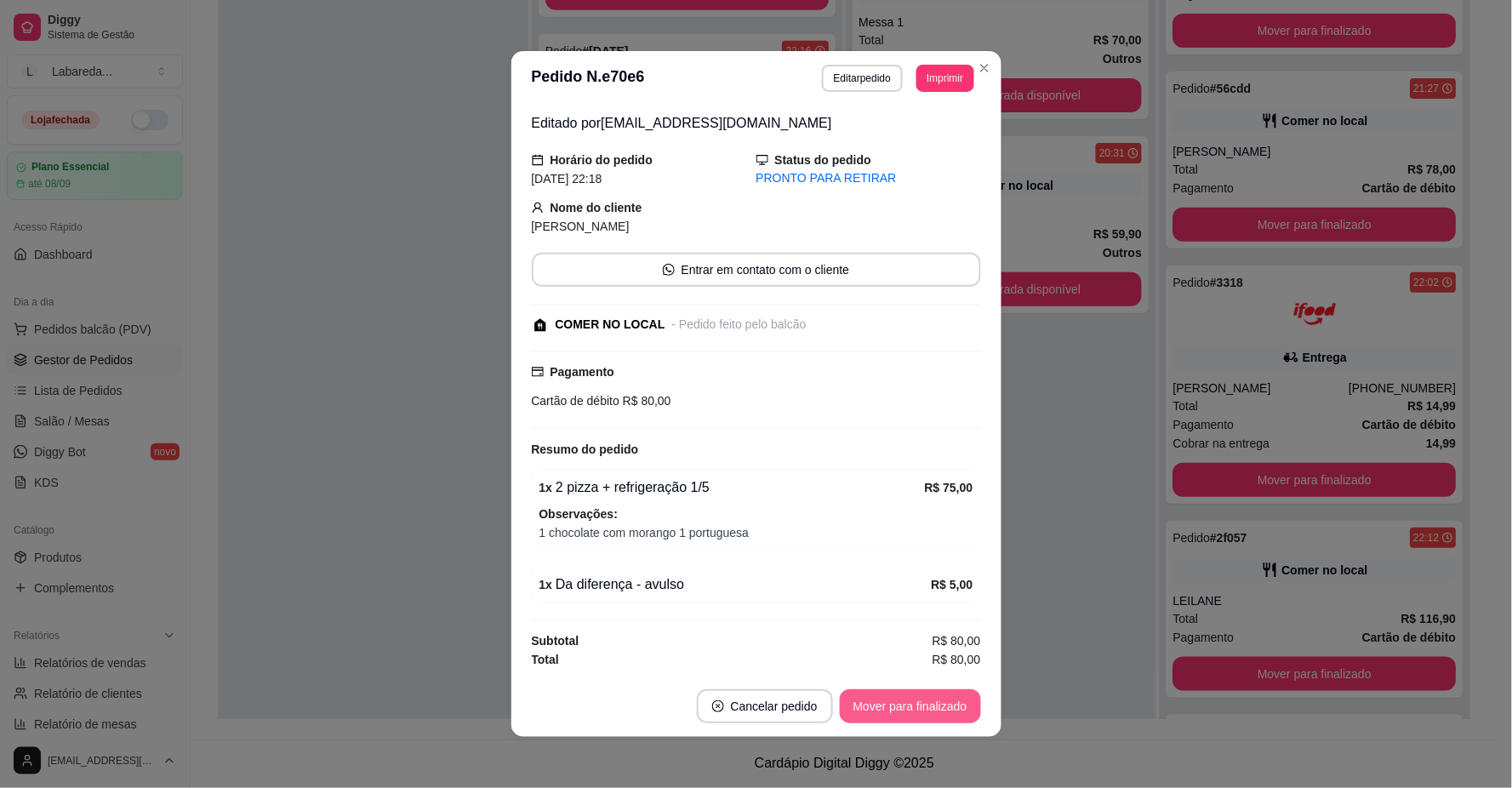
click at [930, 713] on button "Mover para finalizado" at bounding box center [911, 706] width 141 height 34
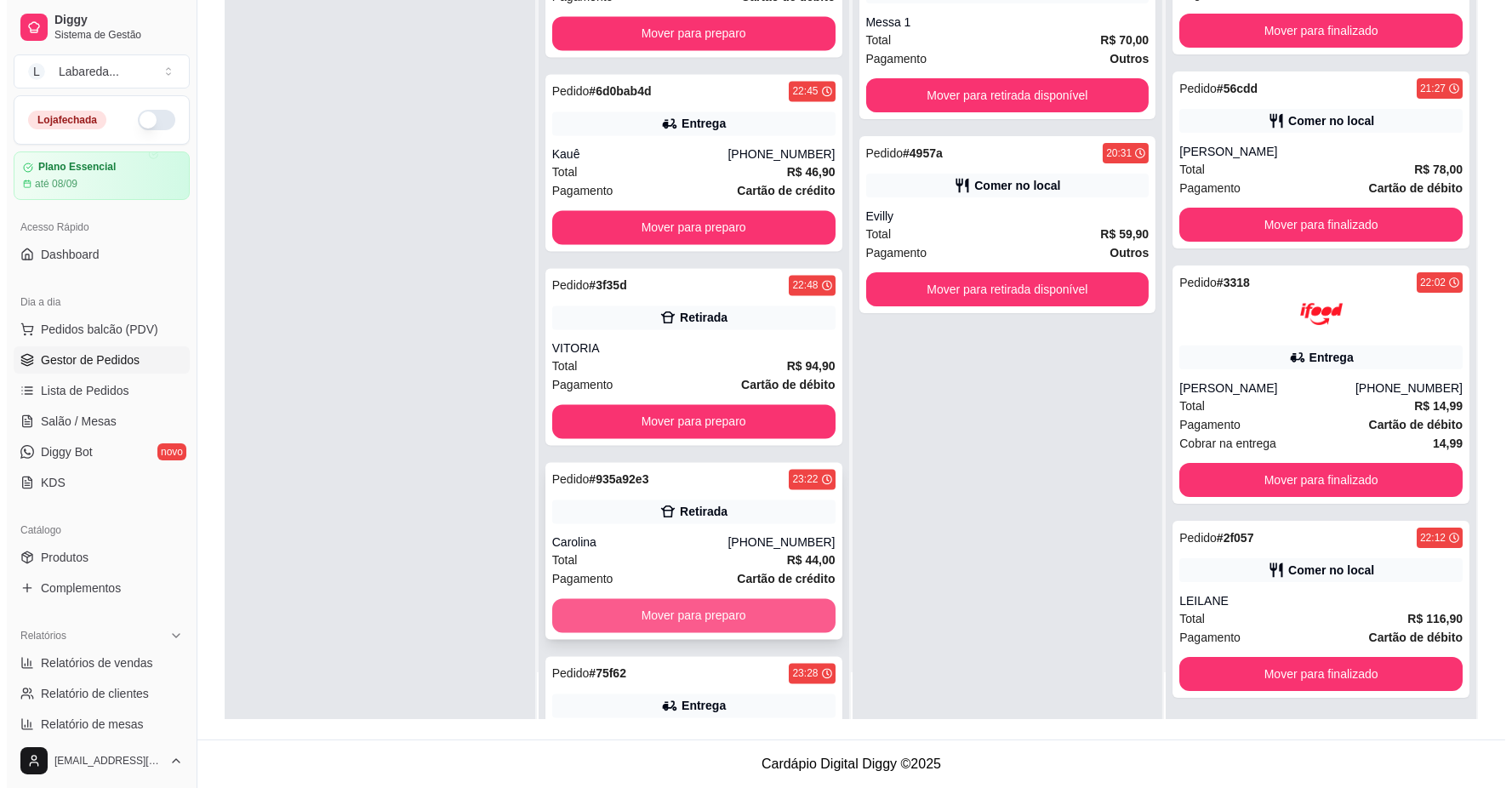
scroll to position [7559, 0]
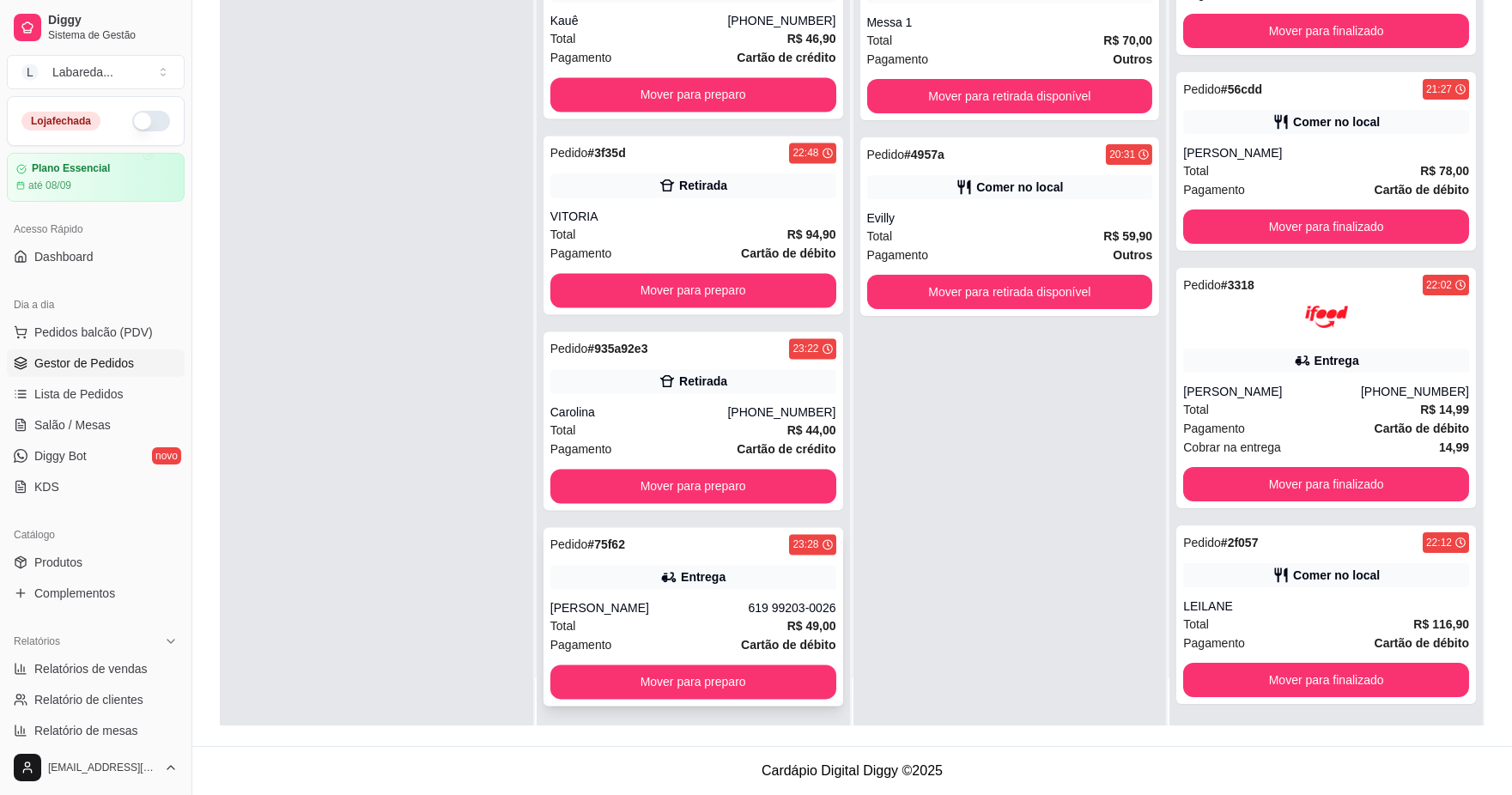
click at [680, 599] on div "[PERSON_NAME]" at bounding box center [649, 608] width 199 height 18
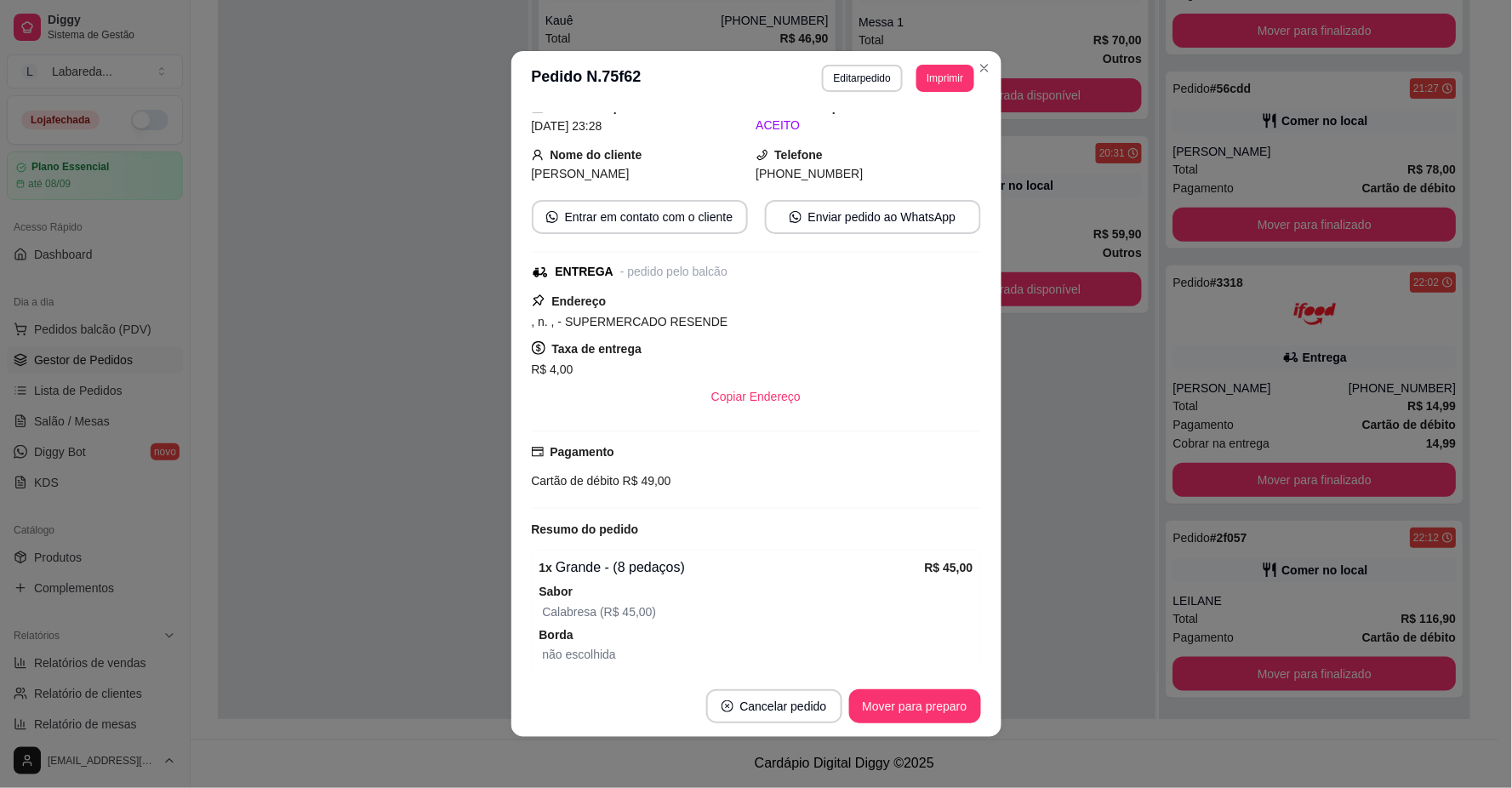
scroll to position [0, 0]
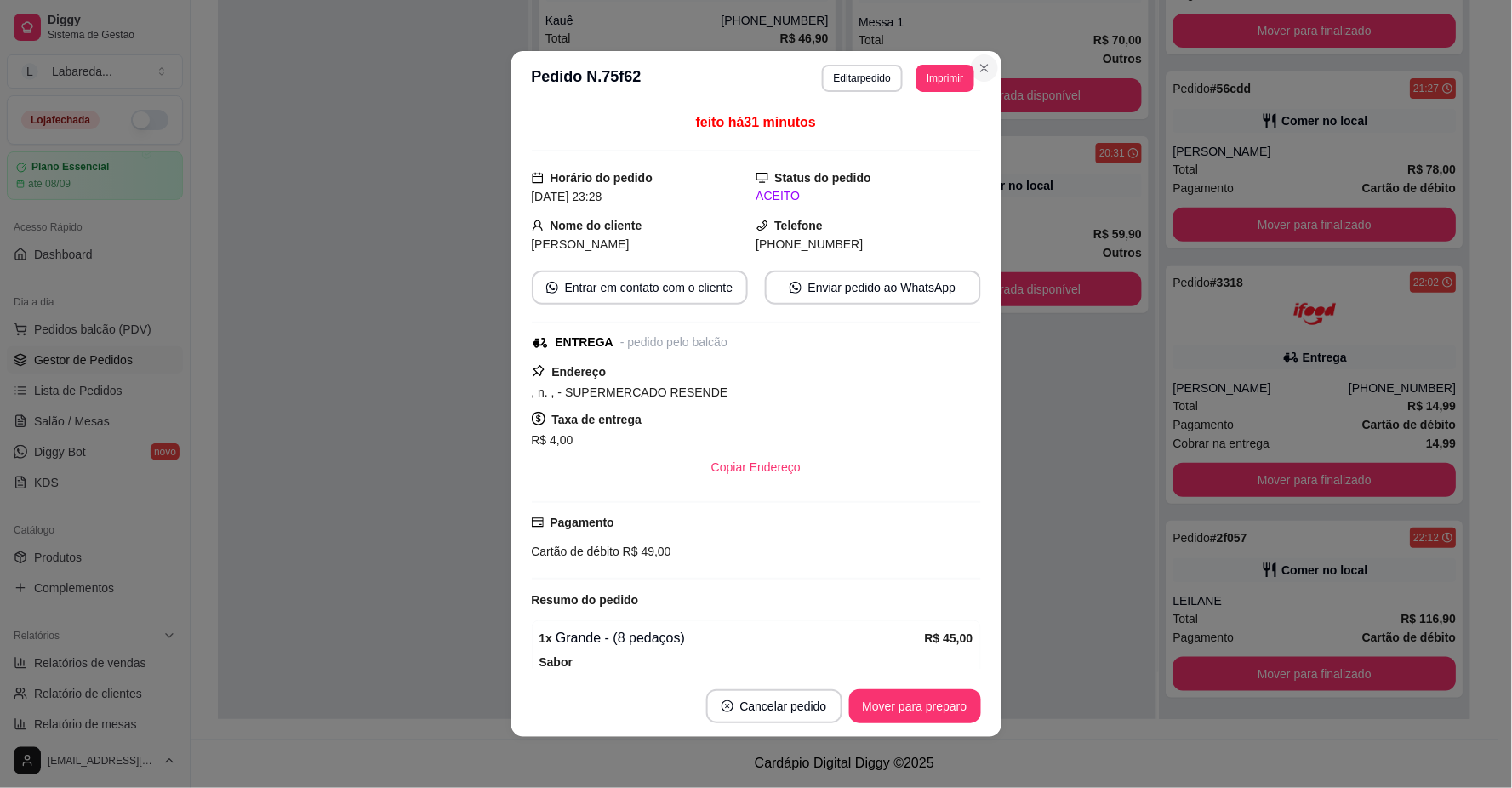
click at [852, 197] on section "**********" at bounding box center [757, 394] width 491 height 685
click at [772, 705] on button "Cancelar pedido" at bounding box center [774, 706] width 136 height 34
click at [804, 662] on button "Sim" at bounding box center [815, 664] width 68 height 34
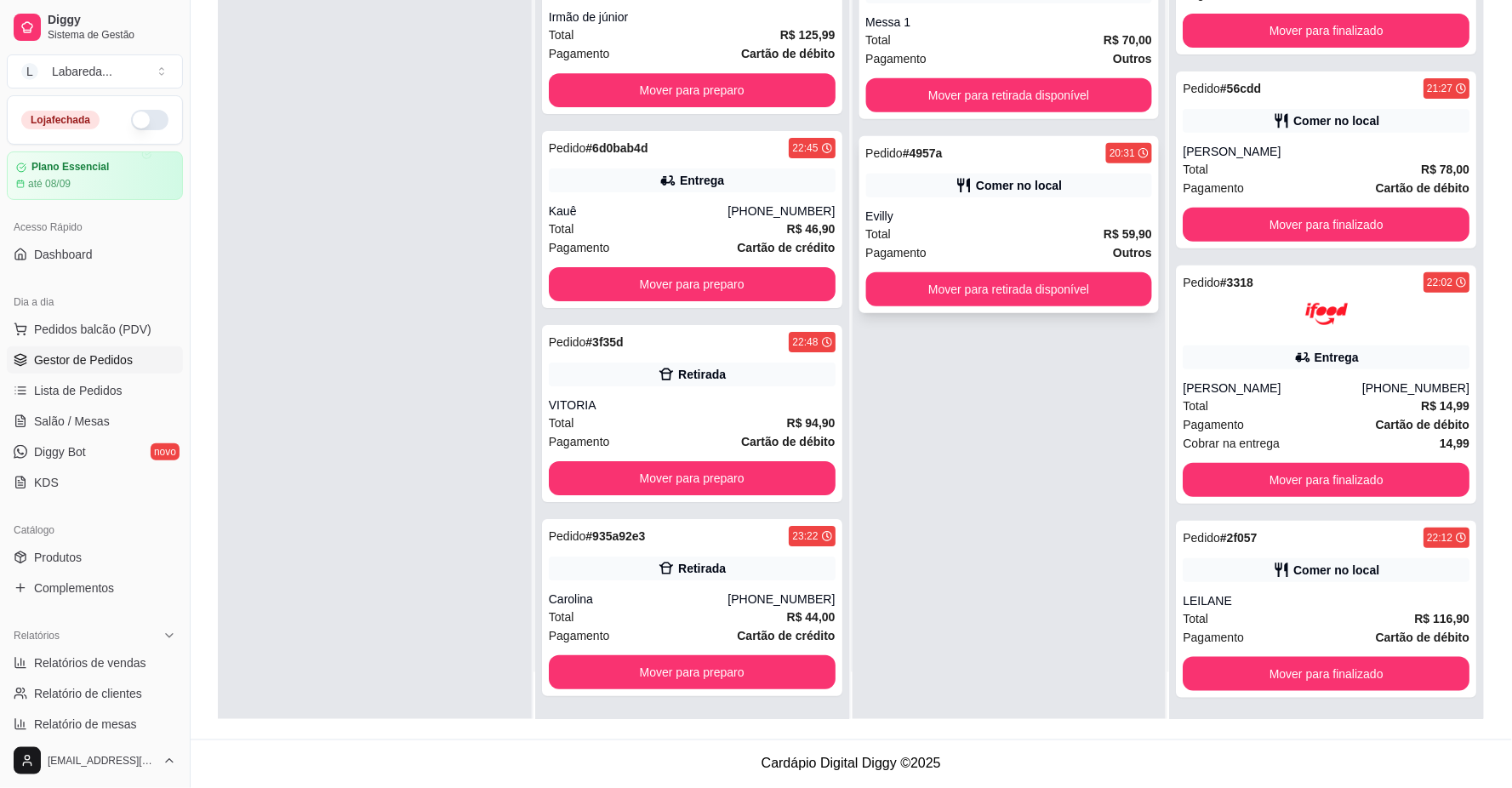
scroll to position [7364, 0]
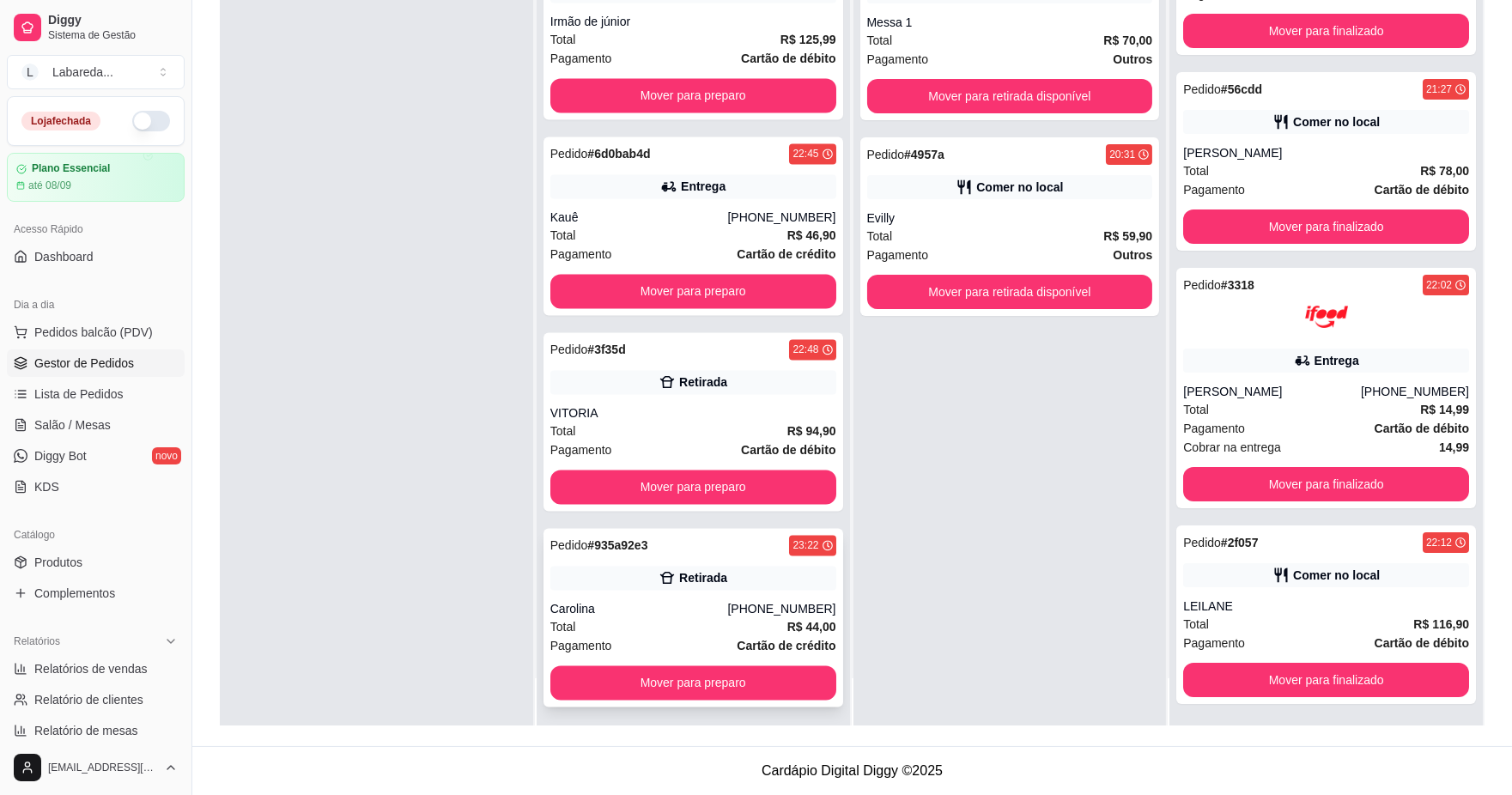
click at [682, 608] on div "Carolina" at bounding box center [639, 608] width 177 height 18
click at [690, 423] on div "Total R$ 94,90" at bounding box center [694, 431] width 286 height 18
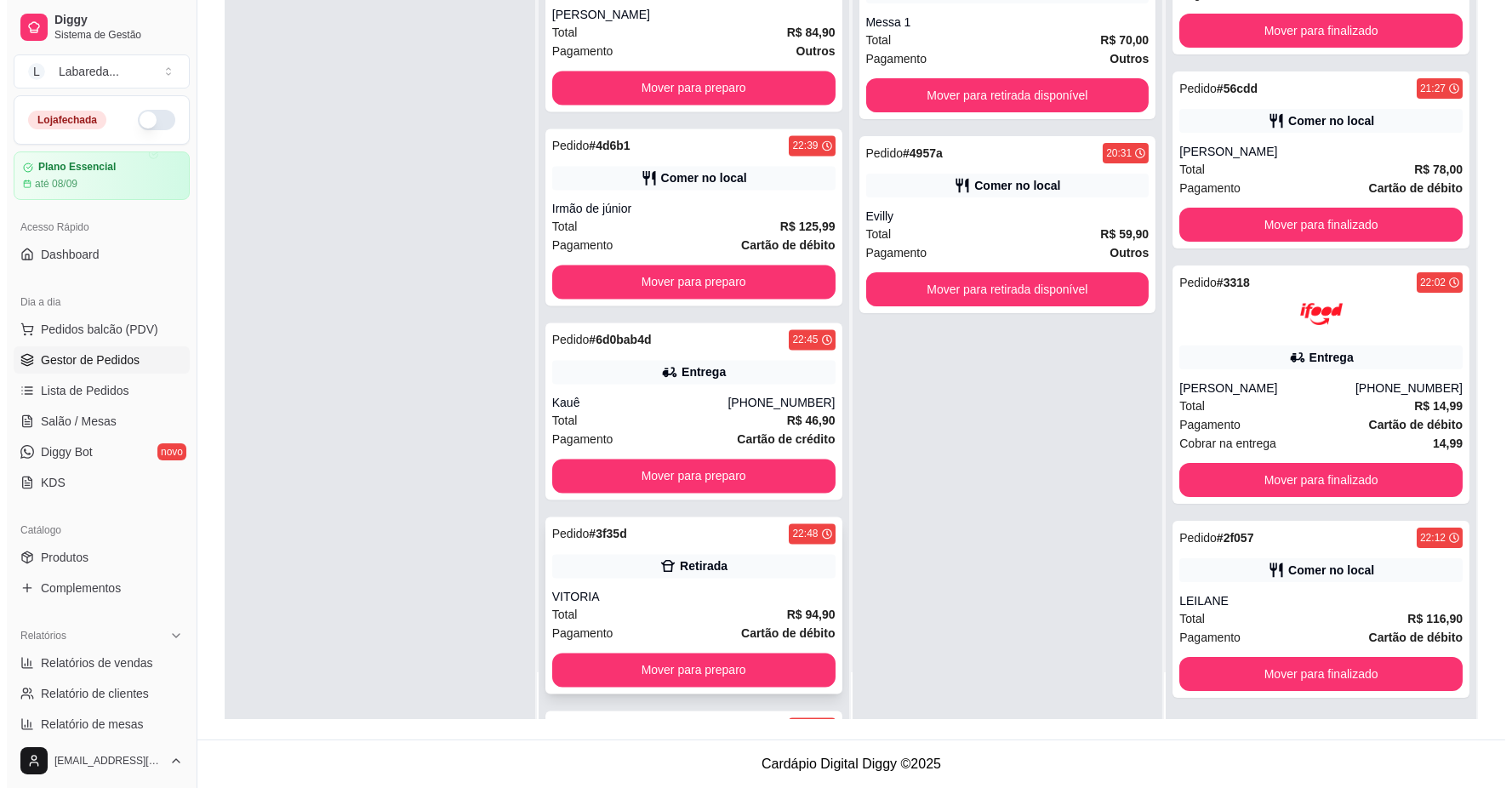
scroll to position [7175, 0]
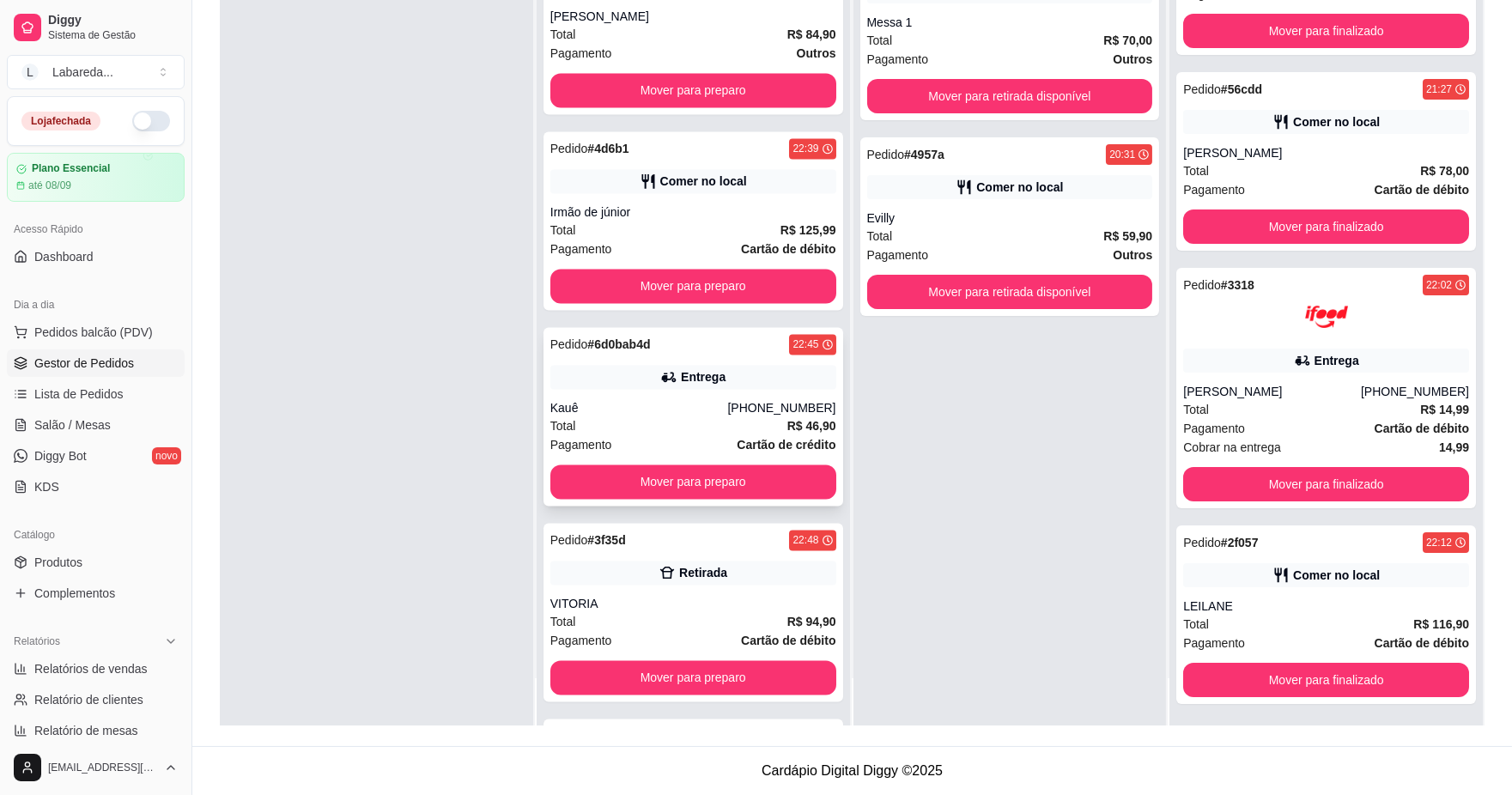
click at [708, 392] on div "Pedido # 6d0bab4d 22:45 Entrega Kauê [PHONE_NUMBER] Total R$ 46,90 Pagamento Ca…" at bounding box center [694, 416] width 300 height 178
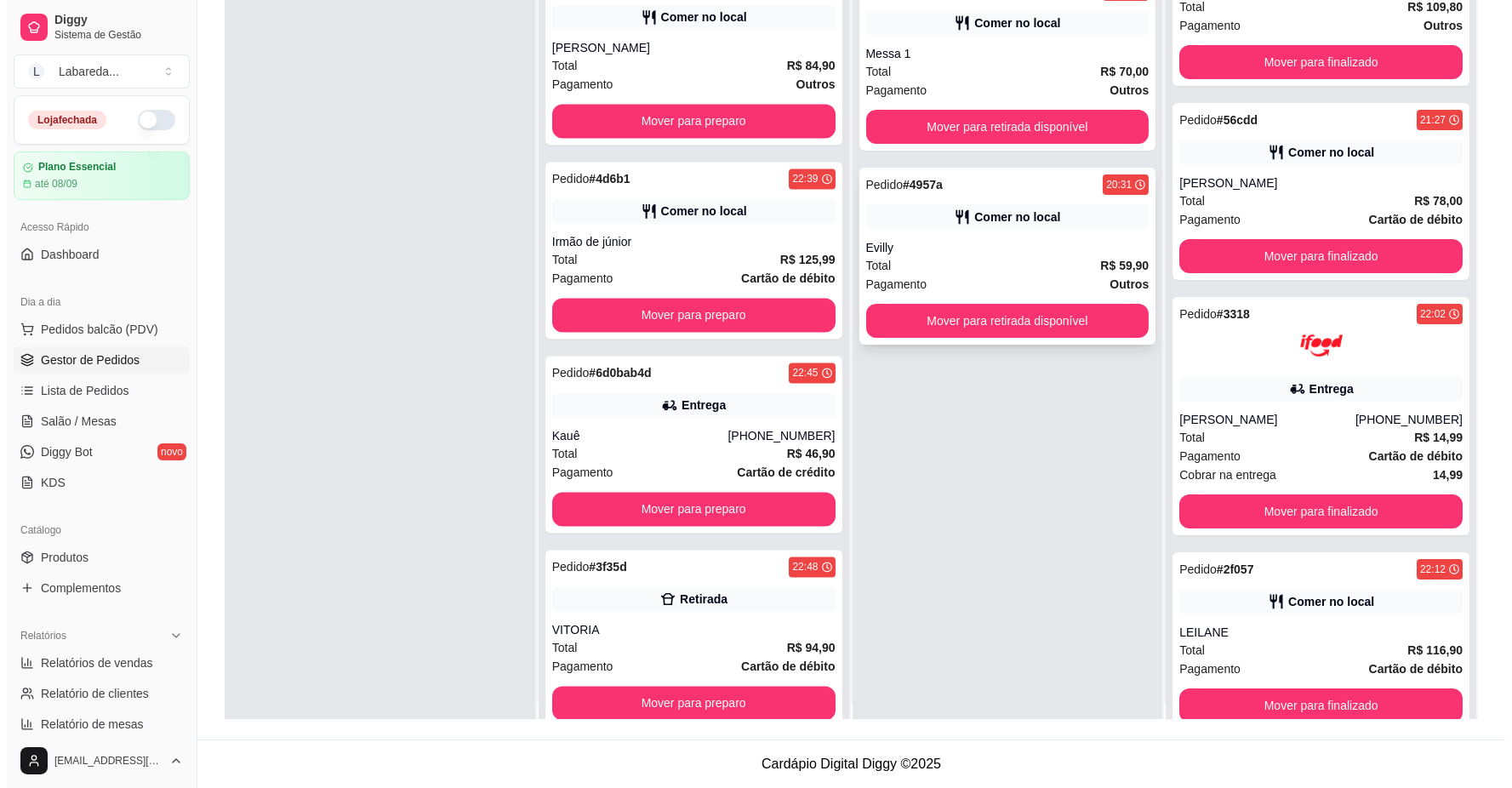
scroll to position [0, 0]
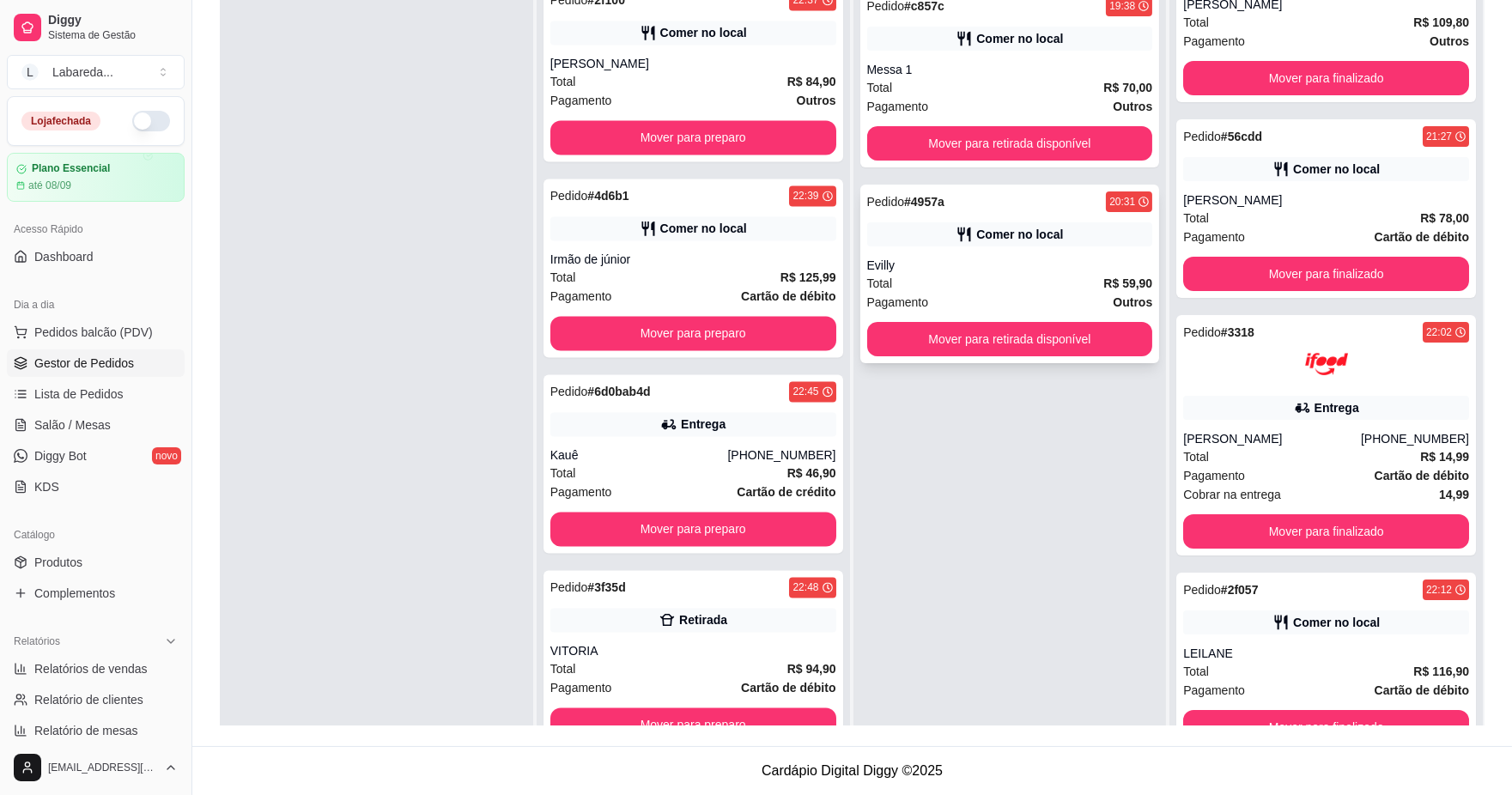
click at [995, 261] on div "Evilly" at bounding box center [1010, 265] width 286 height 18
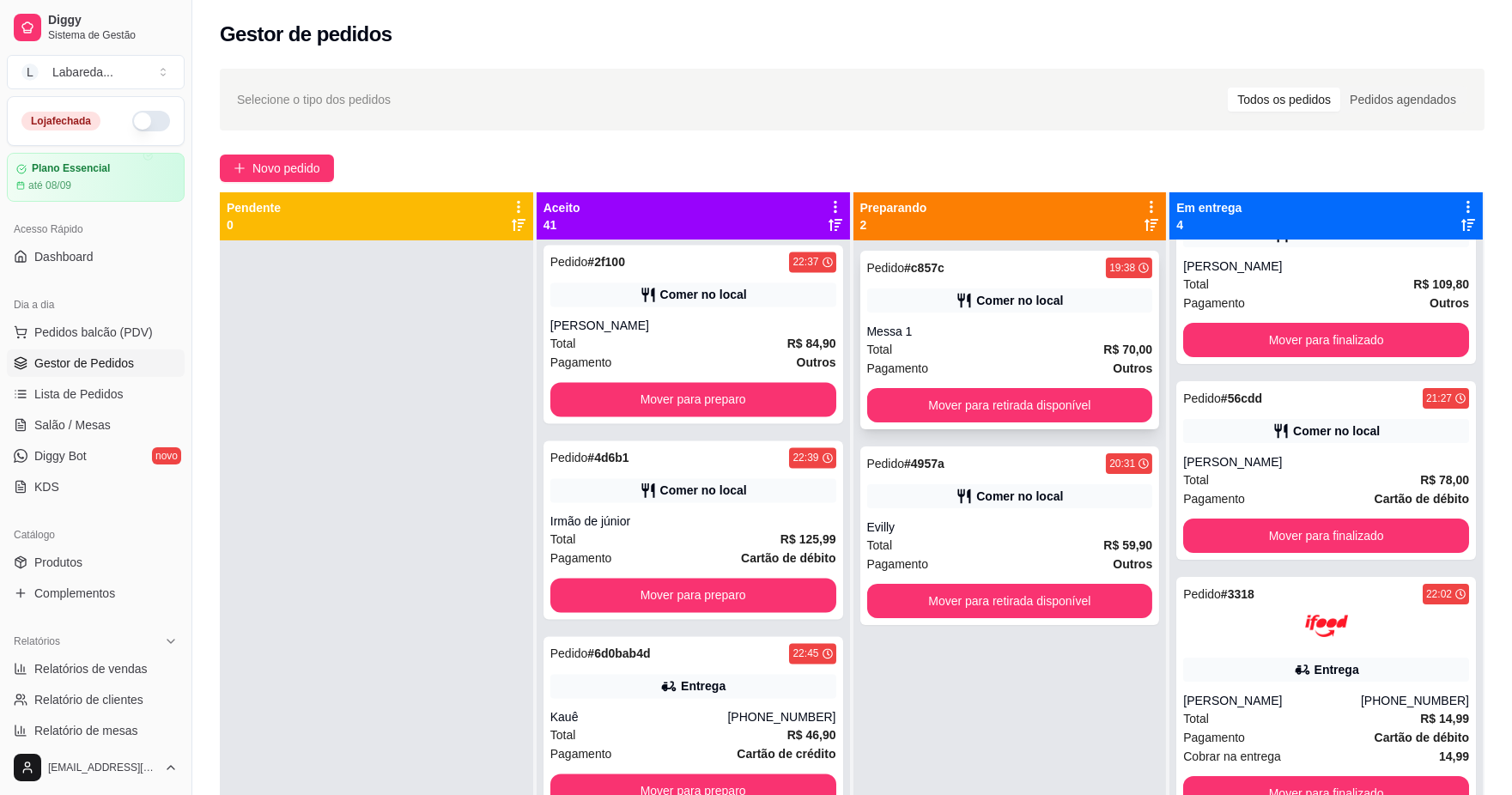
click at [950, 343] on div "Total R$ 70,00" at bounding box center [1010, 349] width 286 height 18
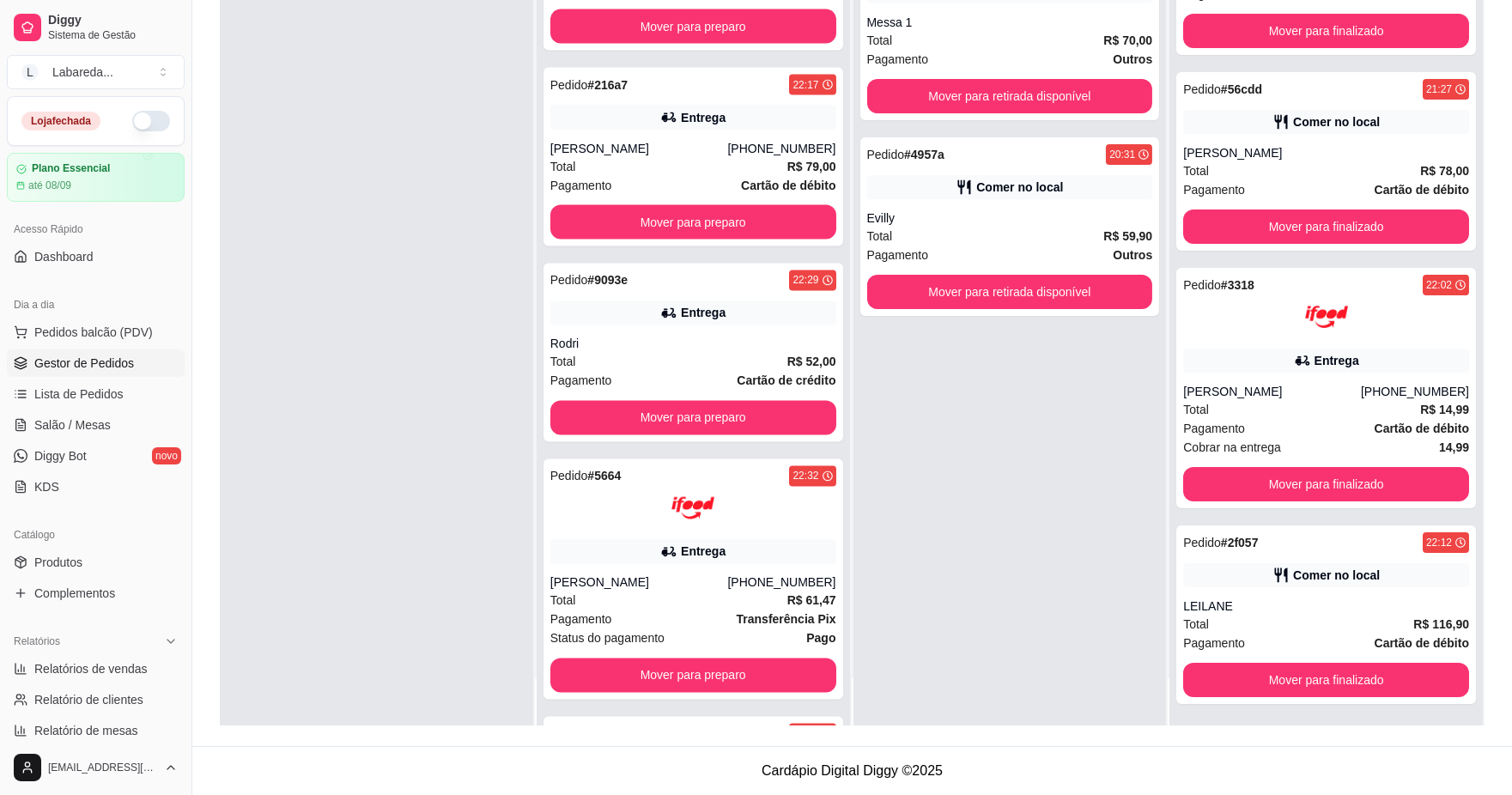
scroll to position [6188, 0]
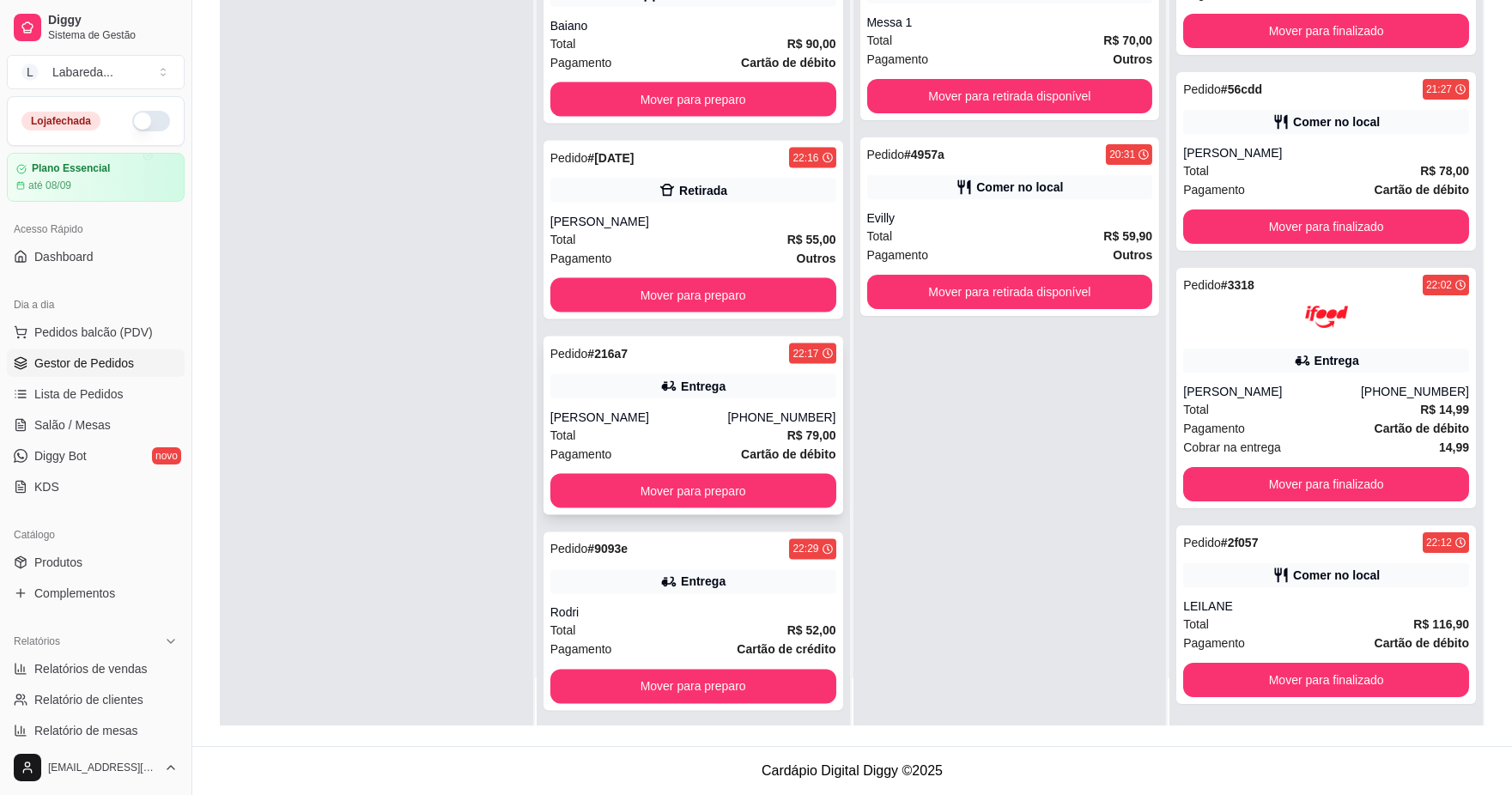
click at [655, 421] on div "[PERSON_NAME]" at bounding box center [639, 417] width 177 height 18
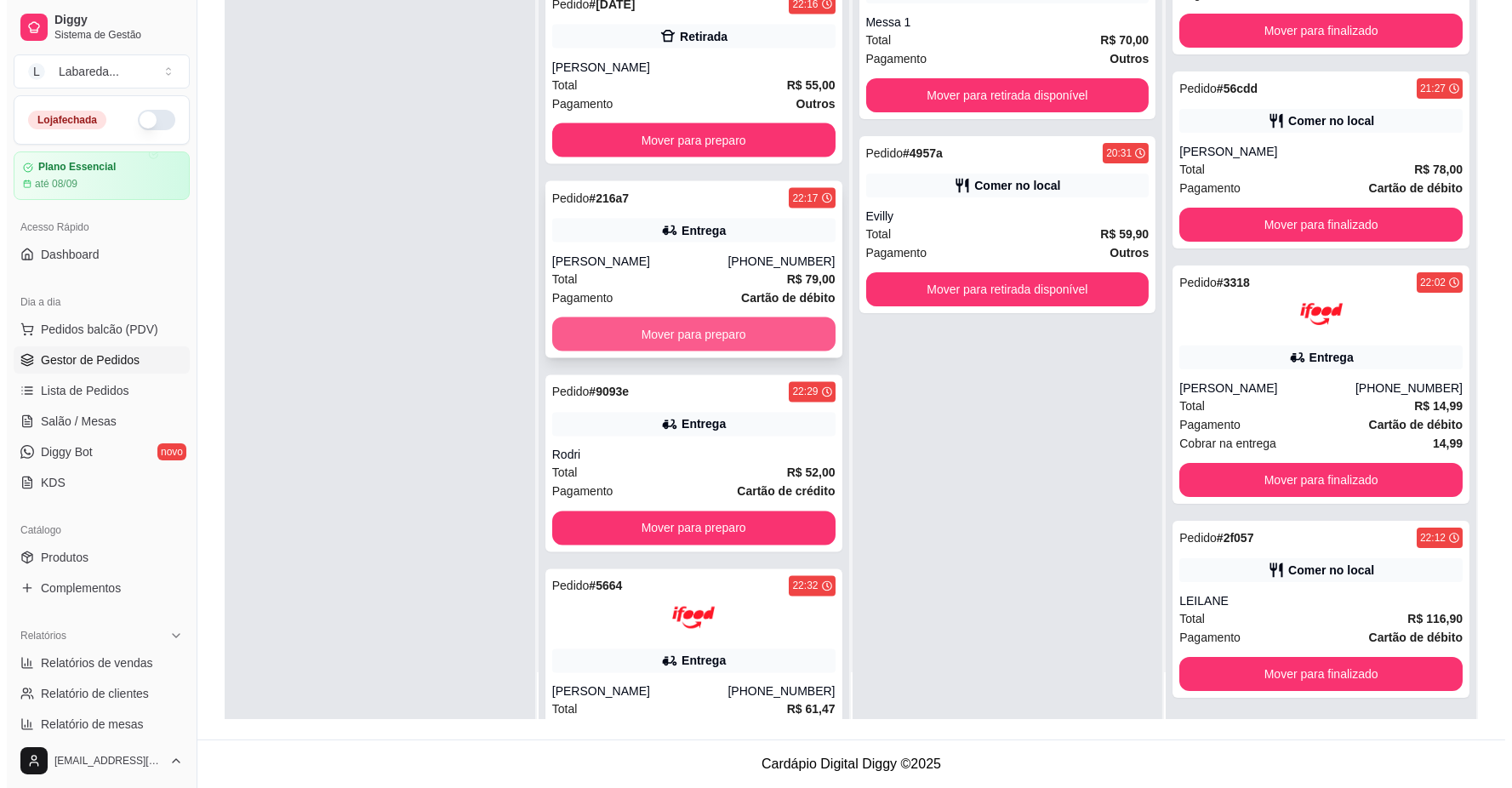
scroll to position [6324, 0]
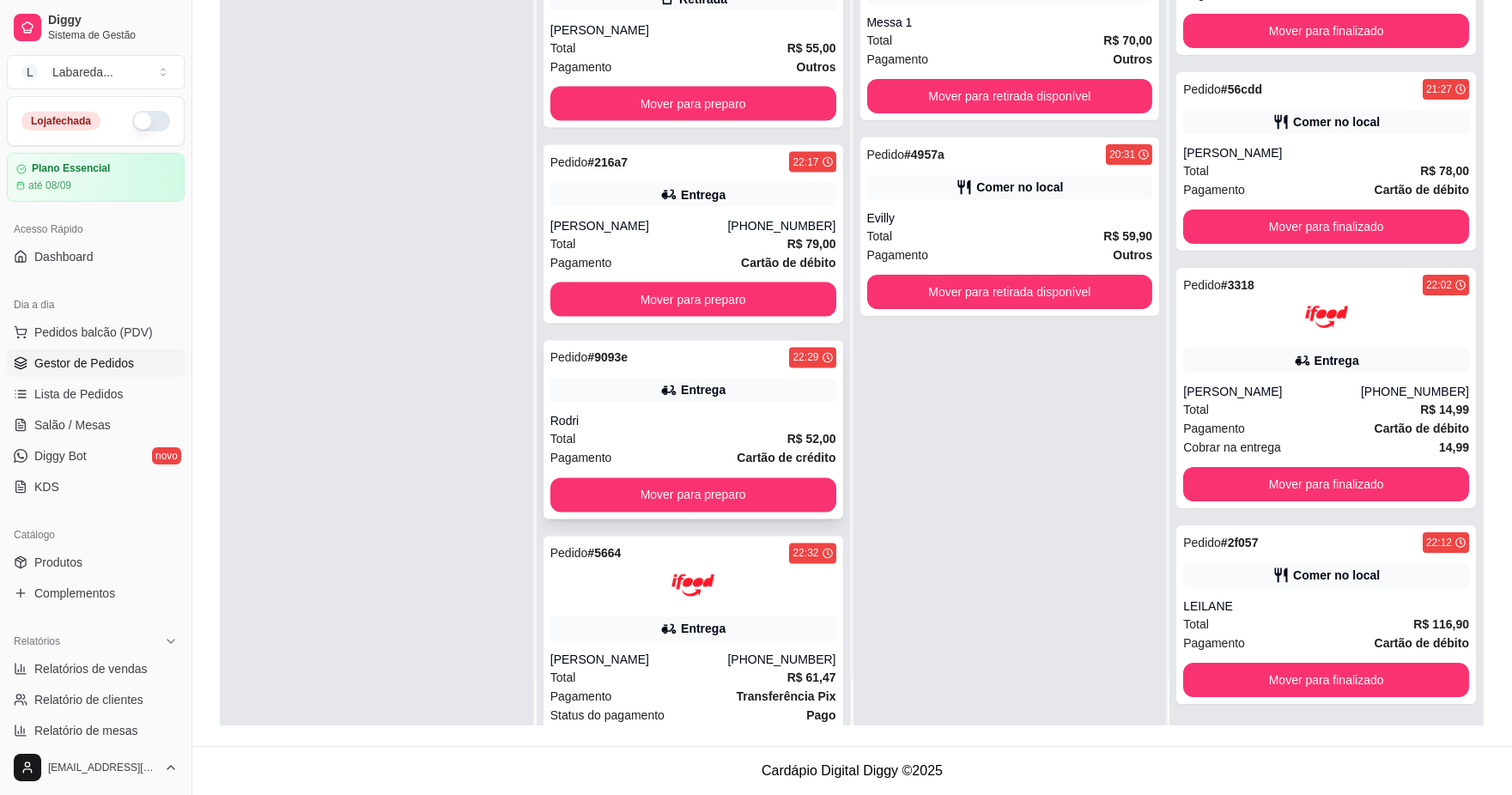
click at [656, 398] on div "Entrega" at bounding box center [694, 391] width 286 height 24
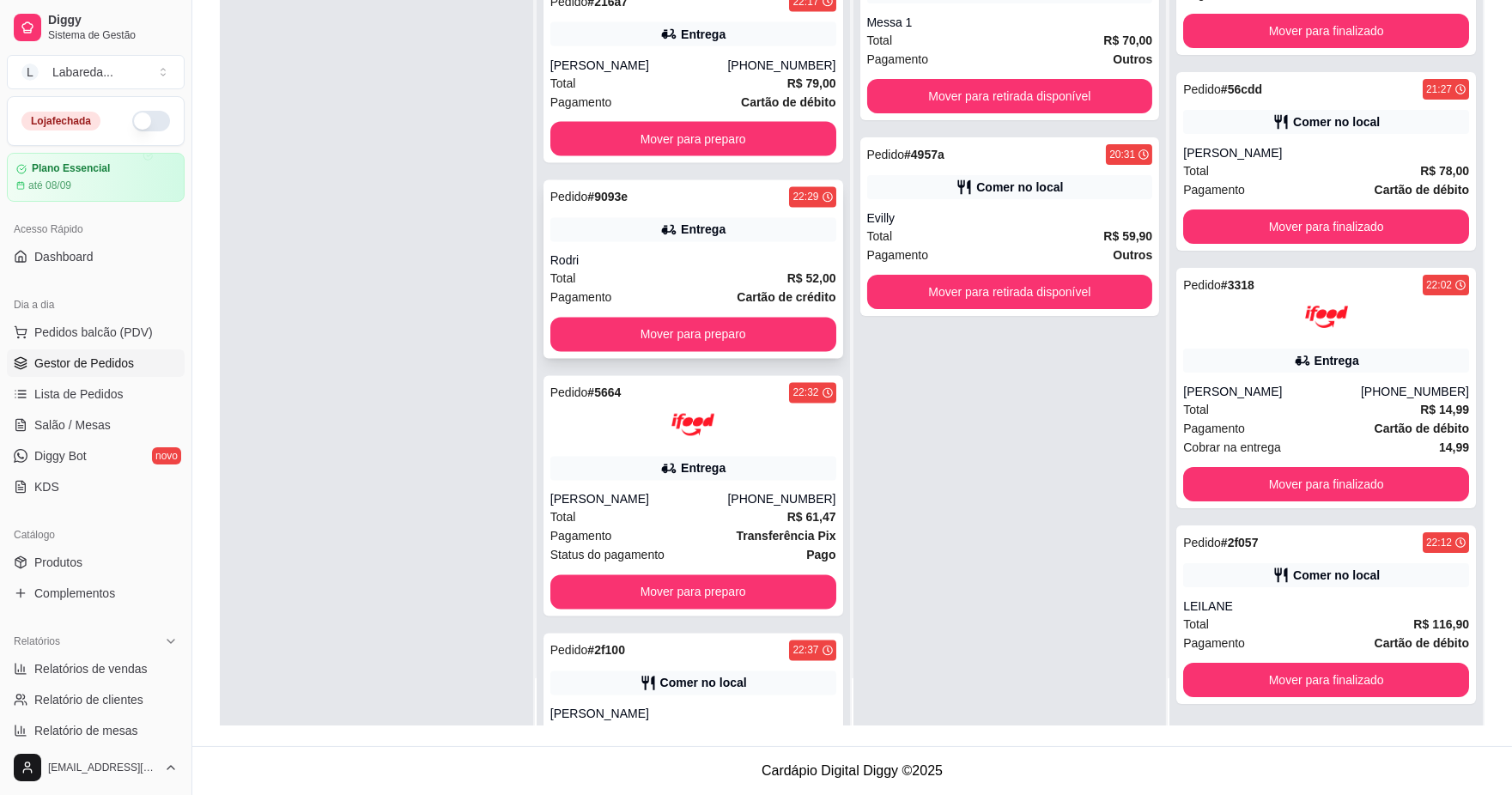
scroll to position [6571, 0]
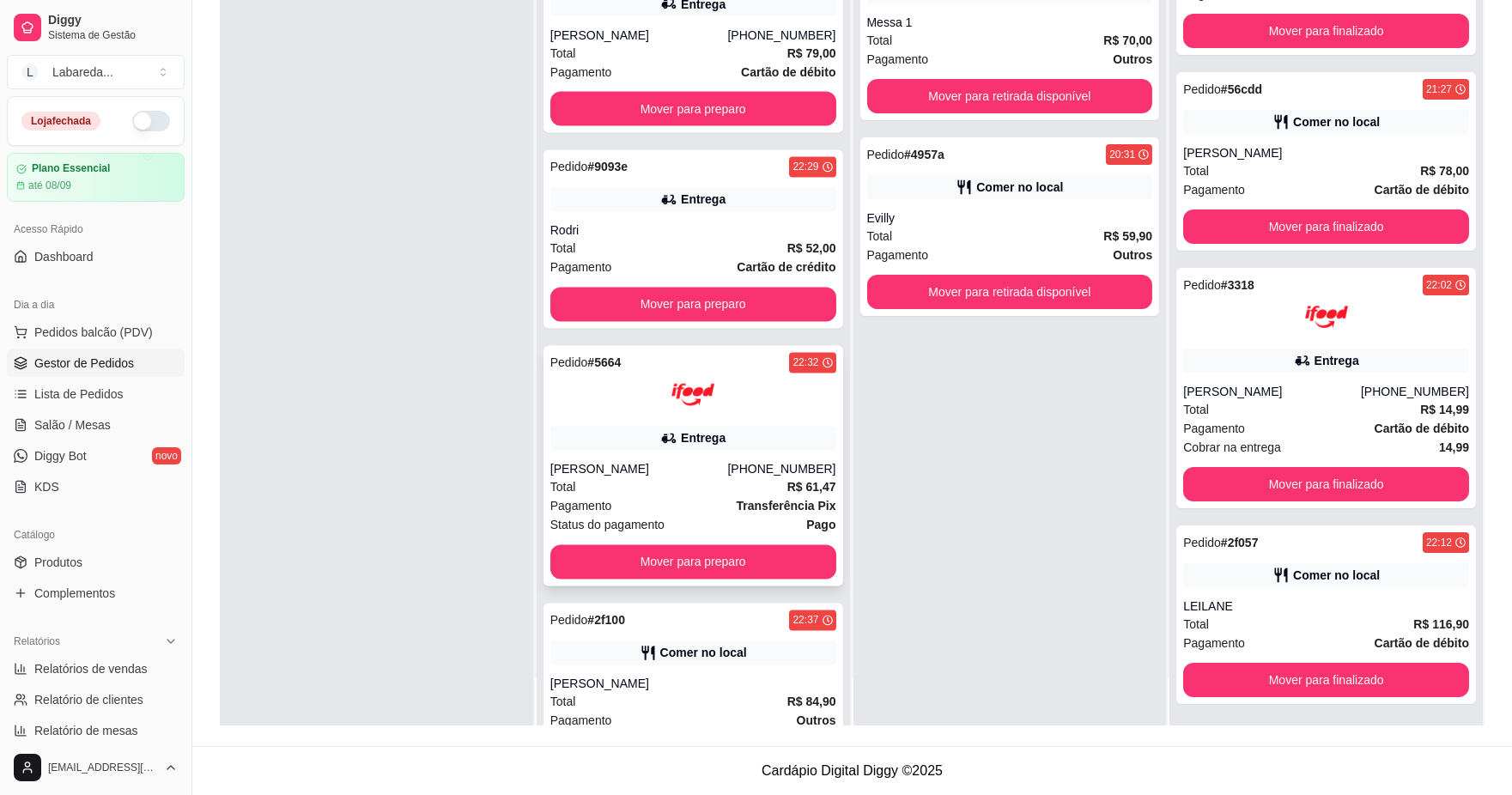
click at [644, 464] on div "[PERSON_NAME]" at bounding box center [639, 469] width 177 height 18
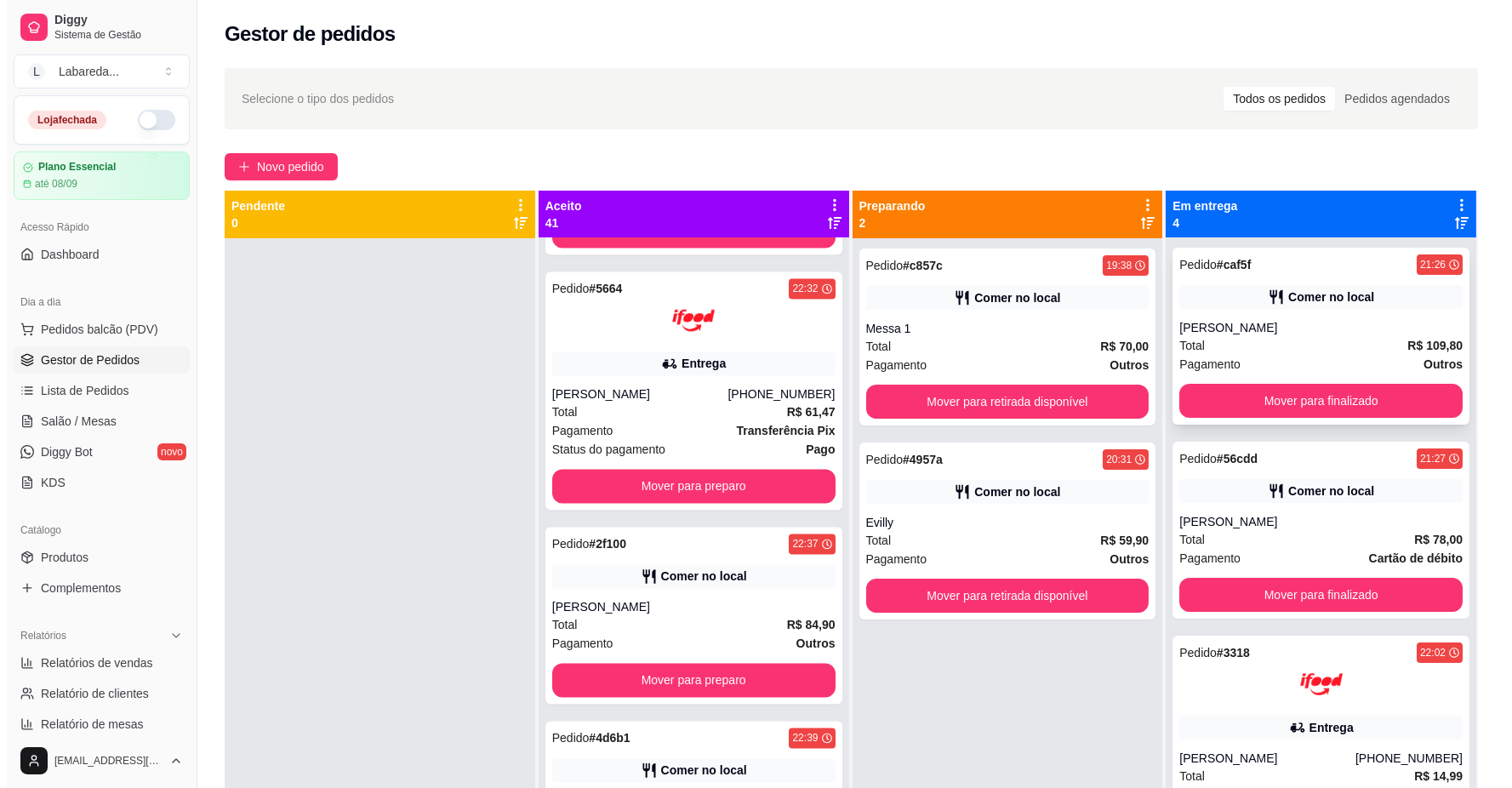
scroll to position [0, 0]
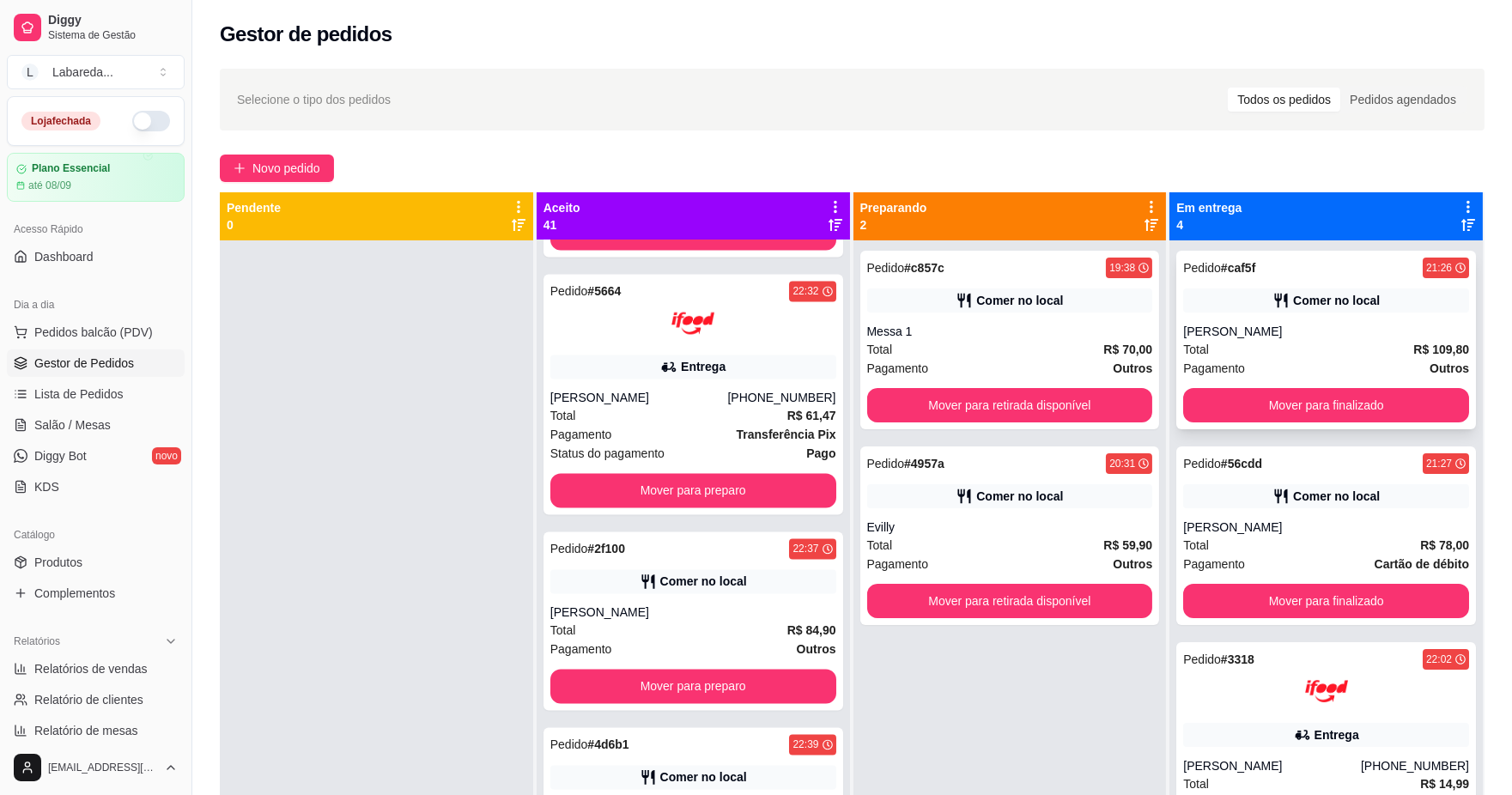
click at [1329, 365] on div "Pagamento Outros" at bounding box center [1326, 368] width 286 height 18
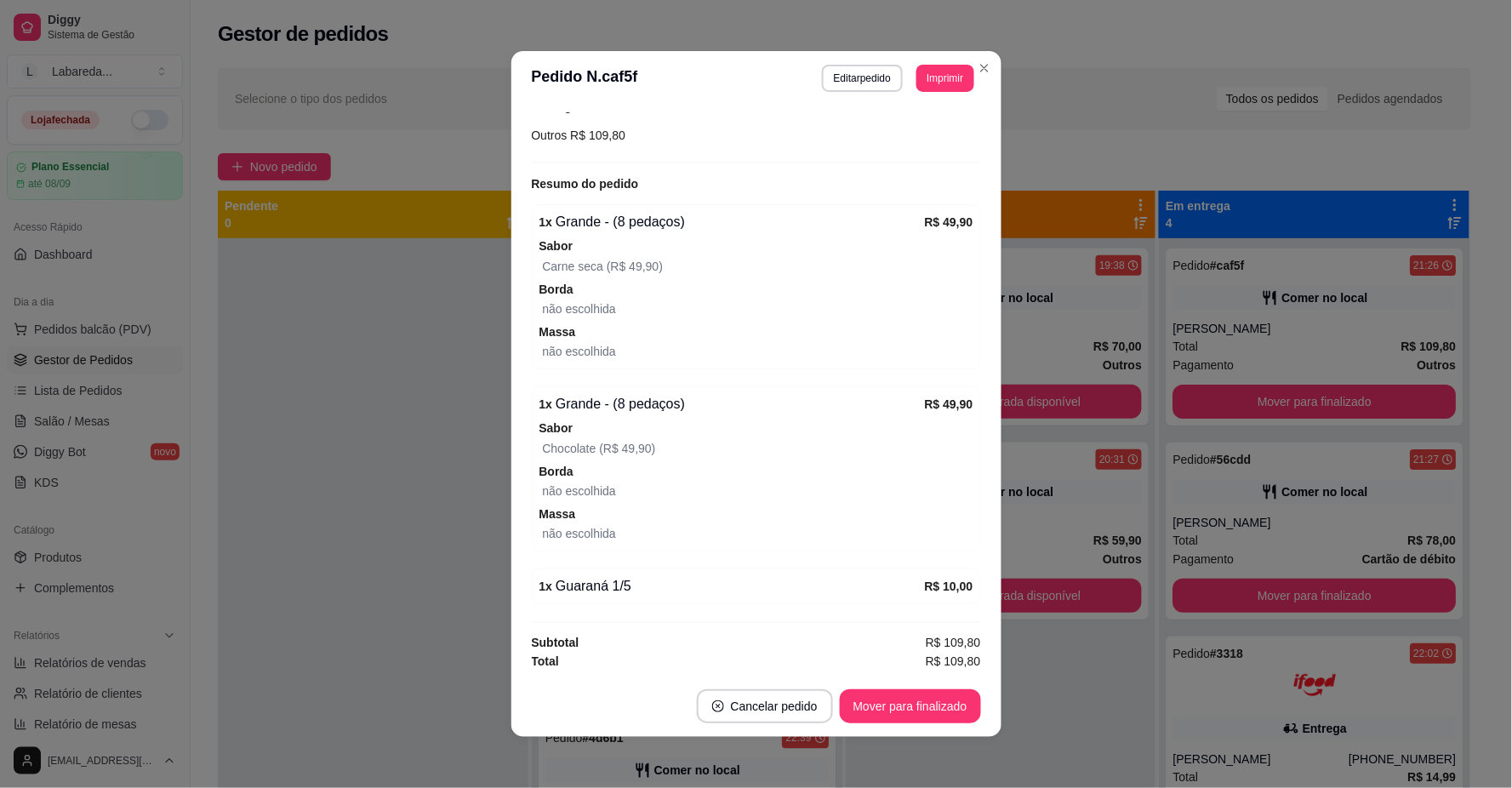
scroll to position [286, 0]
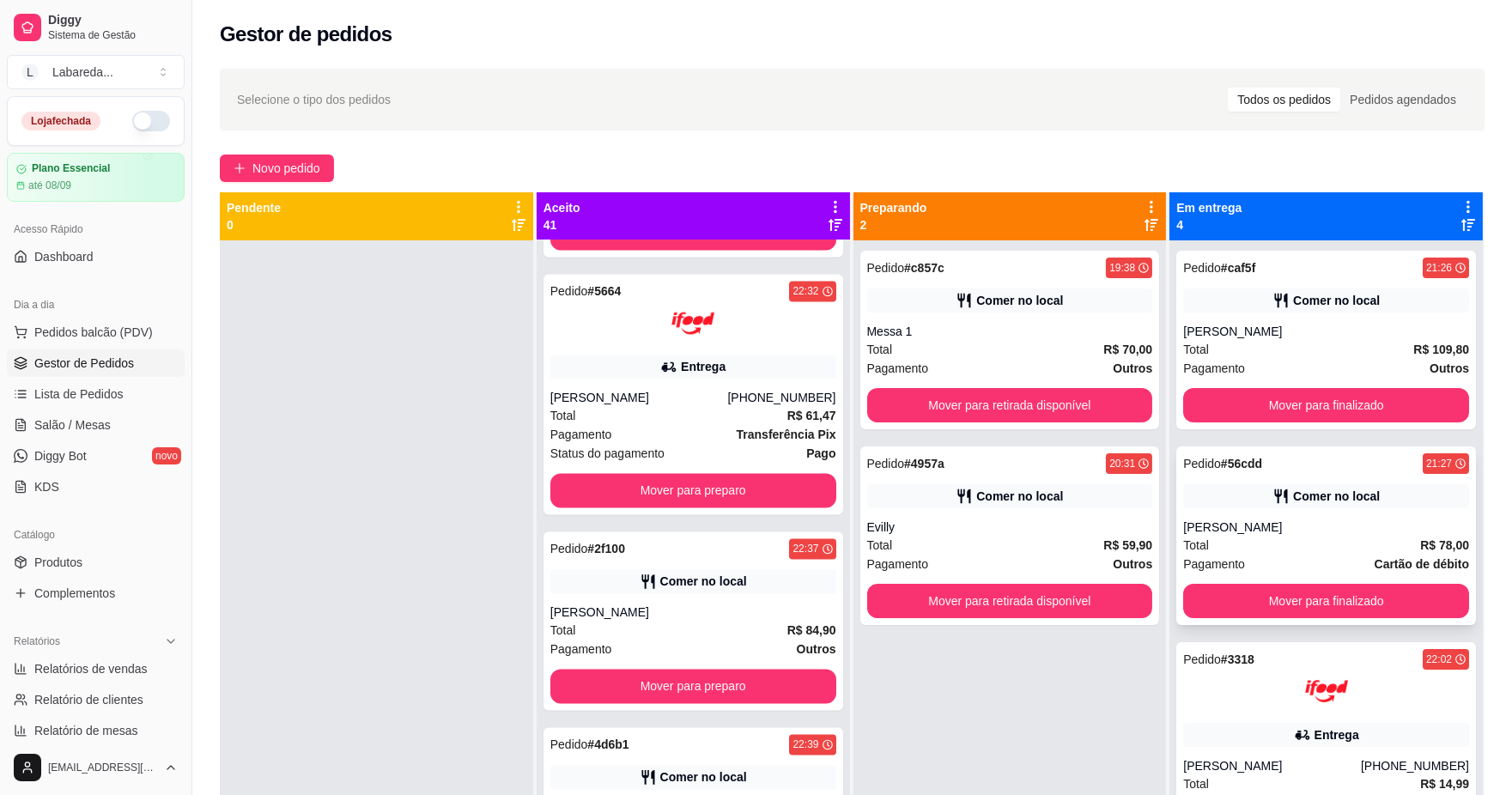
click at [1273, 498] on icon at bounding box center [1281, 496] width 18 height 18
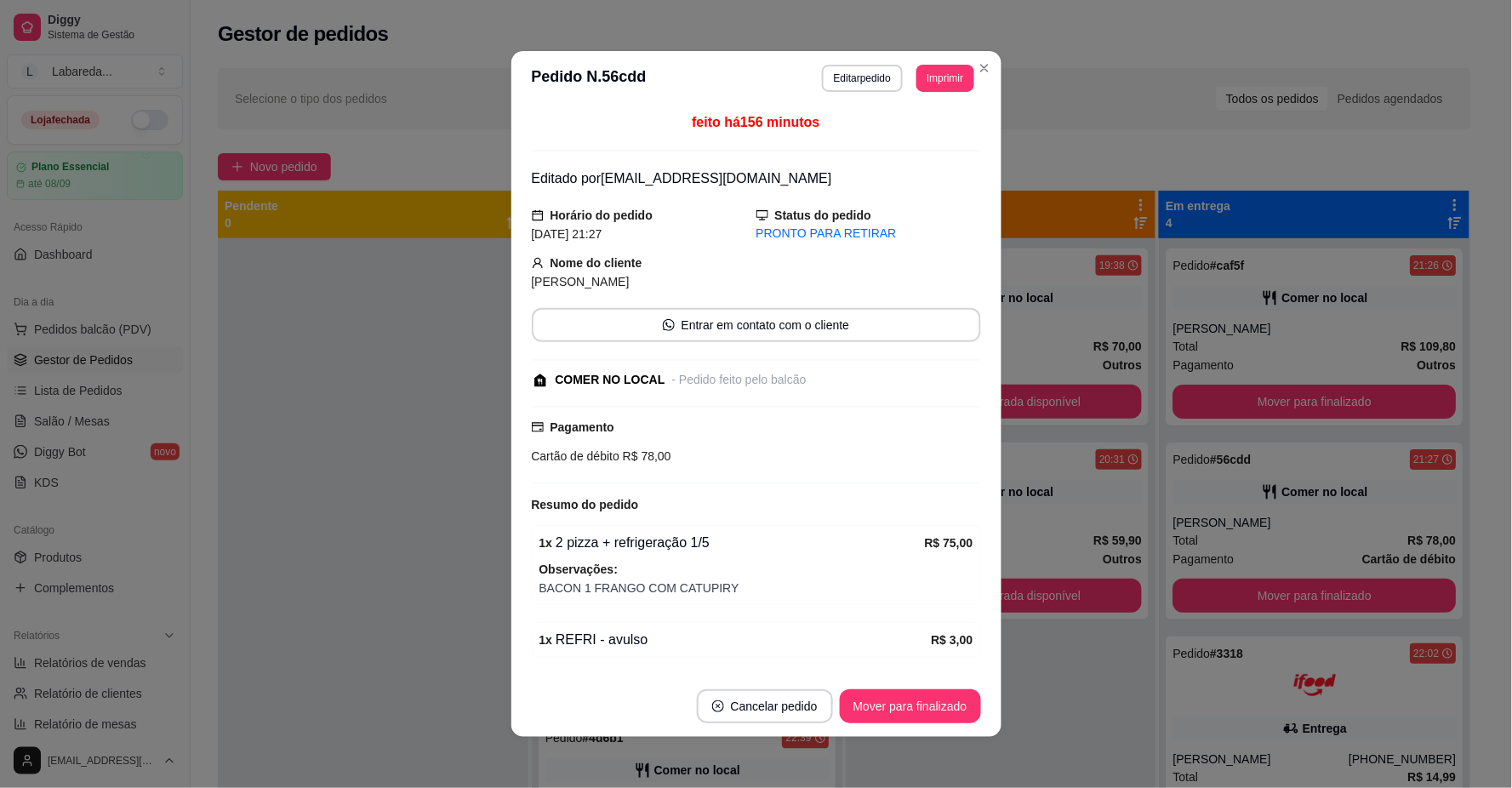
scroll to position [57, 0]
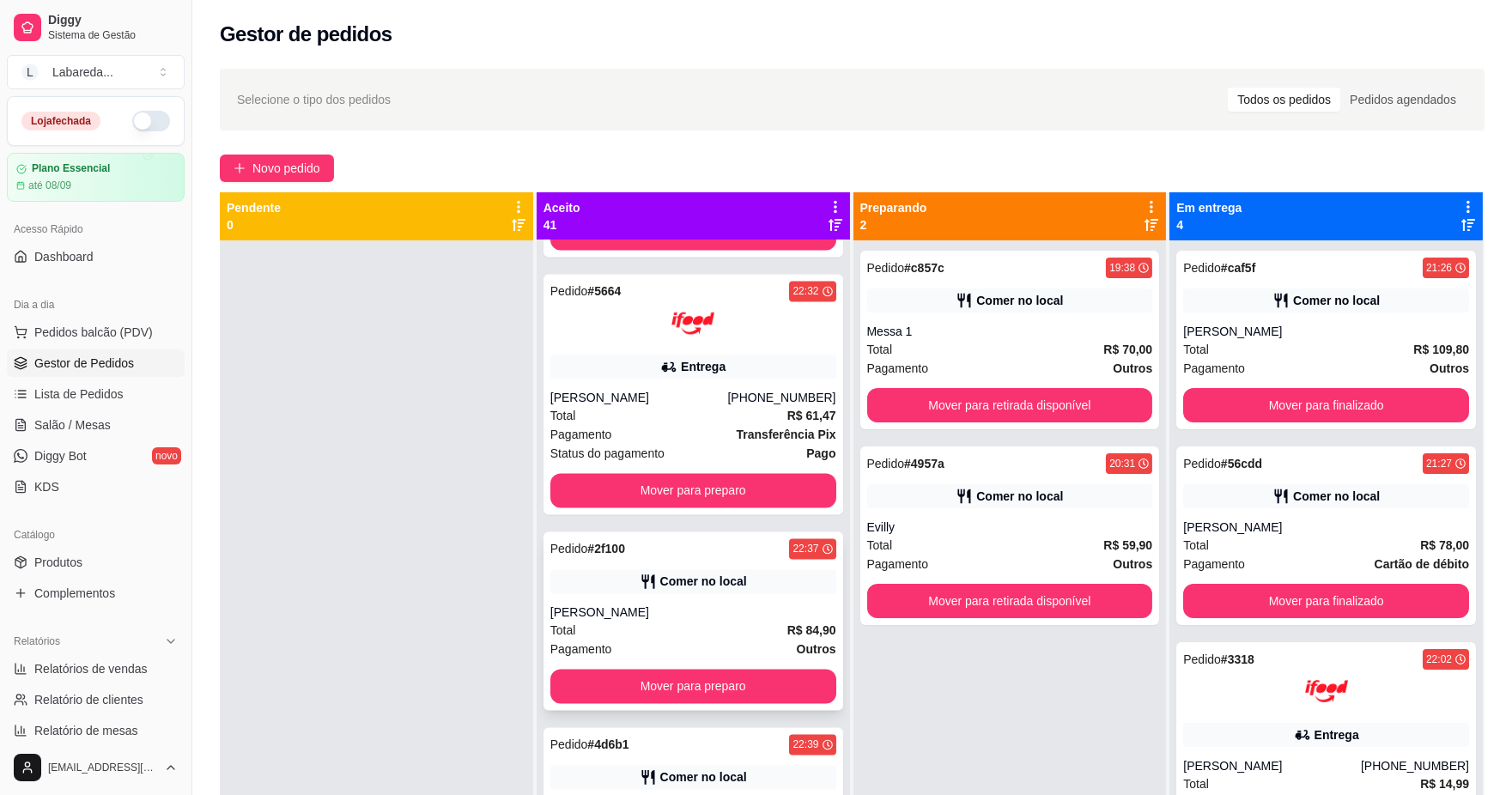
click at [766, 609] on div "[PERSON_NAME]" at bounding box center [694, 612] width 286 height 18
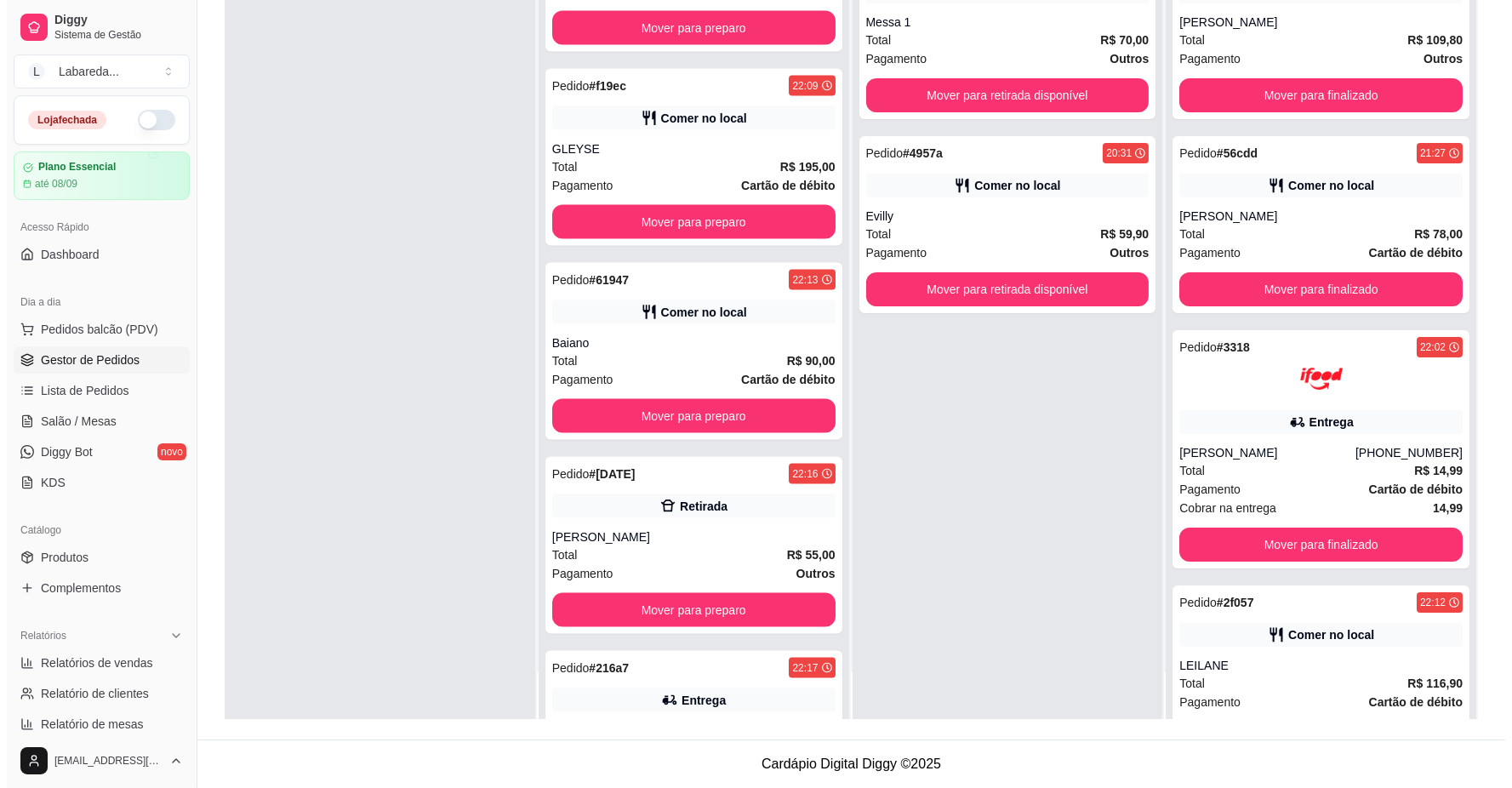
scroll to position [5784, 0]
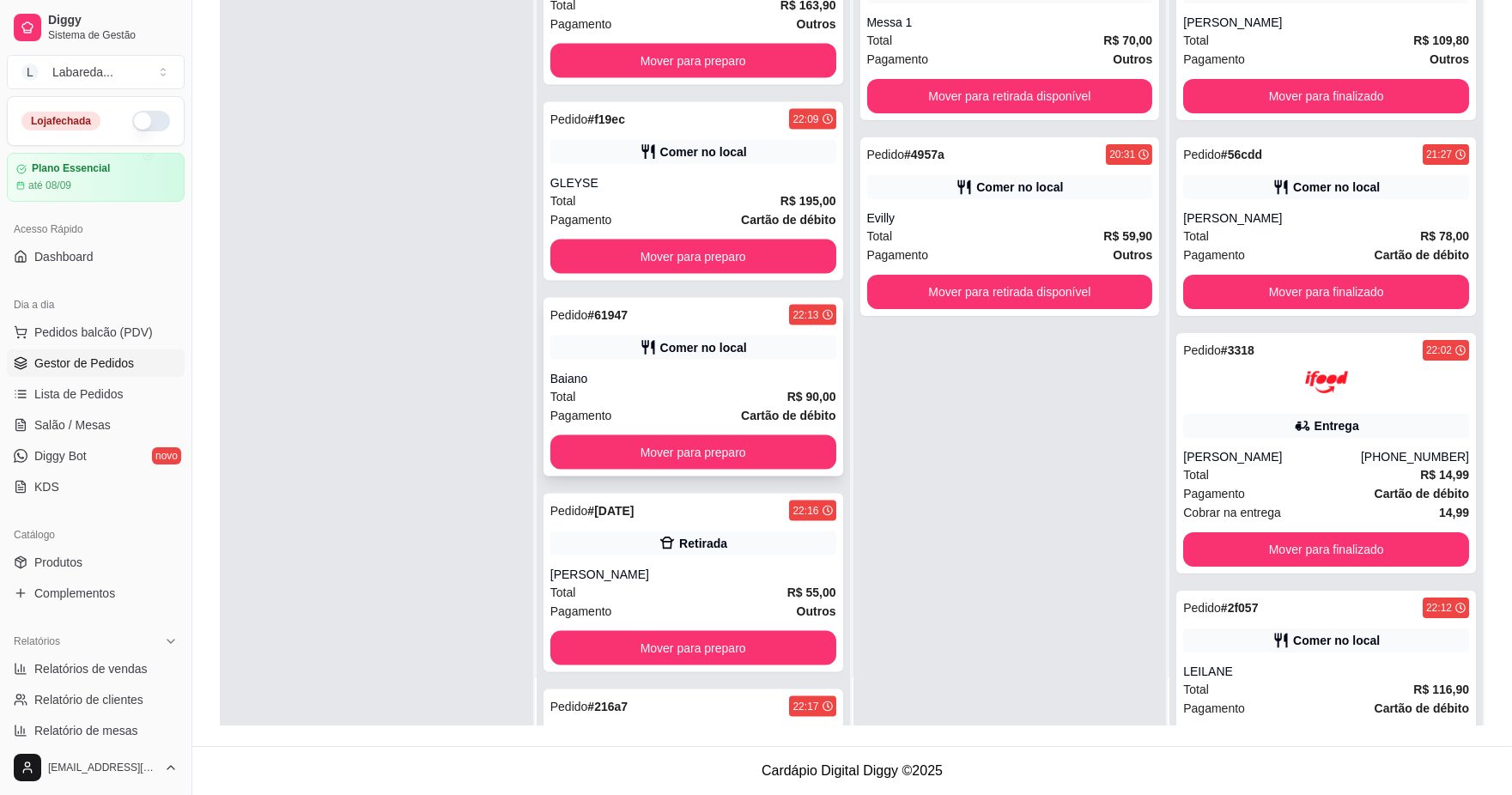
click at [721, 391] on div "Total R$ 90,00" at bounding box center [694, 396] width 286 height 18
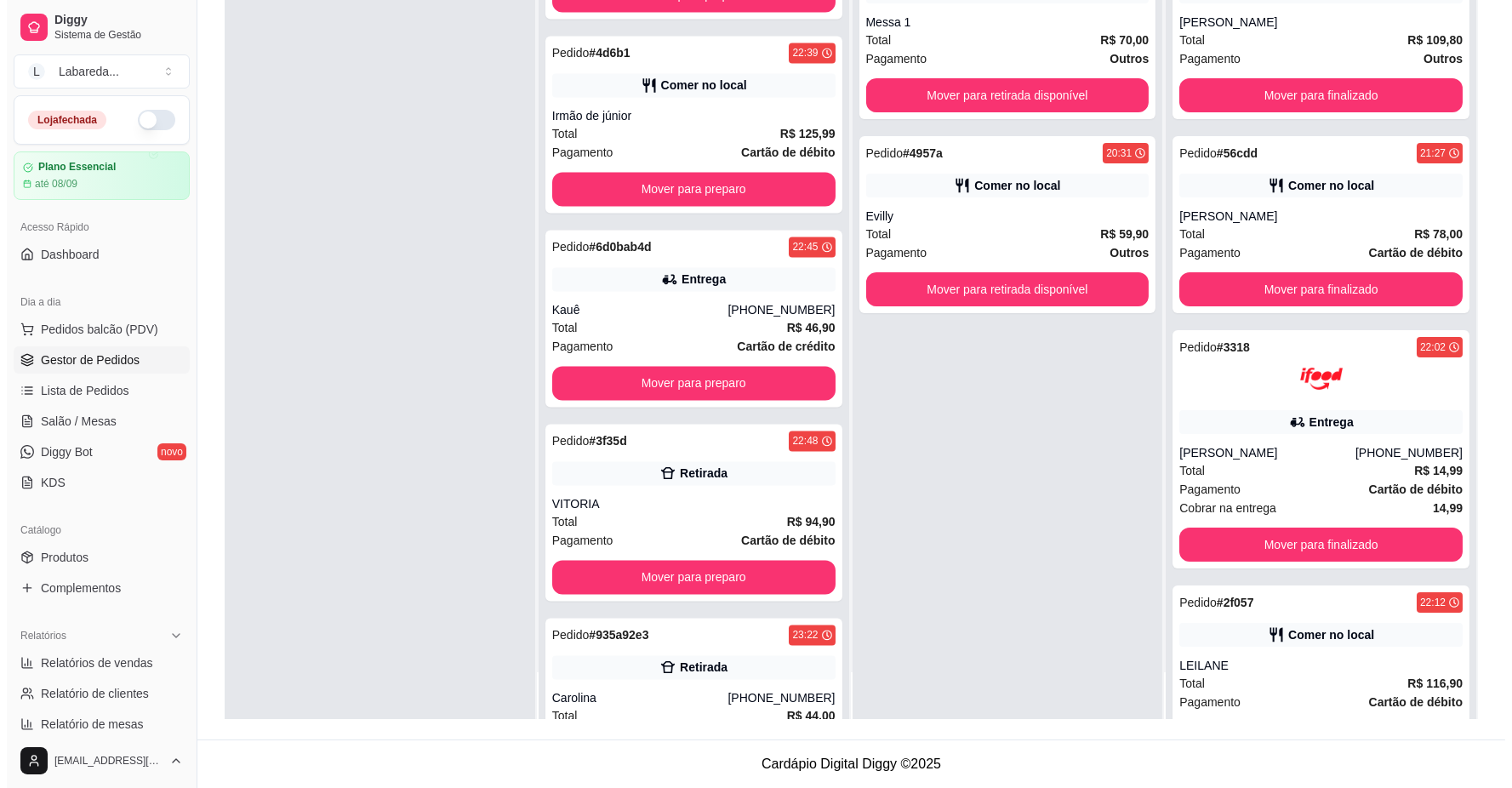
scroll to position [7108, 0]
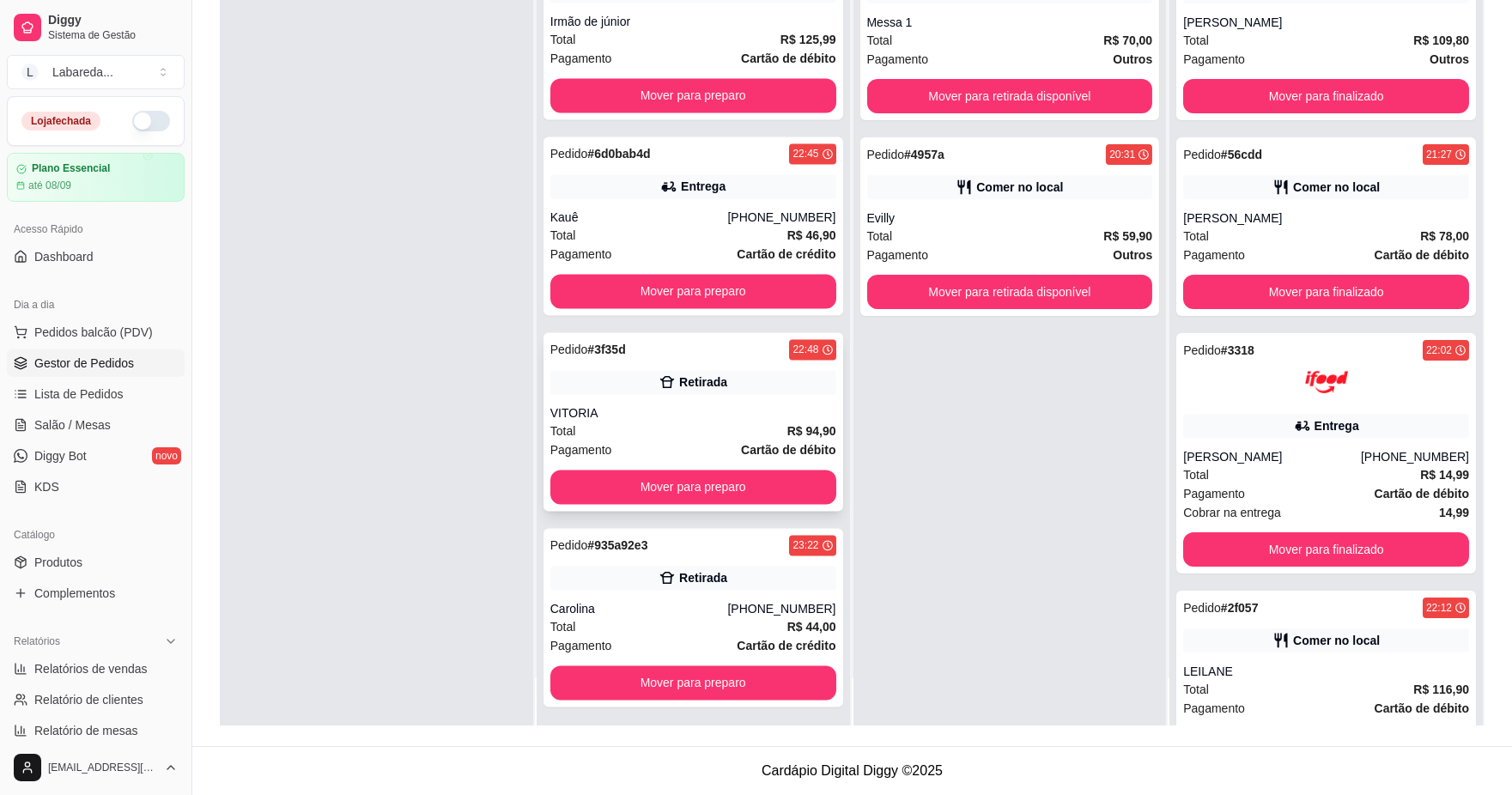
click at [752, 422] on div "Total R$ 94,90" at bounding box center [694, 431] width 286 height 18
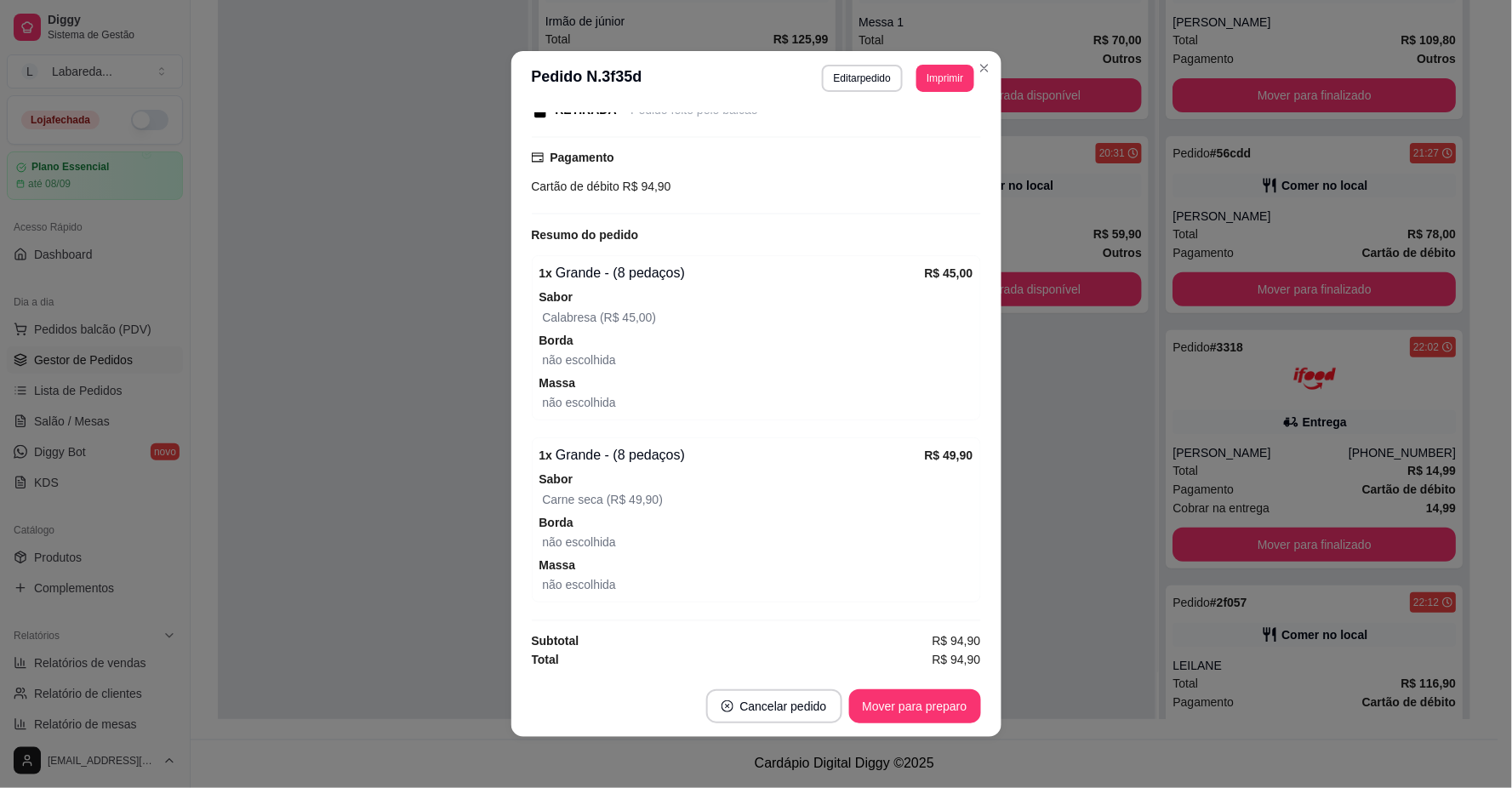
scroll to position [4, 0]
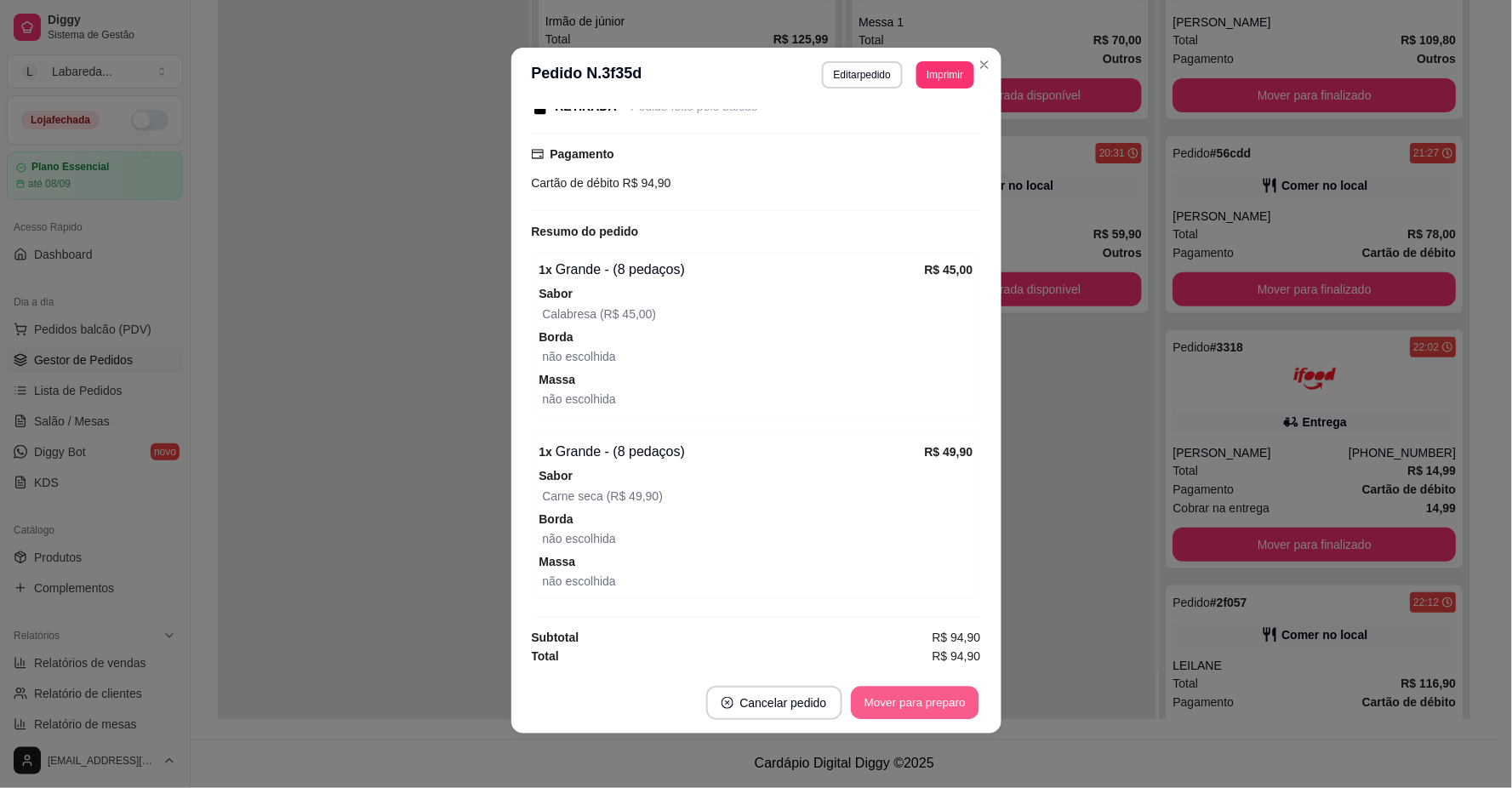
click at [894, 707] on button "Mover para preparo" at bounding box center [914, 703] width 127 height 33
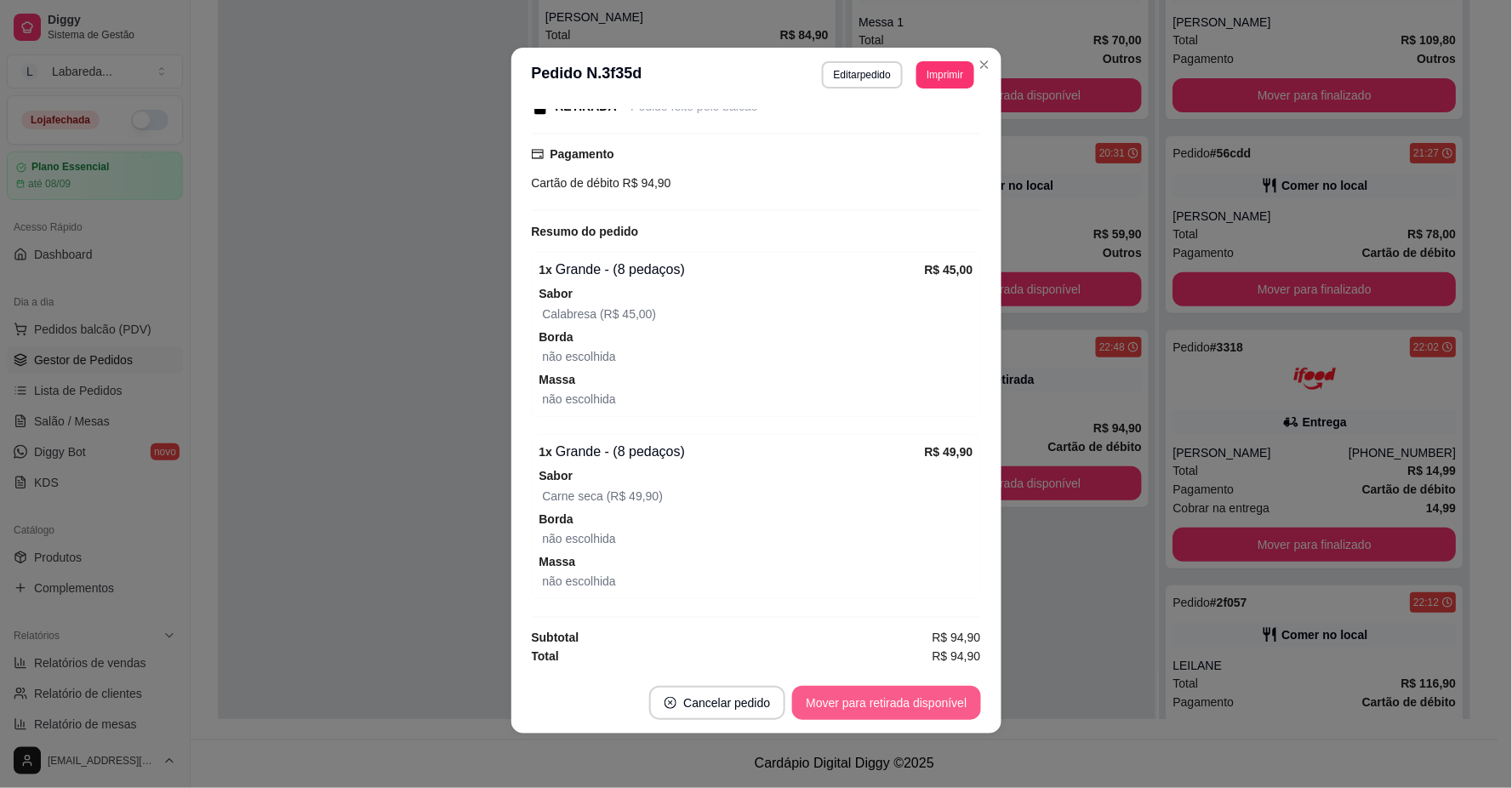
scroll to position [6914, 0]
click at [894, 696] on button "Mover para retirada disponível" at bounding box center [887, 702] width 189 height 34
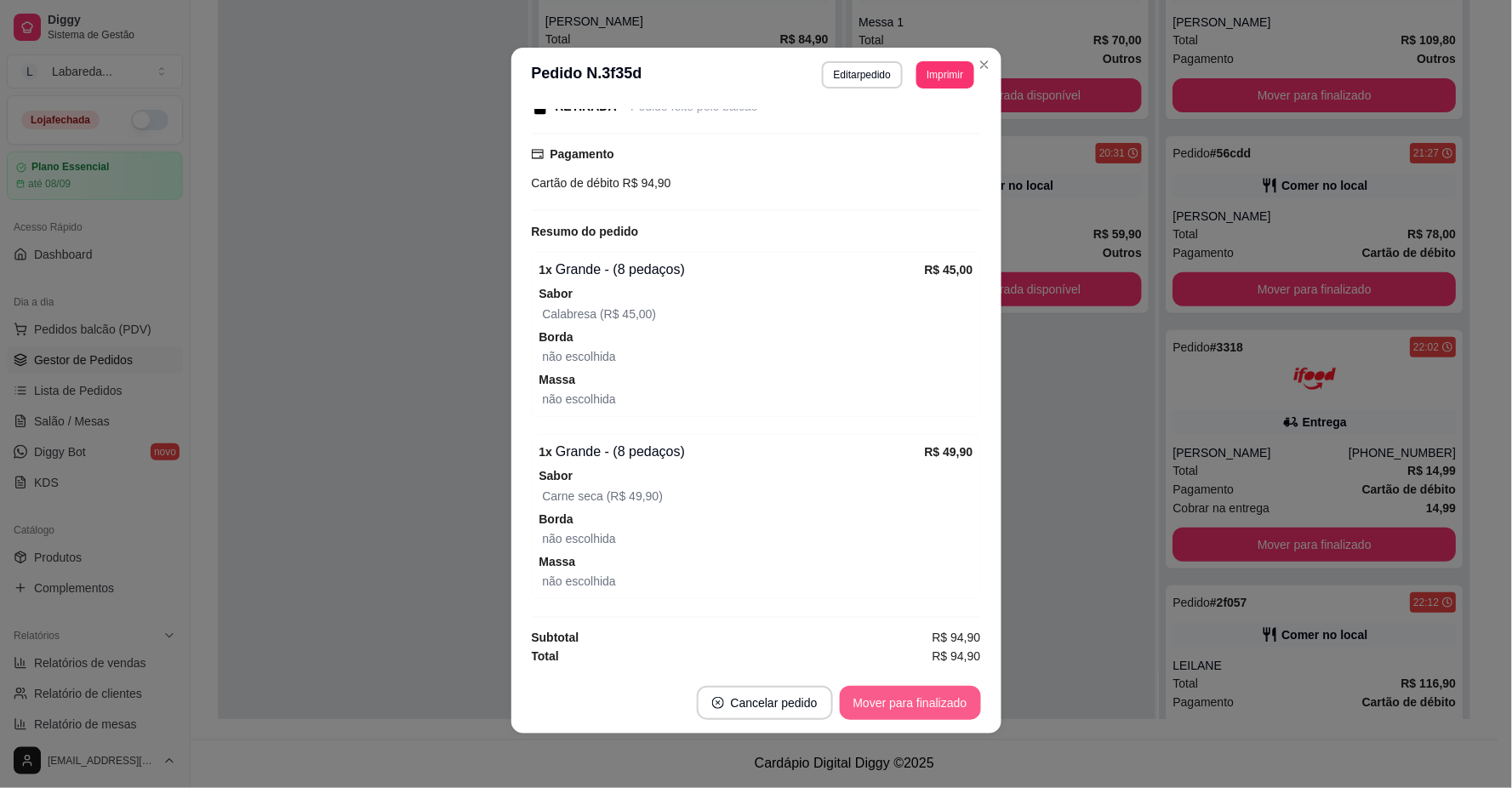
click at [909, 703] on button "Mover para finalizado" at bounding box center [911, 702] width 141 height 34
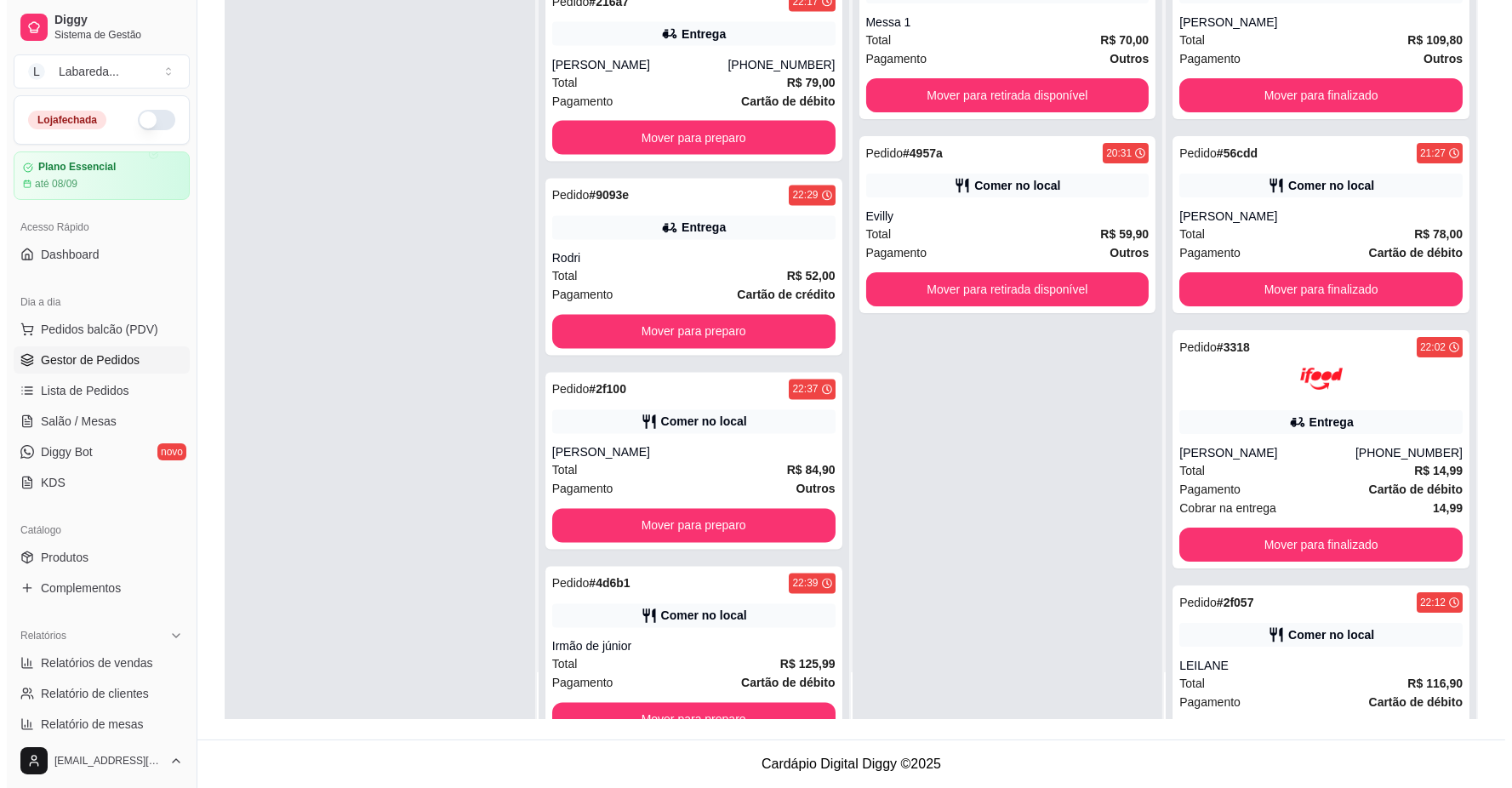
scroll to position [6442, 0]
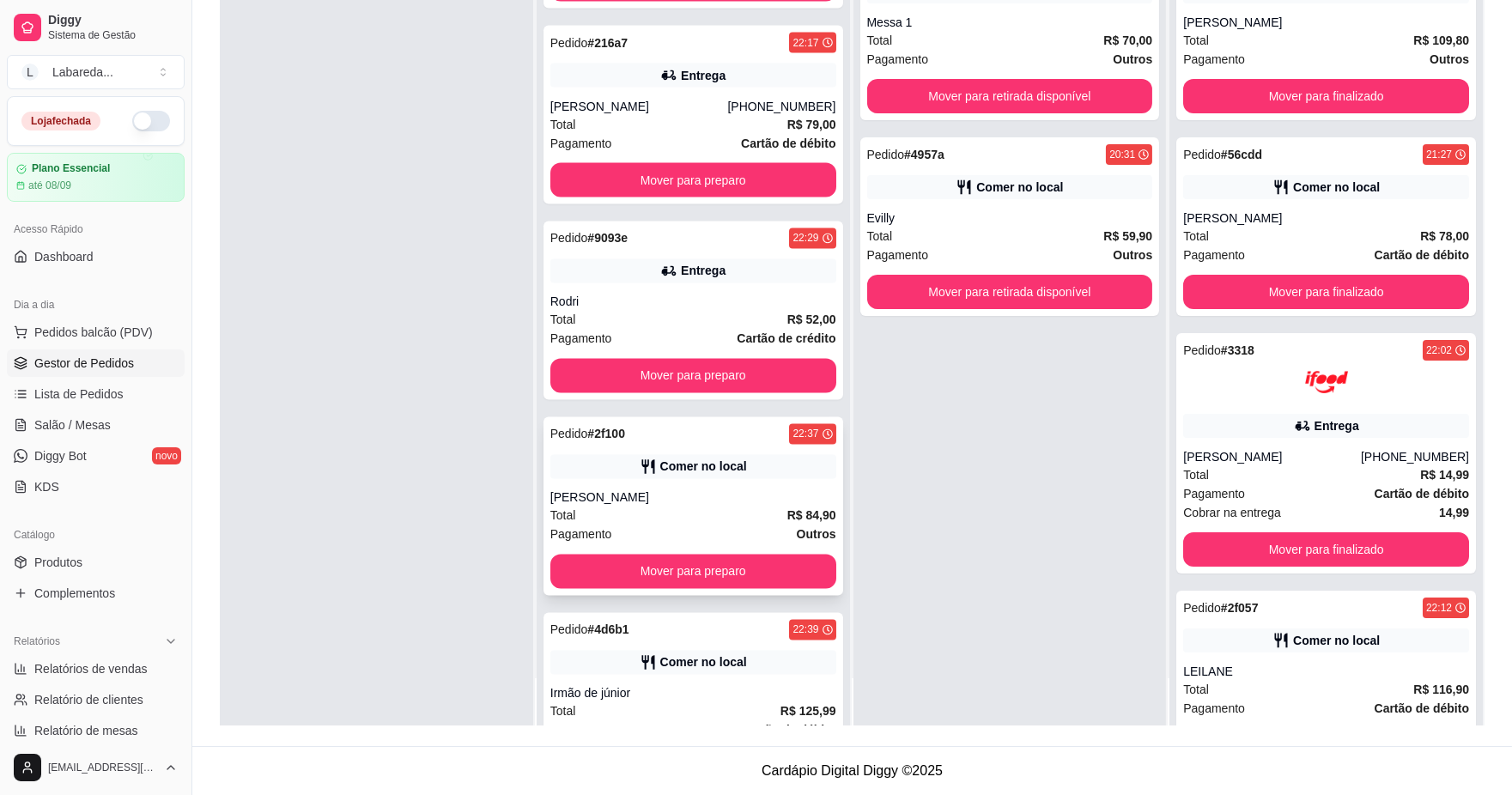
click at [650, 492] on div "[PERSON_NAME]" at bounding box center [694, 498] width 286 height 18
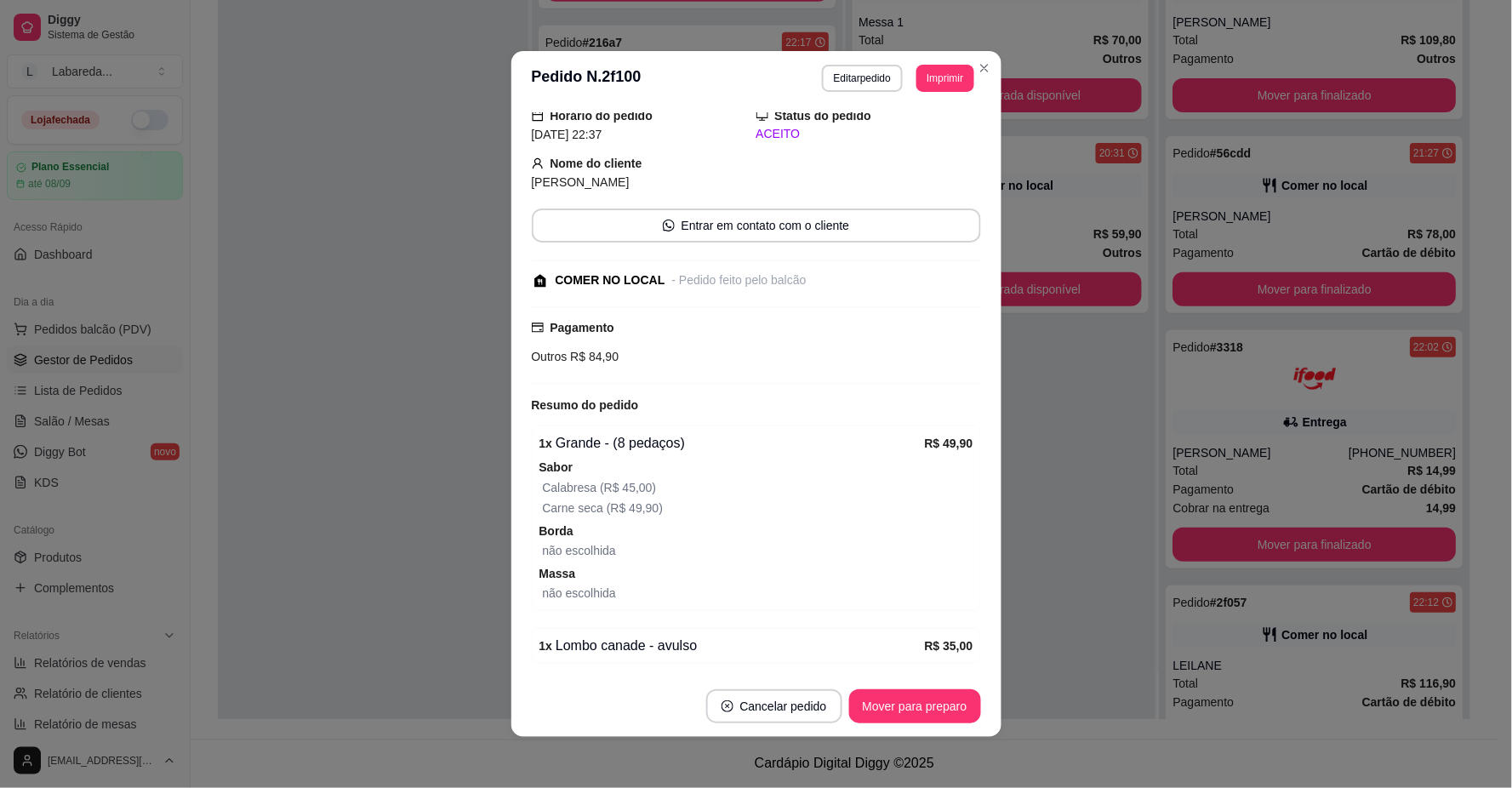
scroll to position [125, 0]
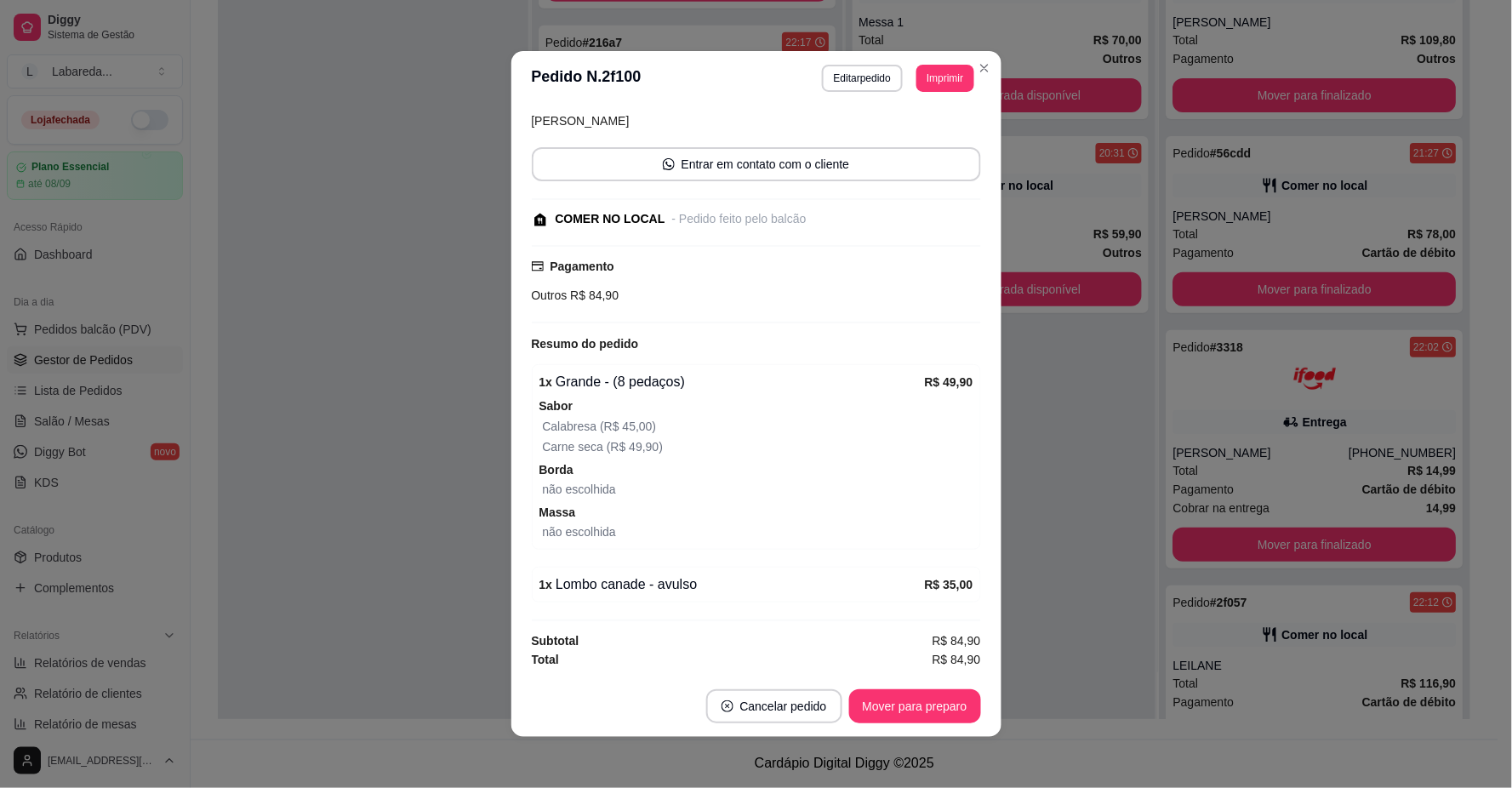
click at [864, 92] on header "**********" at bounding box center [757, 79] width 491 height 55
click at [863, 82] on button "Editar pedido" at bounding box center [862, 79] width 81 height 27
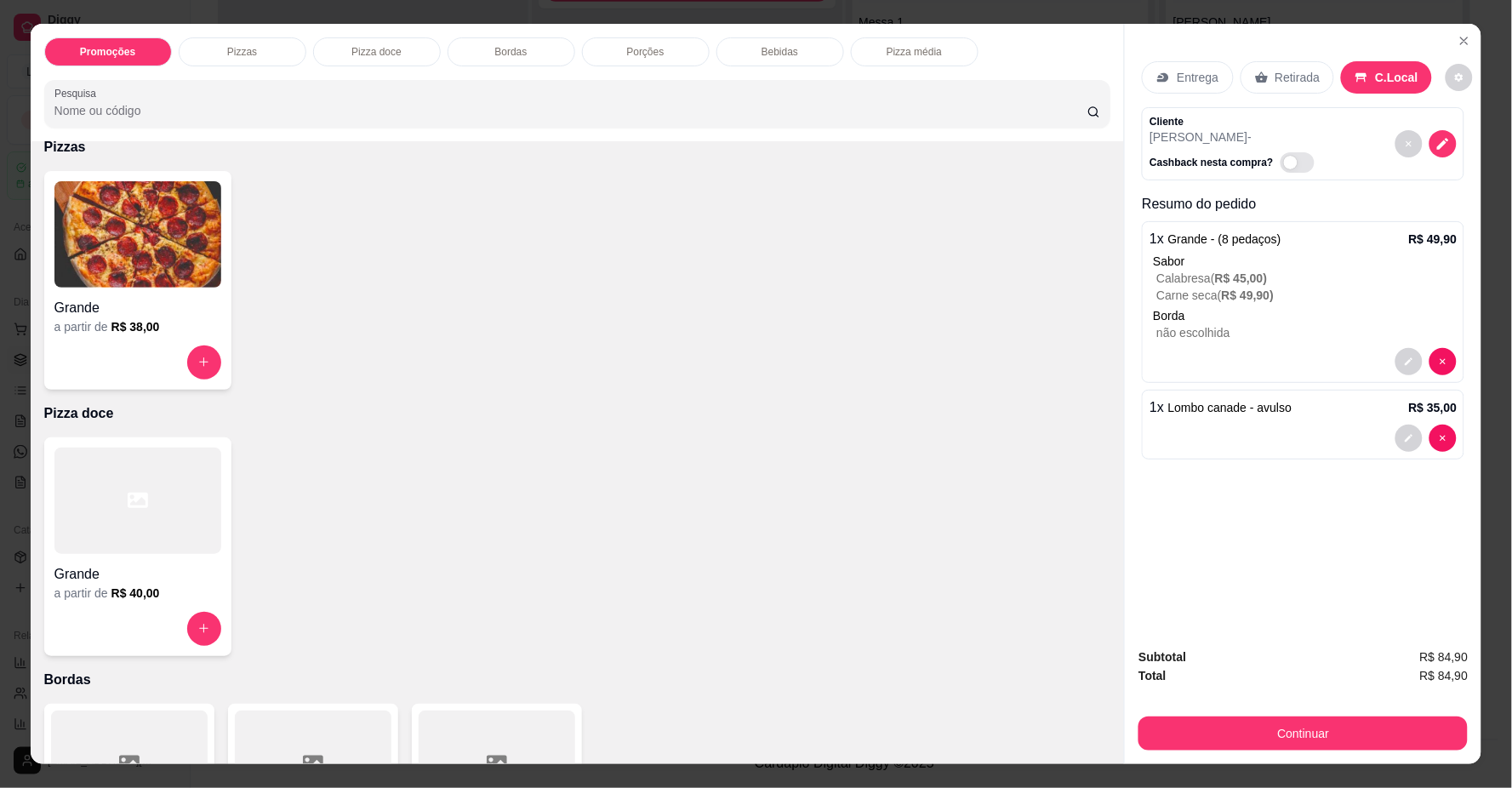
scroll to position [0, 0]
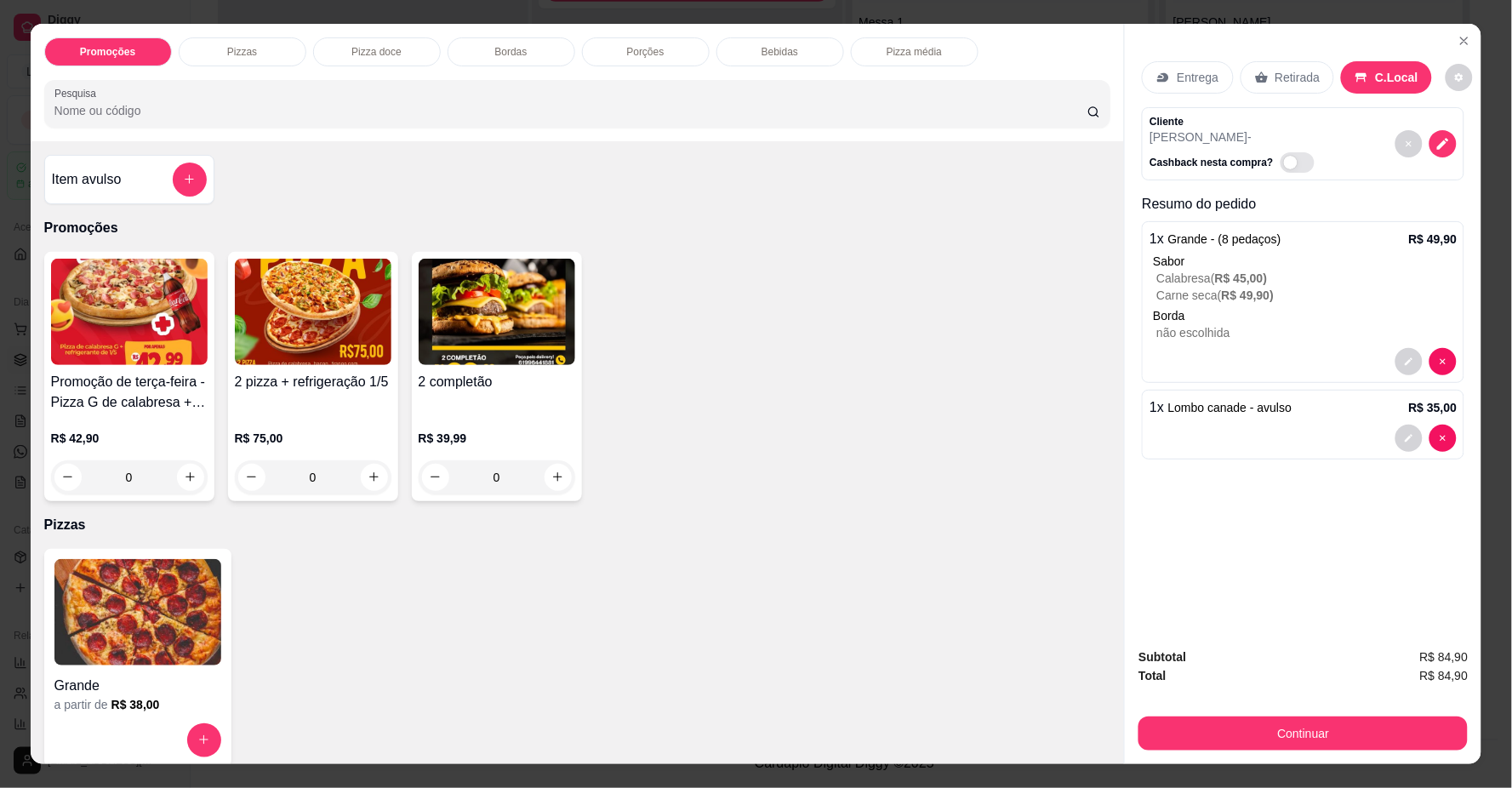
click at [185, 185] on button "add-separate-item" at bounding box center [189, 179] width 34 height 34
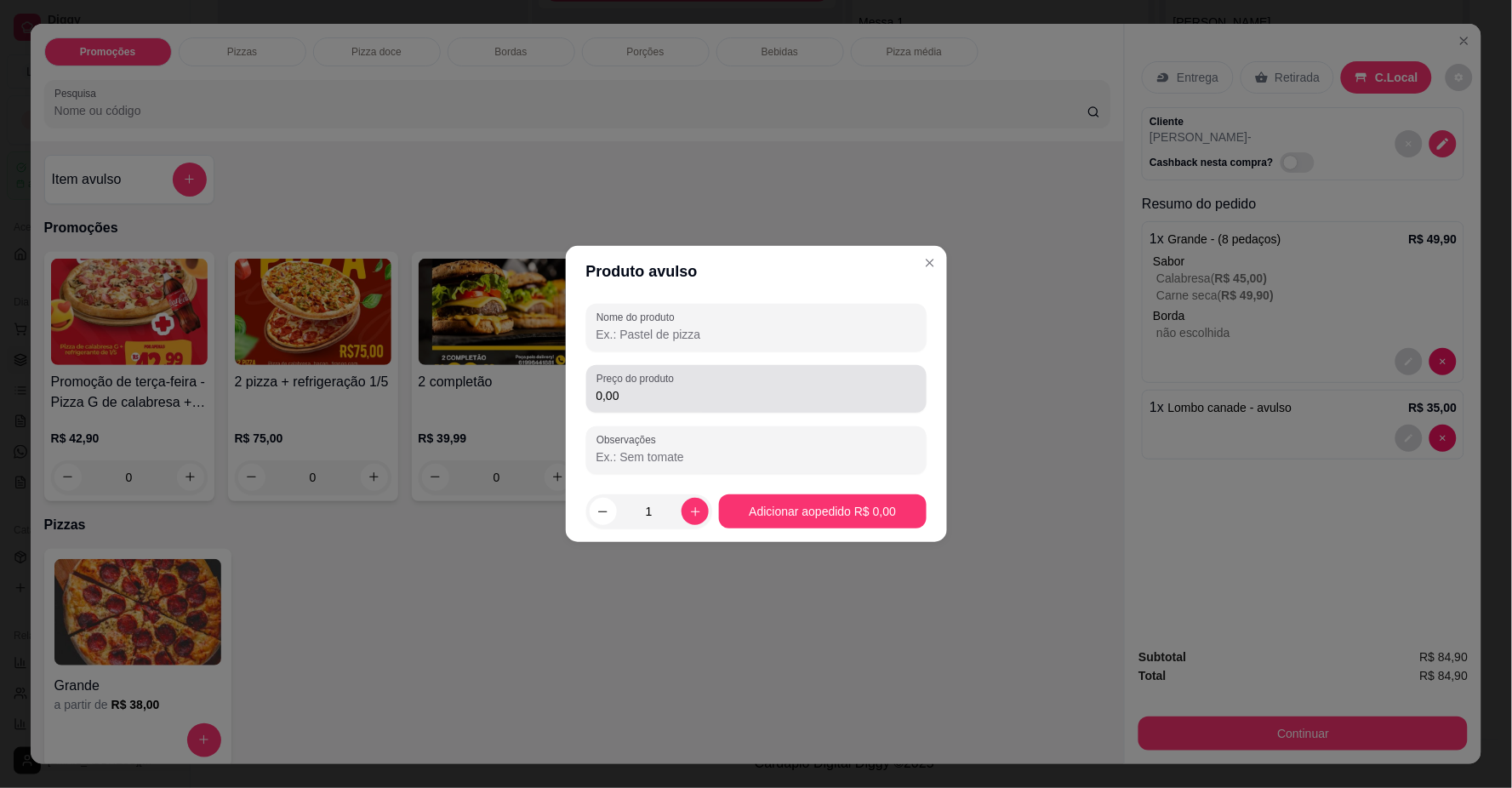
click at [692, 378] on div "0,00" at bounding box center [757, 388] width 320 height 34
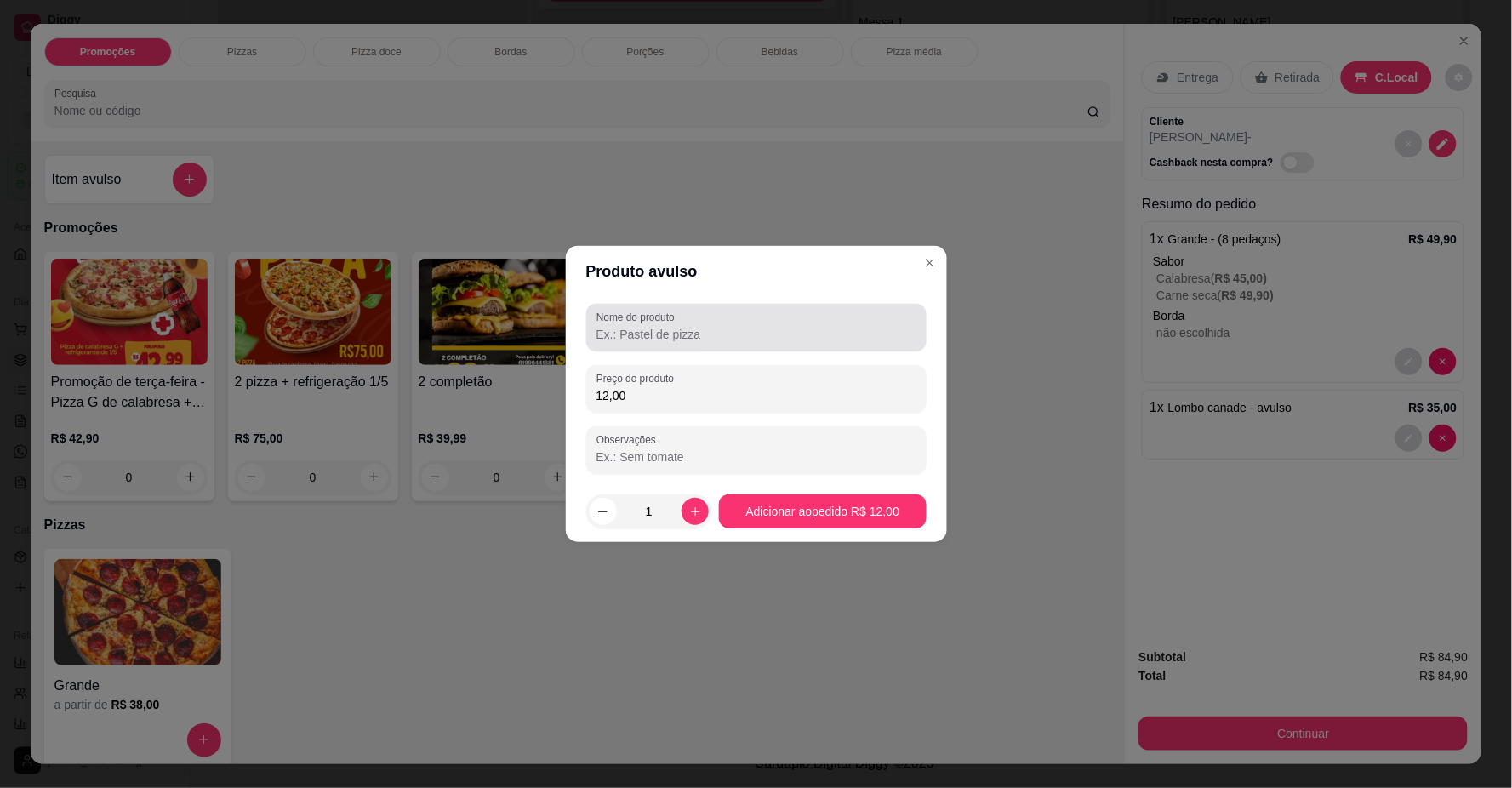
type input "12,00"
click at [685, 337] on input "Nome do produto" at bounding box center [757, 334] width 320 height 17
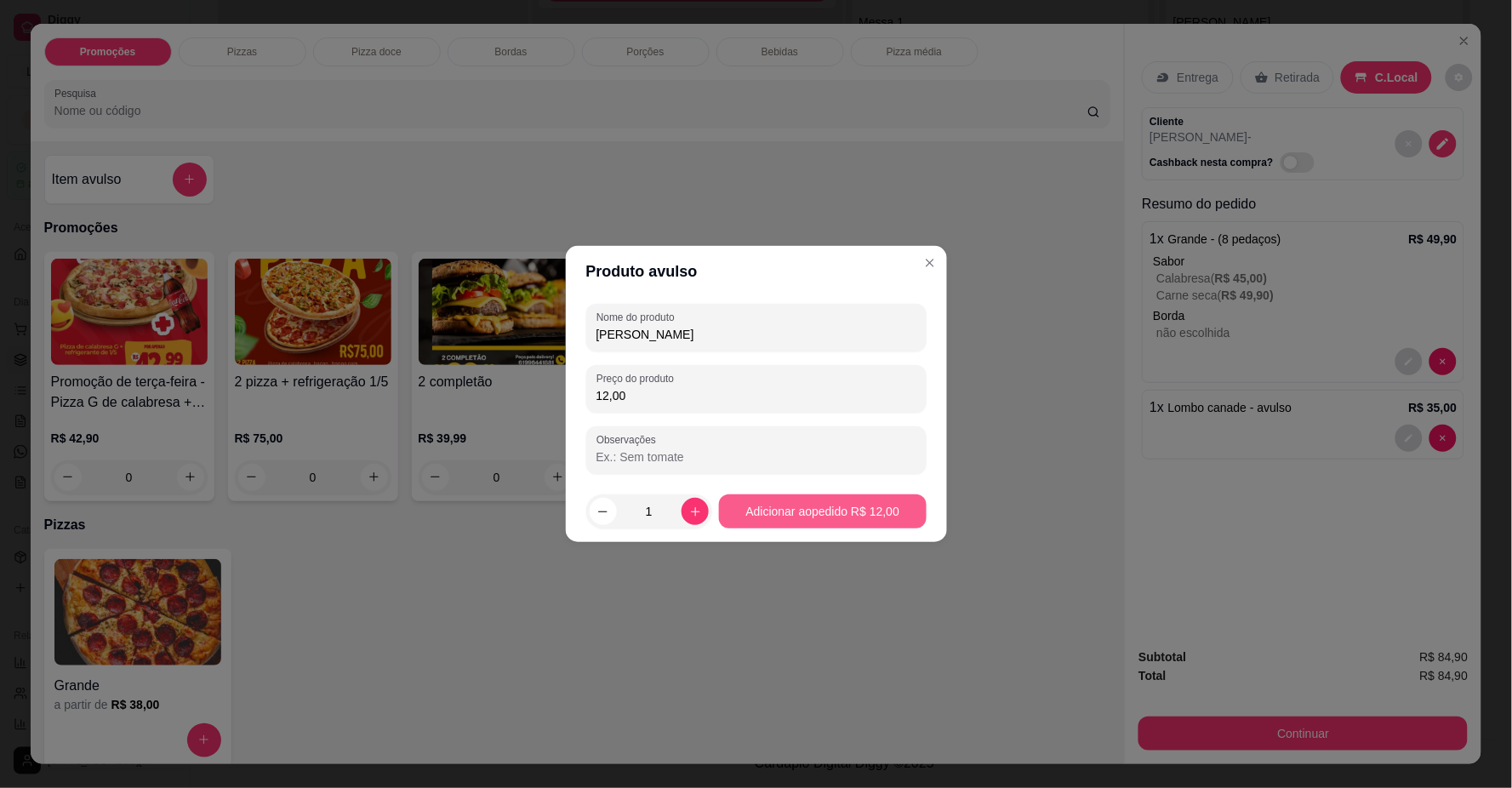
type input "[PERSON_NAME]"
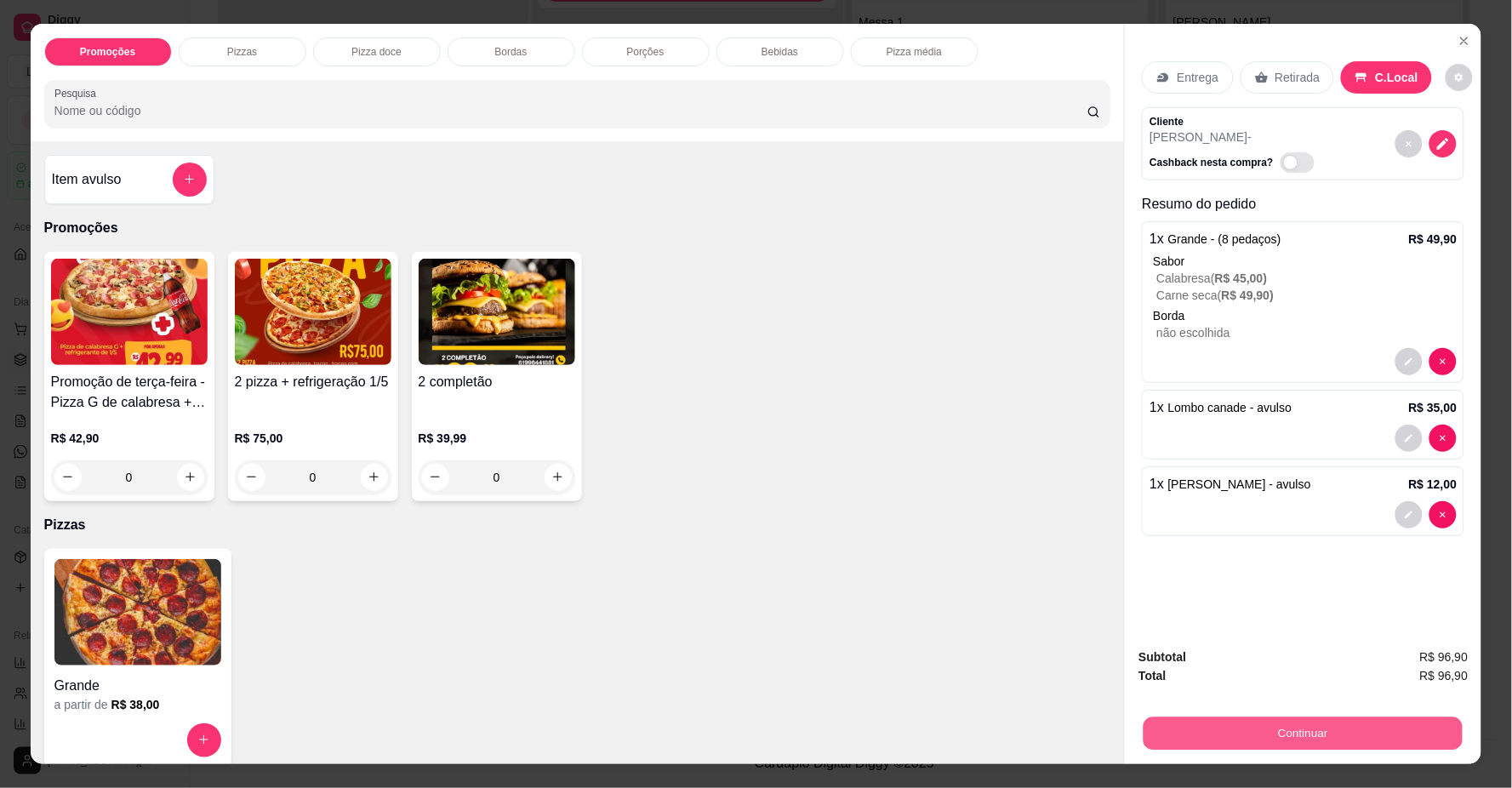
click at [1264, 734] on button "Continuar" at bounding box center [1303, 734] width 319 height 33
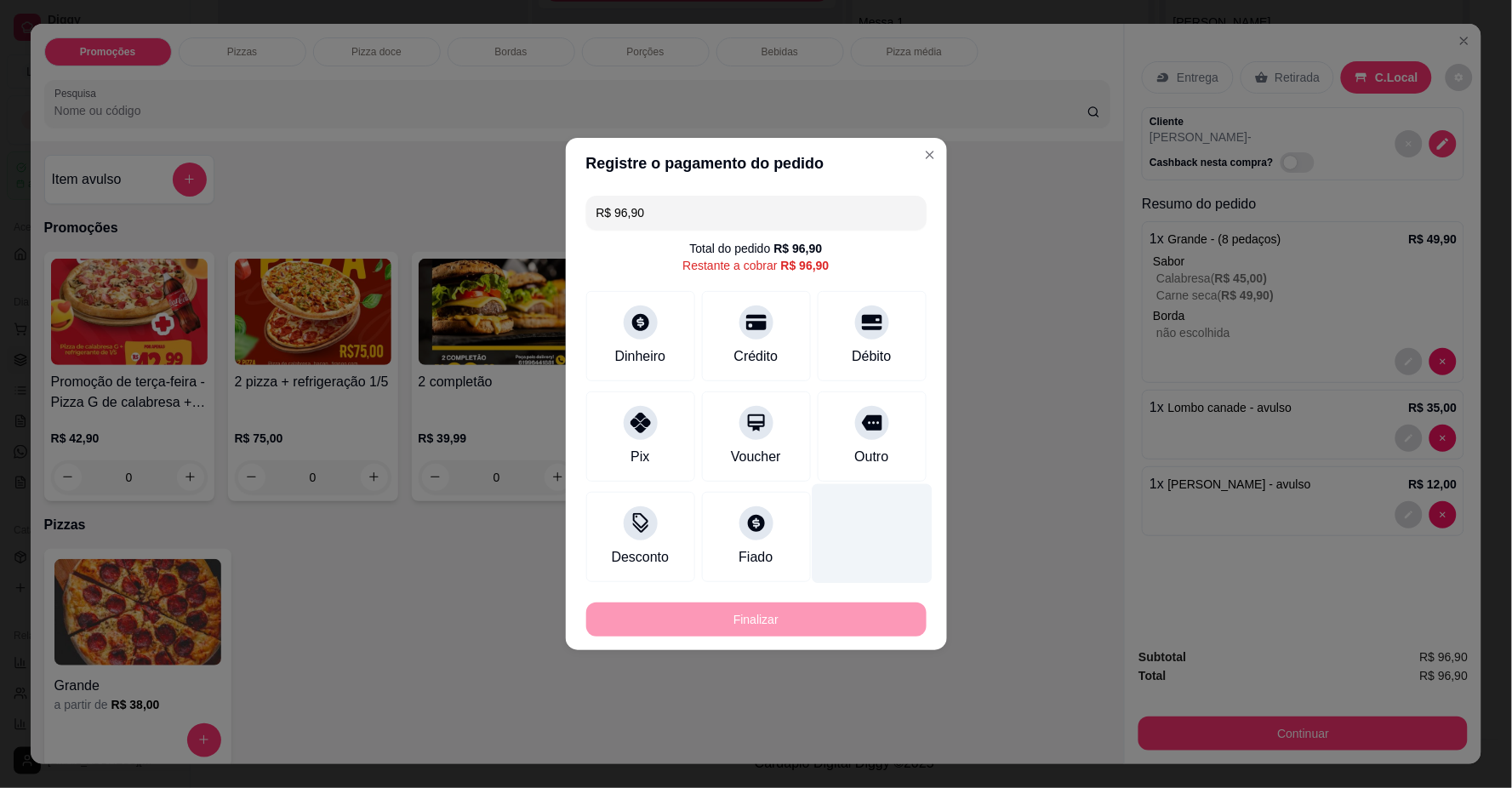
drag, startPoint x: 867, startPoint y: 329, endPoint x: 828, endPoint y: 441, distance: 118.6
click at [865, 329] on icon at bounding box center [872, 322] width 20 height 20
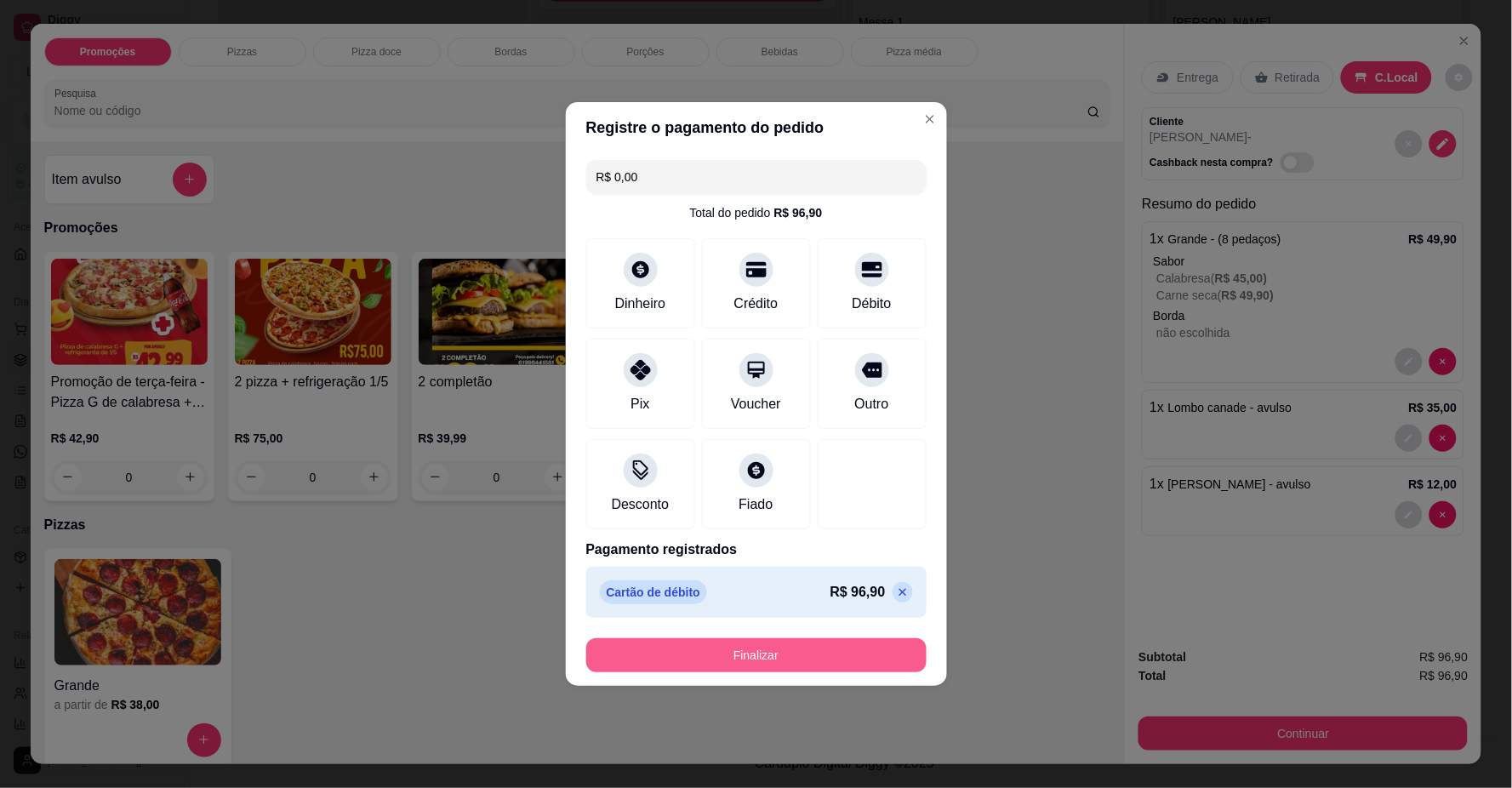
drag, startPoint x: 809, startPoint y: 631, endPoint x: 804, endPoint y: 662, distance: 31.4
click at [805, 655] on footer "Finalizar" at bounding box center [756, 655] width 382 height 61
click at [804, 664] on button "Finalizar" at bounding box center [757, 654] width 340 height 34
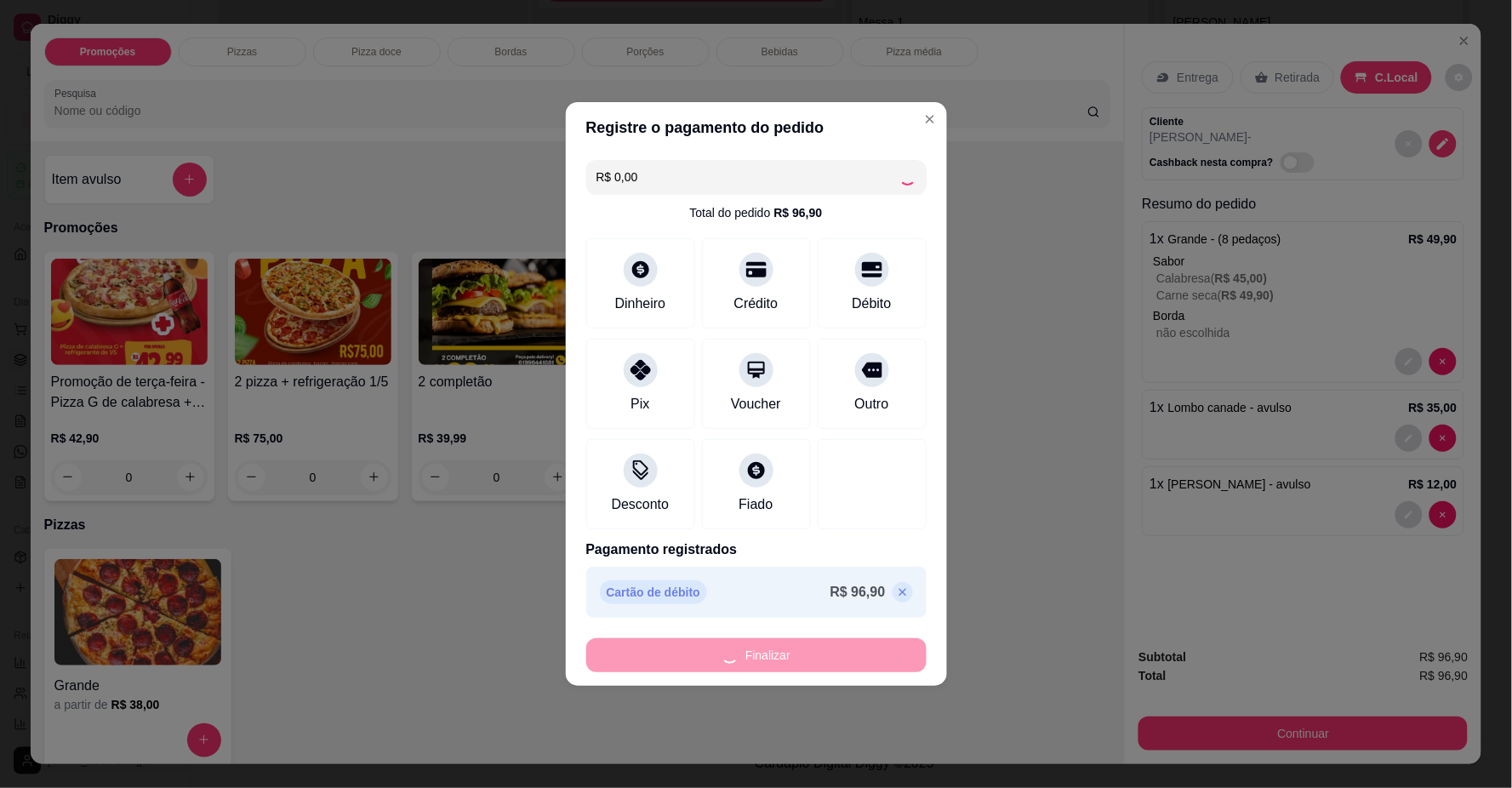
type input "-R$ 96,90"
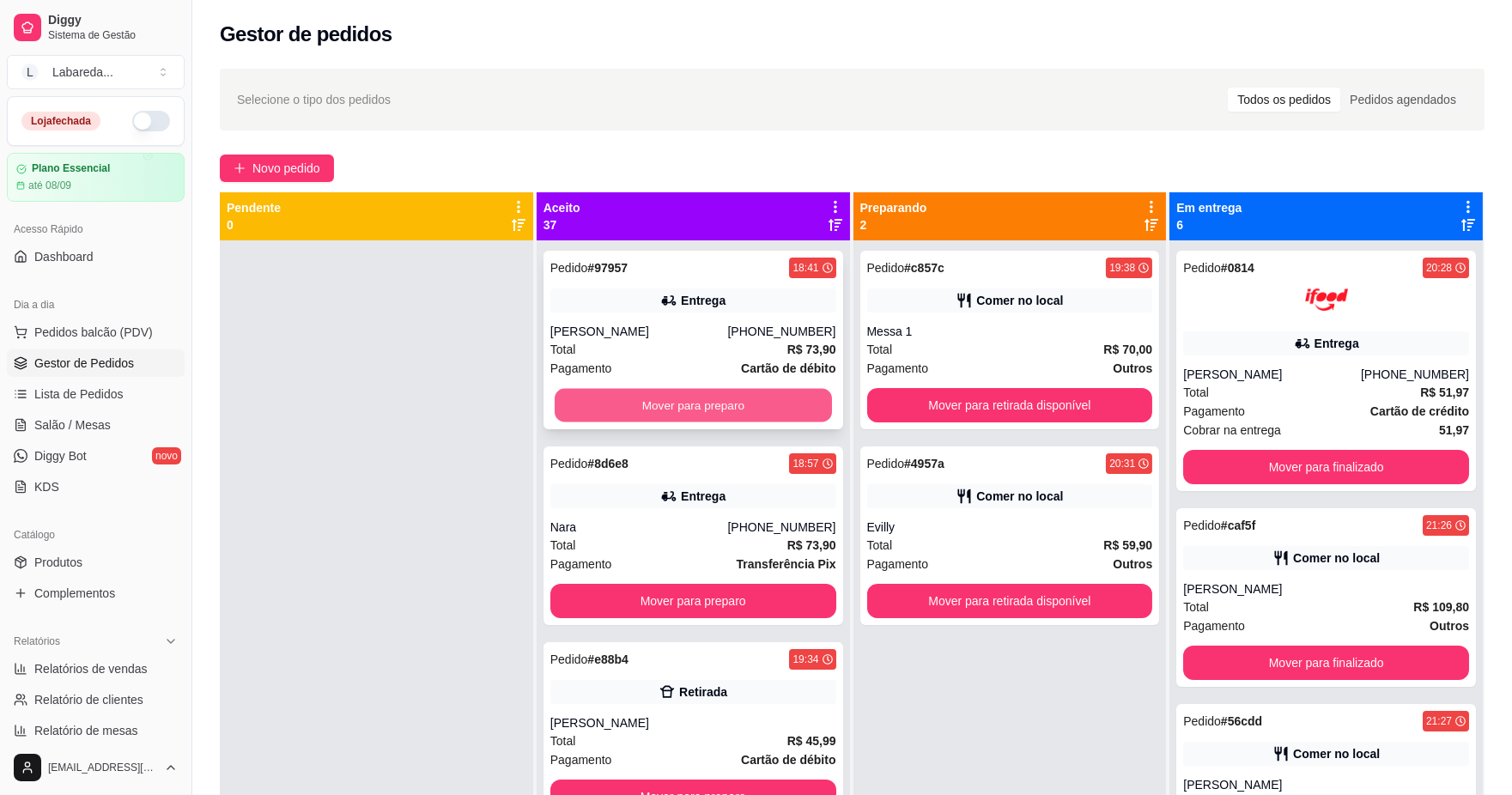
click at [715, 400] on button "Mover para preparo" at bounding box center [694, 405] width 277 height 33
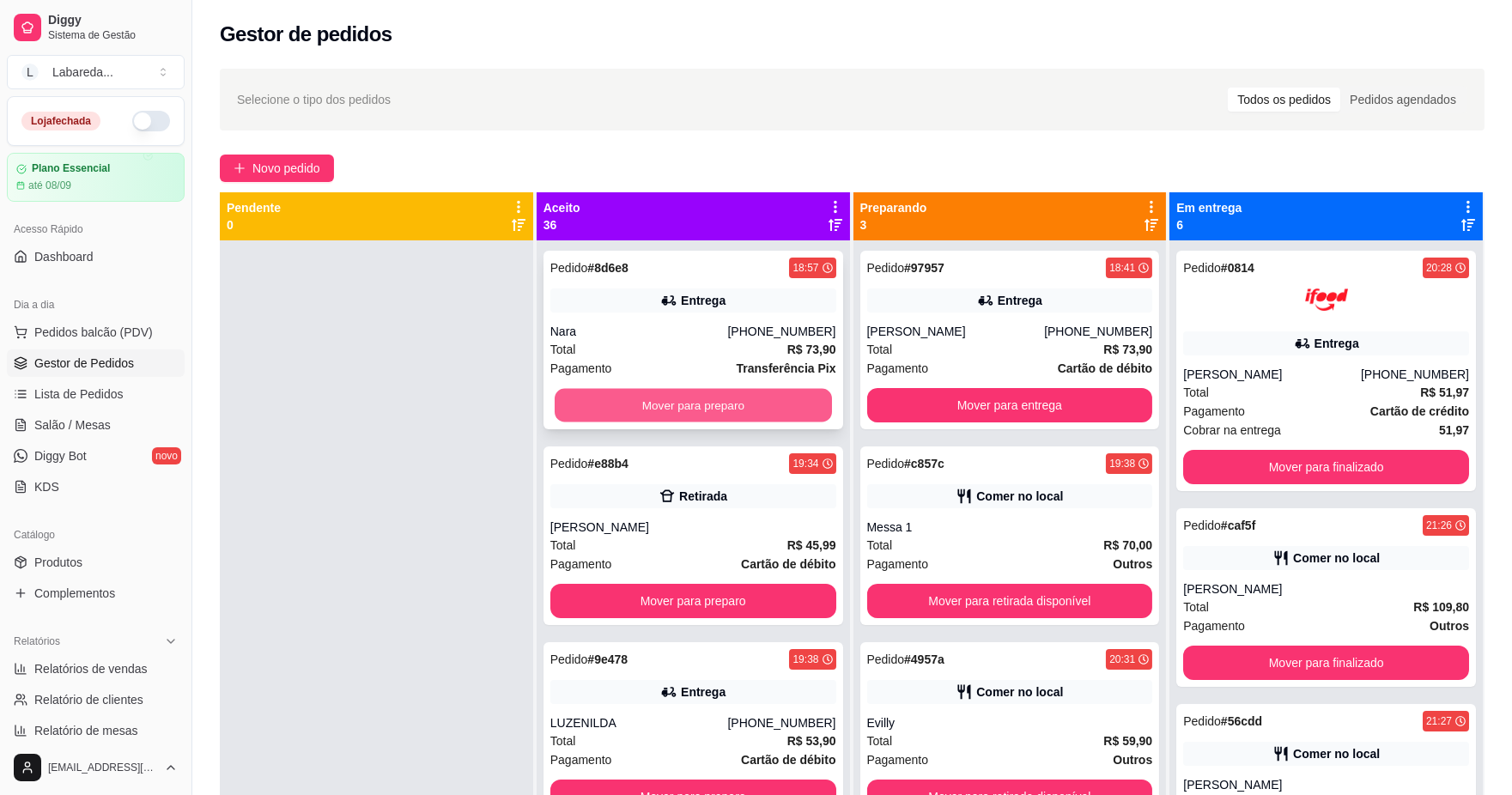
click at [734, 408] on button "Mover para preparo" at bounding box center [694, 405] width 277 height 33
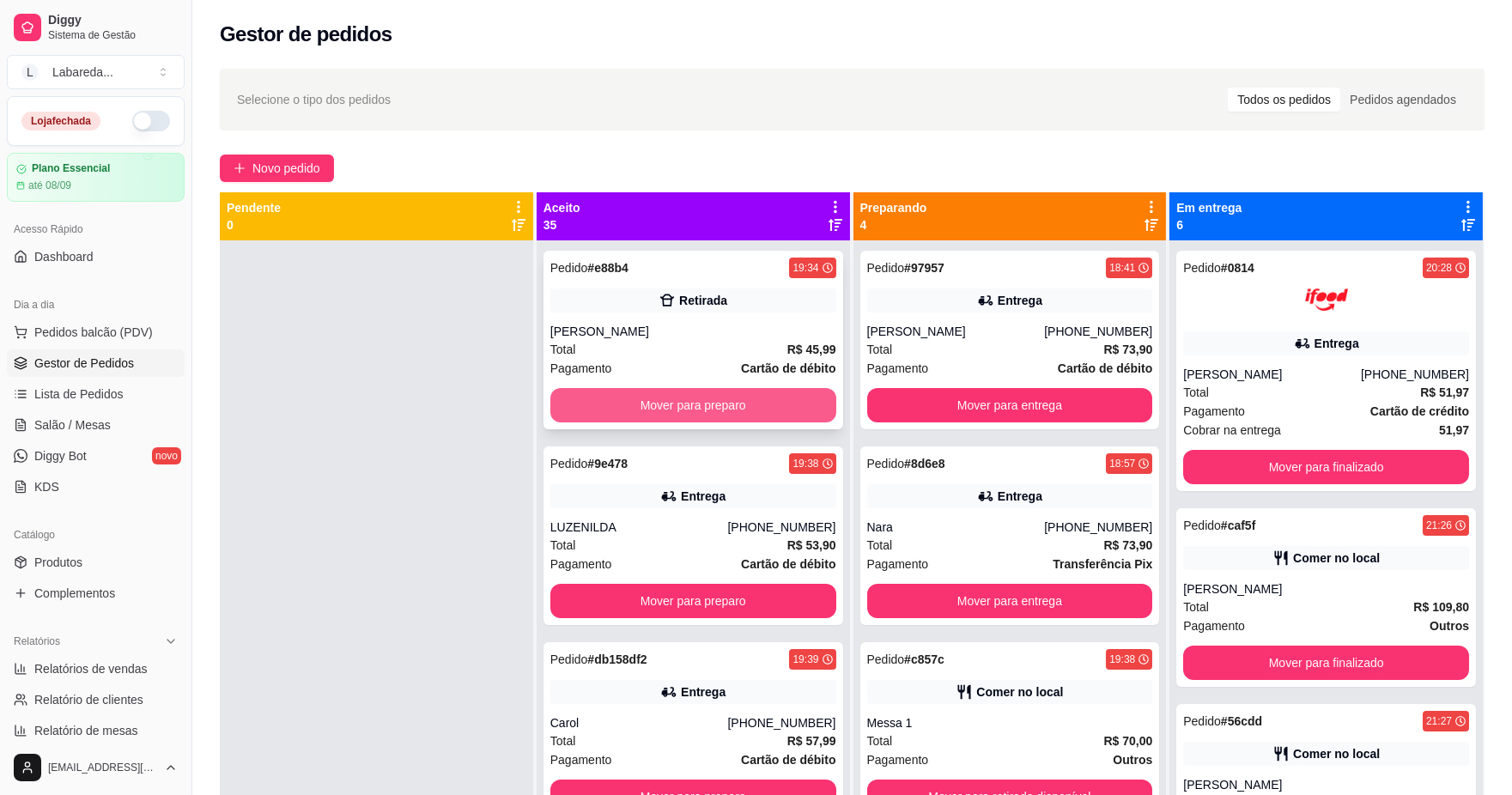
click at [734, 404] on button "Mover para preparo" at bounding box center [694, 404] width 286 height 34
click at [734, 404] on button "Mover para preparo" at bounding box center [694, 405] width 277 height 33
click at [734, 404] on button "Mover para preparo" at bounding box center [694, 404] width 286 height 34
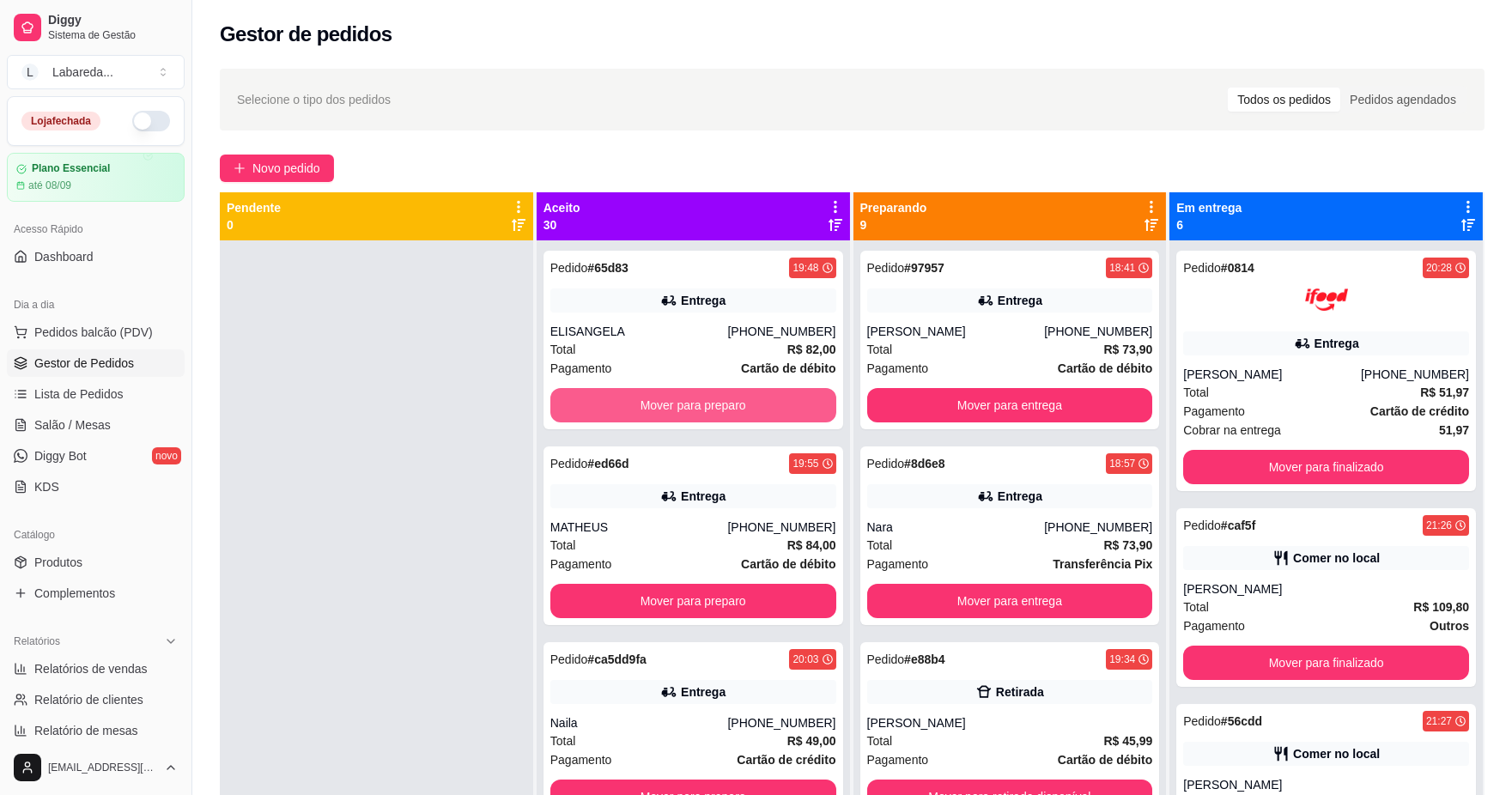
click at [734, 404] on button "Mover para preparo" at bounding box center [694, 404] width 286 height 34
click at [734, 404] on button "Mover para preparo" at bounding box center [694, 405] width 277 height 33
click at [734, 404] on button "Mover para preparo" at bounding box center [694, 404] width 286 height 34
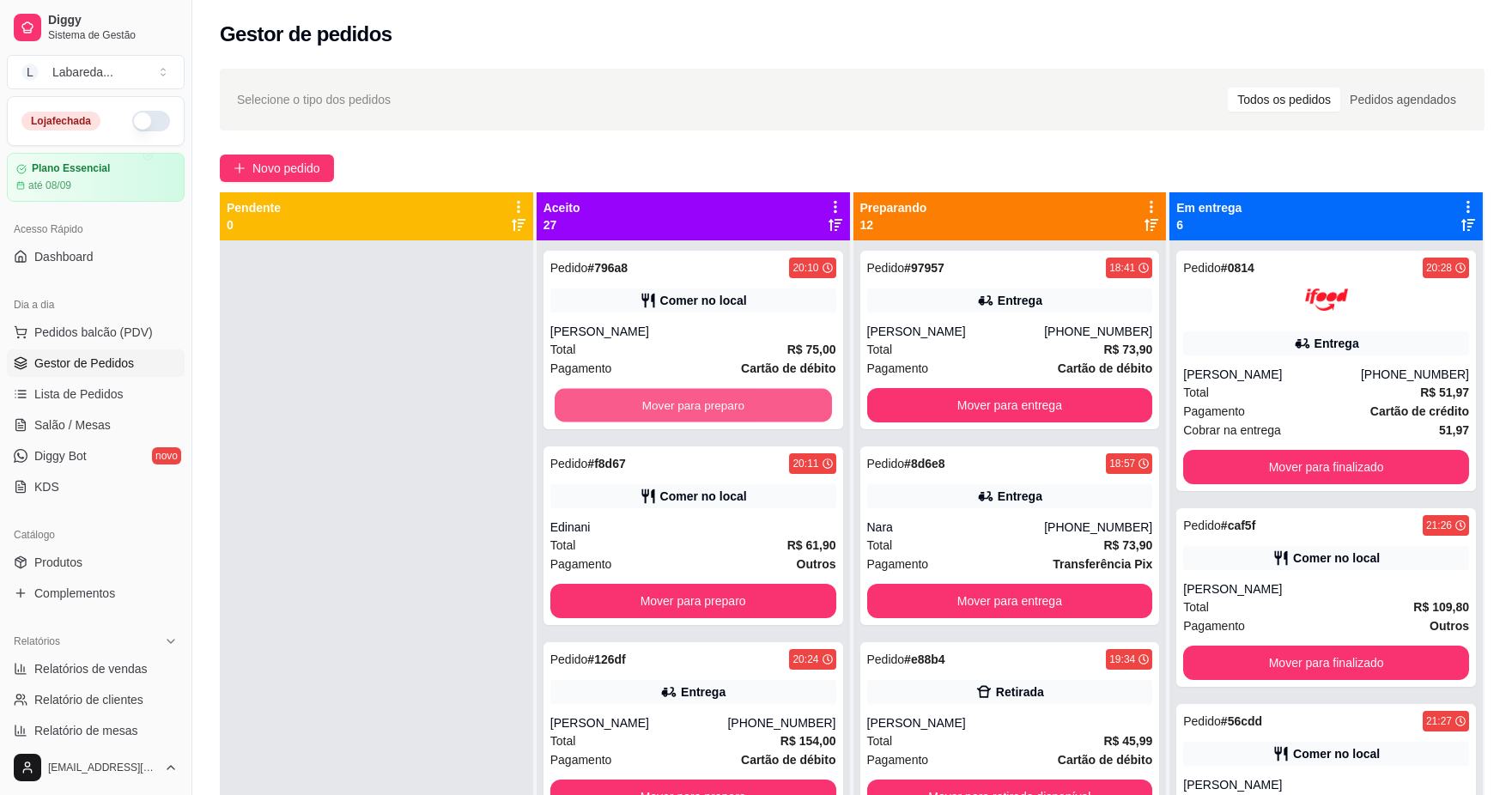
click at [734, 404] on button "Mover para preparo" at bounding box center [694, 405] width 277 height 33
click at [732, 399] on button "Mover para preparo" at bounding box center [694, 404] width 286 height 34
click at [730, 396] on button "Mover para preparo" at bounding box center [694, 405] width 277 height 33
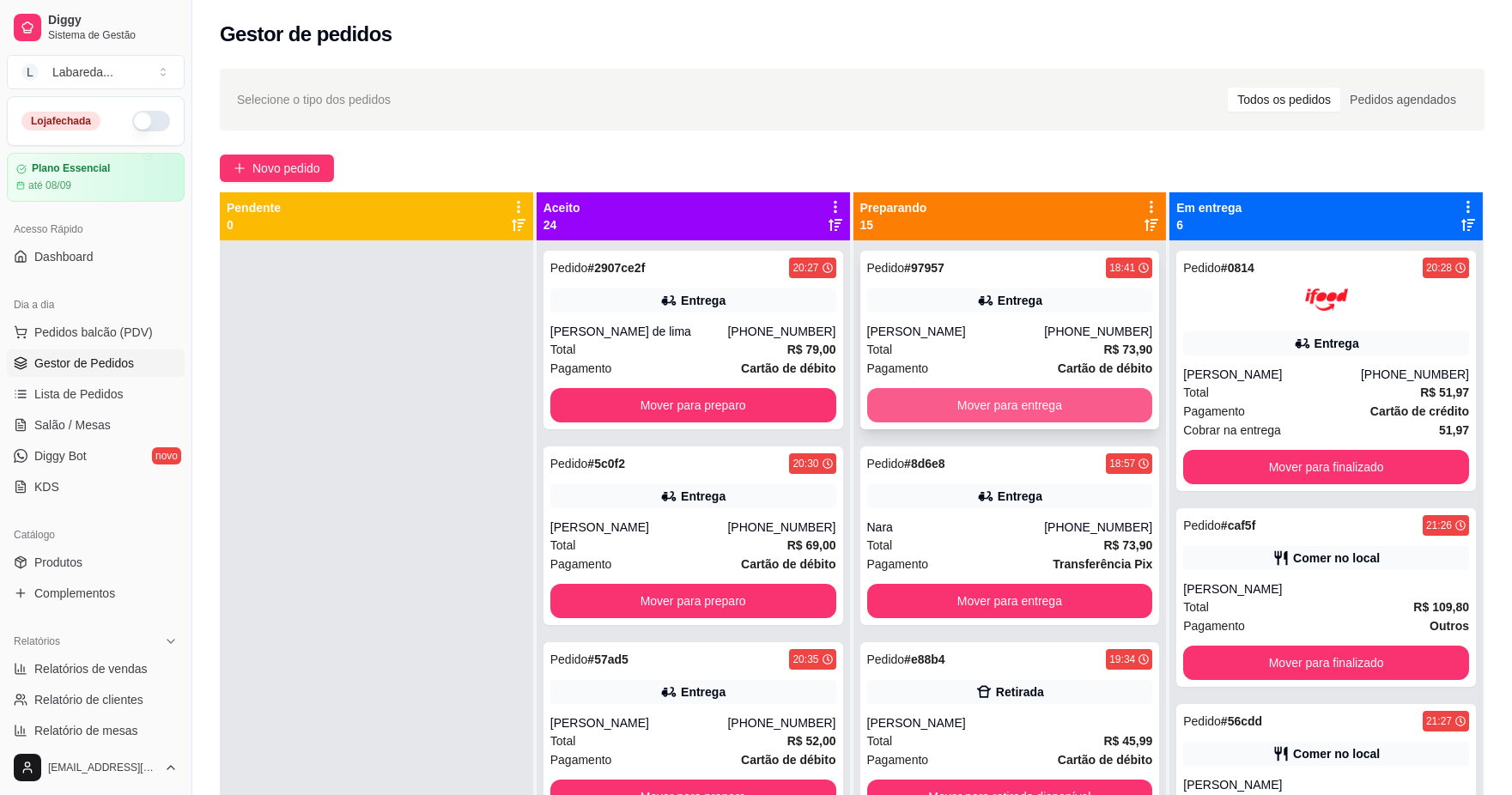
click at [954, 396] on button "Mover para entrega" at bounding box center [1010, 404] width 286 height 34
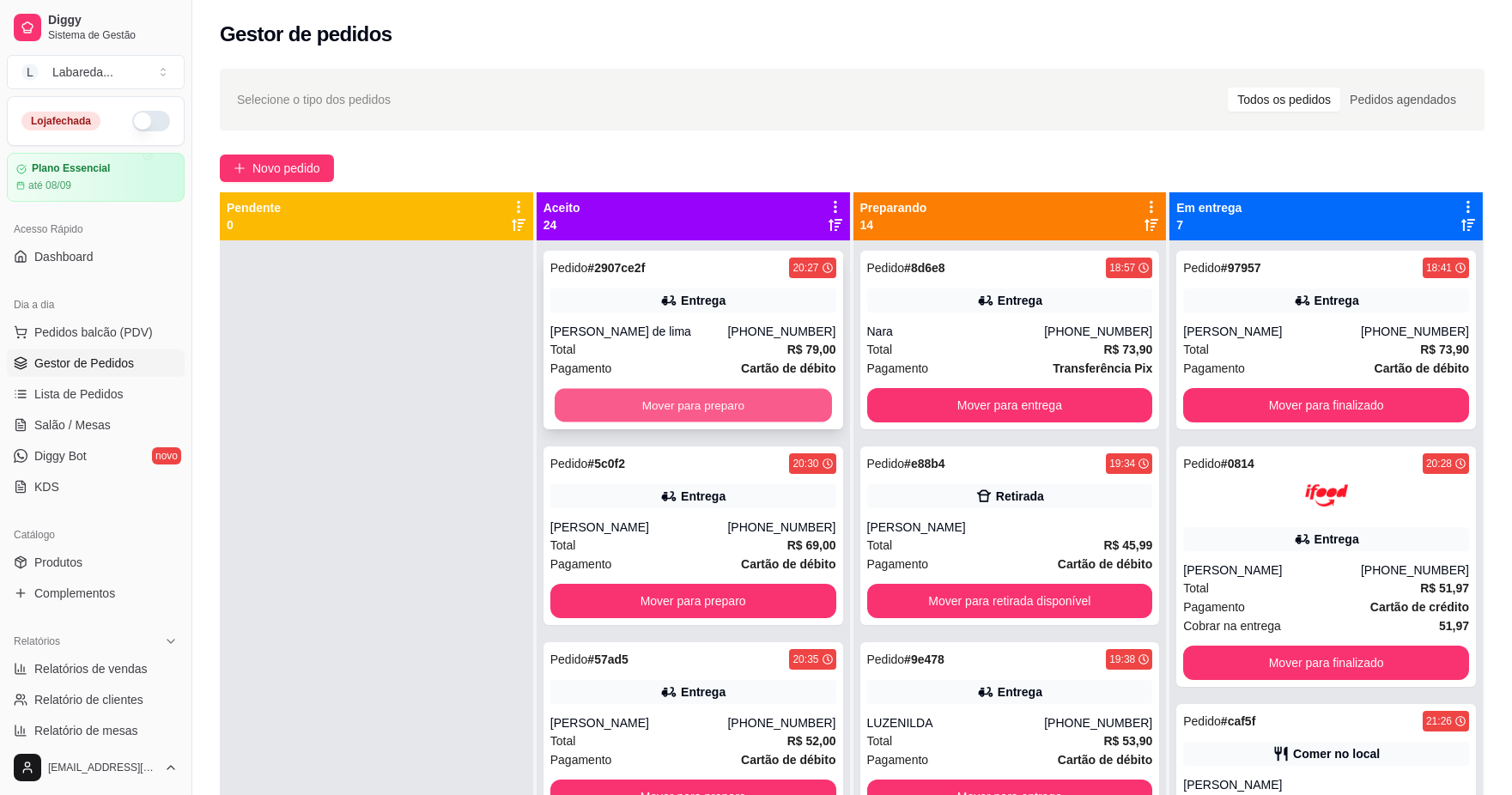
click at [800, 405] on button "Mover para preparo" at bounding box center [694, 405] width 277 height 33
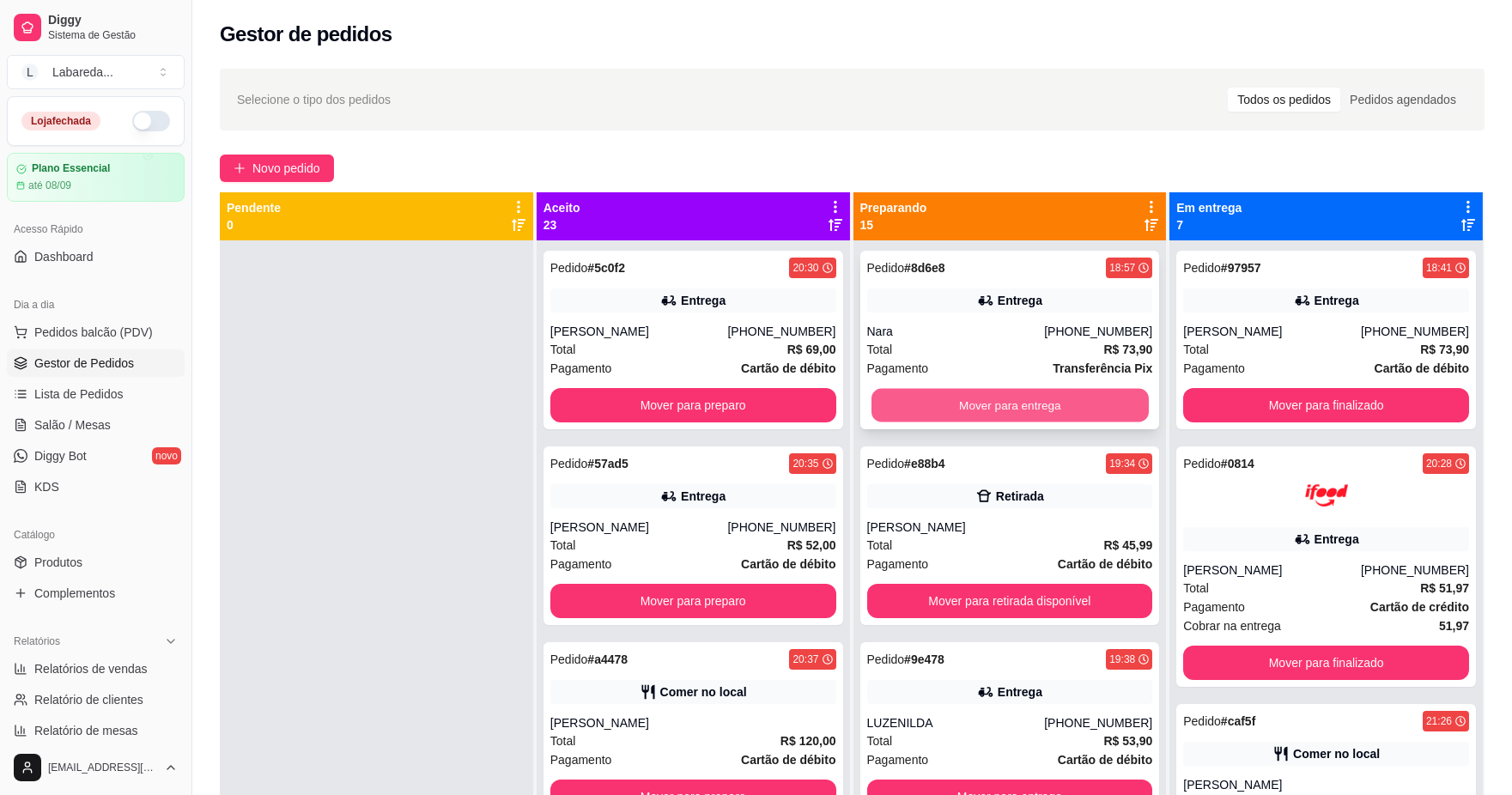
click at [964, 401] on button "Mover para entrega" at bounding box center [1010, 405] width 277 height 33
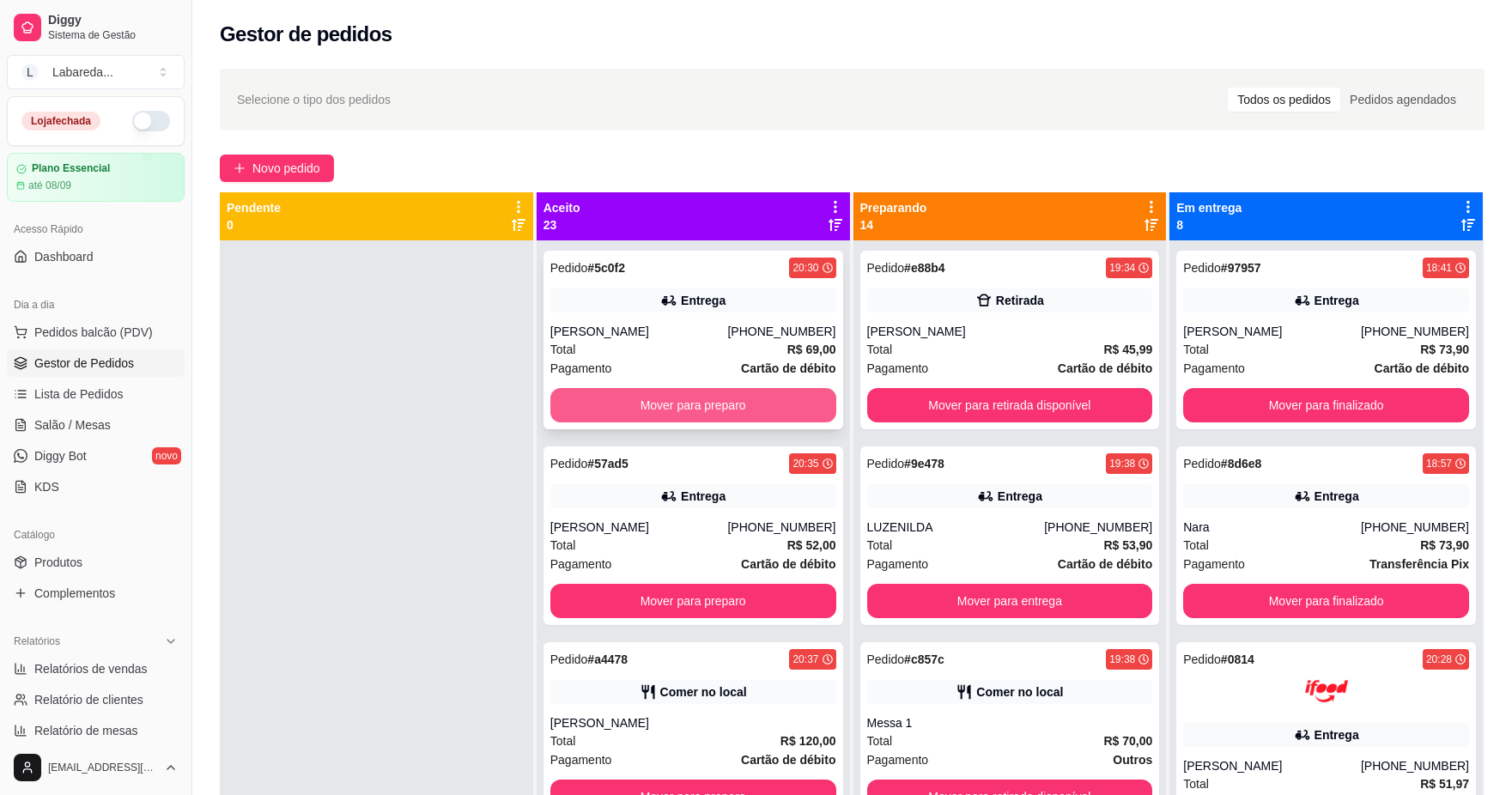
click at [779, 404] on button "Mover para preparo" at bounding box center [694, 404] width 286 height 34
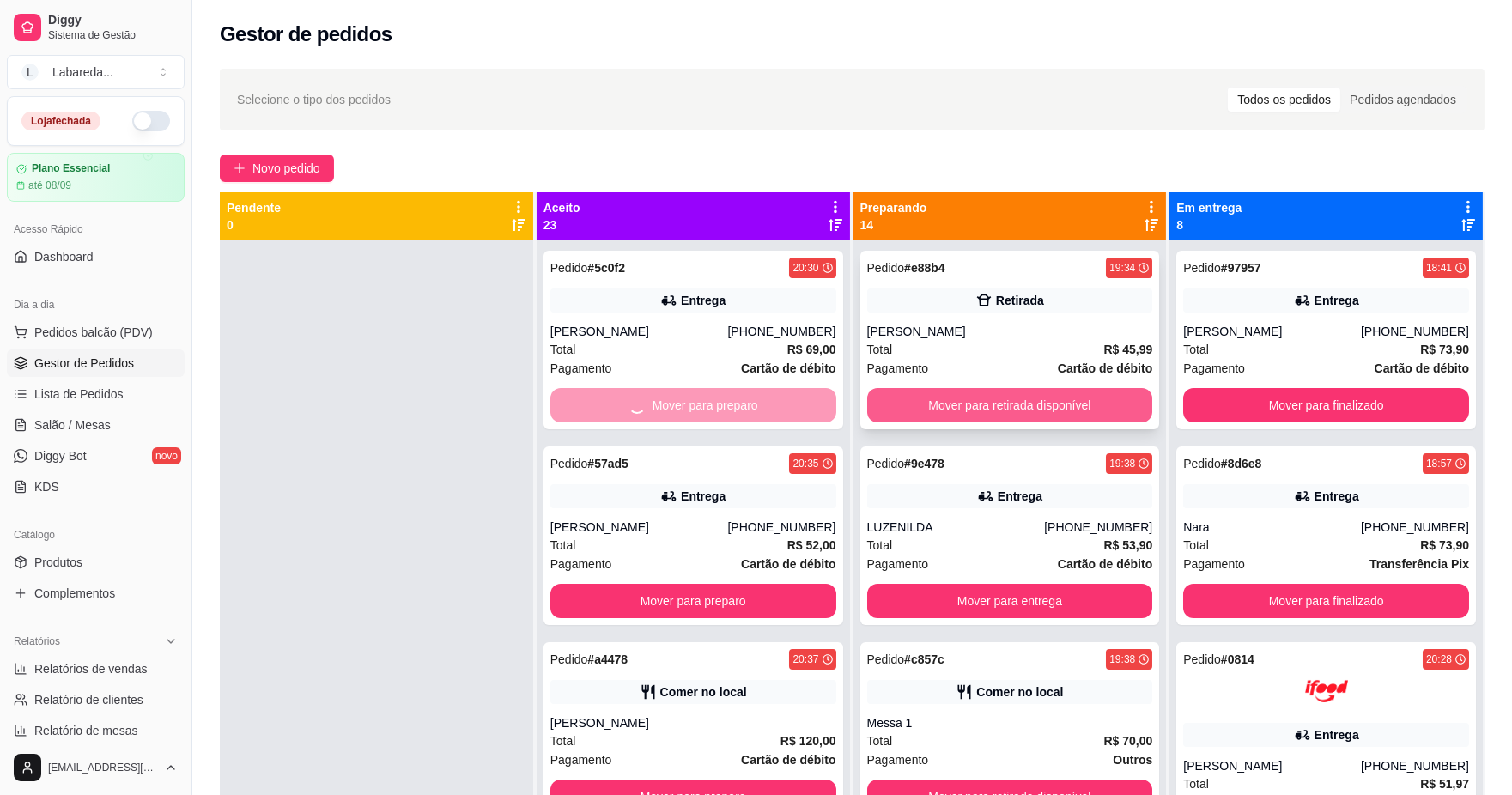
click at [930, 410] on button "Mover para retirada disponível" at bounding box center [1010, 404] width 286 height 34
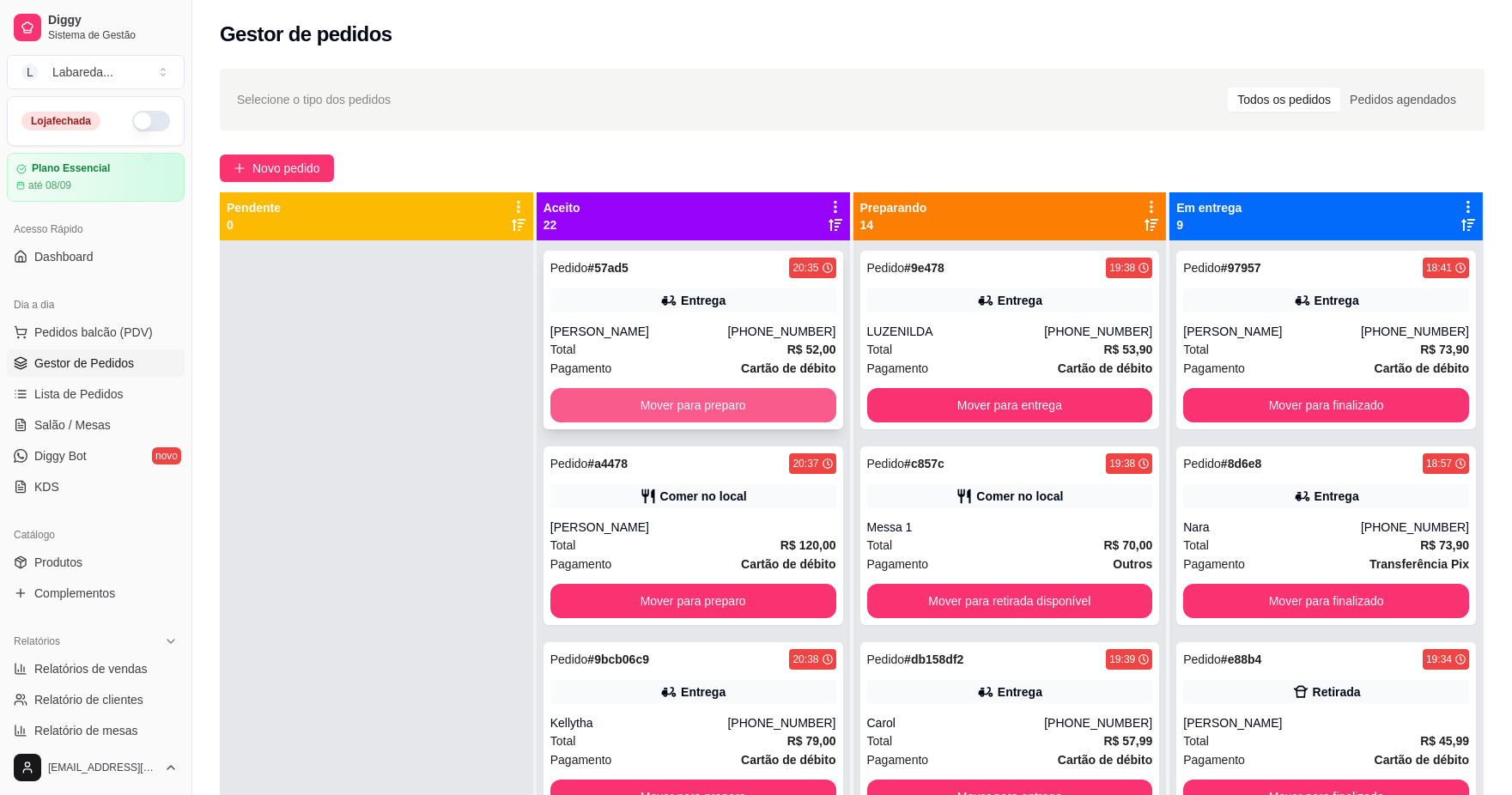
click at [741, 397] on button "Mover para preparo" at bounding box center [694, 404] width 286 height 34
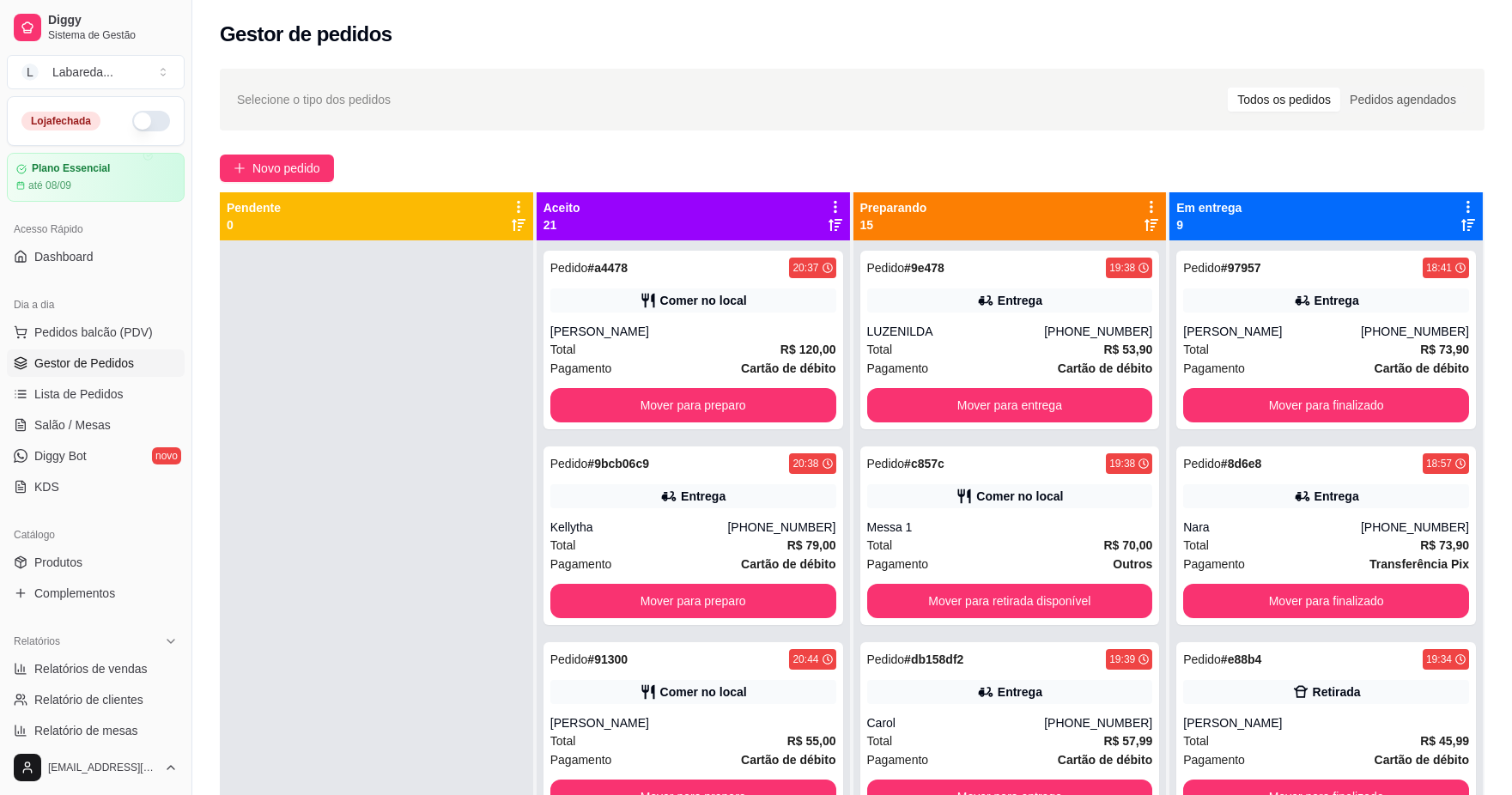
scroll to position [696, 0]
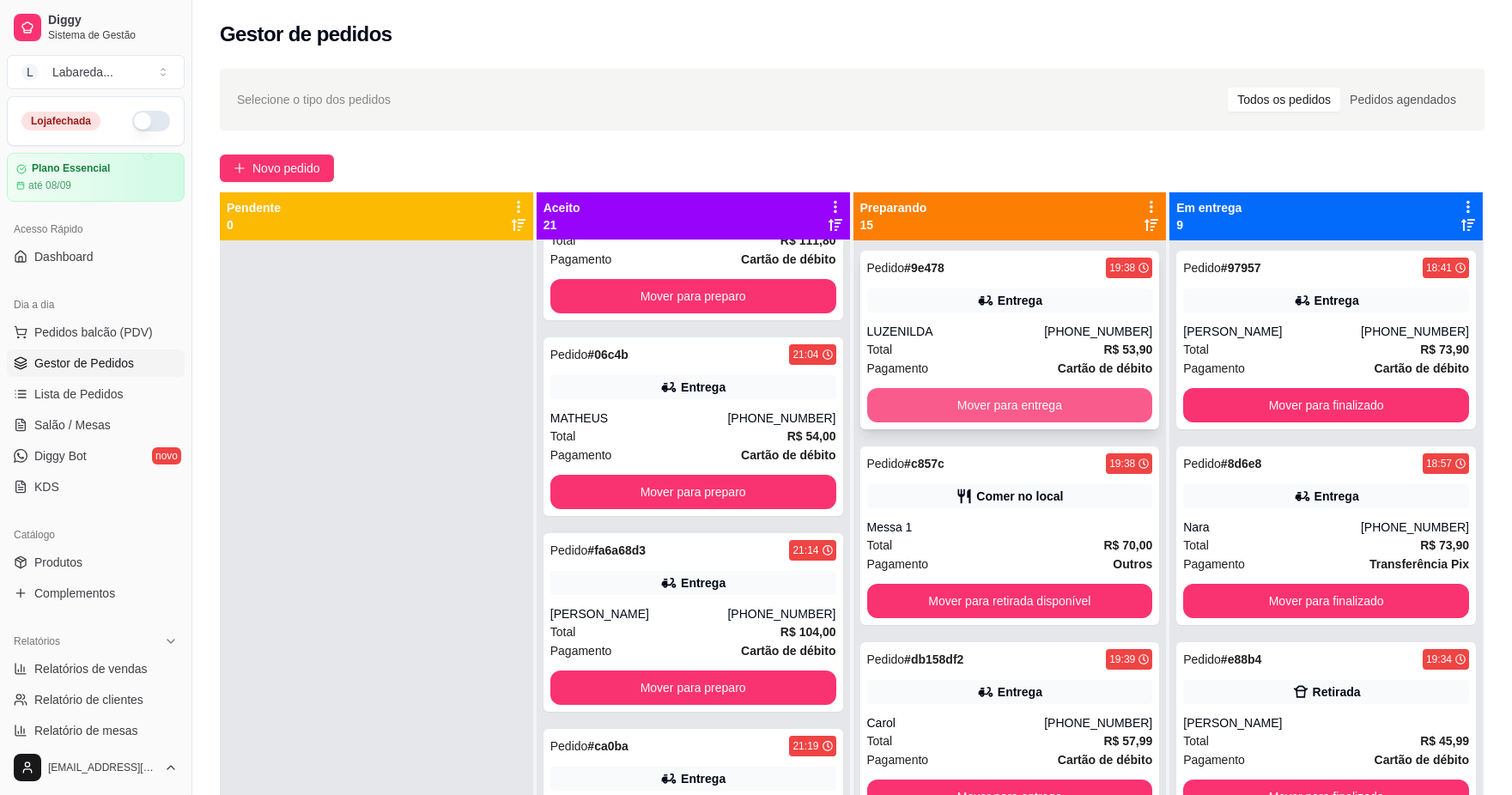
click at [877, 410] on button "Mover para entrega" at bounding box center [1010, 404] width 286 height 34
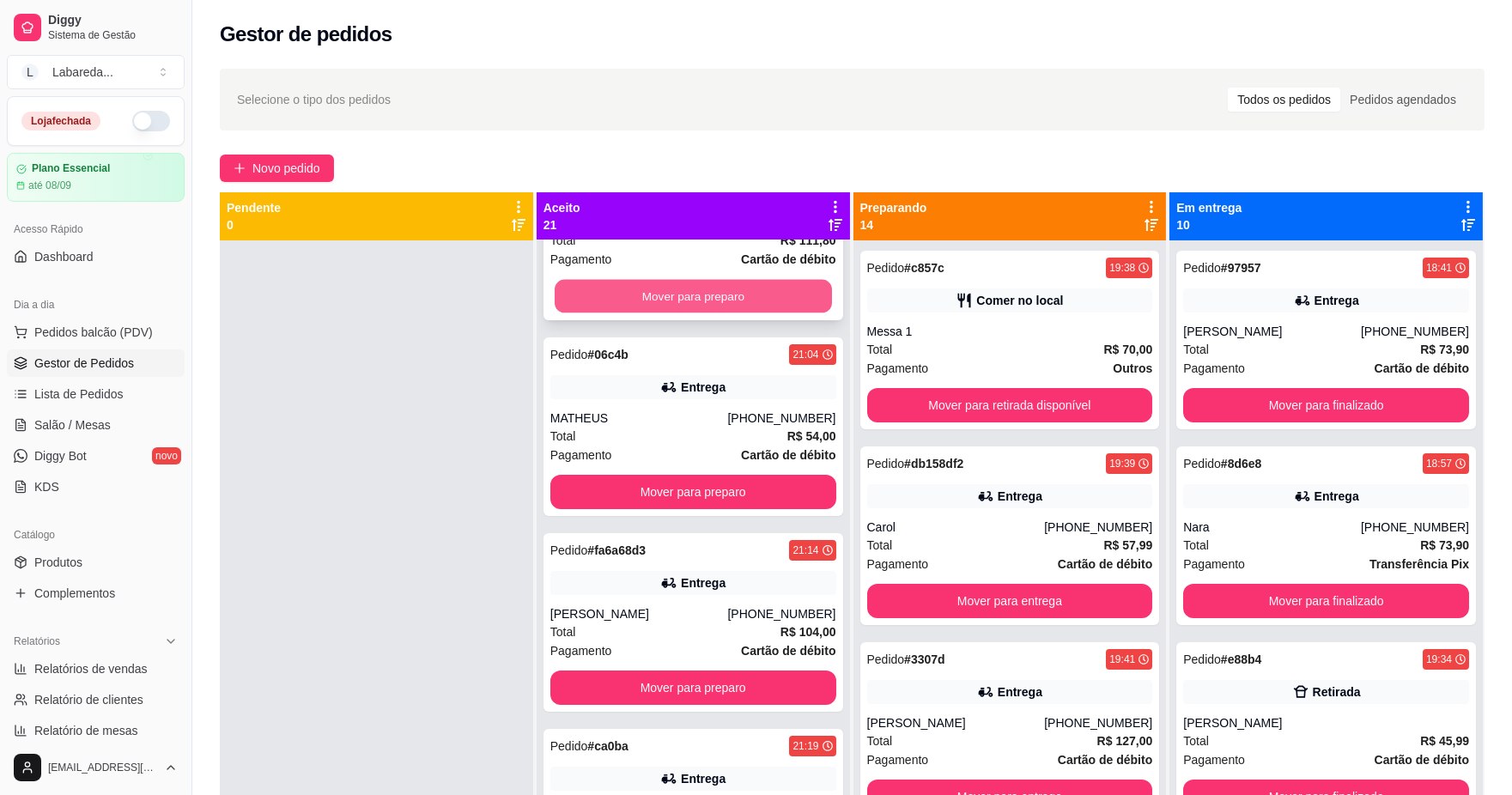
click at [742, 285] on button "Mover para preparo" at bounding box center [694, 296] width 277 height 33
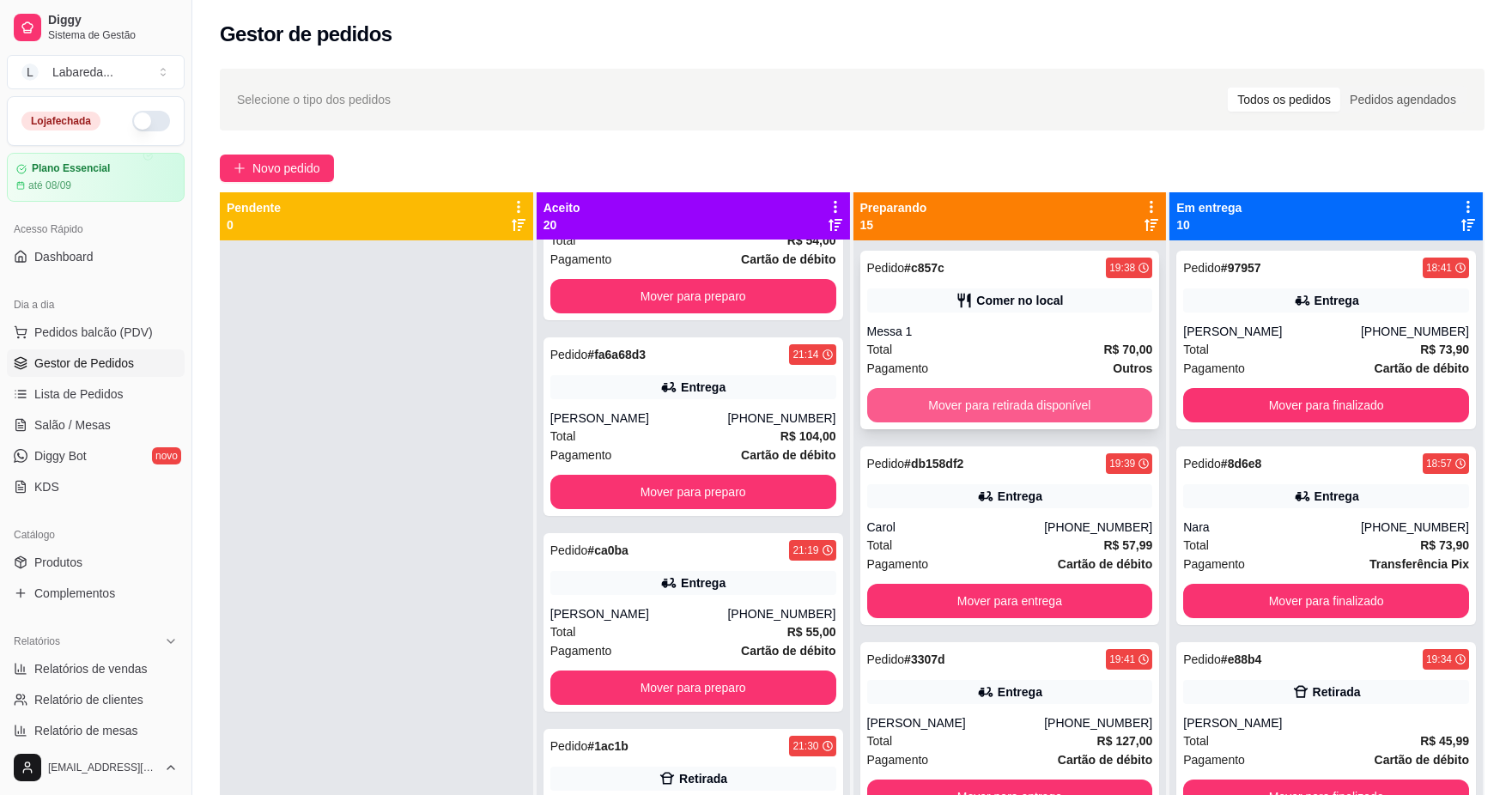
scroll to position [500, 0]
click at [950, 404] on button "Mover para retirada disponível" at bounding box center [1010, 404] width 286 height 34
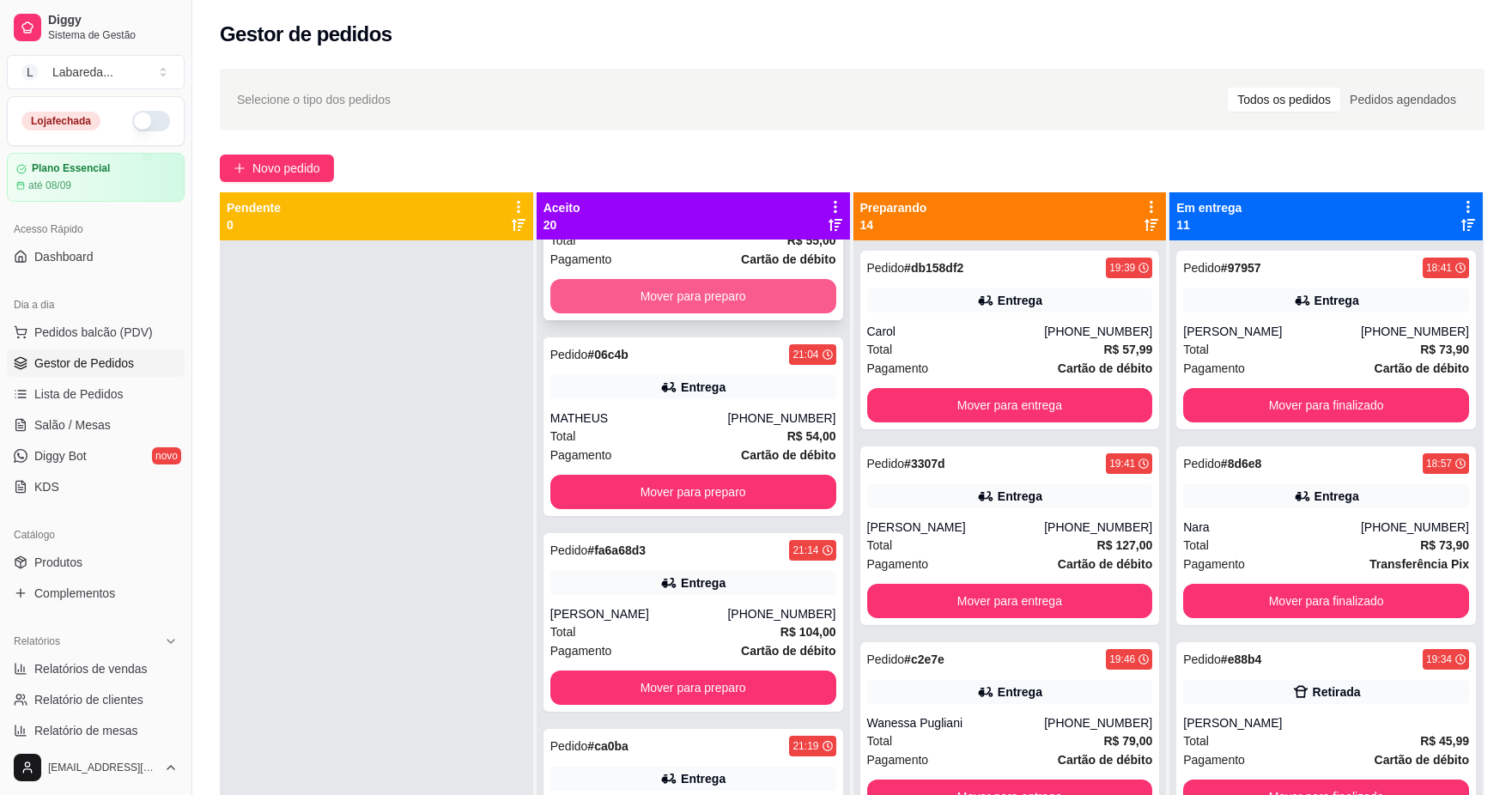
click at [744, 302] on button "Mover para preparo" at bounding box center [694, 295] width 286 height 34
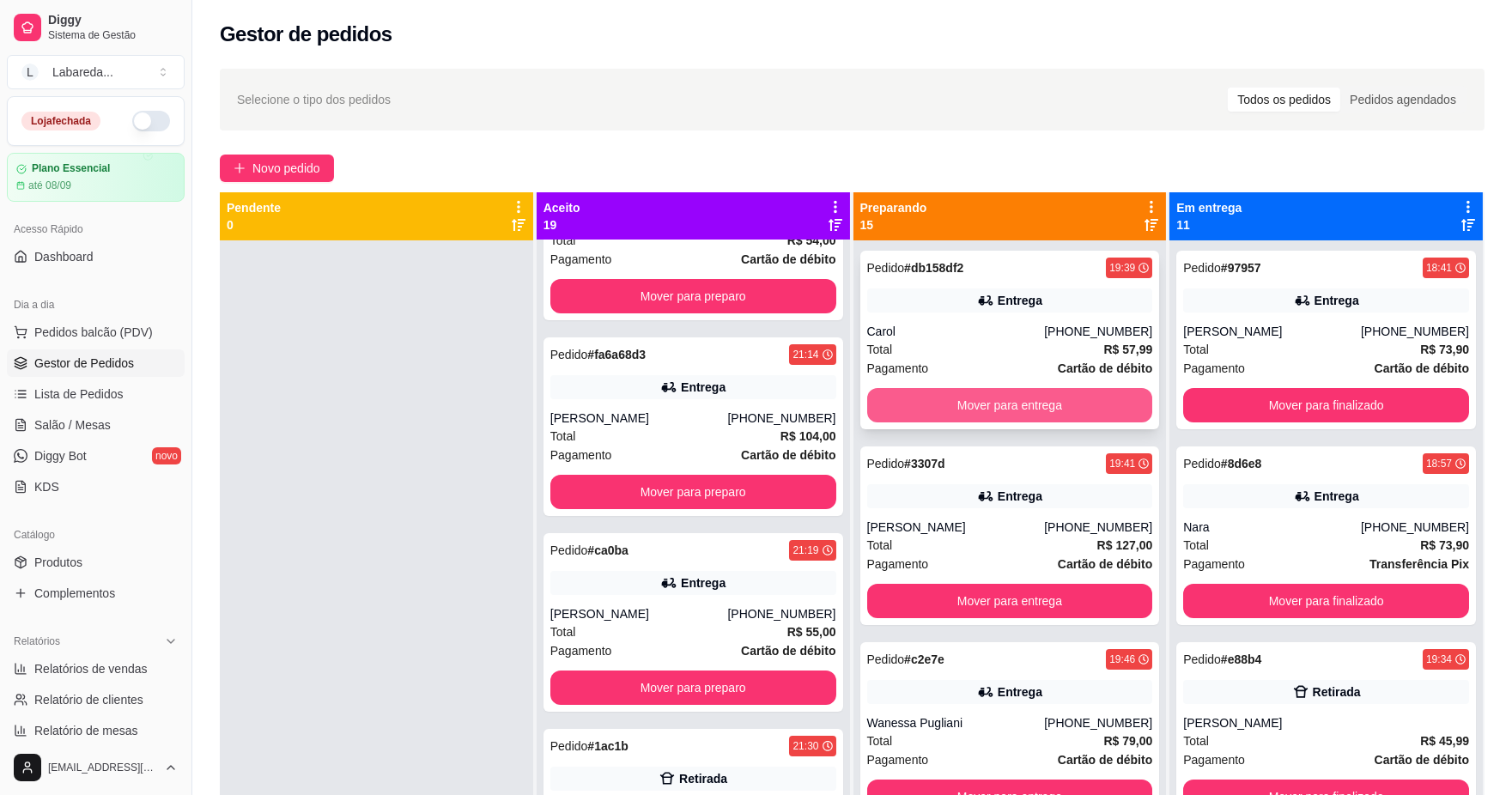
scroll to position [305, 0]
click at [914, 407] on button "Mover para entrega" at bounding box center [1010, 404] width 286 height 34
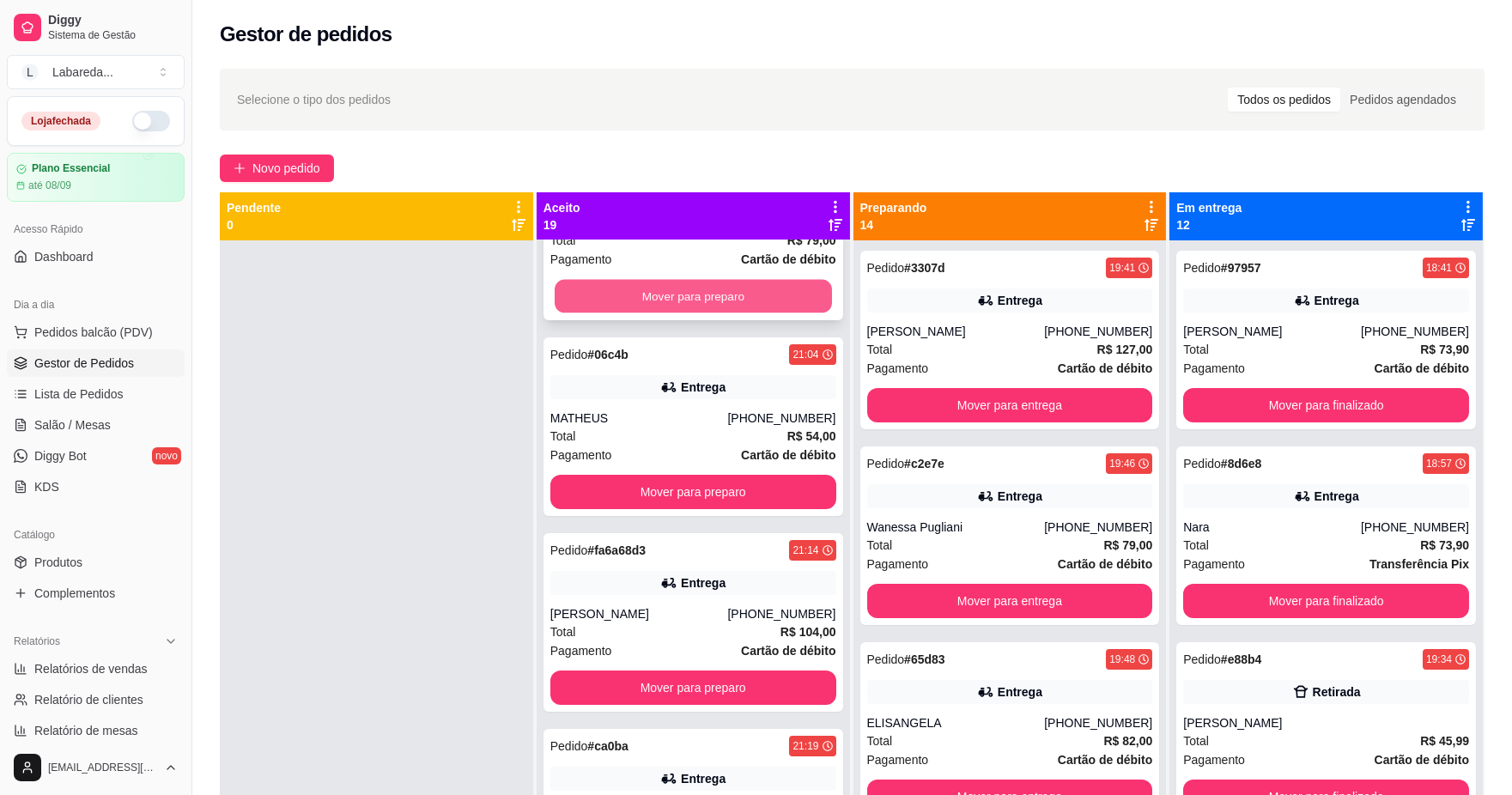
click at [680, 297] on button "Mover para preparo" at bounding box center [694, 296] width 277 height 33
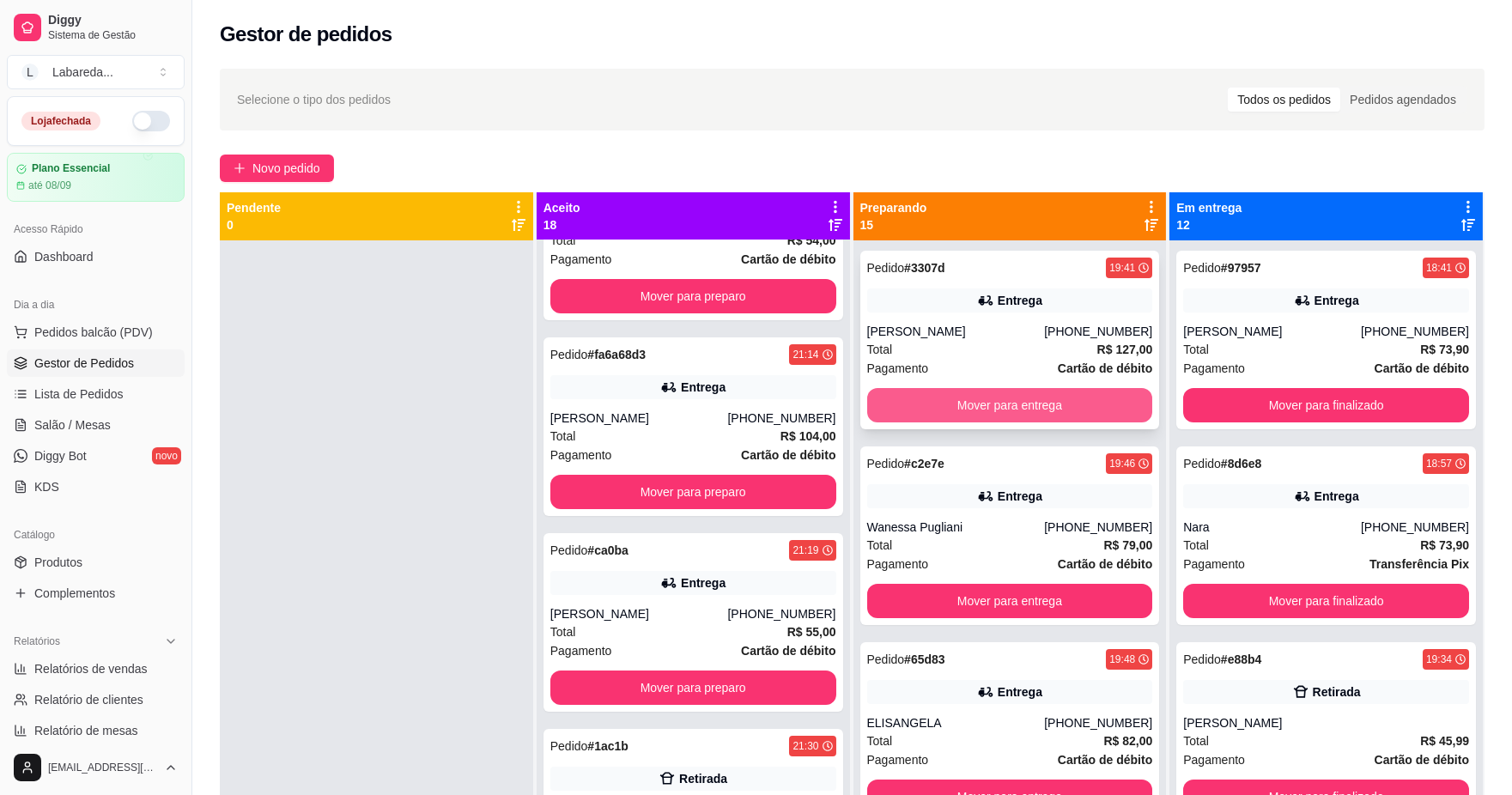
scroll to position [109, 0]
click at [929, 399] on button "Mover para entrega" at bounding box center [1010, 404] width 286 height 34
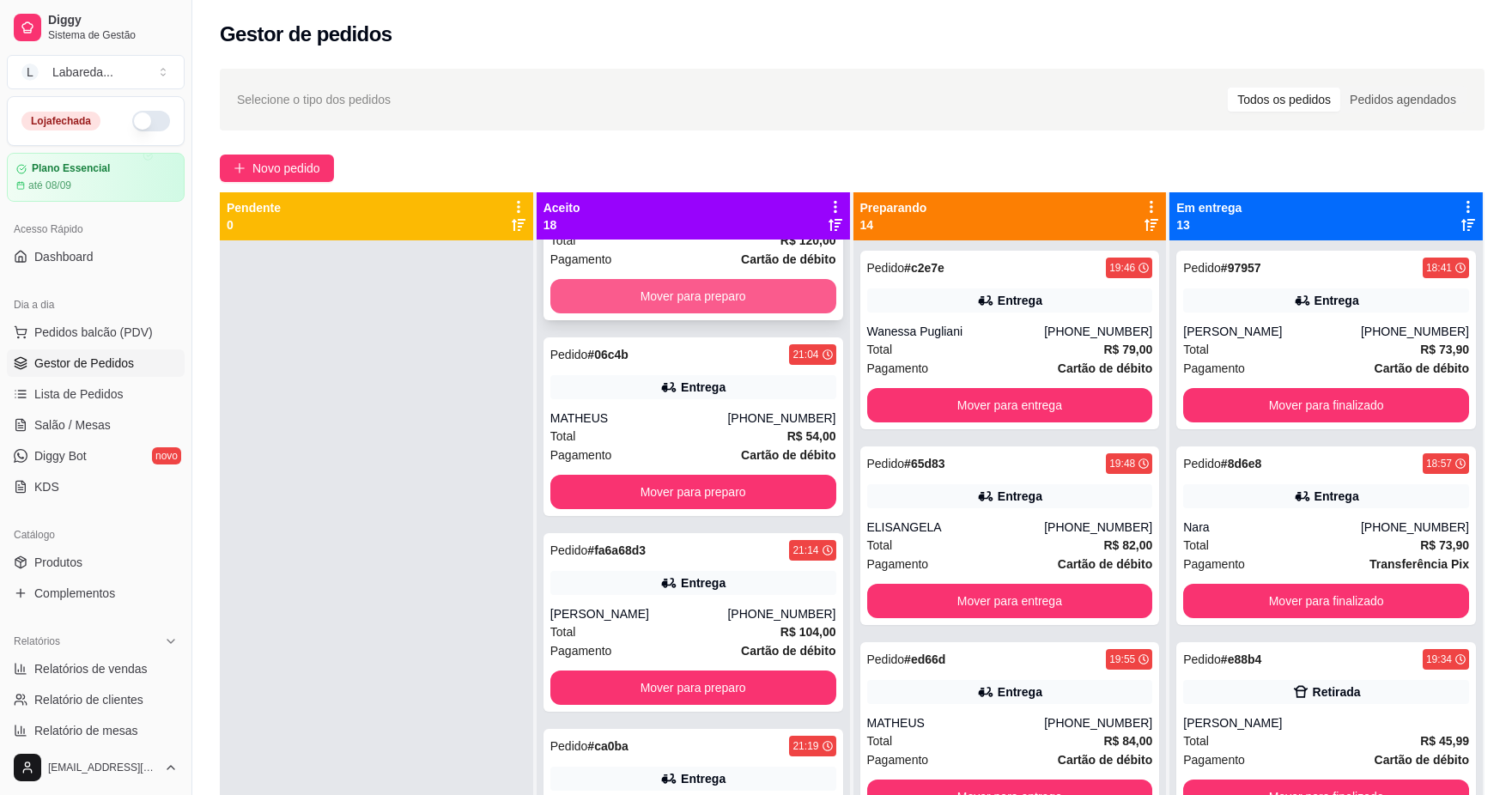
click at [743, 297] on button "Mover para preparo" at bounding box center [694, 295] width 286 height 34
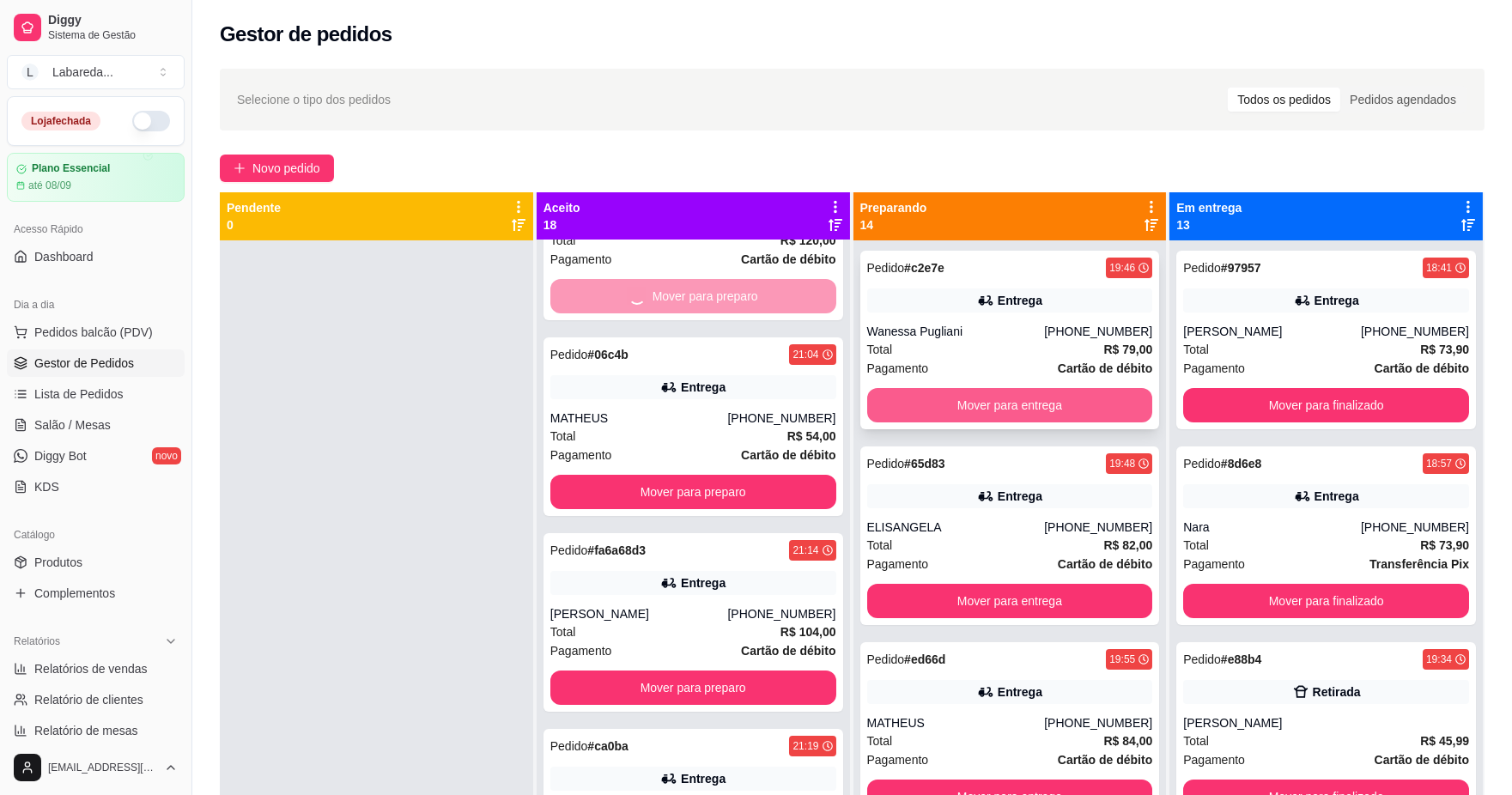
scroll to position [0, 0]
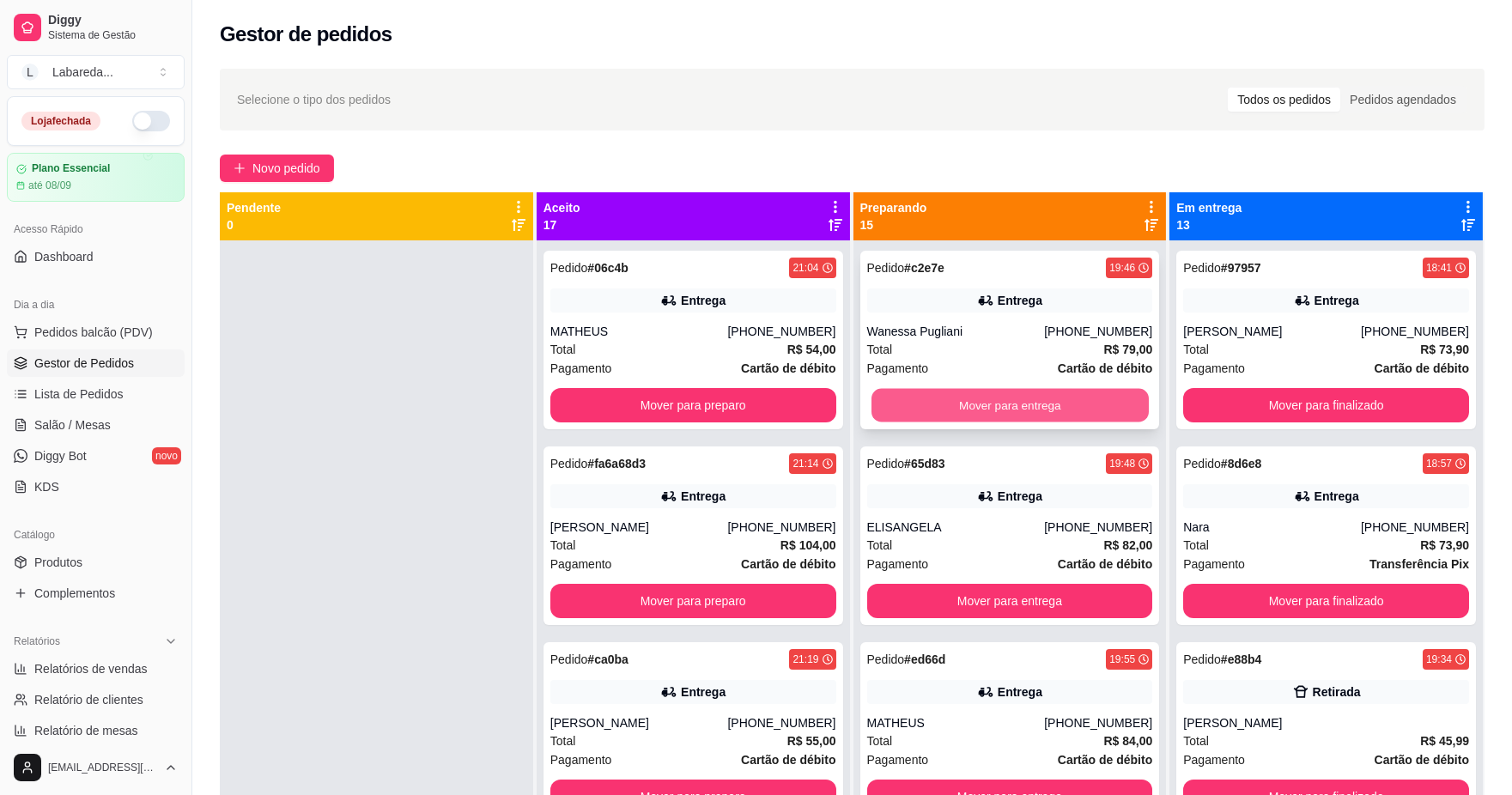
click at [951, 405] on button "Mover para entrega" at bounding box center [1010, 405] width 277 height 33
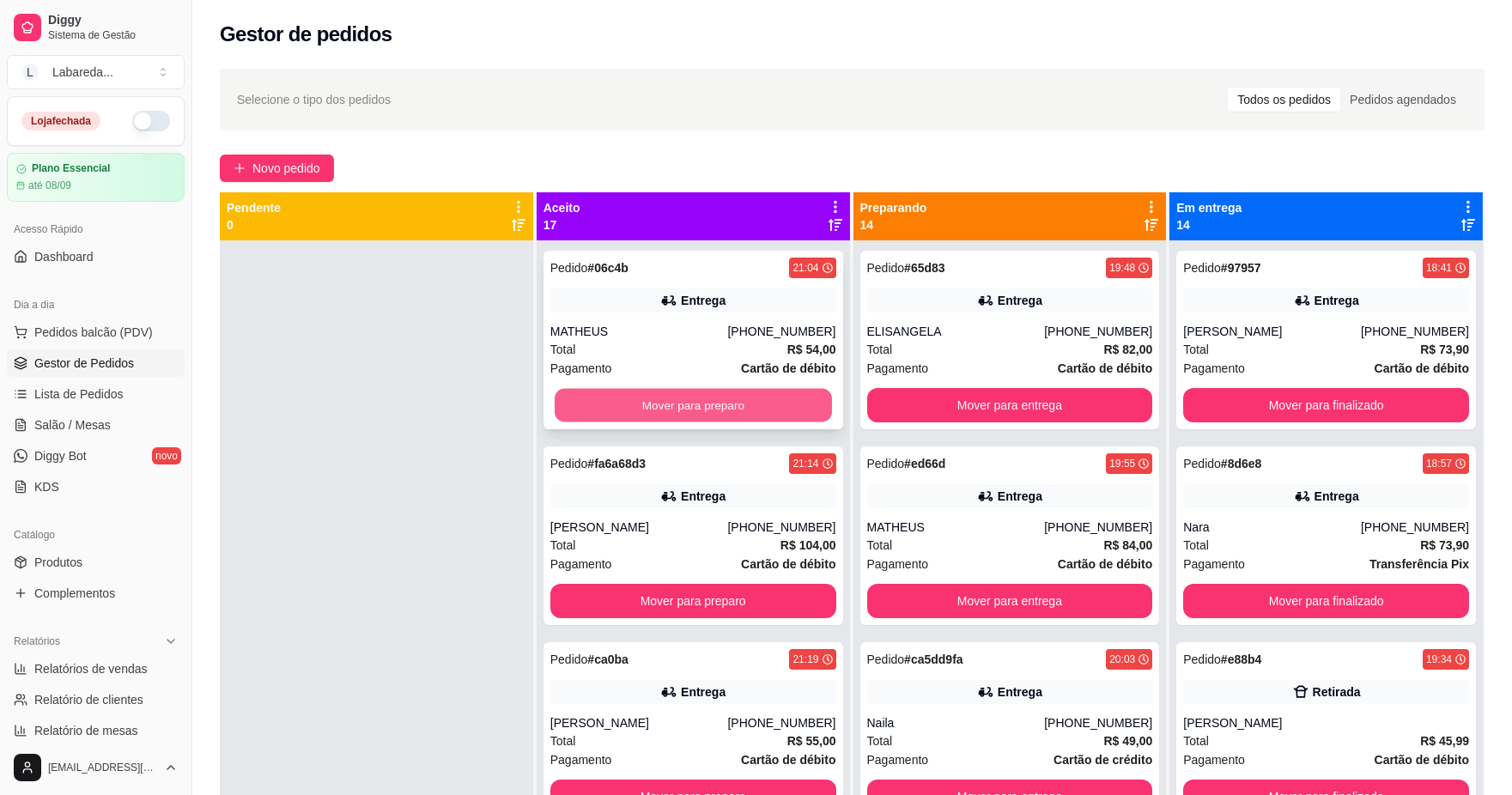
click at [788, 400] on button "Mover para preparo" at bounding box center [694, 405] width 277 height 33
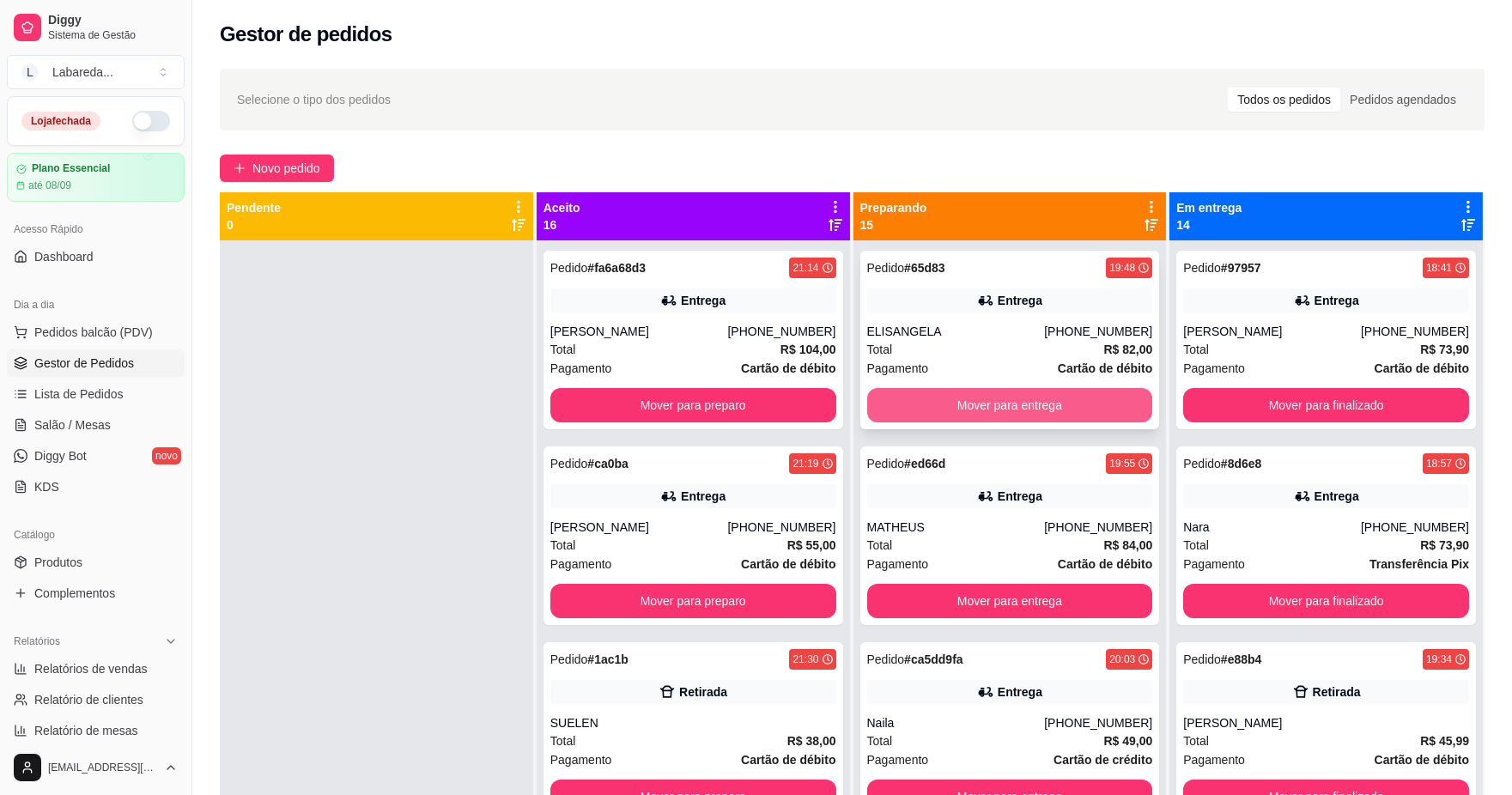
click at [927, 390] on button "Mover para entrega" at bounding box center [1010, 404] width 286 height 34
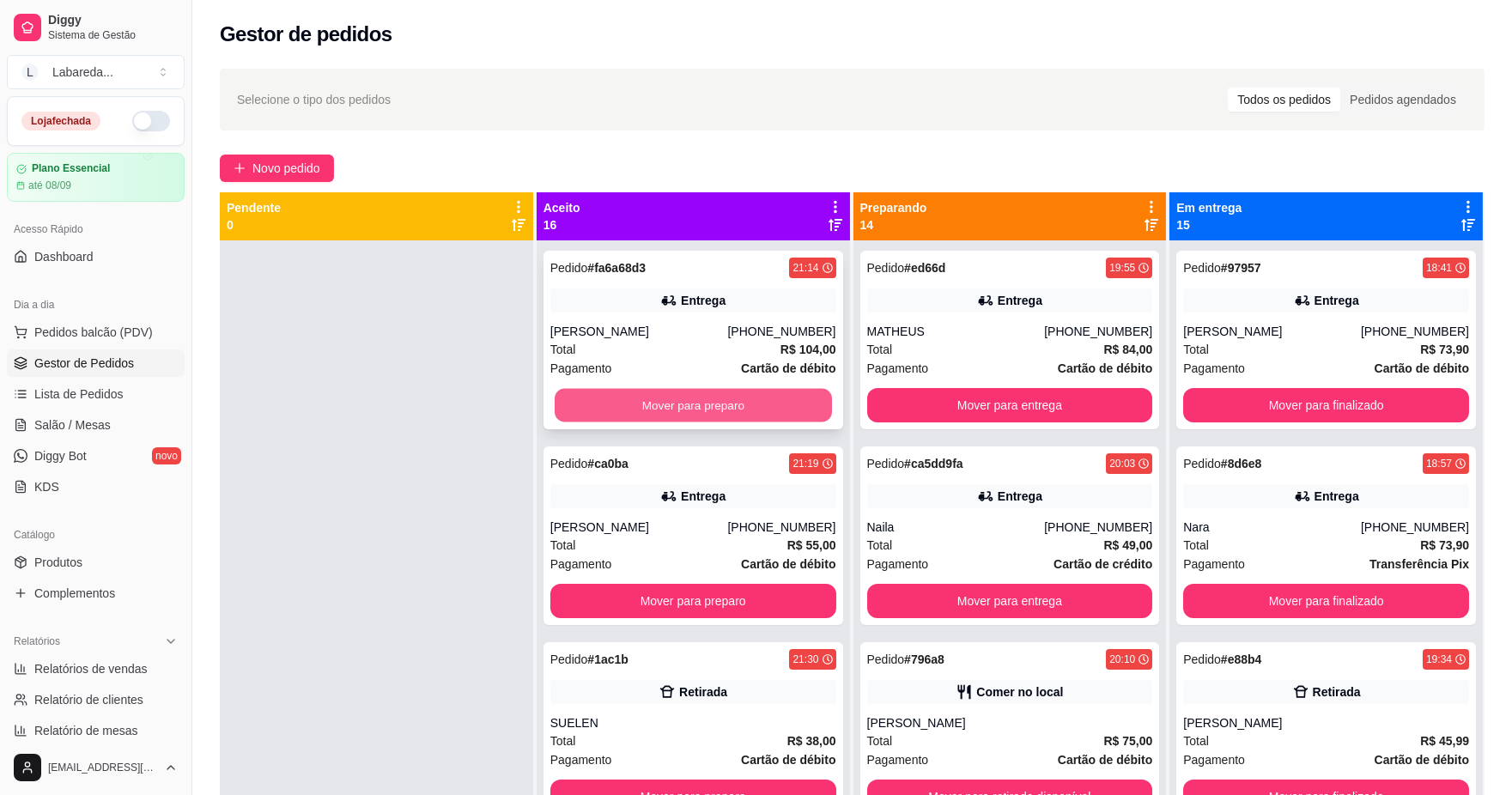
click at [765, 396] on button "Mover para preparo" at bounding box center [694, 405] width 277 height 33
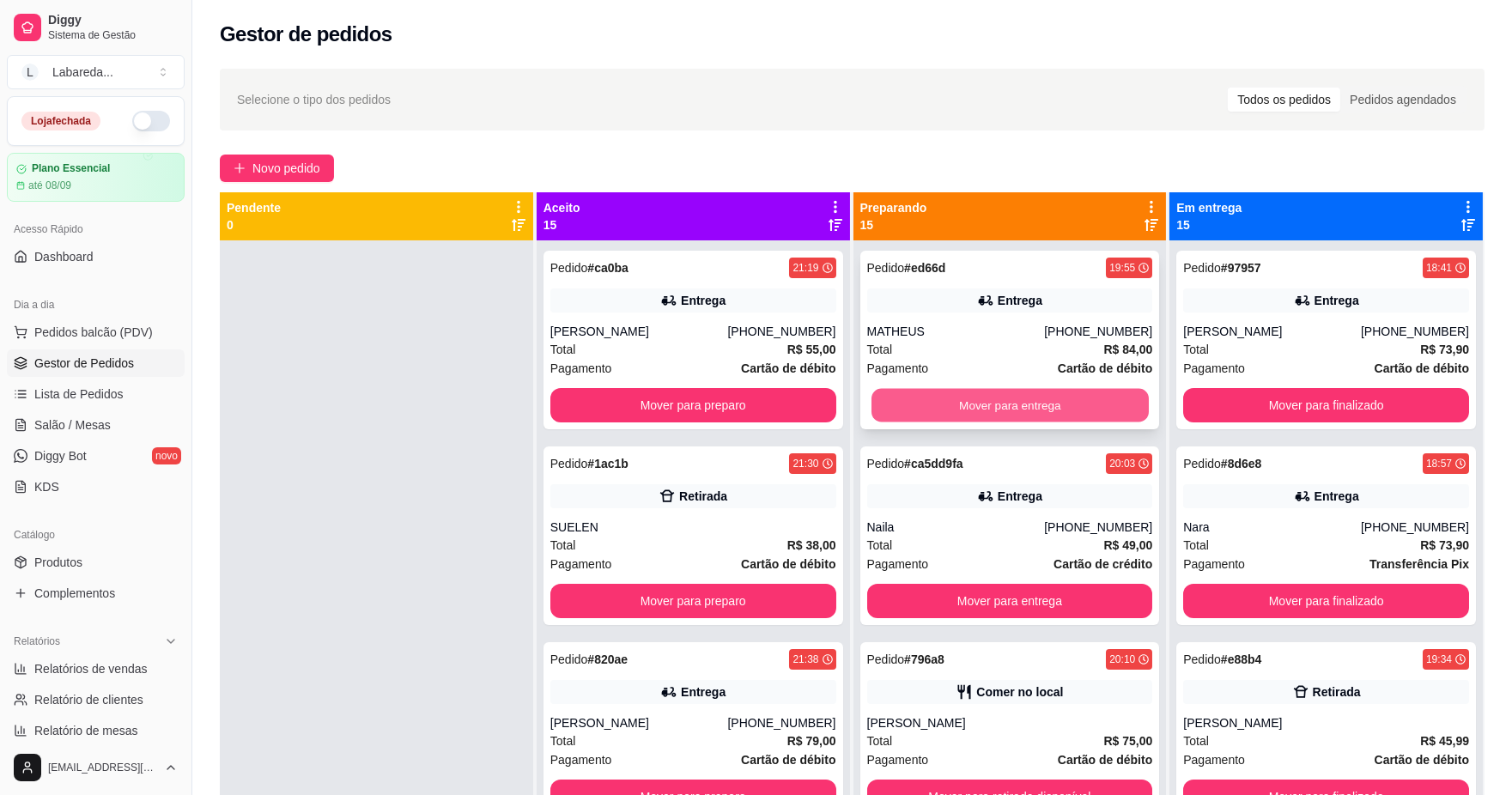
click at [974, 398] on button "Mover para entrega" at bounding box center [1010, 405] width 277 height 33
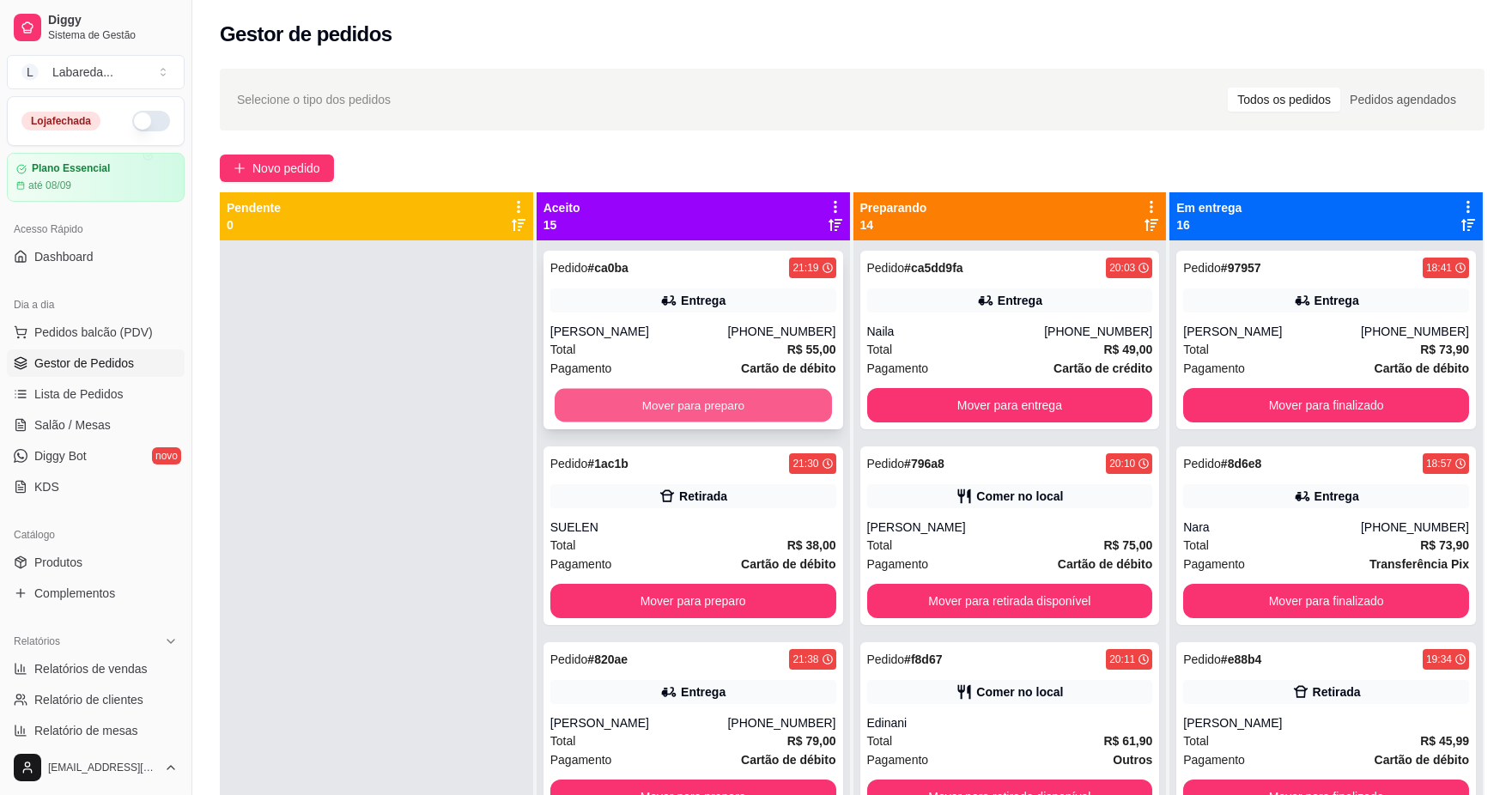
click at [801, 396] on button "Mover para preparo" at bounding box center [694, 405] width 277 height 33
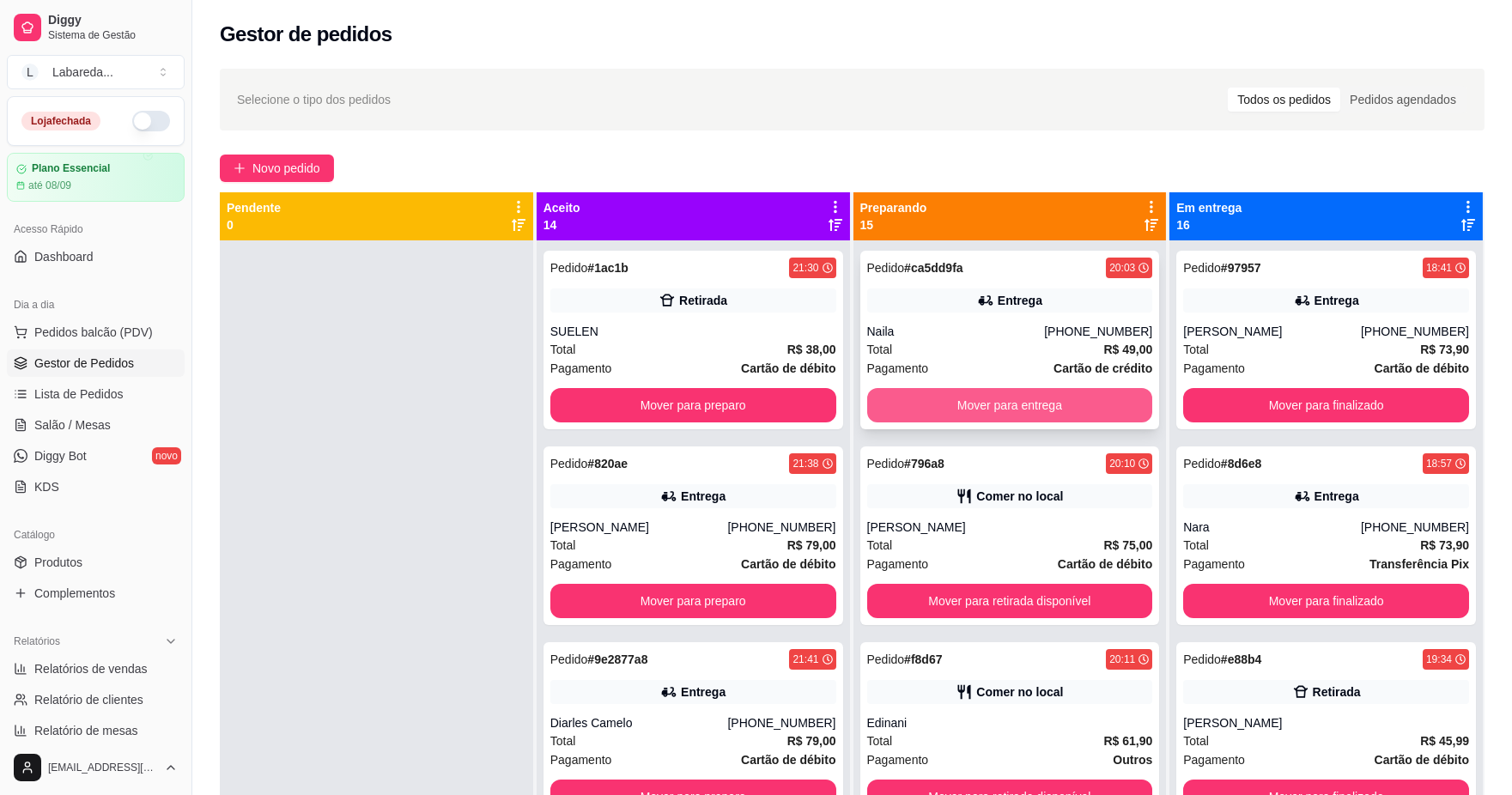
click at [939, 410] on button "Mover para entrega" at bounding box center [1010, 404] width 286 height 34
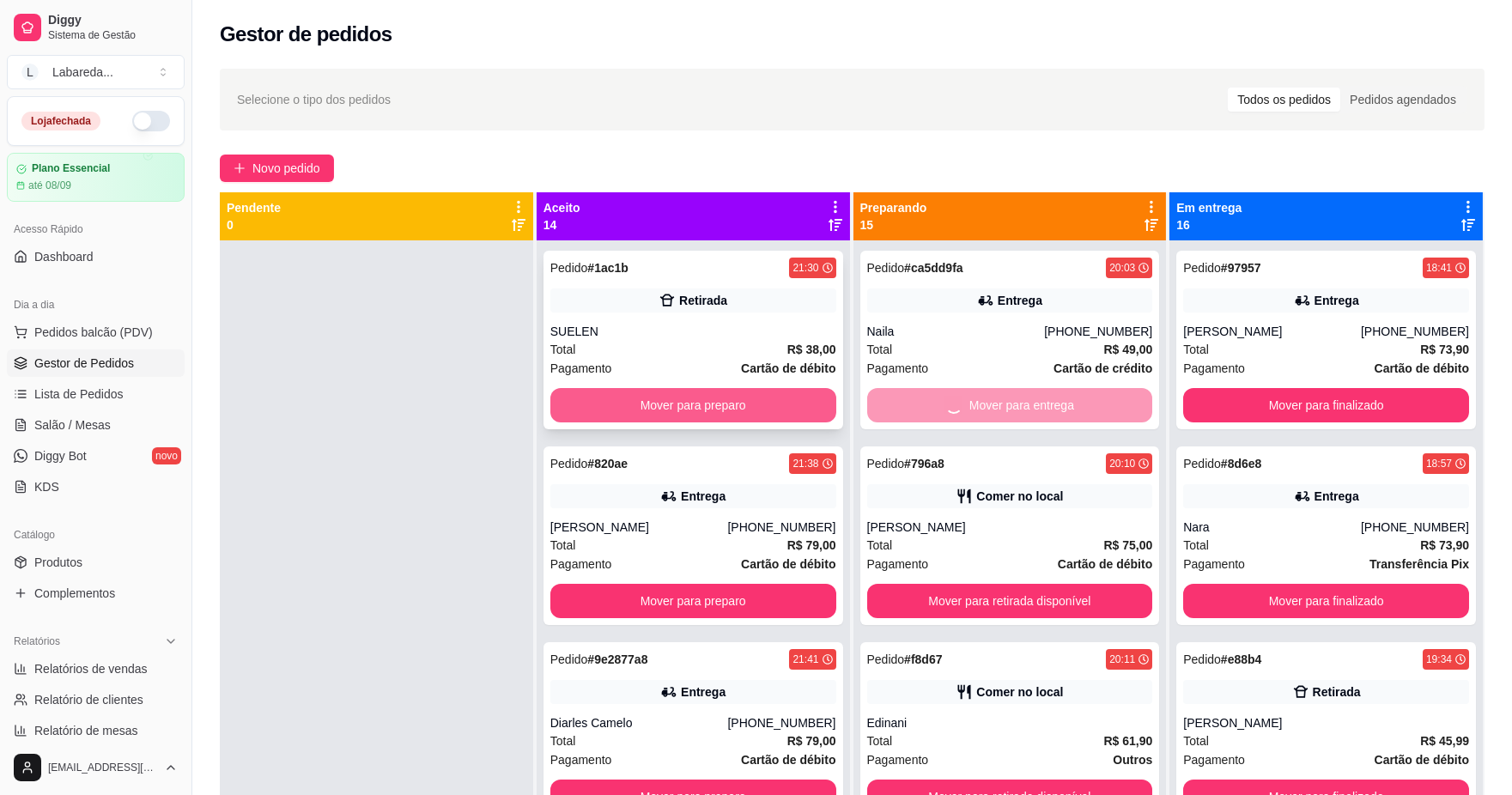
click at [753, 415] on button "Mover para preparo" at bounding box center [694, 404] width 286 height 34
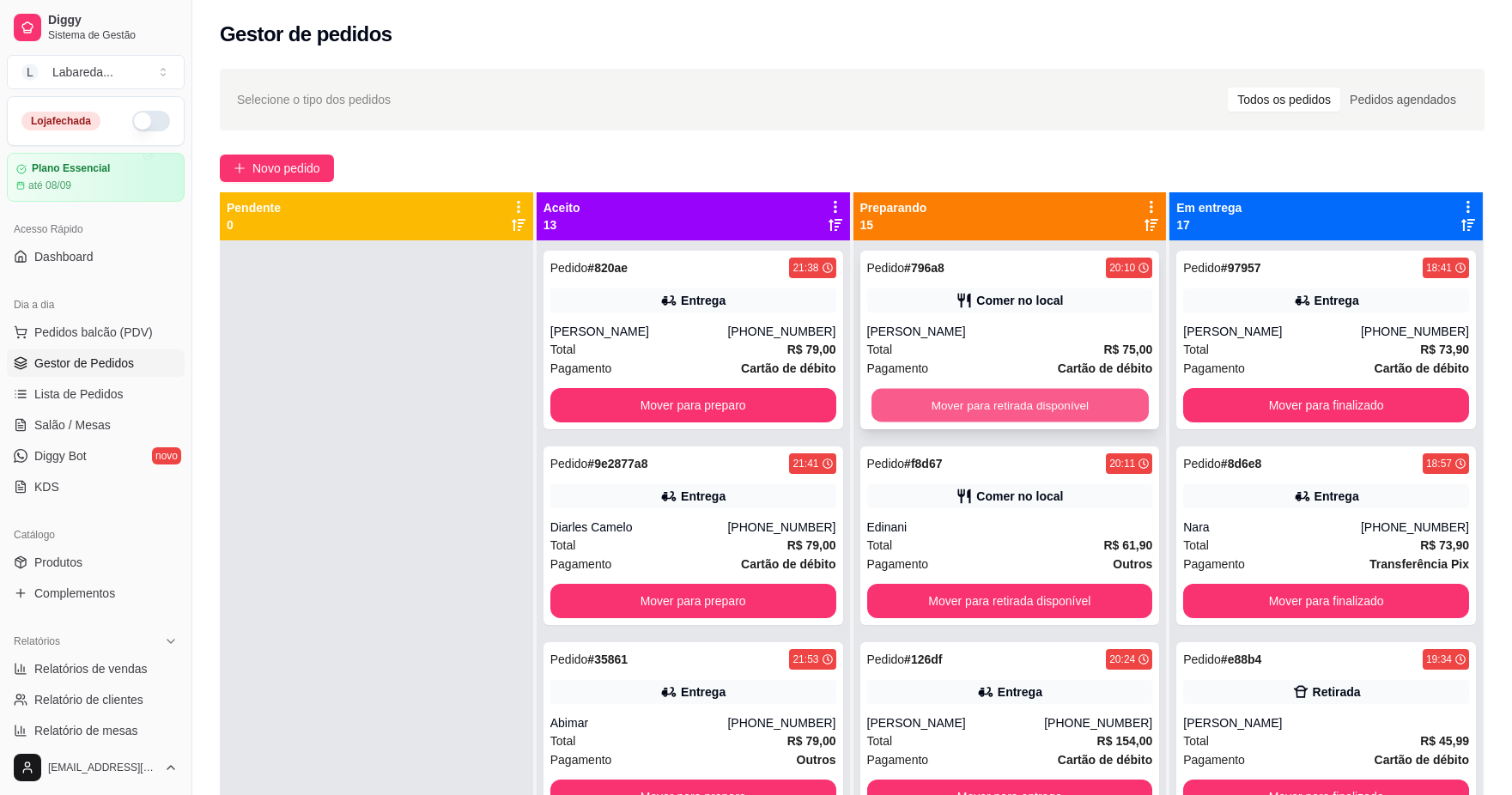
click at [889, 398] on button "Mover para retirada disponível" at bounding box center [1010, 405] width 277 height 33
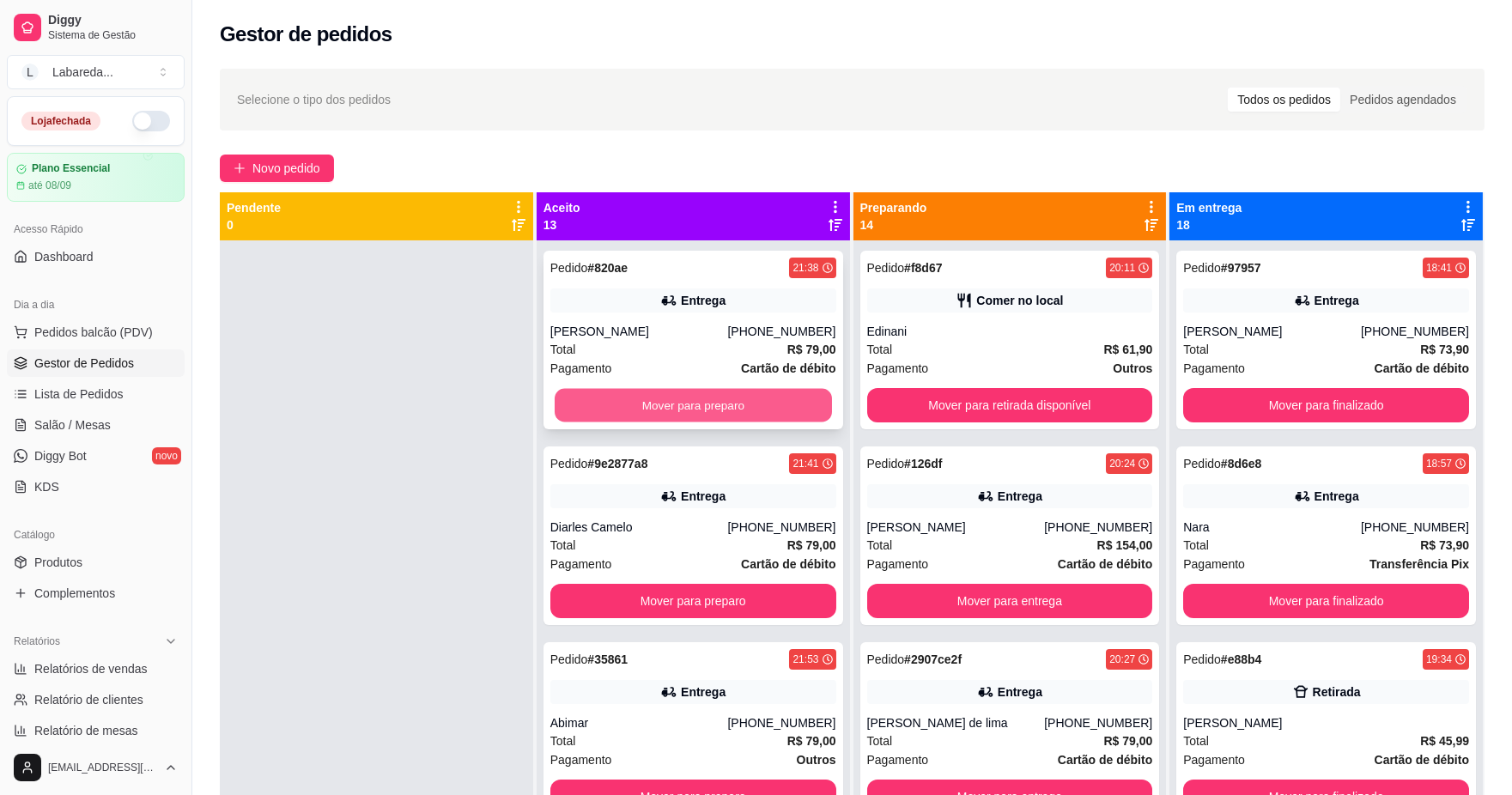
click at [780, 399] on button "Mover para preparo" at bounding box center [694, 405] width 277 height 33
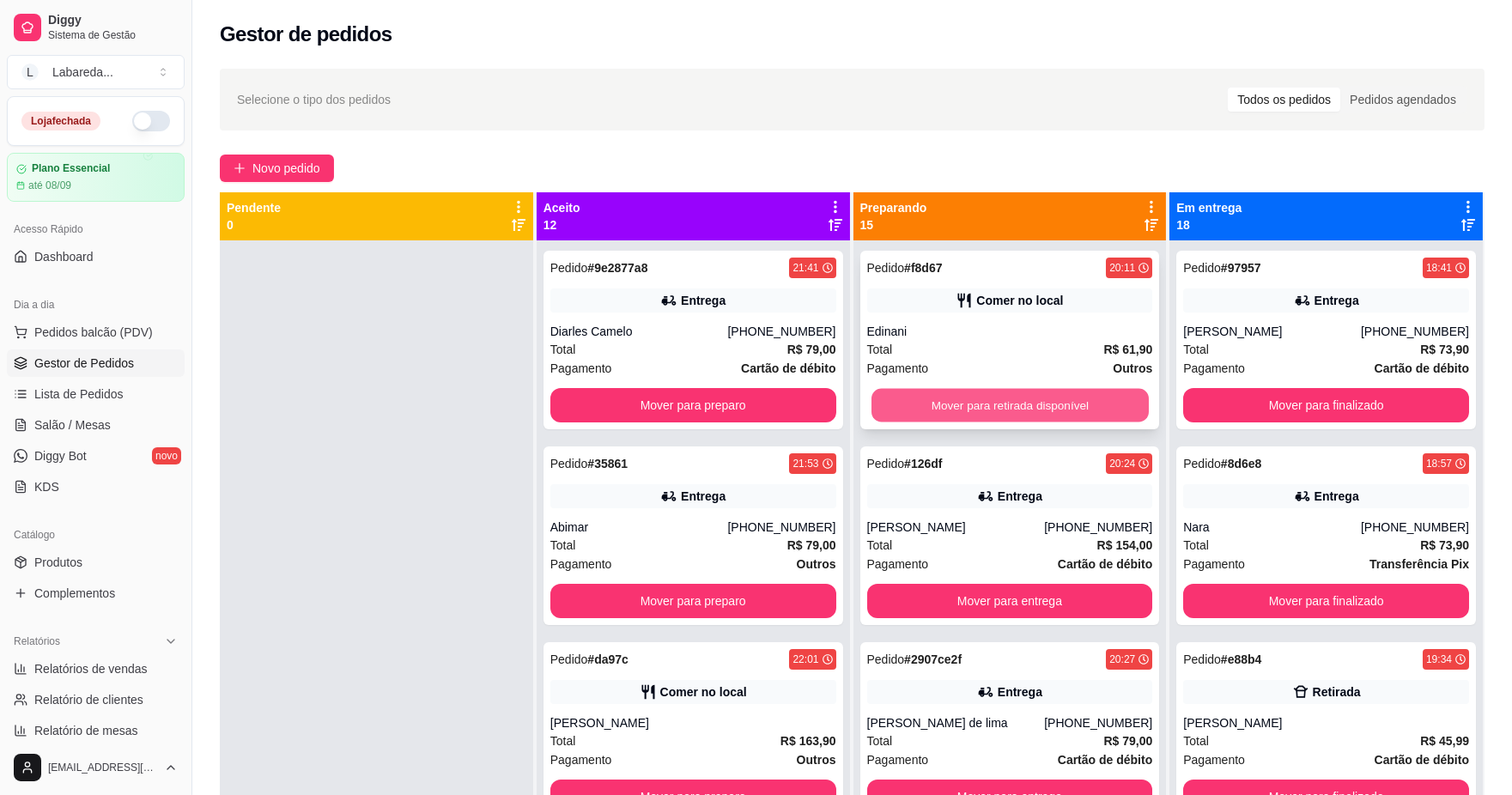
click at [895, 402] on button "Mover para retirada disponível" at bounding box center [1010, 405] width 277 height 33
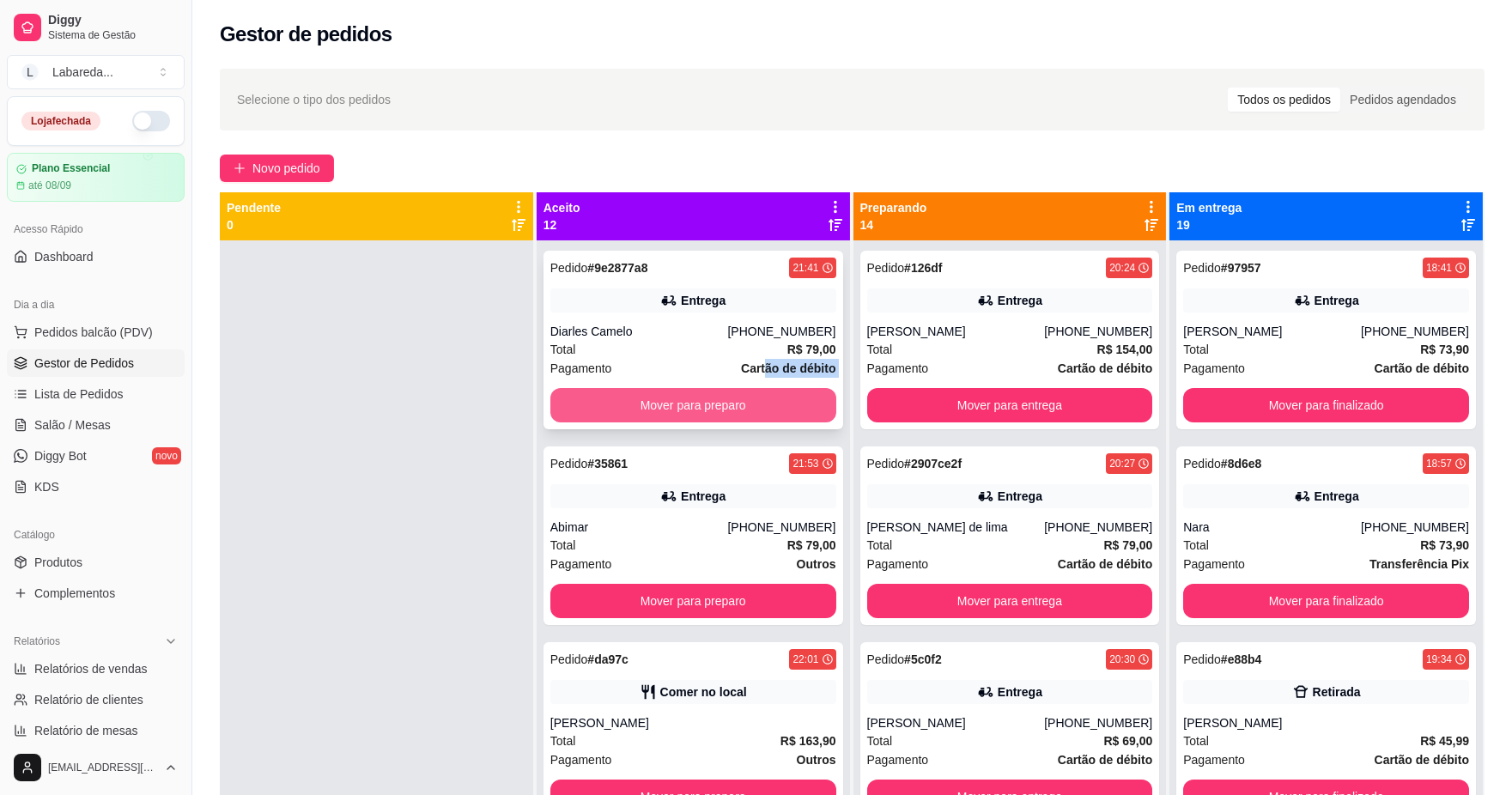
drag, startPoint x: 744, startPoint y: 370, endPoint x: 720, endPoint y: 408, distance: 44.9
click at [720, 408] on div "Pedido # 9e2877a8 21:41 Entrega Diarles Camelo [PHONE_NUMBER] Total R$ 79,00 Pa…" at bounding box center [694, 340] width 300 height 178
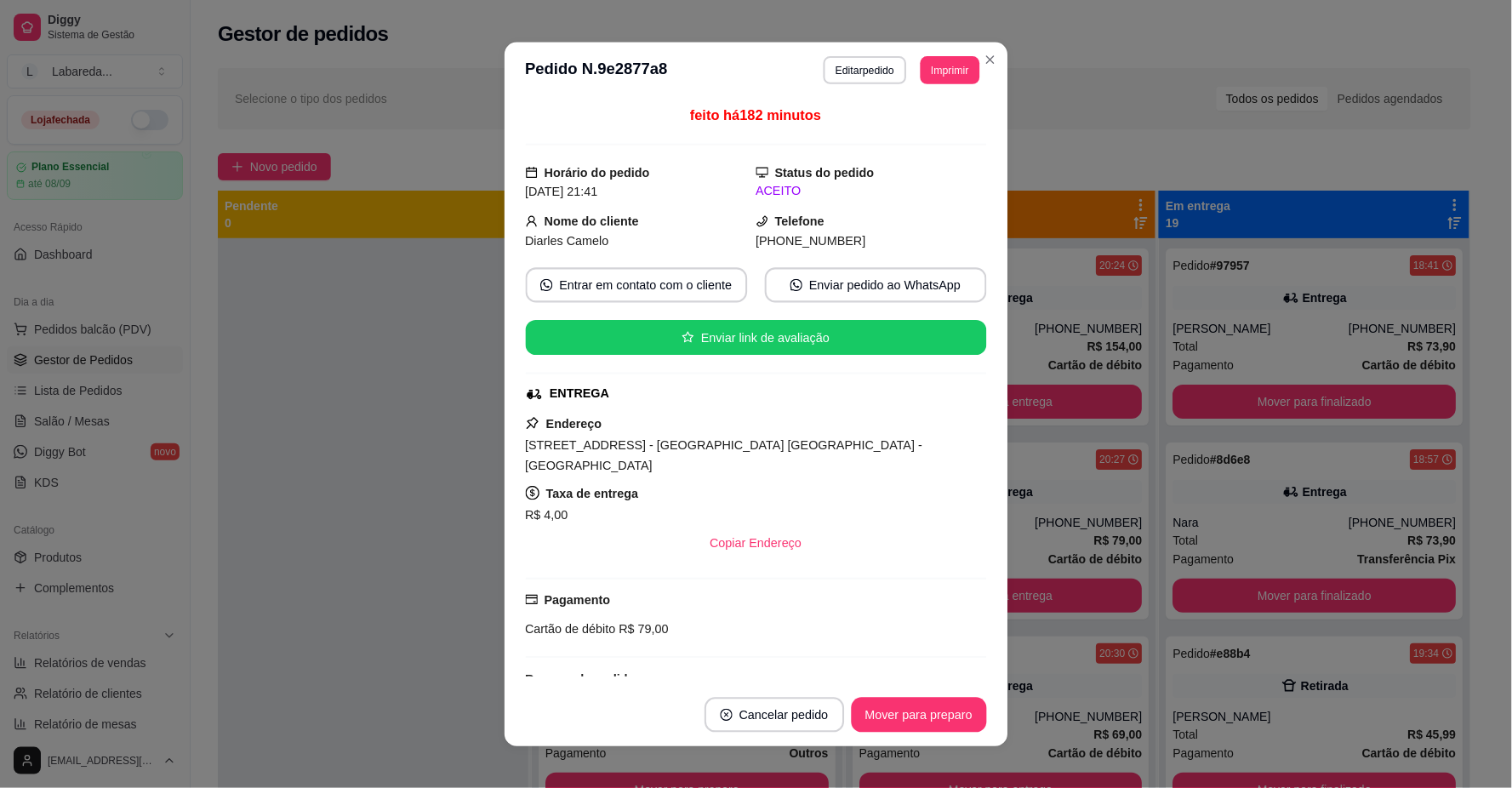
click at [676, 405] on div "feito há 182 minutos Horário do pedido [DATE] 21:41 Status do pedido ACEITO Nom…" at bounding box center [756, 390] width 461 height 572
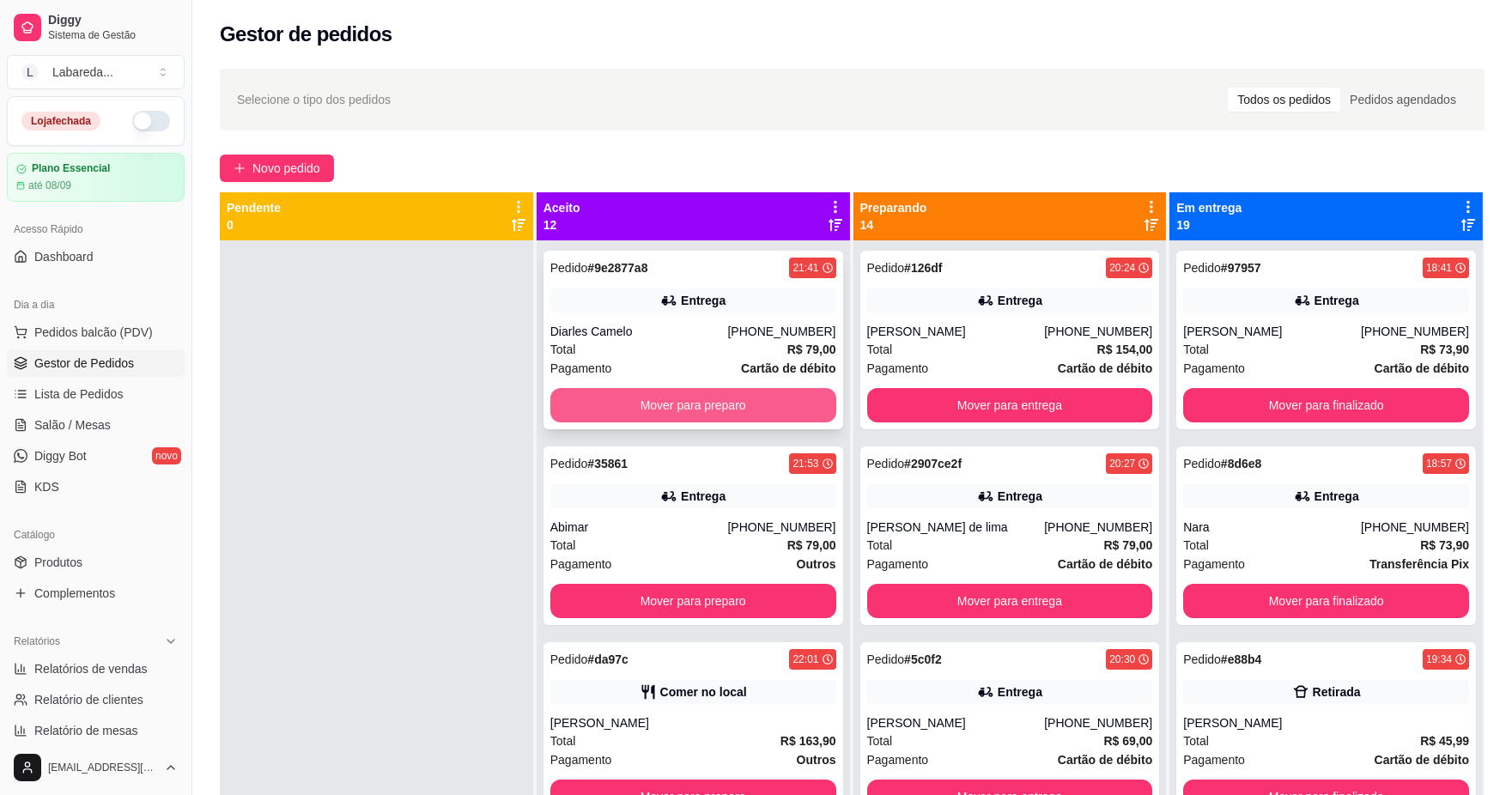
click at [677, 396] on button "Mover para preparo" at bounding box center [694, 404] width 286 height 34
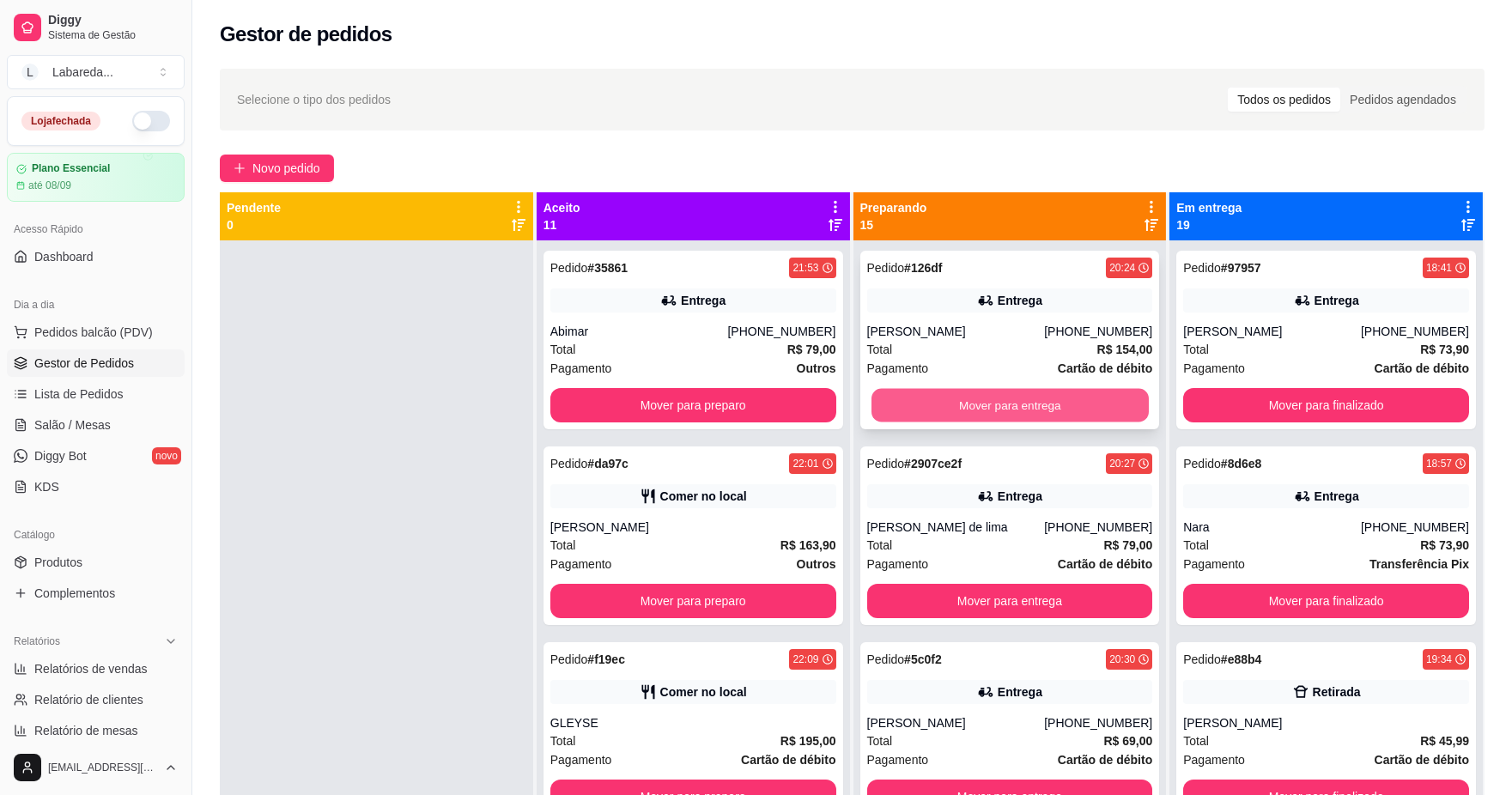
click at [920, 399] on button "Mover para entrega" at bounding box center [1010, 405] width 277 height 33
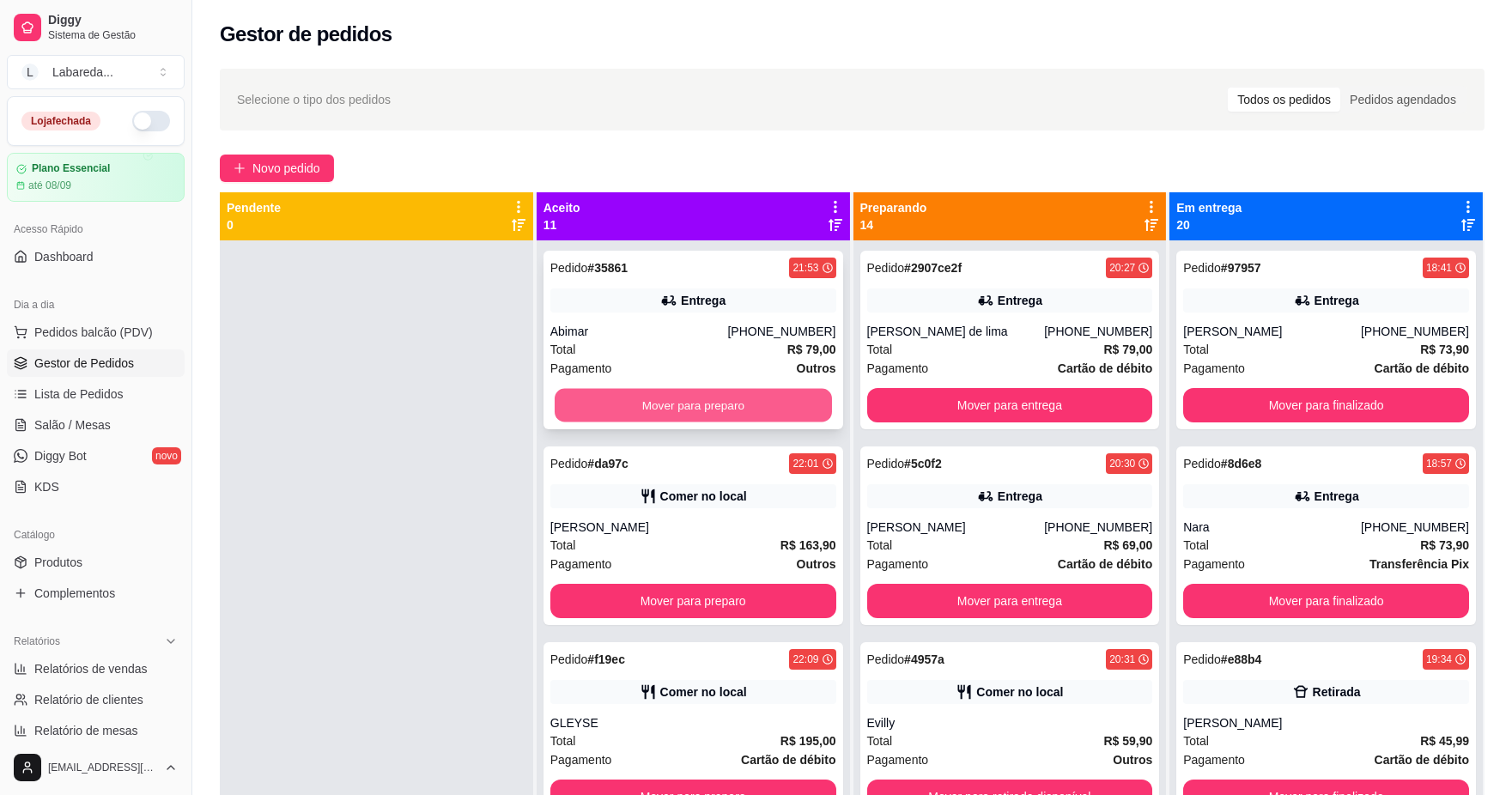
click at [739, 410] on button "Mover para preparo" at bounding box center [694, 405] width 277 height 33
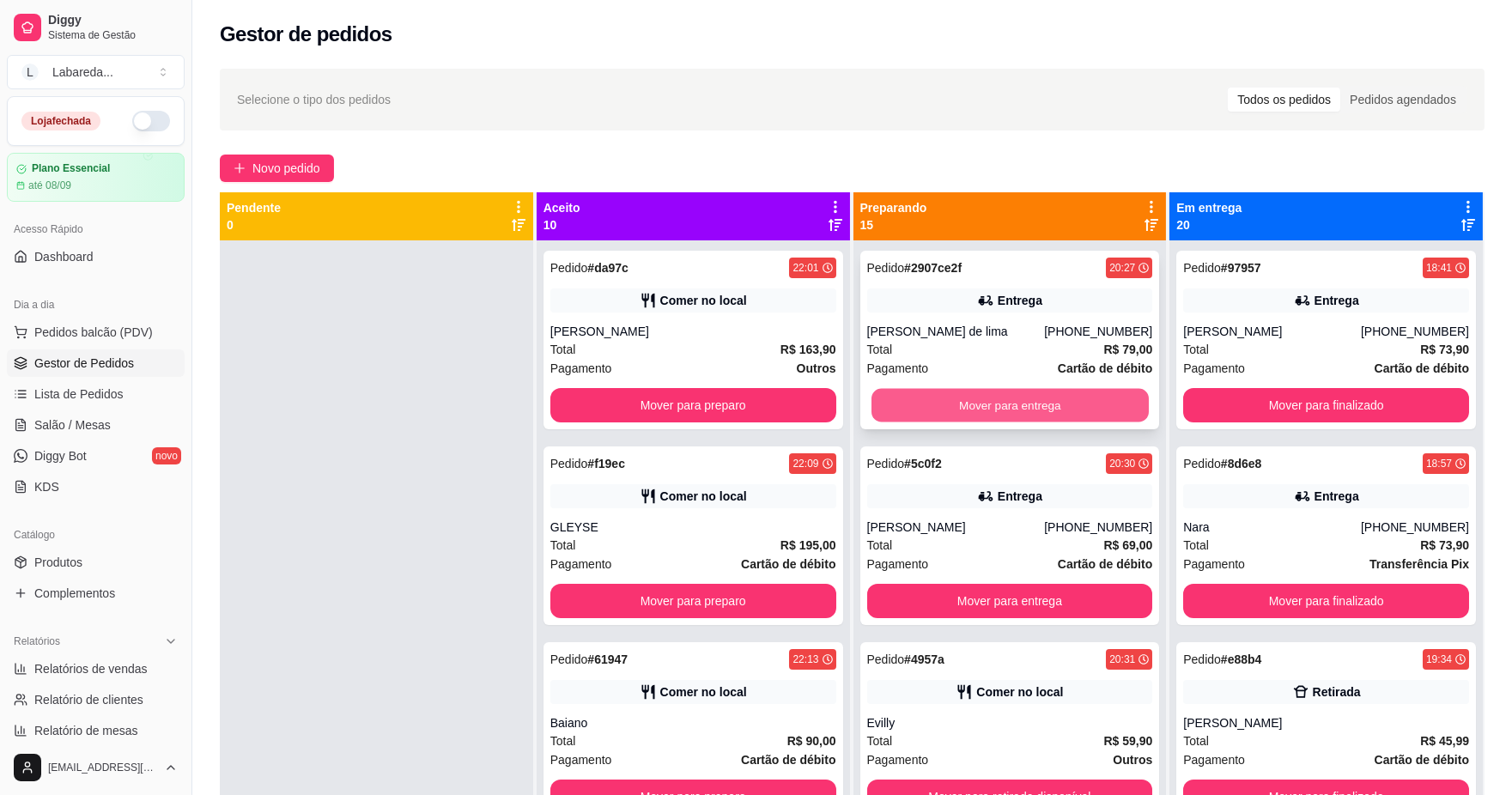
click at [939, 409] on button "Mover para entrega" at bounding box center [1010, 405] width 277 height 33
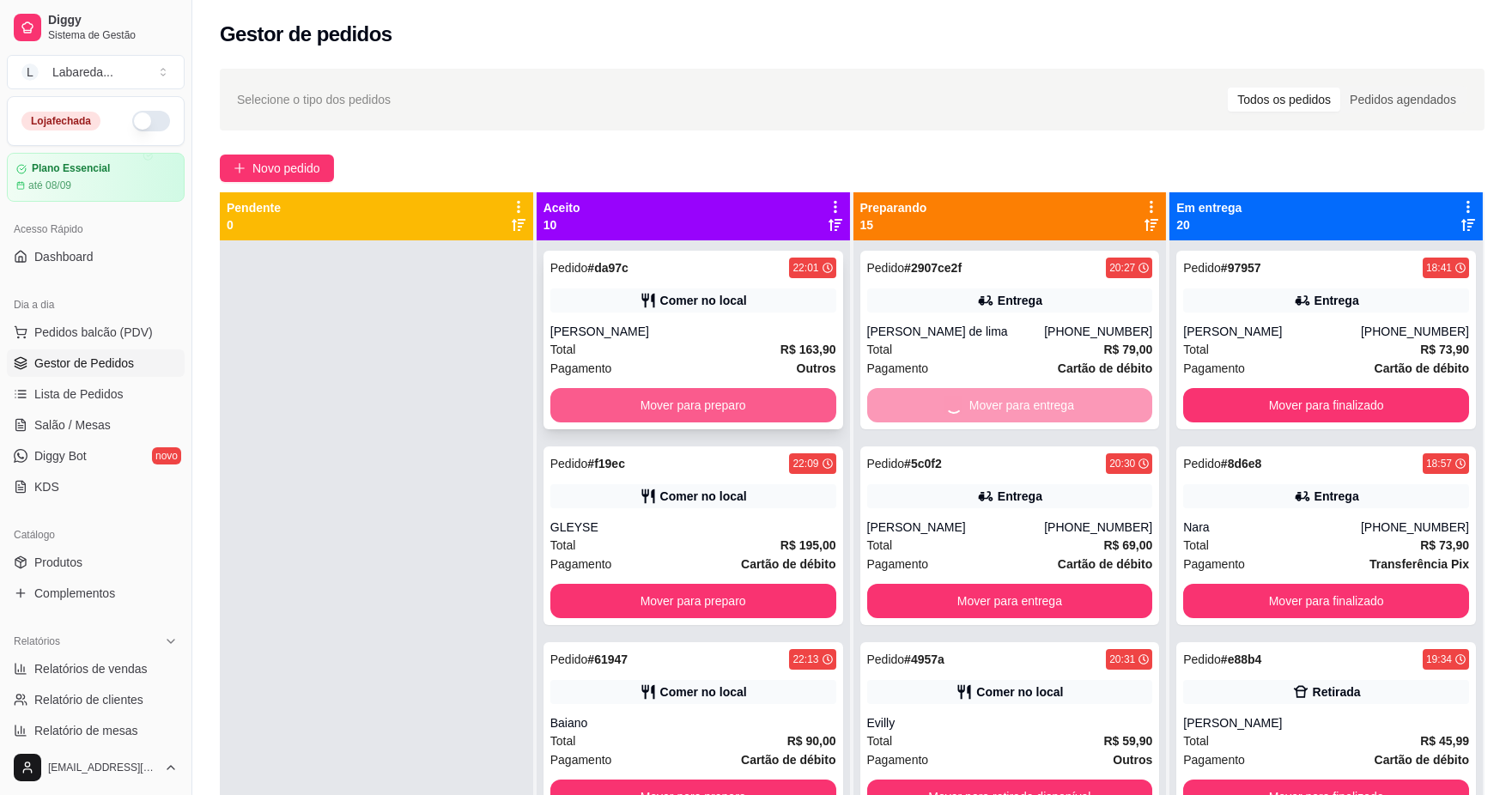
click at [704, 410] on button "Mover para preparo" at bounding box center [694, 404] width 286 height 34
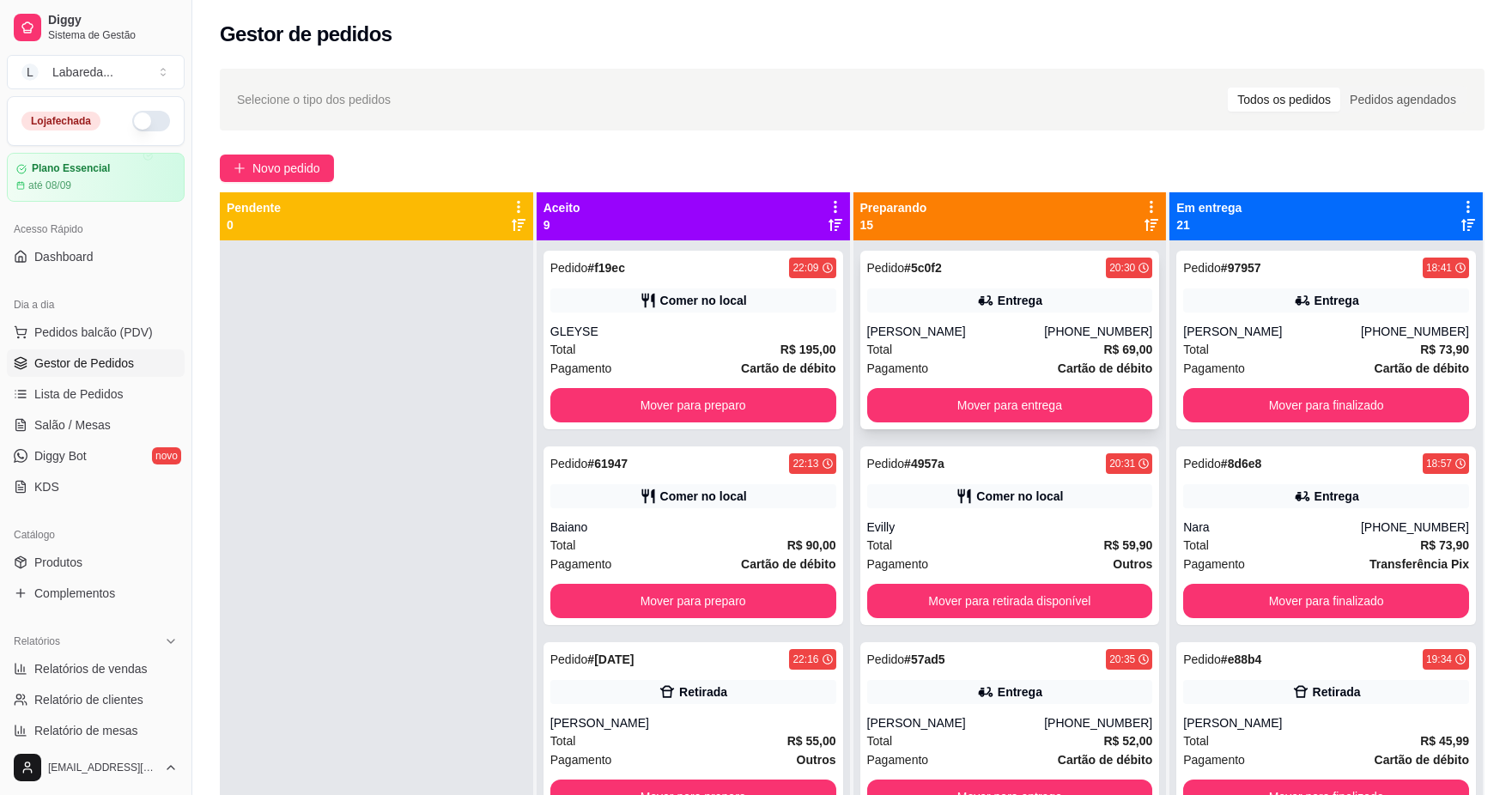
click at [940, 425] on div "Pedido # 5c0f2 20:30 Entrega GABRIELA [PHONE_NUMBER] Total R$ 69,00 Pagamento C…" at bounding box center [1010, 340] width 300 height 178
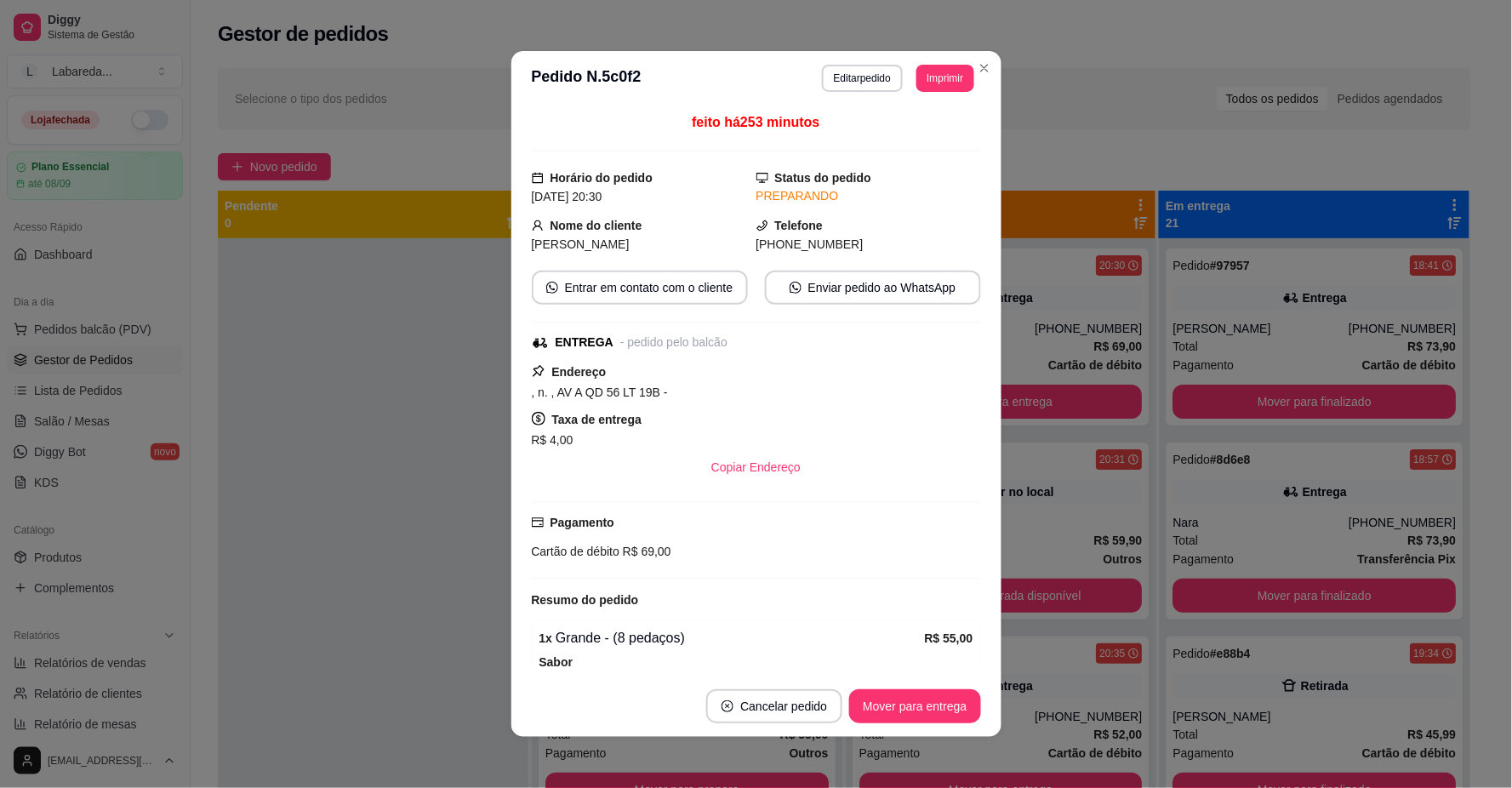
drag, startPoint x: 521, startPoint y: 406, endPoint x: 479, endPoint y: 410, distance: 42.2
click at [479, 410] on div "**********" at bounding box center [756, 394] width 1512 height 788
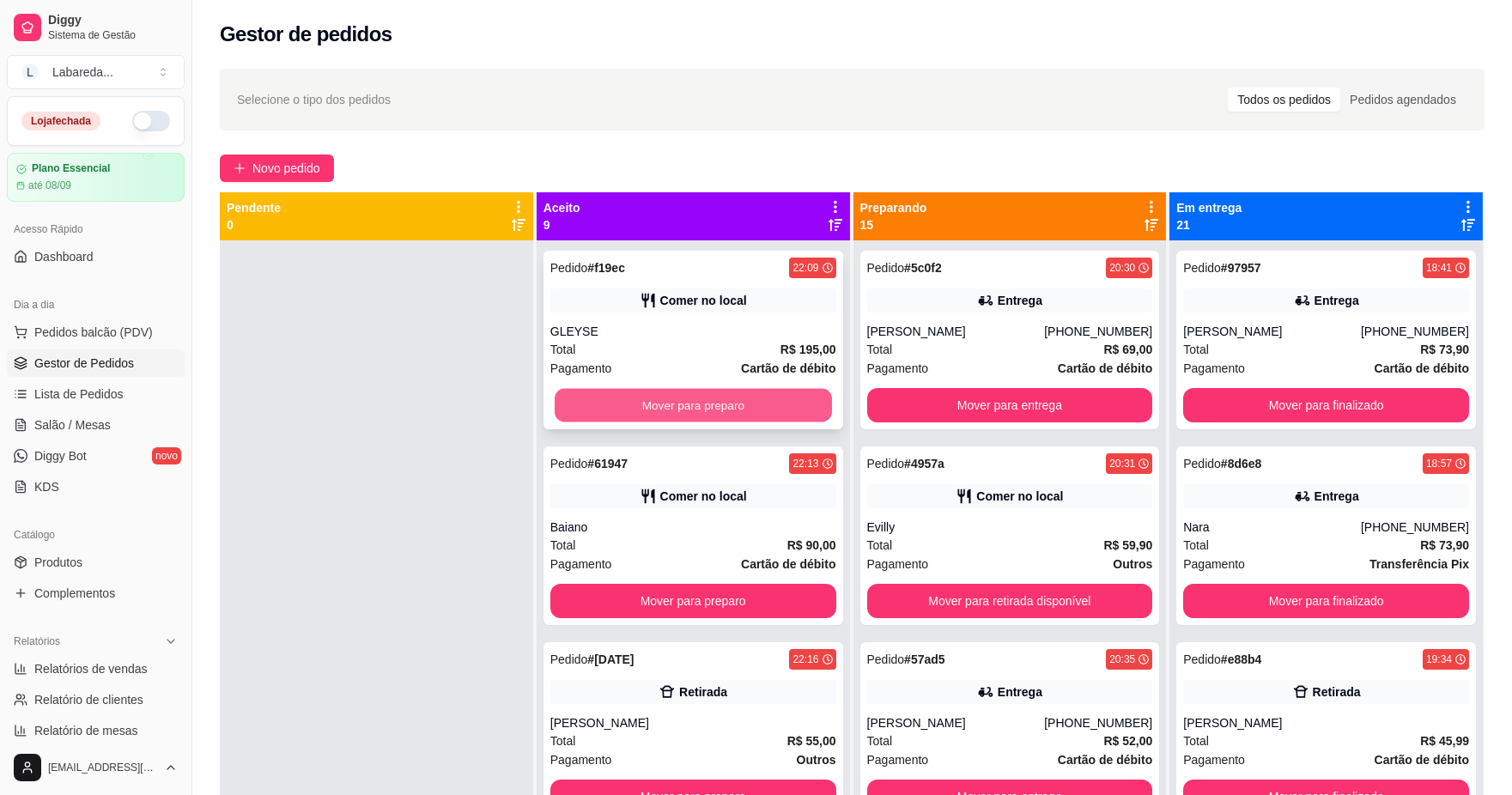
click at [656, 404] on button "Mover para preparo" at bounding box center [694, 405] width 277 height 33
click at [769, 414] on button "Mover para preparo" at bounding box center [694, 405] width 277 height 33
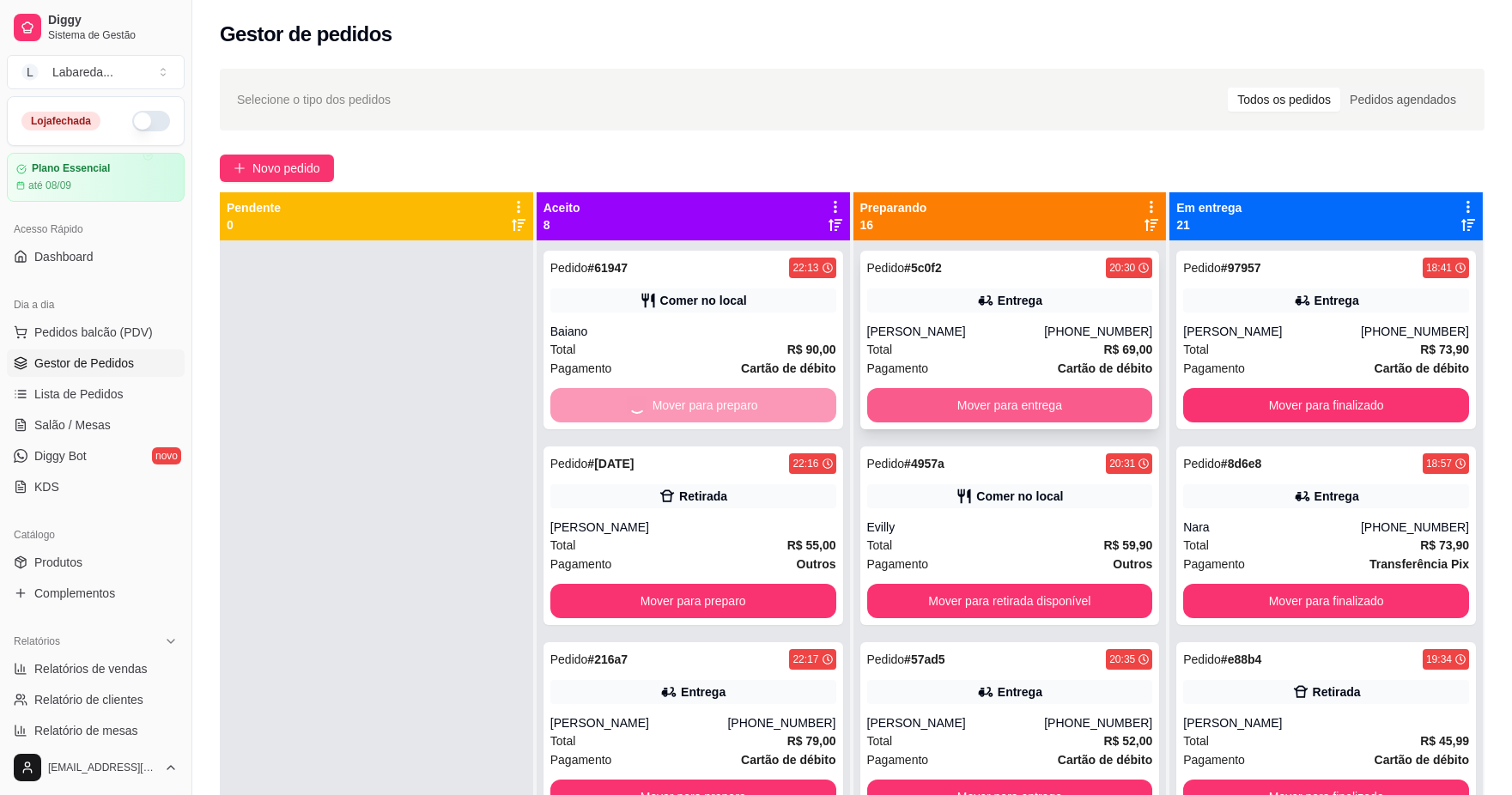
click at [988, 404] on button "Mover para entrega" at bounding box center [1010, 404] width 286 height 34
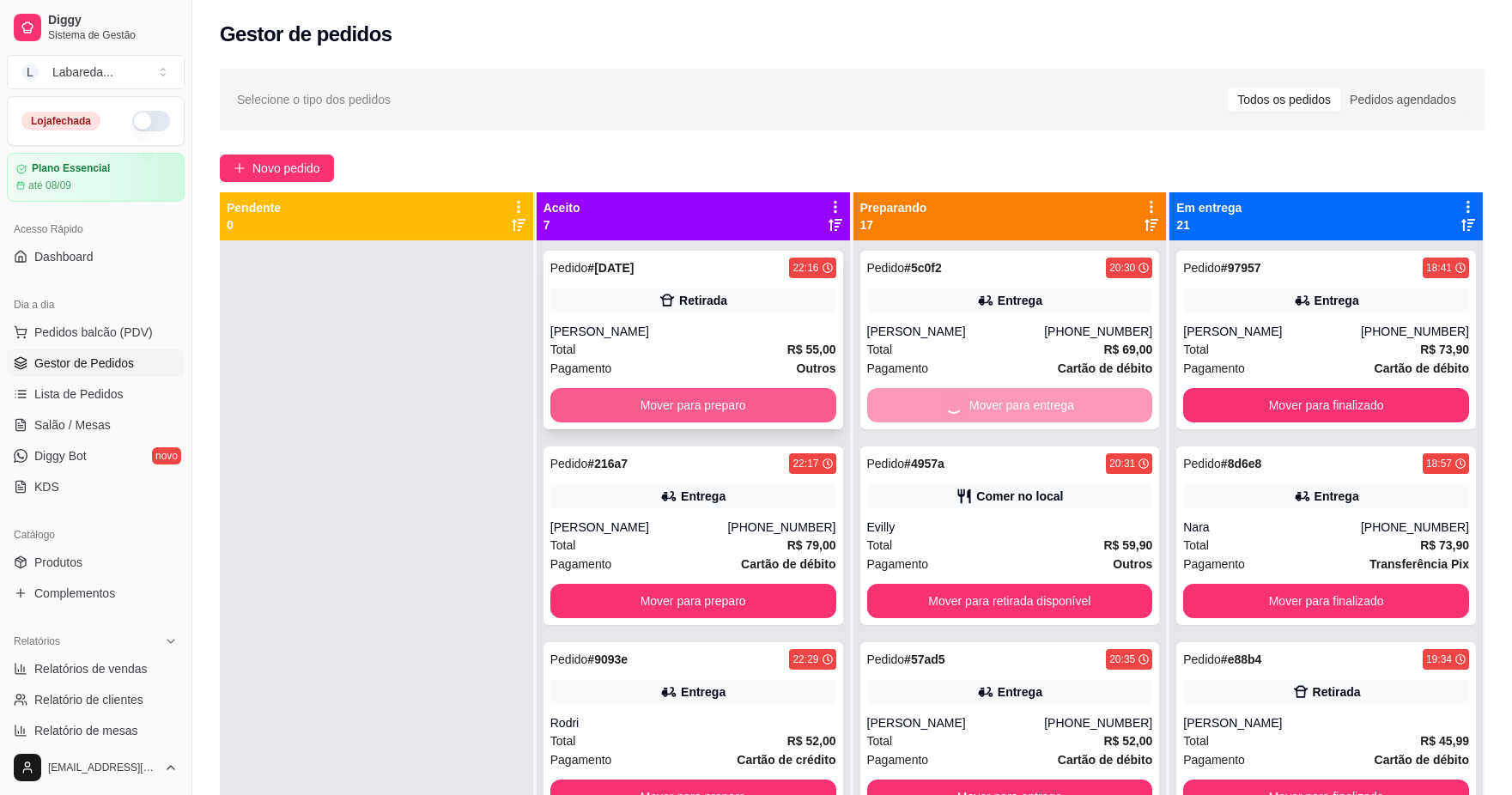
click at [761, 398] on button "Mover para preparo" at bounding box center [694, 404] width 286 height 34
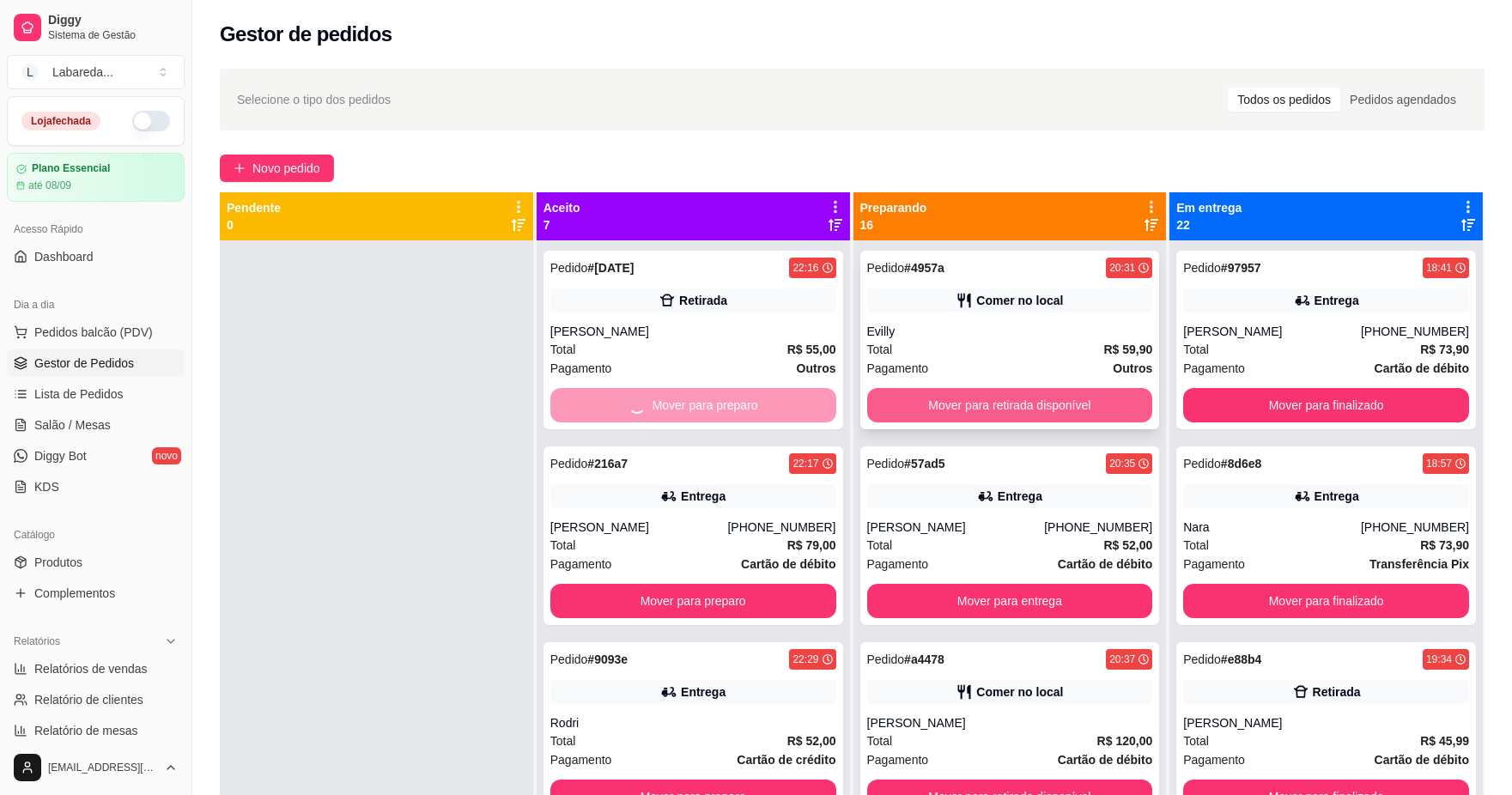
click at [930, 410] on button "Mover para retirada disponível" at bounding box center [1010, 404] width 286 height 34
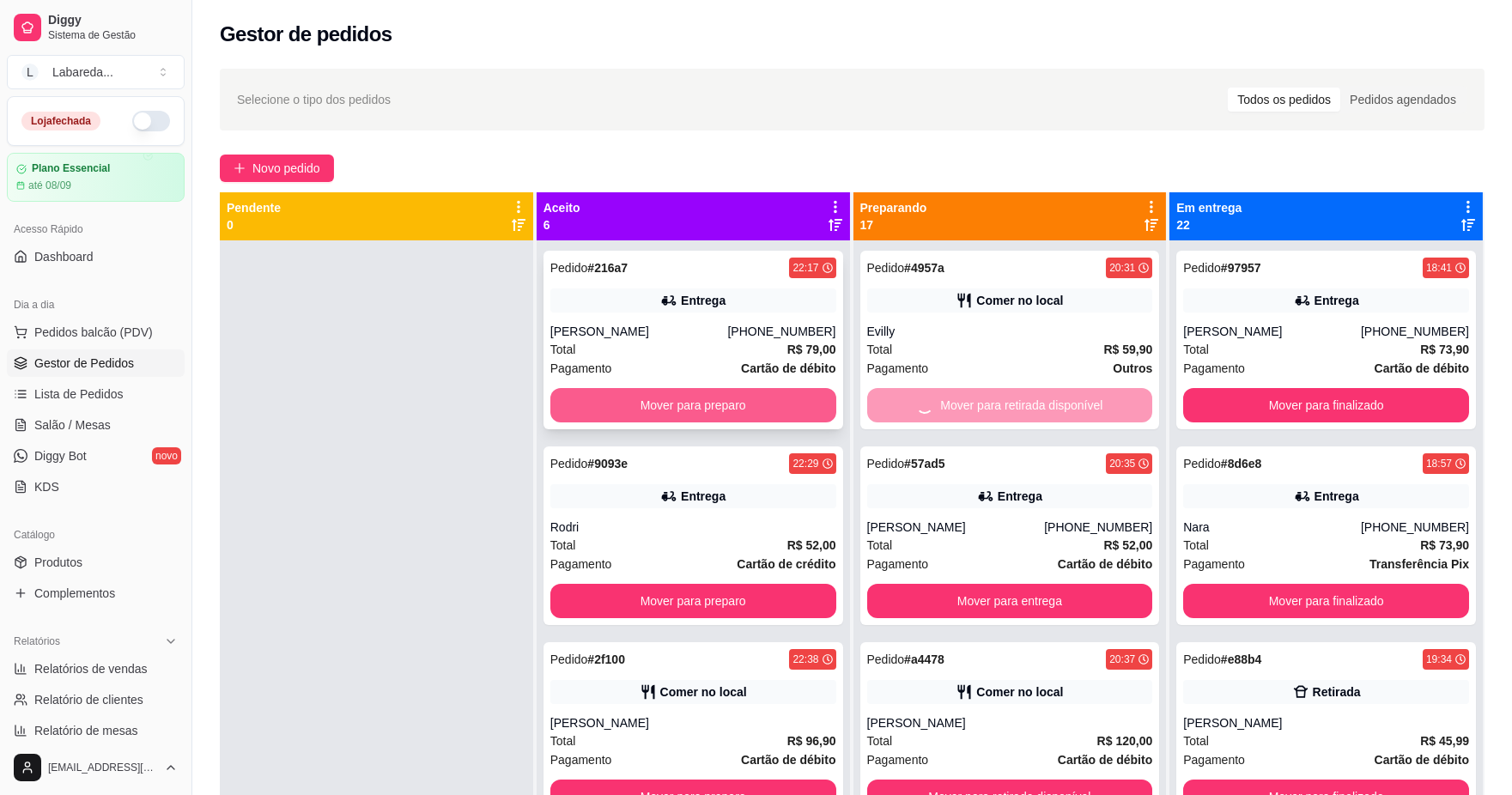
click at [739, 404] on button "Mover para preparo" at bounding box center [694, 404] width 286 height 34
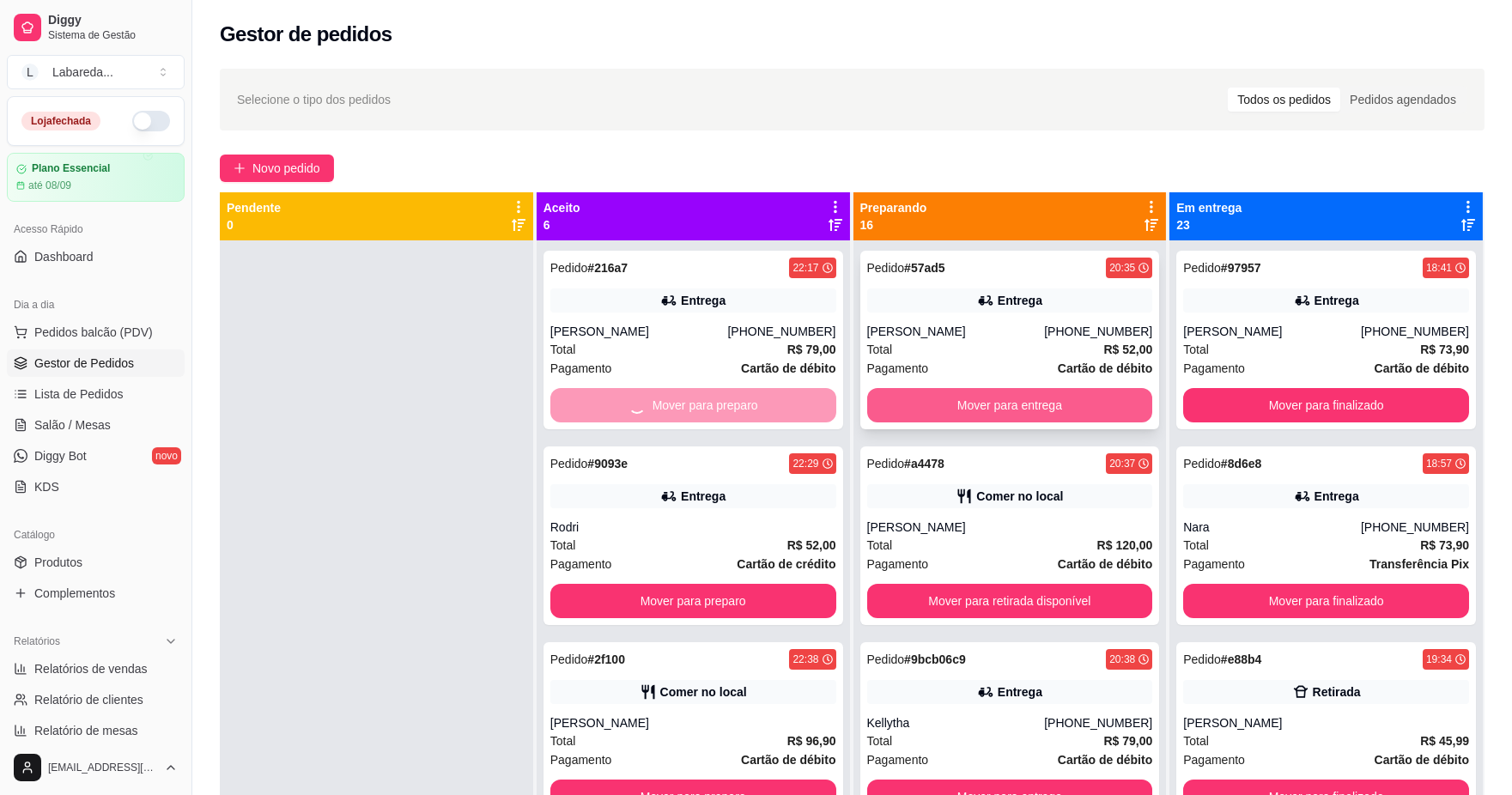
click at [966, 412] on button "Mover para entrega" at bounding box center [1010, 404] width 286 height 34
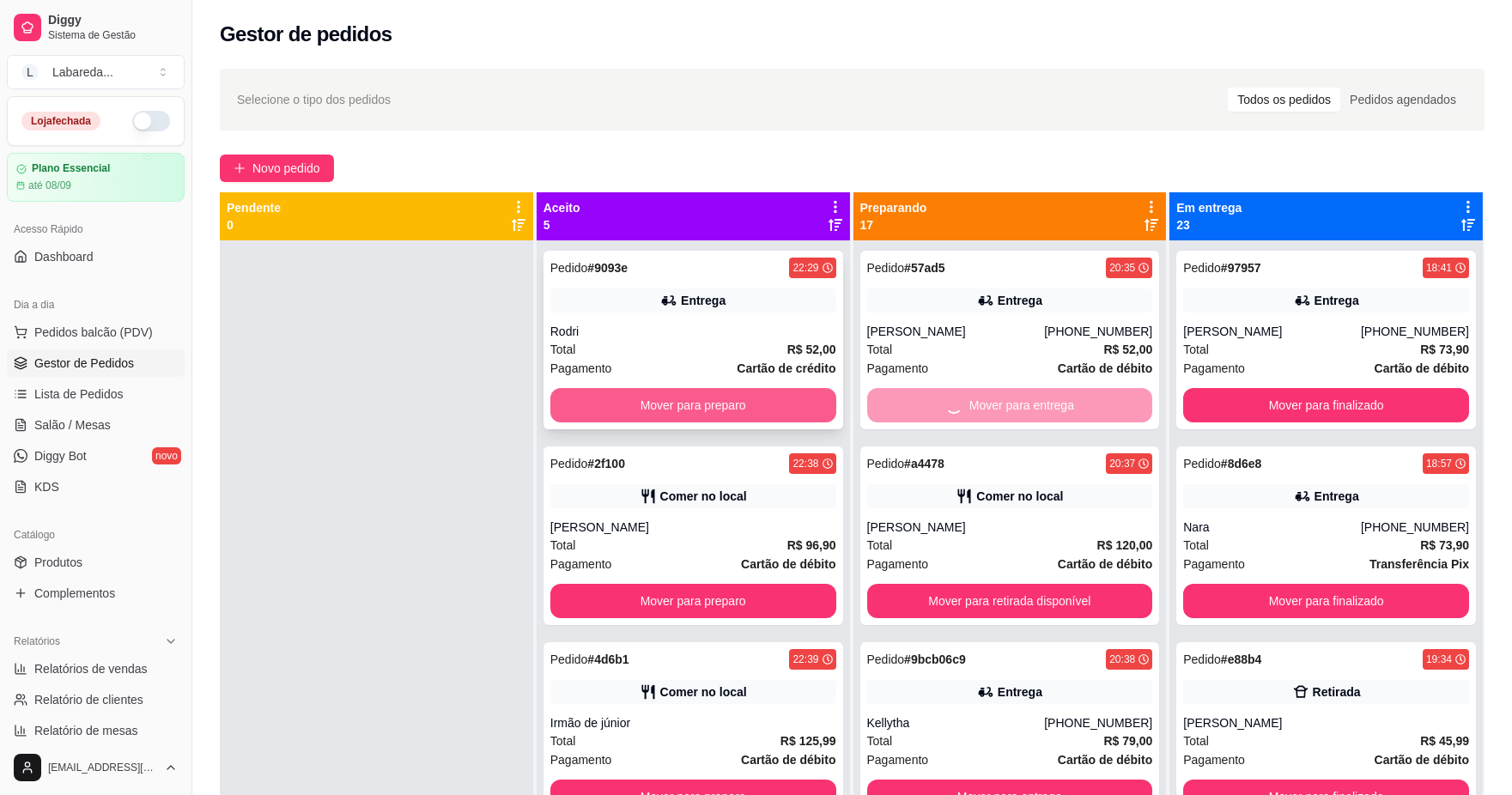
click at [763, 406] on button "Mover para preparo" at bounding box center [694, 404] width 286 height 34
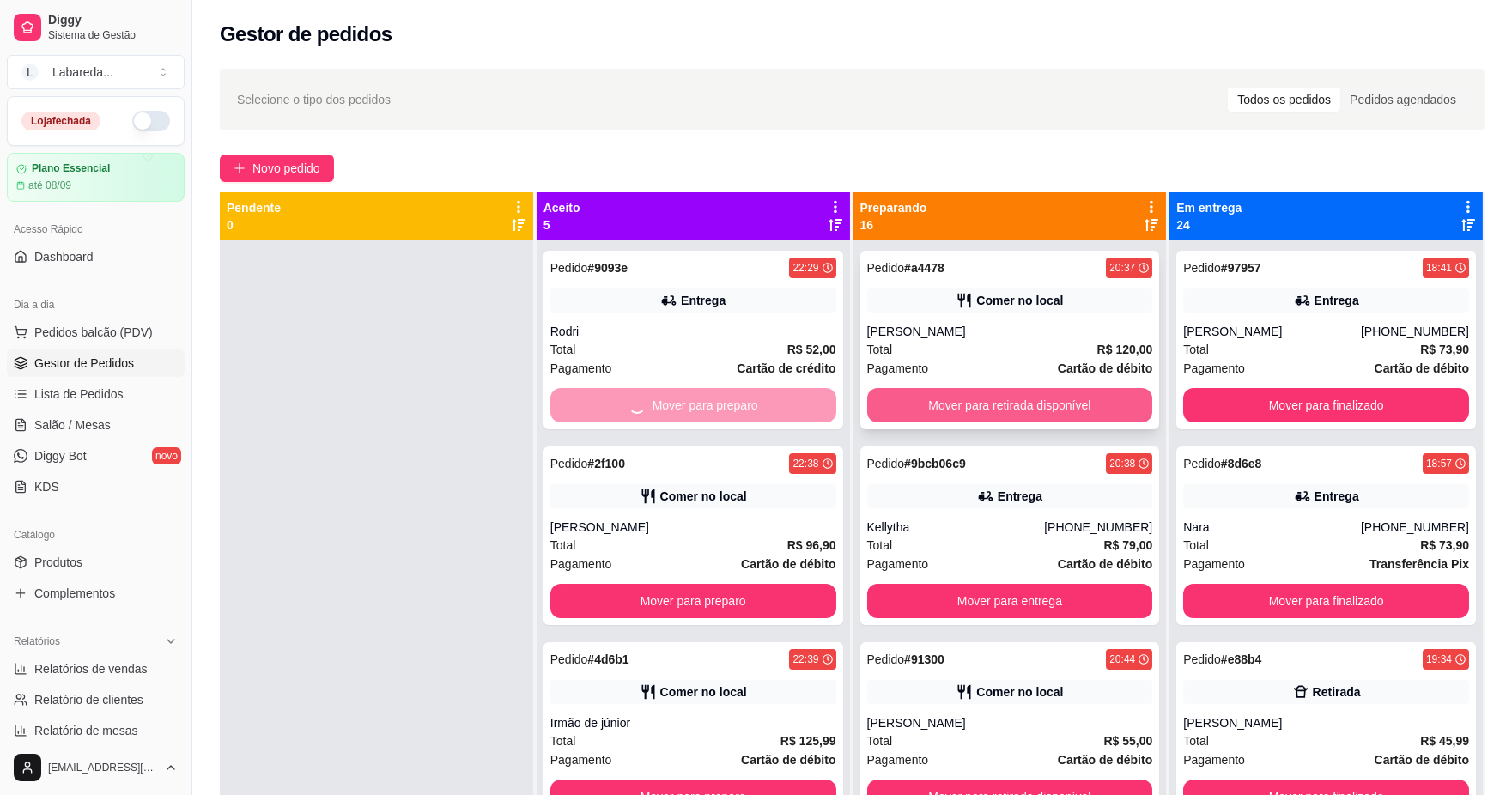
click at [933, 389] on button "Mover para retirada disponível" at bounding box center [1010, 404] width 286 height 34
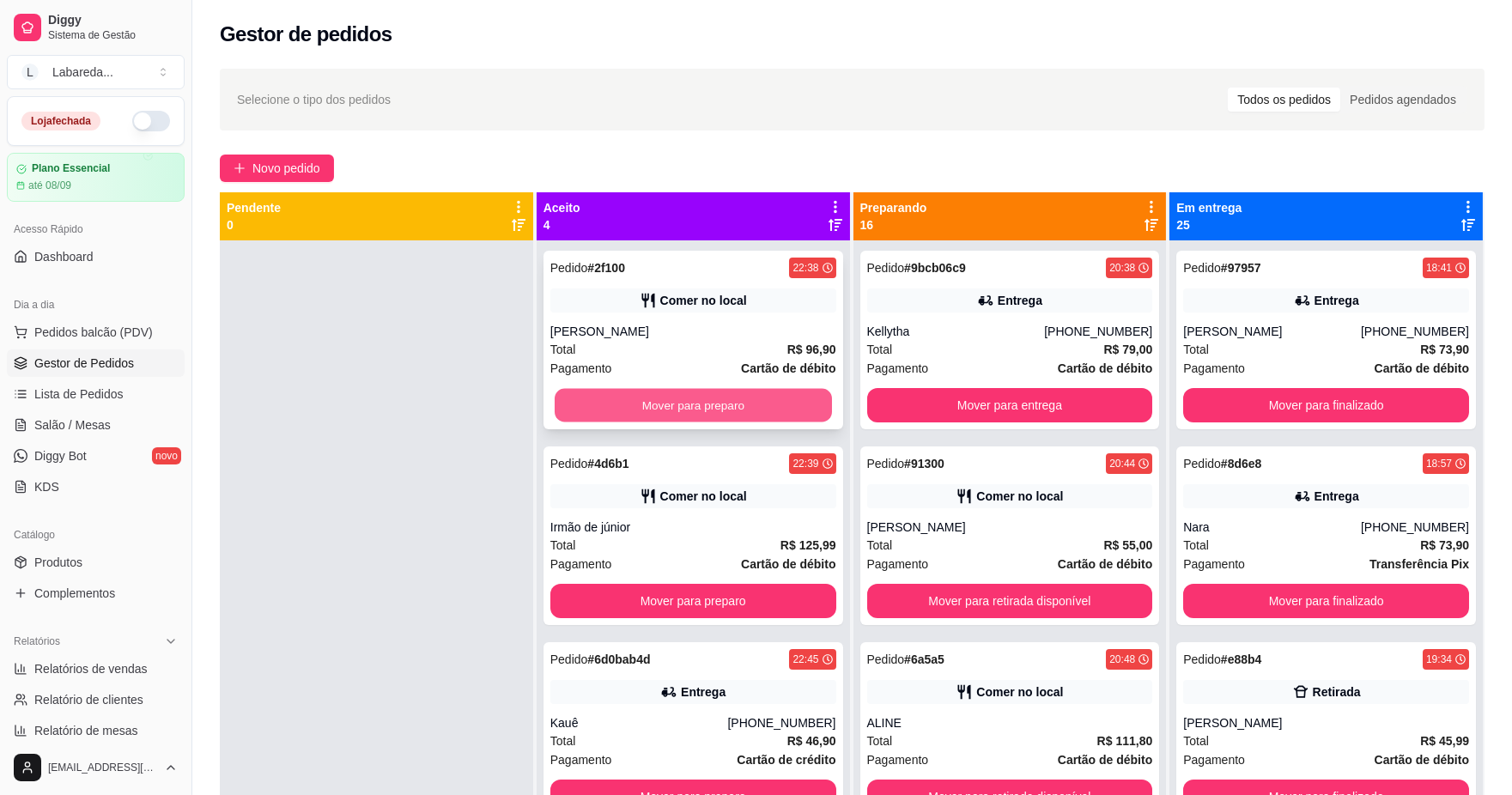
click at [777, 415] on button "Mover para preparo" at bounding box center [694, 405] width 277 height 33
click at [859, 398] on div "Pendente 0 Aceito 3 Pedido # 4d6b1 22:39 Comer no local Irmão de júnior Total R…" at bounding box center [853, 589] width 1265 height 795
click at [795, 409] on button "Mover para preparo" at bounding box center [694, 404] width 286 height 34
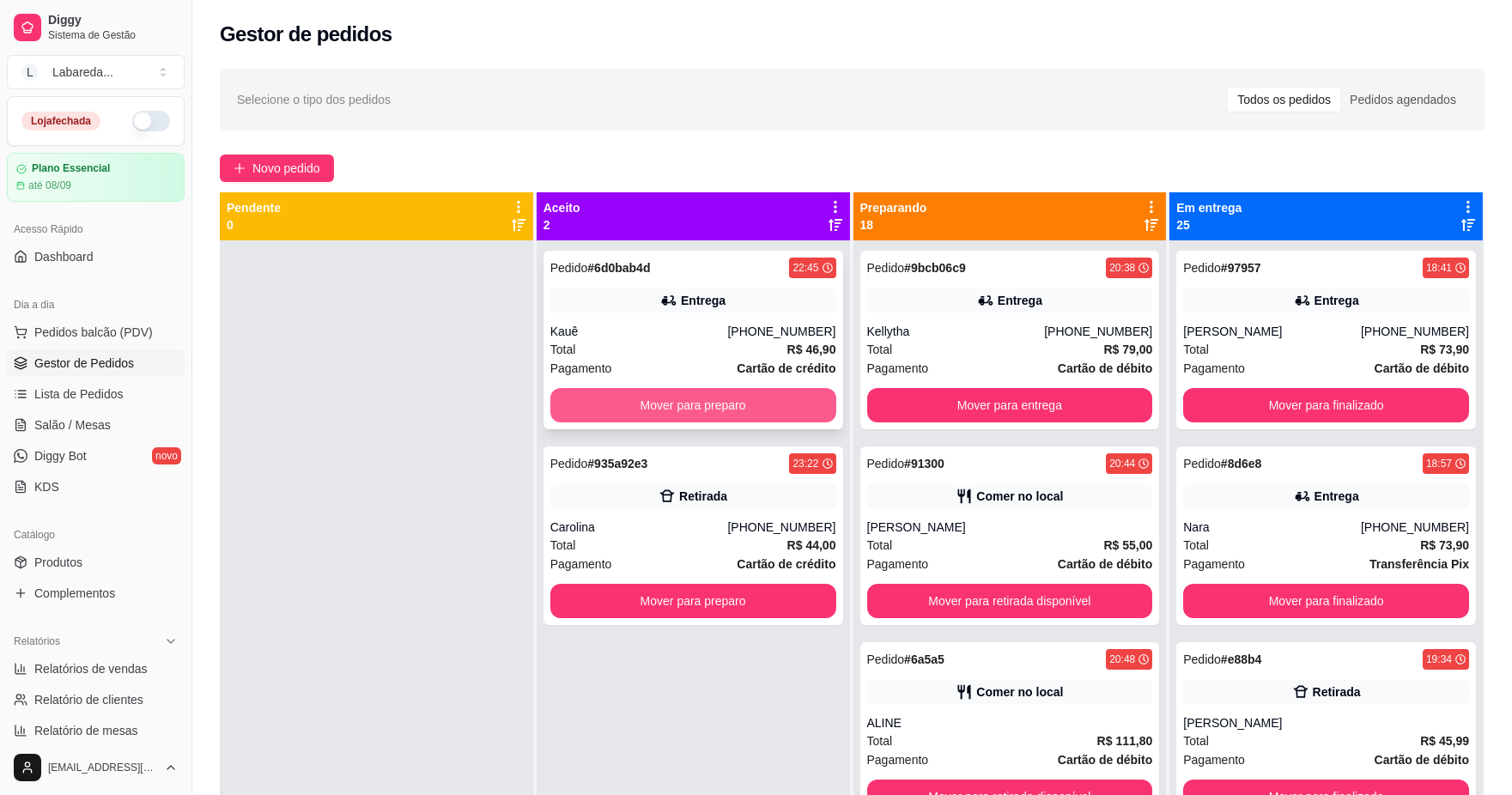
click at [801, 400] on button "Mover para preparo" at bounding box center [694, 404] width 286 height 34
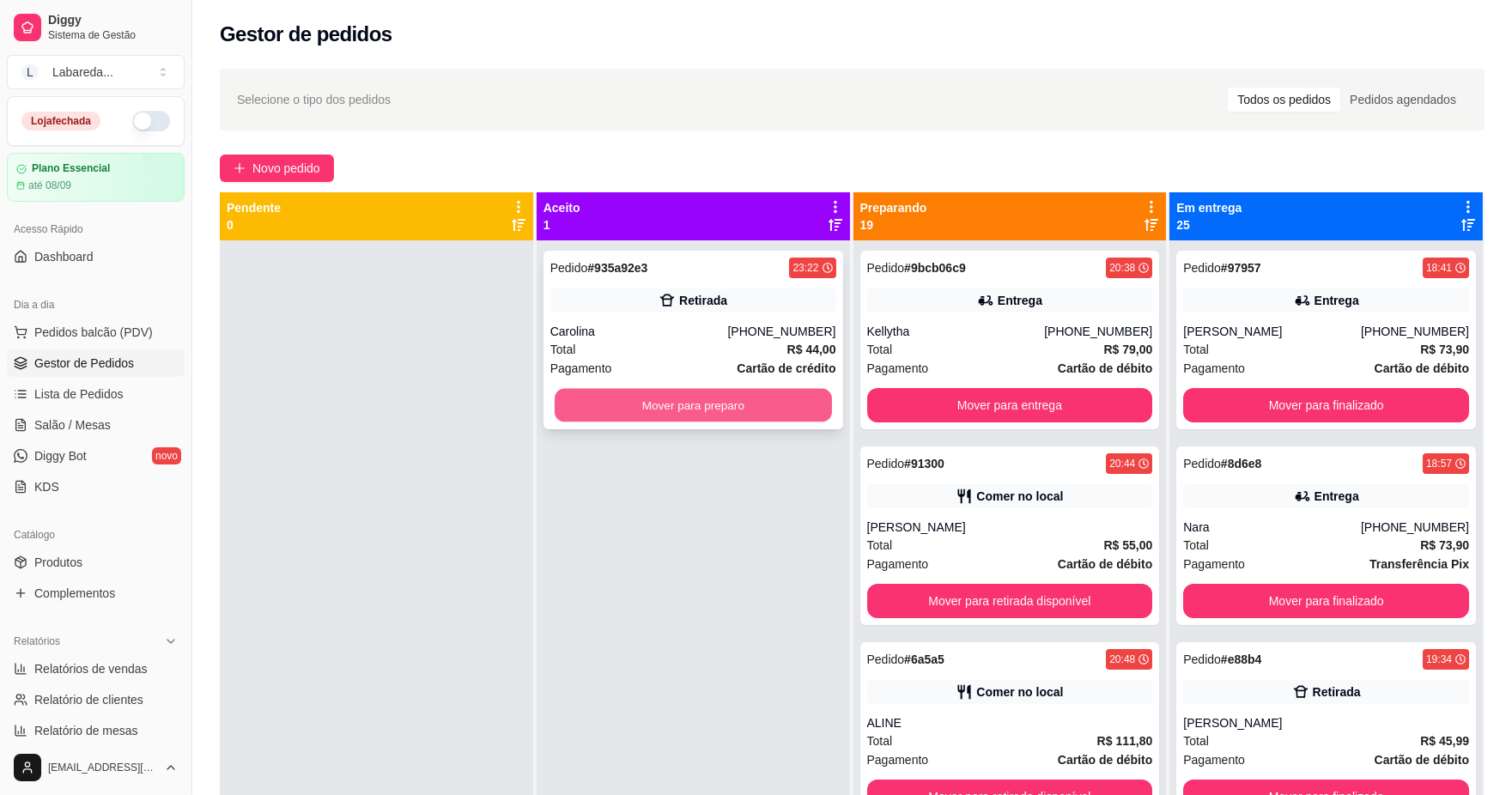
click at [804, 404] on button "Mover para preparo" at bounding box center [694, 405] width 277 height 33
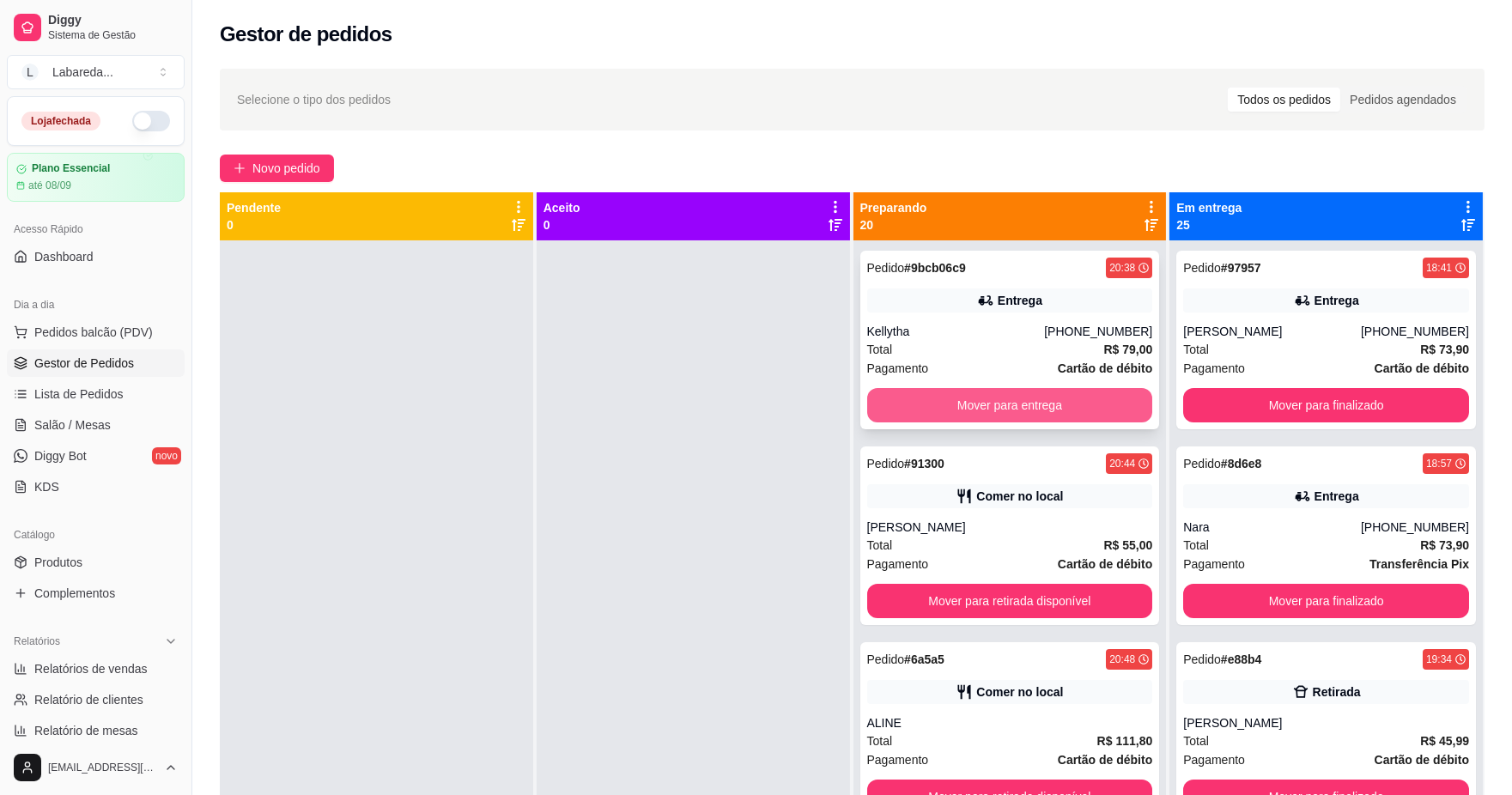
click at [950, 405] on button "Mover para entrega" at bounding box center [1010, 404] width 286 height 34
click at [957, 402] on button "Mover para retirada disponível" at bounding box center [1010, 404] width 286 height 34
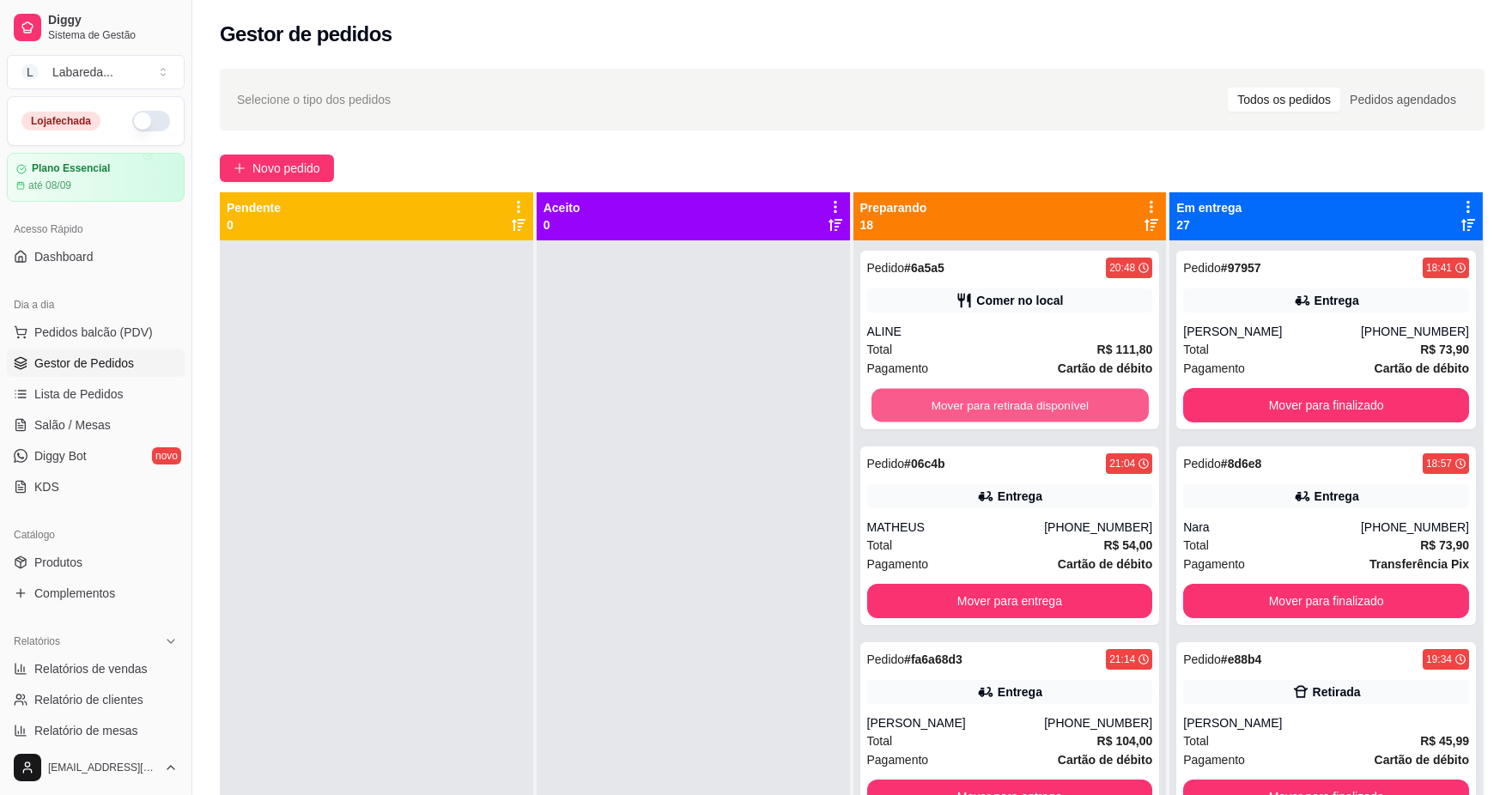
click at [961, 402] on button "Mover para retirada disponível" at bounding box center [1010, 405] width 277 height 33
click at [964, 404] on button "Mover para entrega" at bounding box center [1010, 405] width 277 height 33
click at [990, 401] on button "Mover para entrega" at bounding box center [1010, 404] width 286 height 34
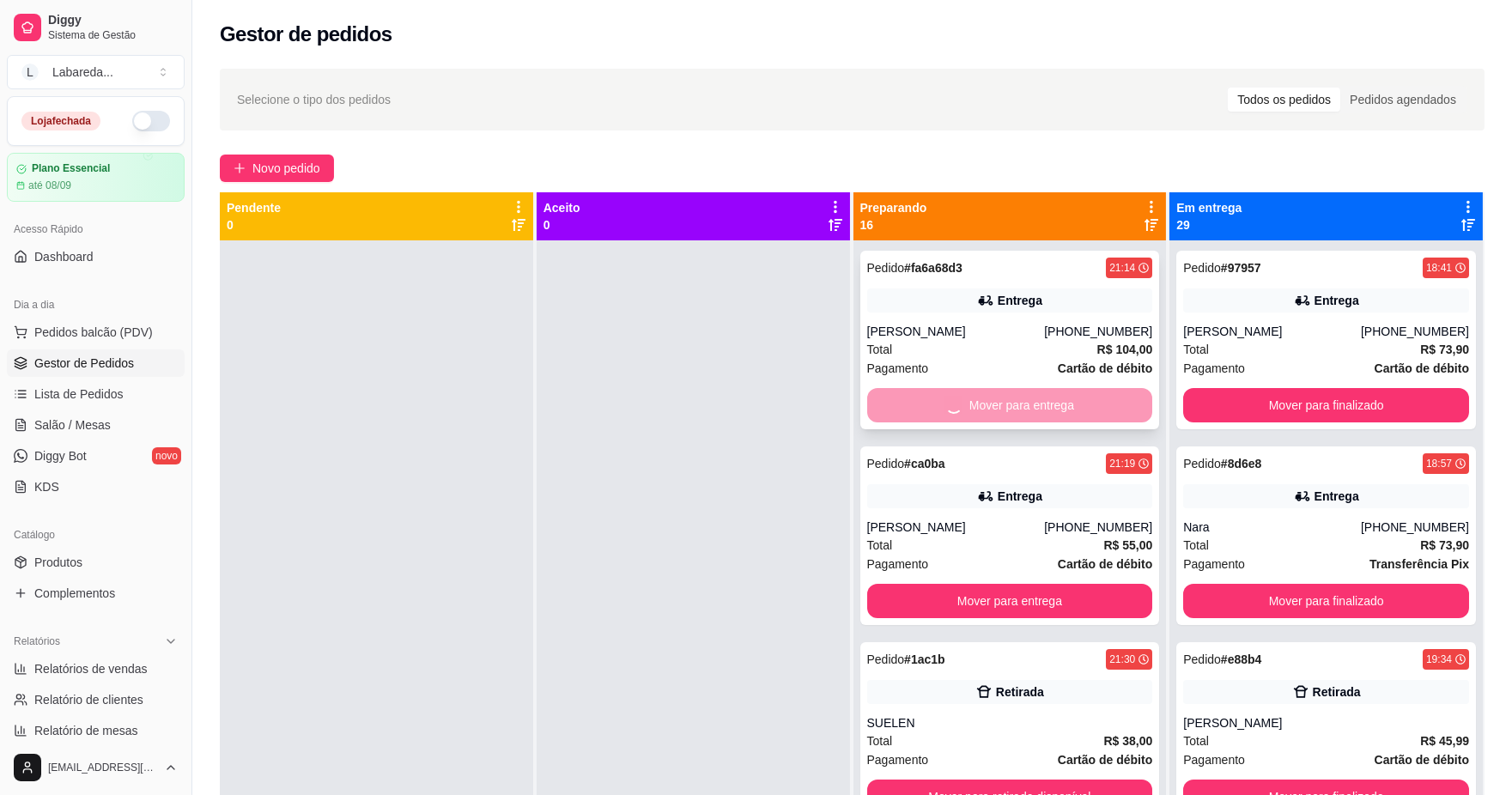
click at [990, 584] on button "Mover para entrega" at bounding box center [1010, 600] width 286 height 34
click at [994, 584] on button "Mover para retirada disponível" at bounding box center [1010, 600] width 286 height 34
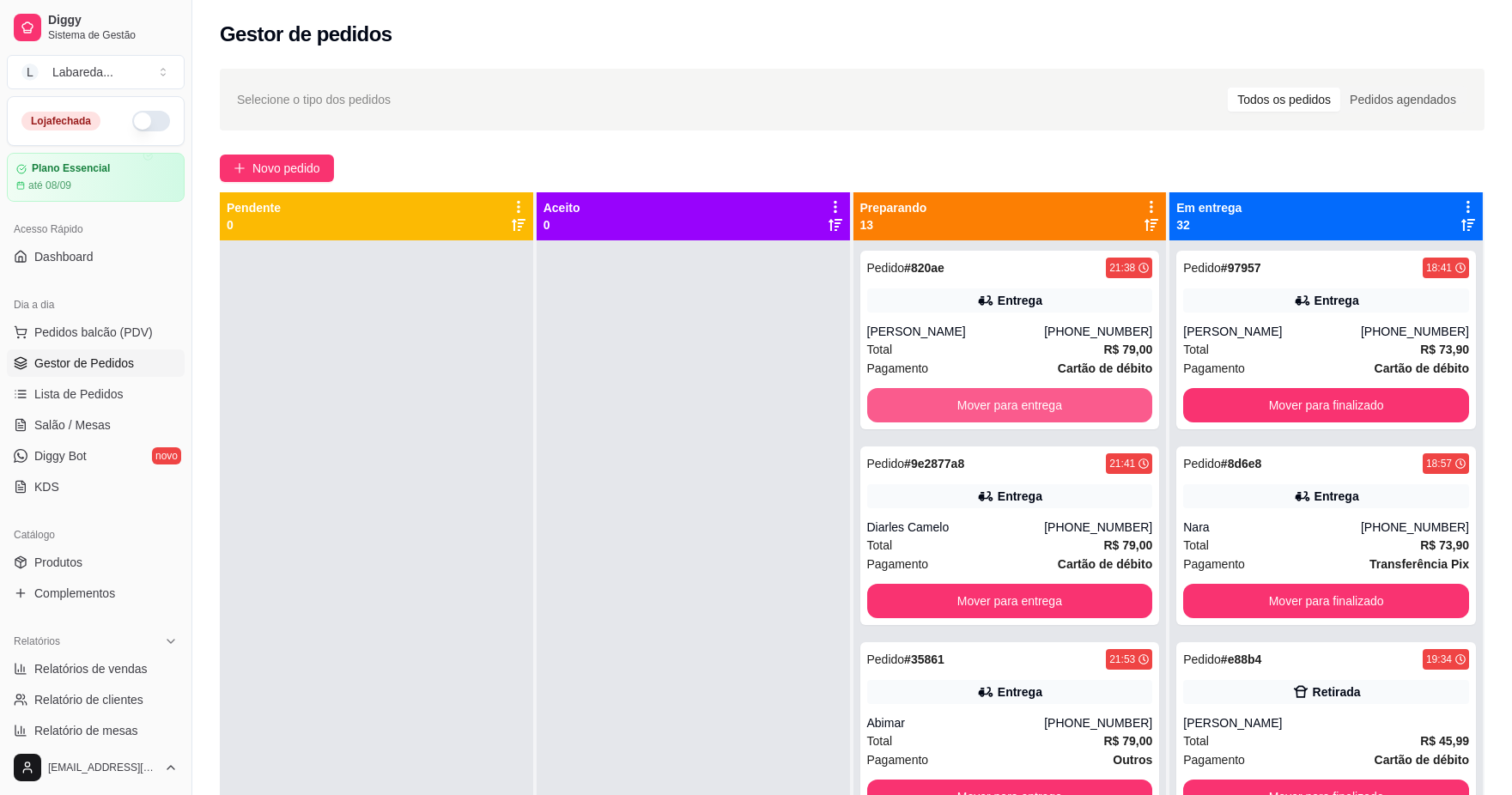
click at [997, 404] on button "Mover para entrega" at bounding box center [1010, 404] width 286 height 34
click at [997, 584] on button "Mover para entrega" at bounding box center [1010, 600] width 286 height 34
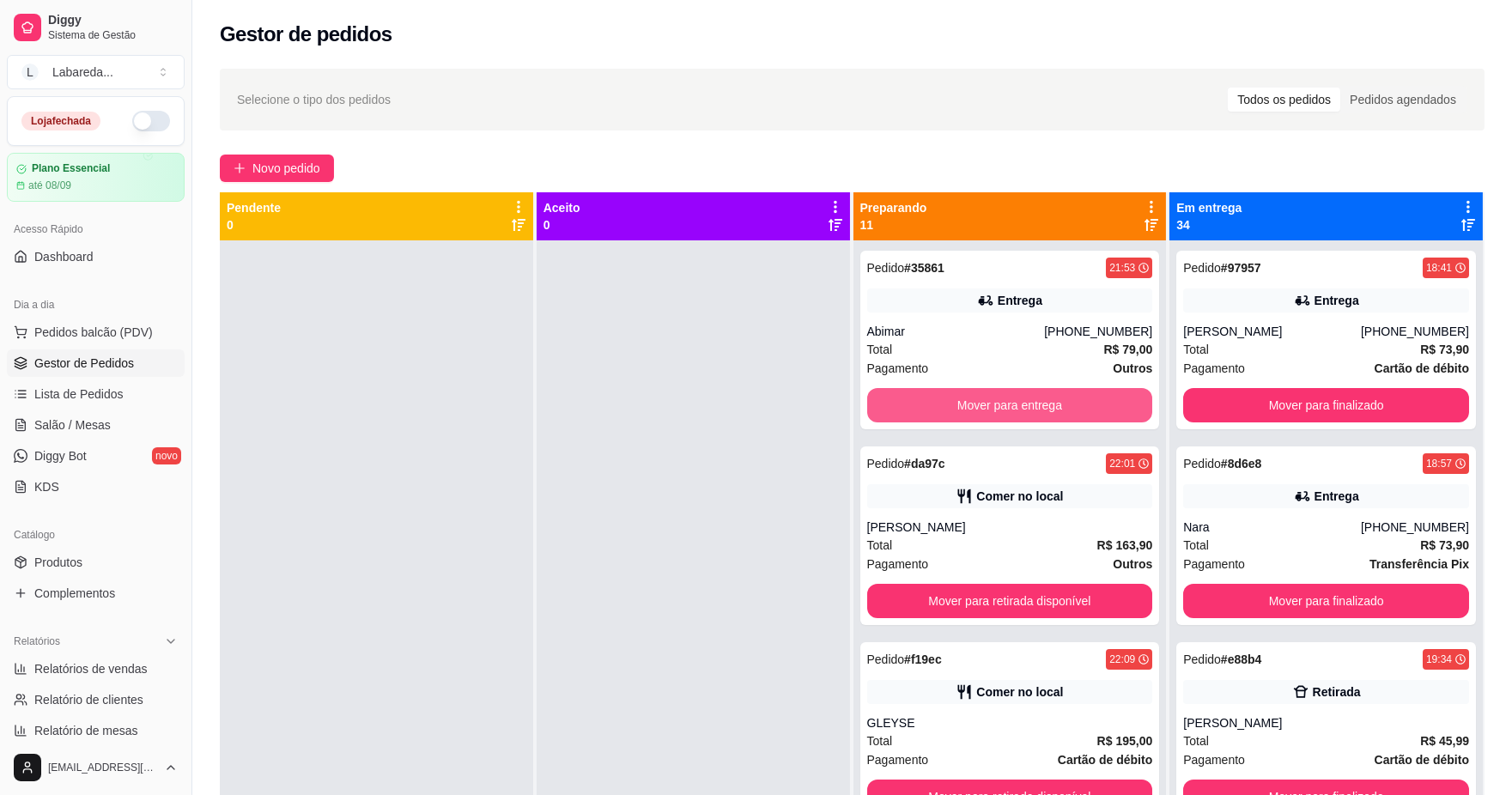
click at [997, 404] on button "Mover para entrega" at bounding box center [1010, 404] width 286 height 34
click at [997, 584] on button "Mover para retirada disponível" at bounding box center [1010, 600] width 286 height 34
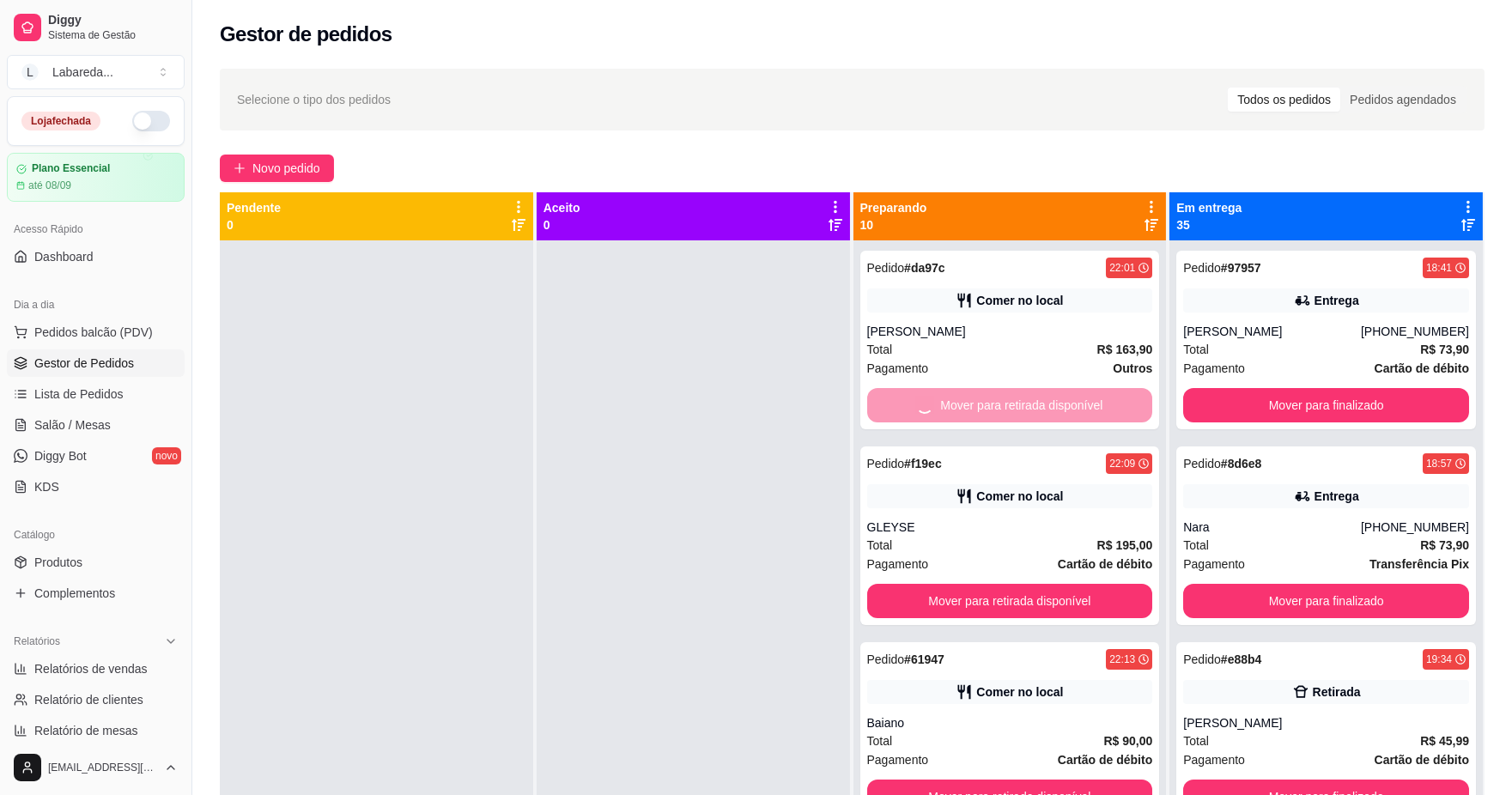
click at [997, 584] on button "Mover para retirada disponível" at bounding box center [1010, 600] width 286 height 34
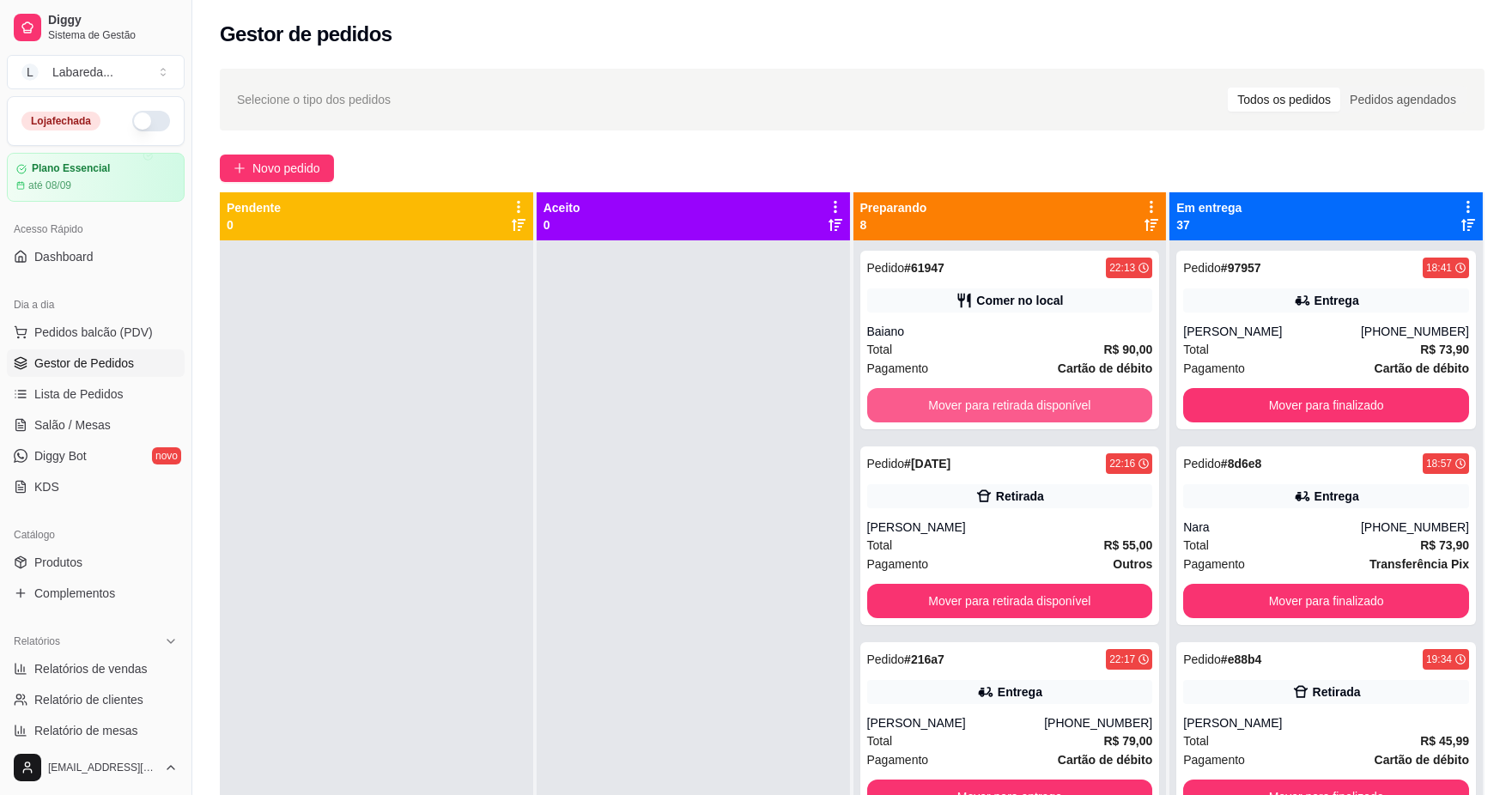
click at [997, 404] on button "Mover para retirada disponível" at bounding box center [1010, 404] width 286 height 34
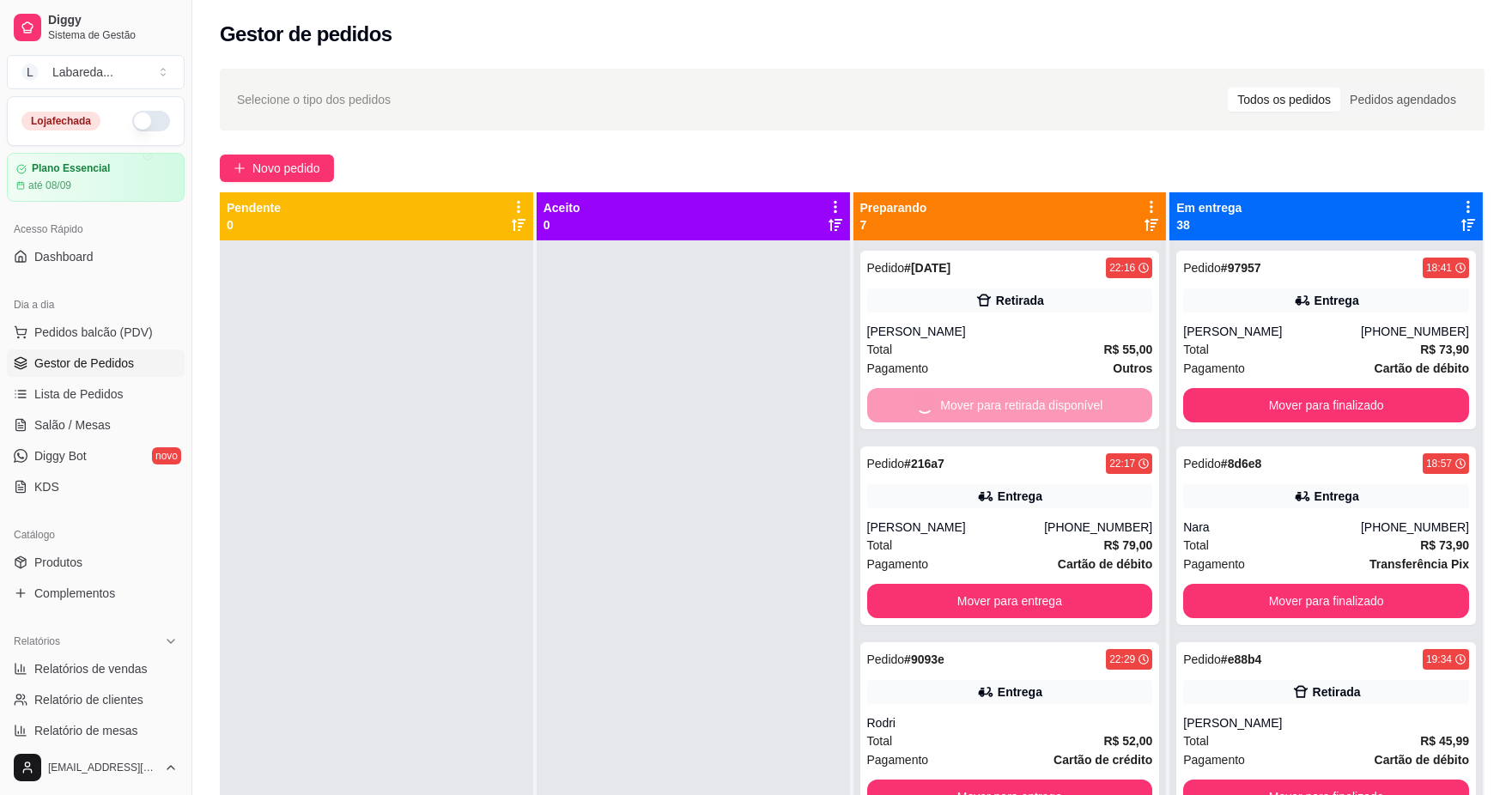
click at [997, 584] on button "Mover para entrega" at bounding box center [1010, 600] width 286 height 34
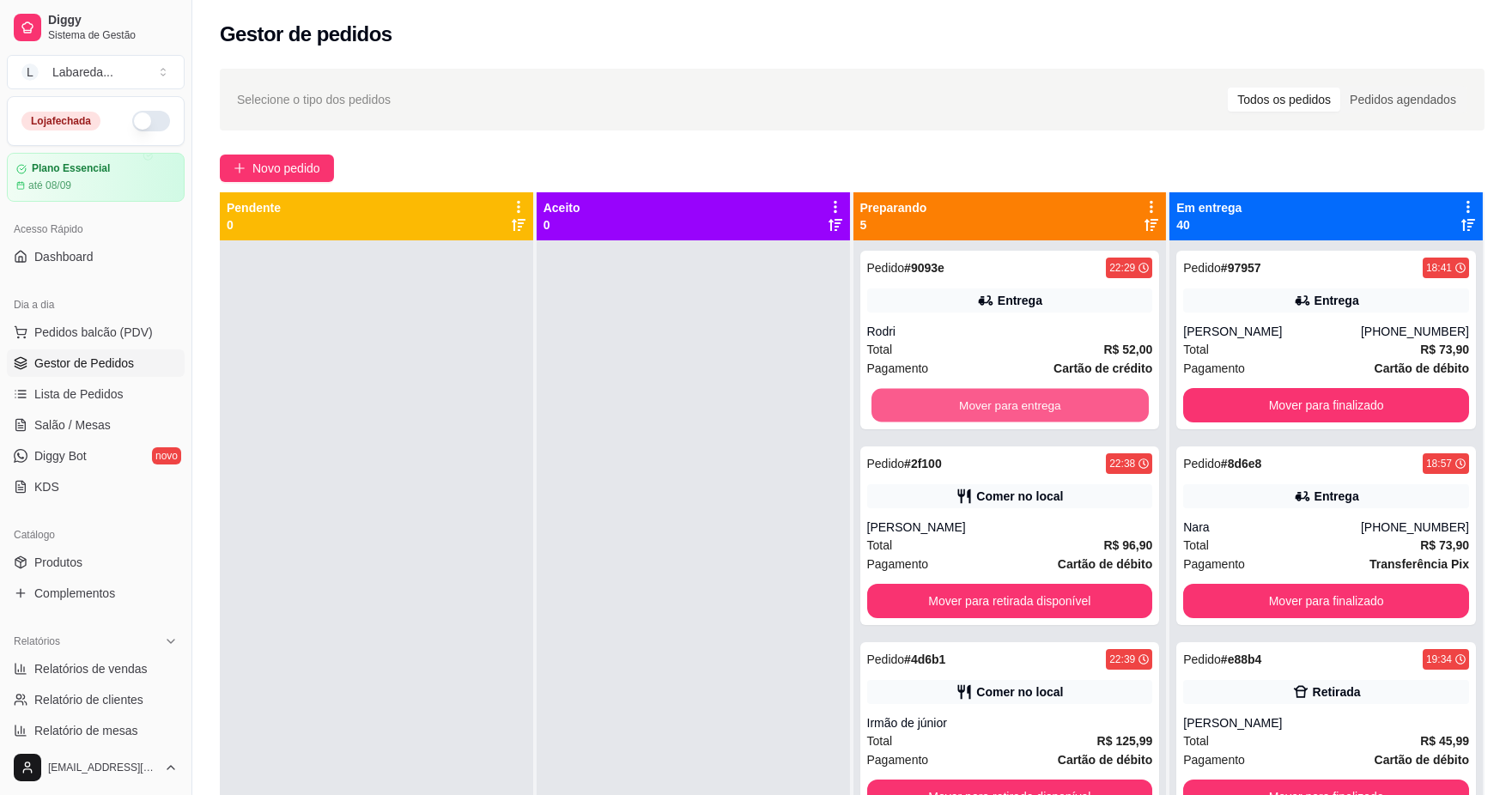
click at [997, 404] on button "Mover para entrega" at bounding box center [1010, 405] width 277 height 33
click at [997, 404] on button "Mover para retirada disponível" at bounding box center [1010, 404] width 286 height 34
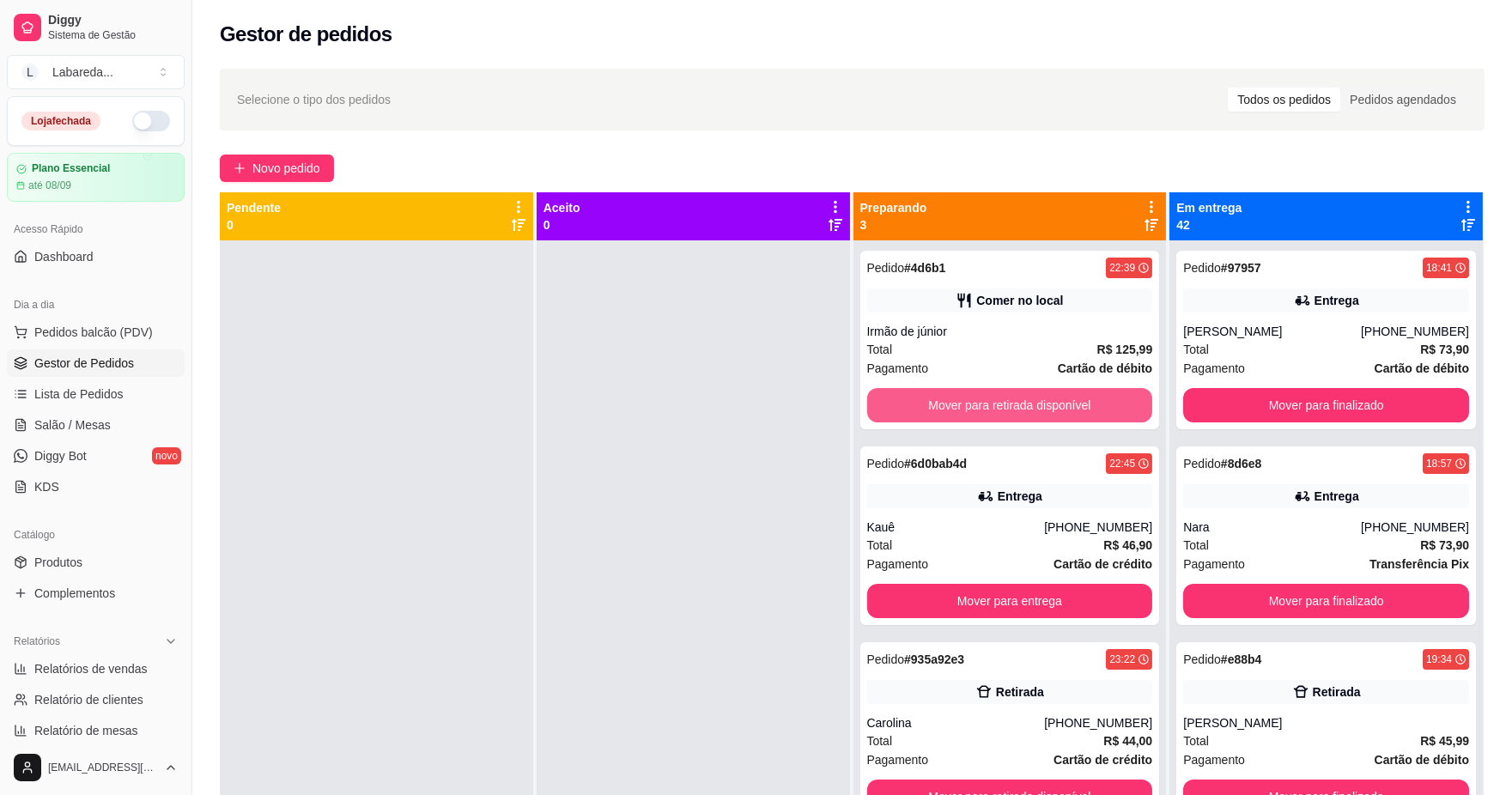
click at [997, 404] on button "Mover para retirada disponível" at bounding box center [1010, 404] width 286 height 34
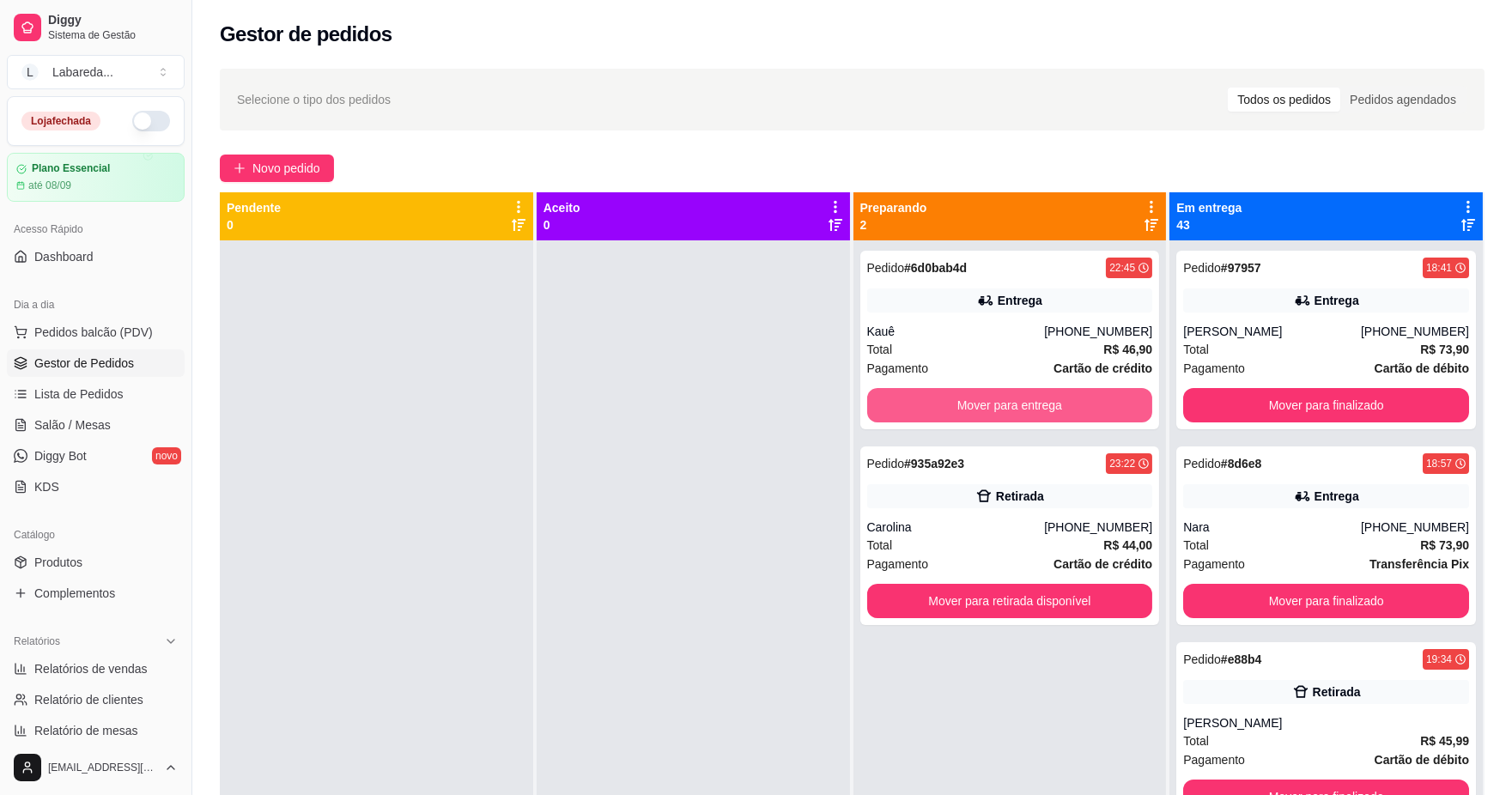
click at [997, 404] on button "Mover para entrega" at bounding box center [1010, 404] width 286 height 34
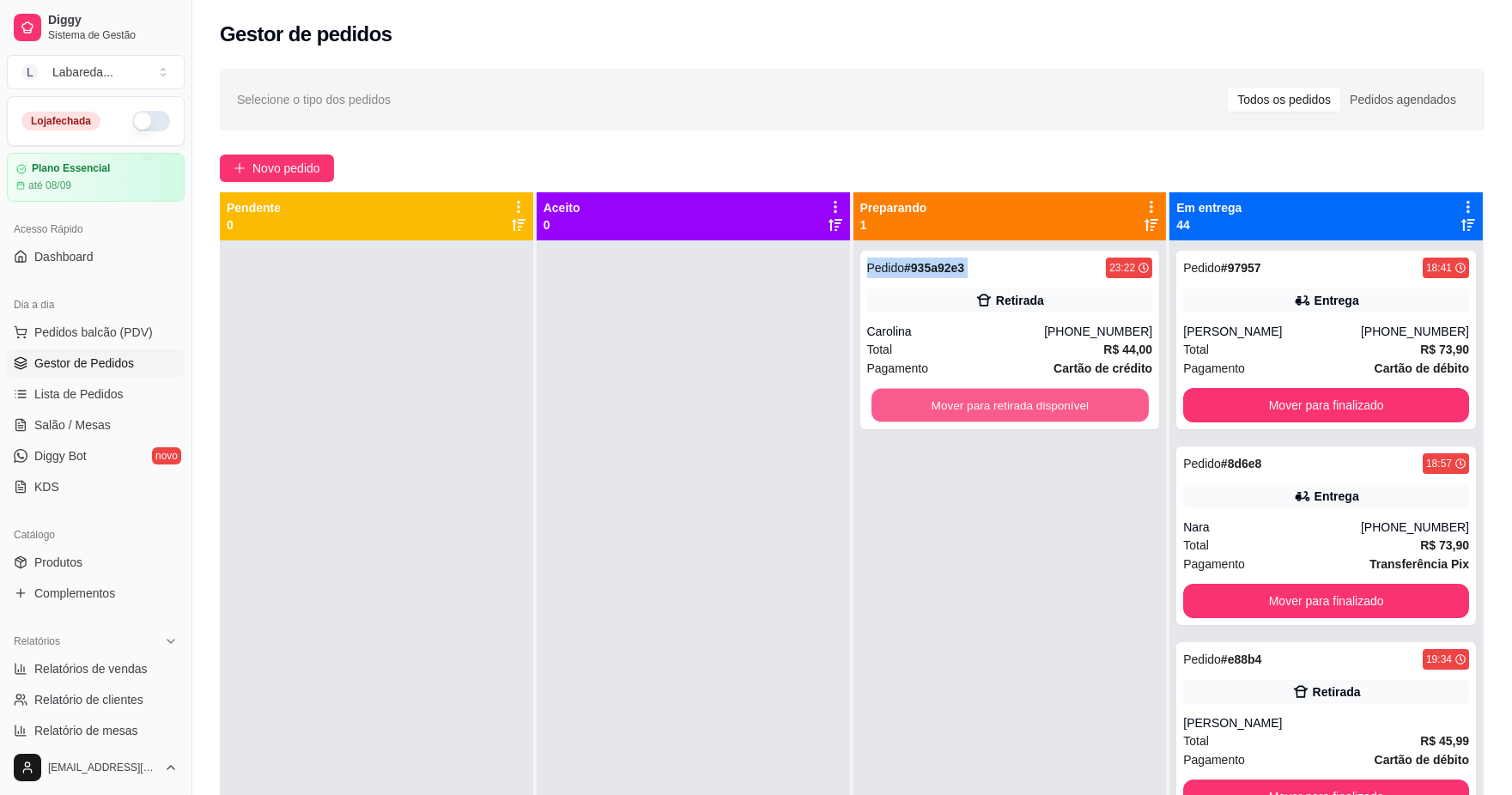
click at [997, 404] on button "Mover para retirada disponível" at bounding box center [1010, 405] width 277 height 33
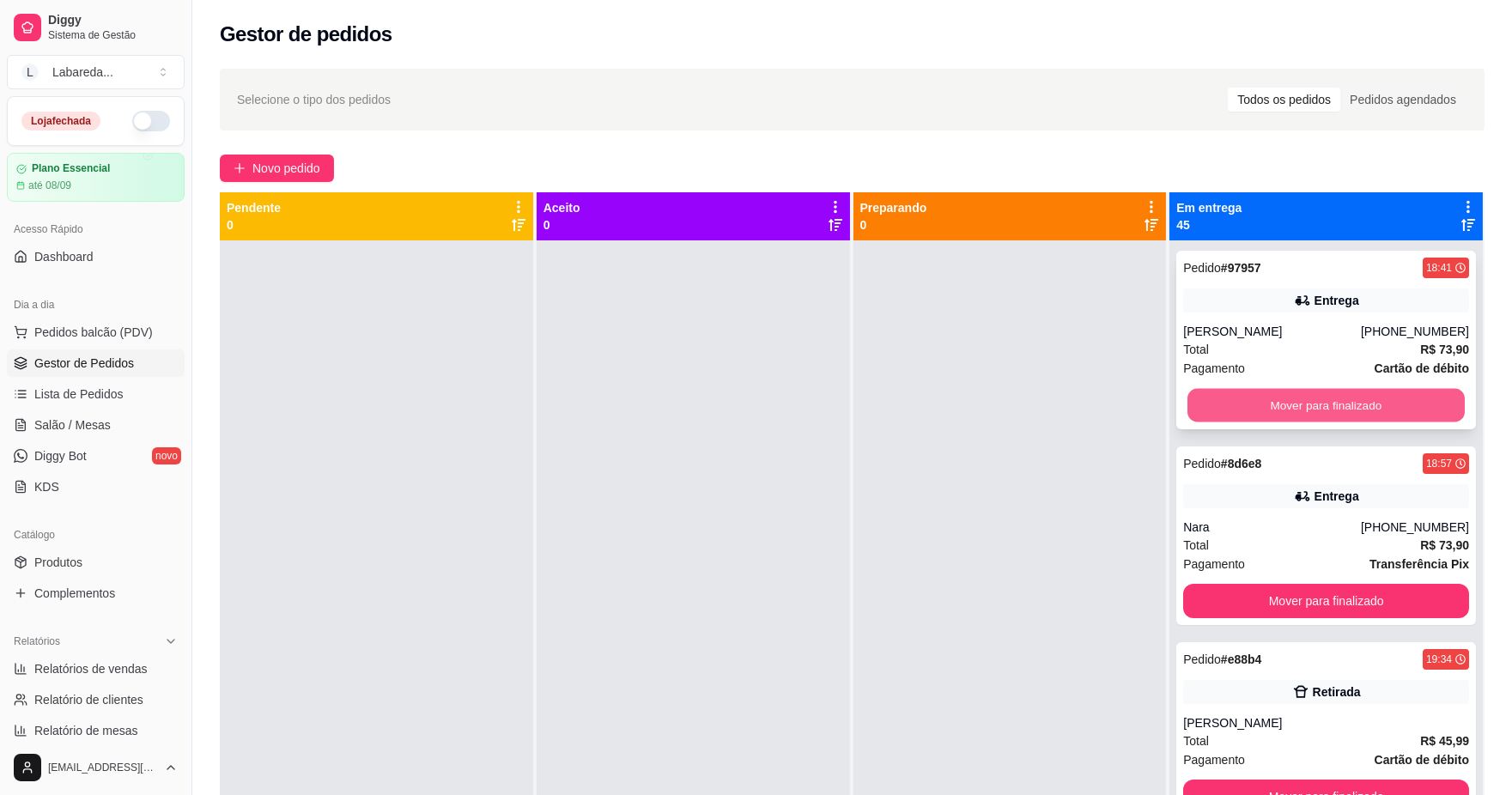
click at [1190, 391] on button "Mover para finalizado" at bounding box center [1326, 405] width 277 height 33
click at [1226, 397] on button "Mover para finalizado" at bounding box center [1326, 404] width 286 height 34
click at [1230, 402] on button "Mover para finalizado" at bounding box center [1326, 404] width 286 height 34
click at [1230, 402] on button "Mover para finalizado" at bounding box center [1326, 405] width 277 height 33
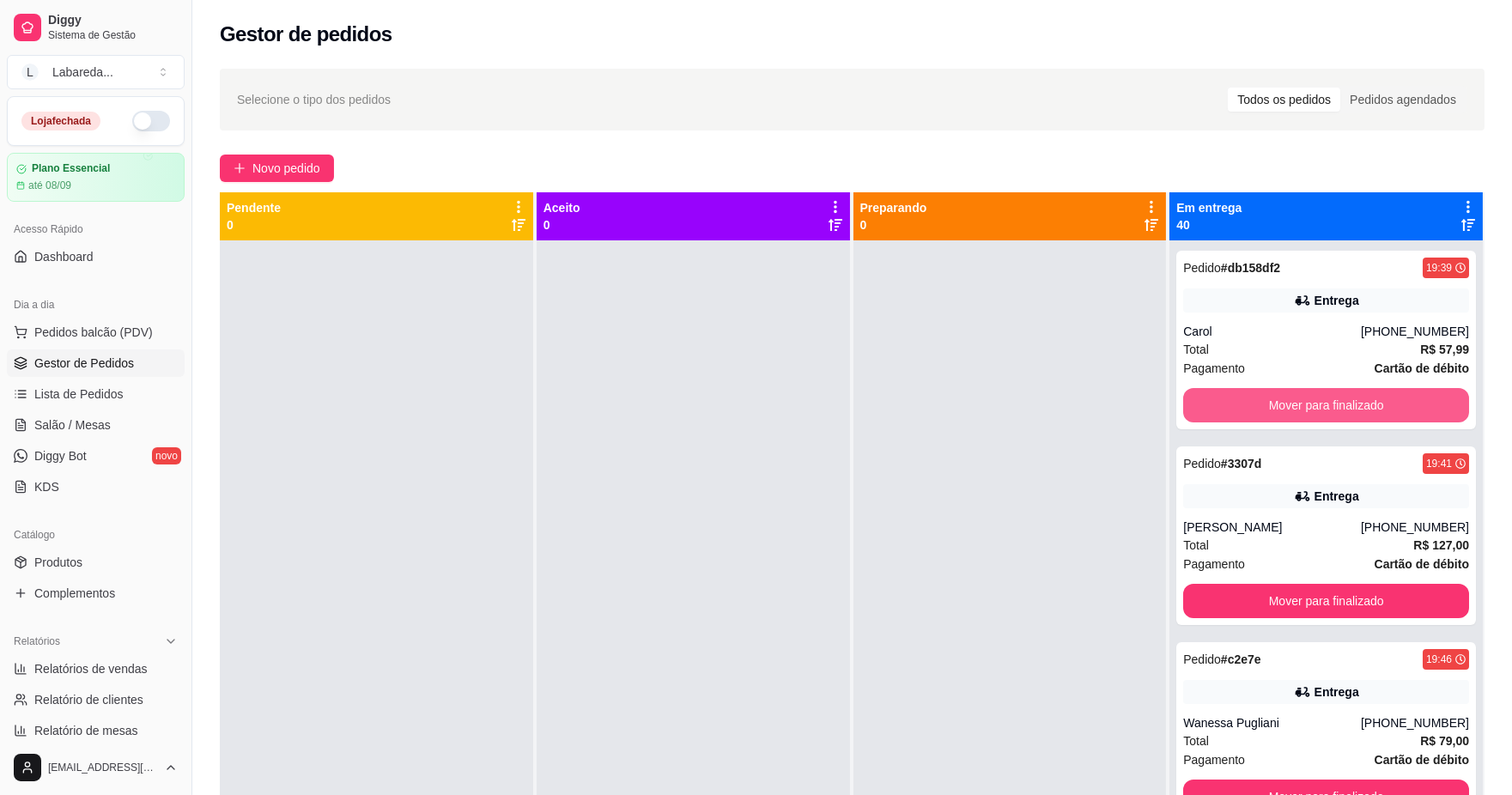
click at [1230, 402] on button "Mover para finalizado" at bounding box center [1326, 404] width 286 height 34
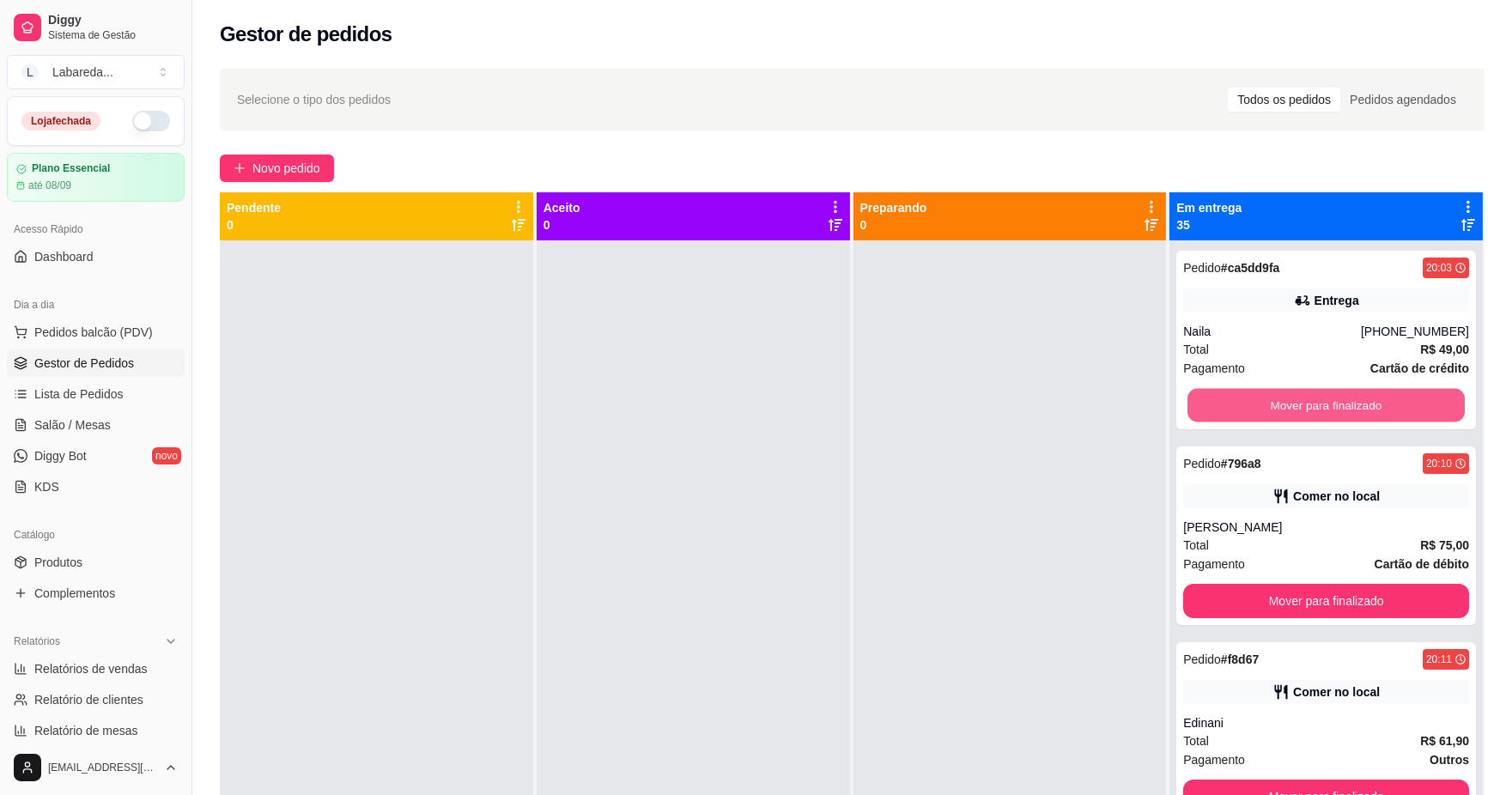
click at [1230, 402] on button "Mover para finalizado" at bounding box center [1326, 405] width 277 height 33
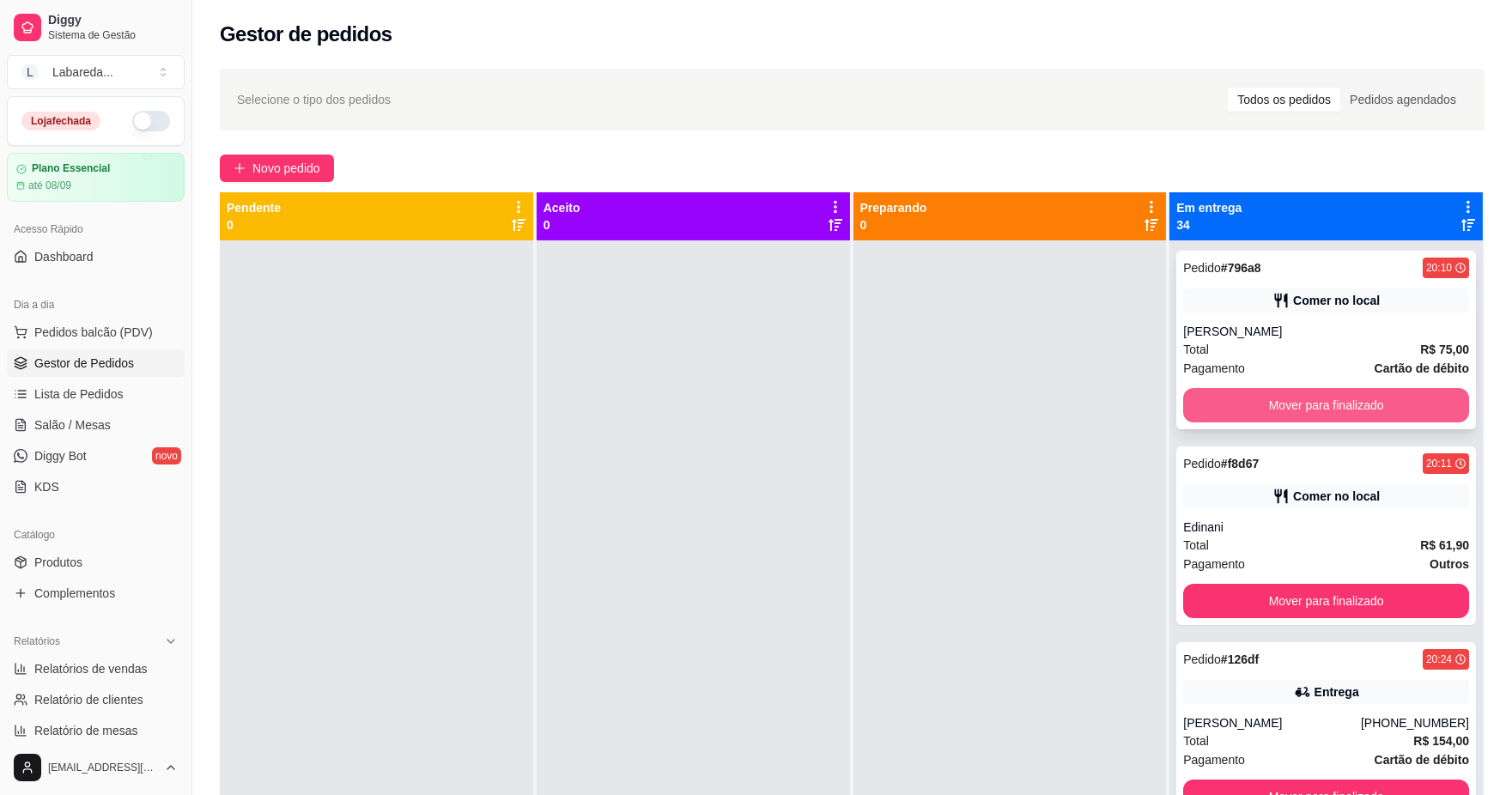
click at [1228, 402] on button "Mover para finalizado" at bounding box center [1326, 404] width 286 height 34
click at [1227, 402] on button "Mover para finalizado" at bounding box center [1326, 405] width 277 height 33
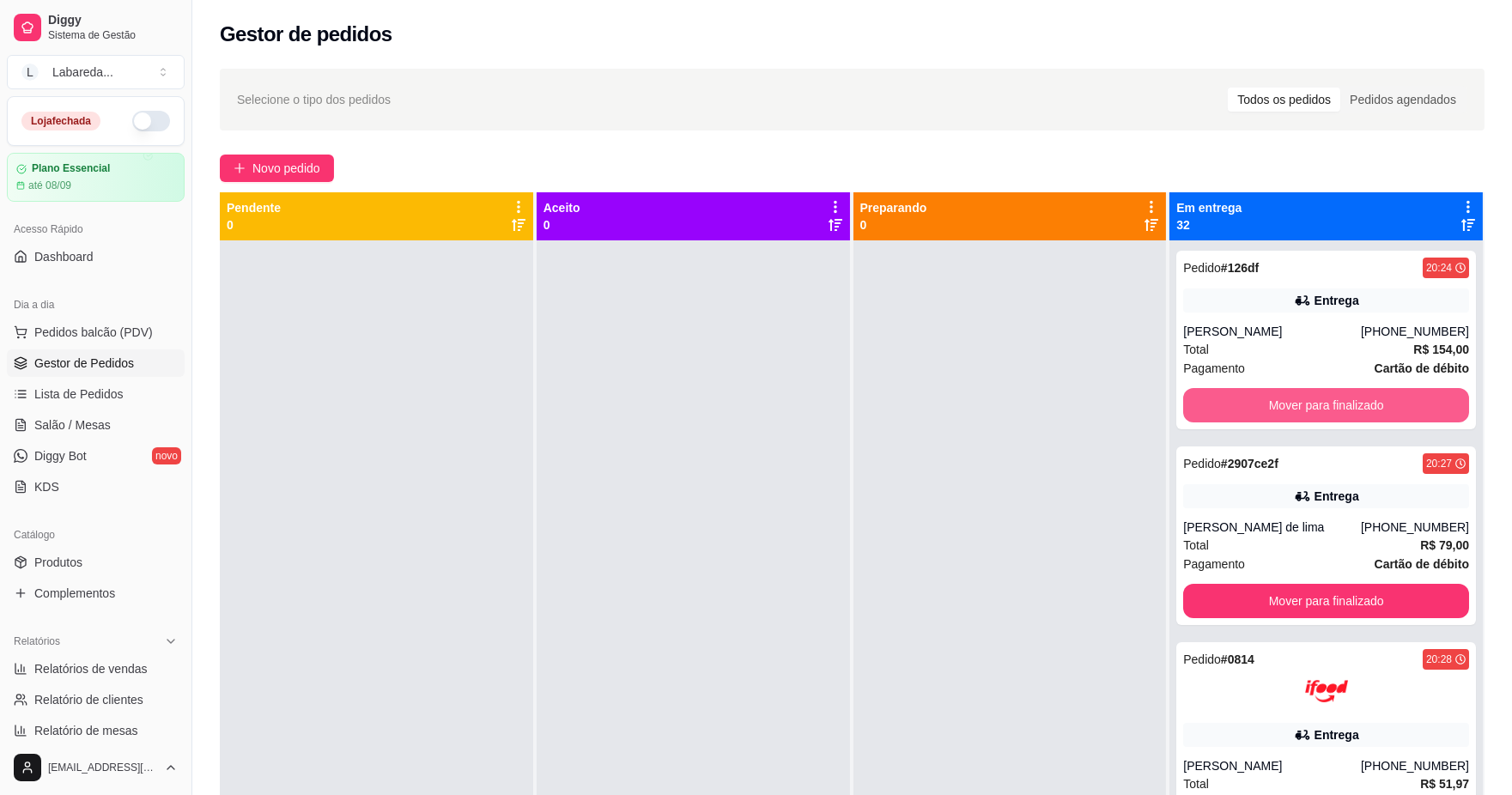
click at [1227, 402] on button "Mover para finalizado" at bounding box center [1326, 404] width 286 height 34
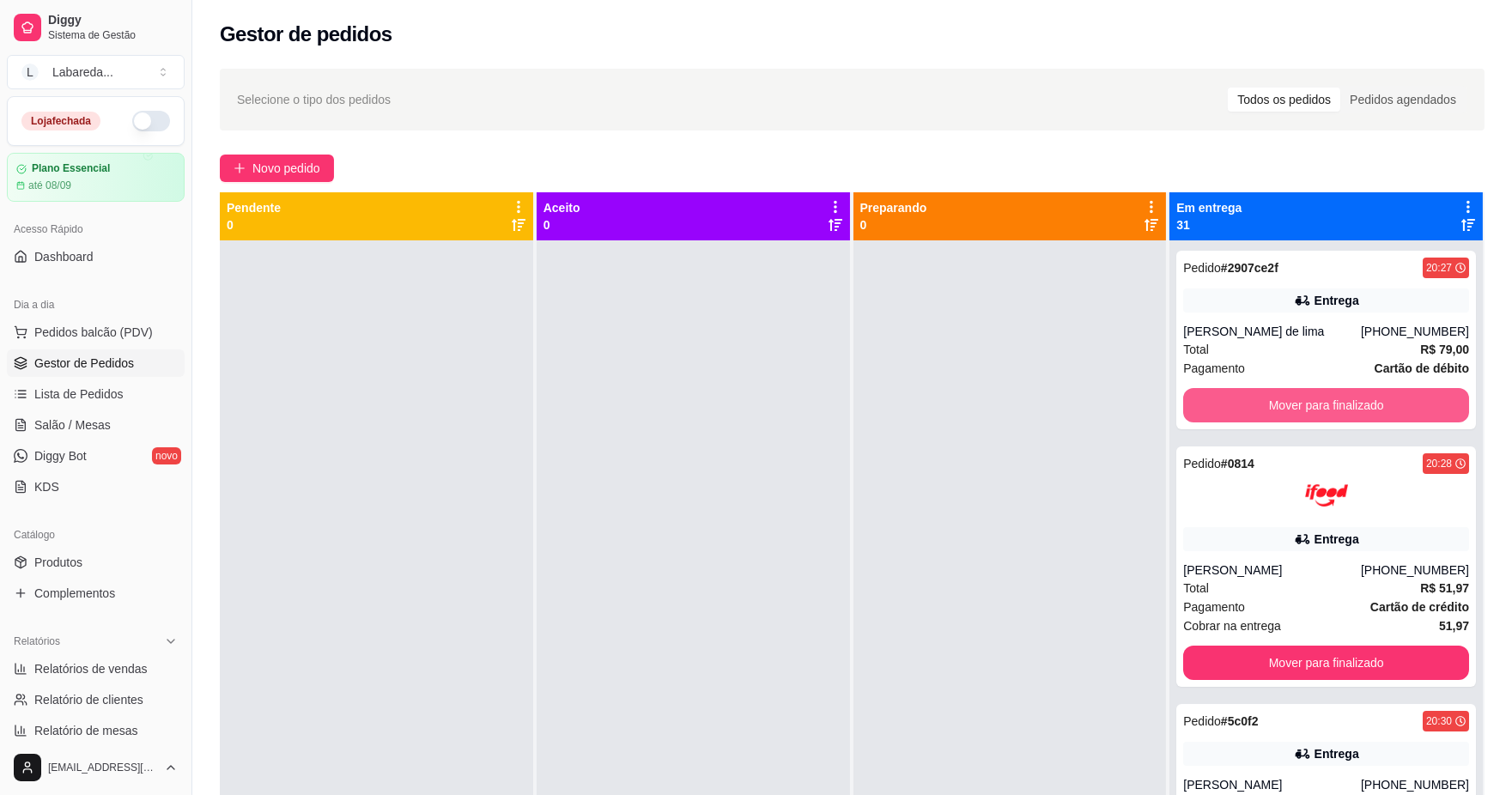
click at [1227, 402] on button "Mover para finalizado" at bounding box center [1326, 404] width 286 height 34
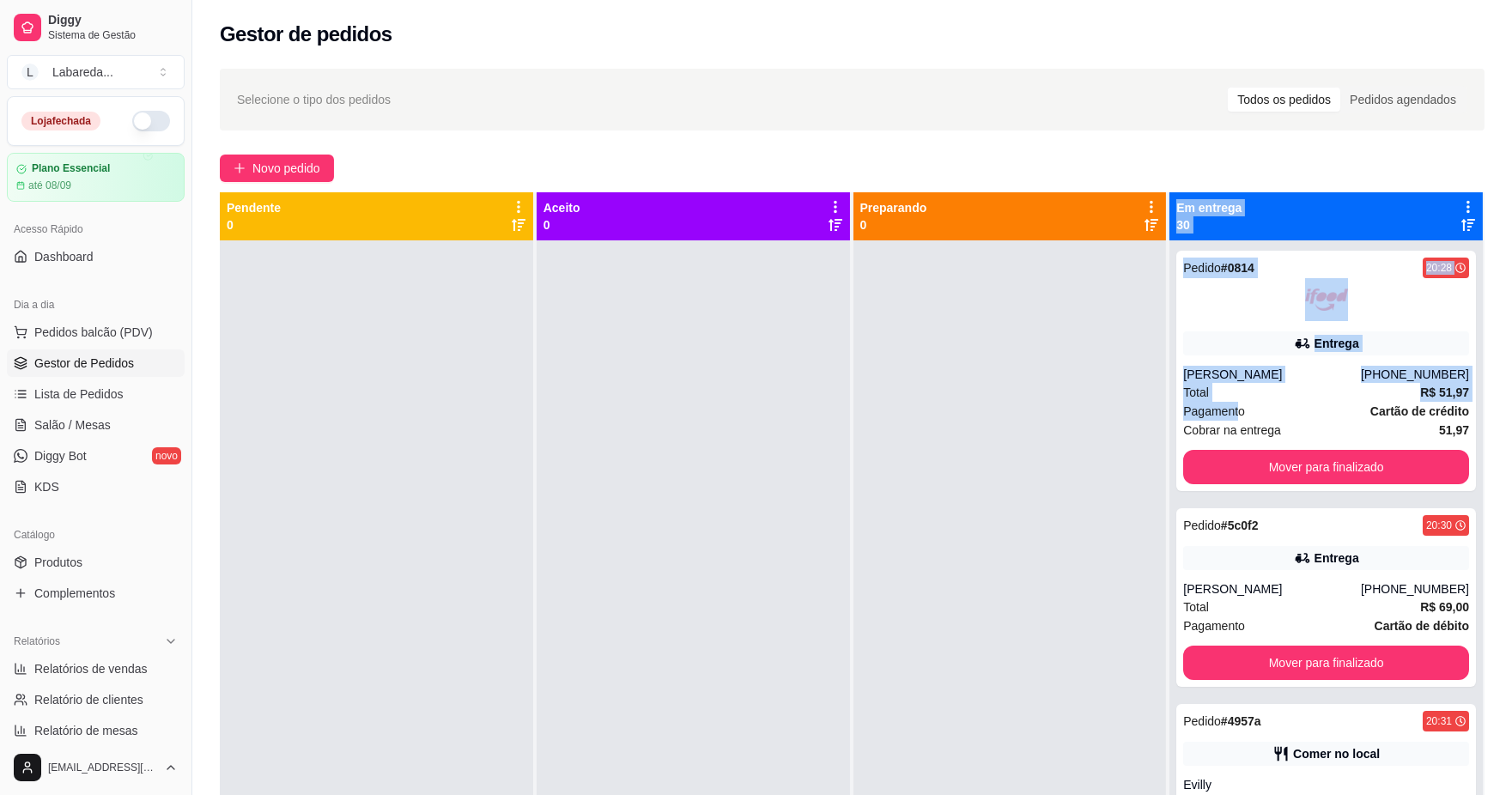
drag, startPoint x: 1227, startPoint y: 402, endPoint x: 1089, endPoint y: 445, distance: 144.5
click at [1089, 445] on div "Pendente 0 Aceito 0 Preparando 0 Em entrega 30 Pedido # 0814 20:28 Entrega [PER…" at bounding box center [853, 589] width 1265 height 795
click at [1089, 445] on div at bounding box center [1010, 637] width 313 height 795
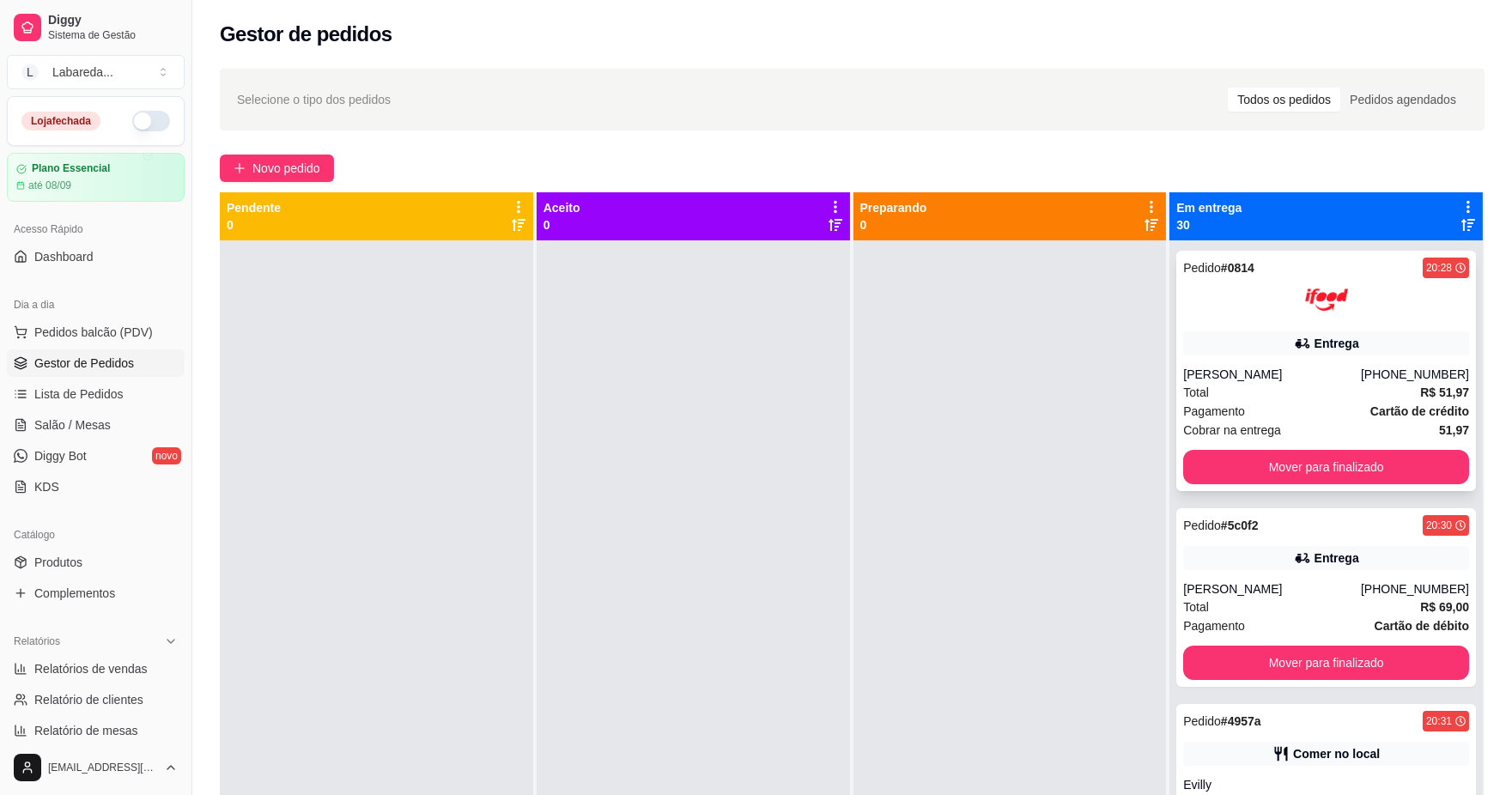
click at [1209, 444] on div "Pedido # 0814 20:28 Entrega [PERSON_NAME] [PHONE_NUMBER] Total R$ 51,97 Pagamen…" at bounding box center [1326, 371] width 300 height 240
click at [1243, 461] on button "Mover para finalizado" at bounding box center [1326, 466] width 286 height 34
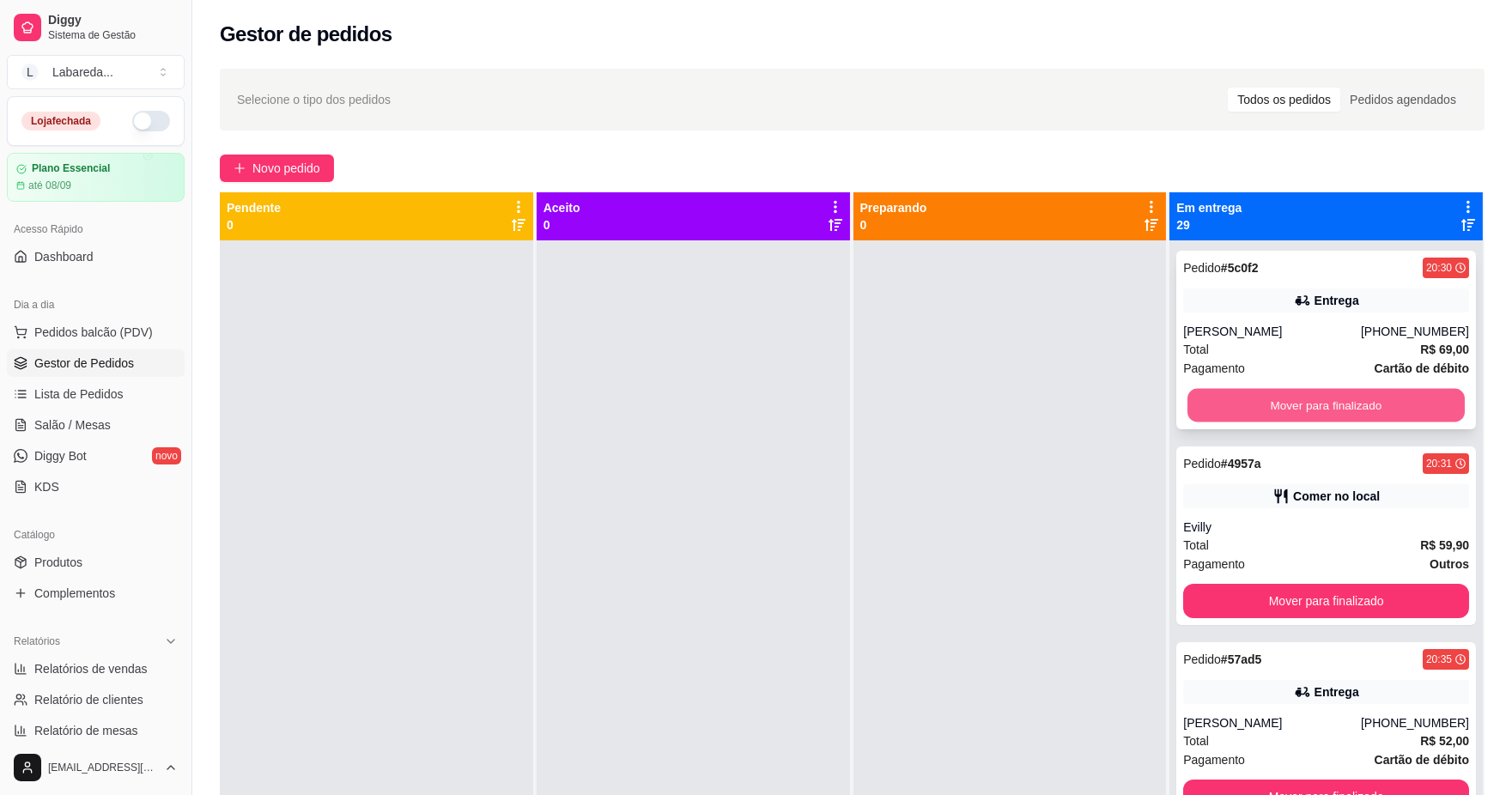
click at [1231, 404] on button "Mover para finalizado" at bounding box center [1326, 405] width 277 height 33
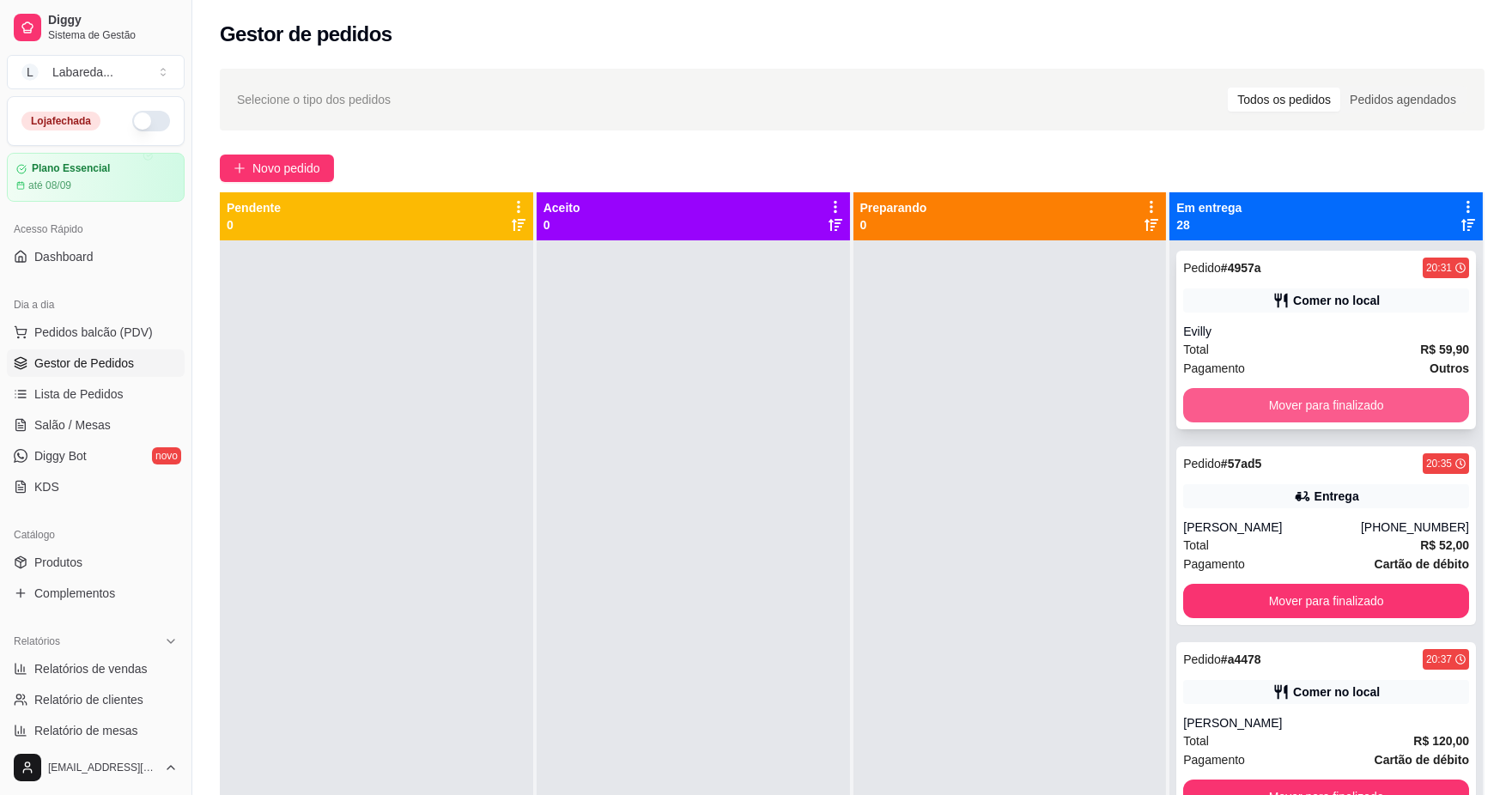
click at [1265, 404] on button "Mover para finalizado" at bounding box center [1326, 404] width 286 height 34
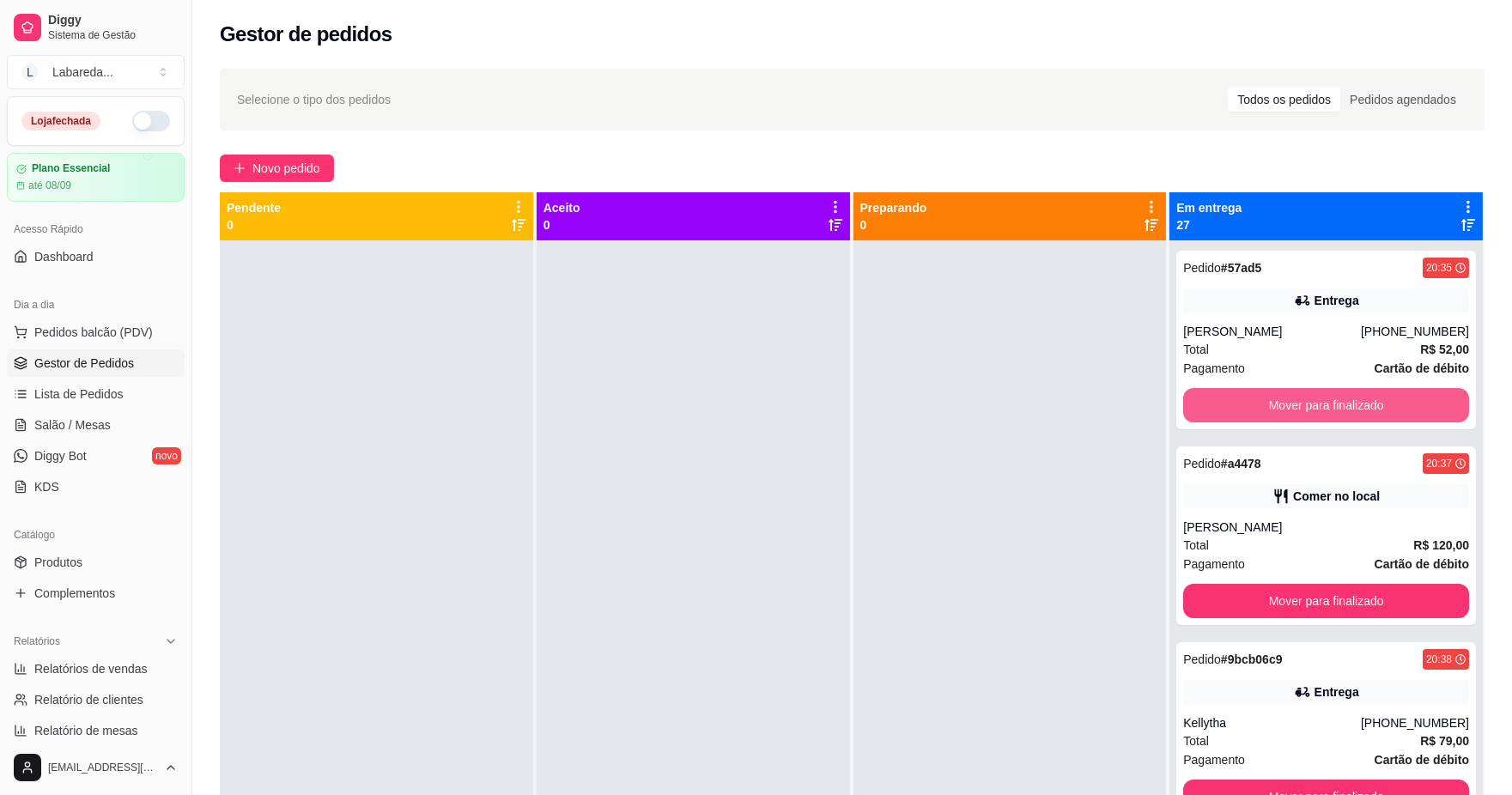
click at [1265, 399] on button "Mover para finalizado" at bounding box center [1326, 404] width 286 height 34
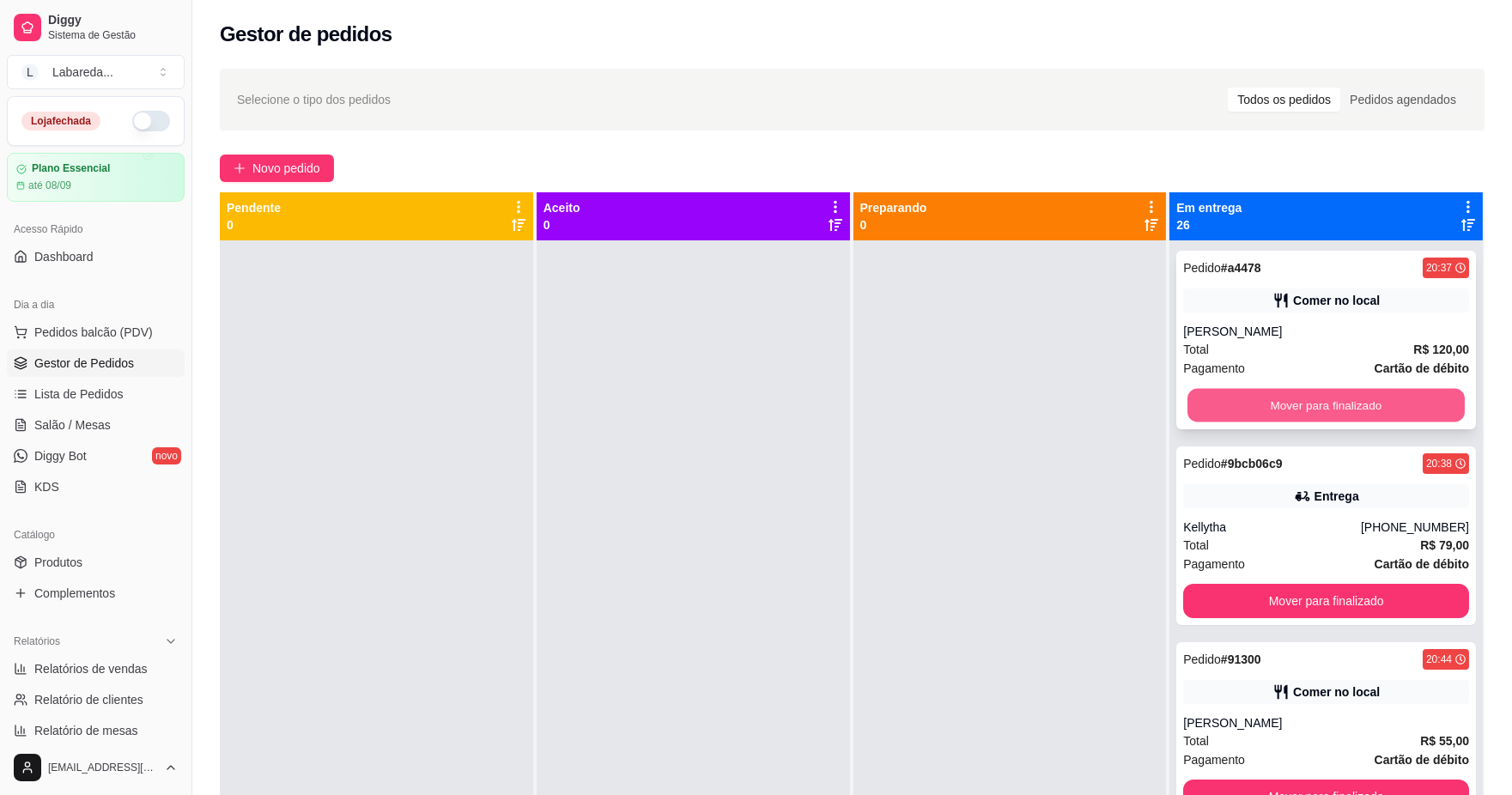
click at [1248, 416] on button "Mover para finalizado" at bounding box center [1326, 405] width 277 height 33
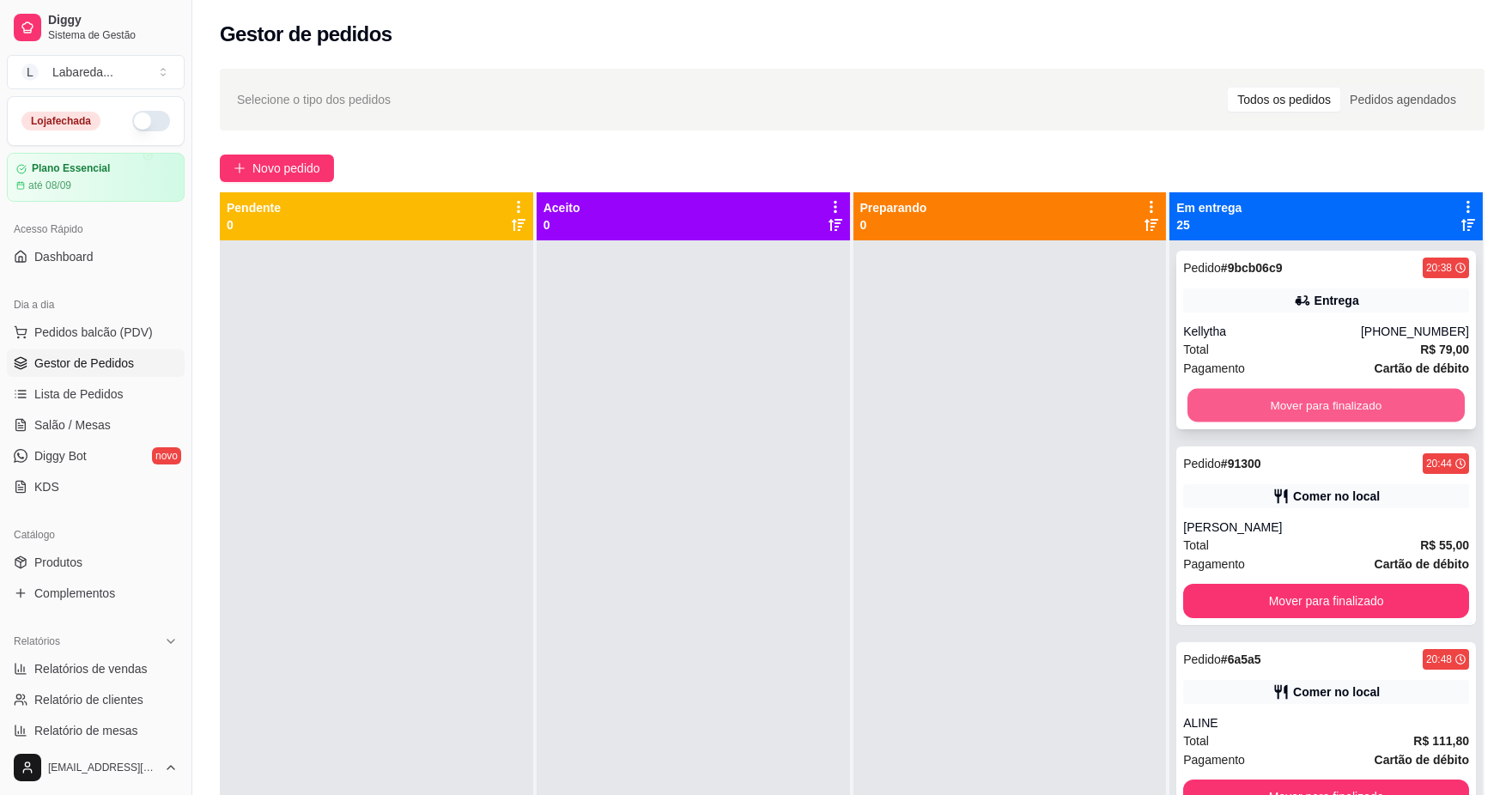
click at [1242, 408] on button "Mover para finalizado" at bounding box center [1326, 405] width 277 height 33
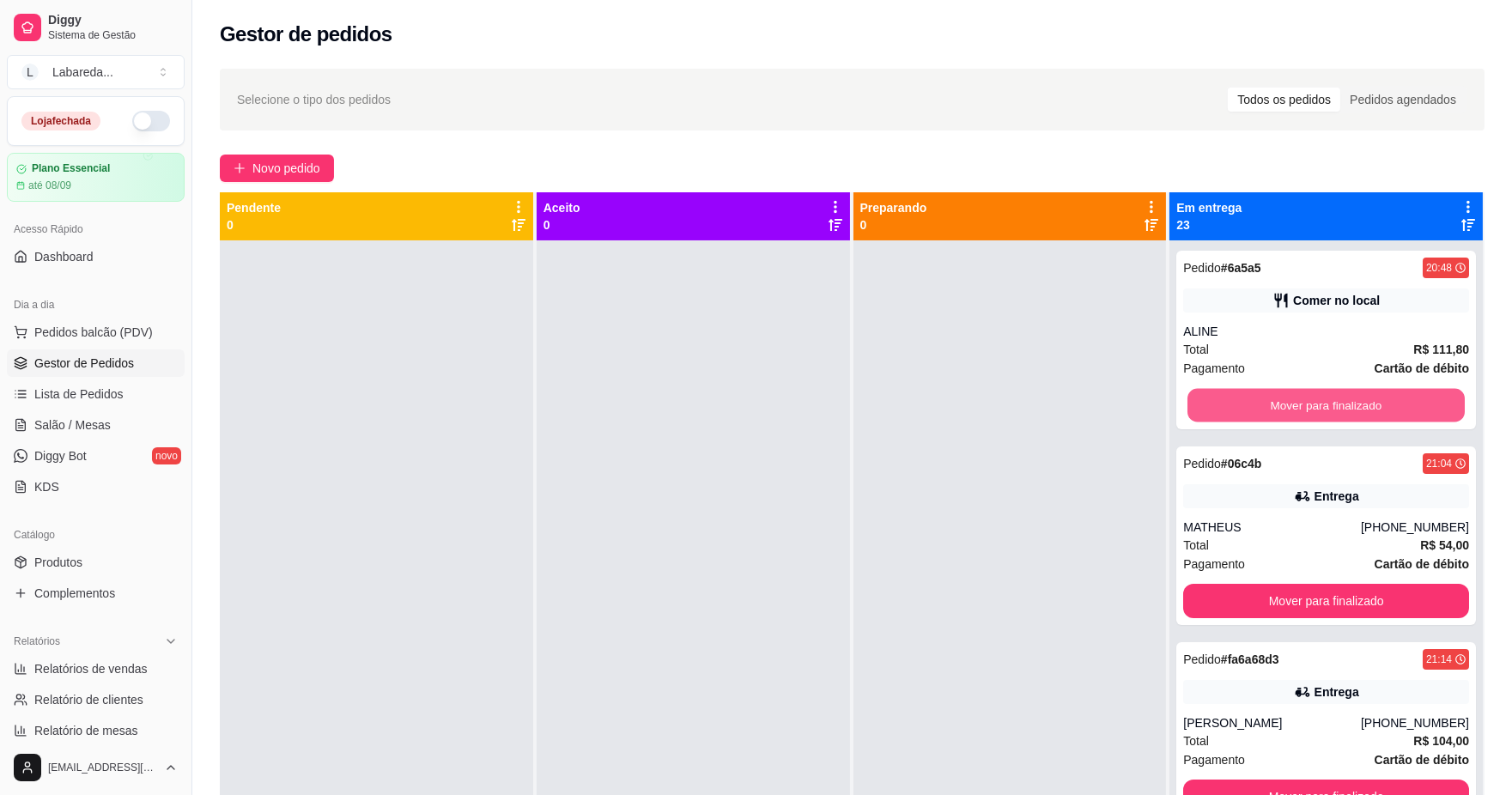
click at [1242, 408] on button "Mover para finalizado" at bounding box center [1326, 405] width 277 height 33
click at [1242, 408] on button "Mover para finalizado" at bounding box center [1326, 404] width 286 height 34
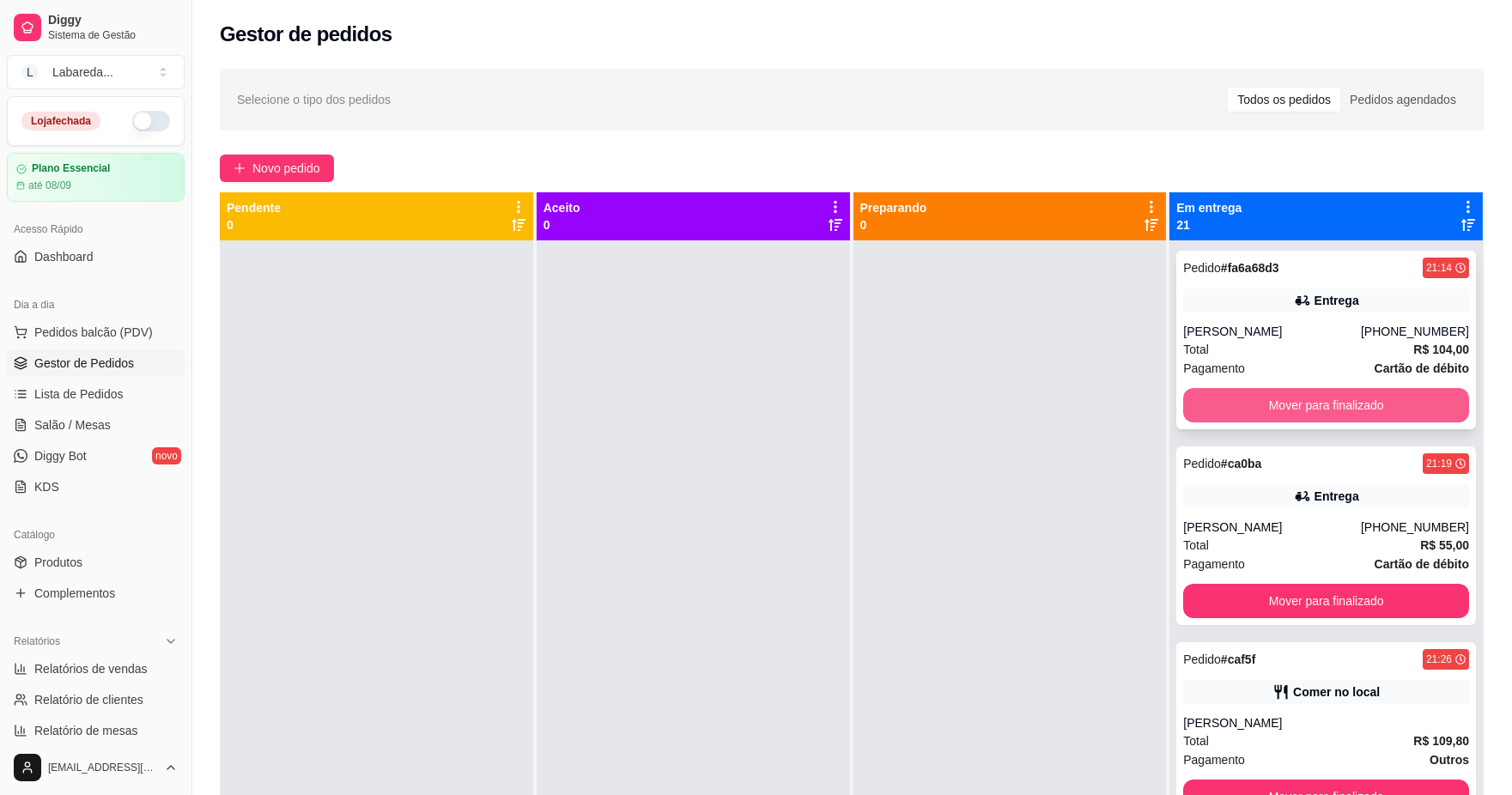
click at [1240, 408] on button "Mover para finalizado" at bounding box center [1326, 404] width 286 height 34
click at [1235, 408] on button "Mover para finalizado" at bounding box center [1326, 404] width 286 height 34
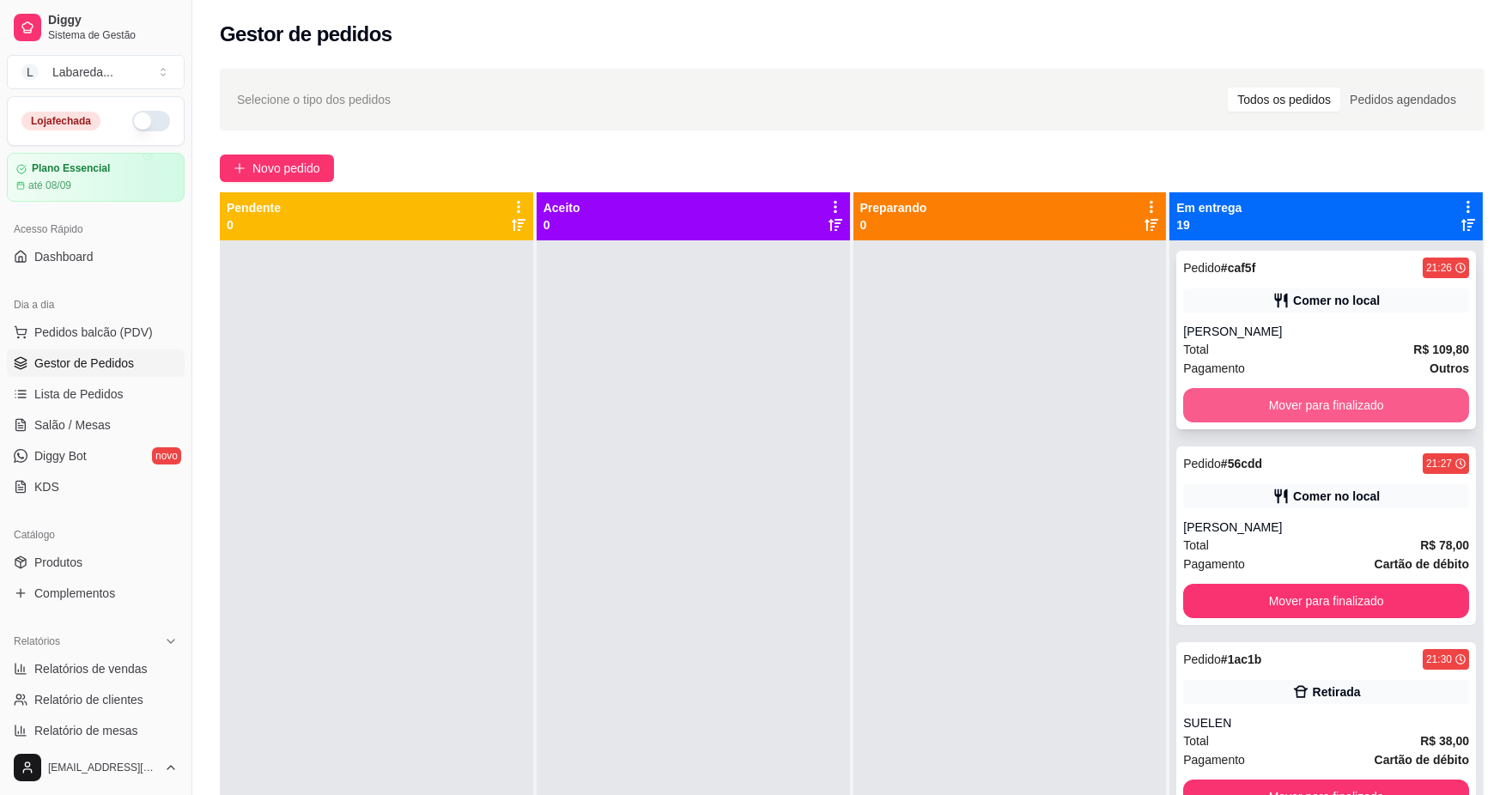
click at [1226, 404] on button "Mover para finalizado" at bounding box center [1326, 404] width 286 height 34
click at [1226, 406] on button "Mover para finalizado" at bounding box center [1326, 404] width 286 height 34
click at [1227, 409] on button "Mover para finalizado" at bounding box center [1326, 405] width 277 height 33
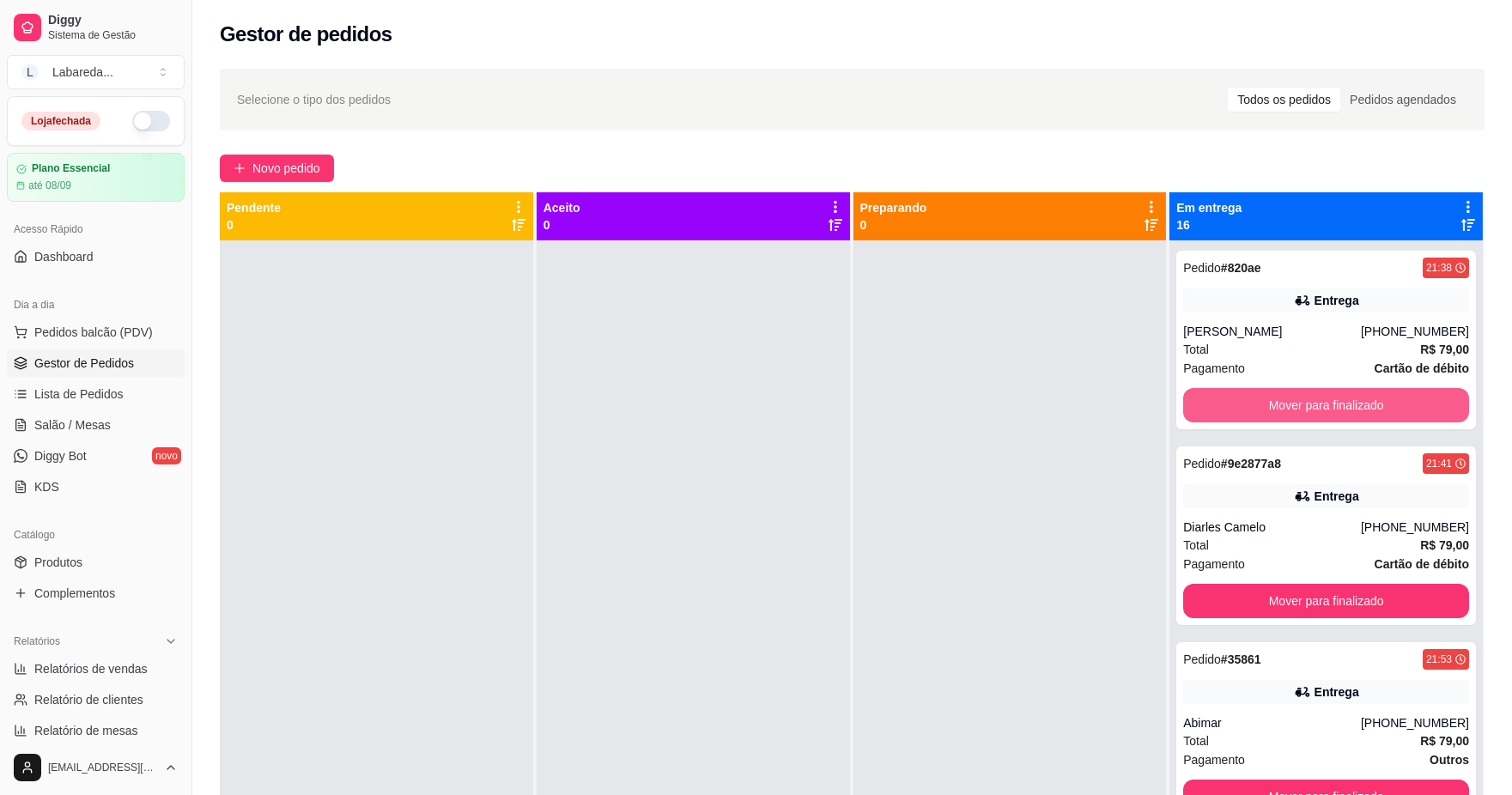
click at [1227, 409] on button "Mover para finalizado" at bounding box center [1326, 404] width 286 height 34
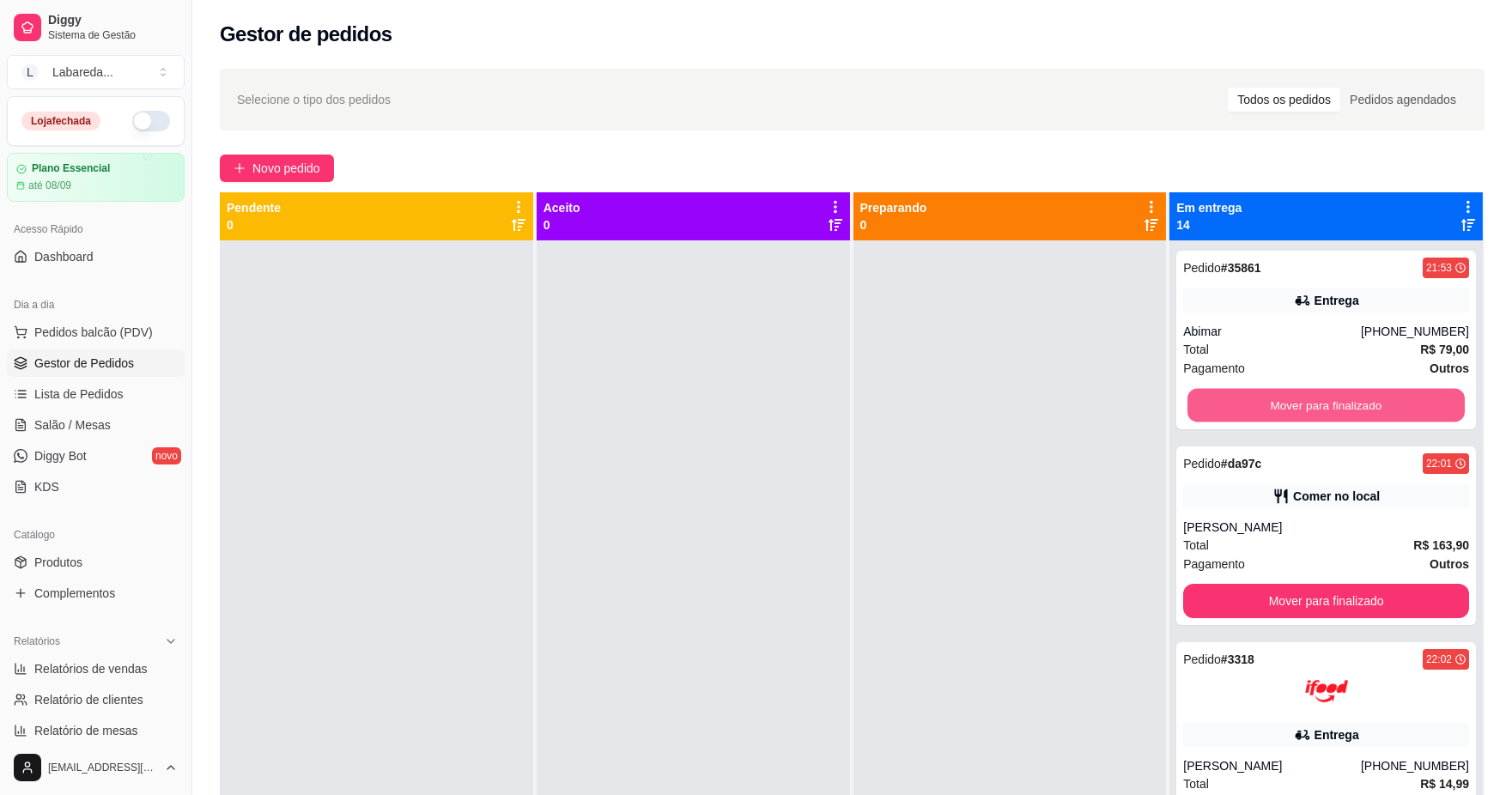
click at [1227, 409] on button "Mover para finalizado" at bounding box center [1326, 405] width 277 height 33
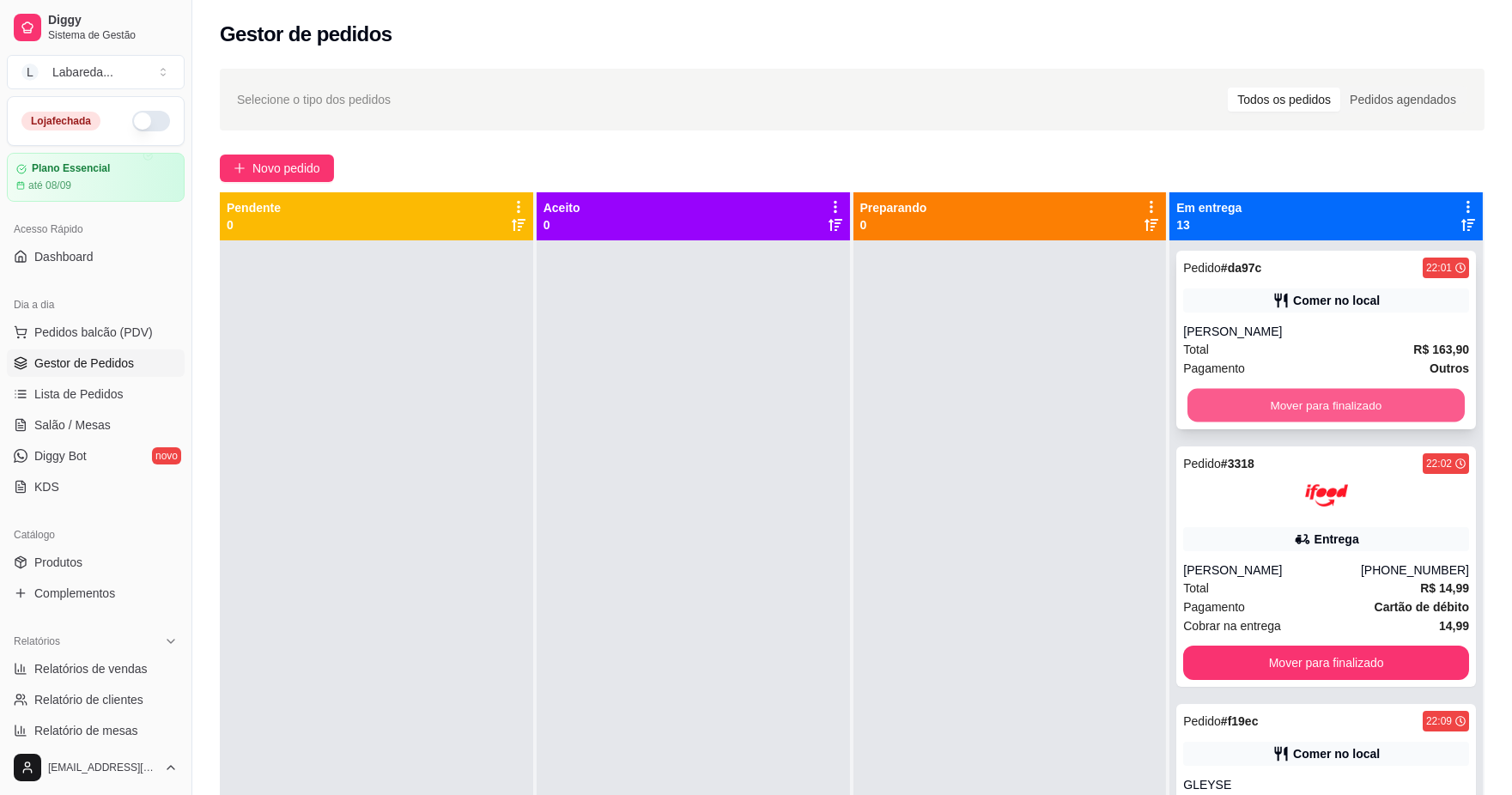
click at [1222, 408] on button "Mover para finalizado" at bounding box center [1326, 405] width 277 height 33
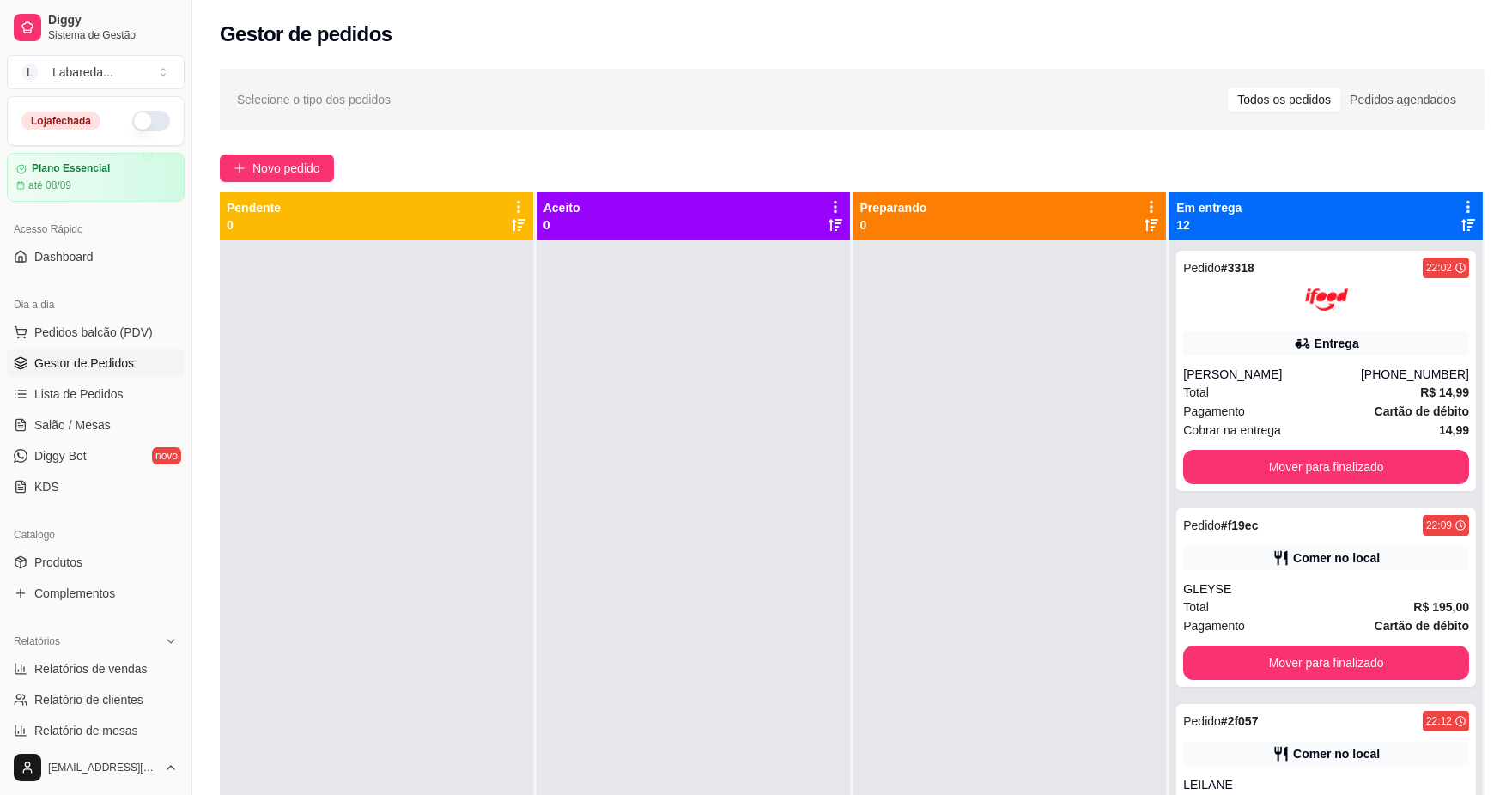
click at [1222, 408] on span "Pagamento" at bounding box center [1214, 411] width 62 height 18
click at [1234, 465] on button "Mover para finalizado" at bounding box center [1326, 467] width 277 height 33
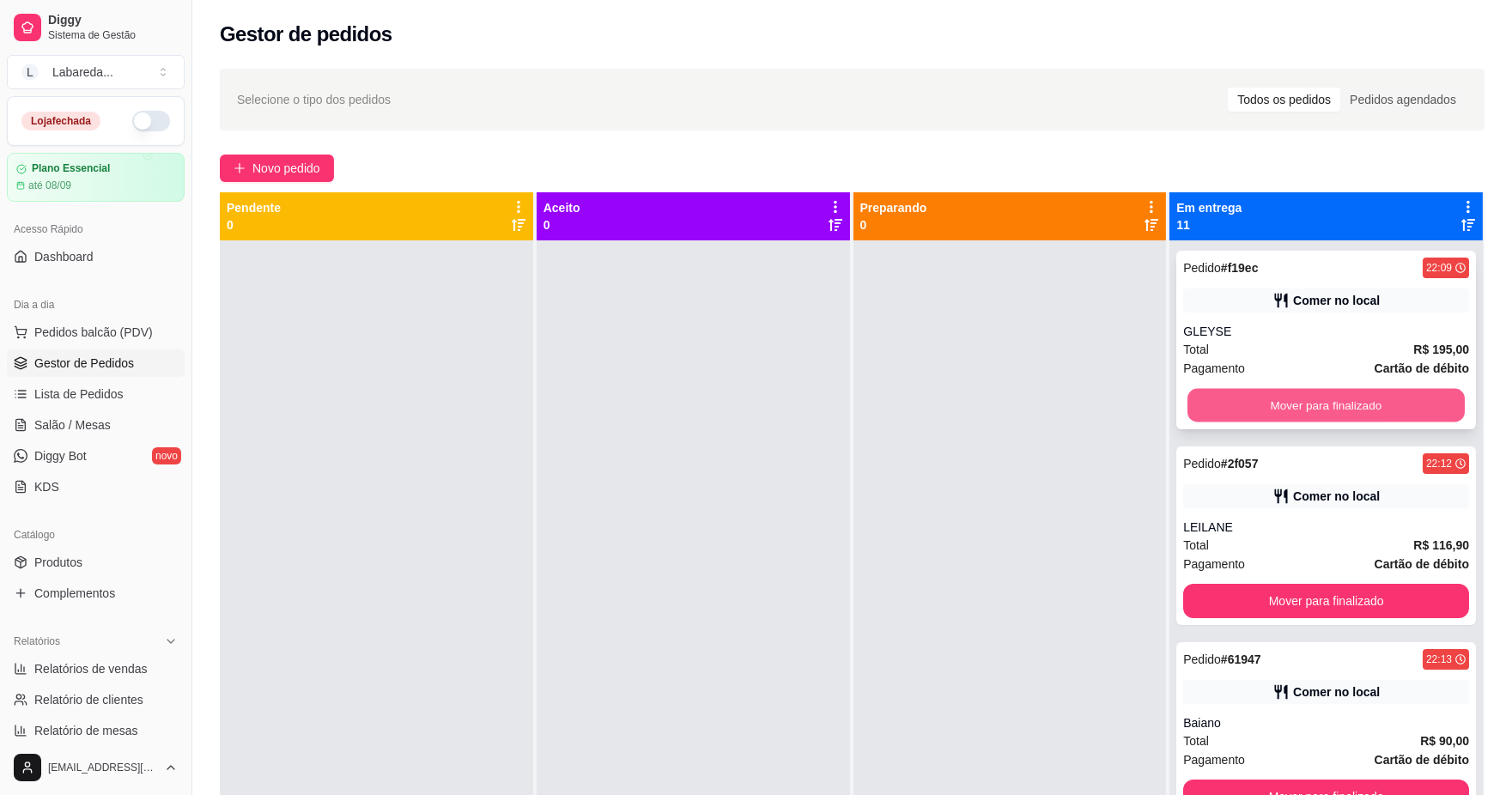
click at [1199, 398] on button "Mover para finalizado" at bounding box center [1326, 405] width 277 height 33
click at [1250, 407] on button "Mover para finalizado" at bounding box center [1326, 405] width 277 height 33
click at [1237, 404] on button "Mover para finalizado" at bounding box center [1326, 404] width 286 height 34
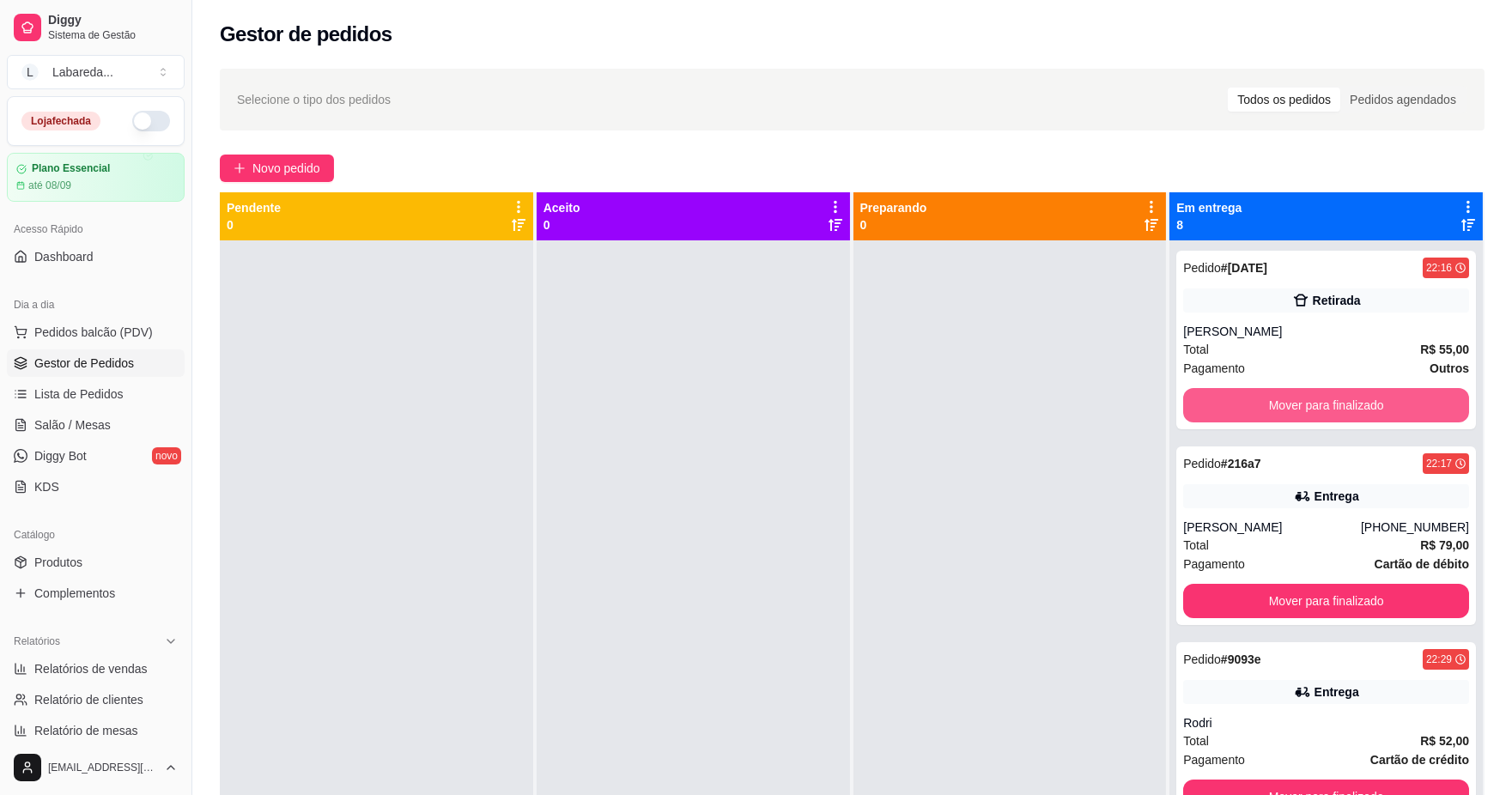
click at [1237, 404] on button "Mover para finalizado" at bounding box center [1326, 404] width 286 height 34
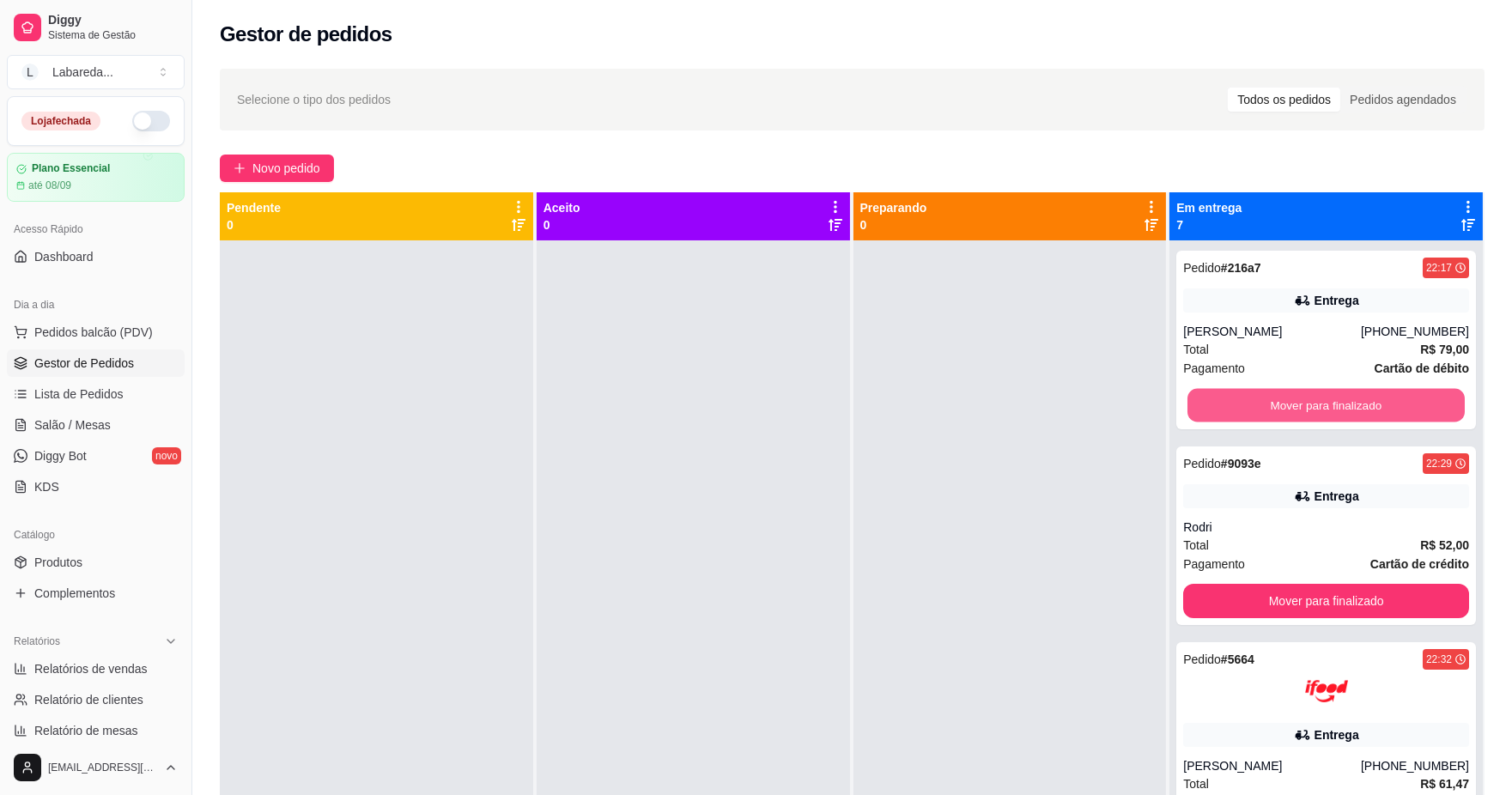
click at [1237, 404] on button "Mover para finalizado" at bounding box center [1326, 405] width 277 height 33
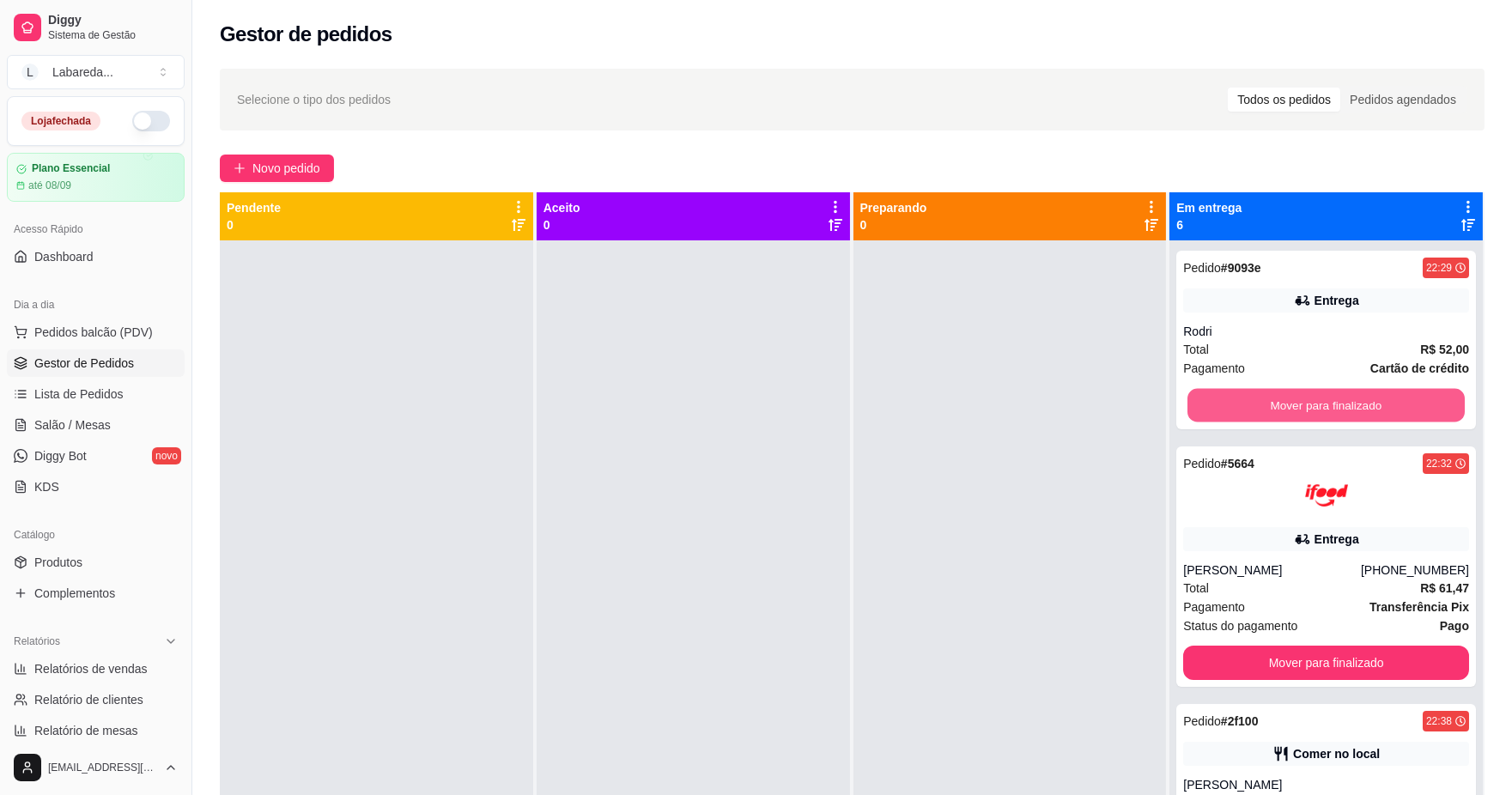
click at [1237, 404] on button "Mover para finalizado" at bounding box center [1326, 405] width 277 height 33
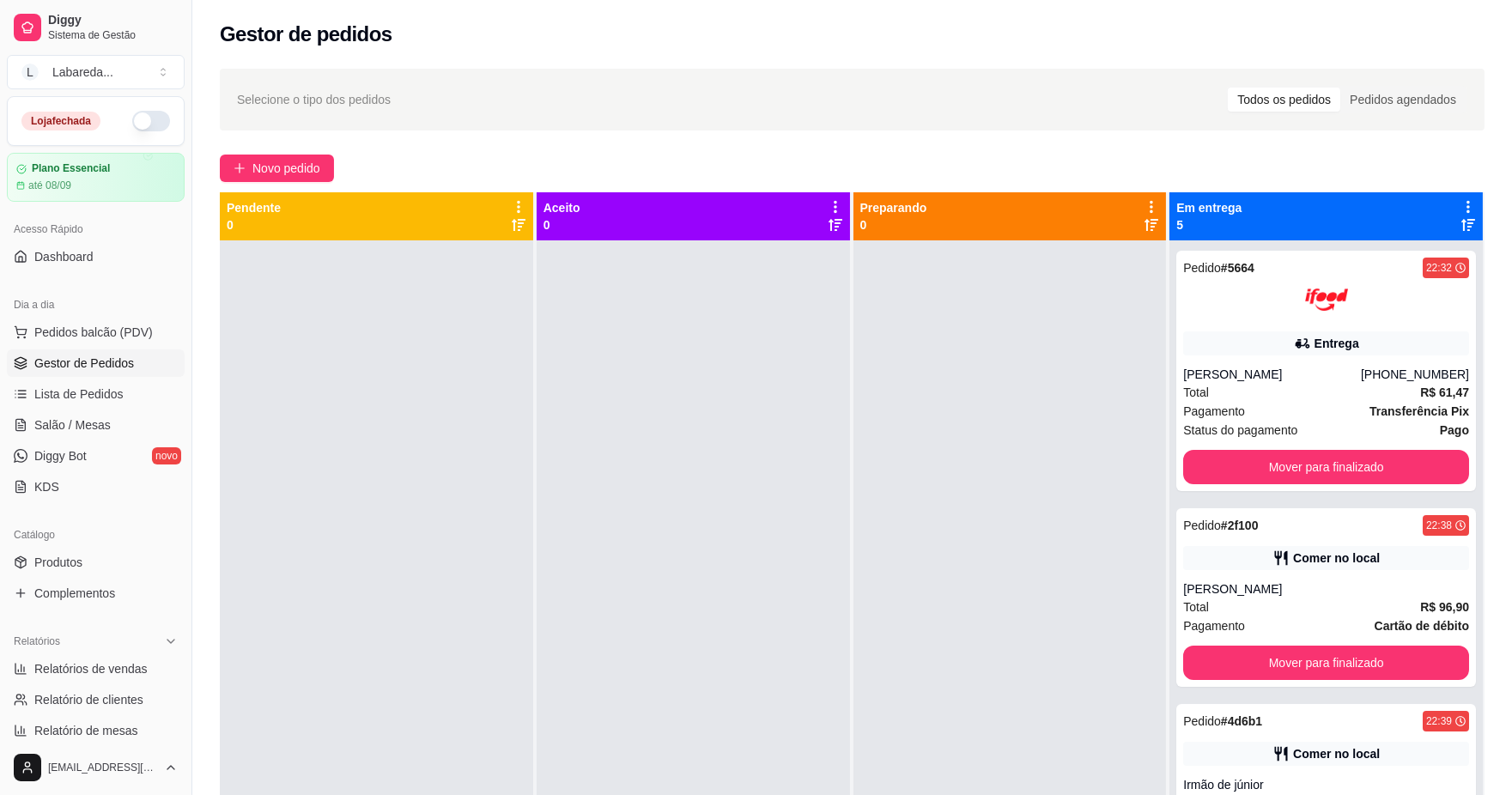
click at [1237, 404] on div "Pagamento Transferência Pix" at bounding box center [1326, 411] width 286 height 18
click at [1243, 459] on button "Mover para finalizado" at bounding box center [1326, 467] width 277 height 33
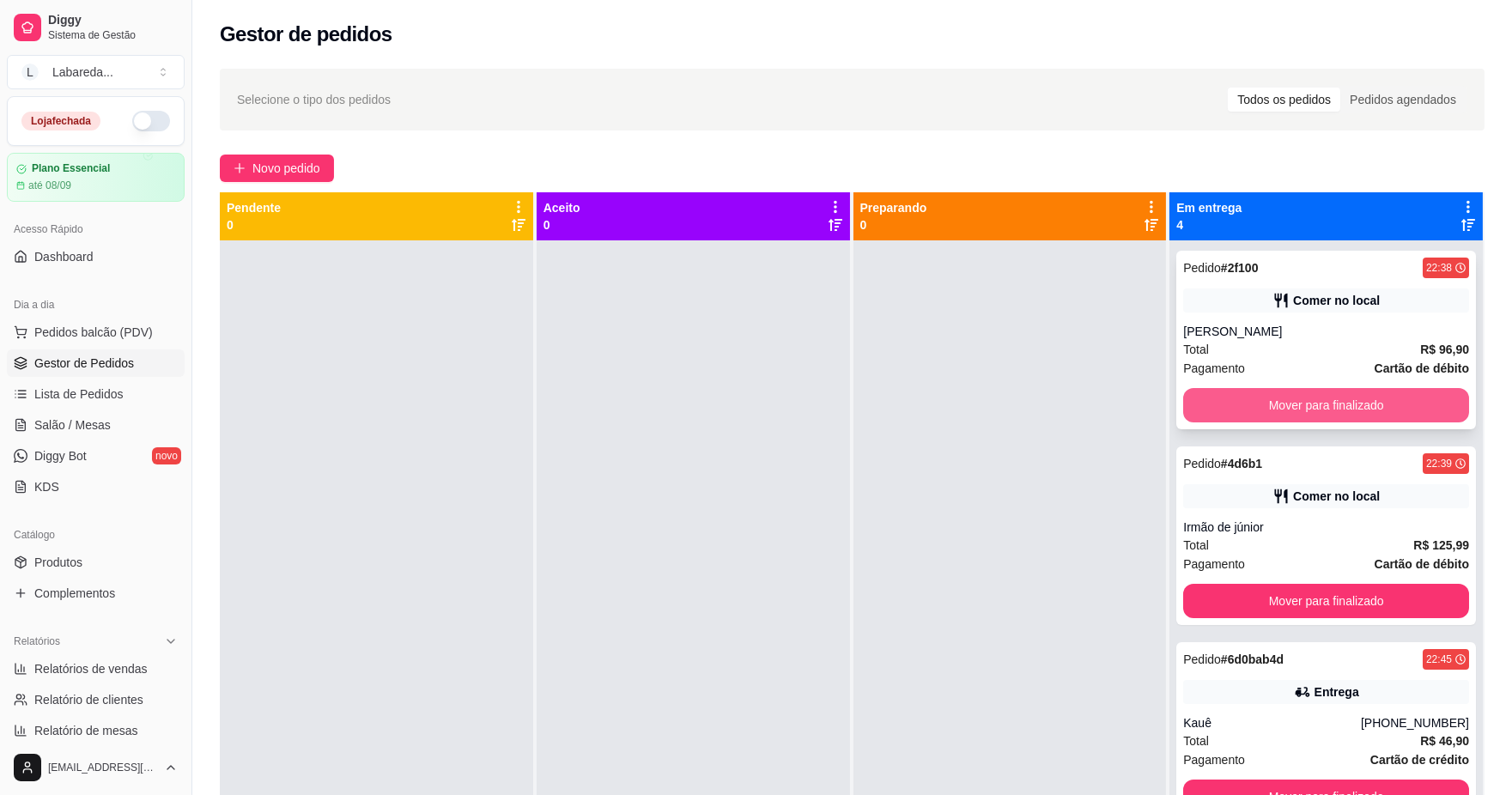
click at [1183, 409] on button "Mover para finalizado" at bounding box center [1326, 404] width 286 height 34
click at [1246, 406] on button "Mover para finalizado" at bounding box center [1326, 404] width 286 height 34
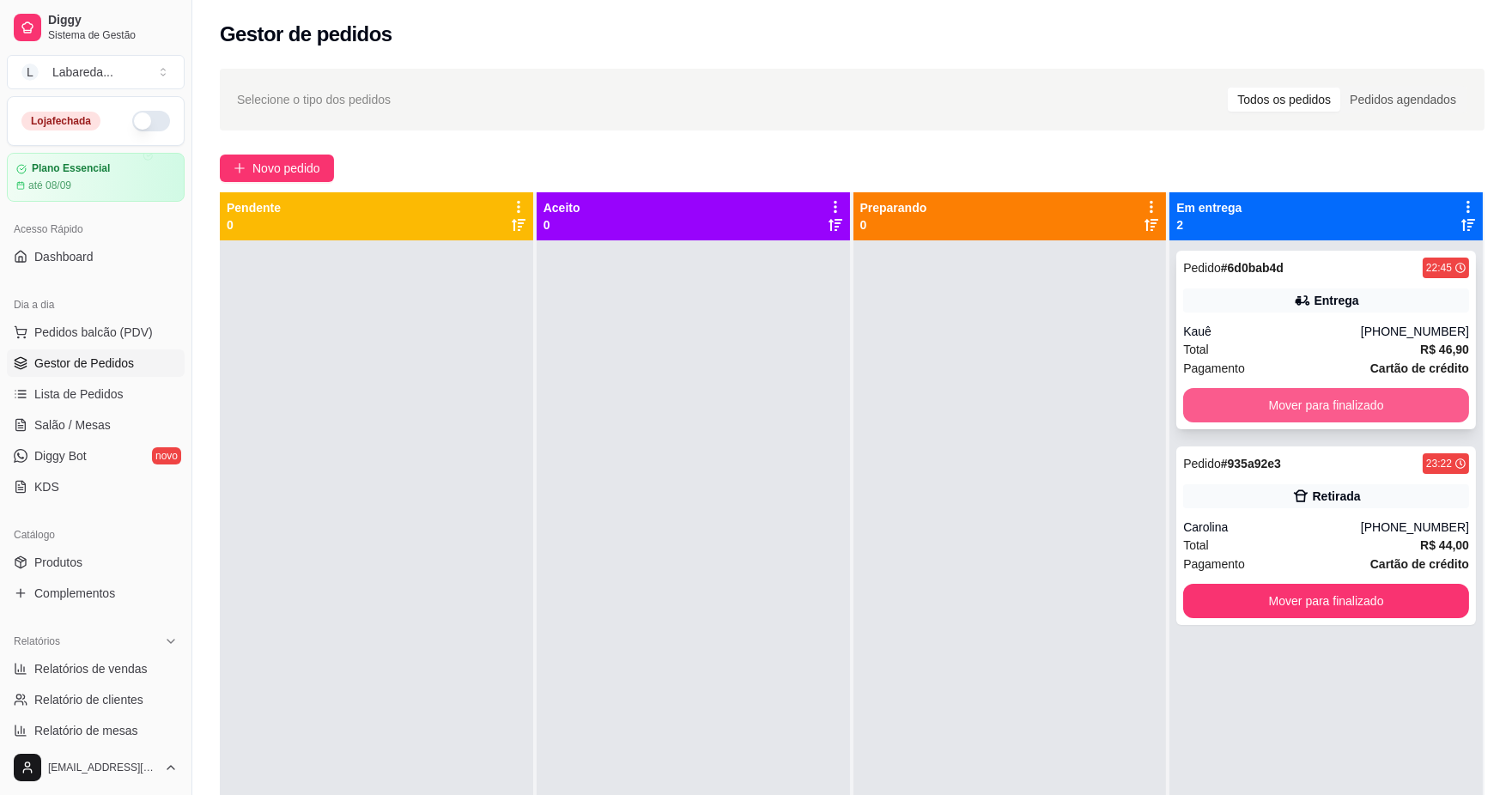
click at [1280, 416] on button "Mover para finalizado" at bounding box center [1326, 404] width 286 height 34
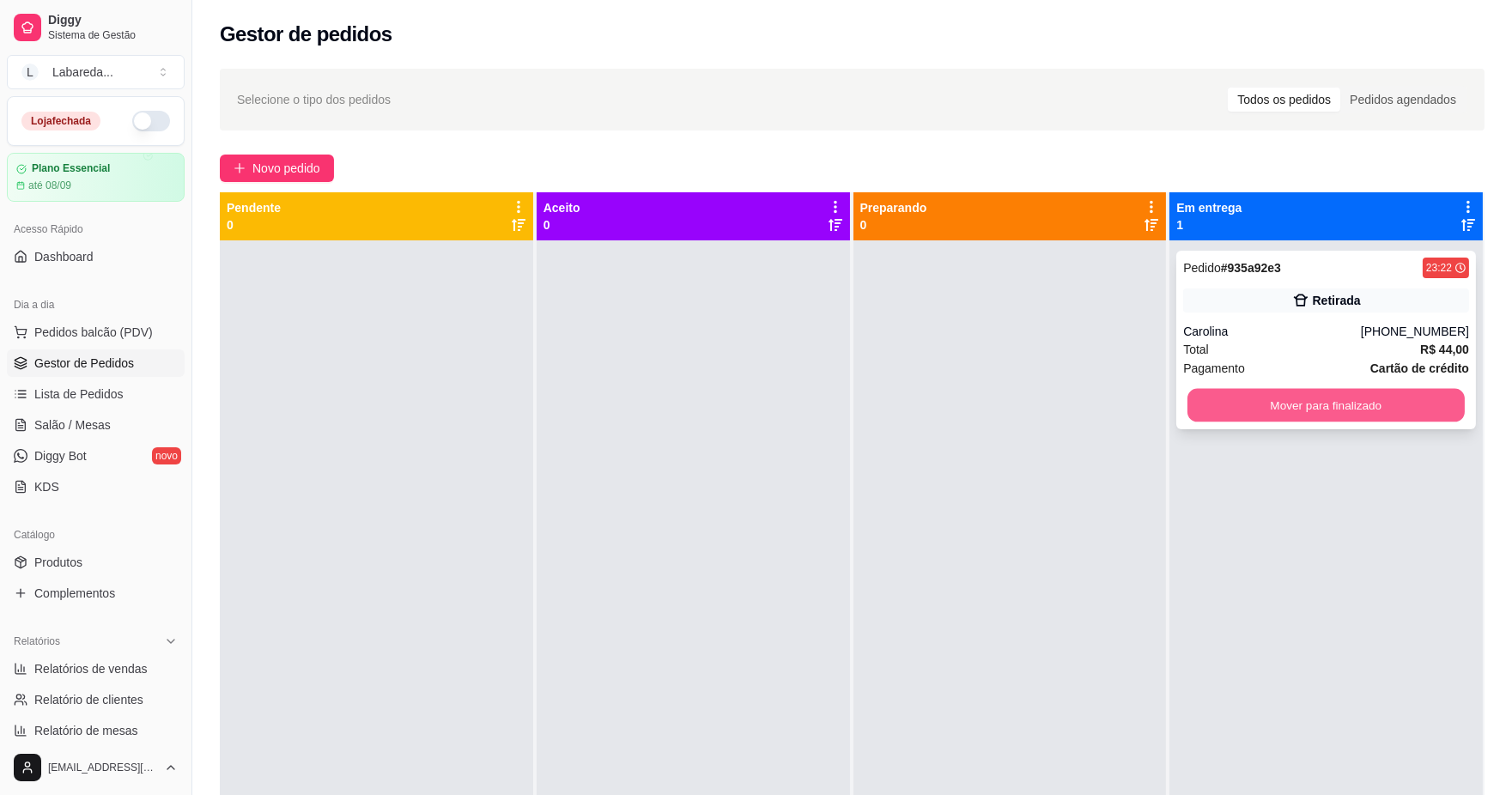
click at [1281, 419] on button "Mover para finalizado" at bounding box center [1326, 405] width 277 height 33
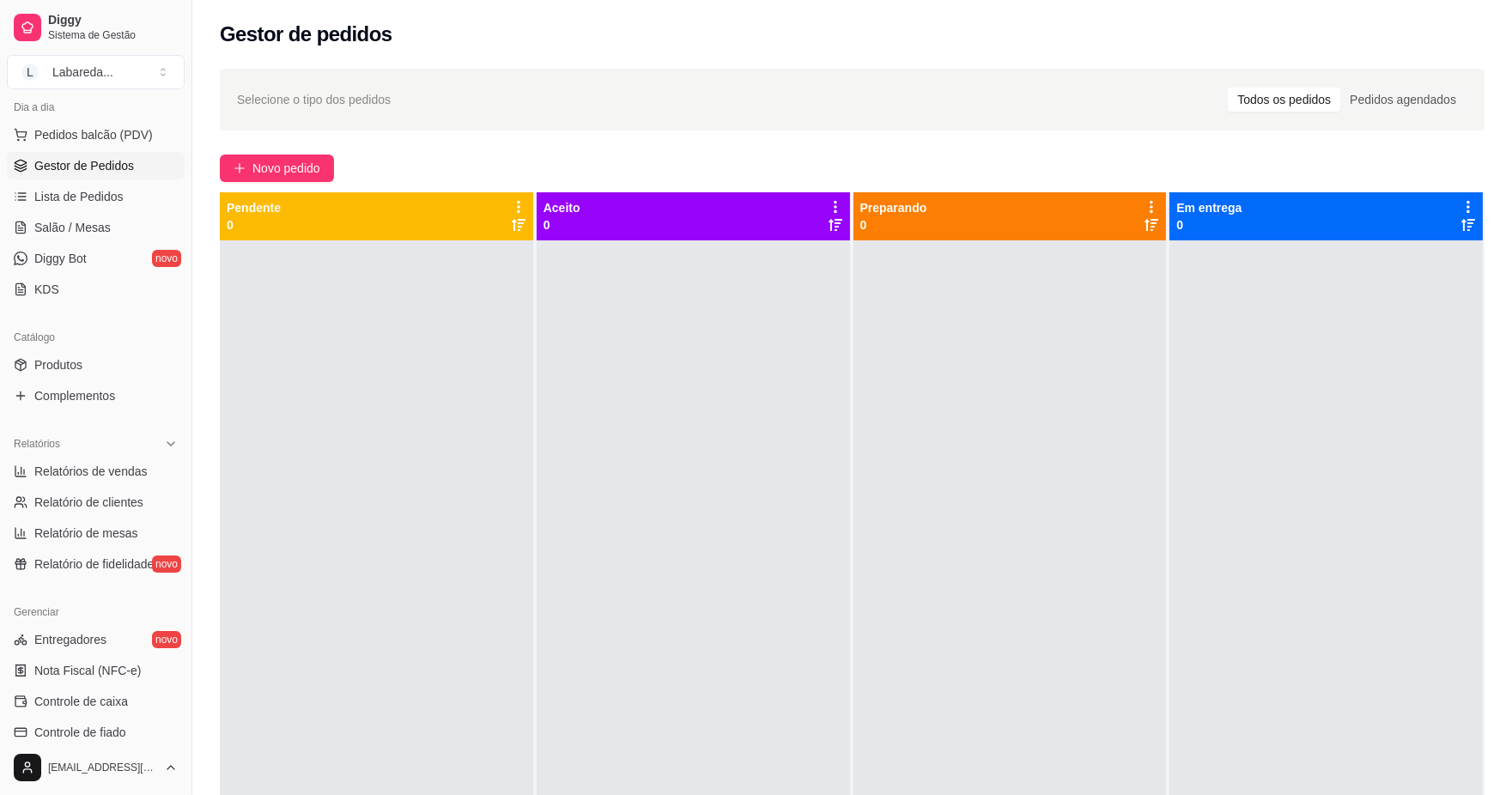
scroll to position [190, 0]
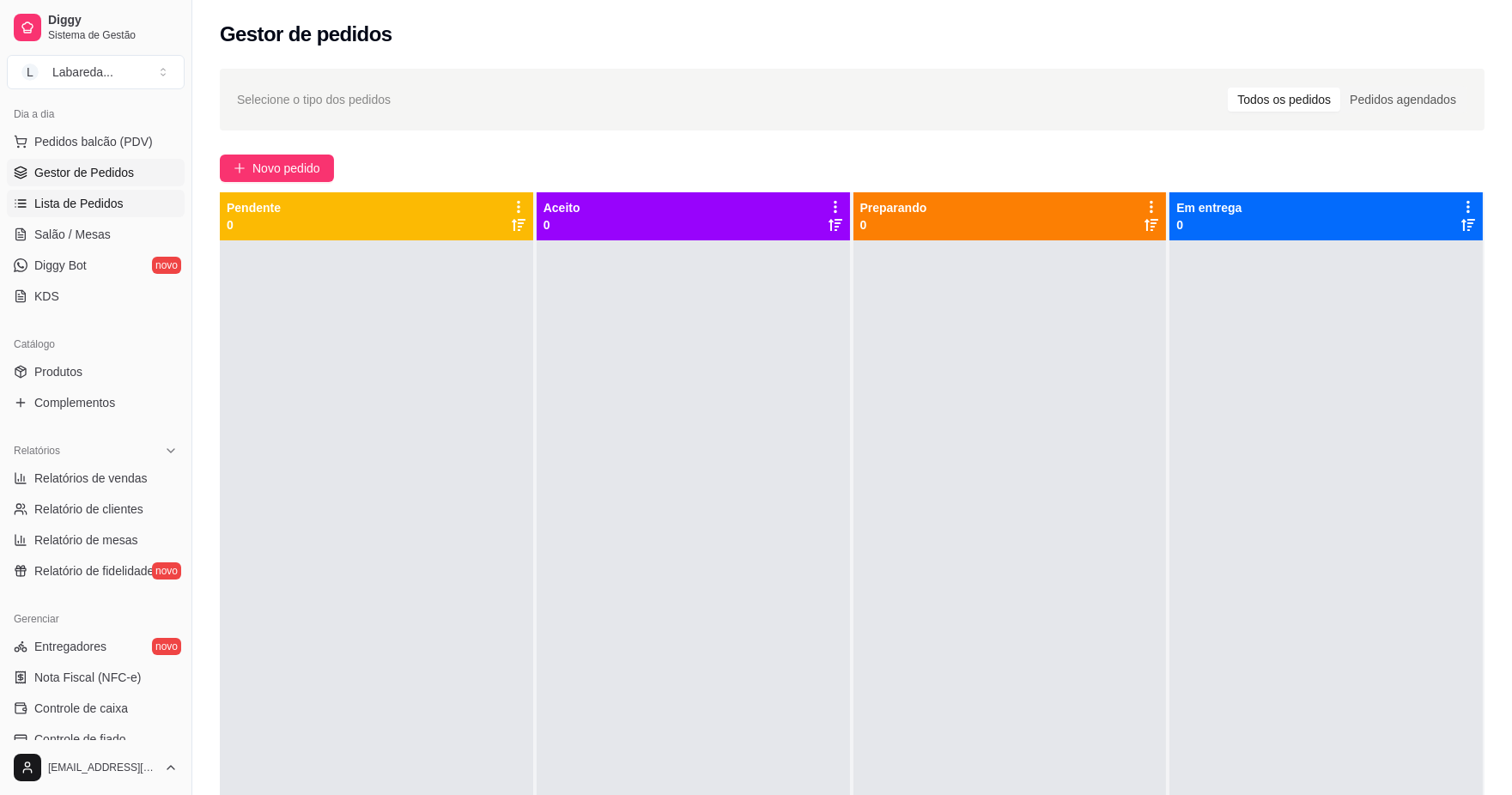
click at [71, 208] on span "Lista de Pedidos" at bounding box center [79, 203] width 90 height 18
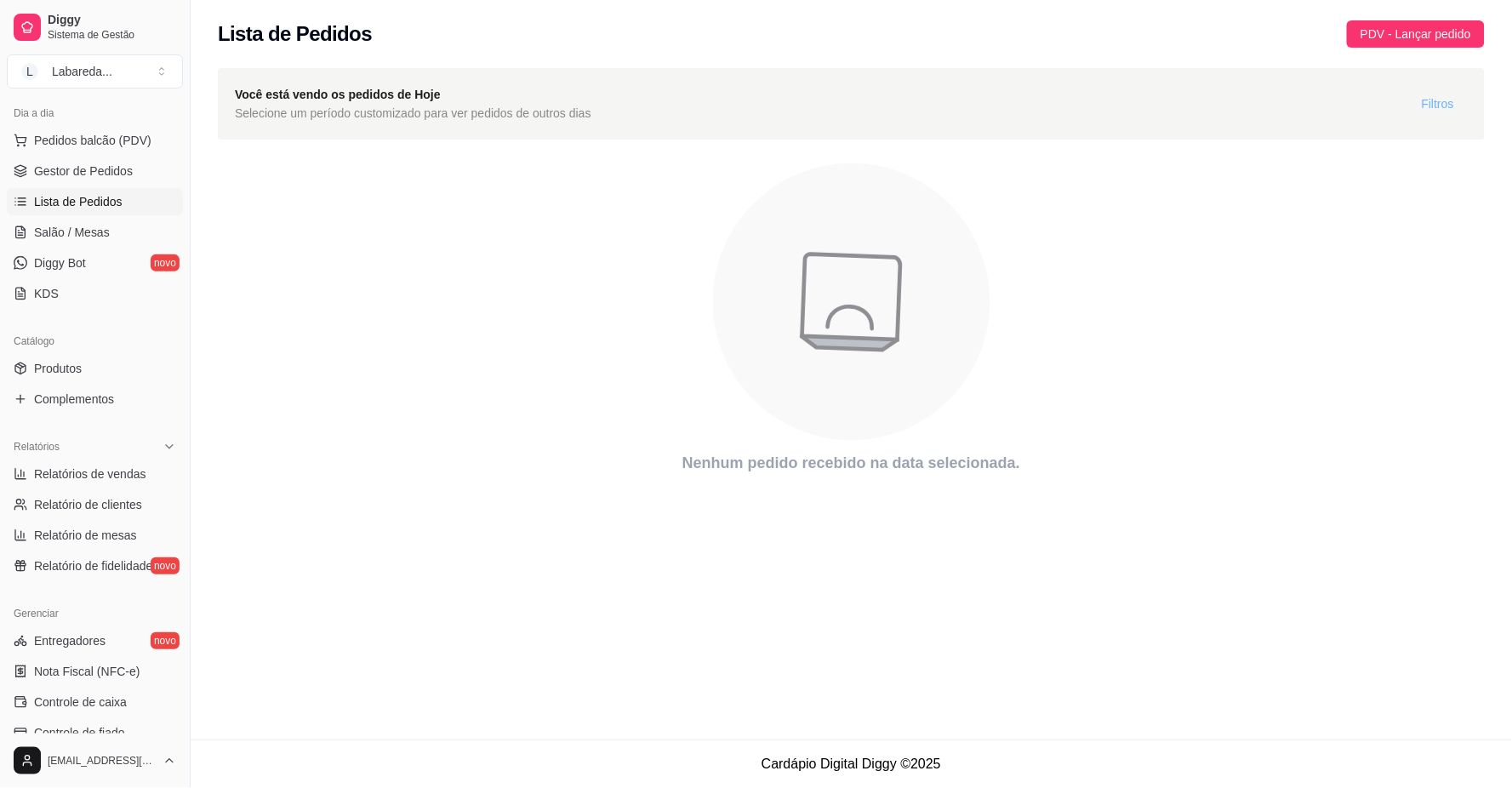
click at [1441, 105] on span "Filtros" at bounding box center [1438, 103] width 32 height 18
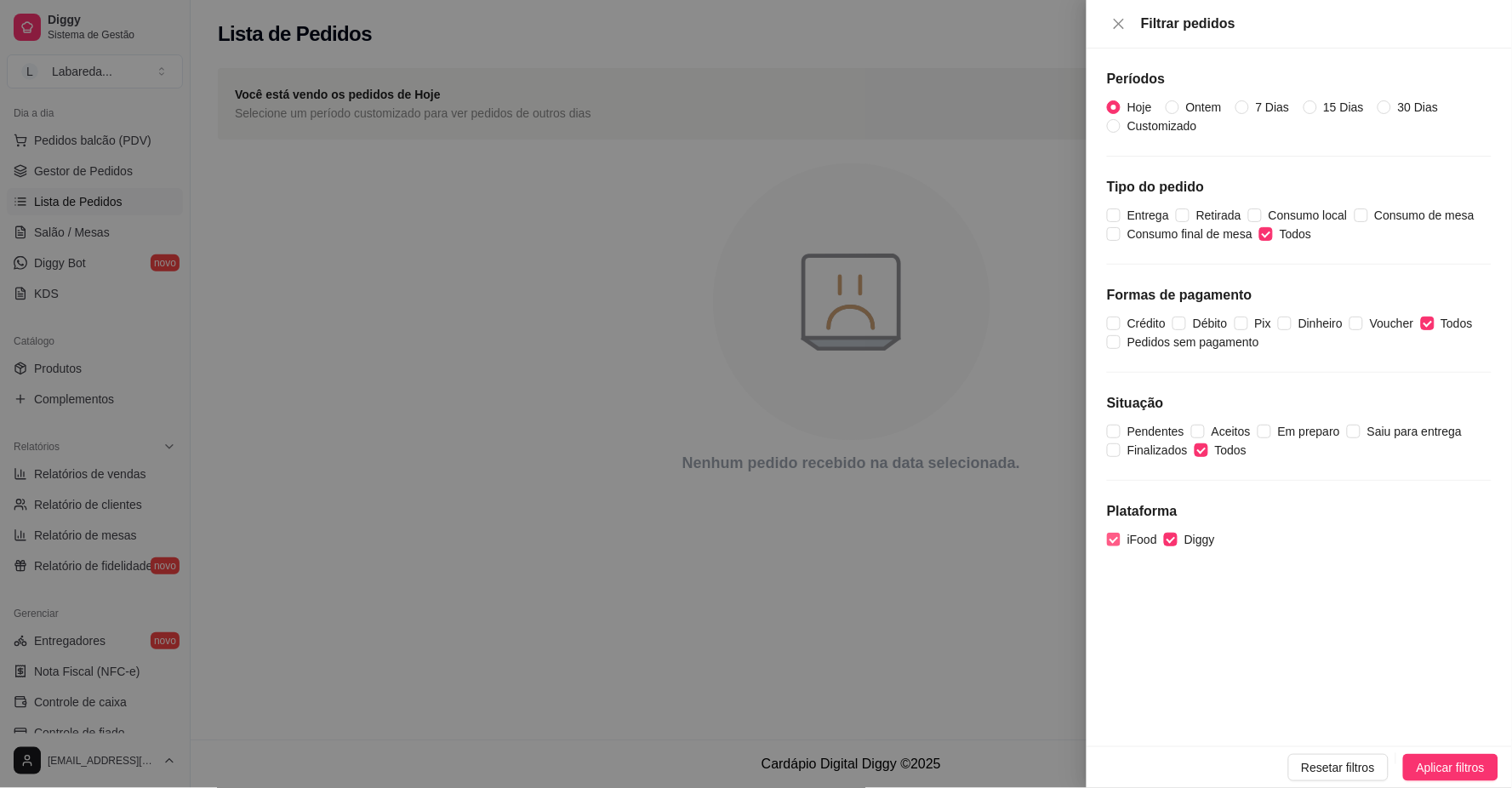
click at [1130, 542] on span "iFood" at bounding box center [1142, 539] width 43 height 18
click at [1121, 542] on input "iFood" at bounding box center [1114, 539] width 14 height 14
checkbox input "false"
drag, startPoint x: 1442, startPoint y: 772, endPoint x: 1413, endPoint y: 708, distance: 70.3
click at [1405, 693] on div "Períodos Hoje Ontem 7 Dias 15 Dias 30 Dias Customizado Tipo do pedido Entrega R…" at bounding box center [1299, 397] width 426 height 697
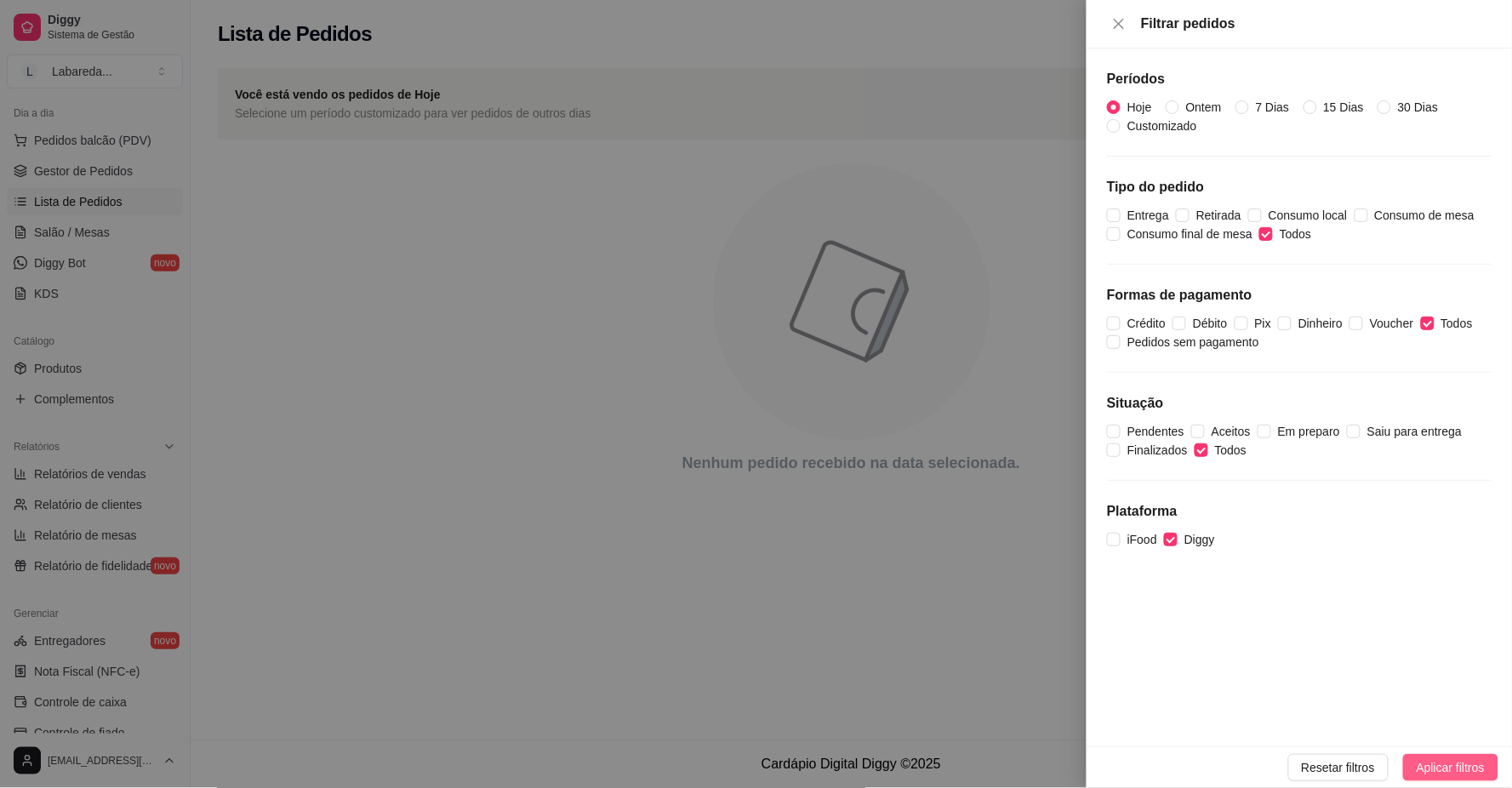
click at [1411, 769] on button "Aplicar filtros" at bounding box center [1451, 768] width 95 height 27
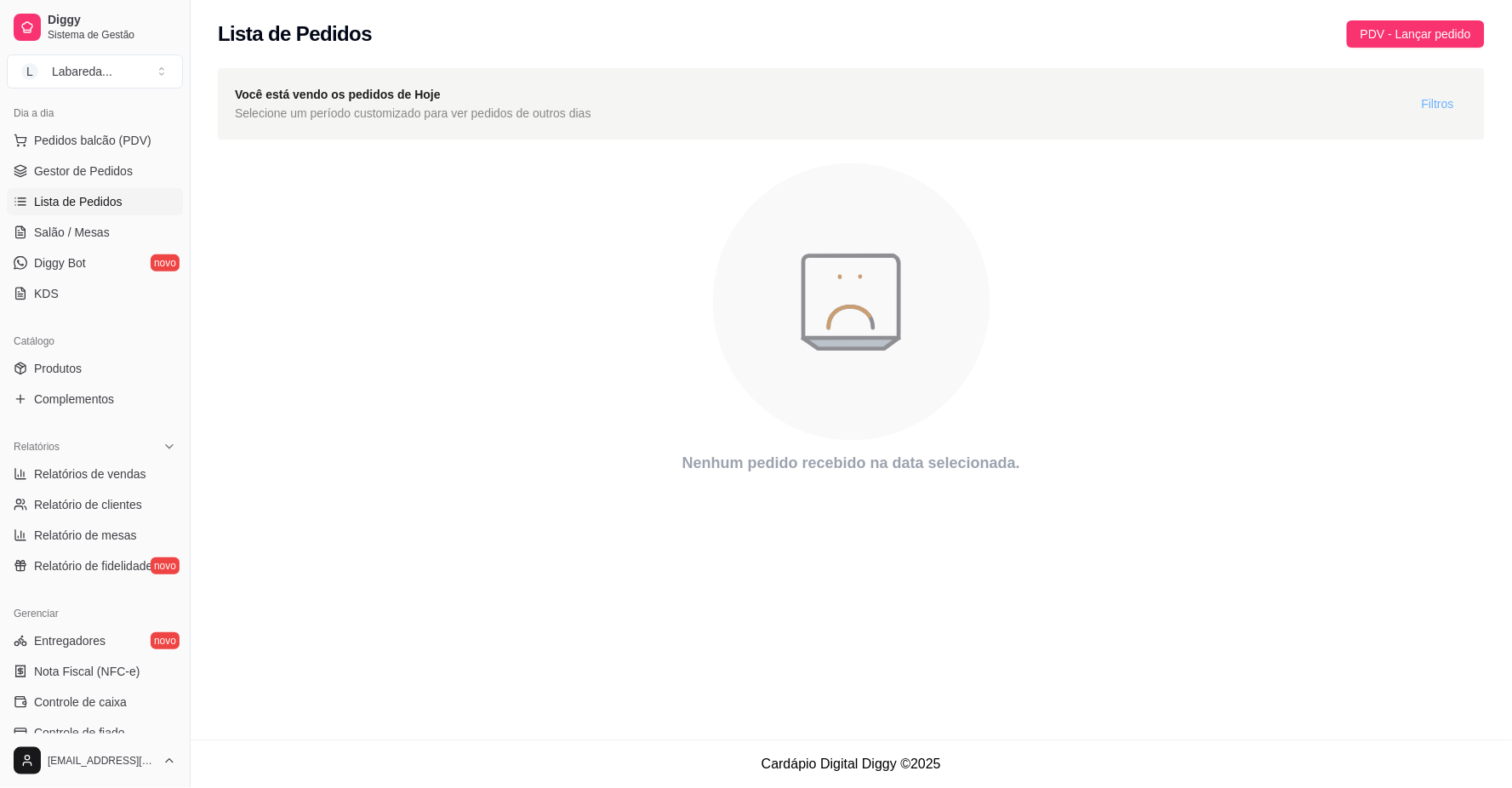
click at [1426, 103] on span "Filtros" at bounding box center [1438, 103] width 32 height 18
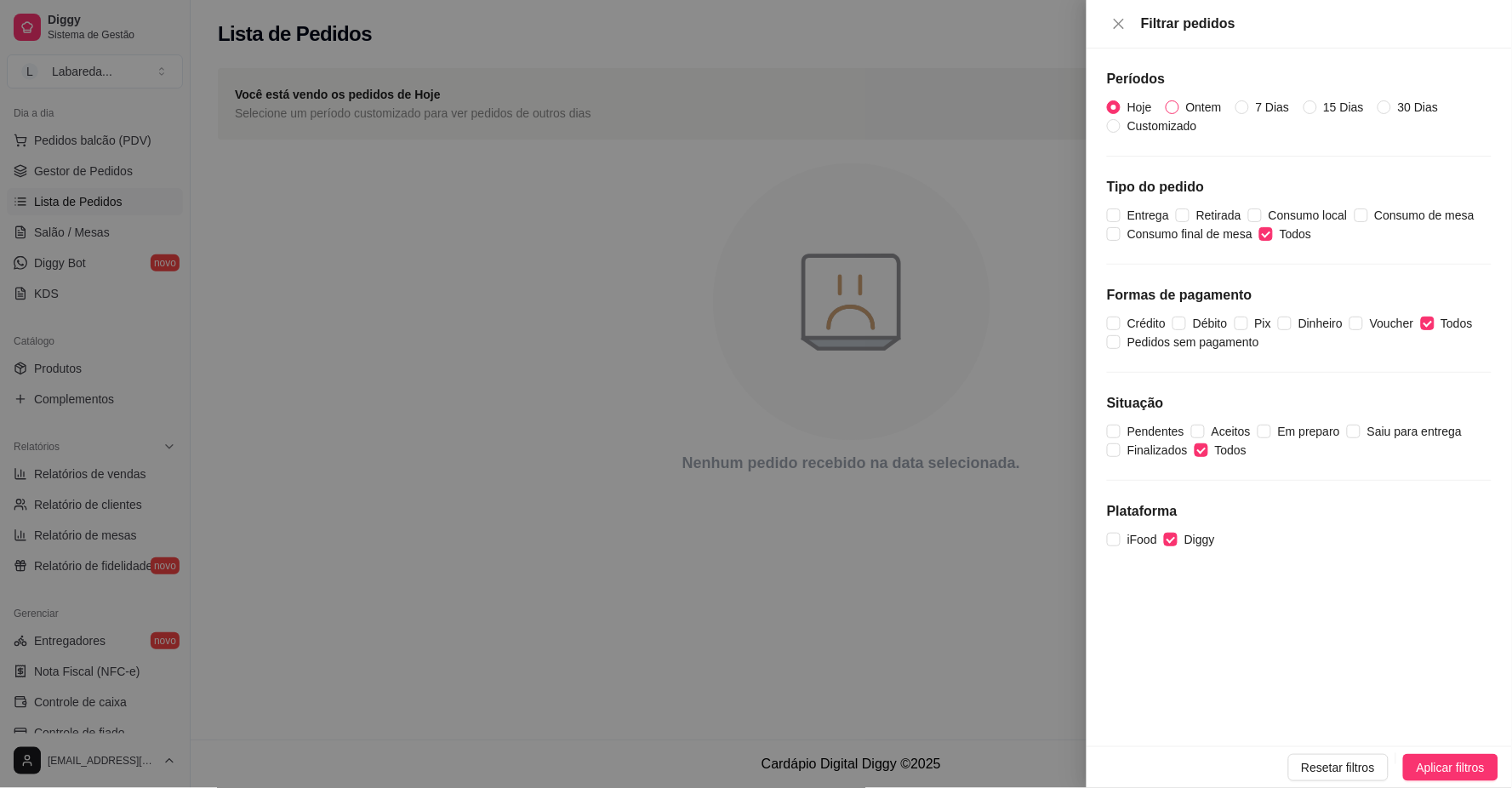
click at [1212, 115] on span "Ontem" at bounding box center [1204, 107] width 49 height 18
click at [1180, 114] on input "Ontem" at bounding box center [1172, 107] width 14 height 14
radio input "true"
radio input "false"
click at [1417, 769] on span "Aplicar filtros" at bounding box center [1451, 768] width 68 height 18
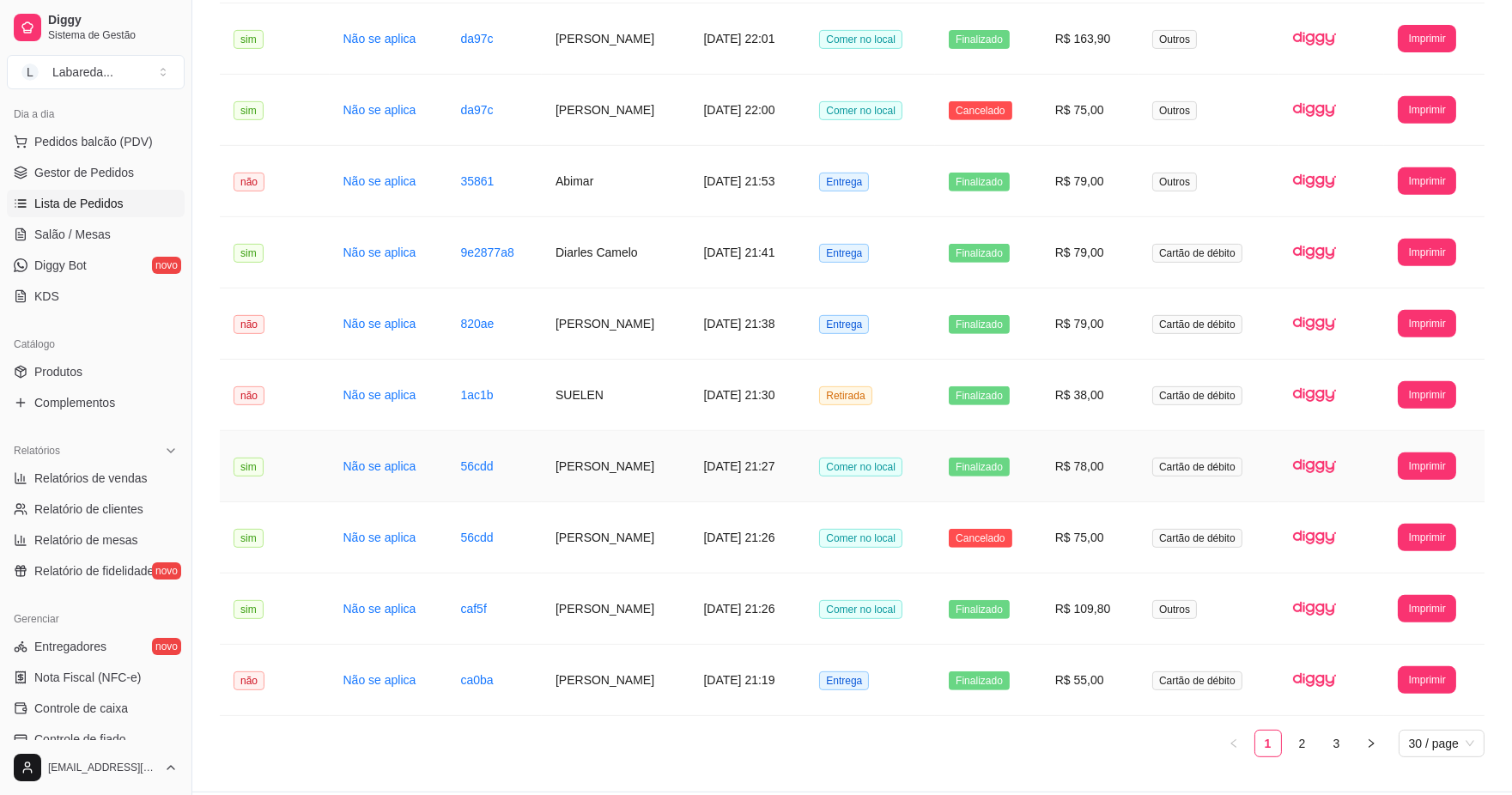
scroll to position [1671, 0]
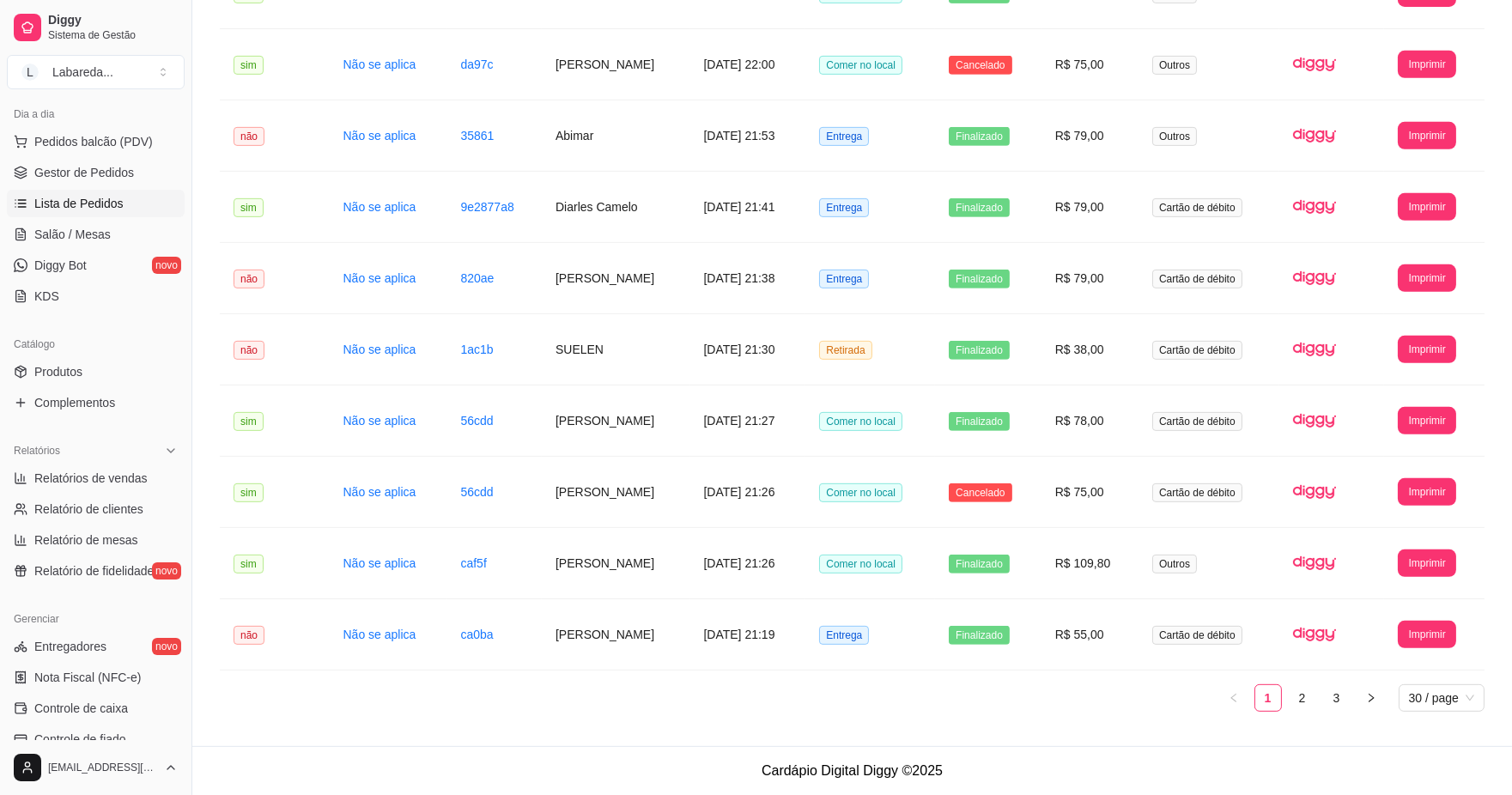
click at [1317, 699] on ul "1 2 3 30 / page" at bounding box center [853, 698] width 1265 height 28
click at [1309, 705] on link "2" at bounding box center [1303, 698] width 26 height 26
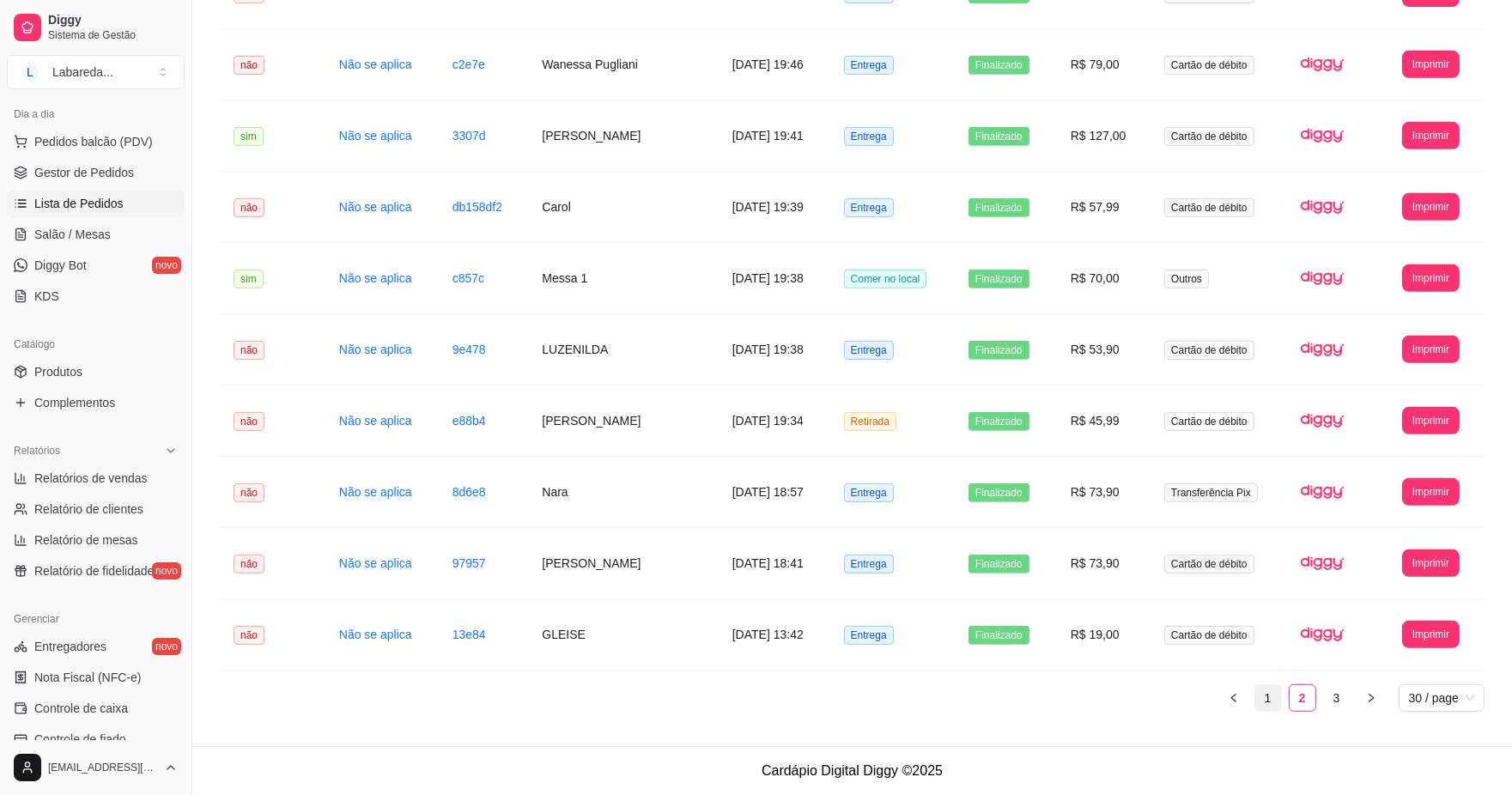
click at [1276, 695] on link "1" at bounding box center [1268, 698] width 26 height 26
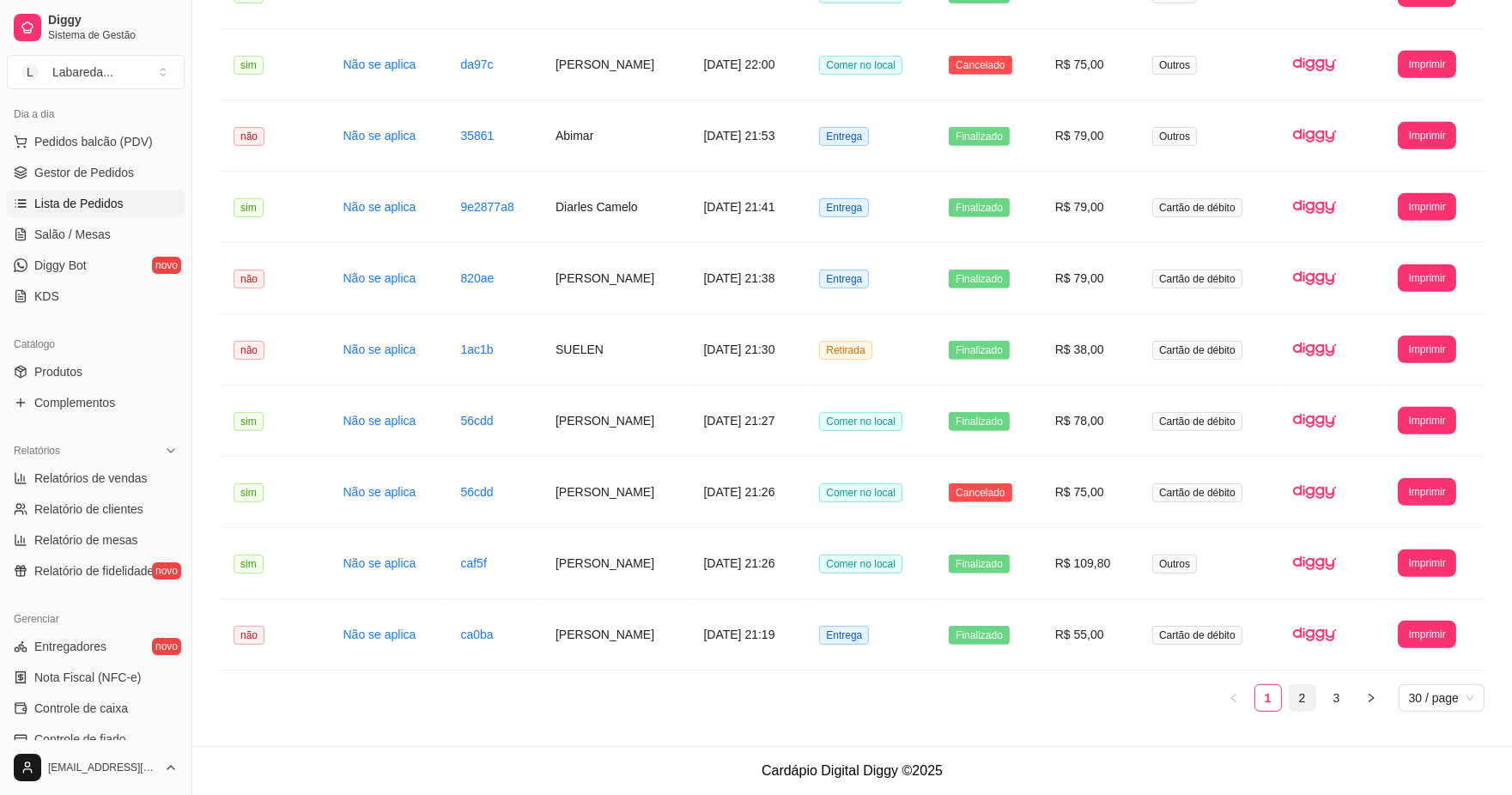
click at [1293, 693] on link "2" at bounding box center [1303, 698] width 26 height 26
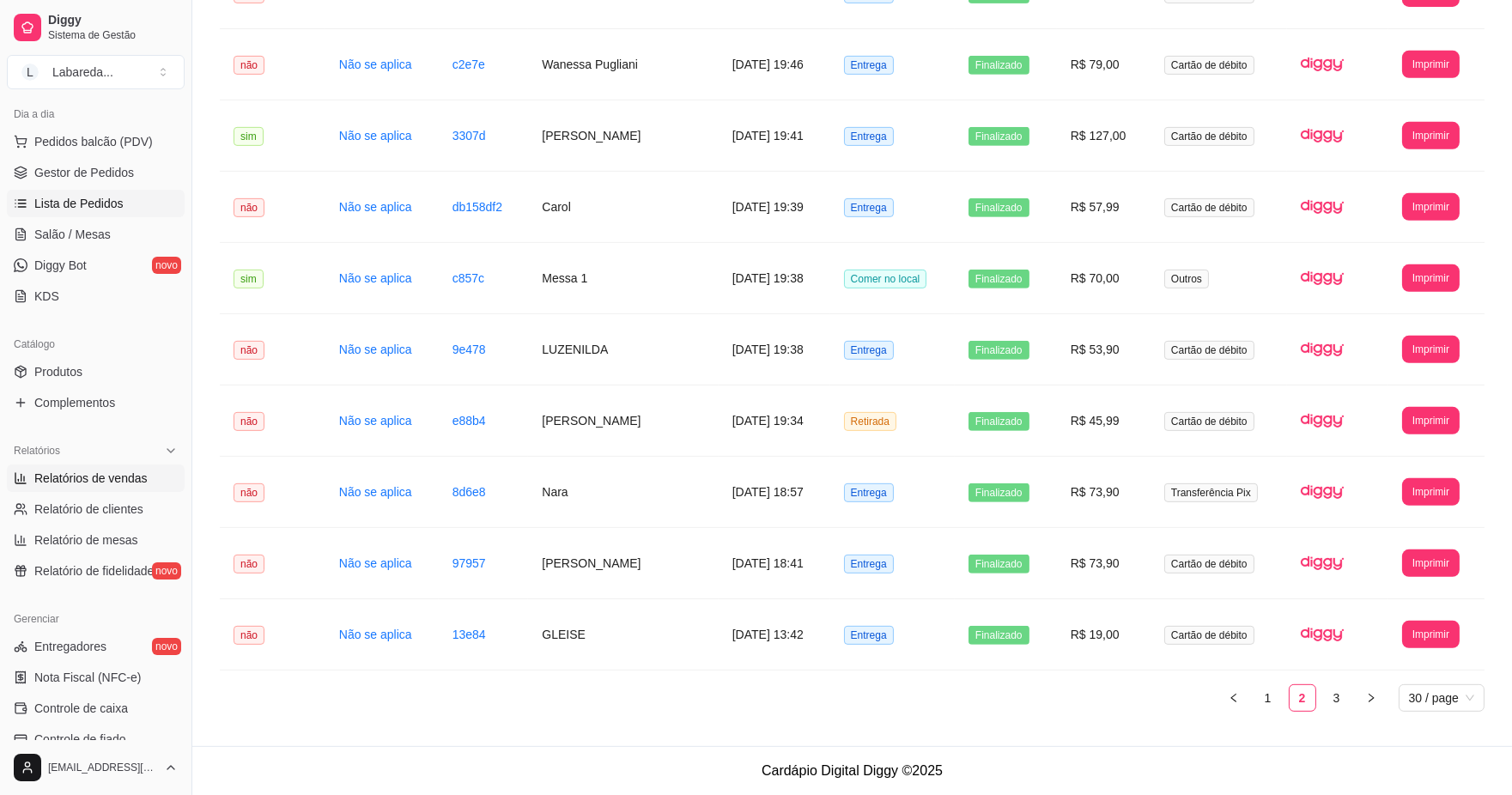
click at [37, 479] on span "Relatórios de vendas" at bounding box center [91, 478] width 114 height 18
select select "ALL"
select select "0"
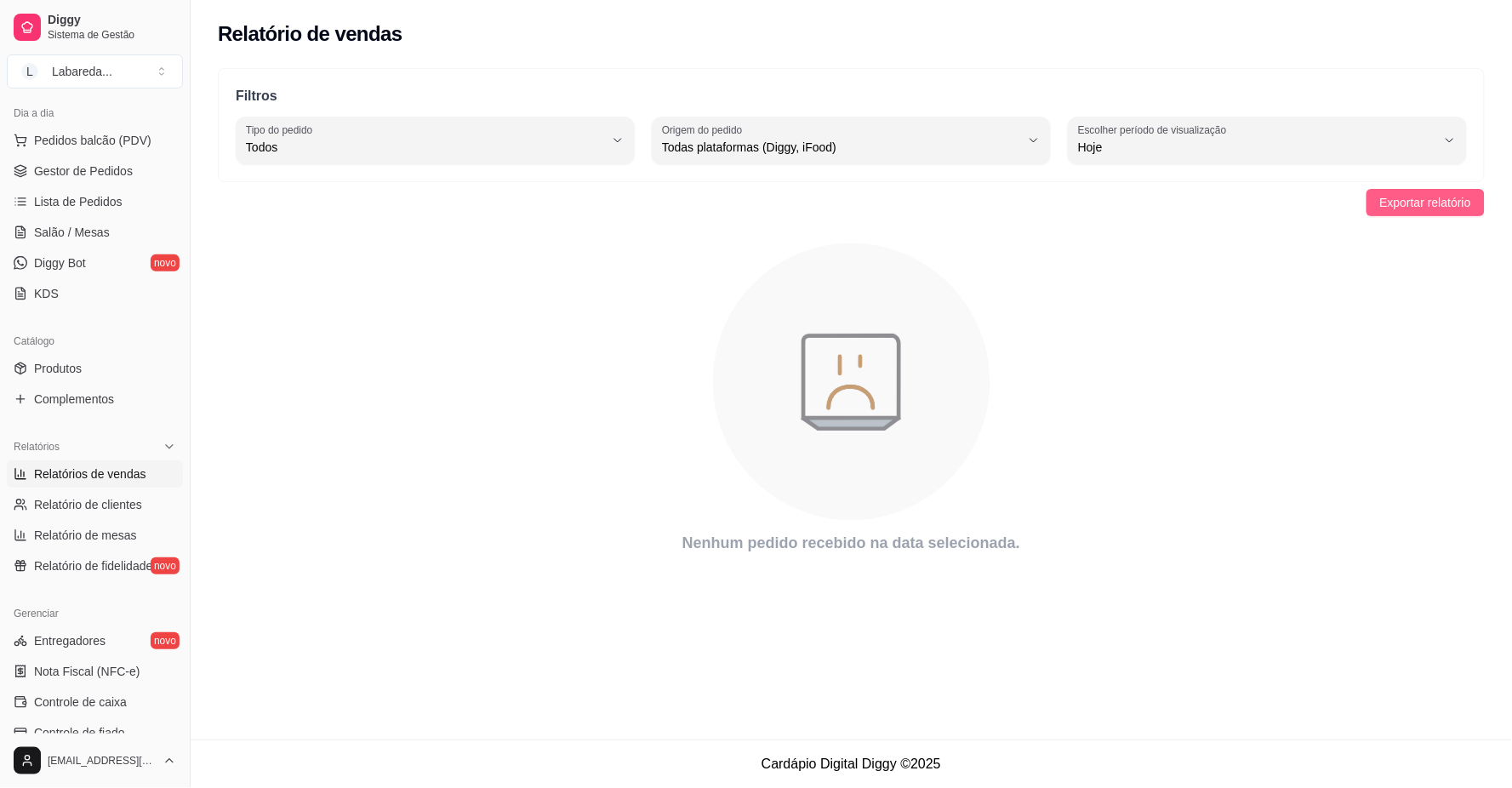
click at [1444, 208] on span "Exportar relatório" at bounding box center [1425, 202] width 91 height 18
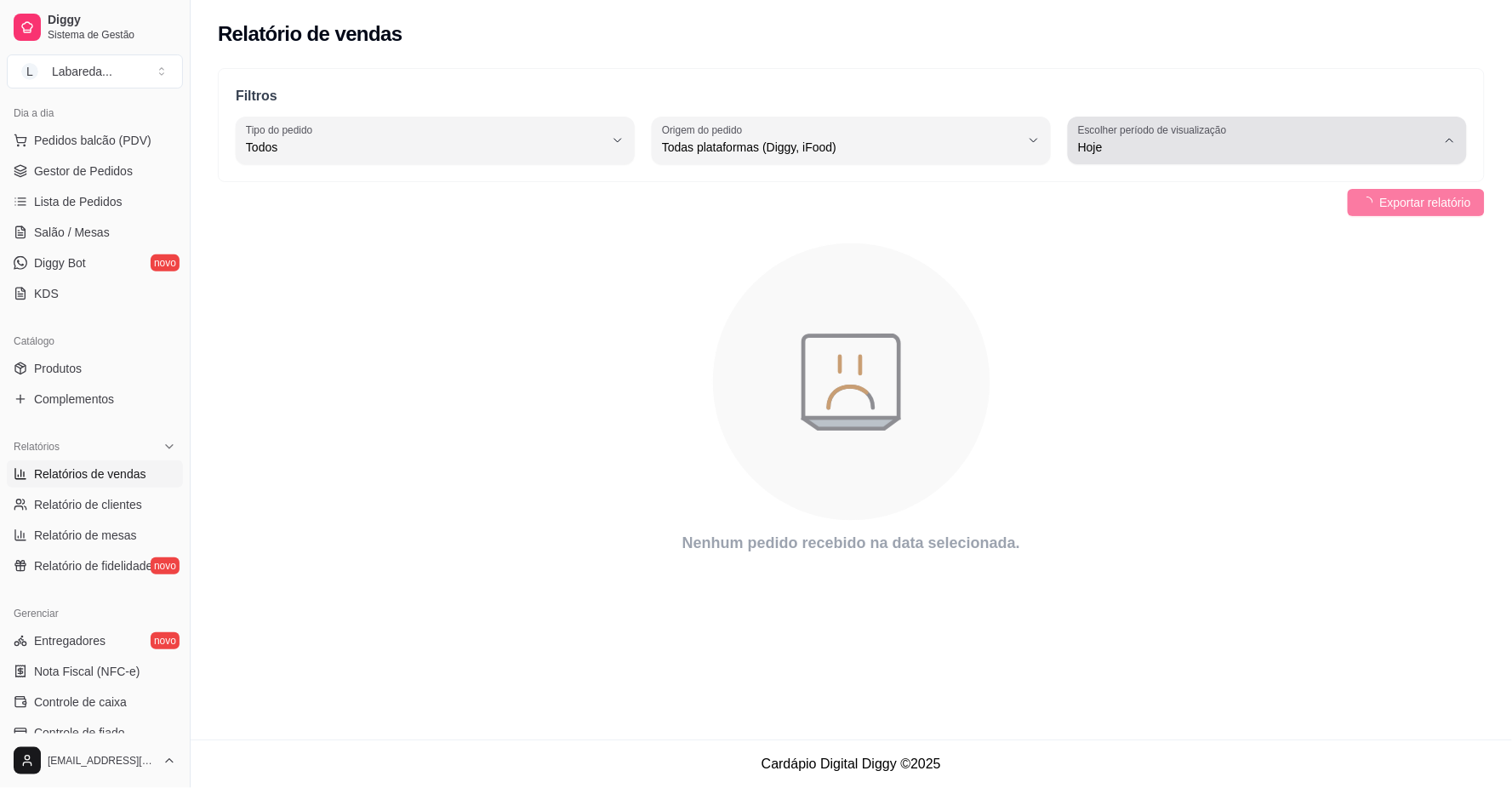
click at [1451, 136] on icon "button" at bounding box center [1450, 140] width 14 height 14
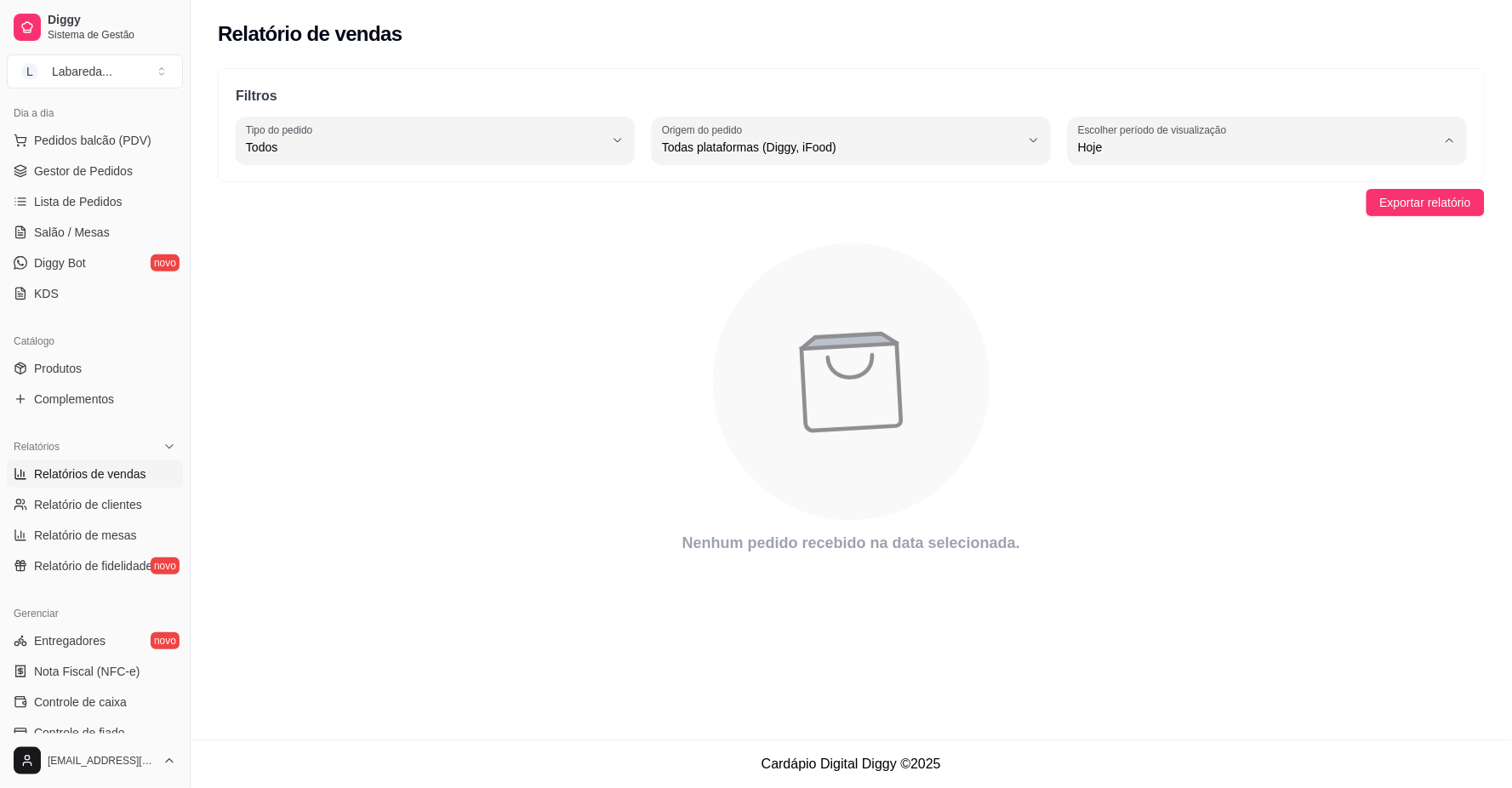
click at [1189, 221] on li "Ontem" at bounding box center [1269, 215] width 370 height 27
type input "1"
select select "1"
